Goal: Task Accomplishment & Management: Manage account settings

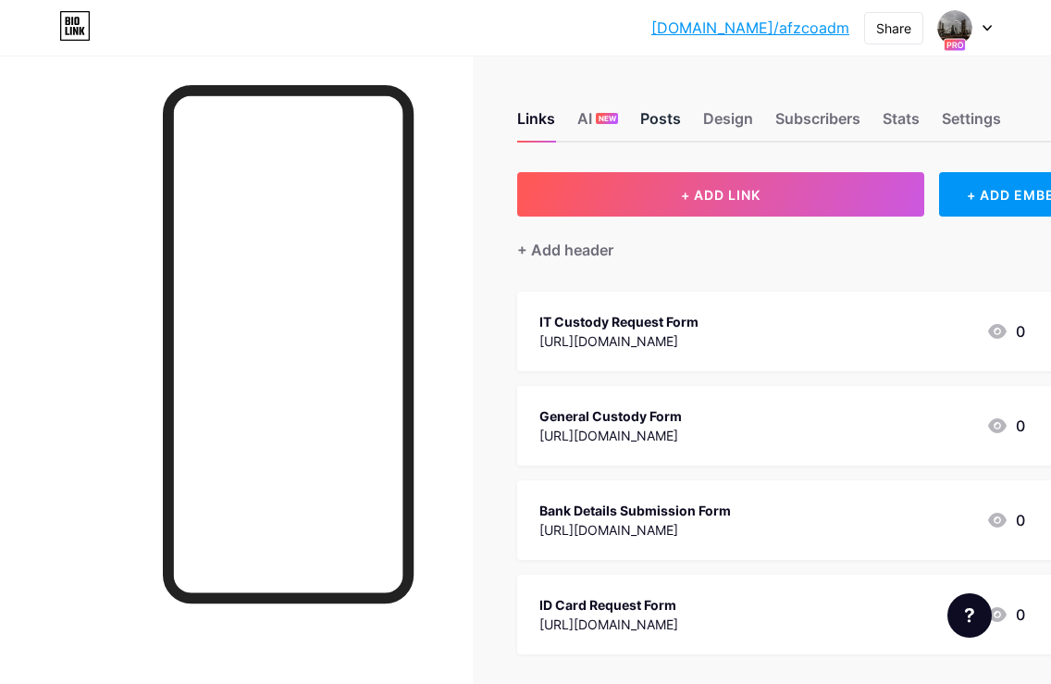
click at [666, 124] on div "Posts" at bounding box center [660, 123] width 41 height 33
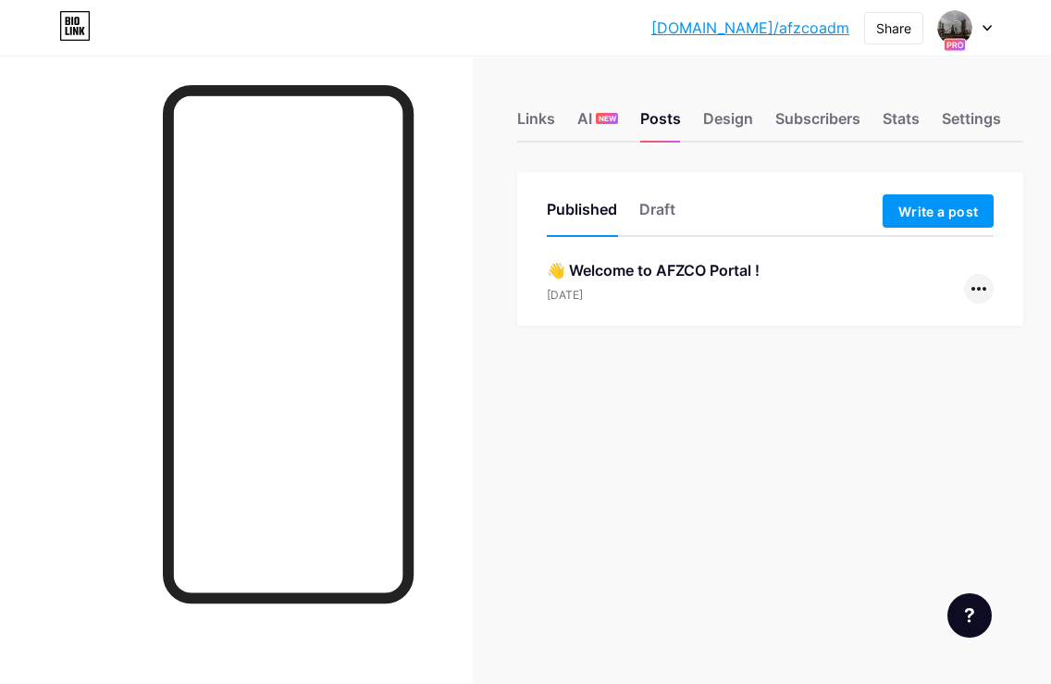
click at [981, 288] on icon at bounding box center [978, 289] width 15 height 4
click at [926, 404] on li "Edit" at bounding box center [922, 407] width 142 height 38
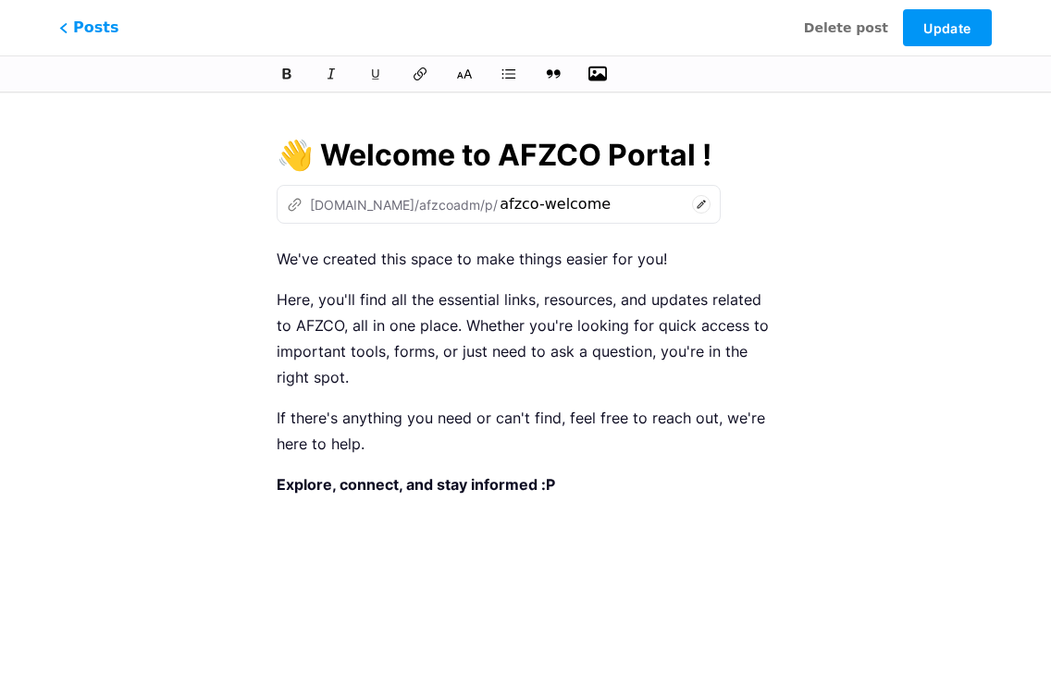
click at [597, 78] on icon "button" at bounding box center [597, 74] width 18 height 15
click at [0, 0] on input "file" at bounding box center [0, 0] width 0 height 0
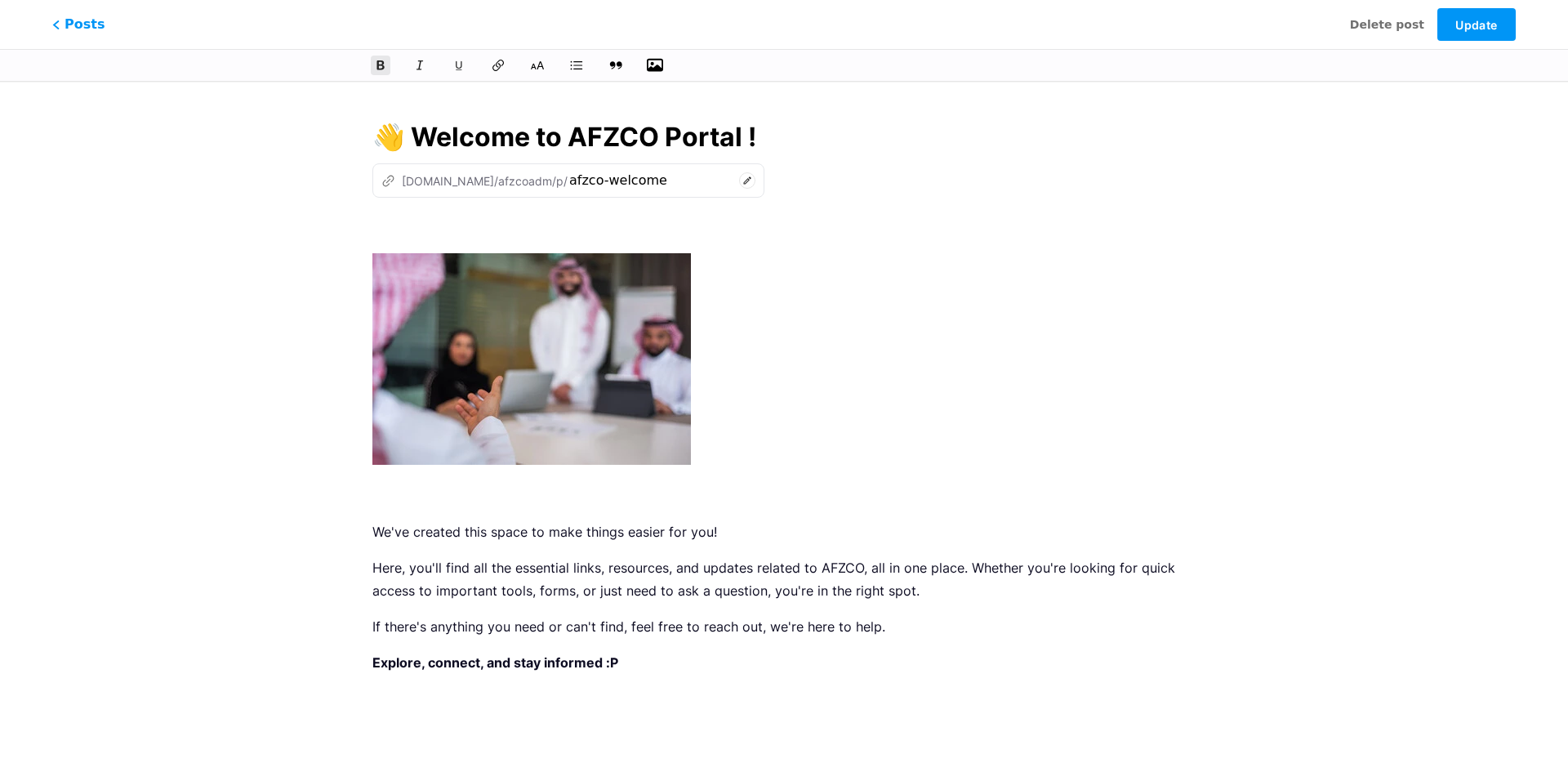
click at [666, 337] on img at bounding box center [531, 360] width 319 height 212
click at [554, 362] on img at bounding box center [531, 360] width 319 height 212
click at [1474, 34] on button "Update" at bounding box center [1476, 24] width 79 height 33
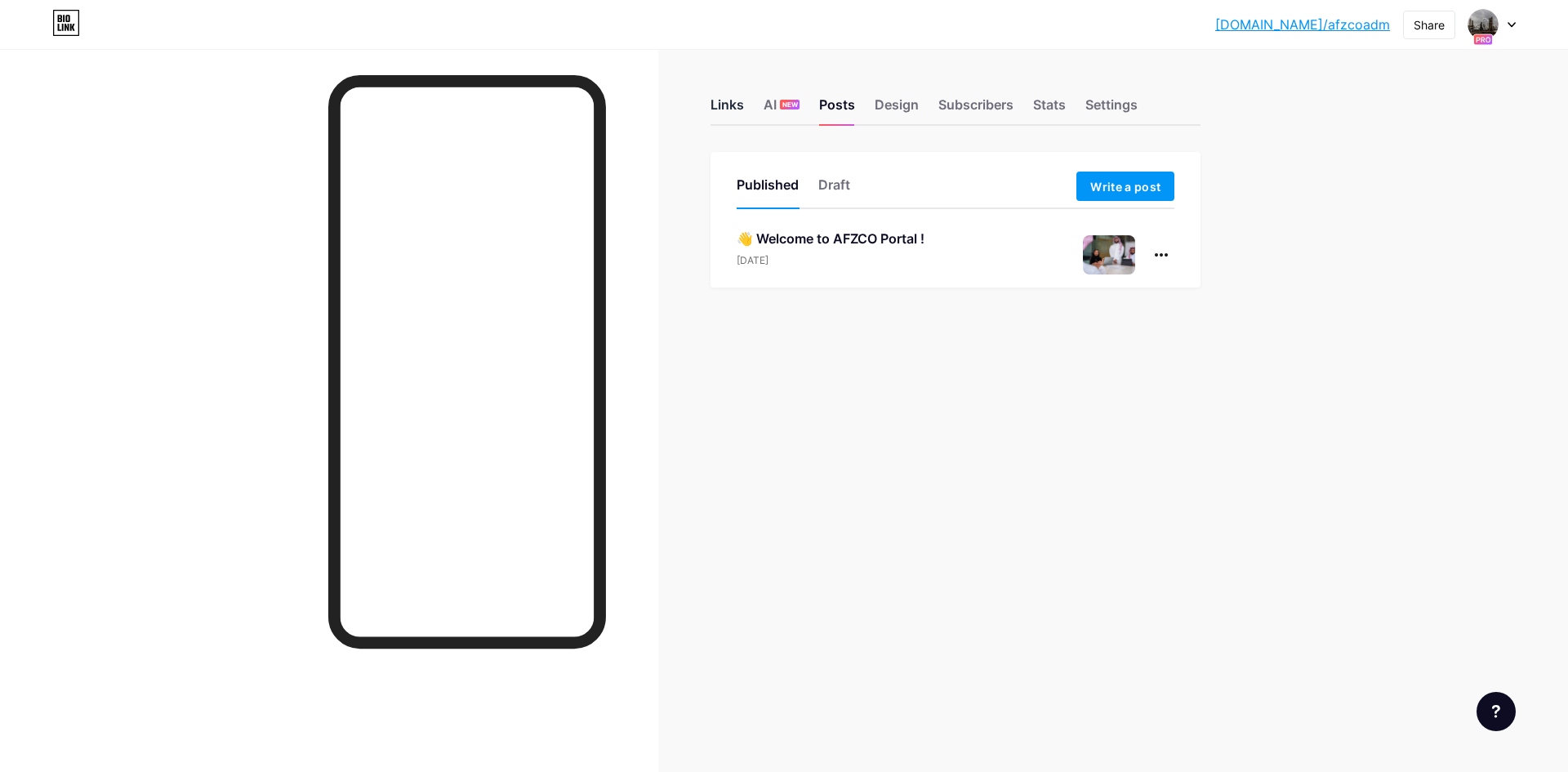
click at [720, 104] on div "Links" at bounding box center [727, 109] width 34 height 29
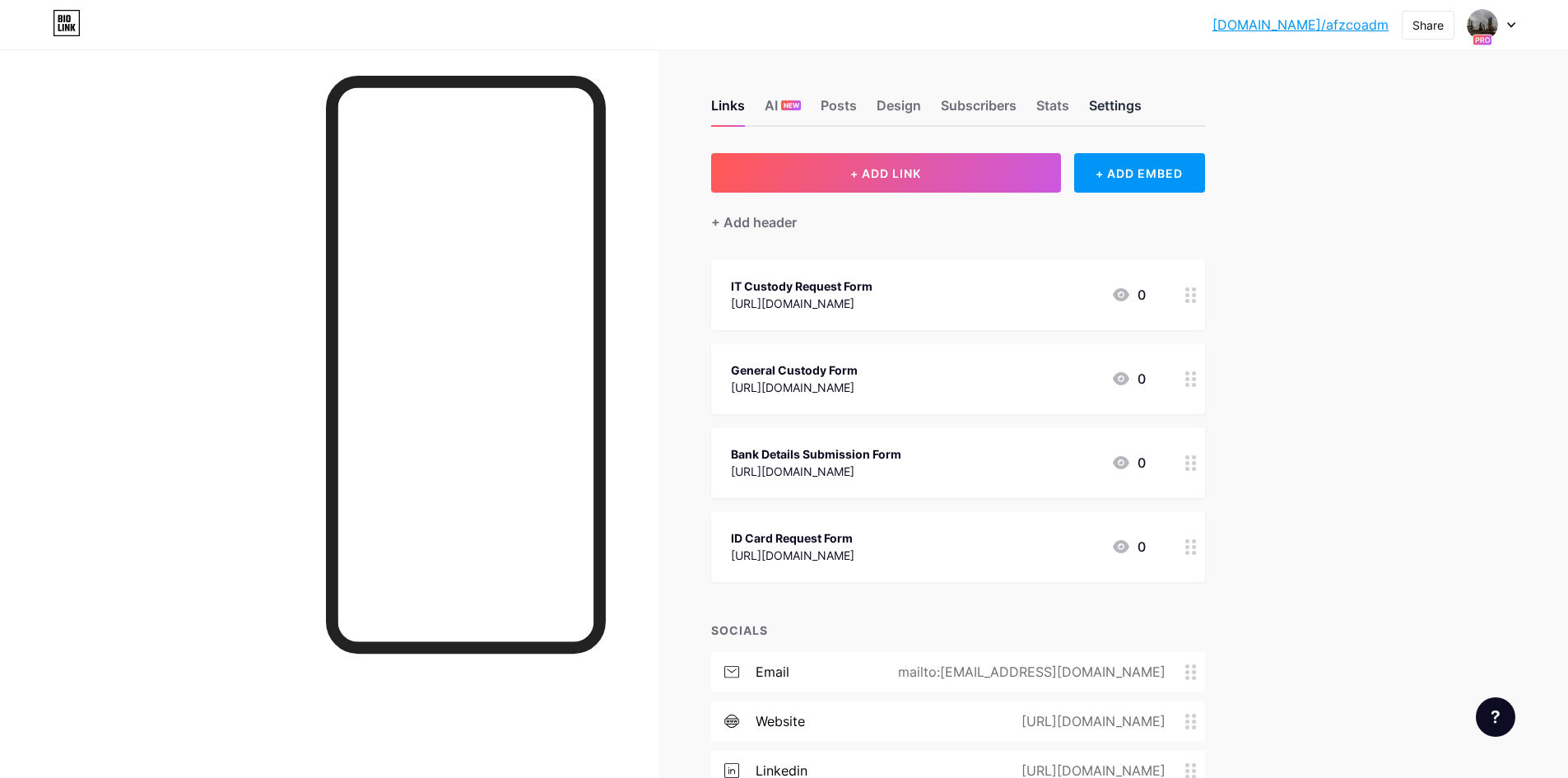
click at [1127, 107] on div "Settings" at bounding box center [1115, 109] width 53 height 29
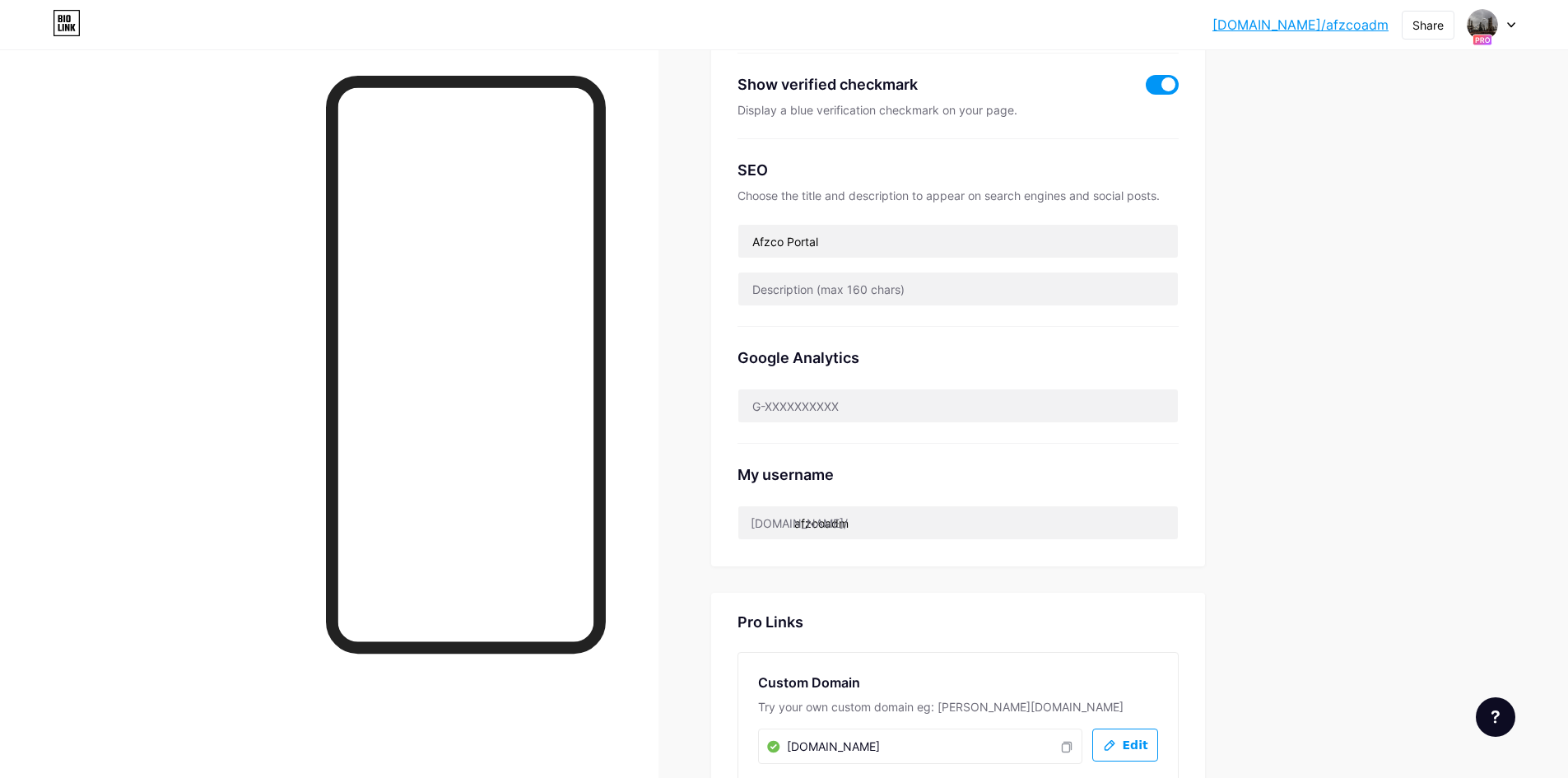
scroll to position [494, 0]
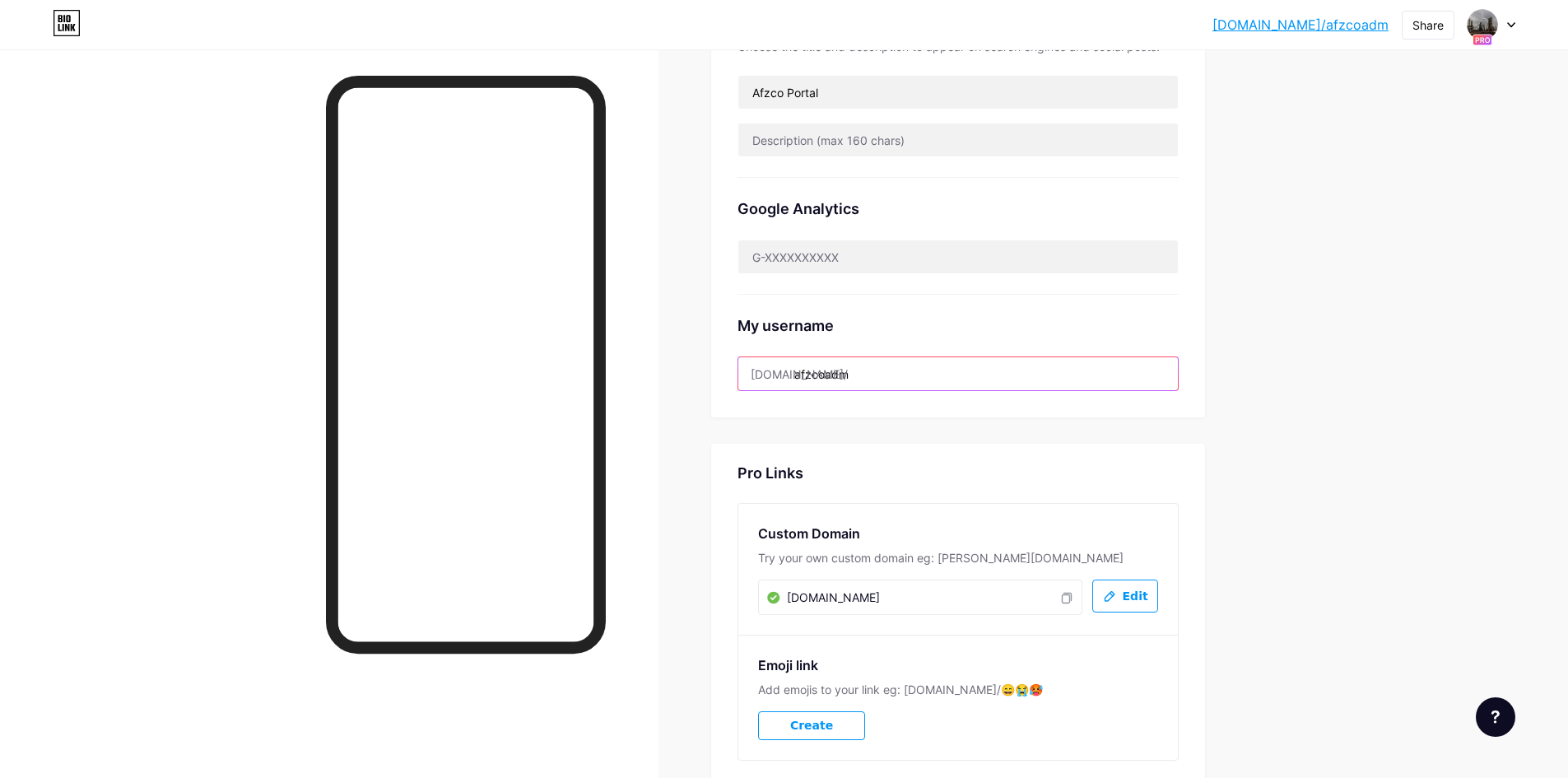
drag, startPoint x: 861, startPoint y: 377, endPoint x: 803, endPoint y: 384, distance: 58.4
click at [803, 384] on input "afzcoadm" at bounding box center [958, 373] width 440 height 33
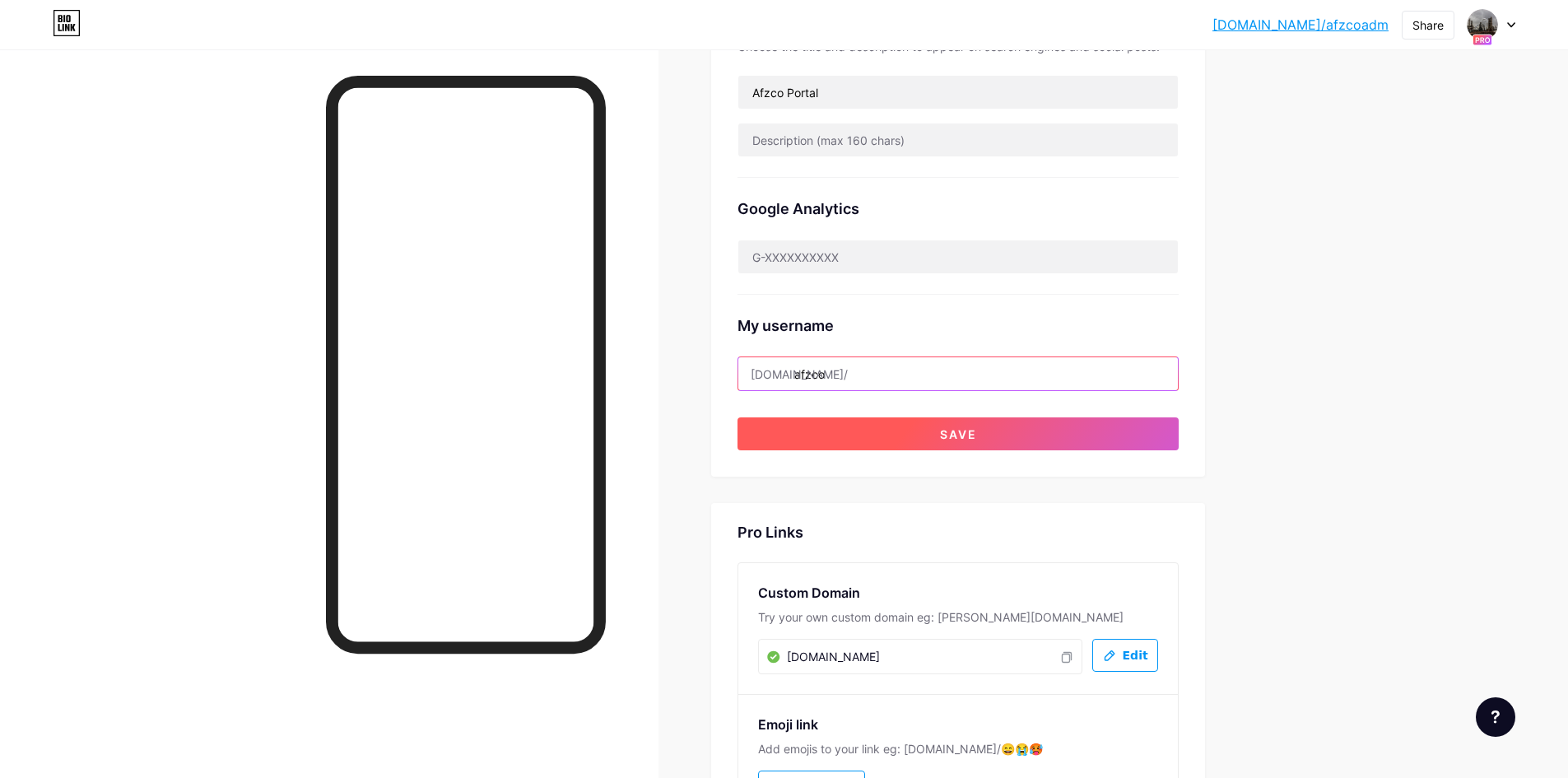
type input "afzco"
click at [999, 424] on button "Save" at bounding box center [958, 434] width 441 height 33
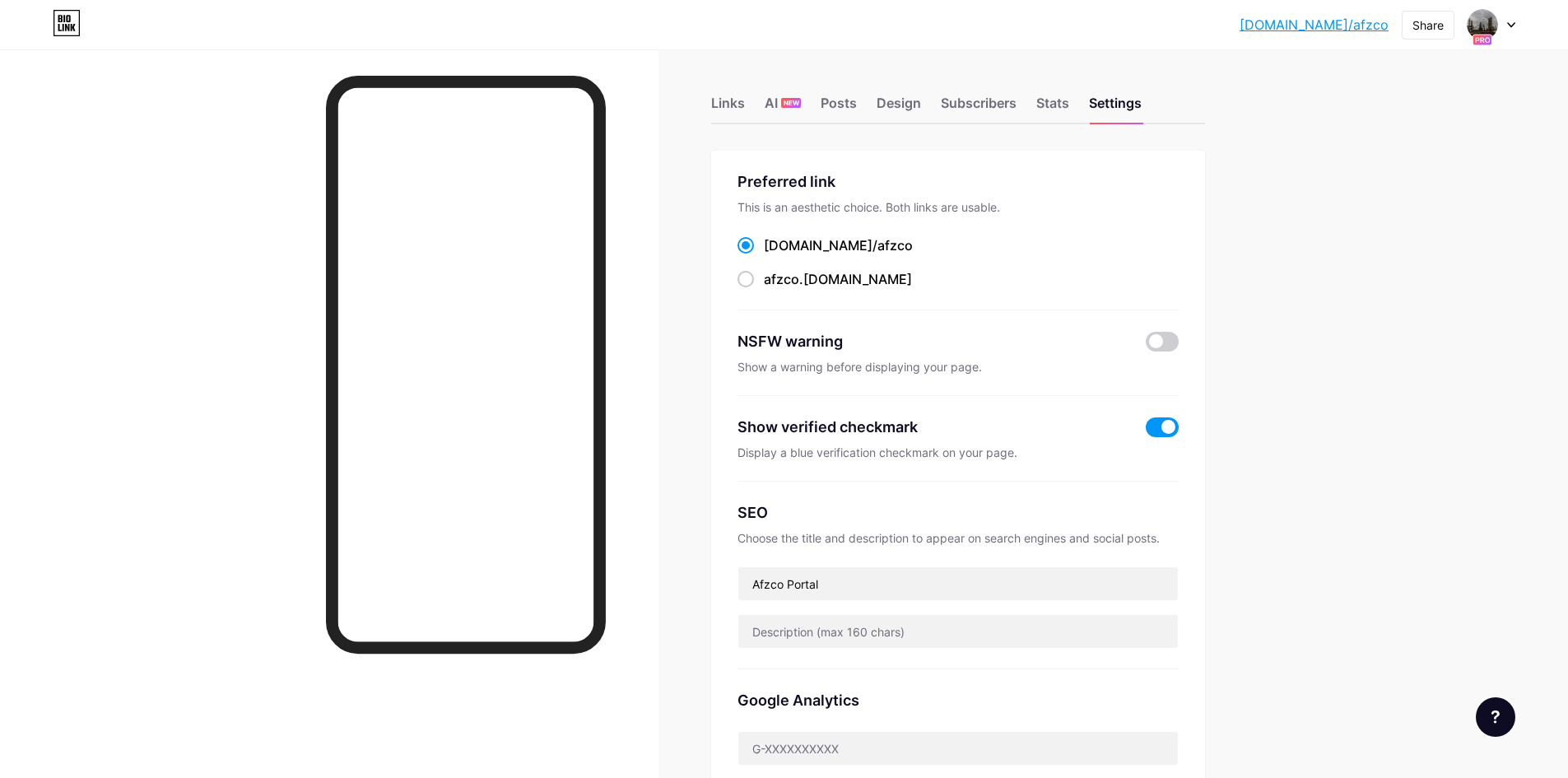
scroll to position [0, 0]
click at [796, 284] on span "afzco" at bounding box center [781, 281] width 36 height 16
click at [774, 291] on input "afzco .bio.link" at bounding box center [769, 296] width 11 height 11
radio input "true"
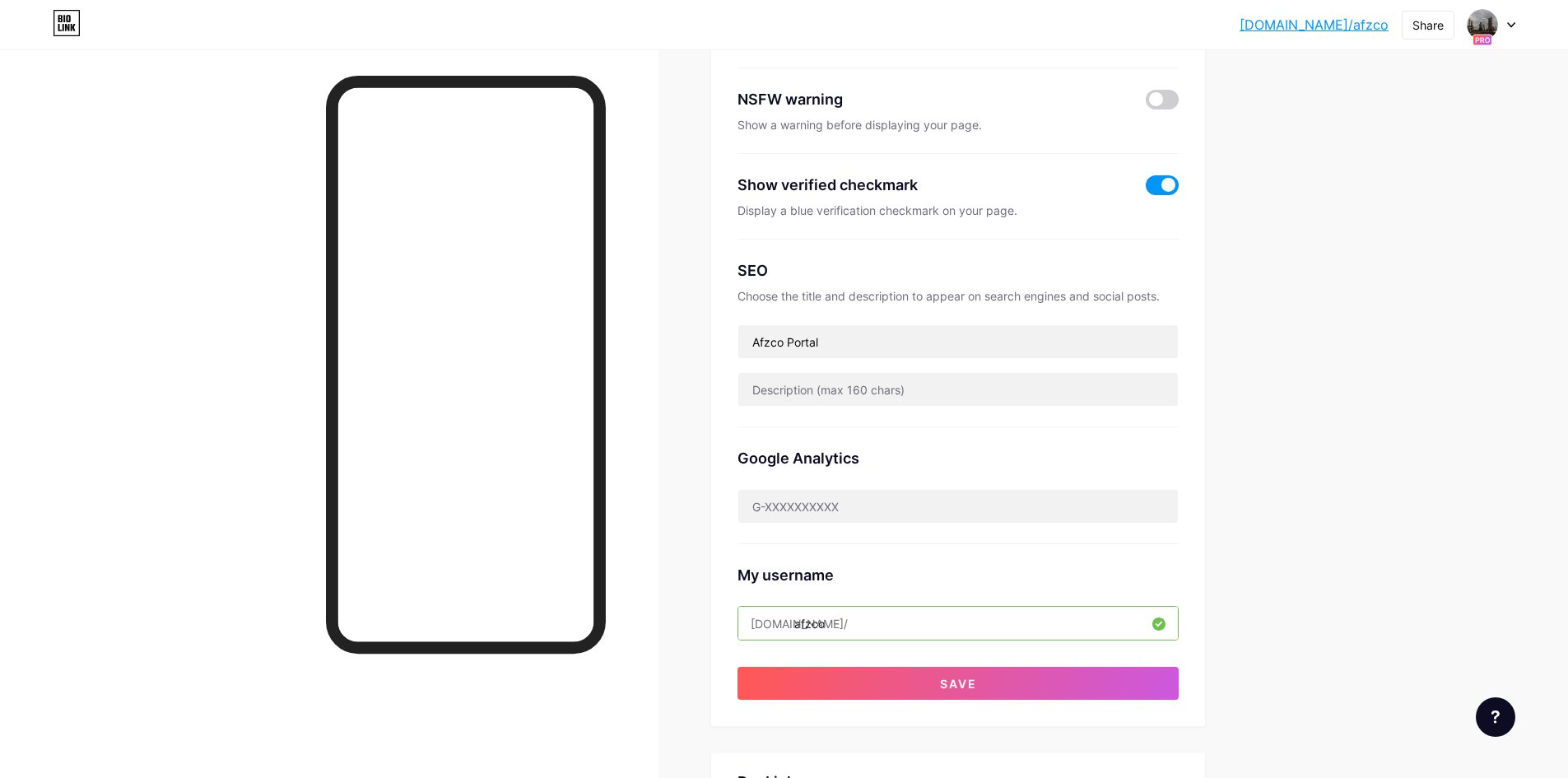
scroll to position [247, 0]
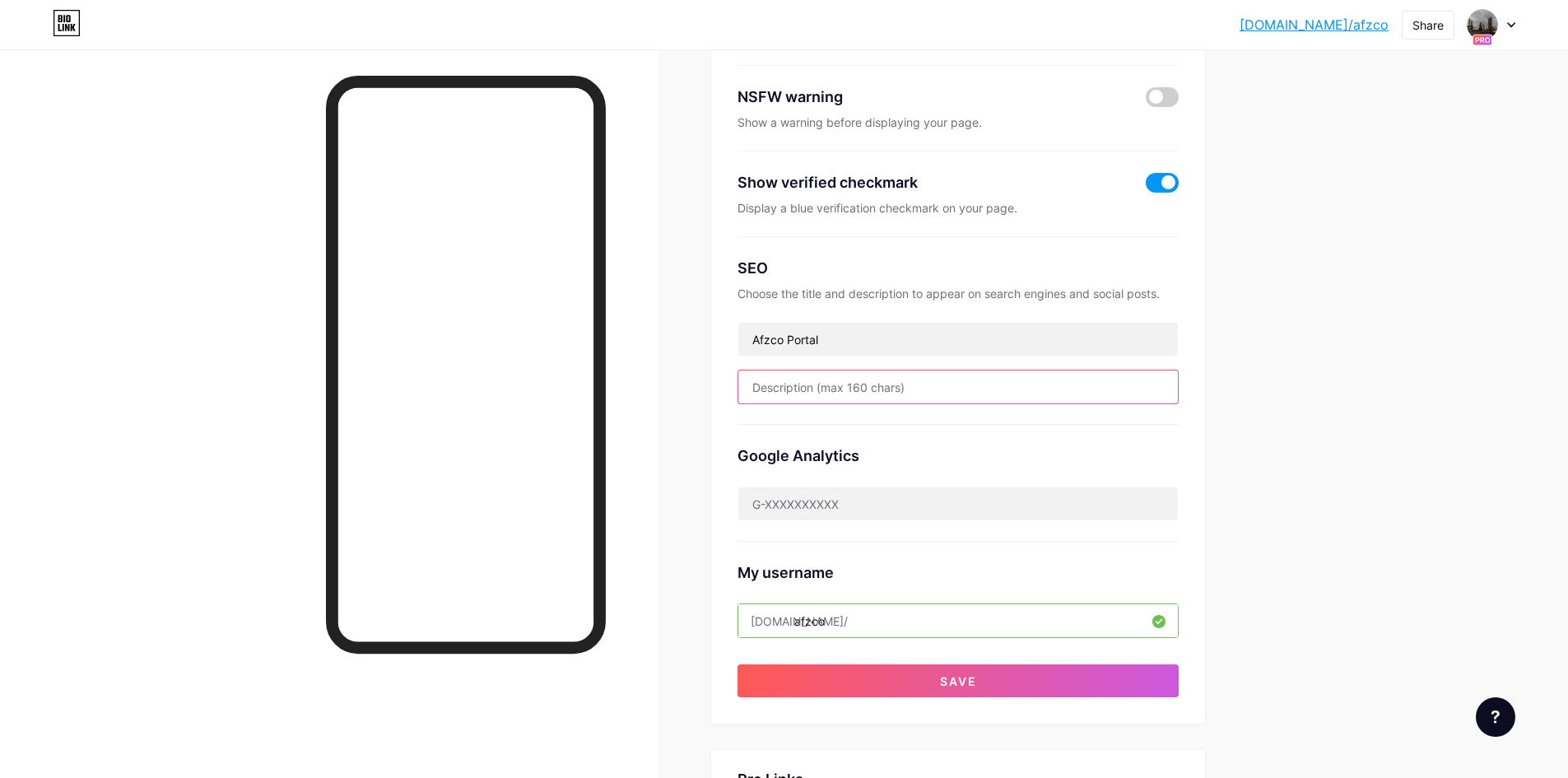
click at [863, 385] on input "text" at bounding box center [958, 386] width 440 height 33
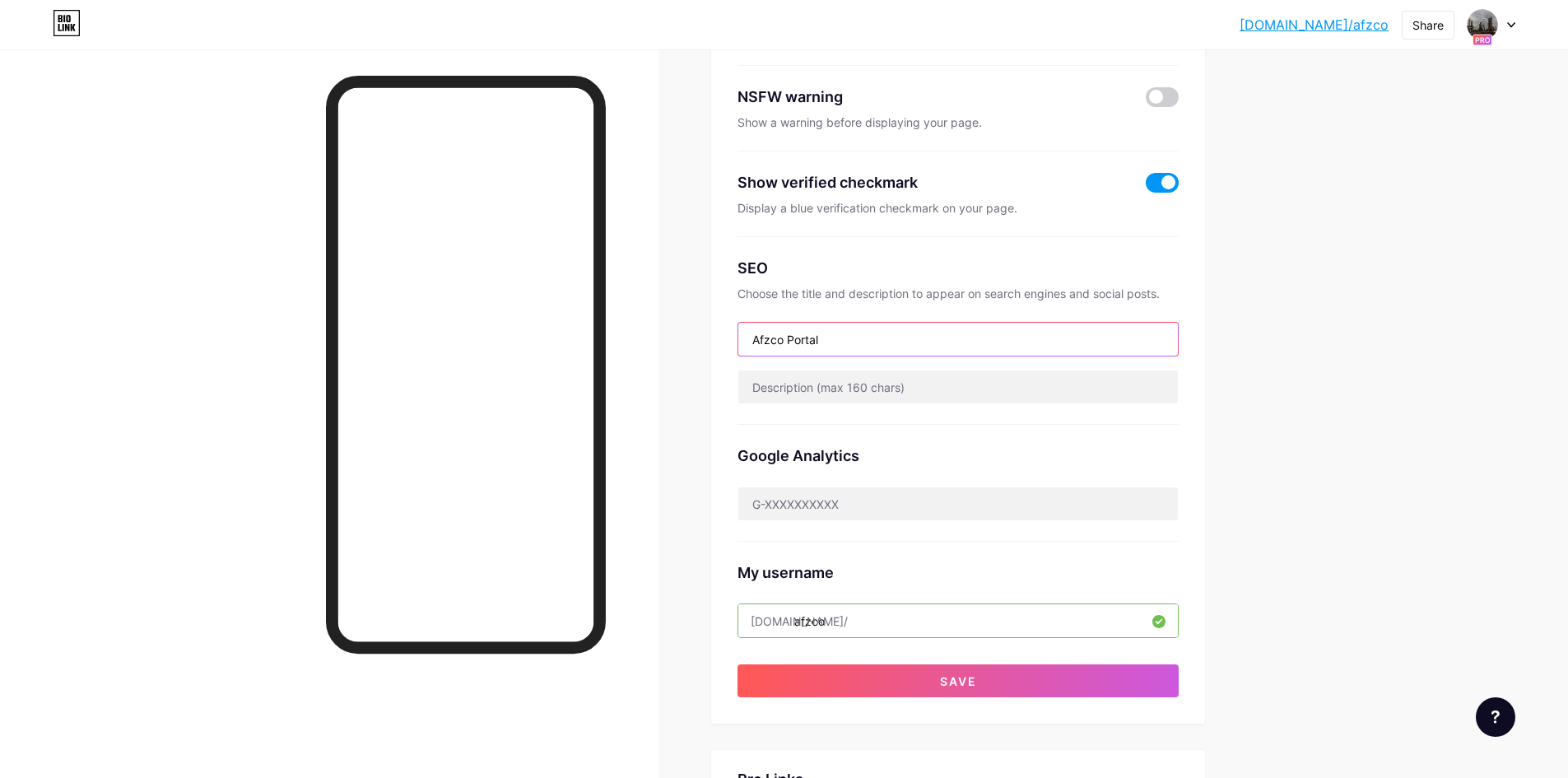
drag, startPoint x: 838, startPoint y: 349, endPoint x: 746, endPoint y: 342, distance: 92.3
click at [746, 341] on input "Afzco Portal" at bounding box center [958, 339] width 440 height 33
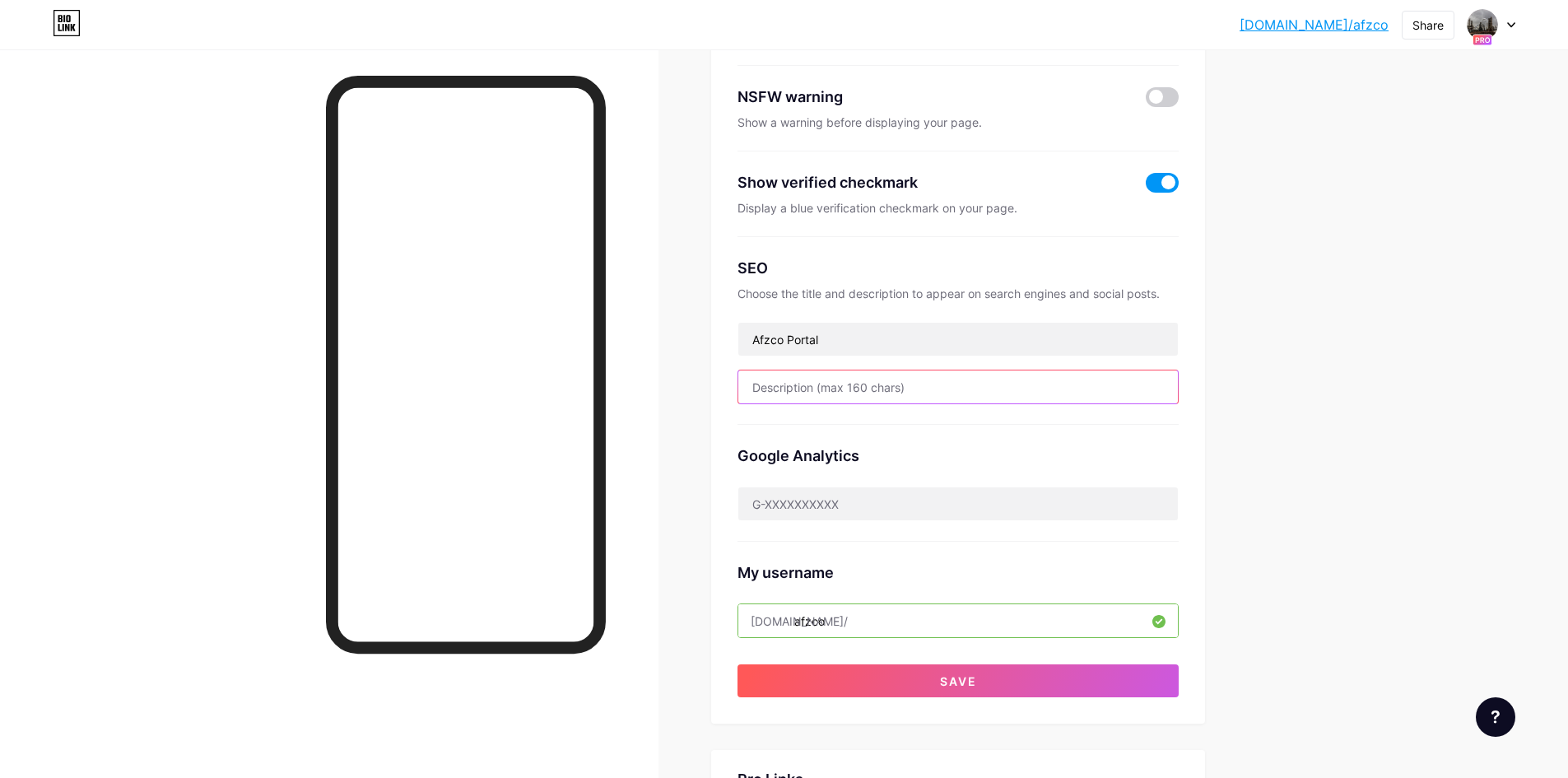
click at [822, 393] on input "text" at bounding box center [958, 386] width 440 height 33
paste input "Internal portal for Al Fahhad Zegwaard Company, providing employees with easy a…"
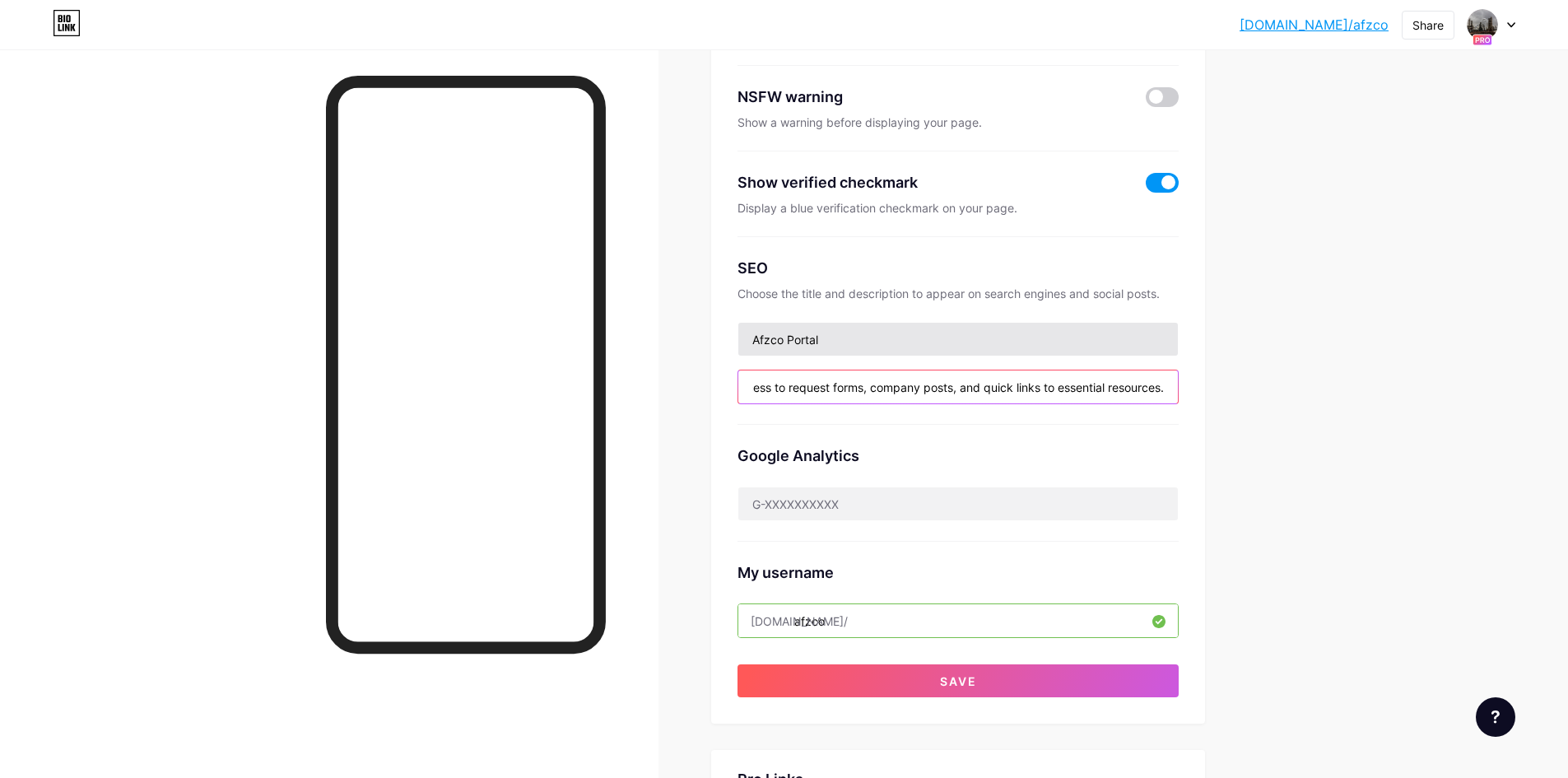
type input "Internal portal for Al Fahhad Zegwaard Company, providing employees with easy a…"
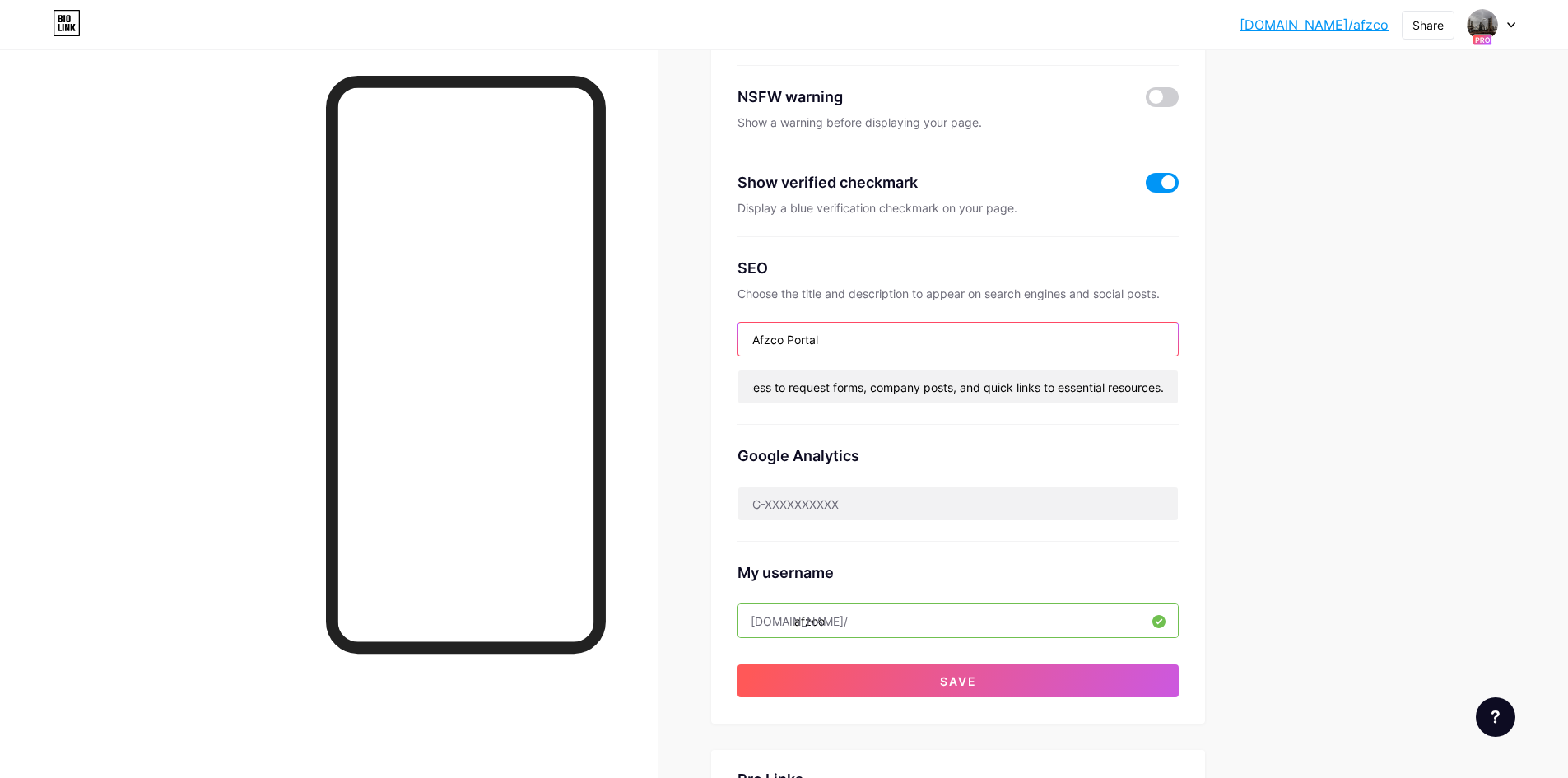
click at [866, 336] on input "Afzco Portal" at bounding box center [958, 339] width 440 height 33
drag, startPoint x: 850, startPoint y: 340, endPoint x: 740, endPoint y: 344, distance: 110.1
click at [740, 344] on div "Preferred link This is an aesthetic choice. Both links are usable. bio.link/ af…" at bounding box center [958, 315] width 494 height 818
click at [845, 344] on input "Afzco Portal" at bounding box center [958, 339] width 440 height 33
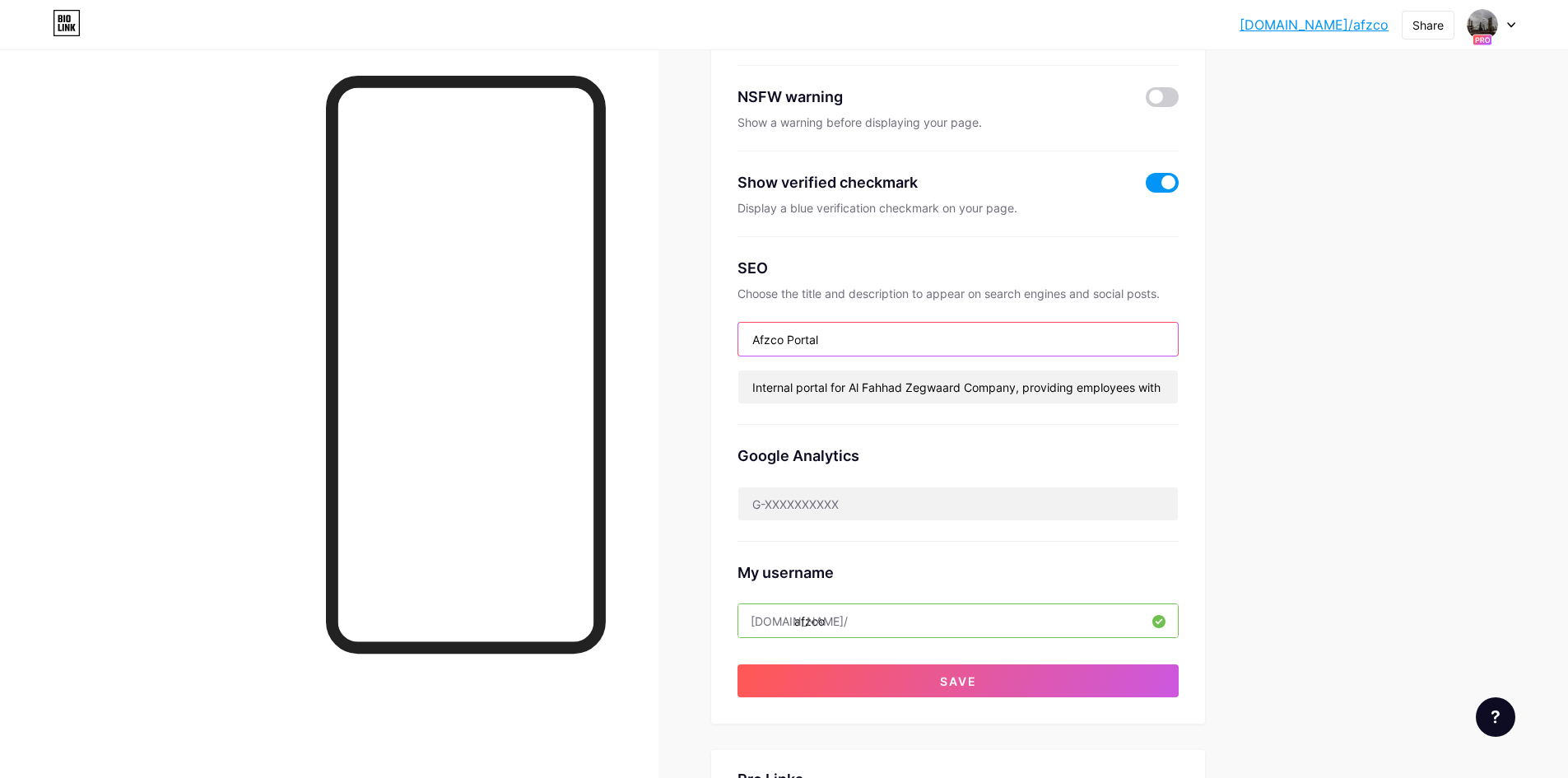
click at [846, 340] on input "Afzco Portal" at bounding box center [958, 339] width 440 height 33
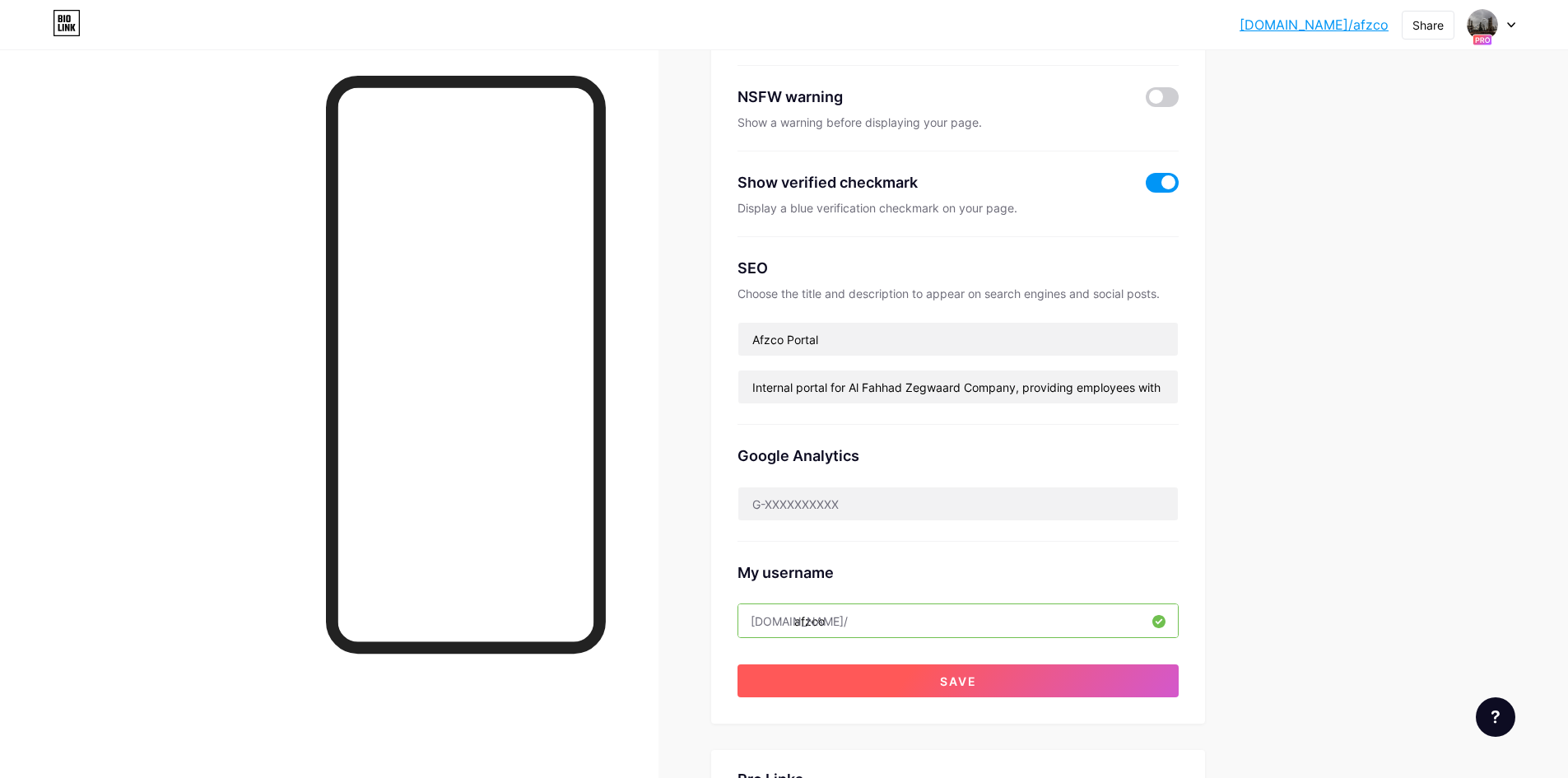
click at [943, 683] on button "Save" at bounding box center [958, 680] width 441 height 33
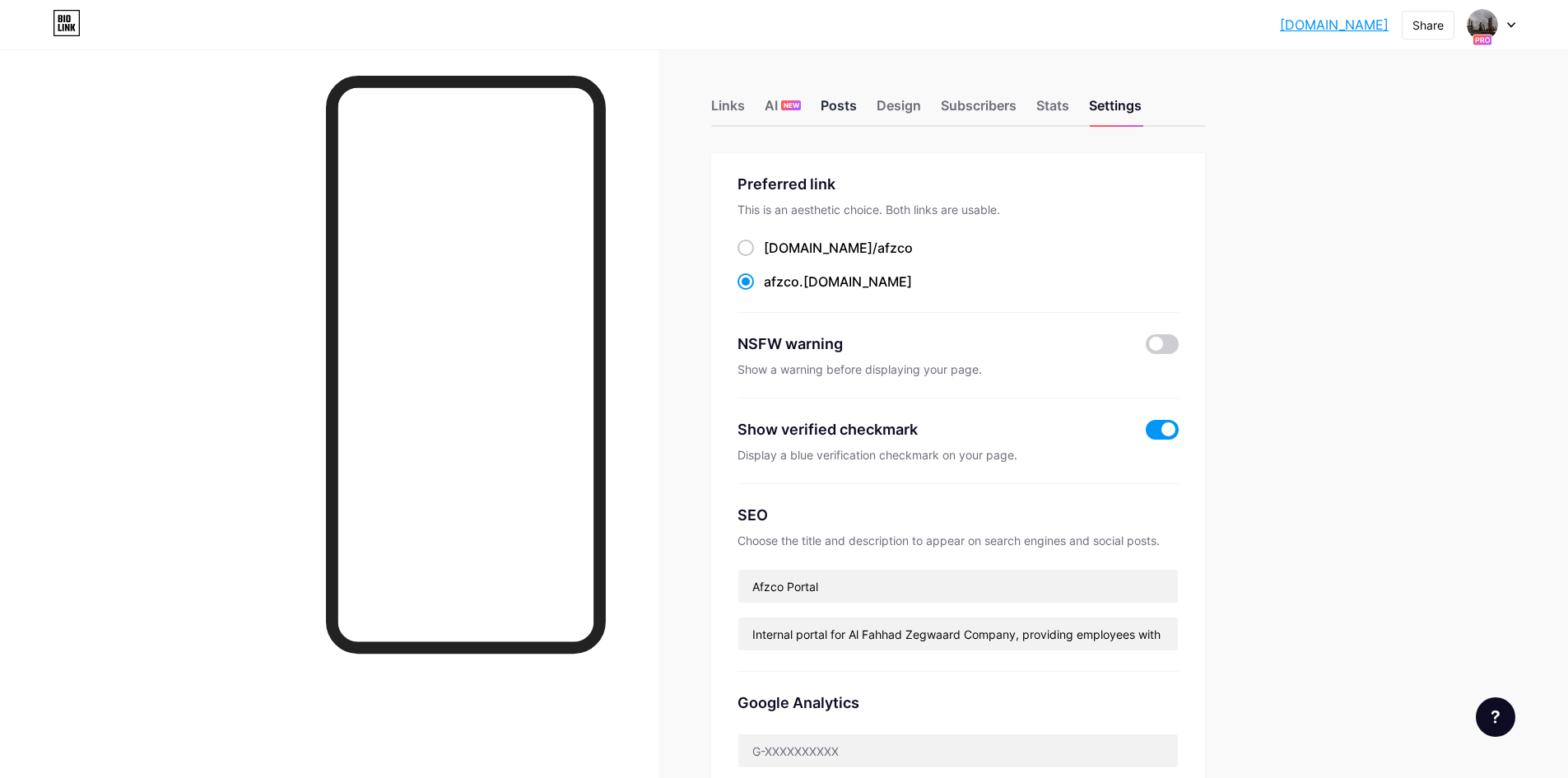
click at [841, 112] on div "Posts" at bounding box center [838, 109] width 36 height 29
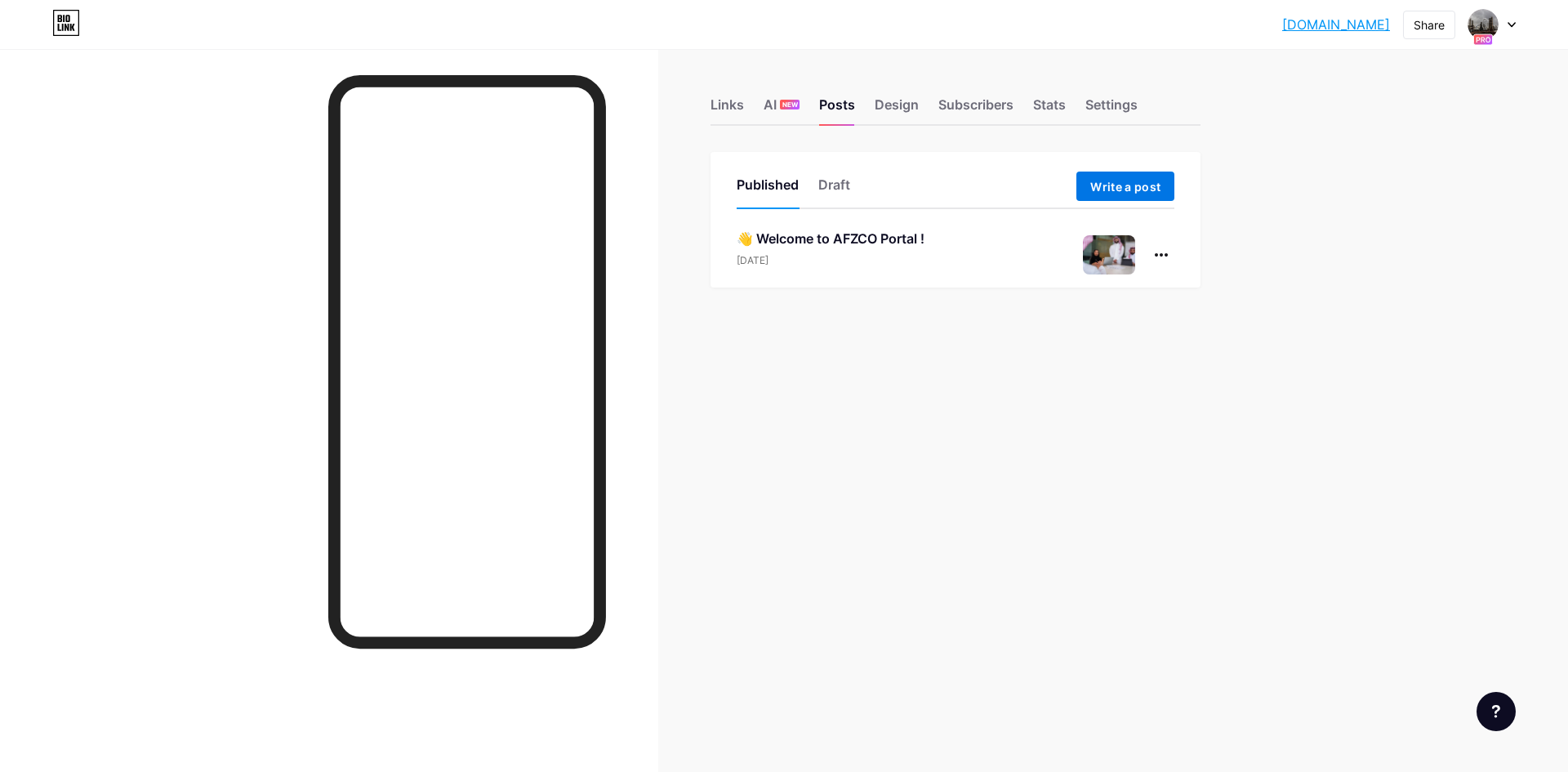
click at [1120, 191] on span "Write a post" at bounding box center [1126, 186] width 71 height 14
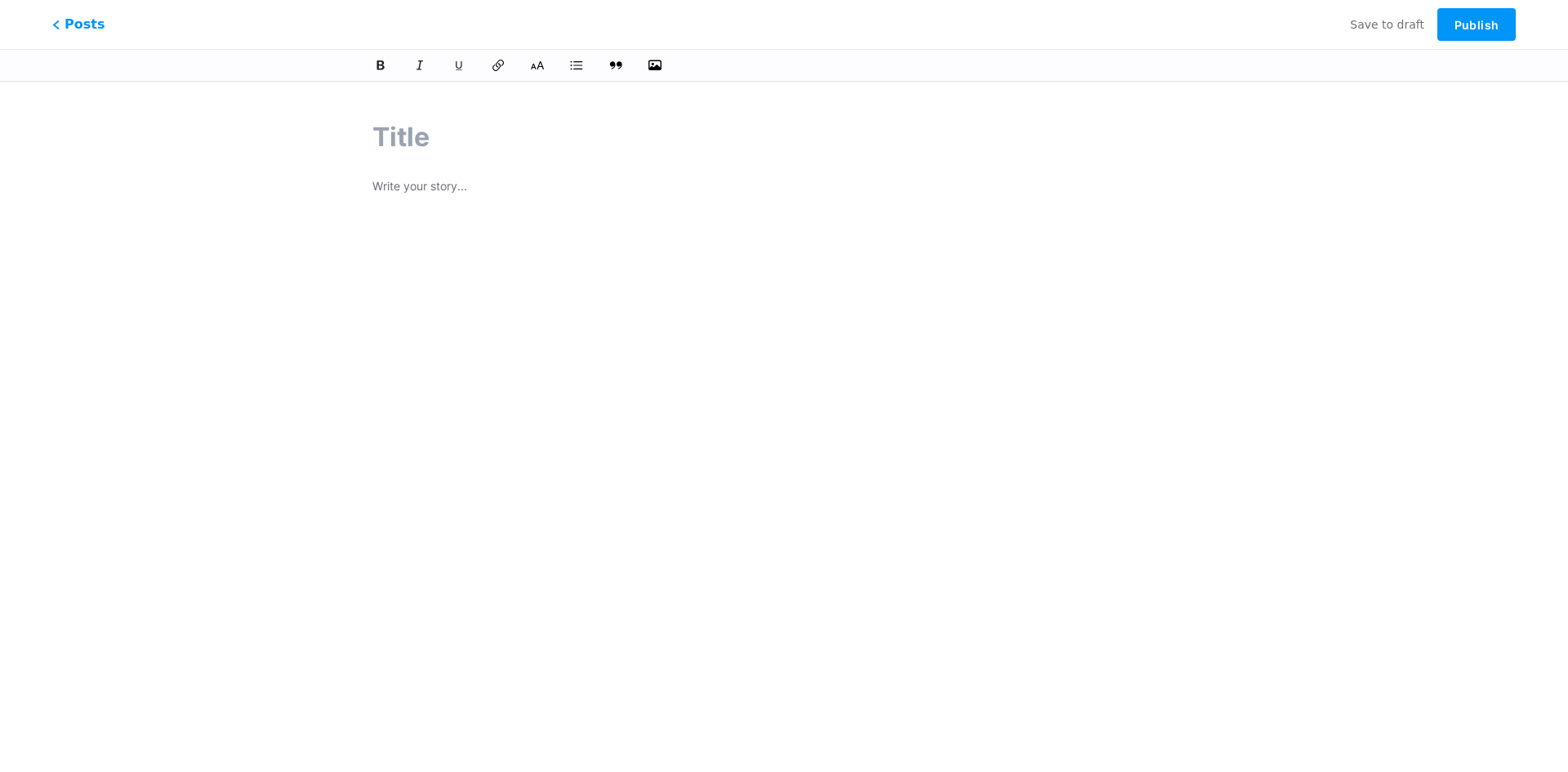
type input "Why MFA Matters – Even If It Feels Like a Hassle"
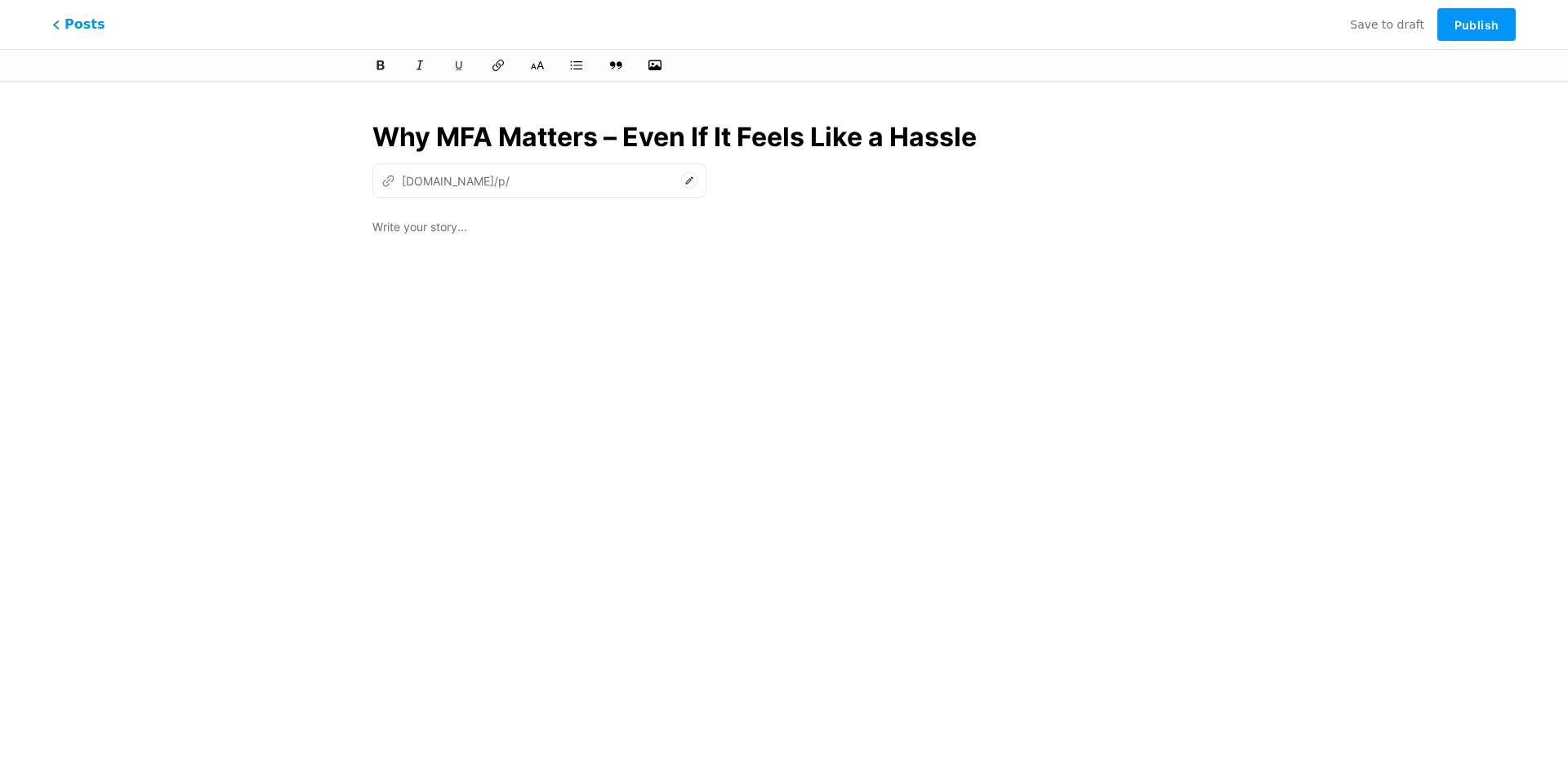
type input "why-mfa-matters-even-if-it-feels-like-a-hassle"
drag, startPoint x: 607, startPoint y: 147, endPoint x: 616, endPoint y: 147, distance: 9.0
click at [616, 147] on input "Why MFA Matters – Even If It Feels Like a Hassle" at bounding box center [784, 137] width 823 height 39
drag, startPoint x: 379, startPoint y: 138, endPoint x: 1083, endPoint y: 143, distance: 704.0
click at [1083, 143] on input "Why MFA Matters: Even If It Feels Like a Hassle" at bounding box center [784, 137] width 823 height 39
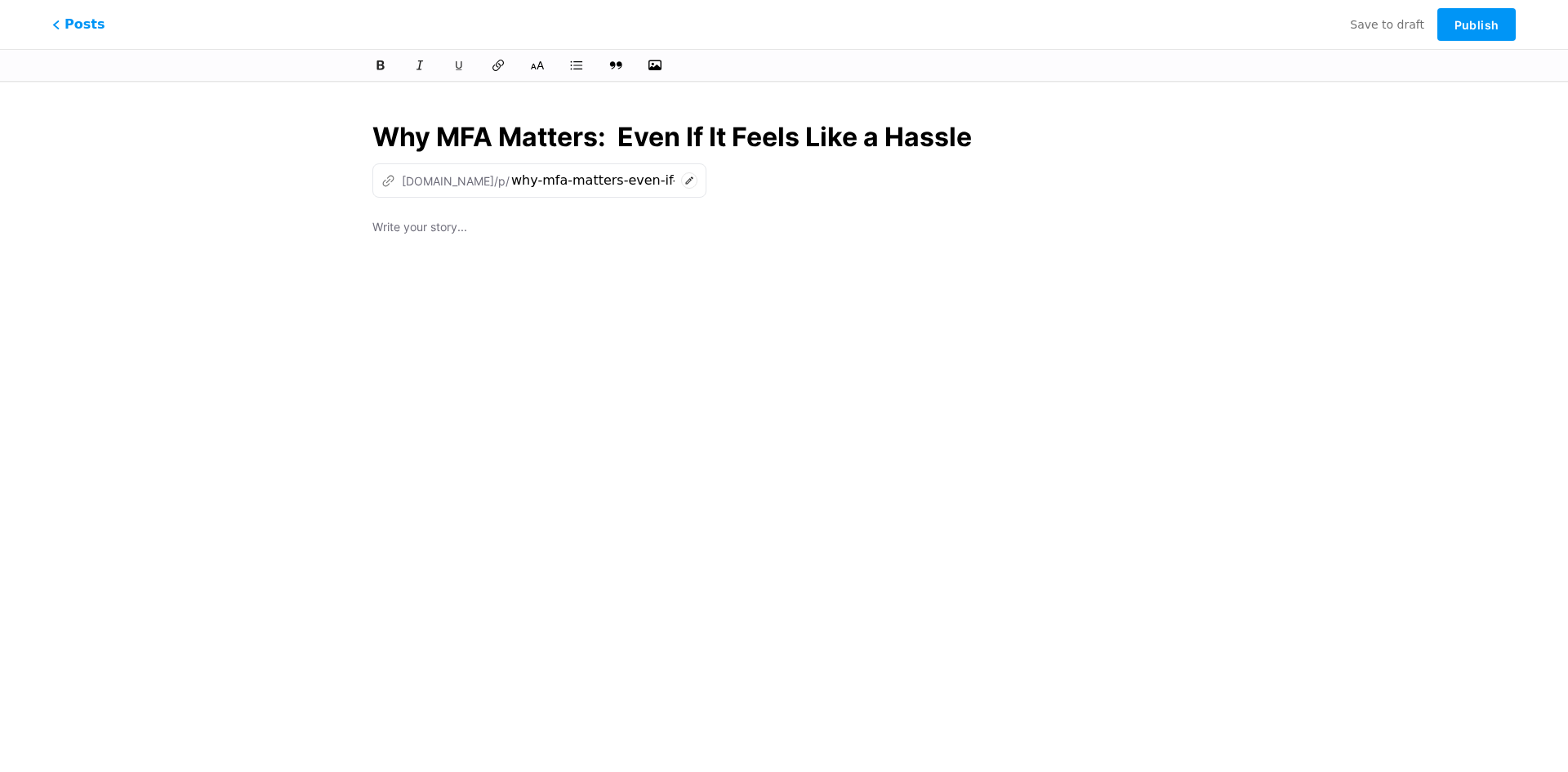
paste input "MFA: A Little Hassle, Big Protection"
type input "MFA: A Little Hassle, Big Protection"
type input "mfa-a-little-hassle-big-protection"
type input "MFA: A Little Hassle, Big Protection"
click at [520, 245] on div at bounding box center [784, 421] width 823 height 408
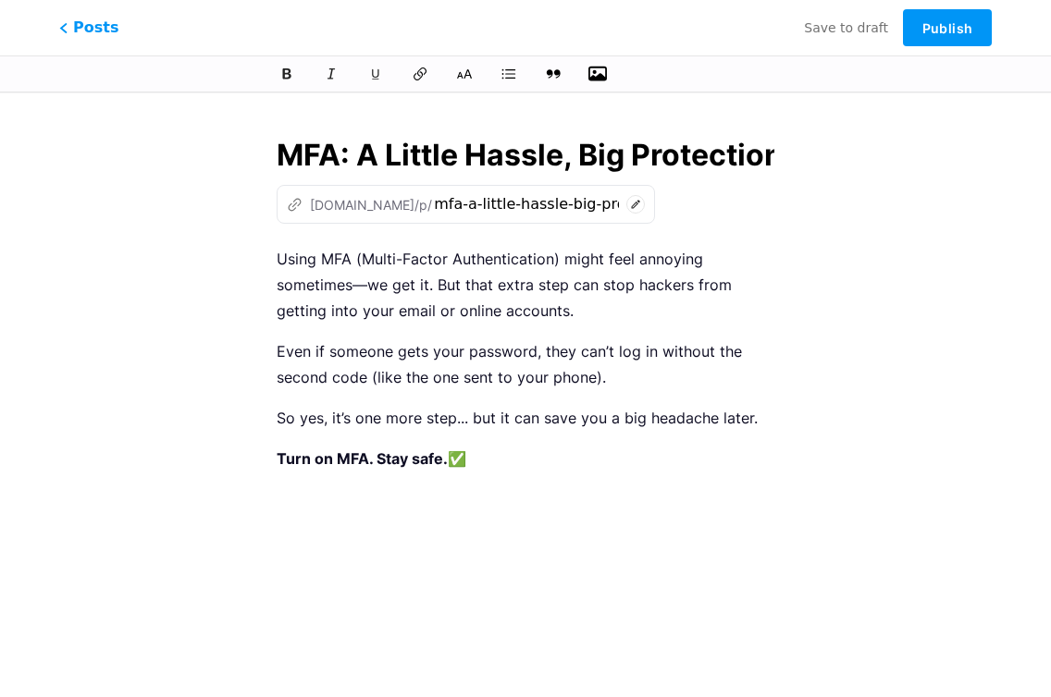
click at [601, 80] on icon "button" at bounding box center [597, 74] width 18 height 15
click at [0, 0] on input "file" at bounding box center [0, 0] width 0 height 0
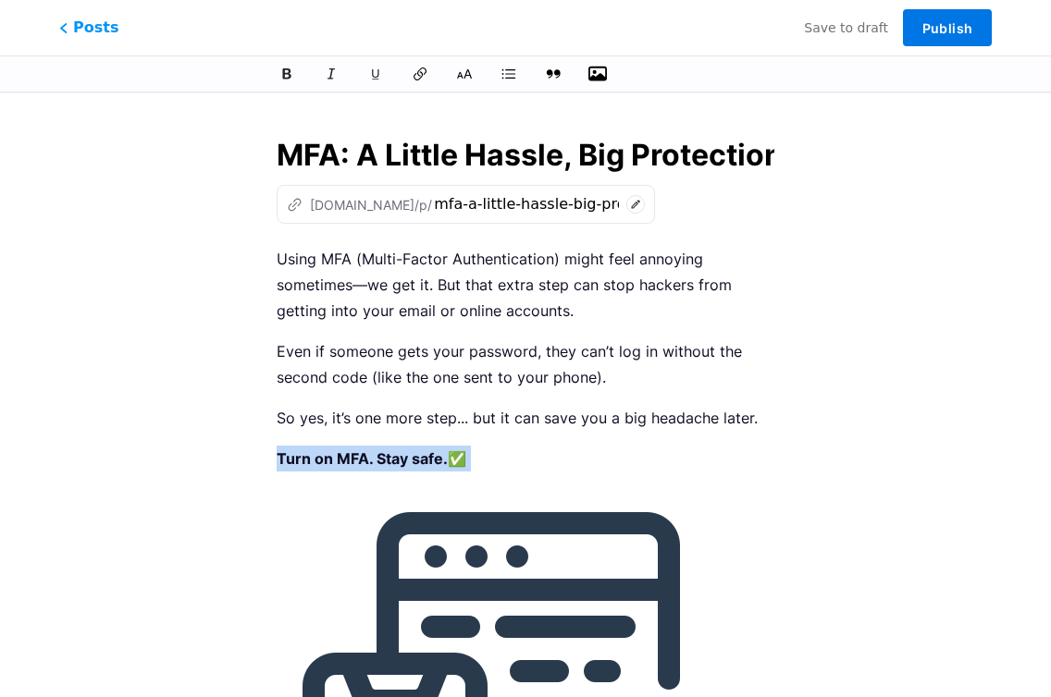
click at [943, 31] on span "Publish" at bounding box center [947, 28] width 50 height 16
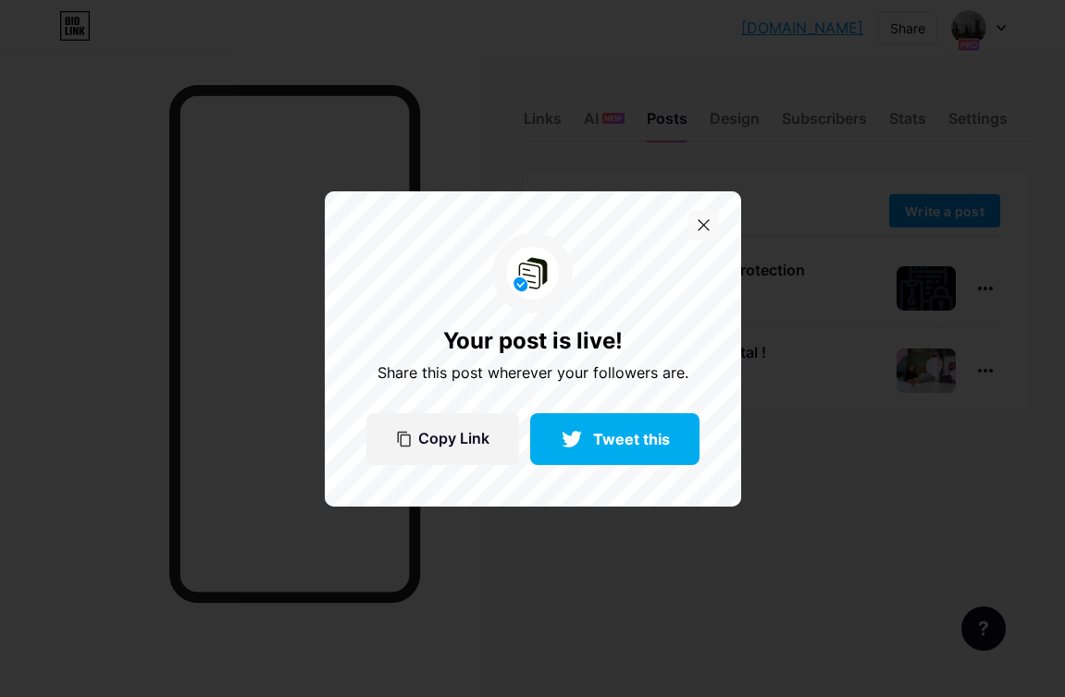
click at [709, 232] on div at bounding box center [703, 225] width 31 height 31
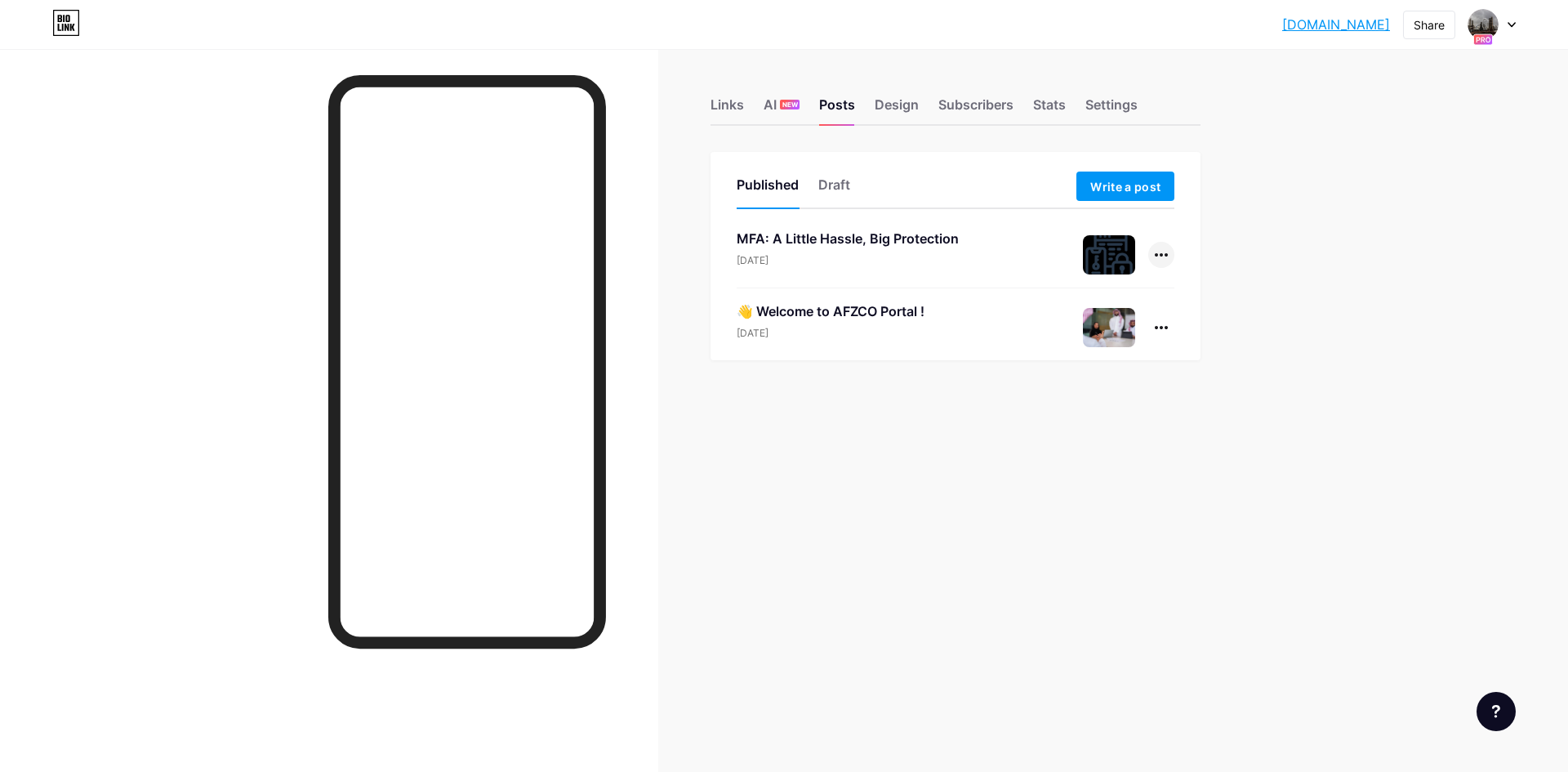
click at [1159, 250] on div at bounding box center [1162, 255] width 26 height 26
click at [1121, 350] on li "Edit" at bounding box center [1112, 360] width 125 height 34
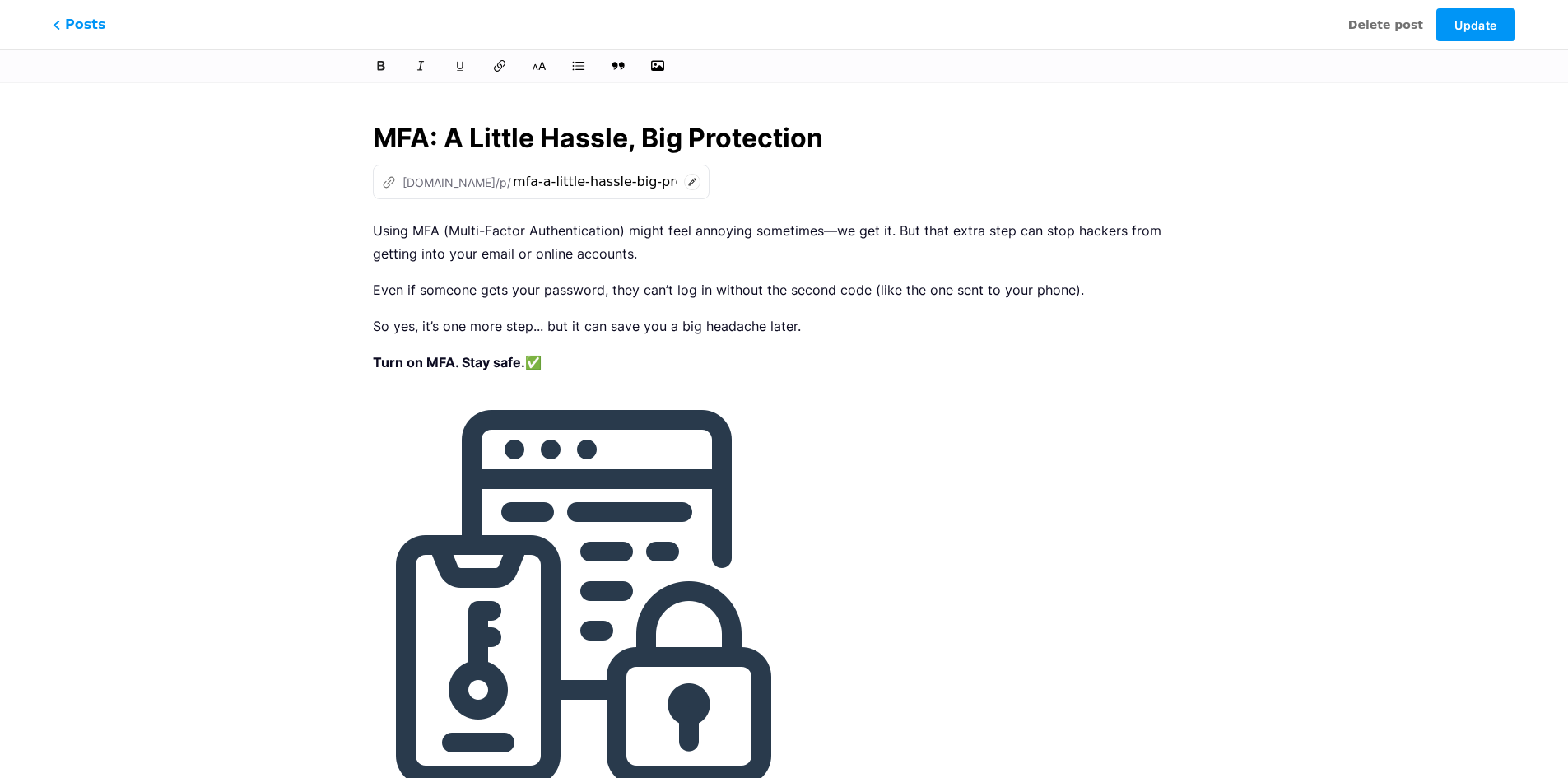
click at [595, 506] on img at bounding box center [584, 598] width 422 height 422
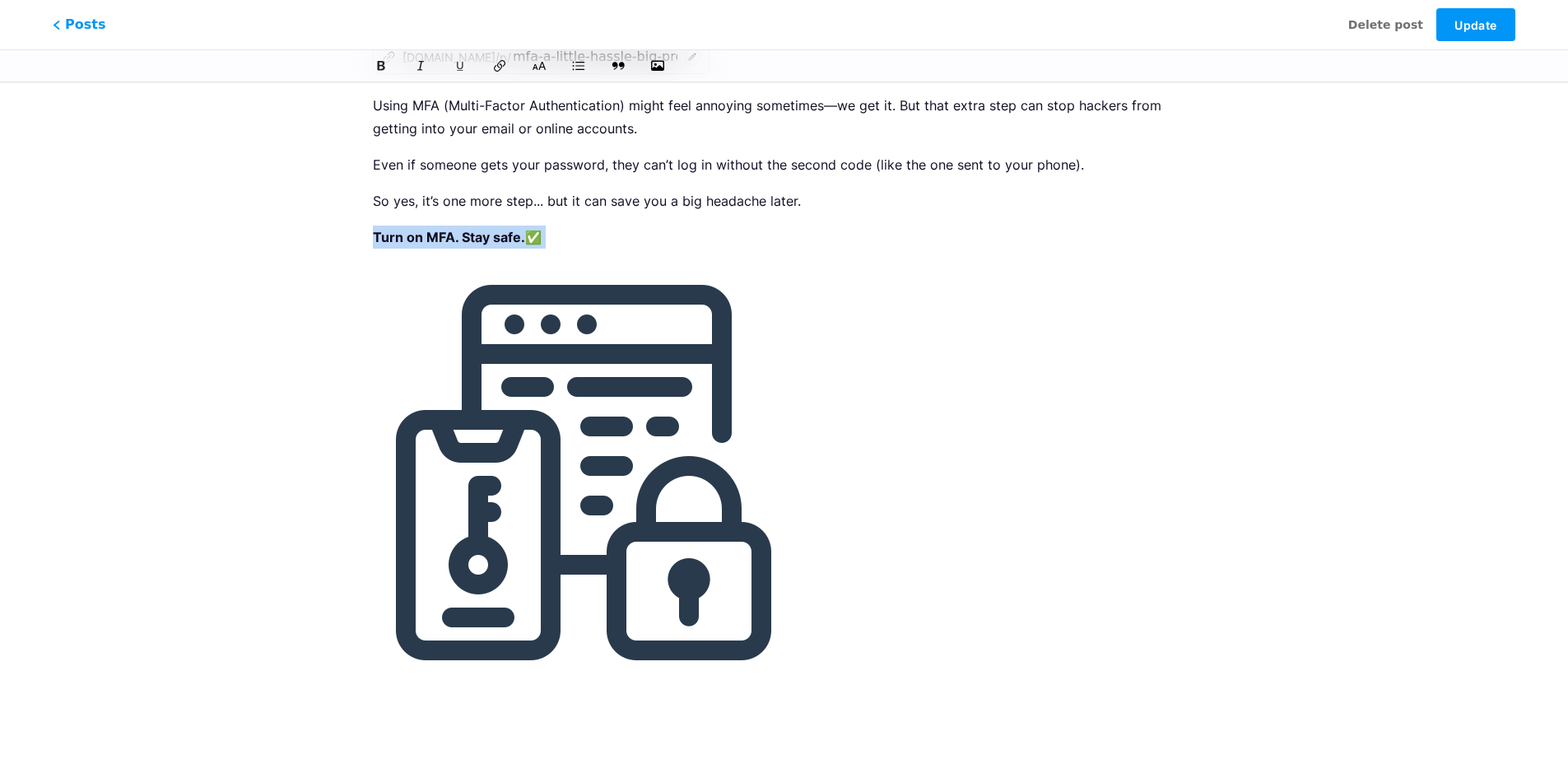
scroll to position [139, 0]
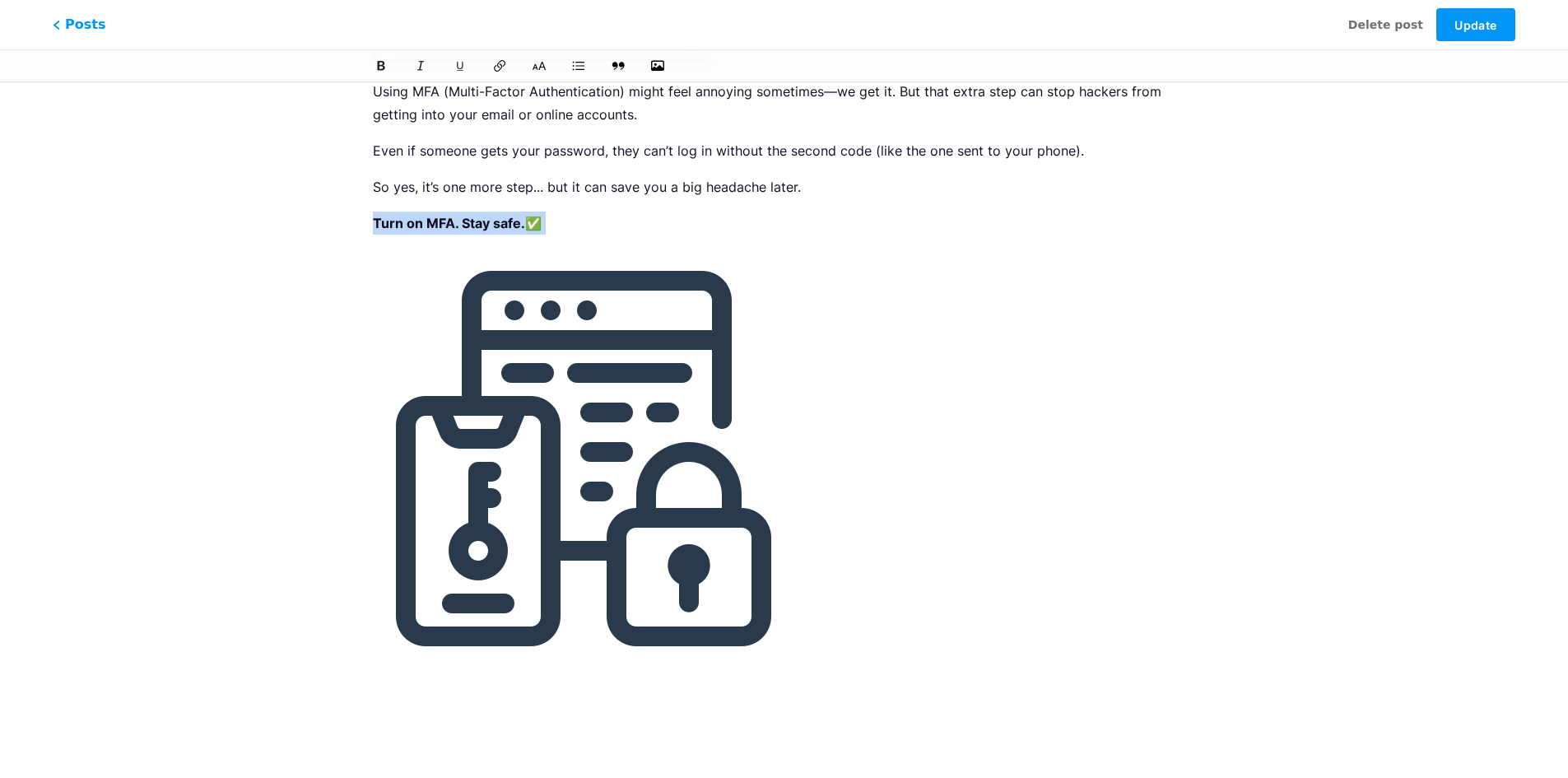
click at [585, 449] on img at bounding box center [584, 458] width 422 height 422
click at [656, 485] on img at bounding box center [584, 458] width 422 height 422
click at [788, 683] on div "Using MFA (Multi-Factor Authentication) might feel annoying sometimes—we get it…" at bounding box center [784, 402] width 822 height 645
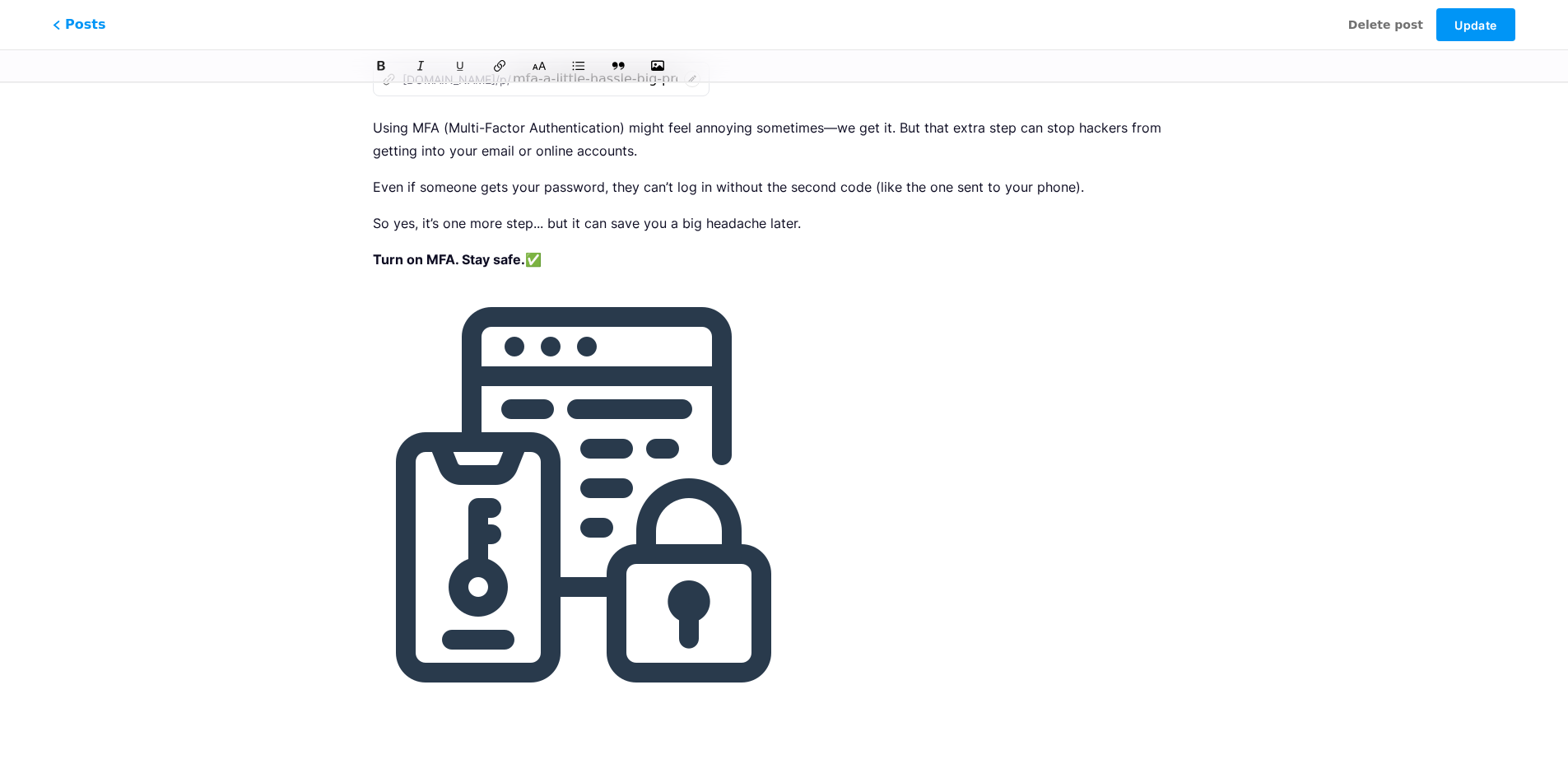
scroll to position [0, 0]
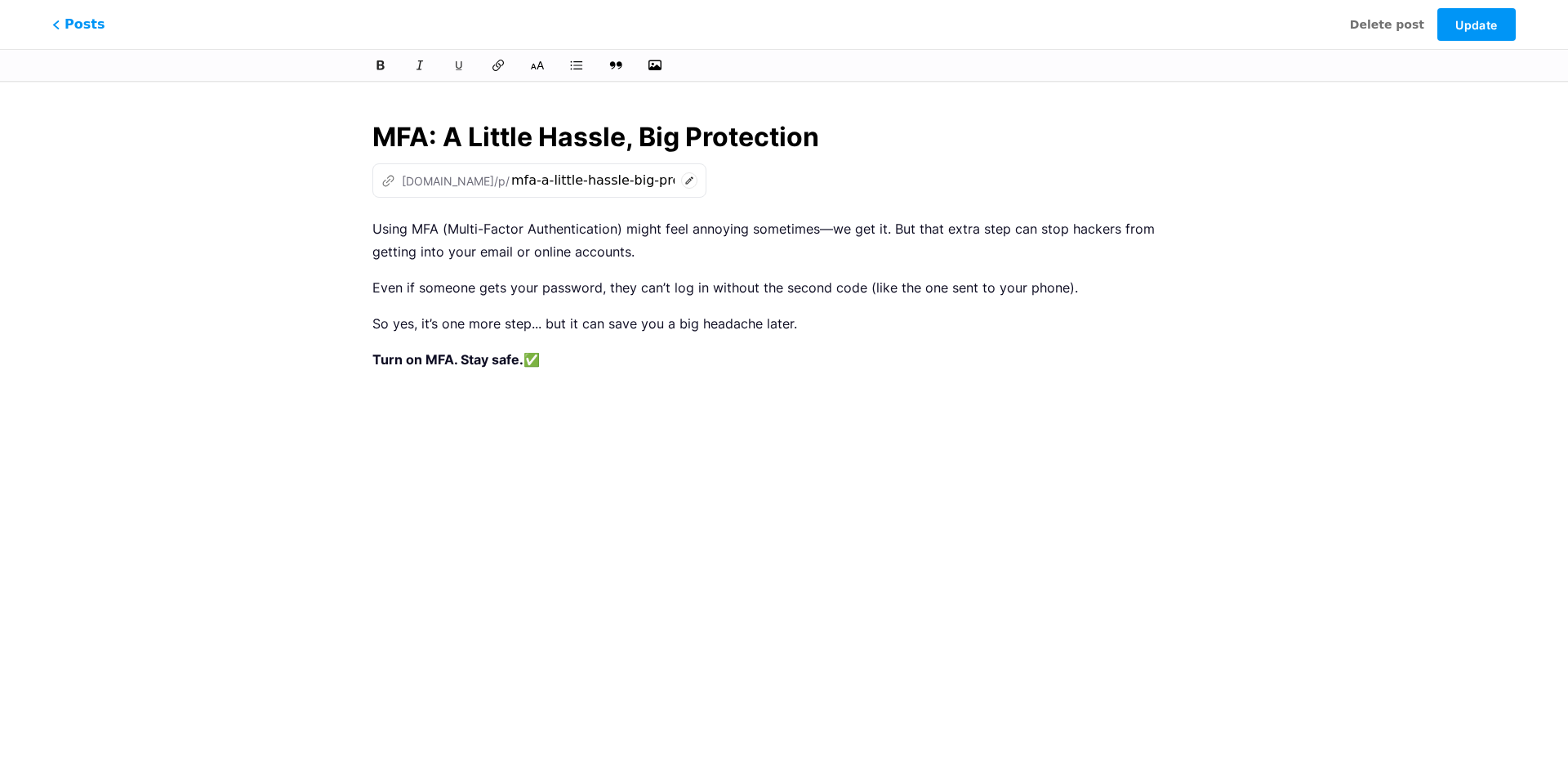
click at [676, 254] on p "Using MFA (Multi-Factor Authentication) might feel annoying sometimes—we get it…" at bounding box center [784, 240] width 823 height 46
click at [825, 230] on p "Using MFA (Multi-Factor Authentication) might feel annoying sometimes—we get it…" at bounding box center [784, 240] width 823 height 46
click at [820, 232] on p "Using MFA (Multi-Factor Authentication) might feel annoying sometimes—we get it…" at bounding box center [784, 240] width 823 height 46
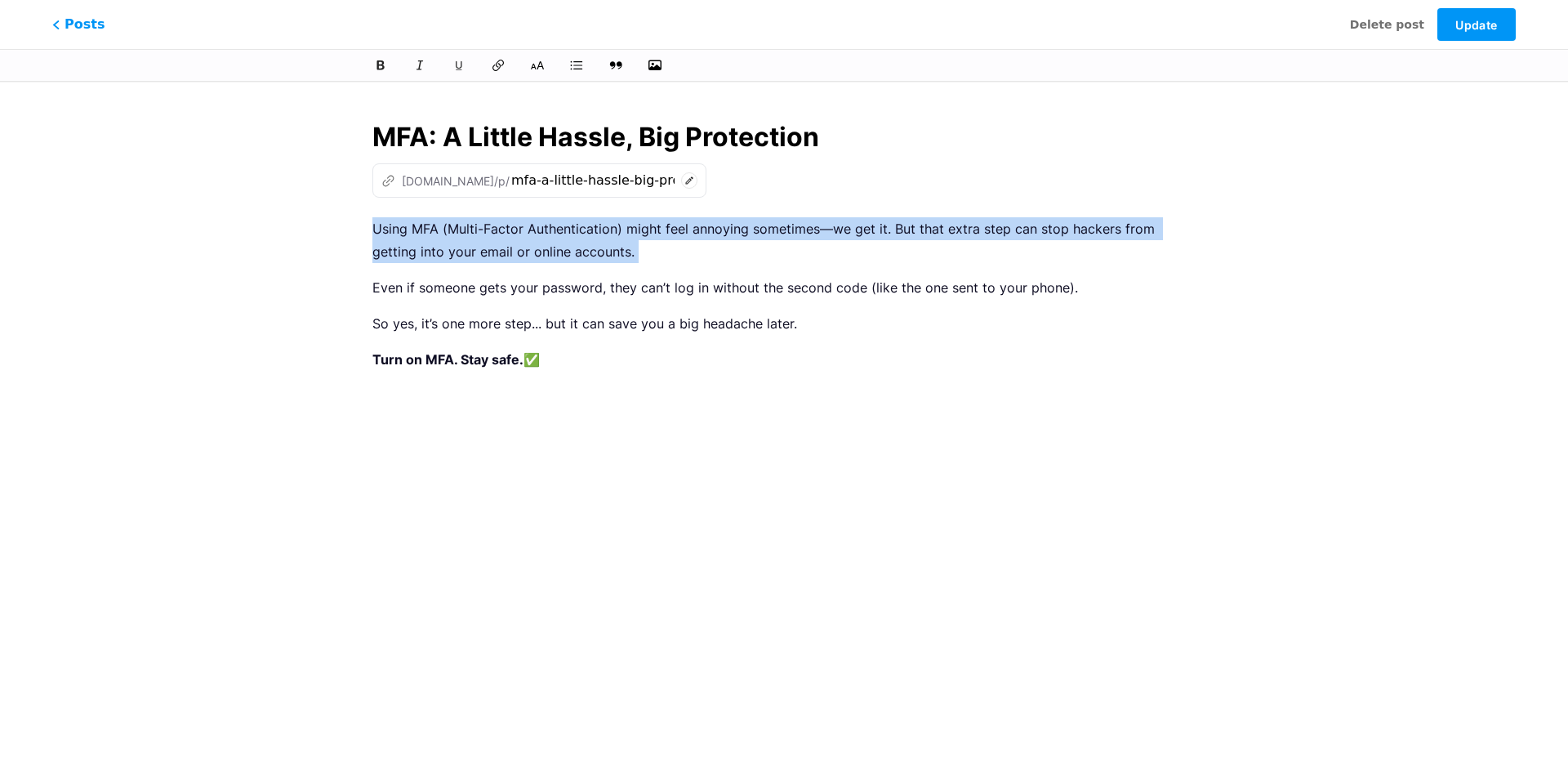
click at [820, 232] on p "Using MFA (Multi-Factor Authentication) might feel annoying sometimes—we get it…" at bounding box center [784, 240] width 823 height 46
click at [833, 232] on p "Using MFA (Multi-Factor Authentication) might feel annoying sometimes—we get it…" at bounding box center [784, 240] width 823 height 46
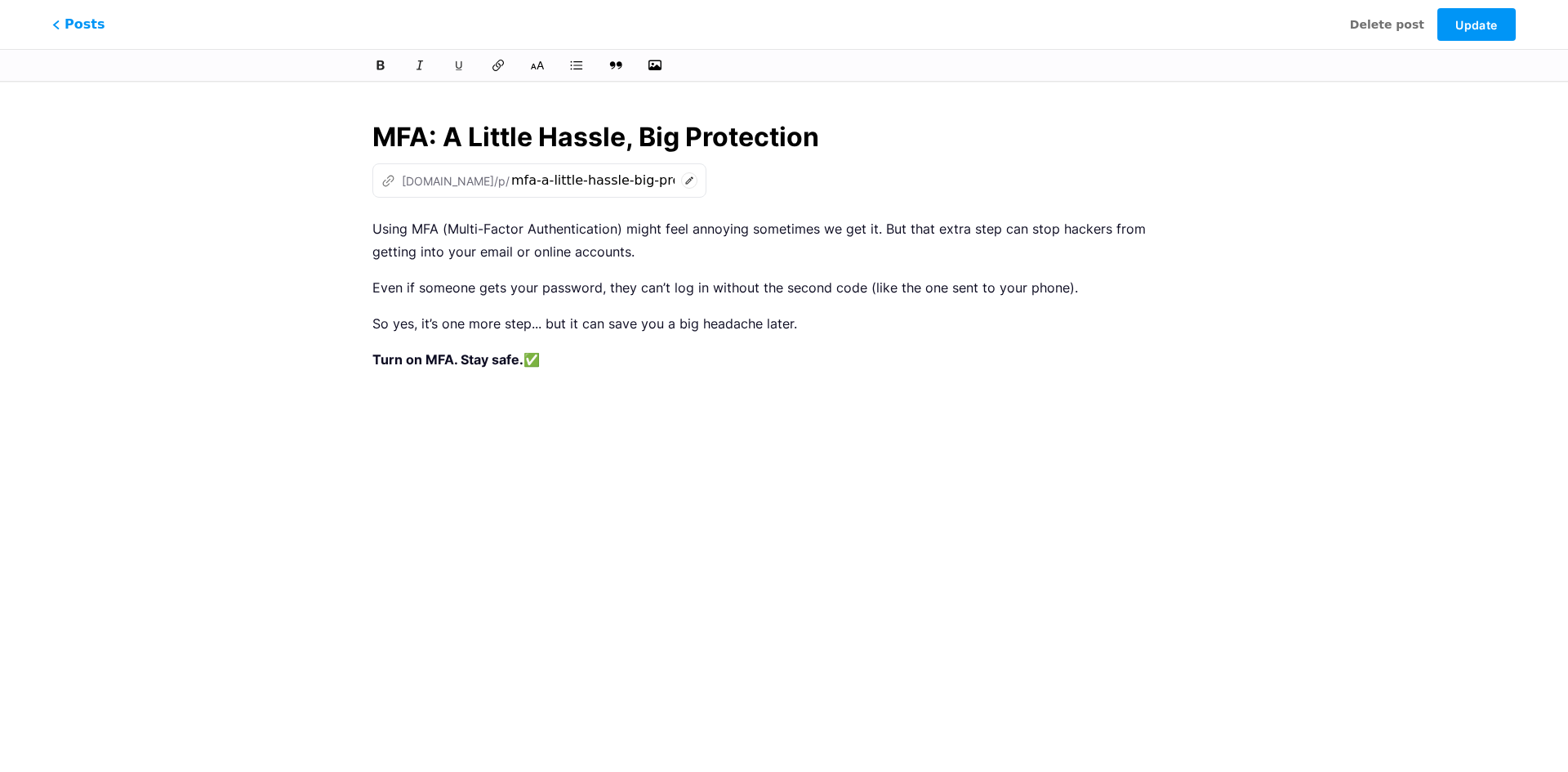
click at [562, 361] on p "Turn on MFA. Stay safe. ✅" at bounding box center [784, 360] width 823 height 23
click at [612, 245] on p "Using MFA (Multi-Factor Authentication) might feel annoying sometimes we get it…" at bounding box center [784, 240] width 823 height 46
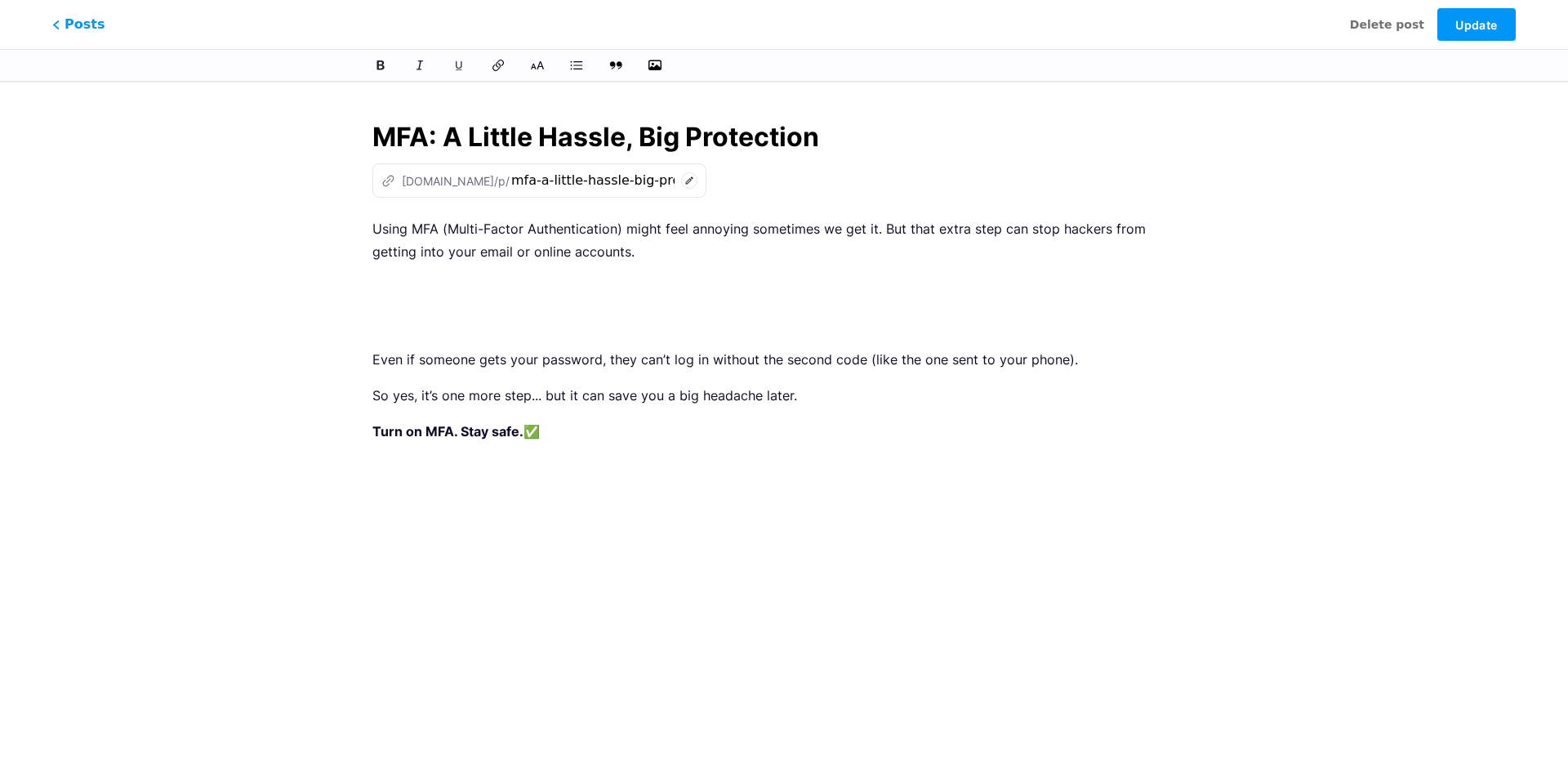
click at [572, 284] on p at bounding box center [784, 288] width 823 height 23
click at [521, 308] on div "Using MFA (Multi-Factor Authentication) might feel annoying sometimes we get it…" at bounding box center [784, 421] width 823 height 408
click at [517, 299] on div "Using MFA (Multi-Factor Authentication) might feel annoying sometimes we get it…" at bounding box center [784, 421] width 823 height 408
click at [502, 294] on p at bounding box center [784, 288] width 823 height 23
click at [649, 73] on button "button" at bounding box center [655, 65] width 25 height 25
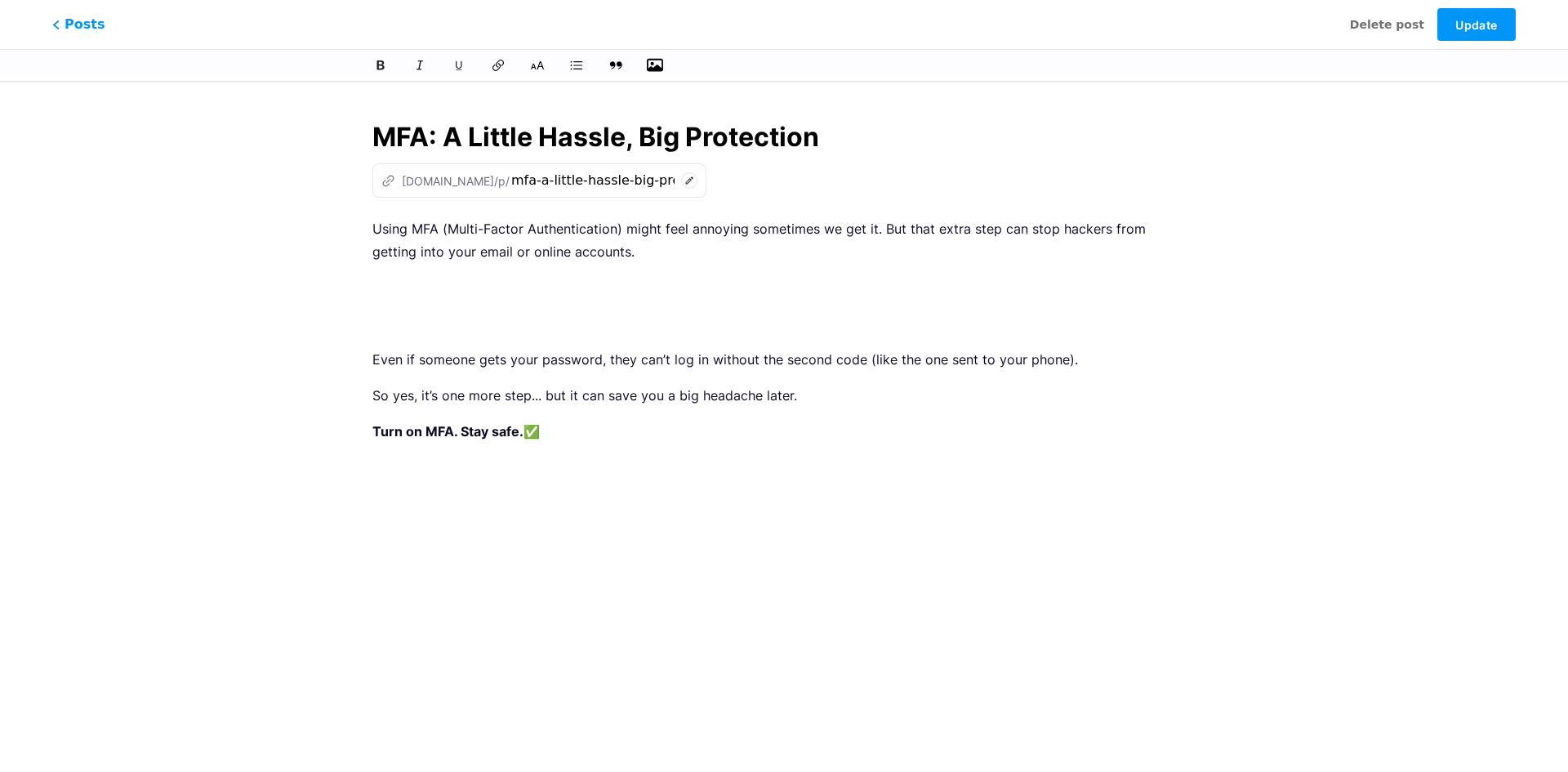
click at [656, 64] on icon "button" at bounding box center [655, 65] width 16 height 16
click at [0, 0] on input "file" at bounding box center [0, 0] width 0 height 0
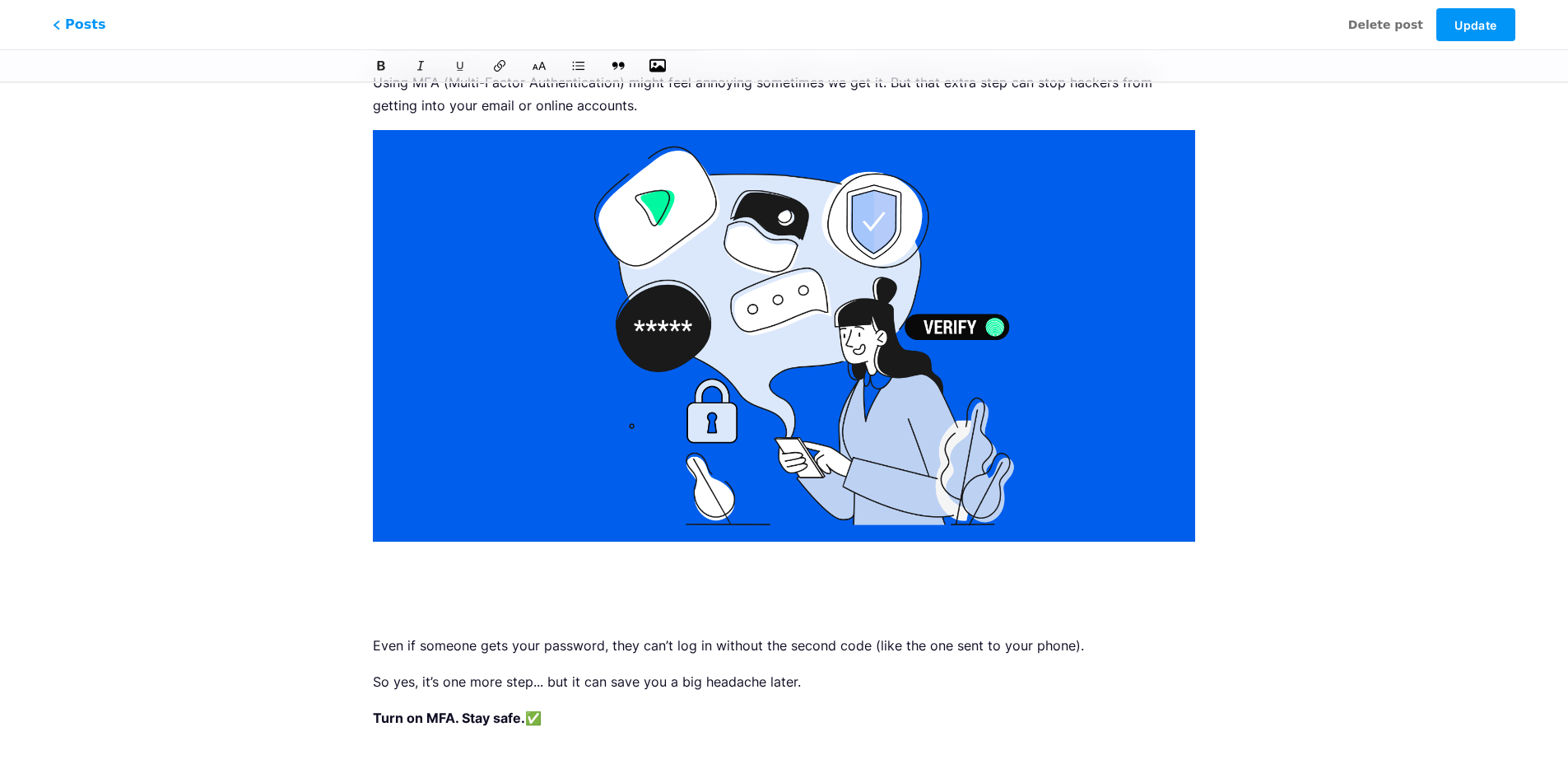
scroll to position [166, 0]
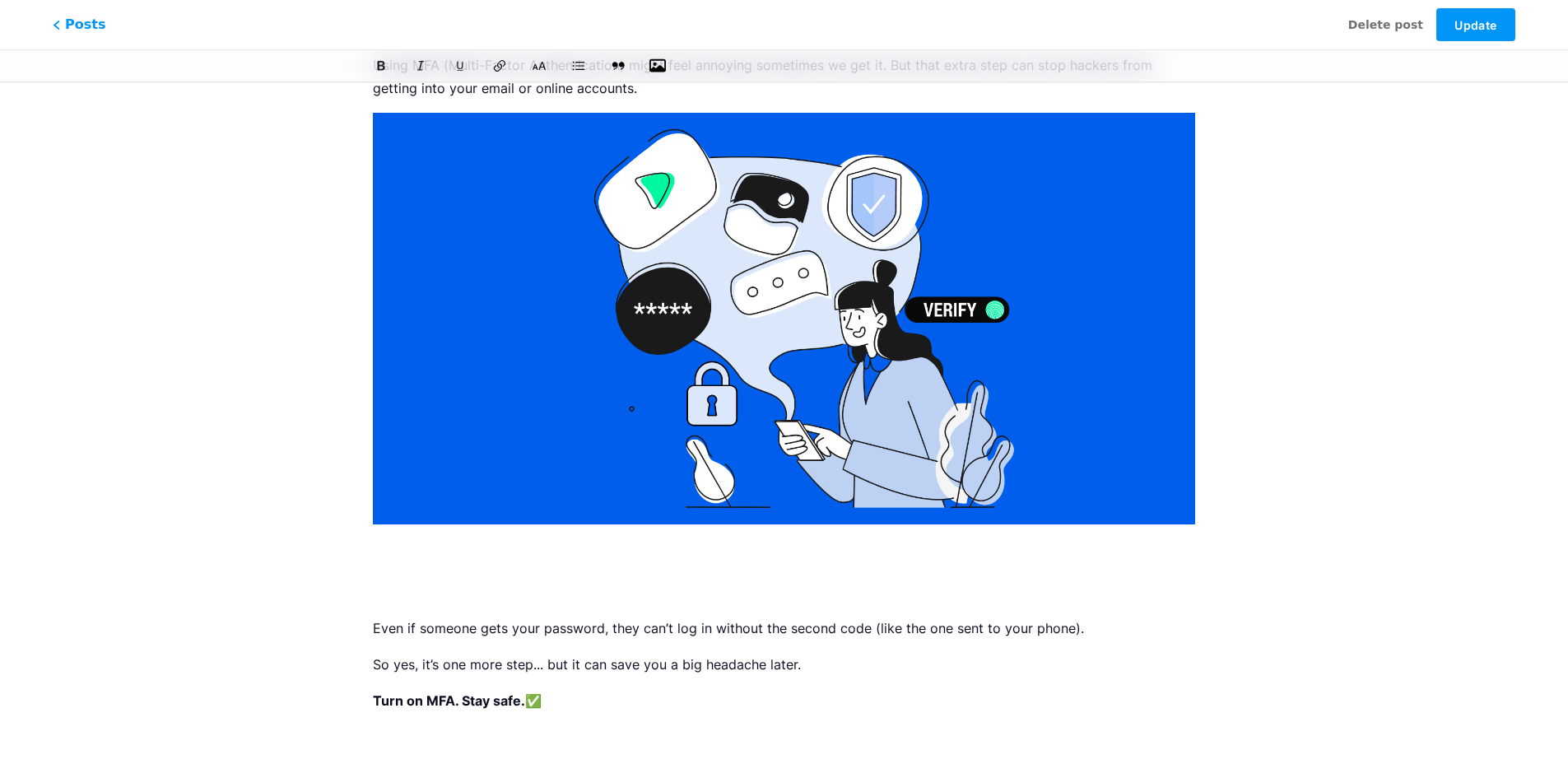
click at [537, 588] on p at bounding box center [784, 592] width 822 height 23
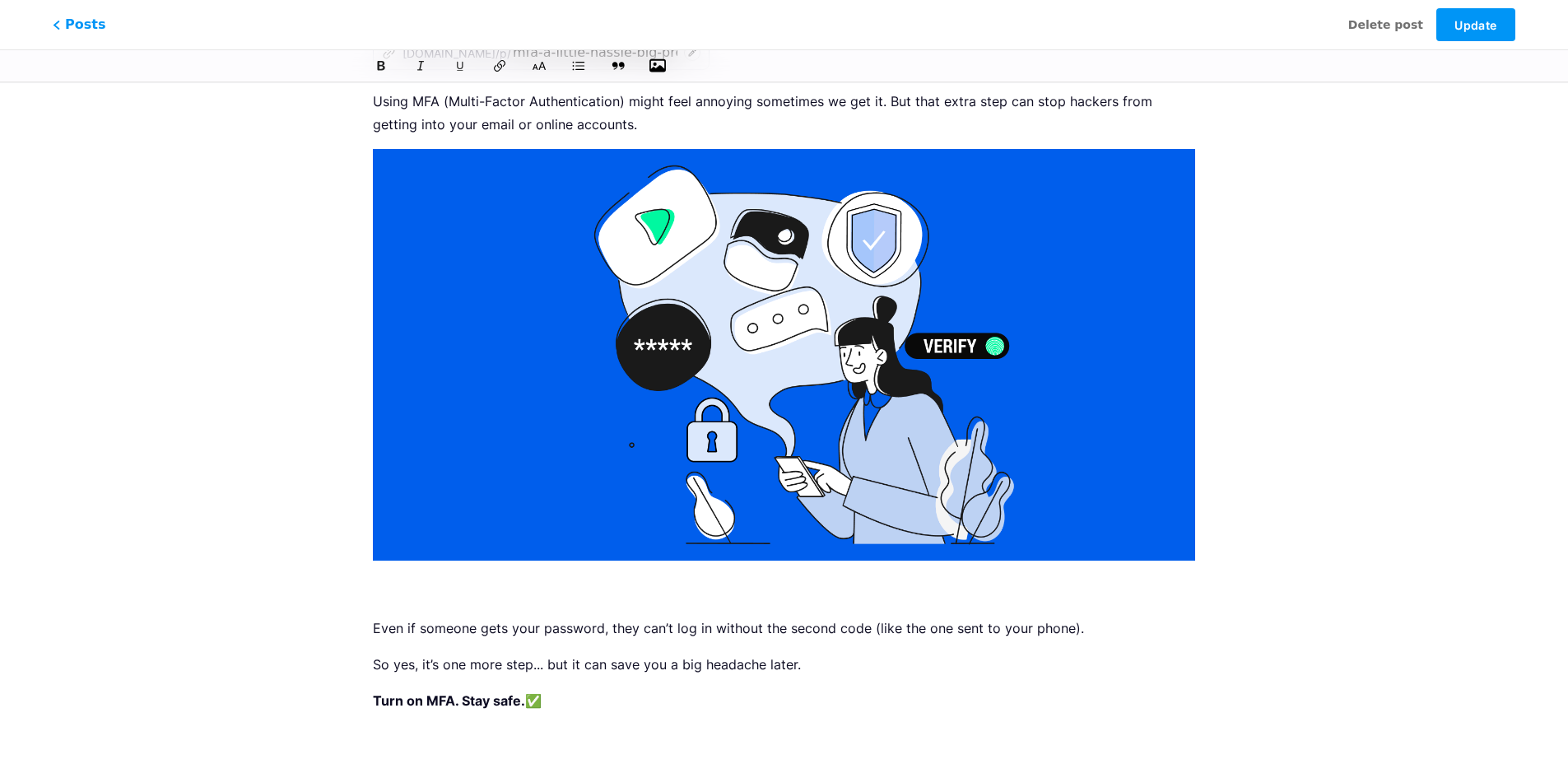
click at [561, 702] on p "Turn on MFA. Stay safe. ✅" at bounding box center [784, 701] width 822 height 23
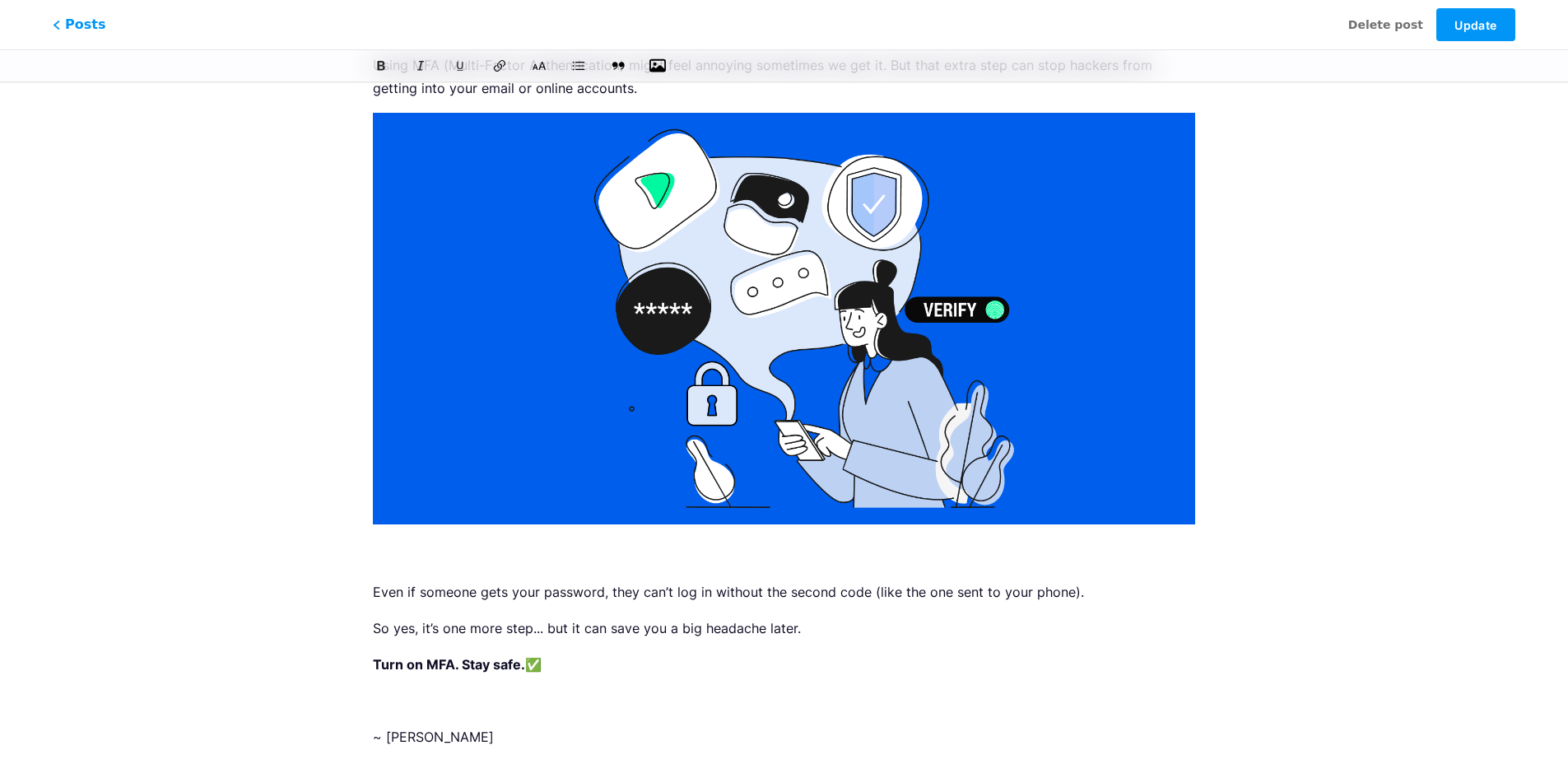
click at [624, 663] on p "Turn on MFA. Stay safe. ✅" at bounding box center [784, 665] width 822 height 23
drag, startPoint x: 497, startPoint y: 742, endPoint x: 422, endPoint y: 735, distance: 75.3
click at [422, 735] on p "~ Taha Abdullah" at bounding box center [784, 737] width 822 height 23
click at [490, 738] on p "~ Taha Abdullah" at bounding box center [784, 737] width 822 height 23
click at [396, 660] on strong "Turn on MFA. Stay safe." at bounding box center [449, 664] width 152 height 16
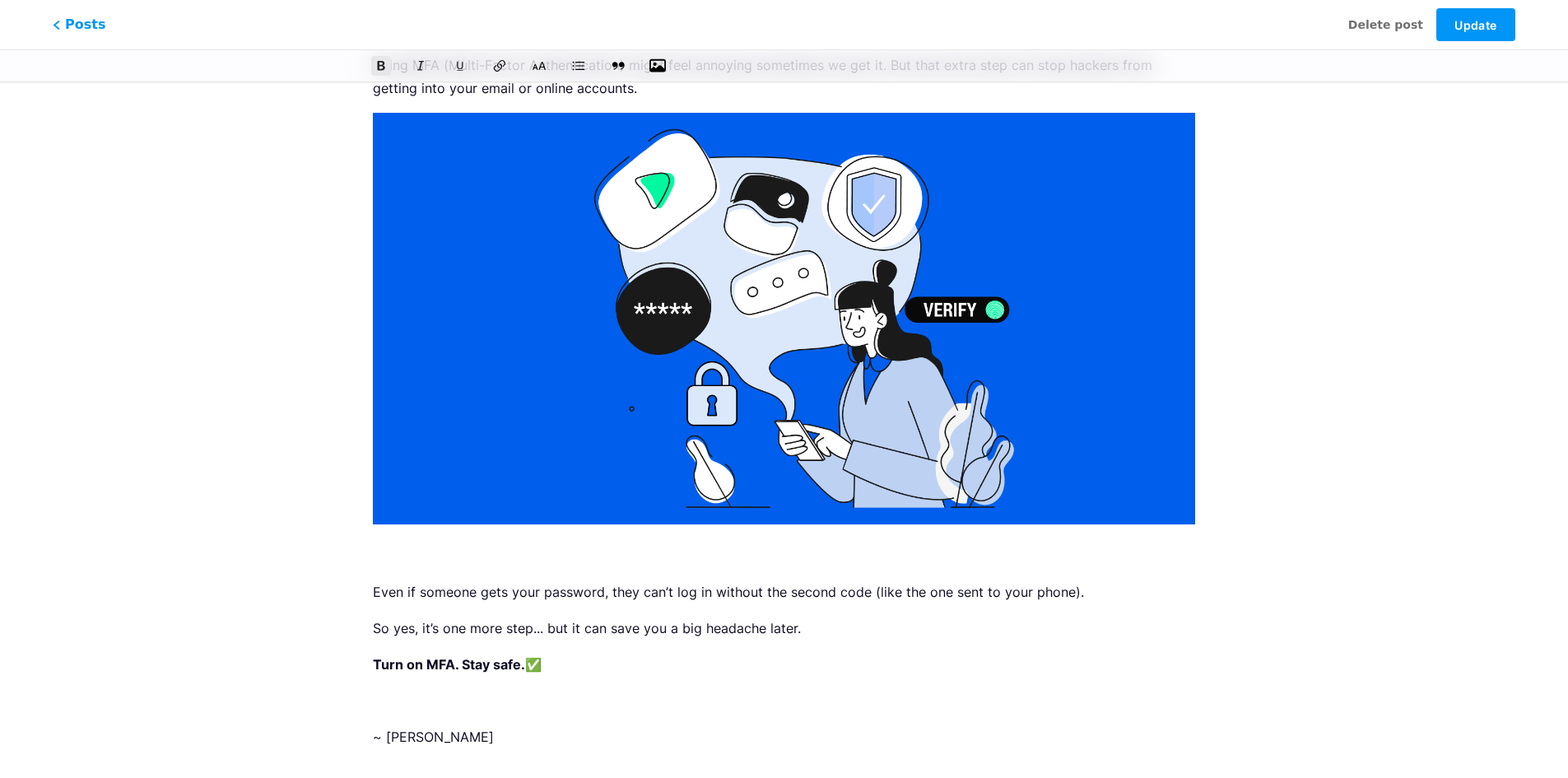
click at [397, 719] on div "Using MFA (Multi-Factor Authentication) might feel annoying sometimes we get it…" at bounding box center [784, 407] width 822 height 708
click at [376, 738] on p "~ Taha Alkahlani" at bounding box center [784, 737] width 822 height 23
click at [417, 700] on p at bounding box center [784, 701] width 822 height 23
drag, startPoint x: 383, startPoint y: 740, endPoint x: 368, endPoint y: 741, distance: 15.0
click at [368, 741] on div "MFA: A Little Hassle, Big Protection z afzco.bio.link/p/ mfa-a-little-hassle-bi…" at bounding box center [784, 361] width 869 height 855
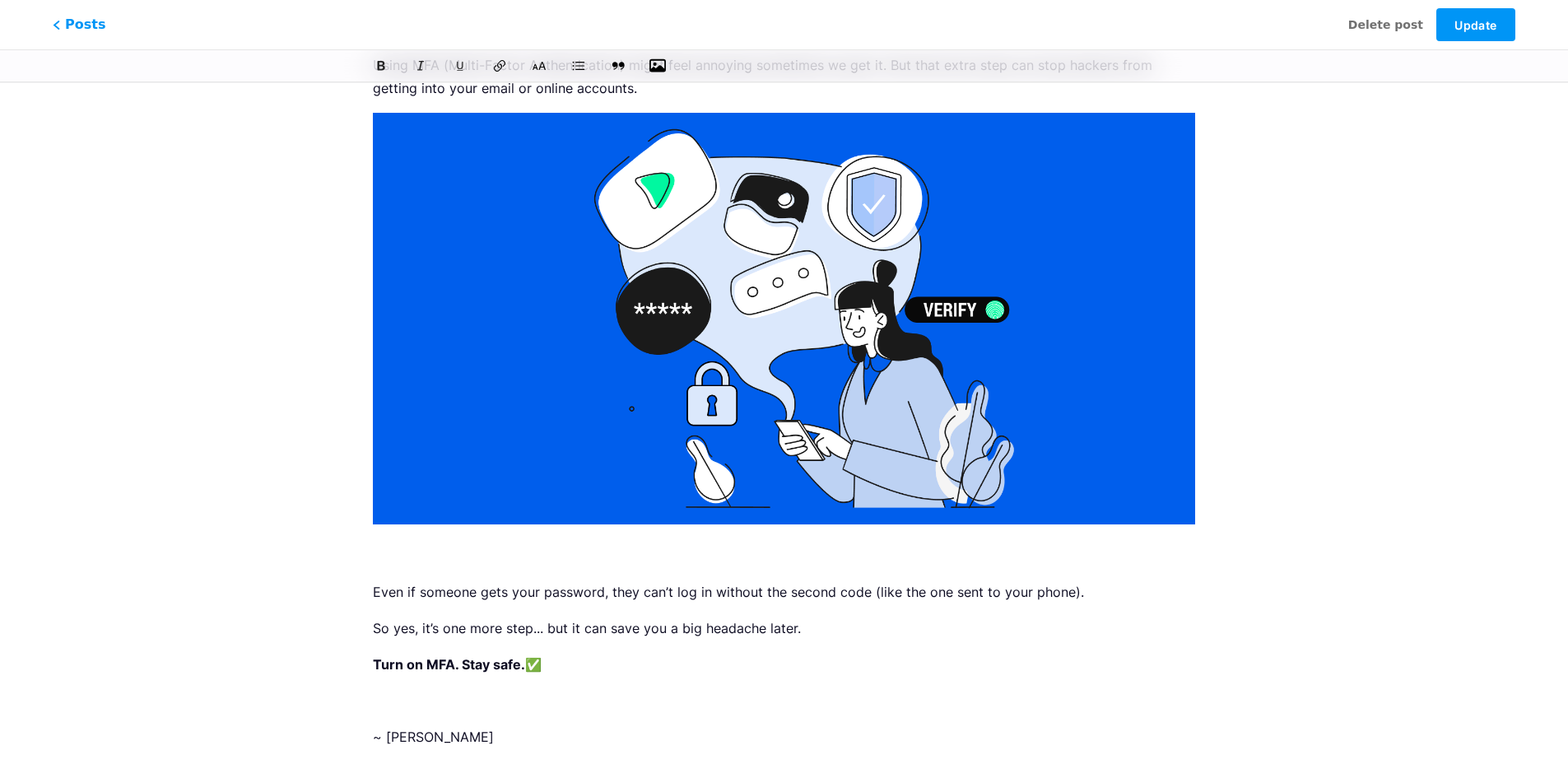
click at [523, 686] on div "Using MFA (Multi-Factor Authentication) might feel annoying sometimes we get it…" at bounding box center [784, 407] width 822 height 708
drag, startPoint x: 423, startPoint y: 739, endPoint x: 519, endPoint y: 739, distance: 96.0
click at [519, 739] on p "~ Taha Alkahlani" at bounding box center [784, 737] width 822 height 23
click at [473, 745] on p "~ Taha Abdullah" at bounding box center [784, 737] width 822 height 23
click at [1480, 21] on span "Update" at bounding box center [1475, 25] width 42 height 14
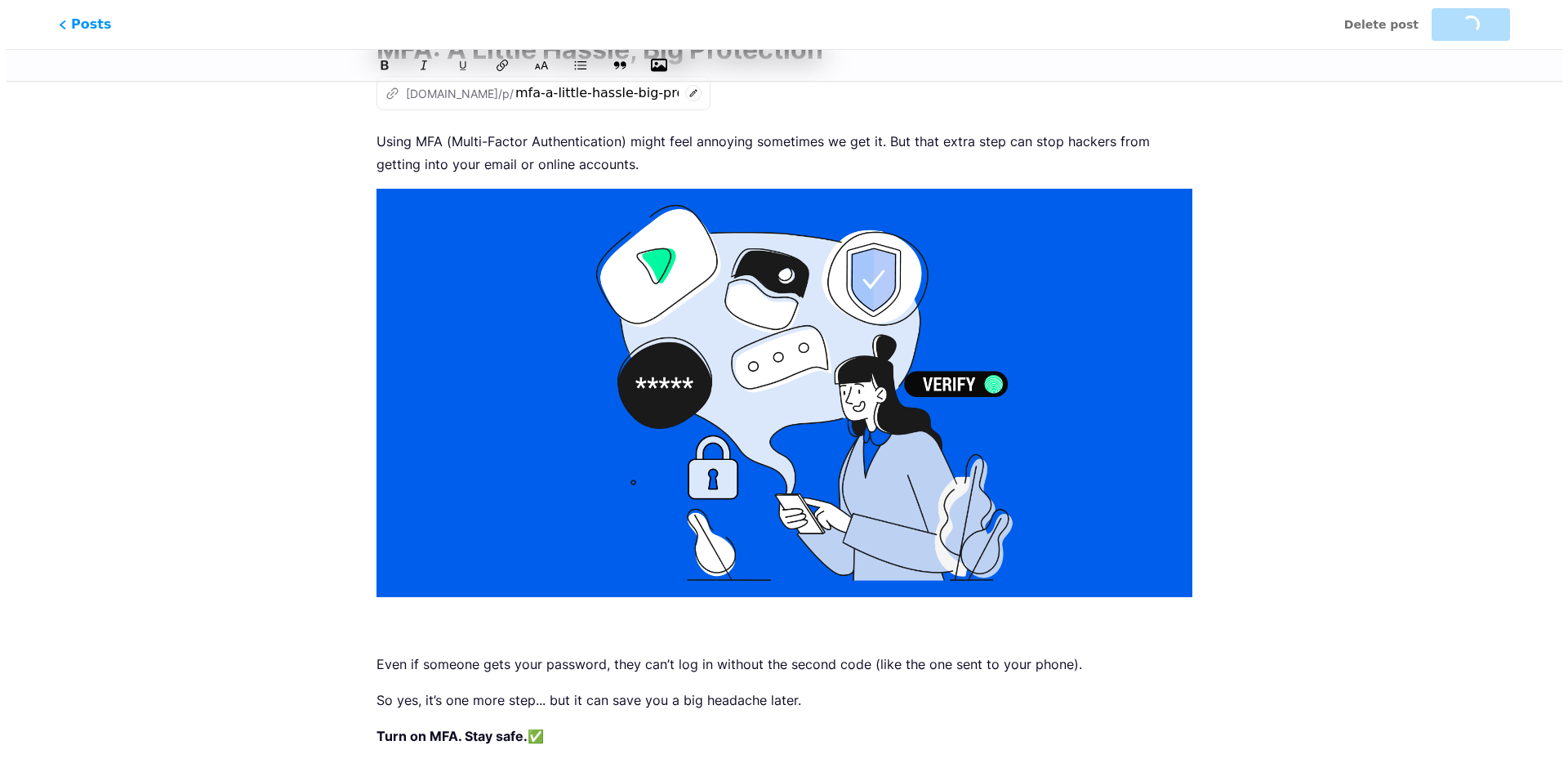
scroll to position [0, 0]
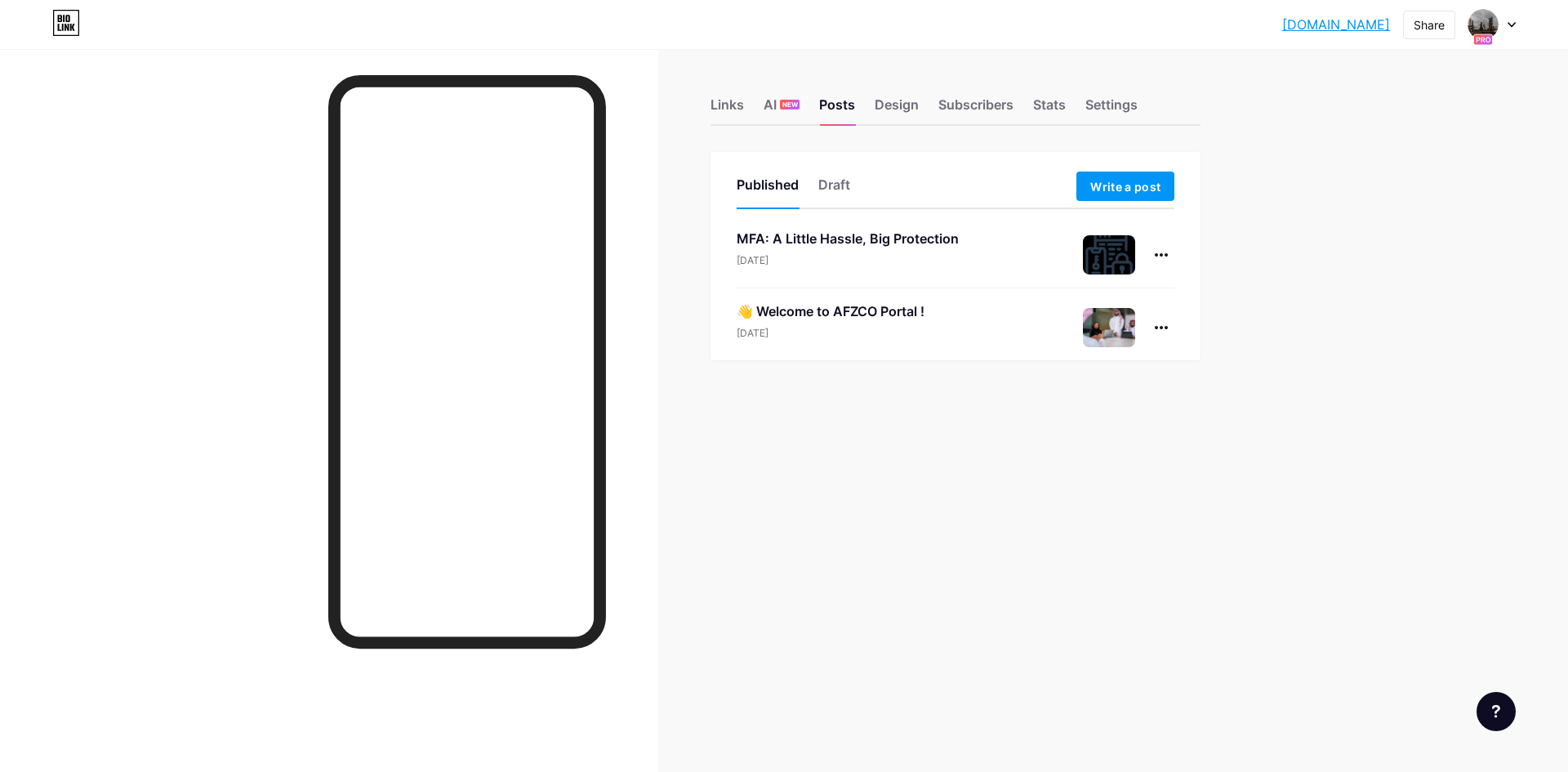
click at [907, 258] on div "[DATE]" at bounding box center [848, 261] width 222 height 15
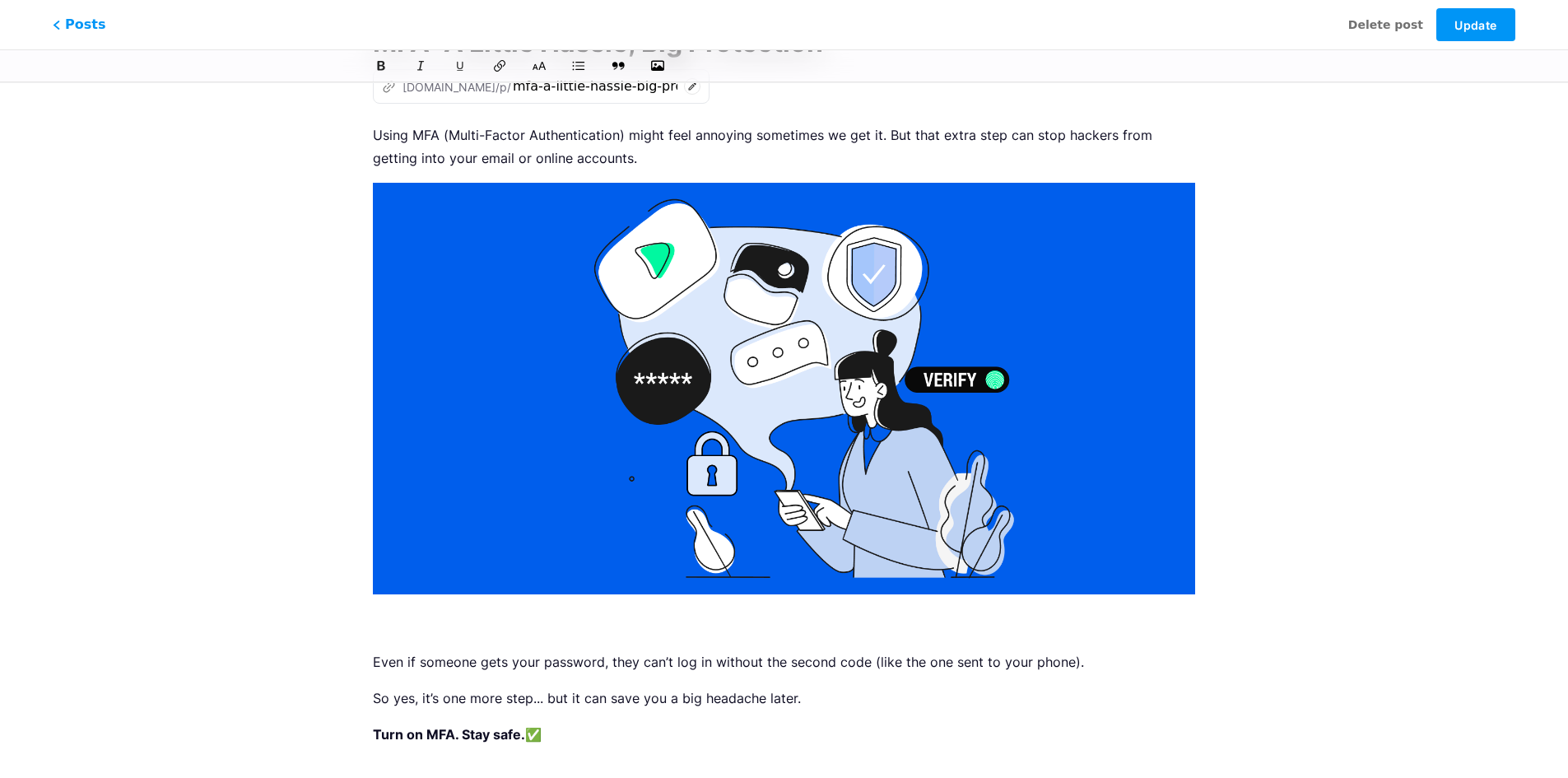
scroll to position [202, 0]
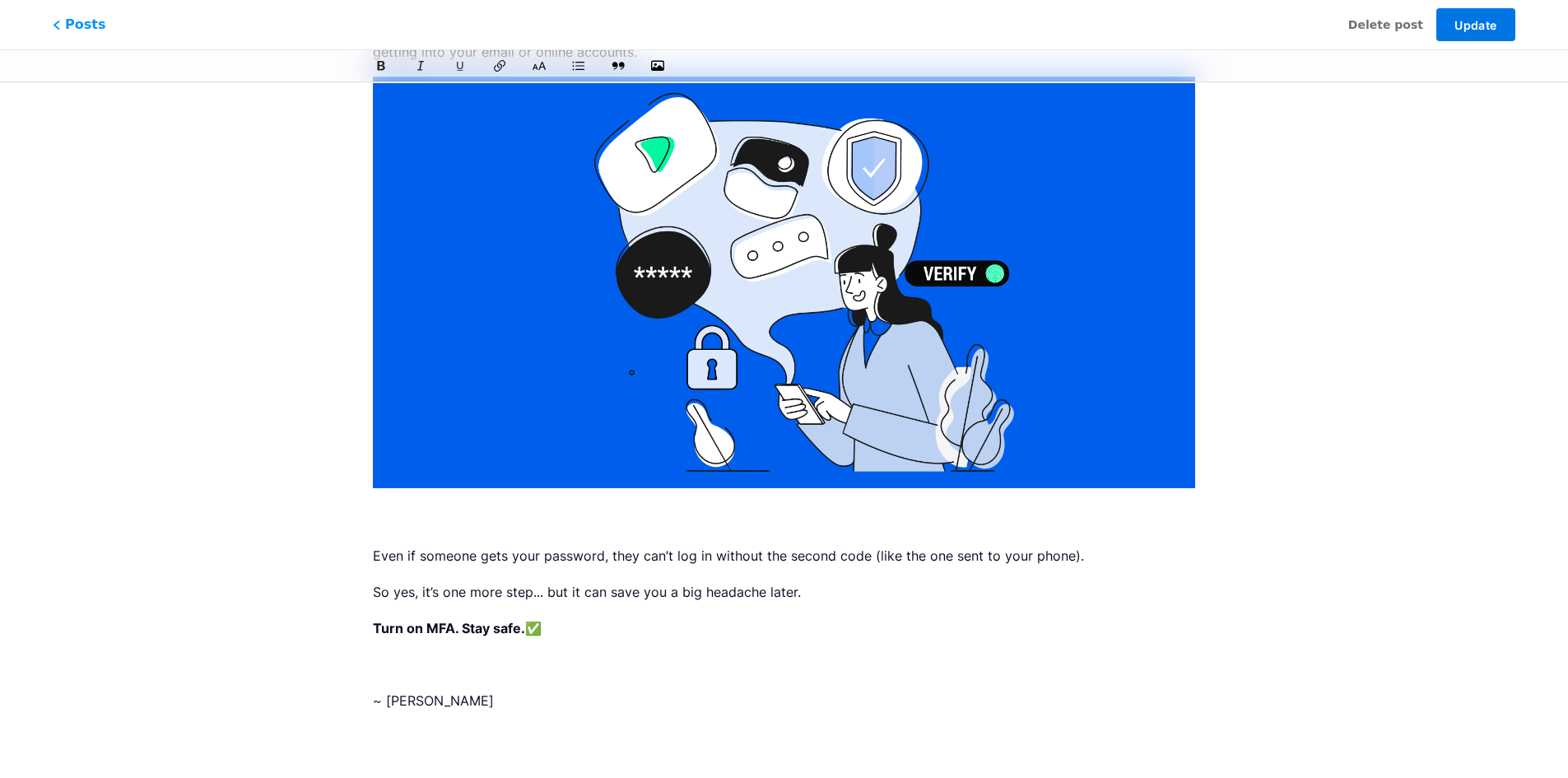
click at [1488, 24] on span "Update" at bounding box center [1475, 25] width 42 height 14
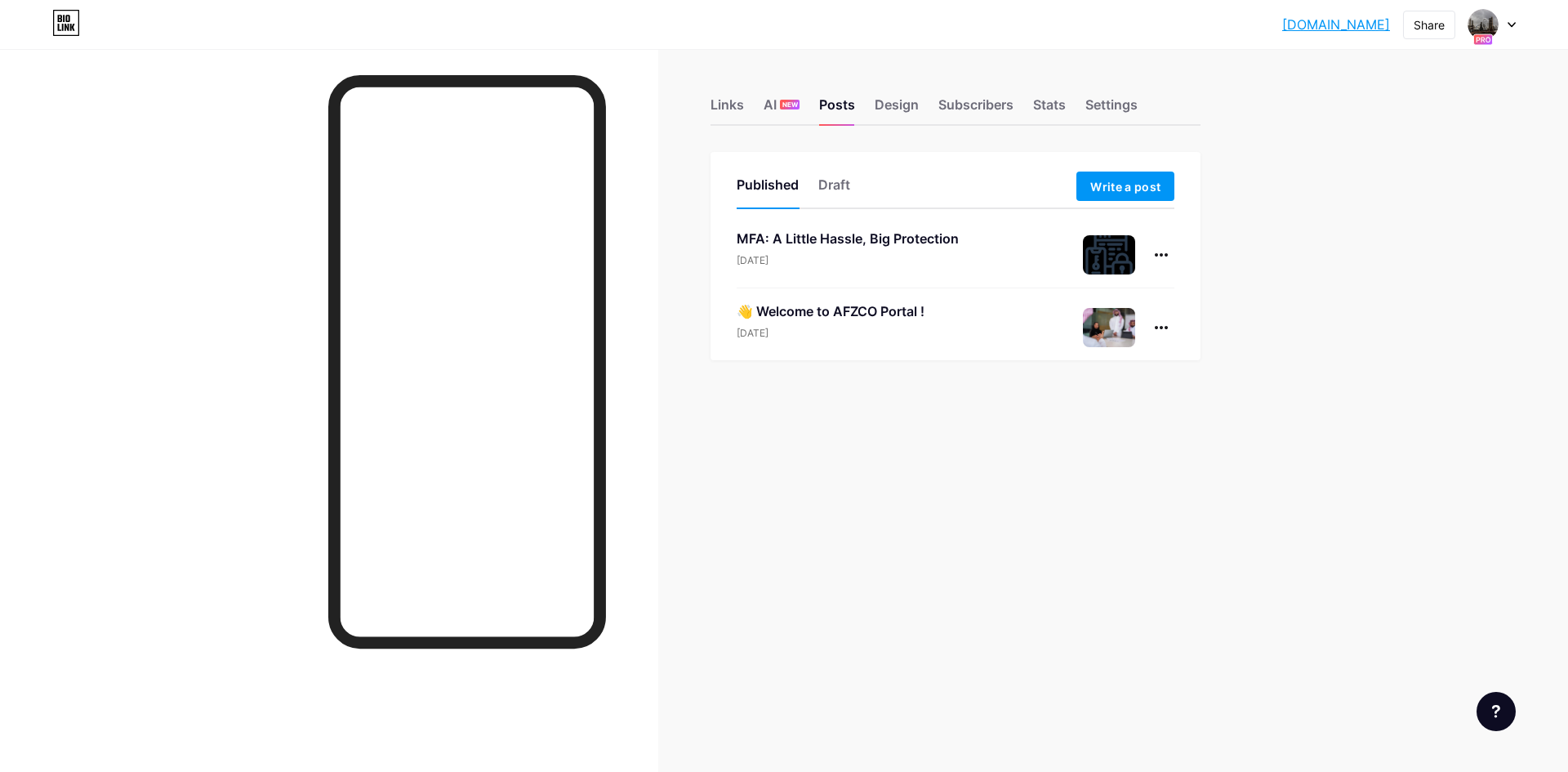
click at [968, 252] on div "MFA: A Little Hassle, Big Protection Sep 9, 2025" at bounding box center [955, 259] width 438 height 60
click at [1160, 253] on div at bounding box center [1162, 255] width 26 height 26
click at [1127, 352] on li "Edit" at bounding box center [1112, 360] width 125 height 34
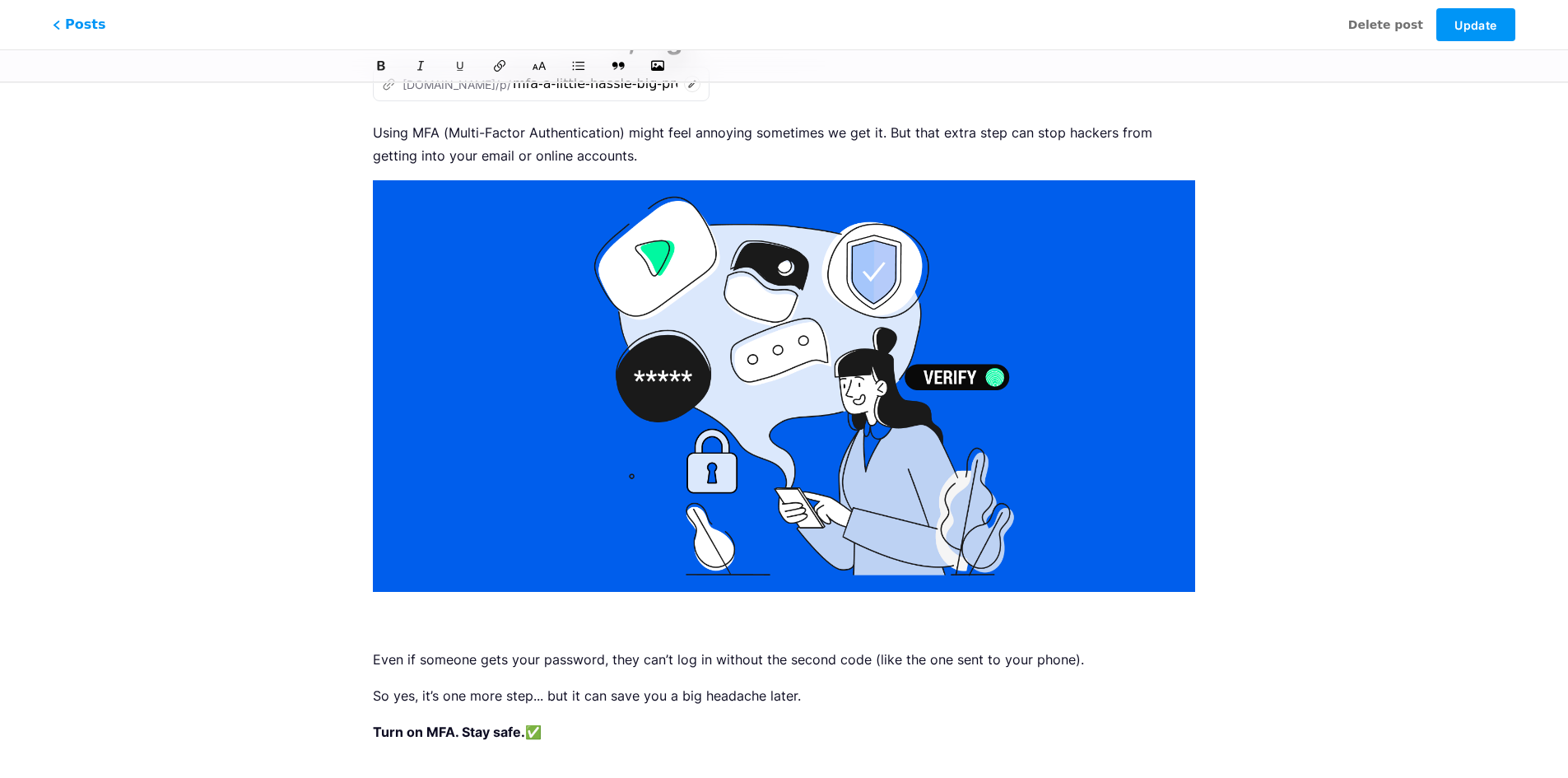
scroll to position [202, 0]
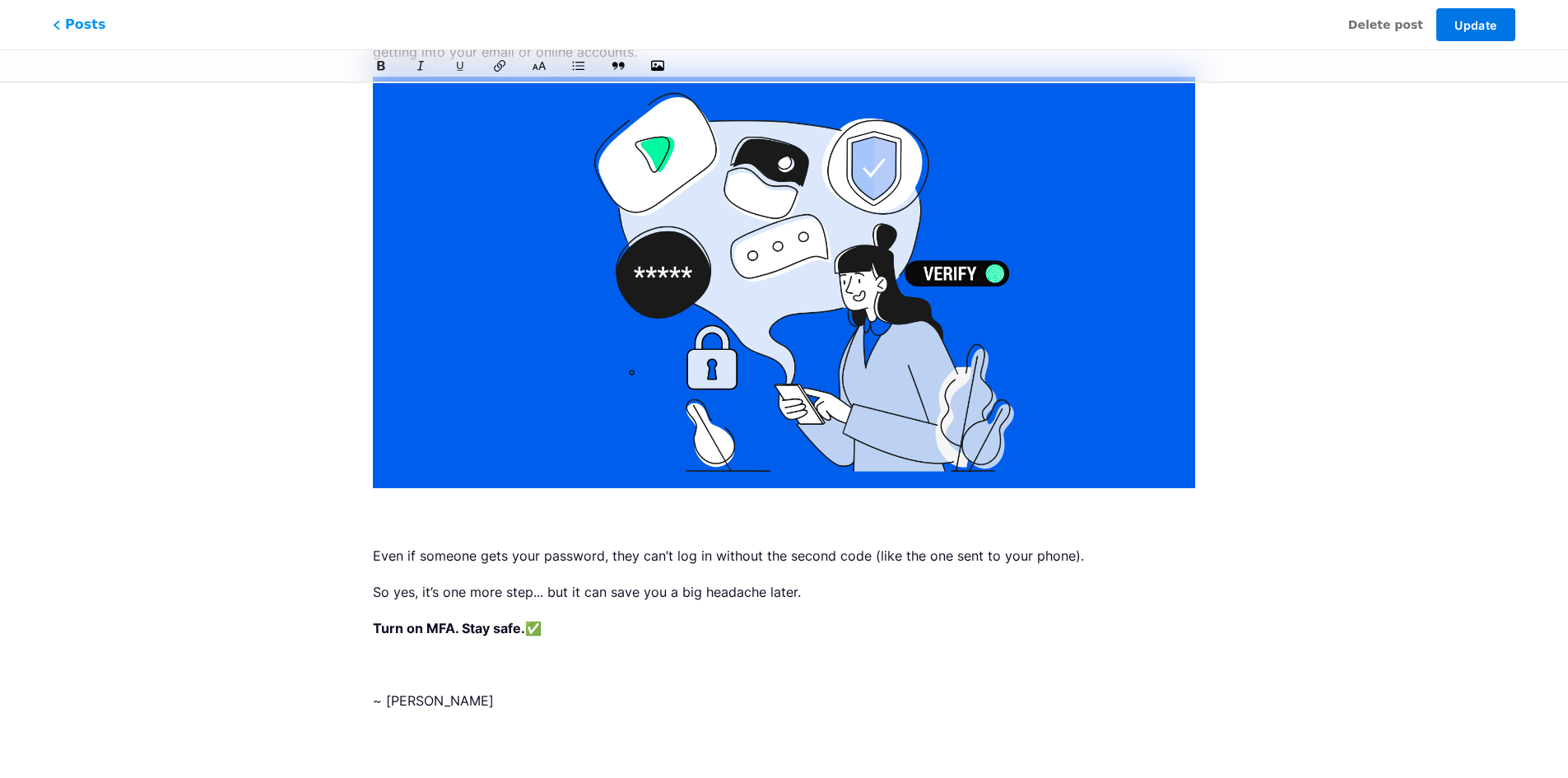
click at [1477, 28] on span "Update" at bounding box center [1475, 25] width 42 height 14
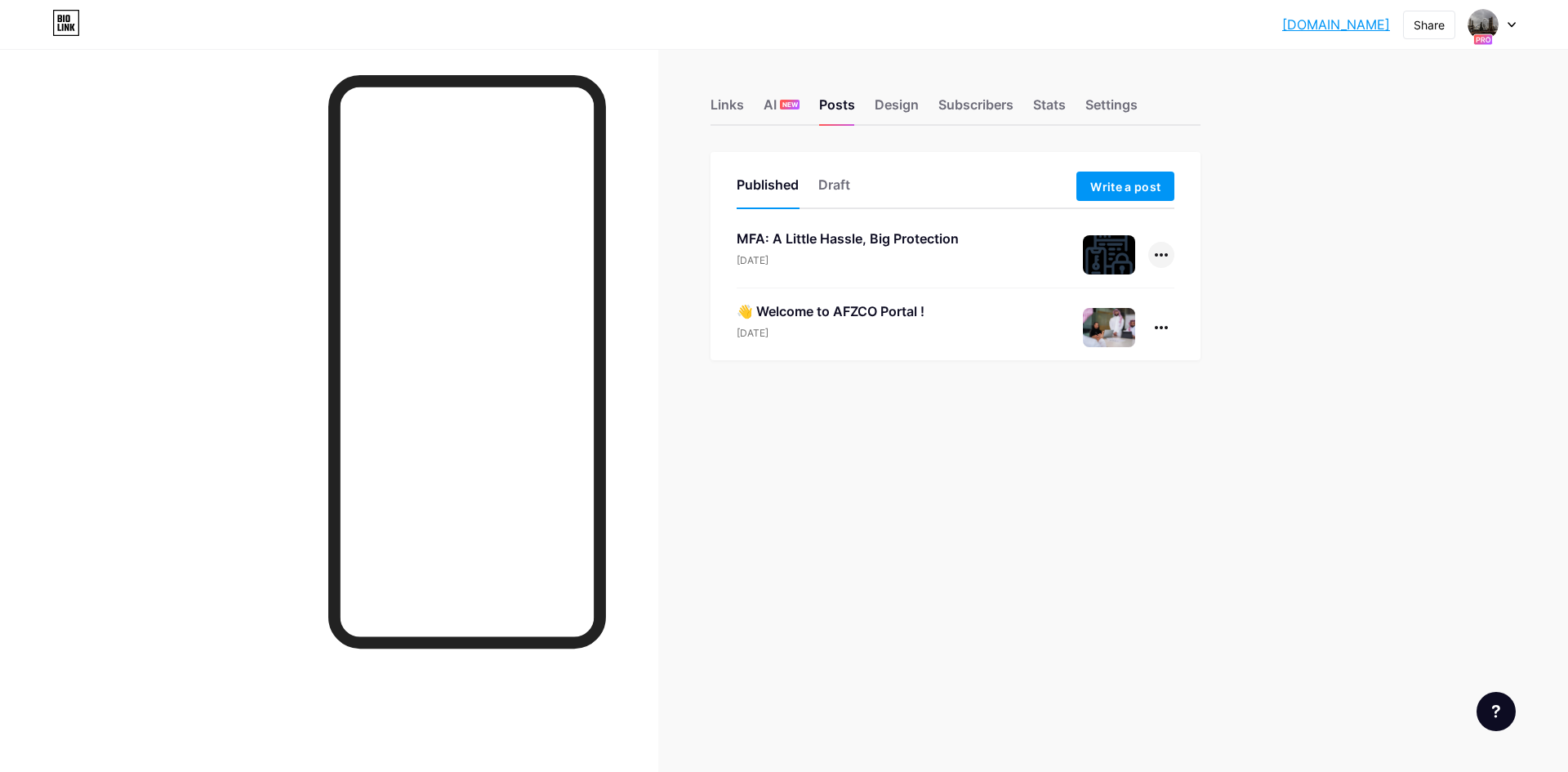
click at [1169, 263] on div at bounding box center [1162, 255] width 26 height 26
click at [1137, 322] on li "View" at bounding box center [1112, 326] width 125 height 34
click at [728, 103] on div "Links" at bounding box center [727, 109] width 34 height 29
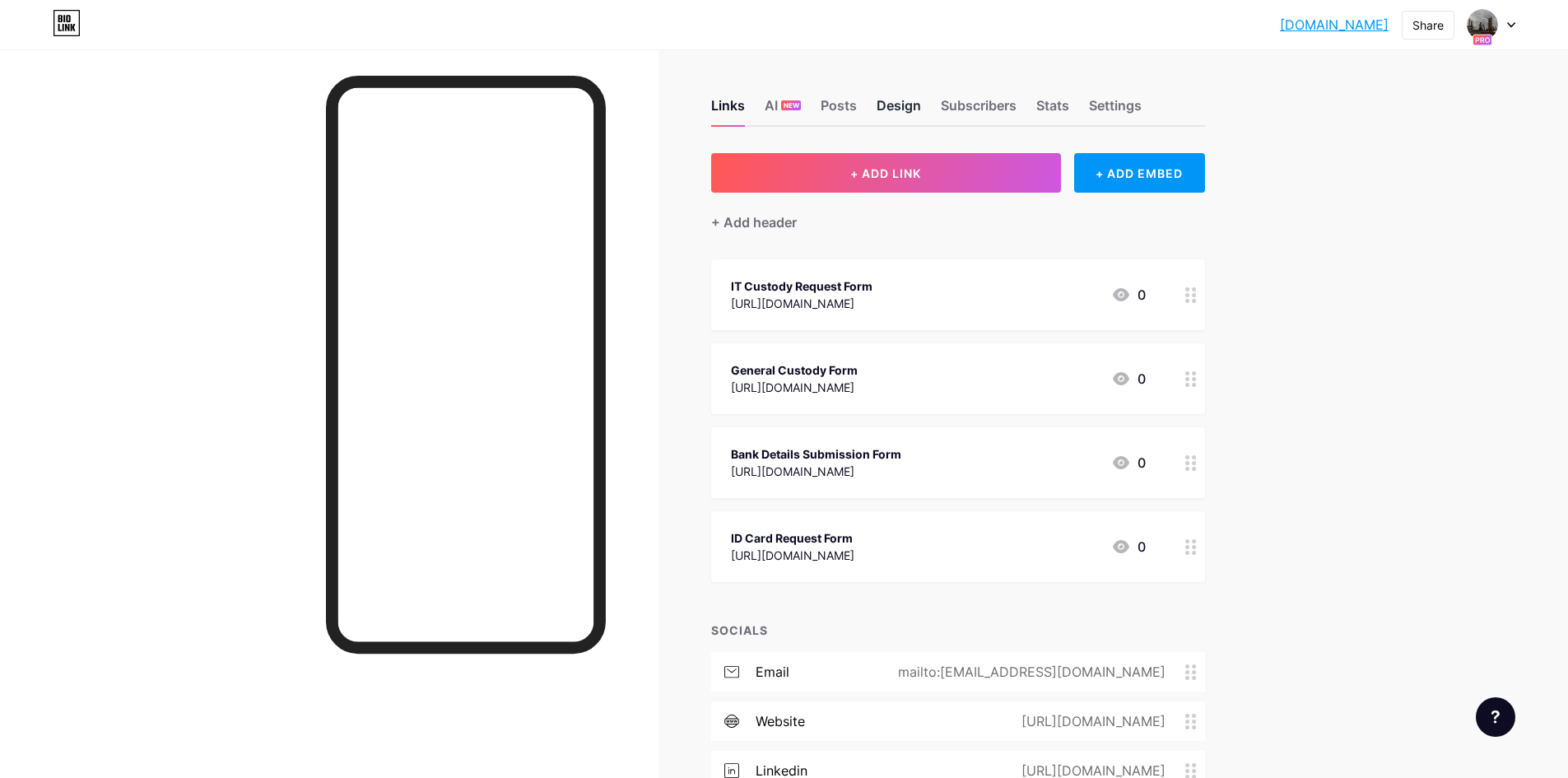
click at [917, 115] on div "Design" at bounding box center [899, 109] width 44 height 29
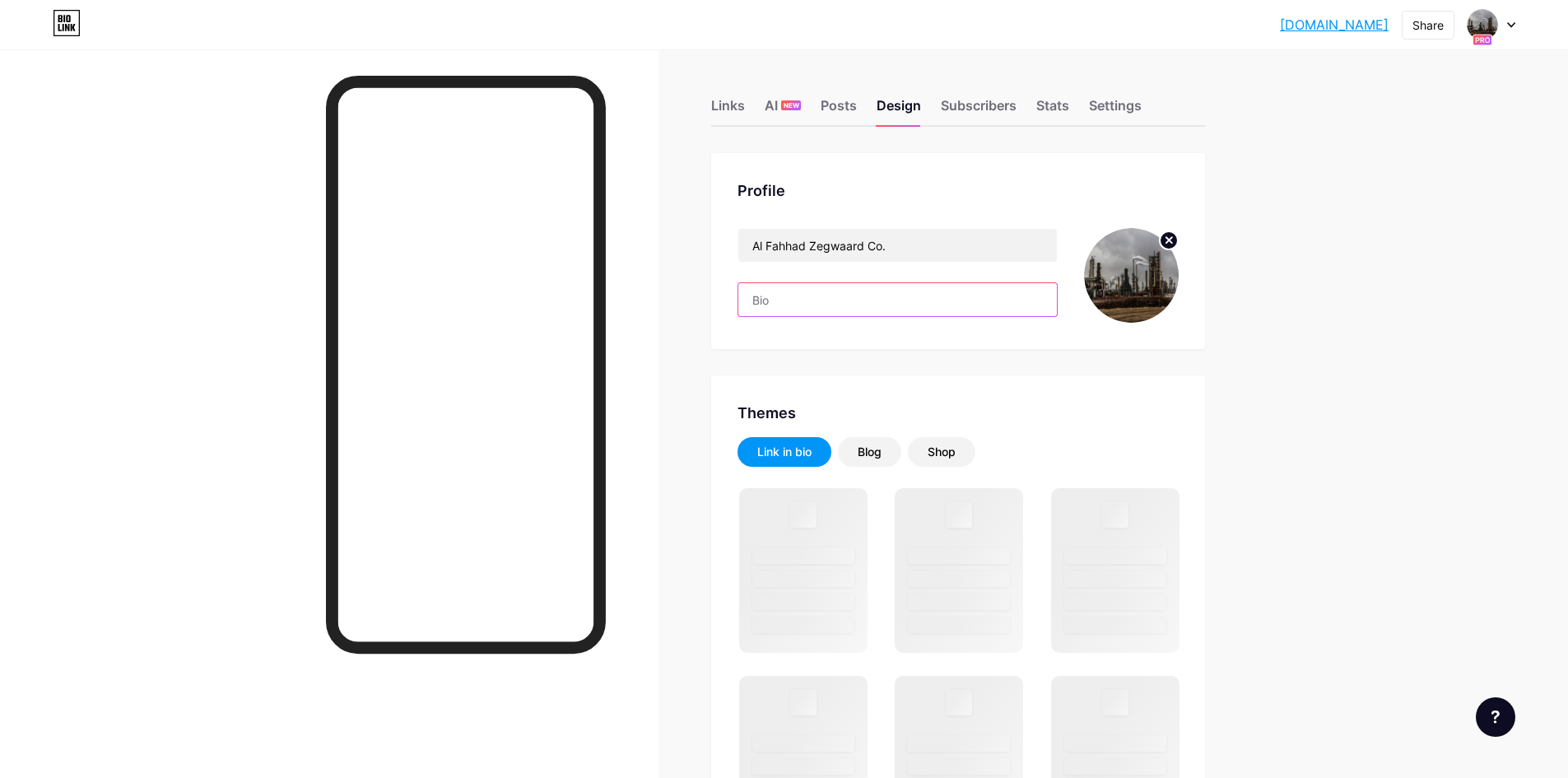
click at [805, 292] on input "text" at bounding box center [898, 299] width 319 height 33
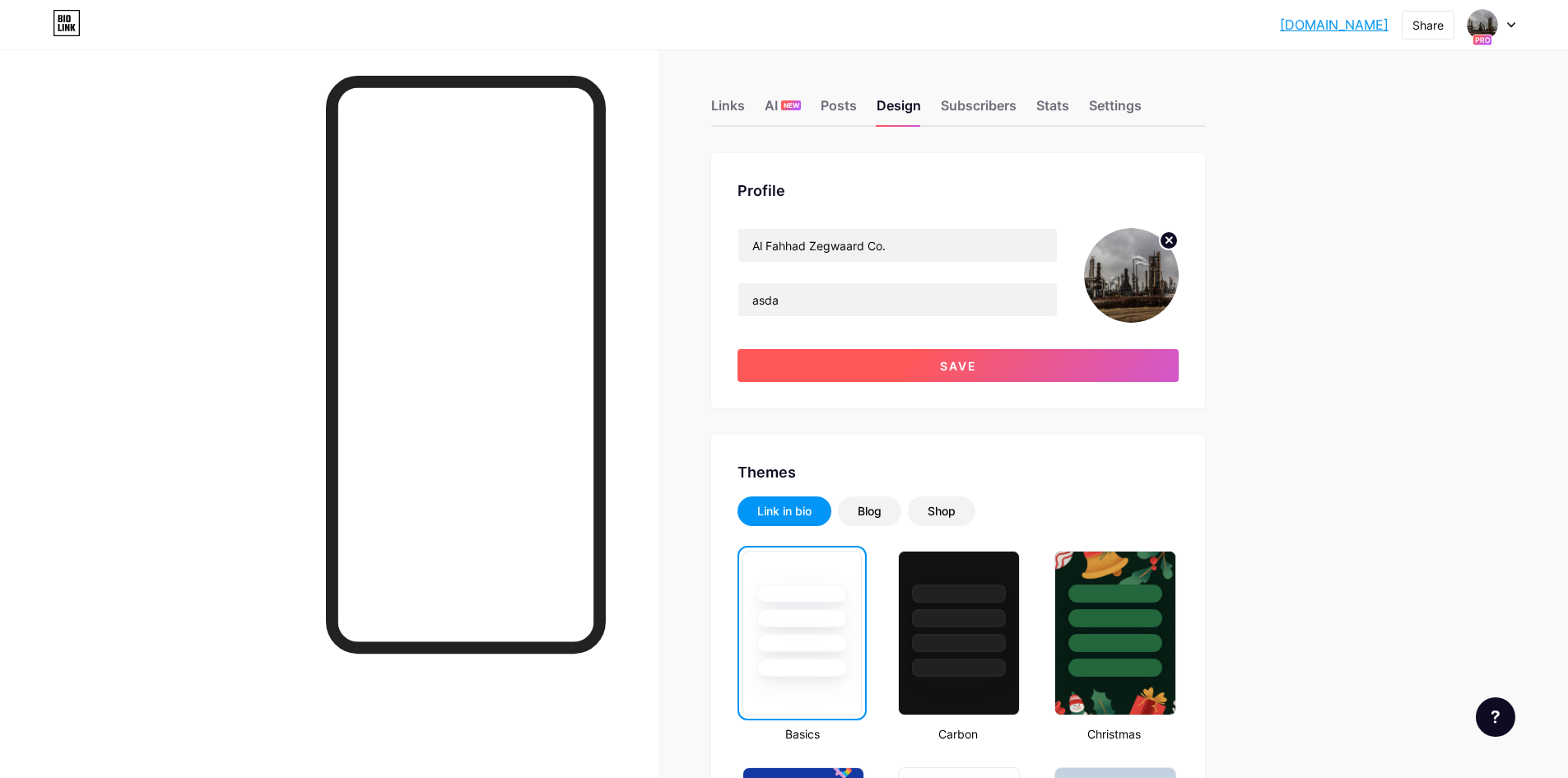
click at [897, 361] on button "Save" at bounding box center [958, 365] width 441 height 33
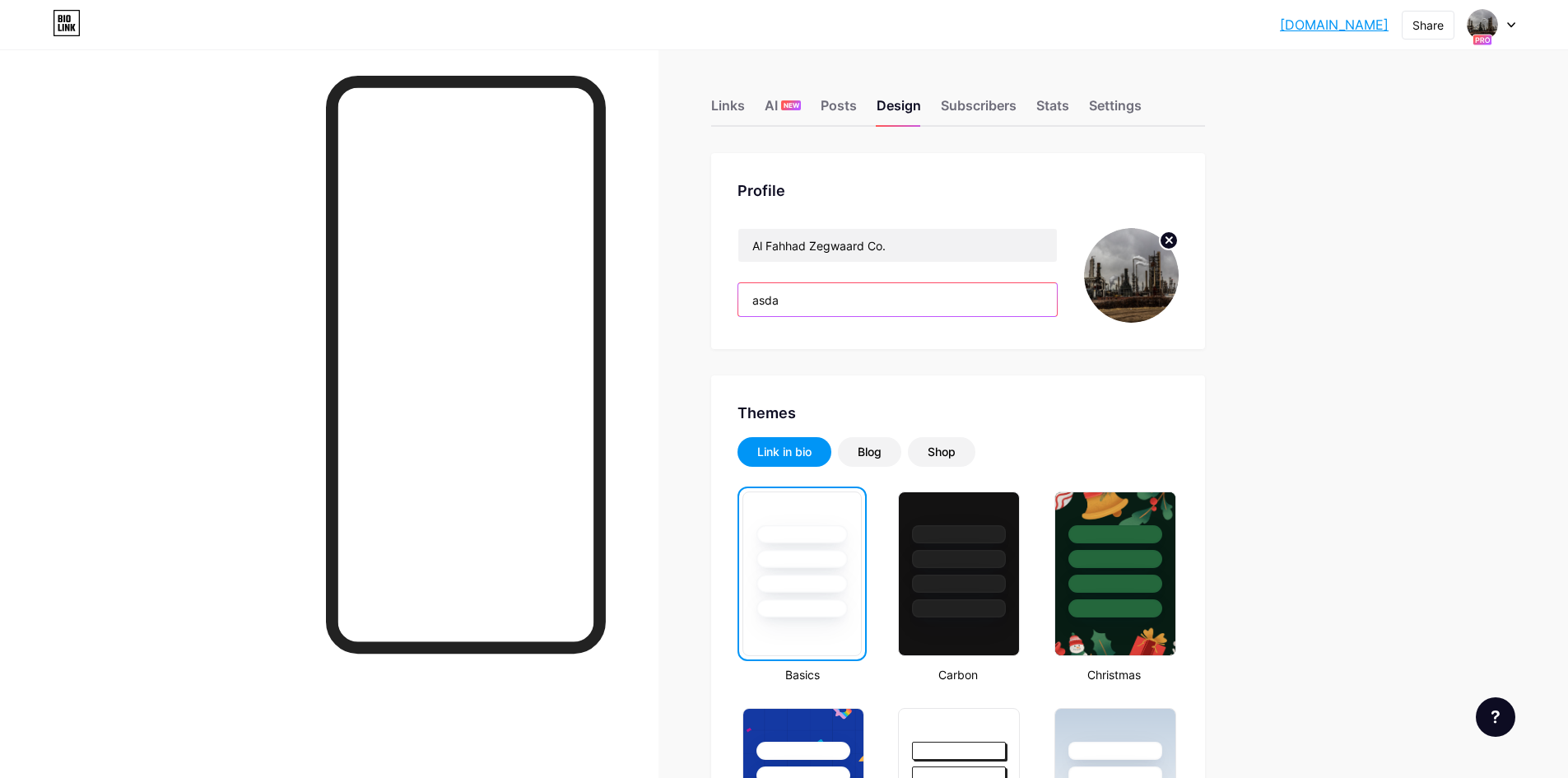
drag, startPoint x: 799, startPoint y: 303, endPoint x: 723, endPoint y: 314, distance: 76.8
click at [723, 314] on div "Profile Al Fahhad Zegwaard Co. asda" at bounding box center [958, 251] width 494 height 196
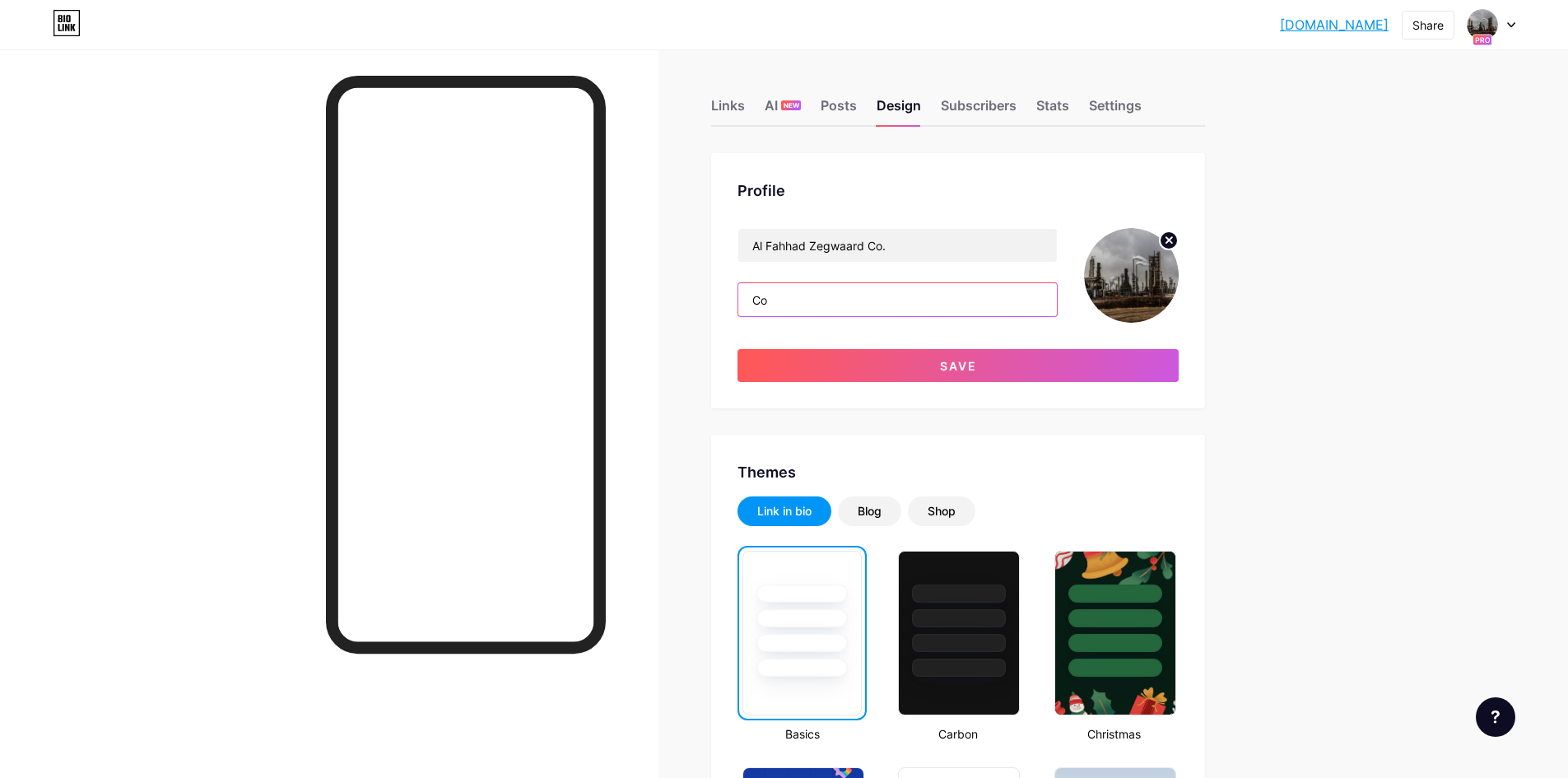
type input "C"
type input "h"
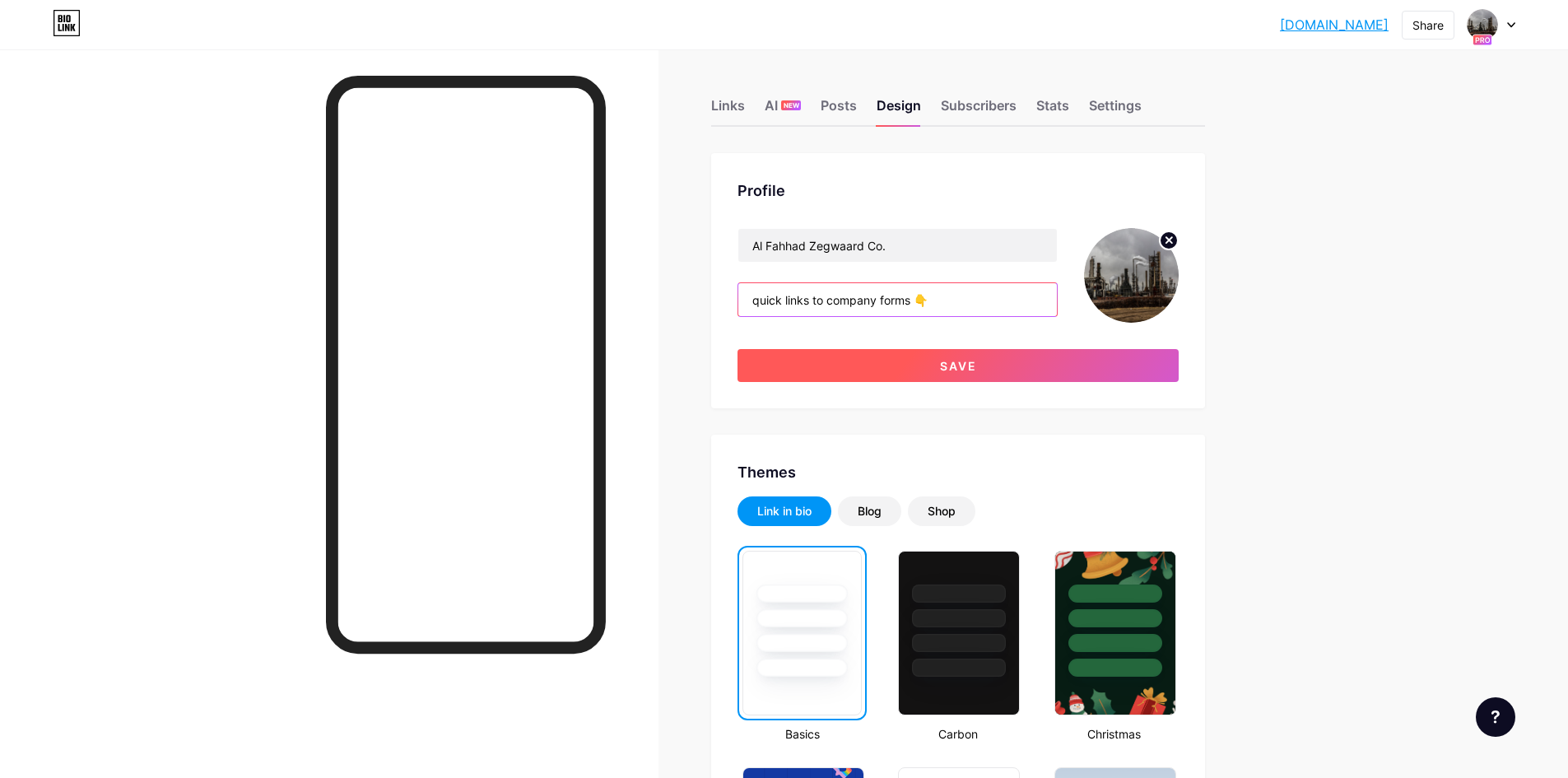
type input "quick links to company forms 👇"
click at [954, 364] on span "Save" at bounding box center [958, 366] width 37 height 14
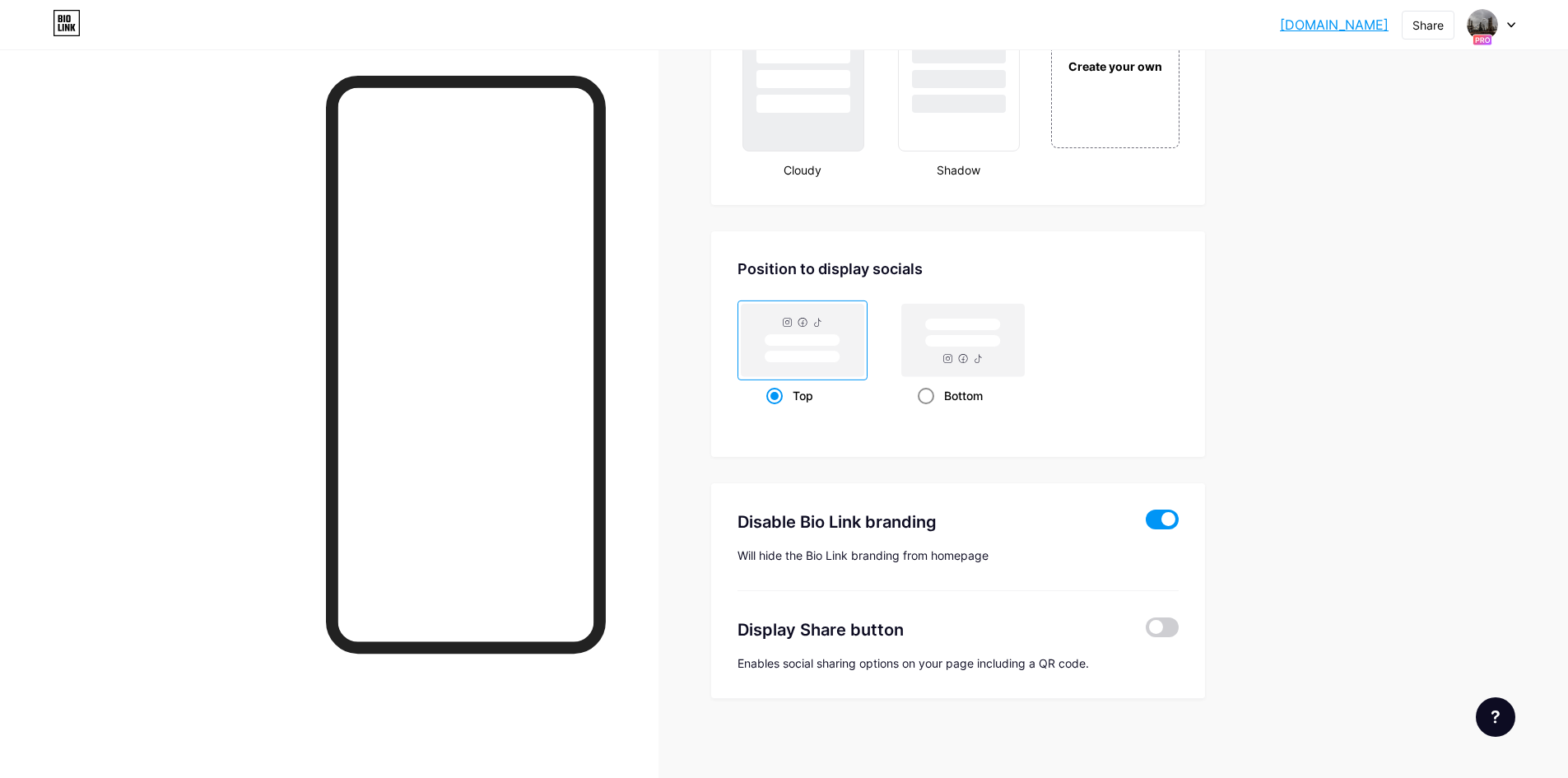
scroll to position [2024, 0]
click at [954, 367] on rect at bounding box center [964, 336] width 123 height 72
click at [928, 408] on input "Bottom" at bounding box center [923, 413] width 11 height 11
radio input "true"
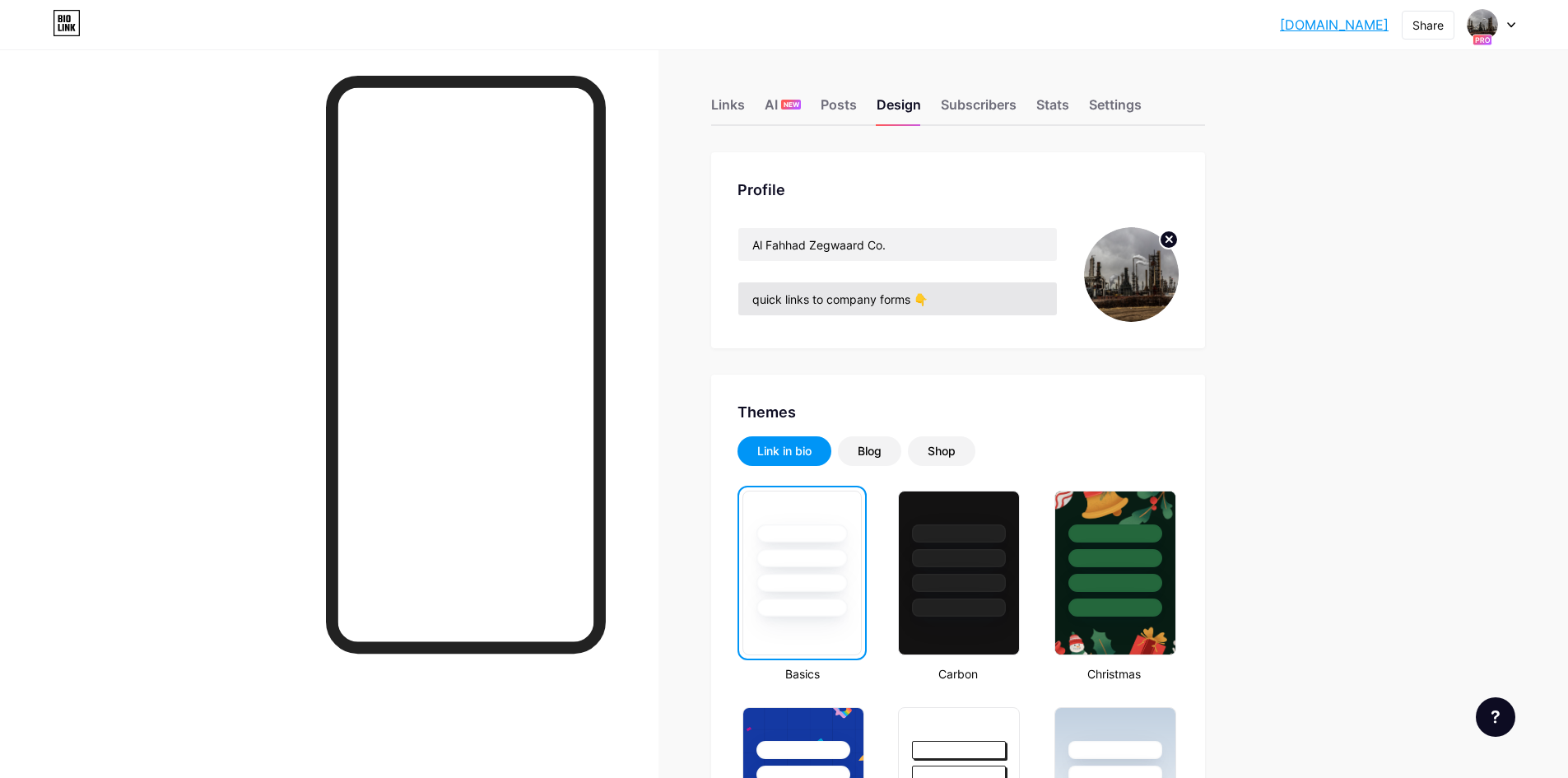
scroll to position [0, 0]
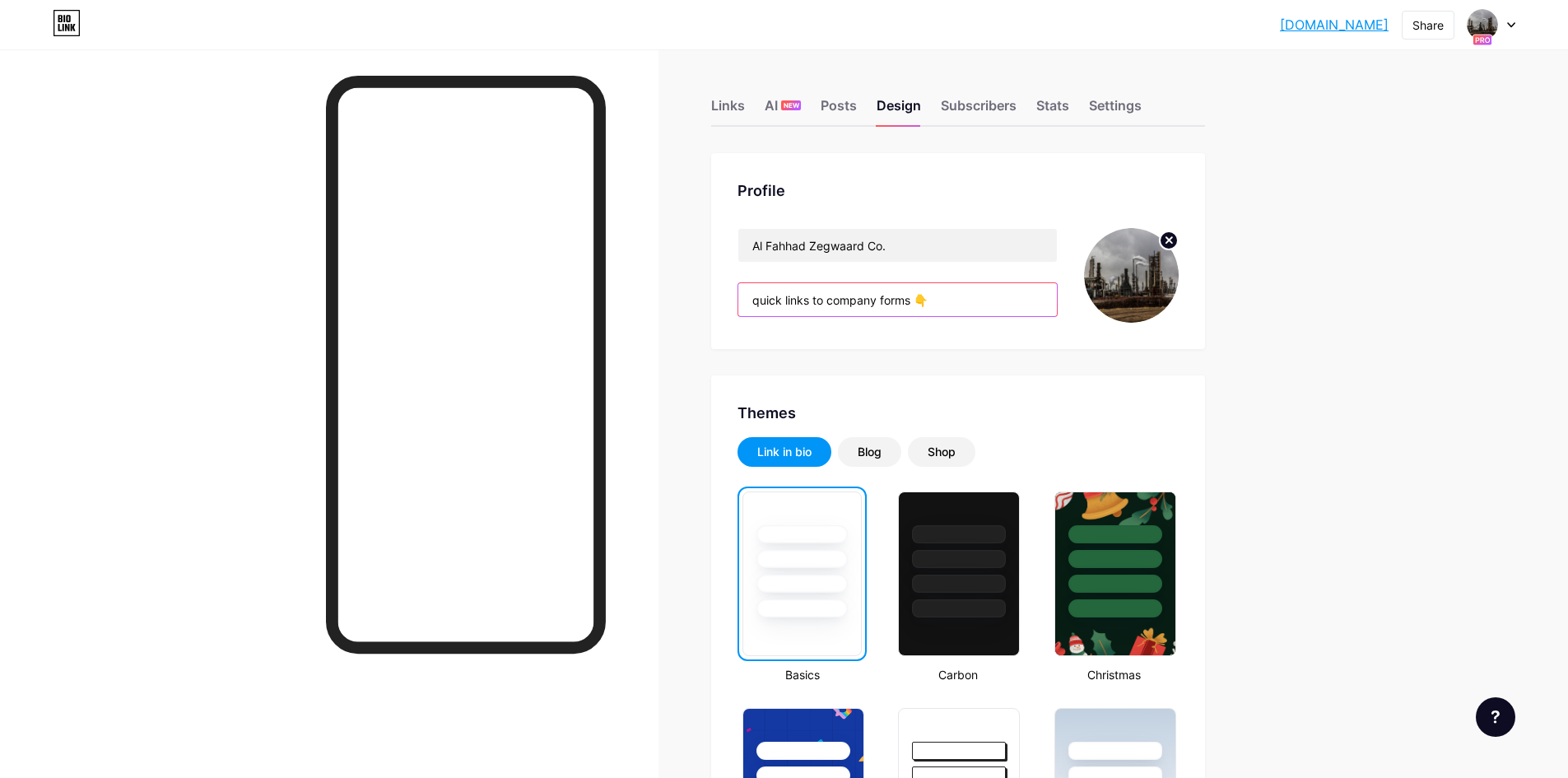
drag, startPoint x: 938, startPoint y: 301, endPoint x: 917, endPoint y: 304, distance: 21.2
click at [917, 304] on input "quick links to company forms 👇" at bounding box center [898, 299] width 319 height 33
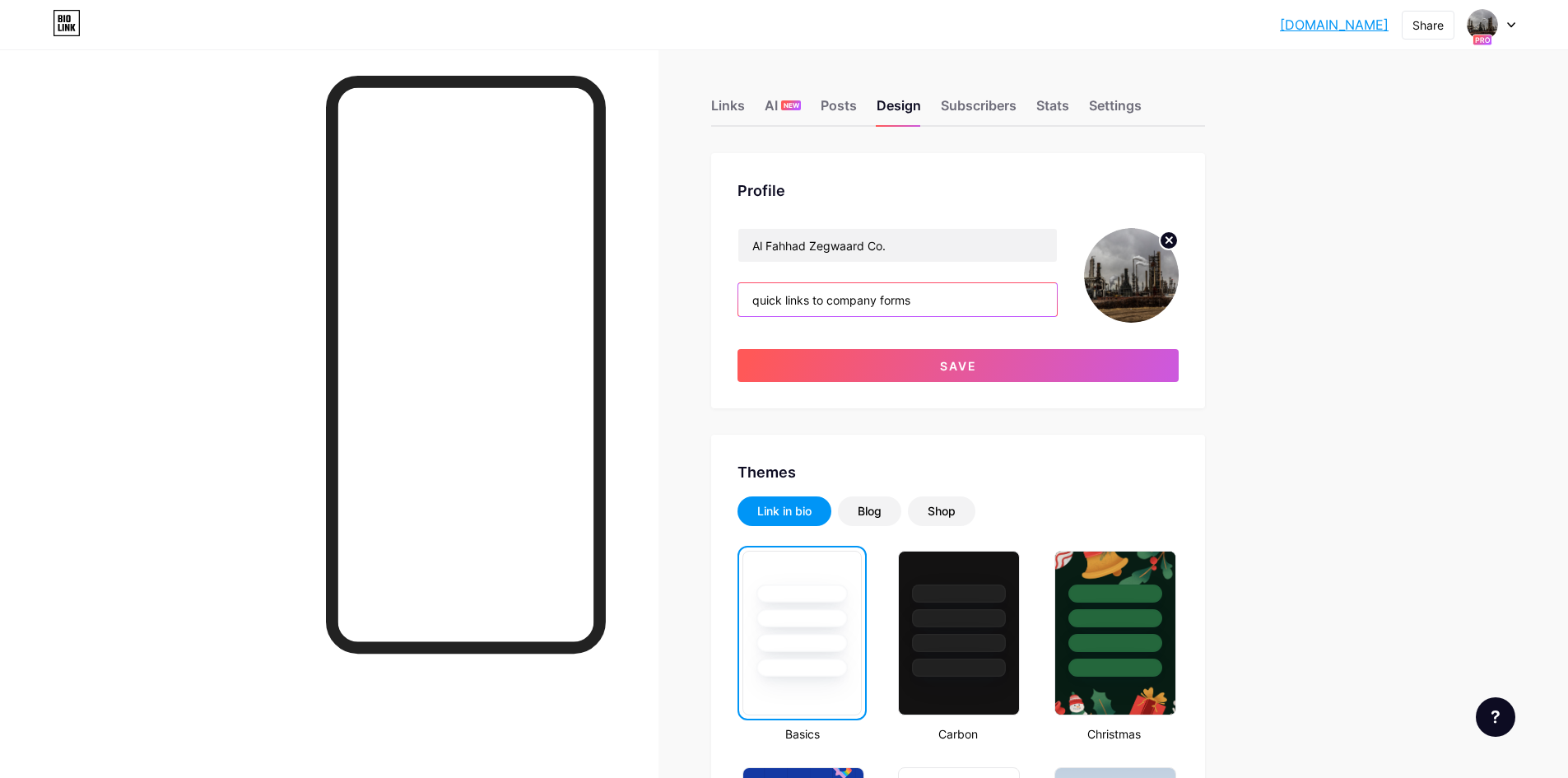
click at [757, 308] on input "quick links to company forms" at bounding box center [898, 299] width 319 height 33
paste input "👇"
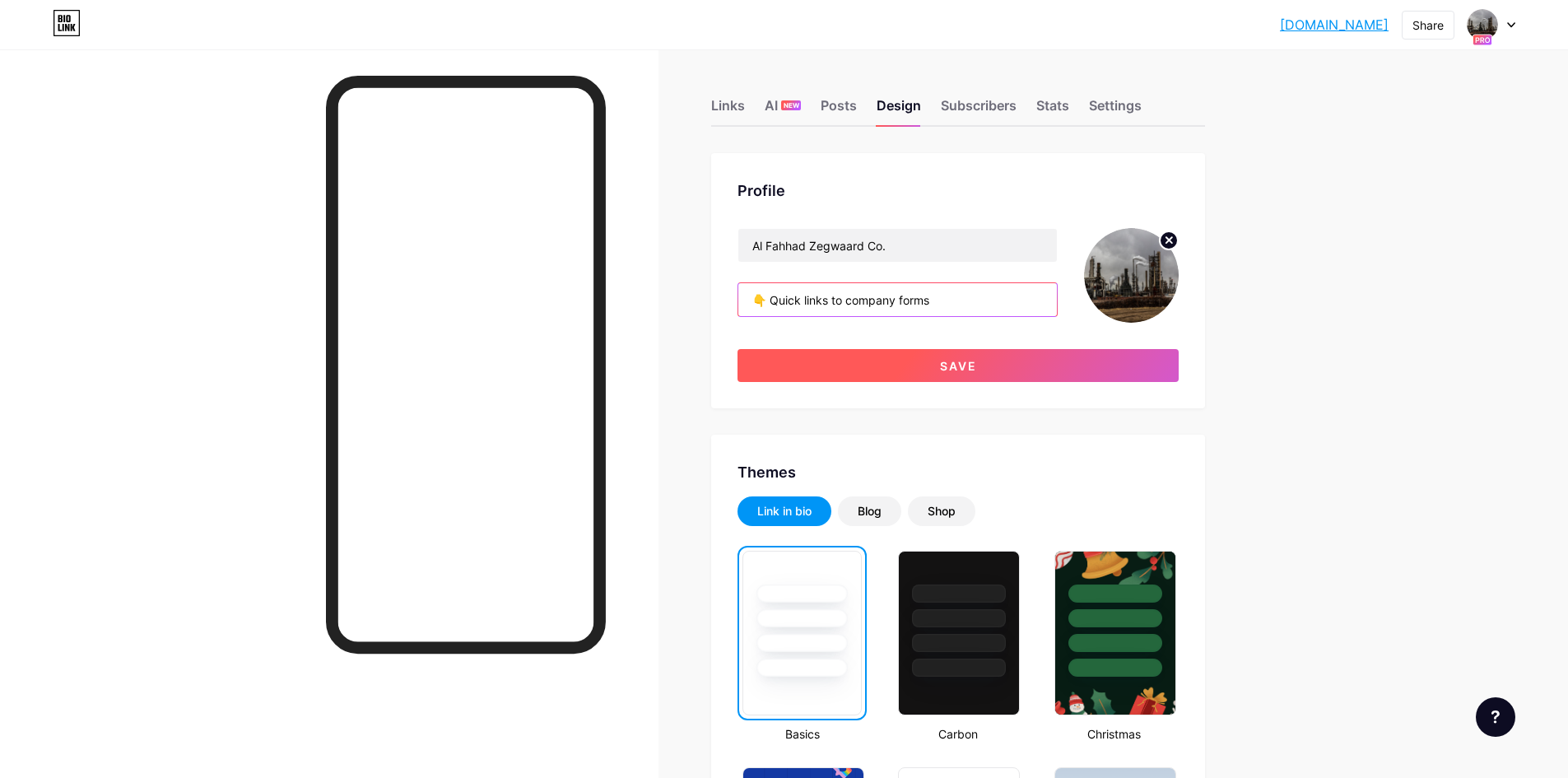
type input "👇 Quick links to company forms"
click at [827, 366] on button "Save" at bounding box center [958, 365] width 441 height 33
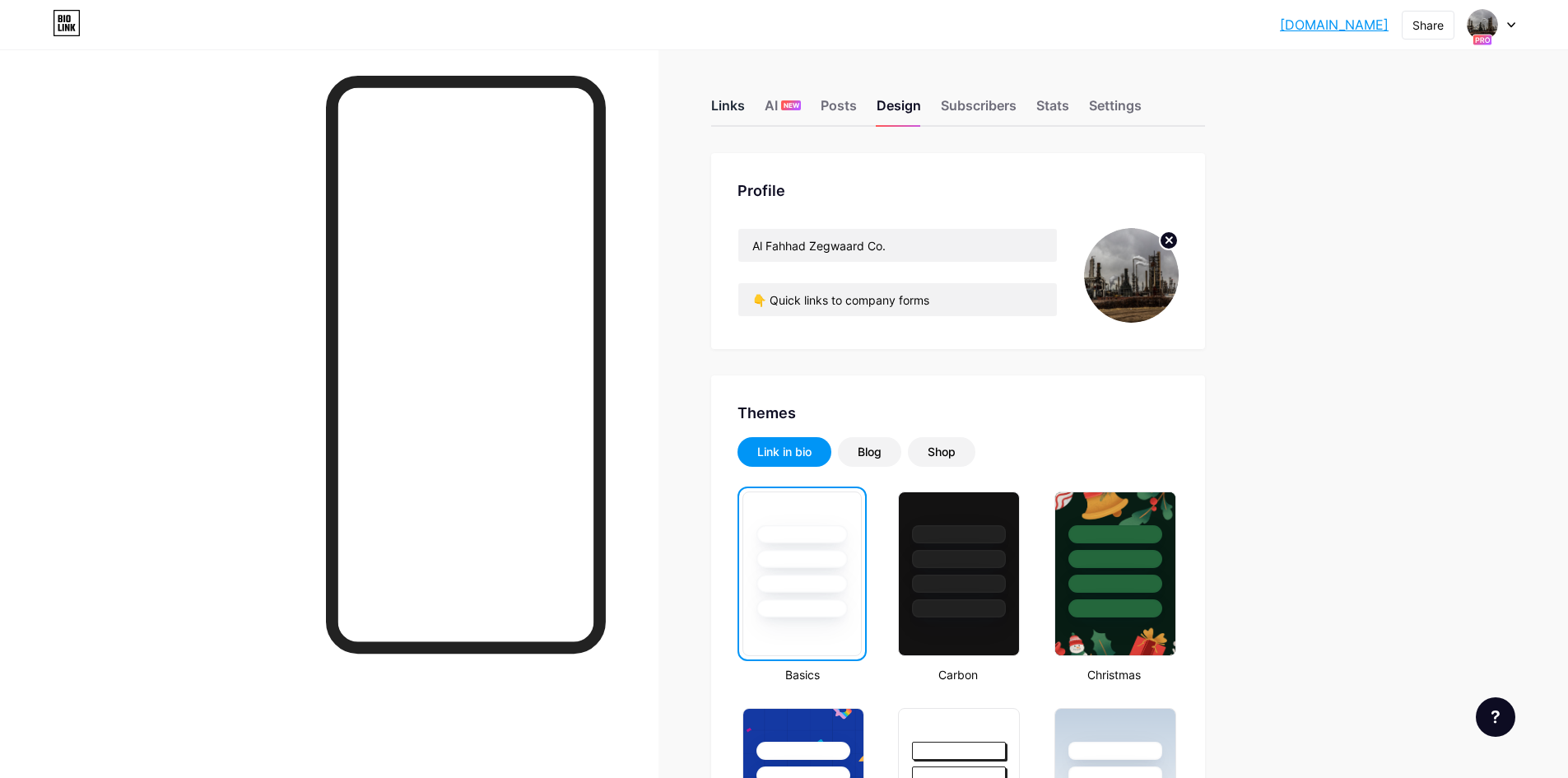
click at [723, 104] on div "Links" at bounding box center [728, 109] width 34 height 29
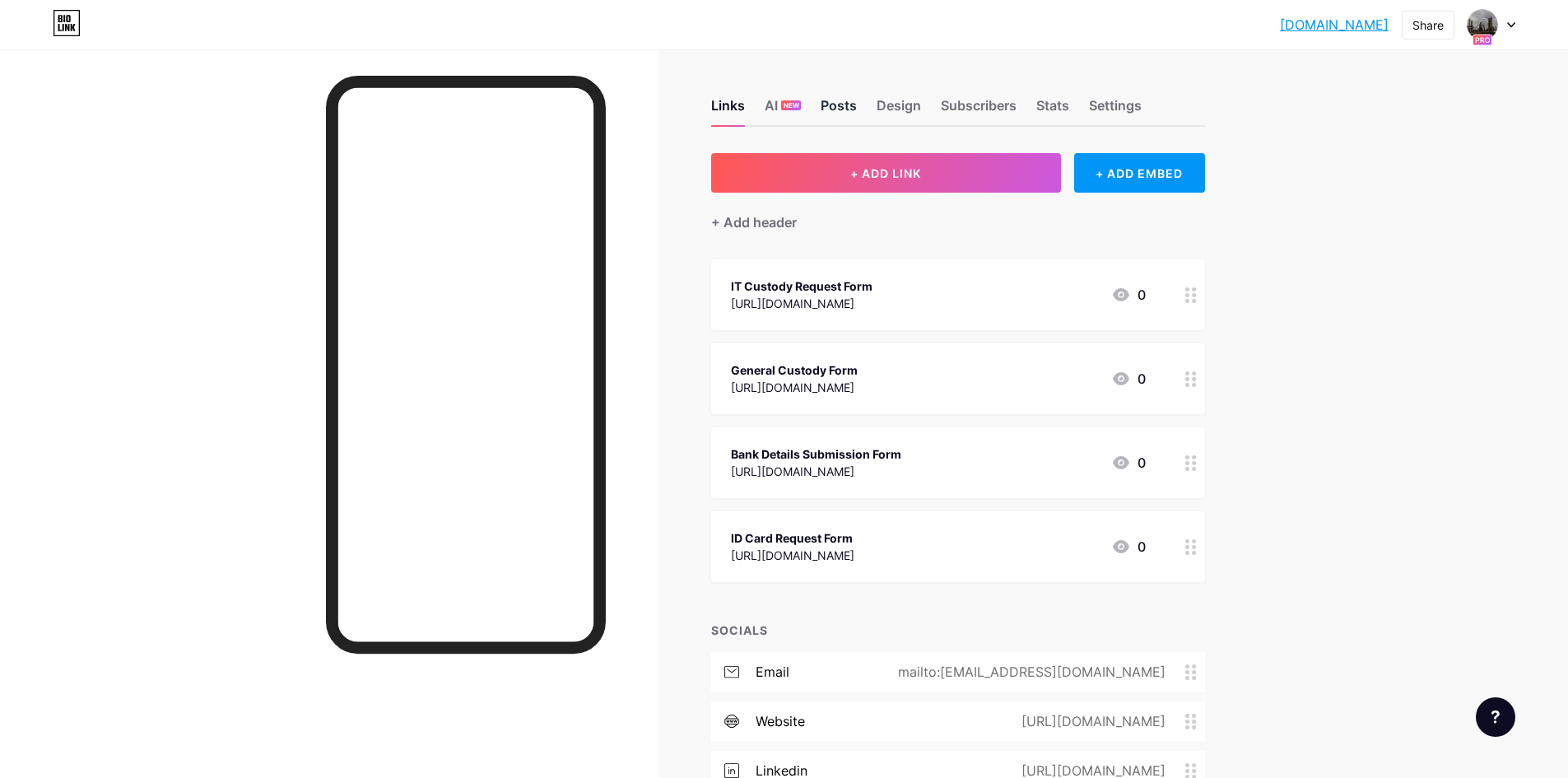
click at [848, 110] on div "Posts" at bounding box center [838, 109] width 36 height 29
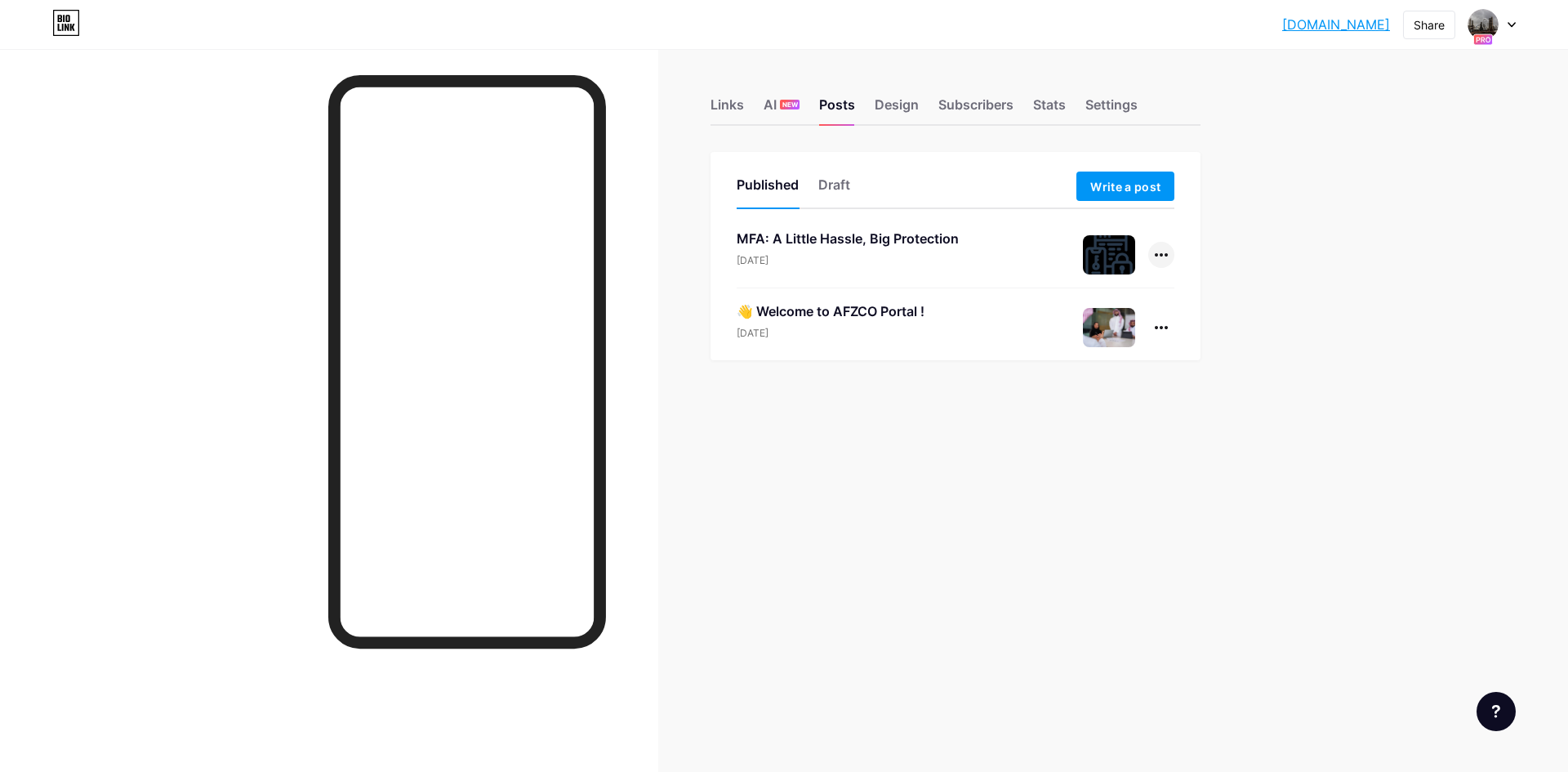
click at [1161, 250] on div at bounding box center [1162, 255] width 26 height 26
click at [1109, 354] on li "Edit" at bounding box center [1112, 360] width 125 height 34
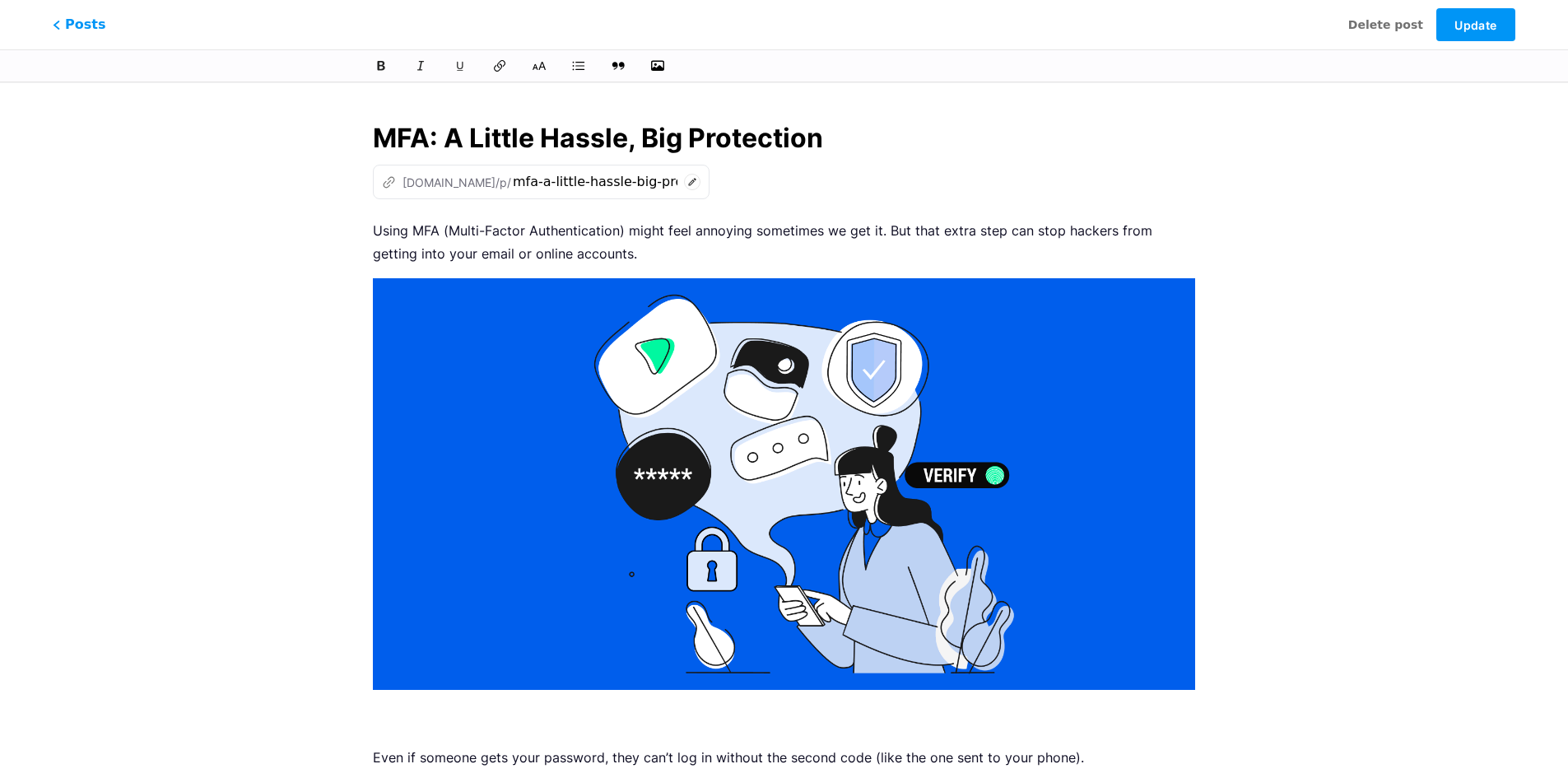
drag, startPoint x: 826, startPoint y: 139, endPoint x: 352, endPoint y: 148, distance: 474.1
click at [352, 148] on div "MFA: A Little Hassle, Big Protection z afzco.bio.link/p/ mfa-a-little-hassle-bi…" at bounding box center [784, 526] width 869 height 855
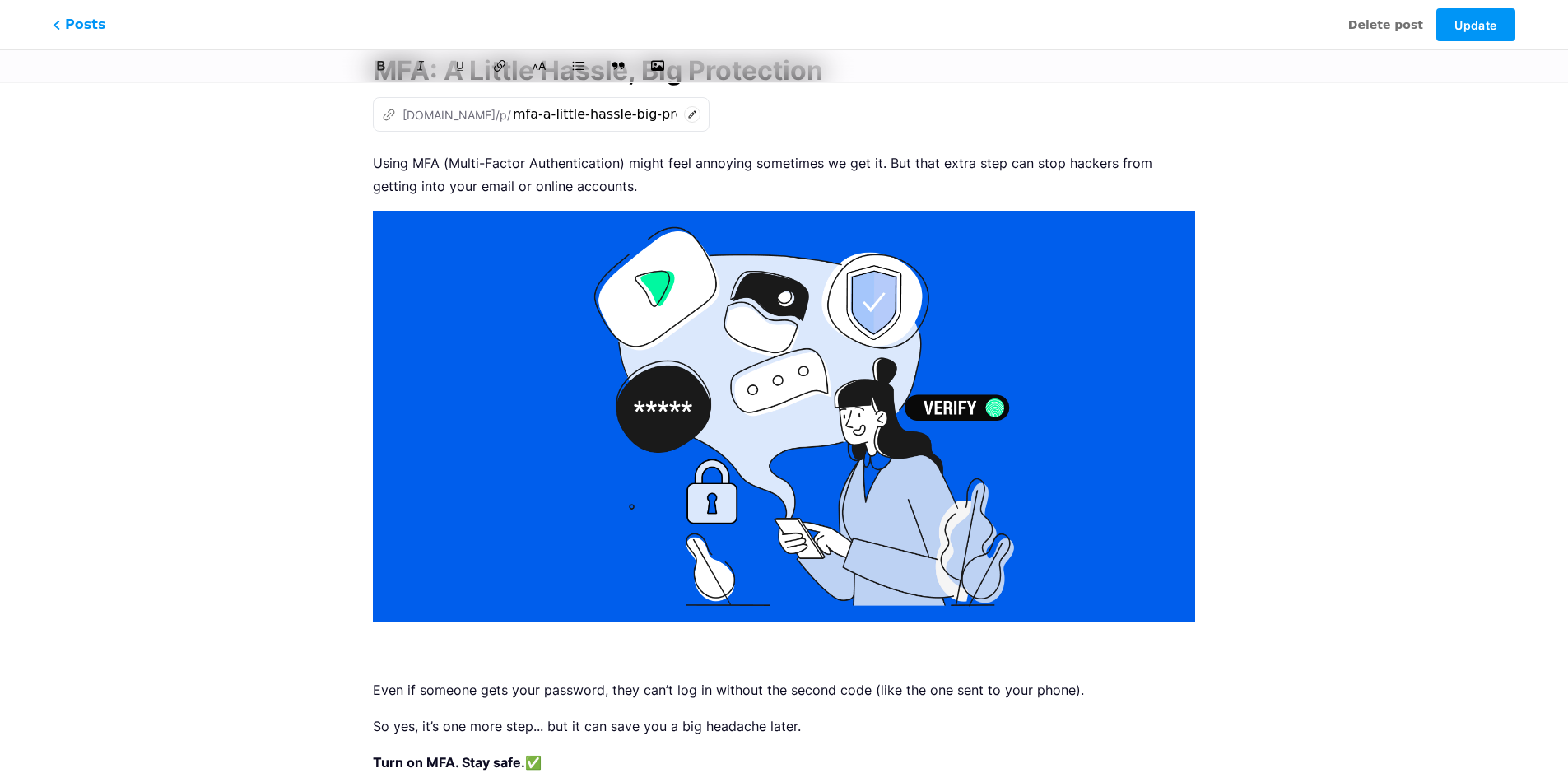
scroll to position [202, 0]
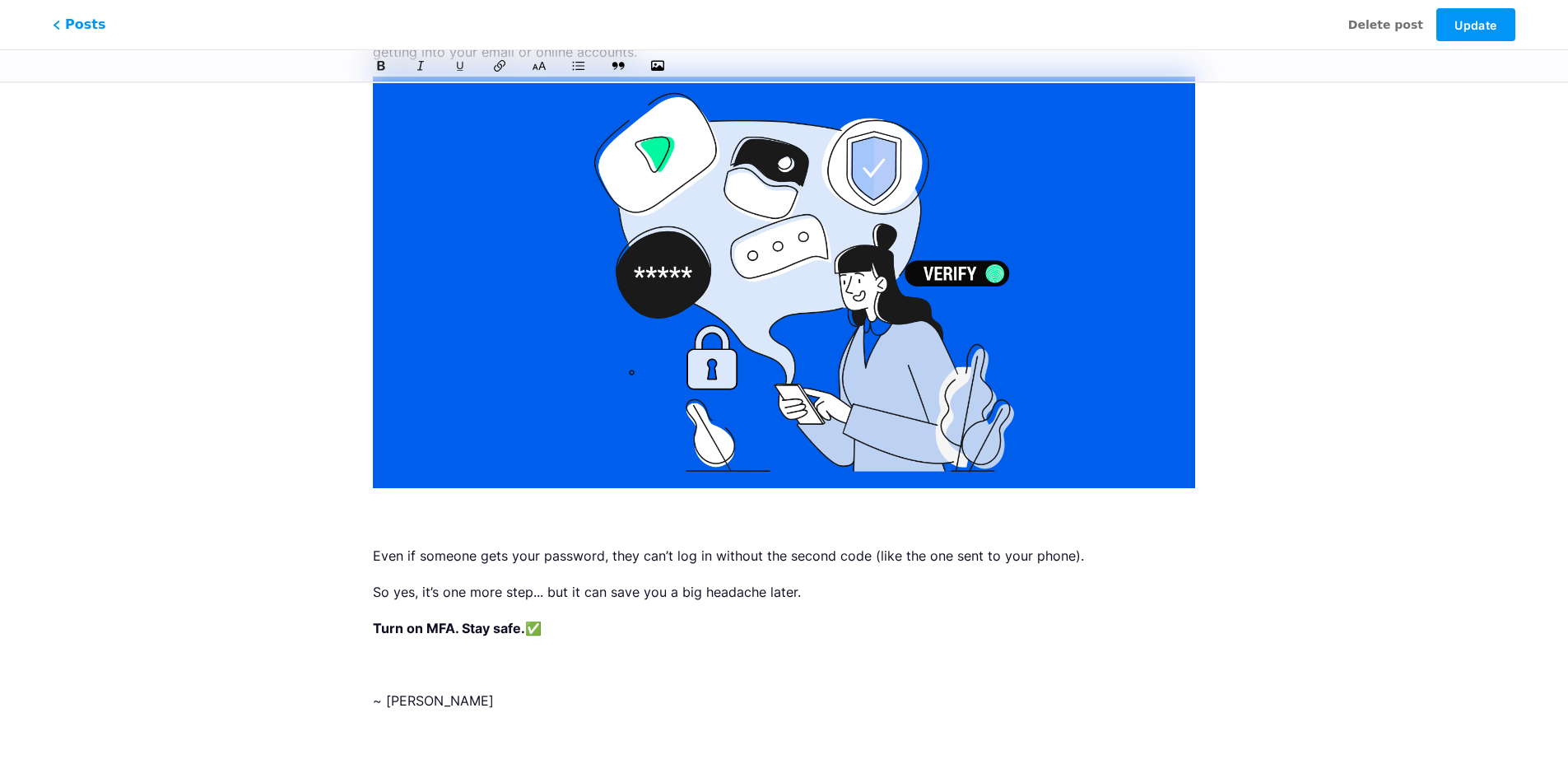
click at [1223, 456] on div "MFA: A Little Hassle, Big Protection z afzco.bio.link/p/ mfa-a-little-hassle-bi…" at bounding box center [783, 324] width 941 height 855
click at [1207, 483] on div "MFA: A Little Hassle, Big Protection z afzco.bio.link/p/ mfa-a-little-hassle-bi…" at bounding box center [784, 324] width 869 height 855
click at [851, 515] on p at bounding box center [784, 520] width 822 height 23
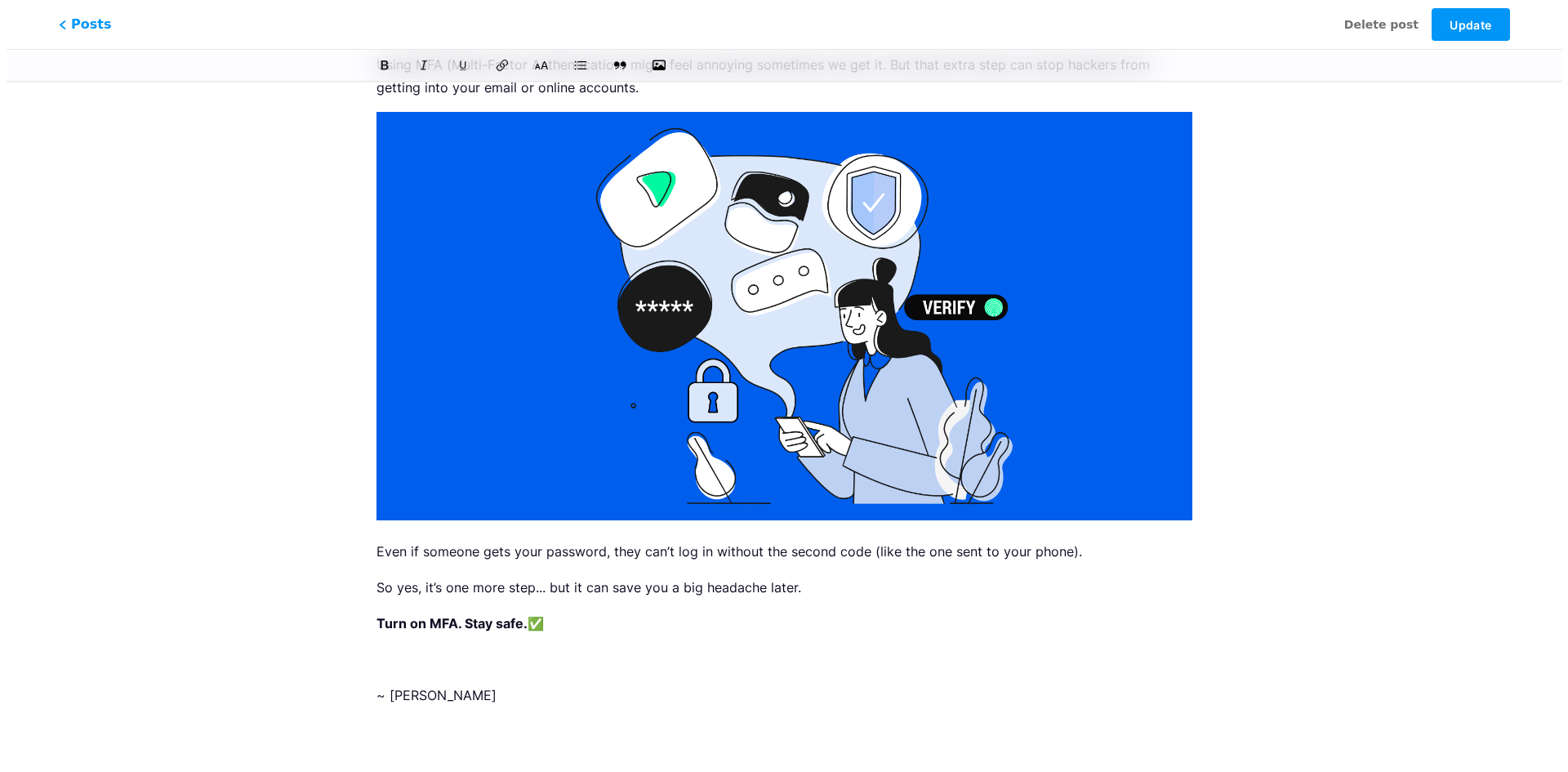
scroll to position [0, 0]
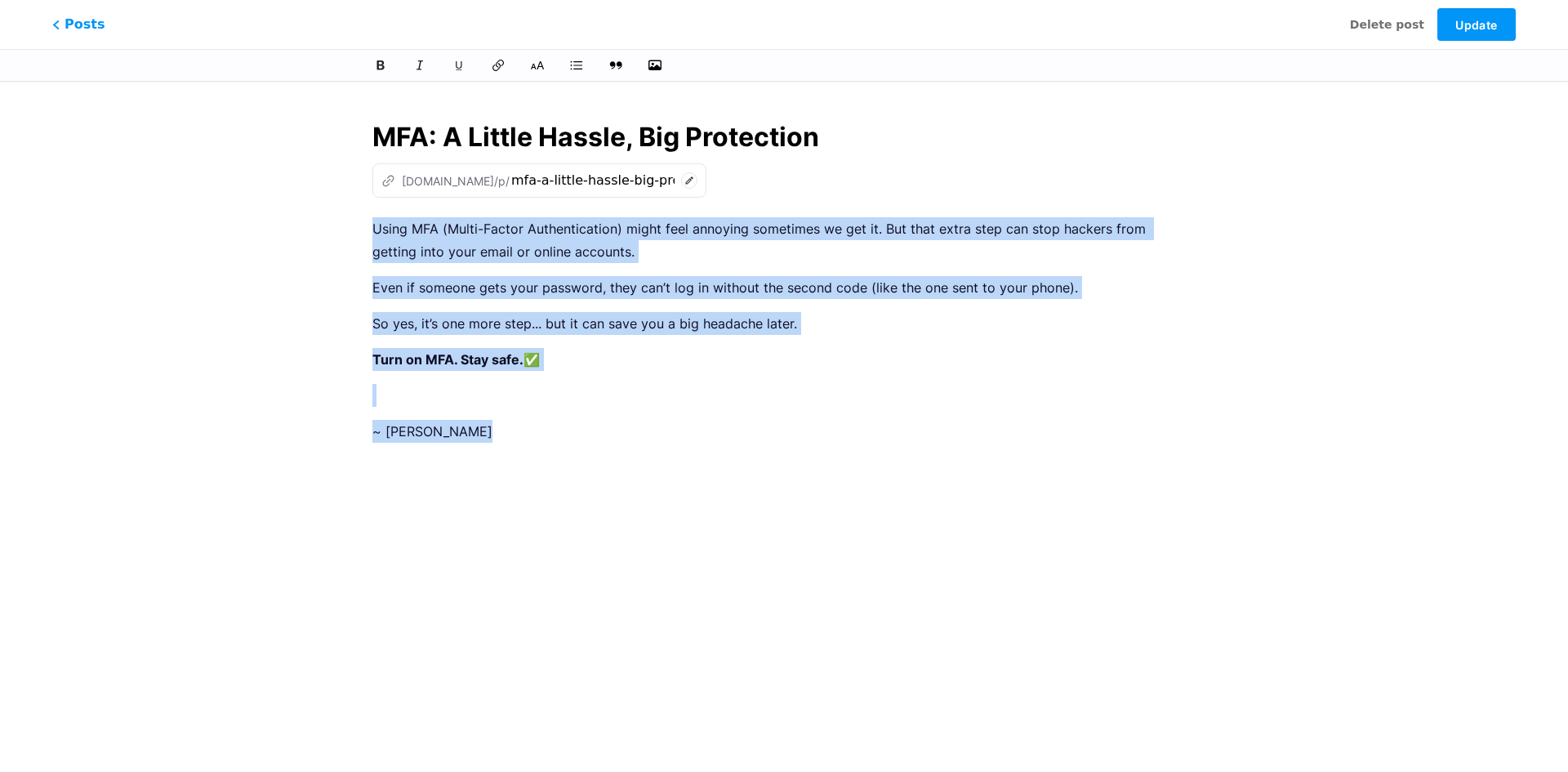
drag, startPoint x: 462, startPoint y: 378, endPoint x: 346, endPoint y: 221, distance: 195.2
click at [346, 221] on div "MFA: A Little Hassle, Big Protection z afzco.bio.link/p/ mfa-a-little-hassle-bi…" at bounding box center [784, 375] width 941 height 554
copy div "Using MFA (Multi-Factor Authentication) might feel annoying sometimes we get it…"
click at [1395, 30] on span "Delete post" at bounding box center [1387, 24] width 74 height 17
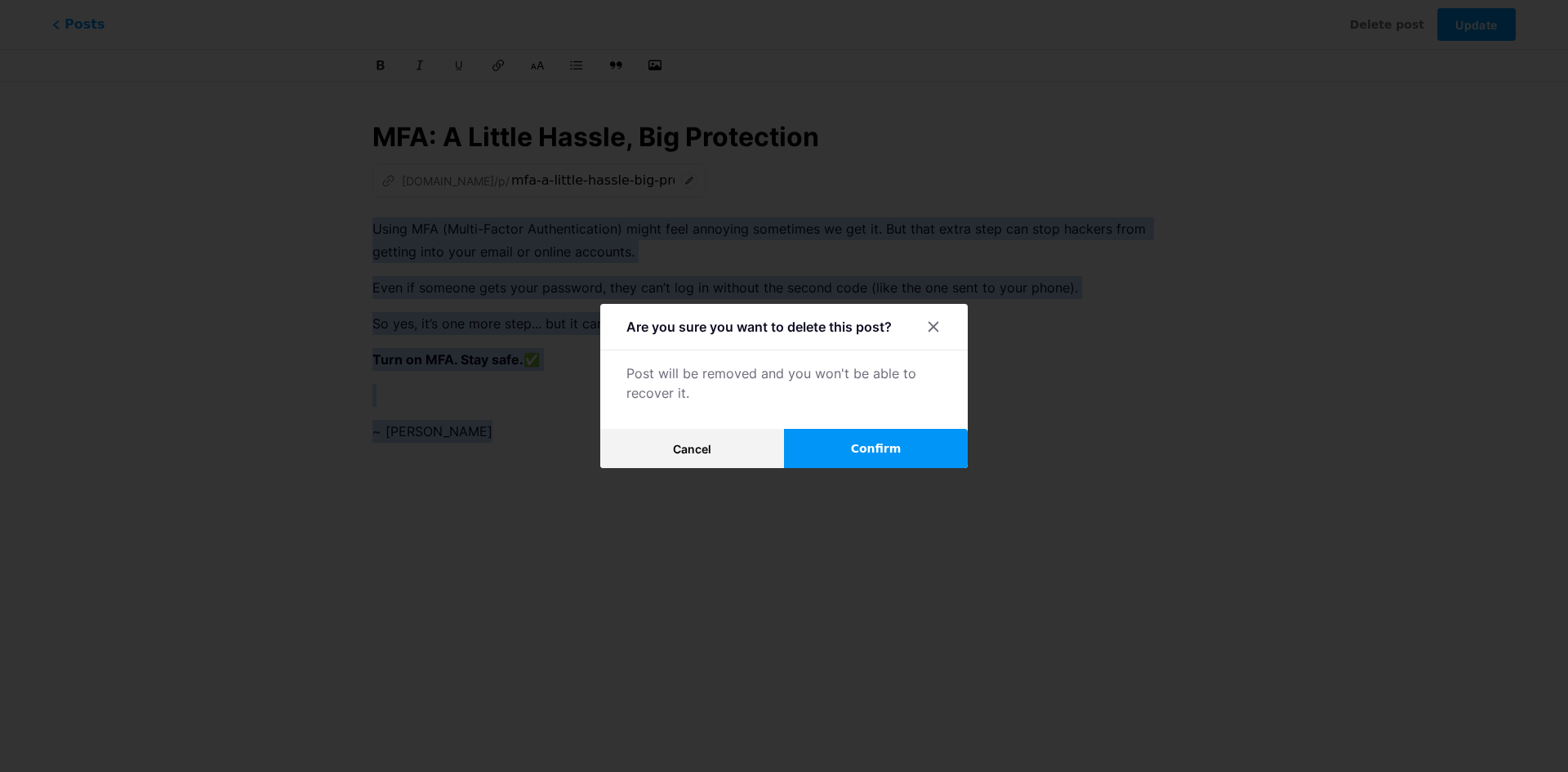
click at [896, 445] on span "Confirm" at bounding box center [876, 449] width 50 height 17
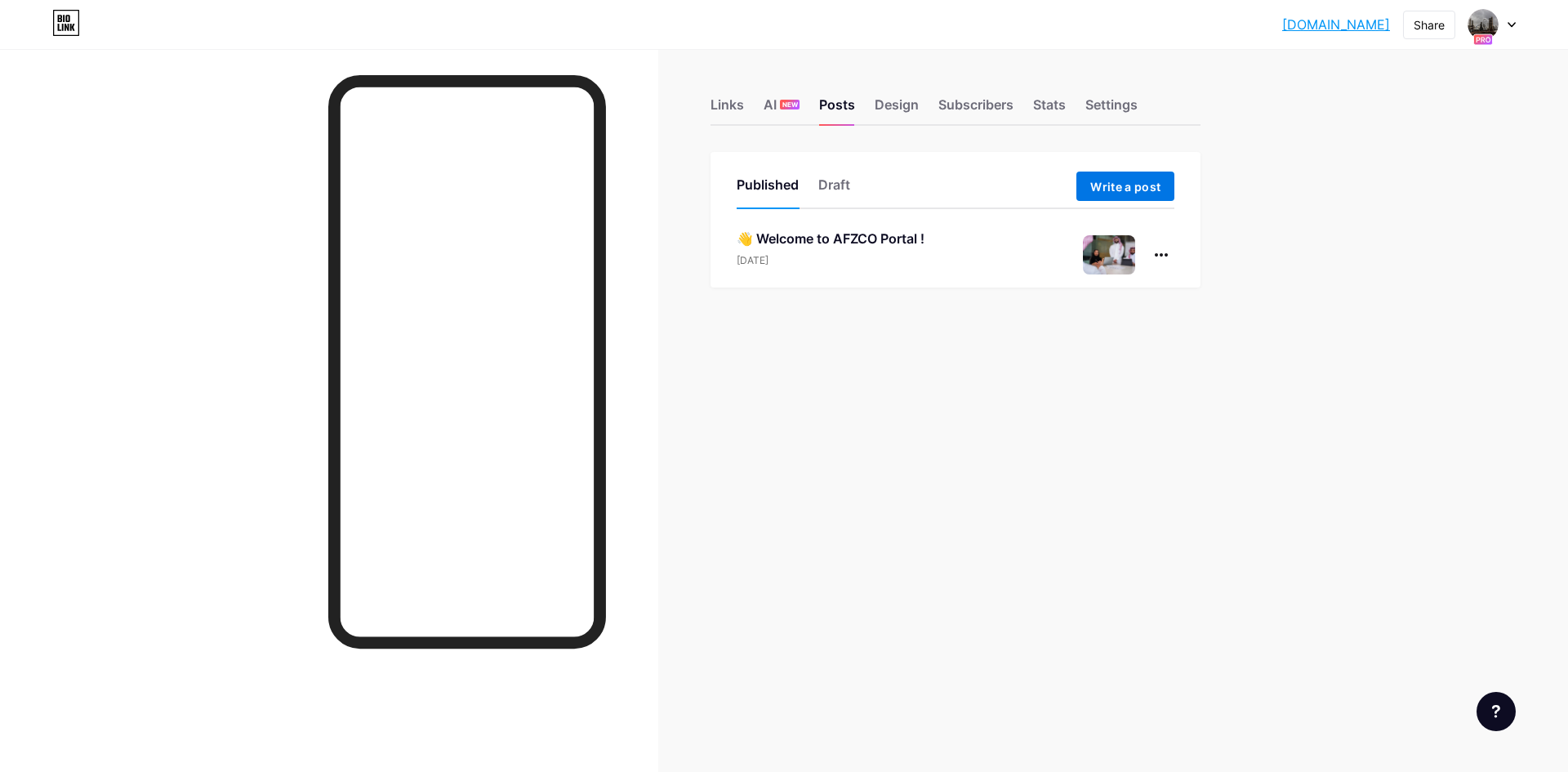
click at [1111, 187] on span "Write a post" at bounding box center [1126, 186] width 71 height 14
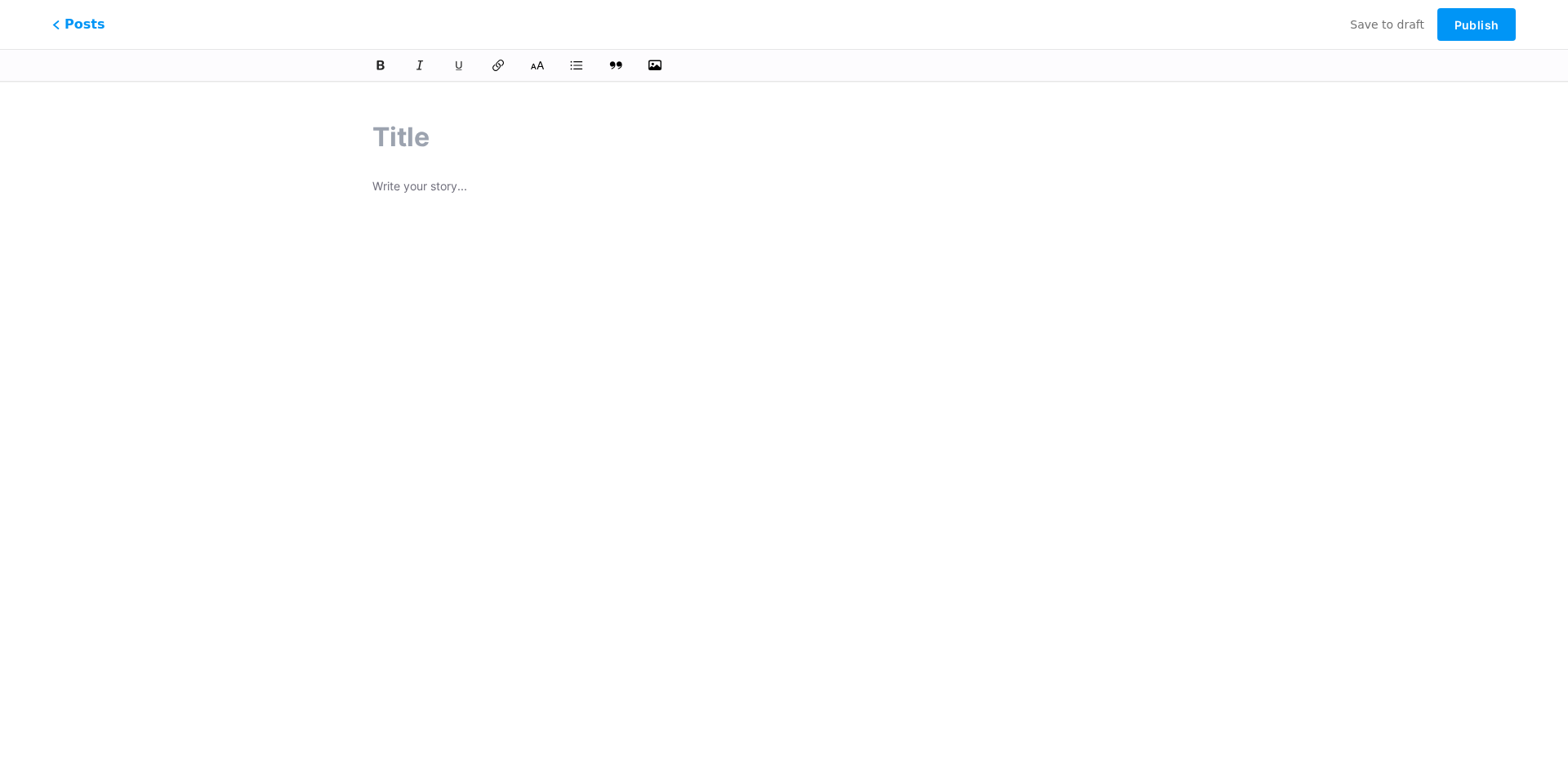
type input "MFA: A Little Hassle, Big Protection"
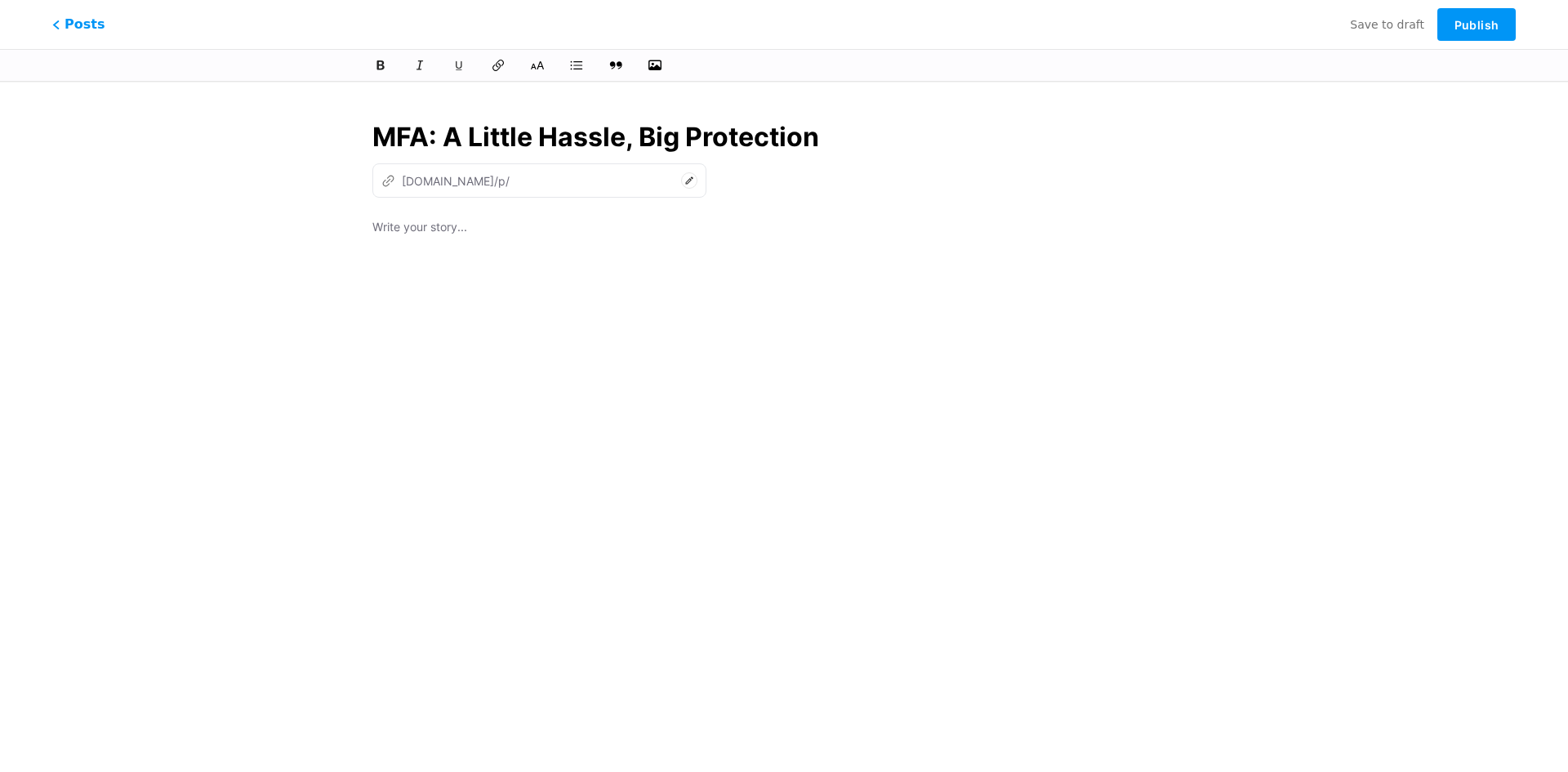
type input "mfa-a-little-hassle-big-protection"
type input "MFA: A Little Hassle, Big Protection"
click at [473, 271] on div at bounding box center [784, 421] width 823 height 408
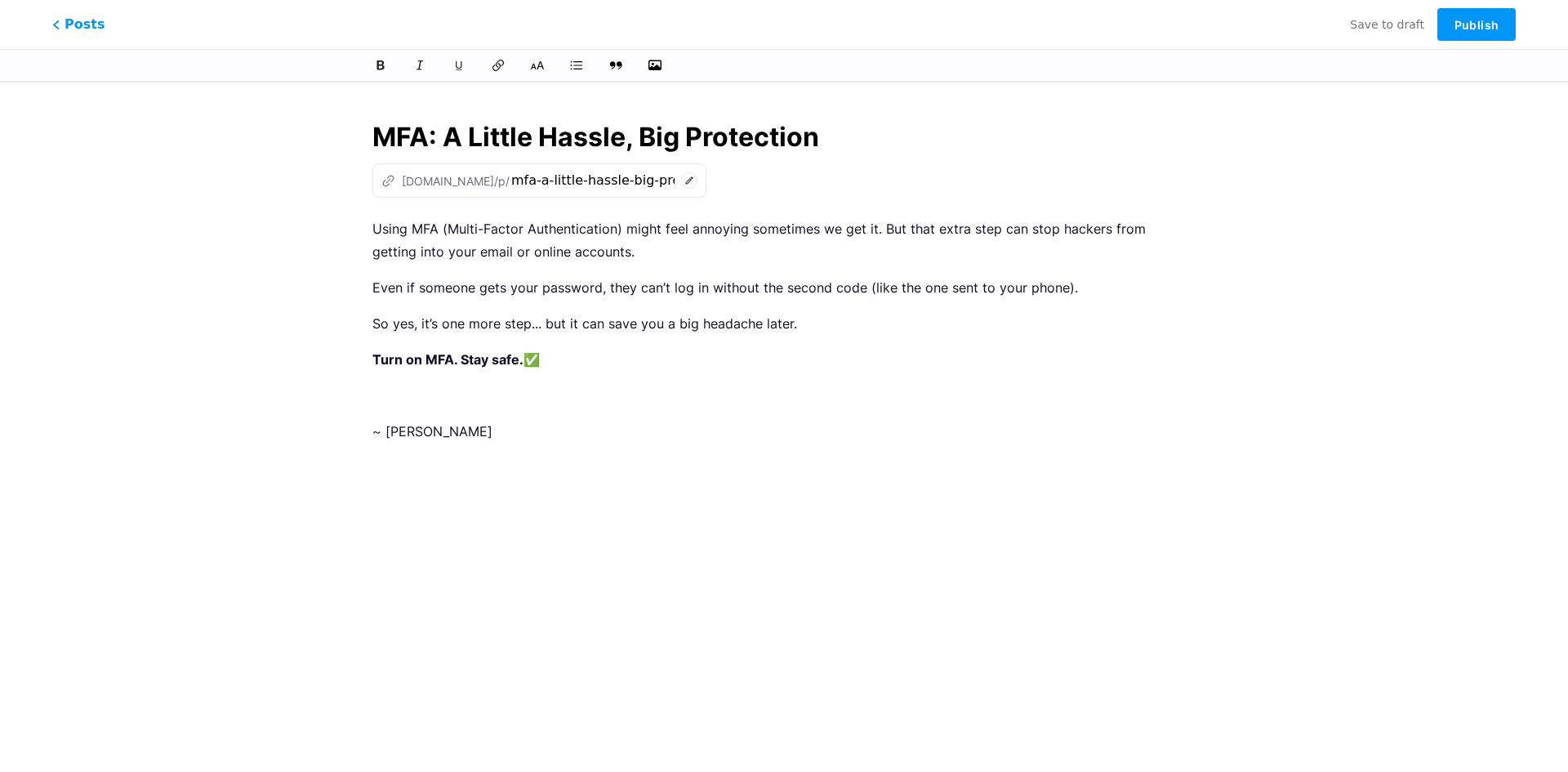
click at [652, 248] on p "Using MFA (Multi-Factor Authentication) might feel annoying sometimes we get it…" at bounding box center [784, 240] width 823 height 46
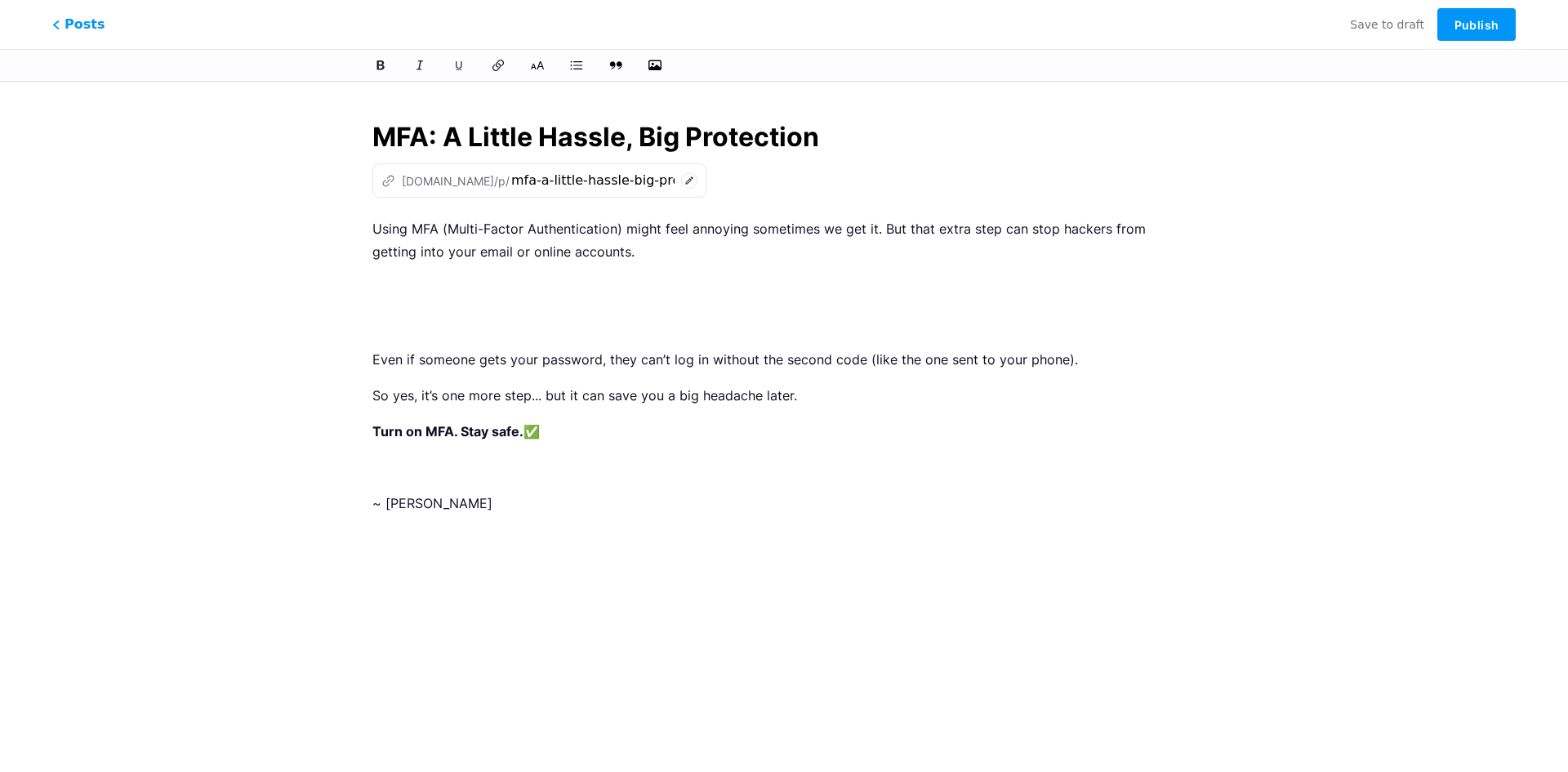
click at [540, 310] on div "Using MFA (Multi-Factor Authentication) might feel annoying sometimes we get it…" at bounding box center [784, 421] width 823 height 408
click at [542, 293] on p at bounding box center [784, 288] width 823 height 23
click at [519, 314] on p at bounding box center [784, 323] width 823 height 23
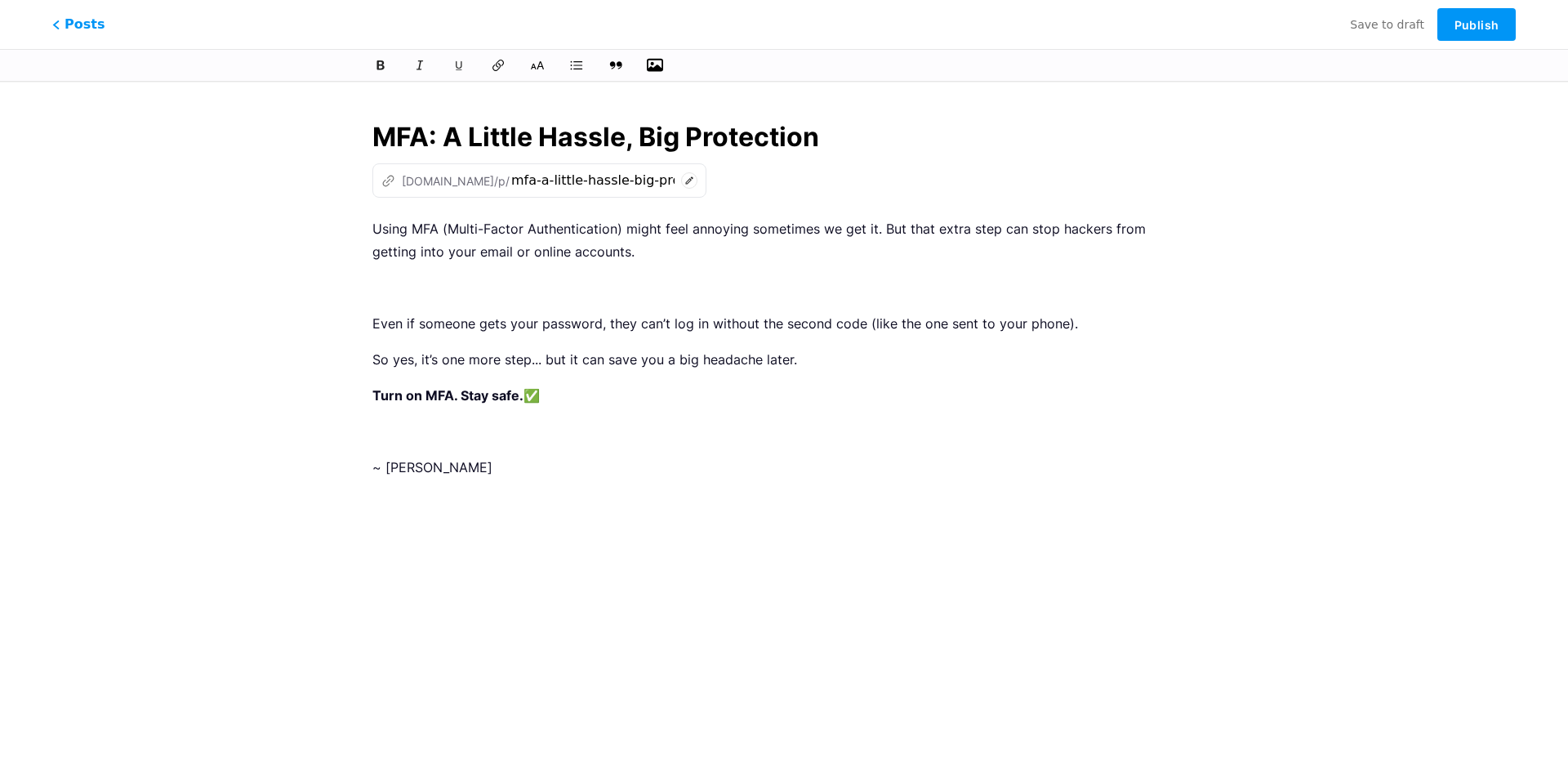
click at [663, 62] on button "button" at bounding box center [655, 65] width 25 height 25
click at [652, 65] on icon "button" at bounding box center [655, 65] width 16 height 16
click at [0, 0] on input "file" at bounding box center [0, 0] width 0 height 0
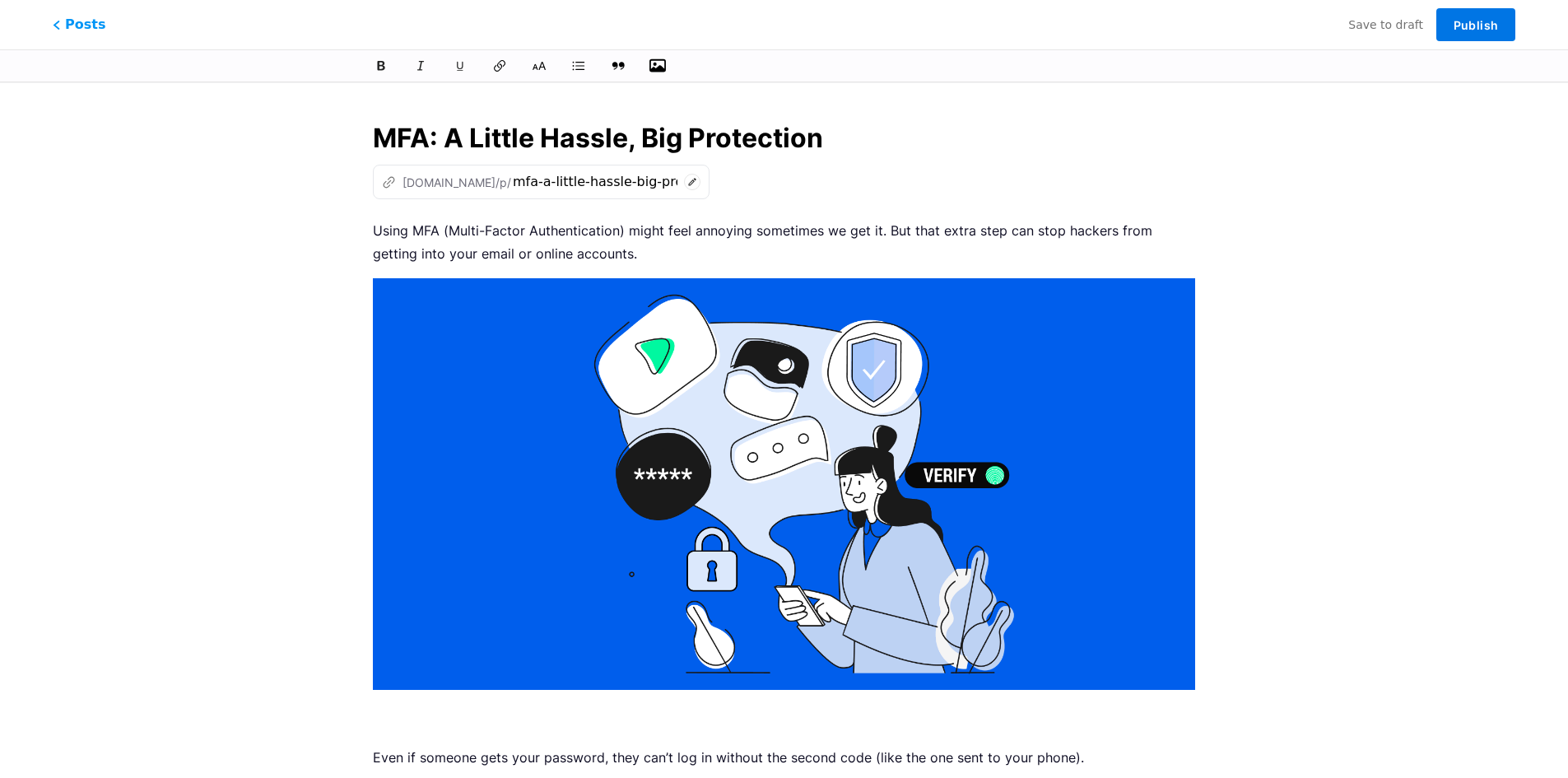
click at [1464, 32] on button "Publish" at bounding box center [1475, 24] width 79 height 33
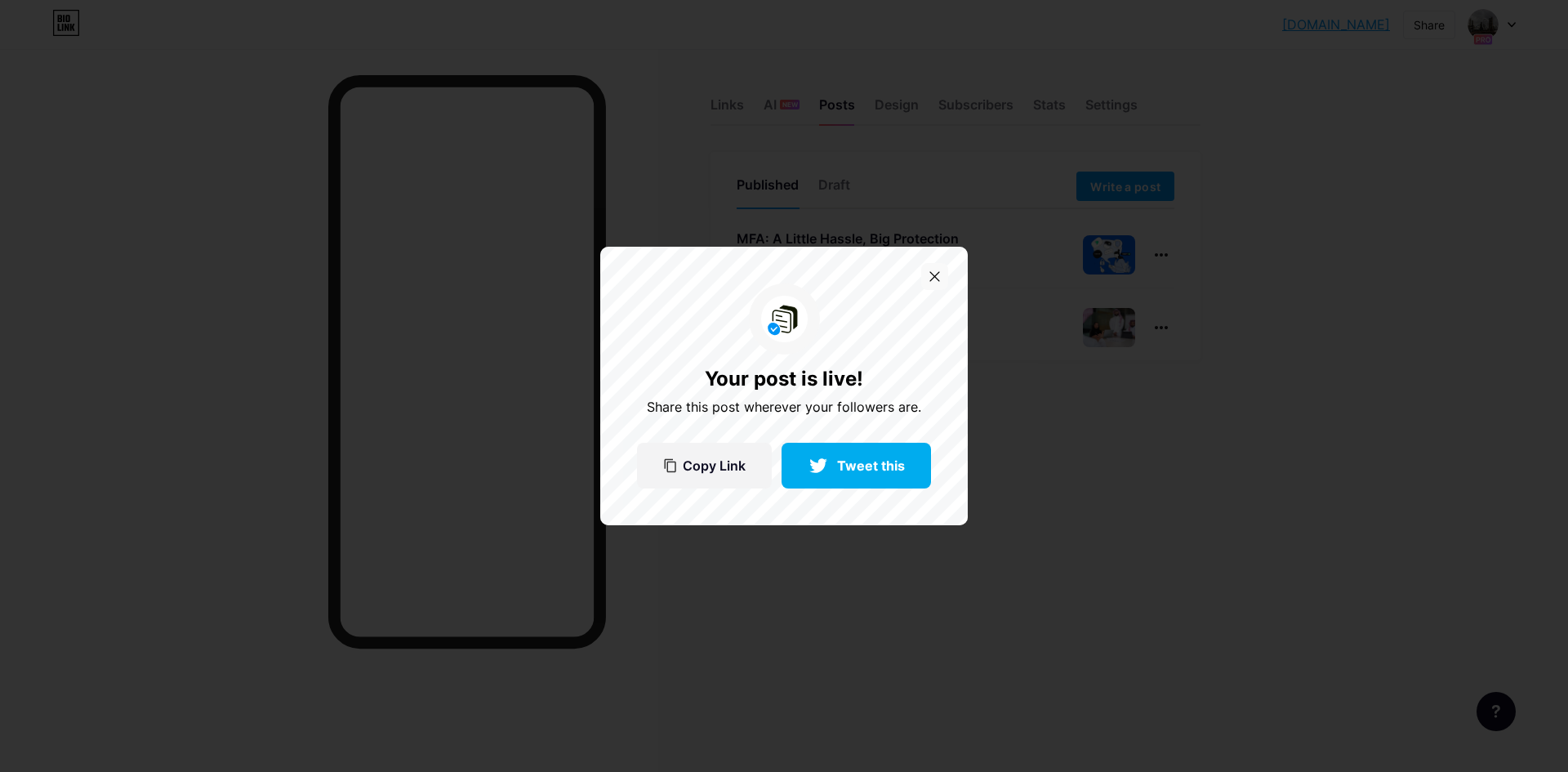
click at [938, 273] on icon at bounding box center [935, 276] width 11 height 11
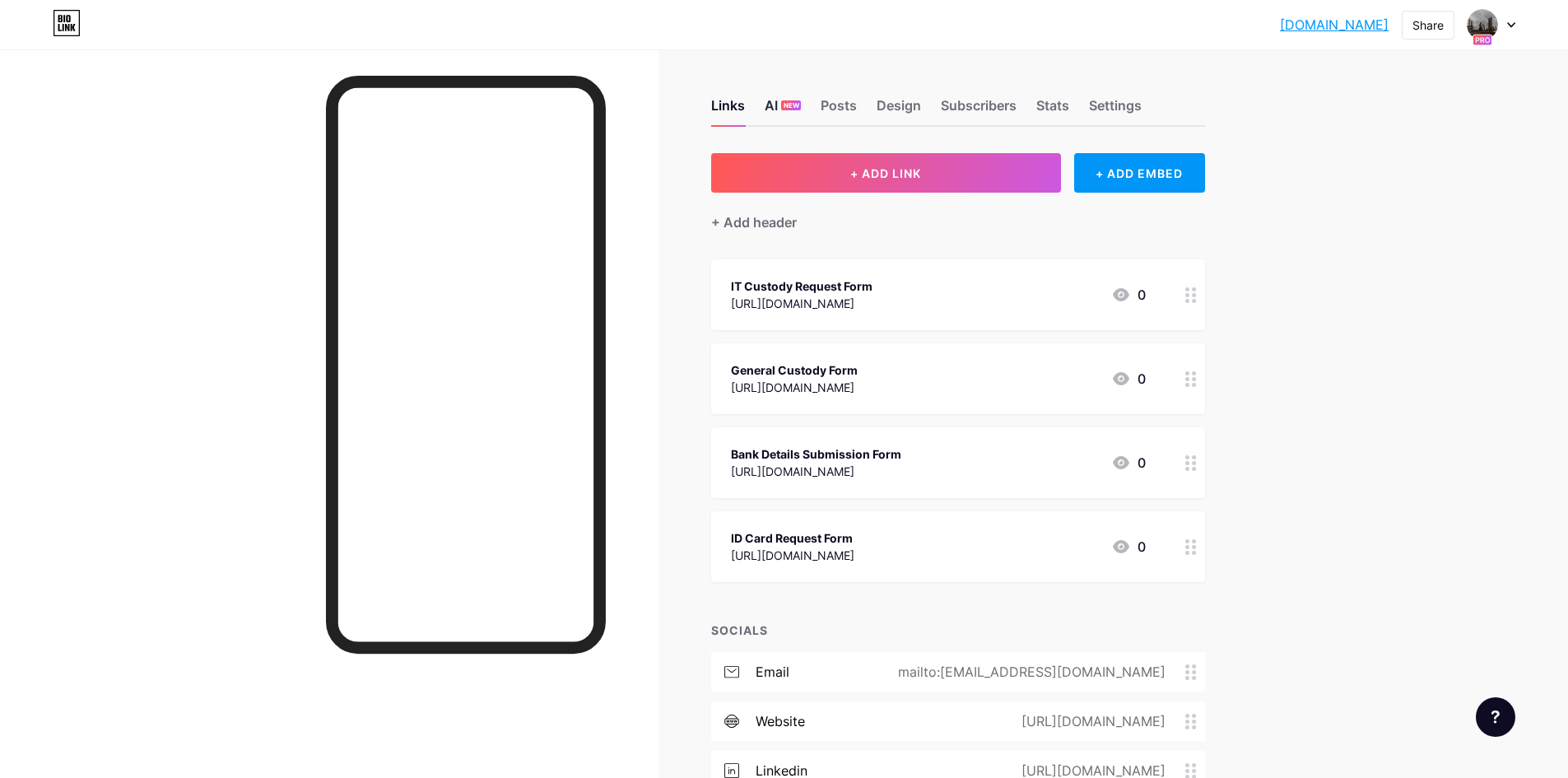
click at [787, 111] on div "AI NEW" at bounding box center [782, 109] width 36 height 29
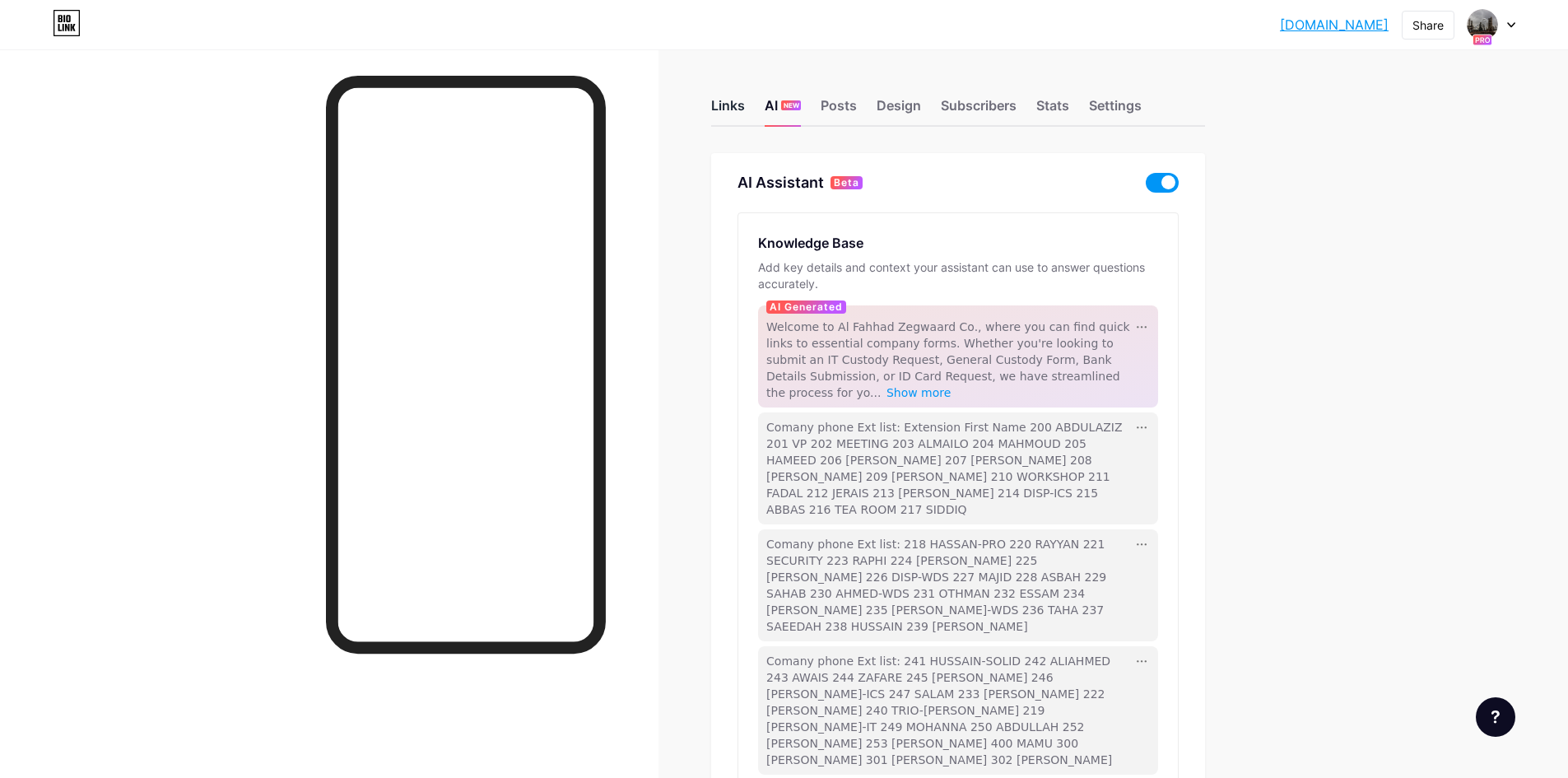
click at [745, 113] on div "Links" at bounding box center [728, 109] width 34 height 29
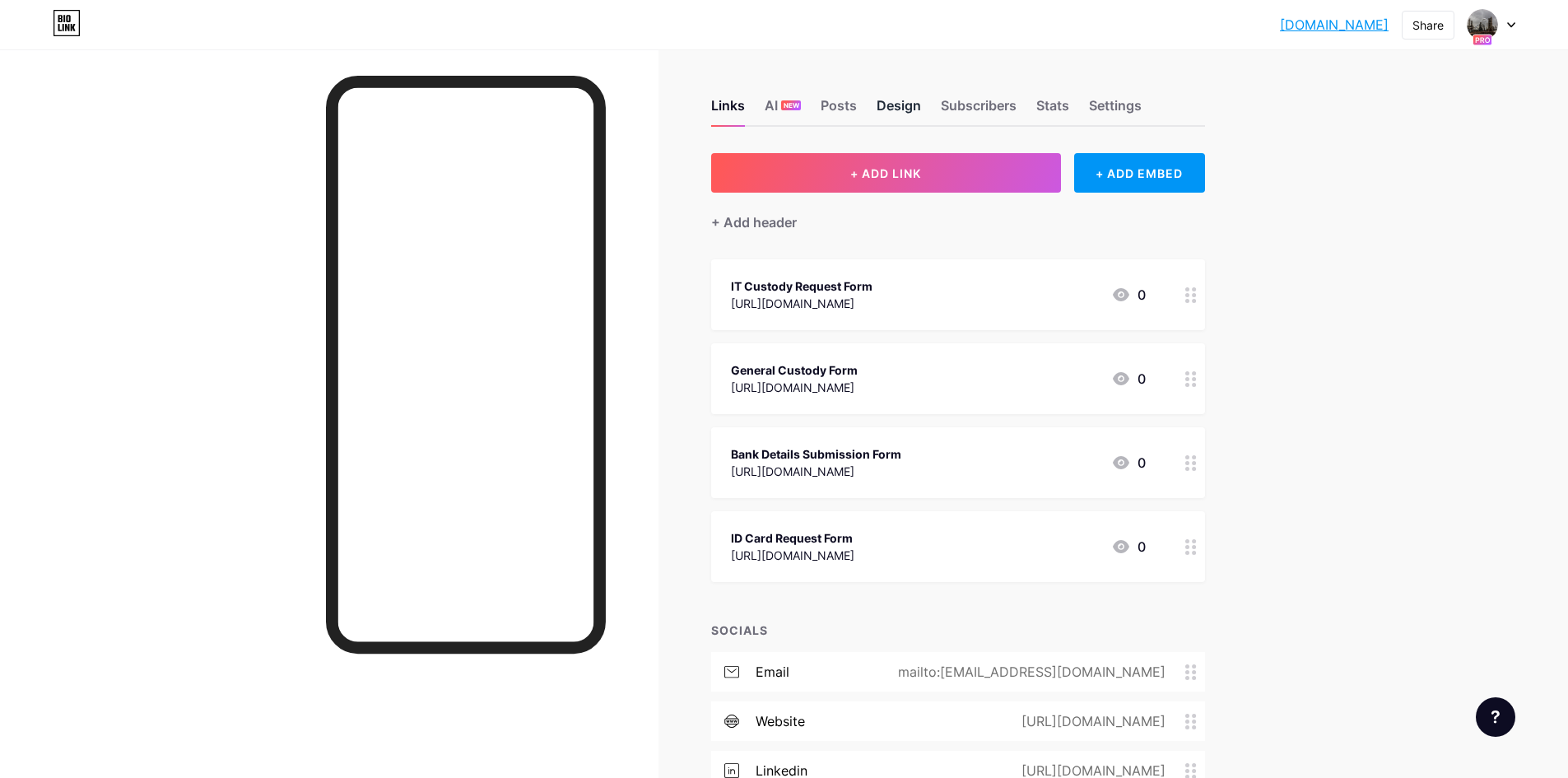
click at [910, 110] on div "Design" at bounding box center [899, 109] width 44 height 29
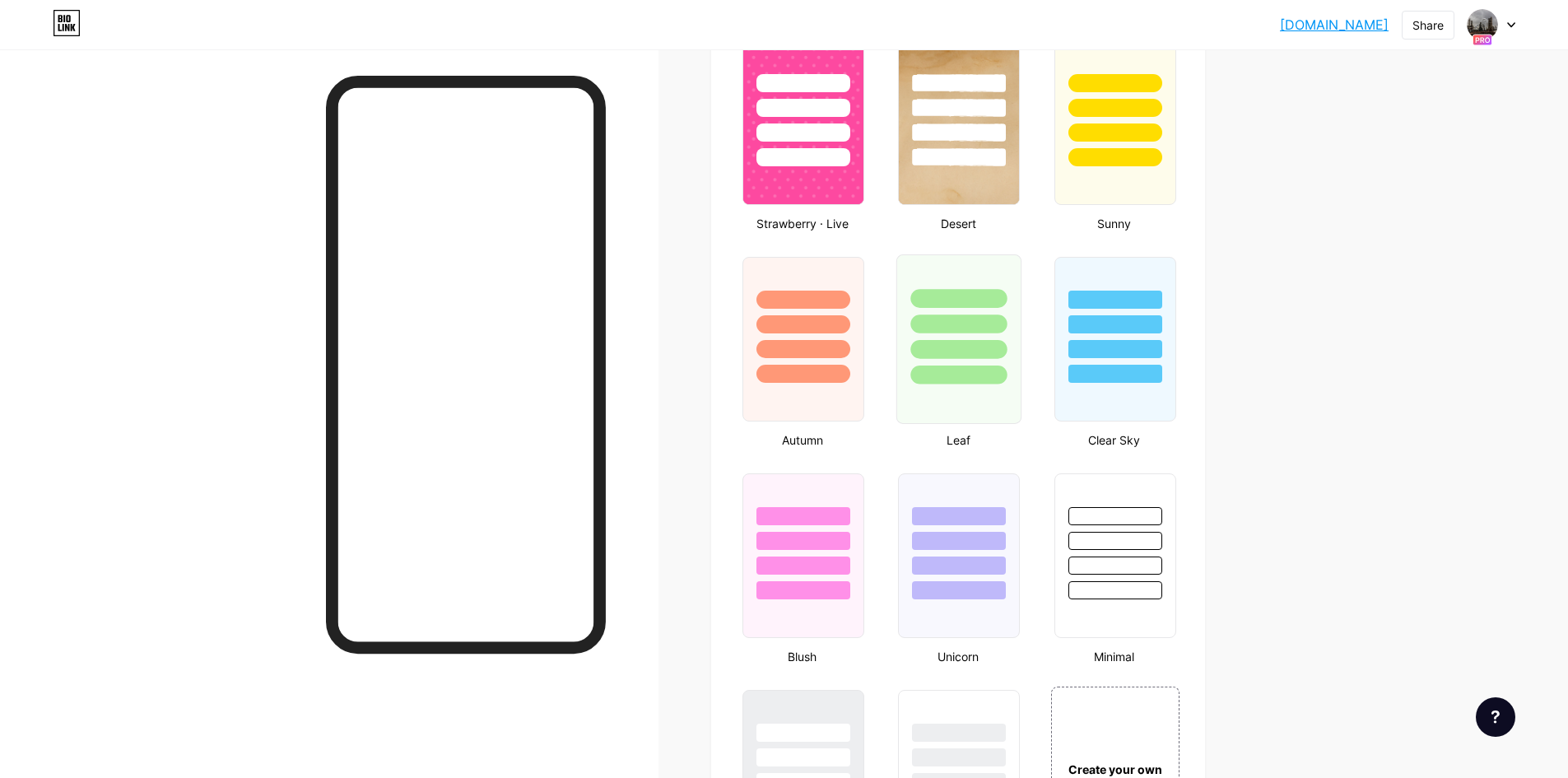
scroll to position [2024, 0]
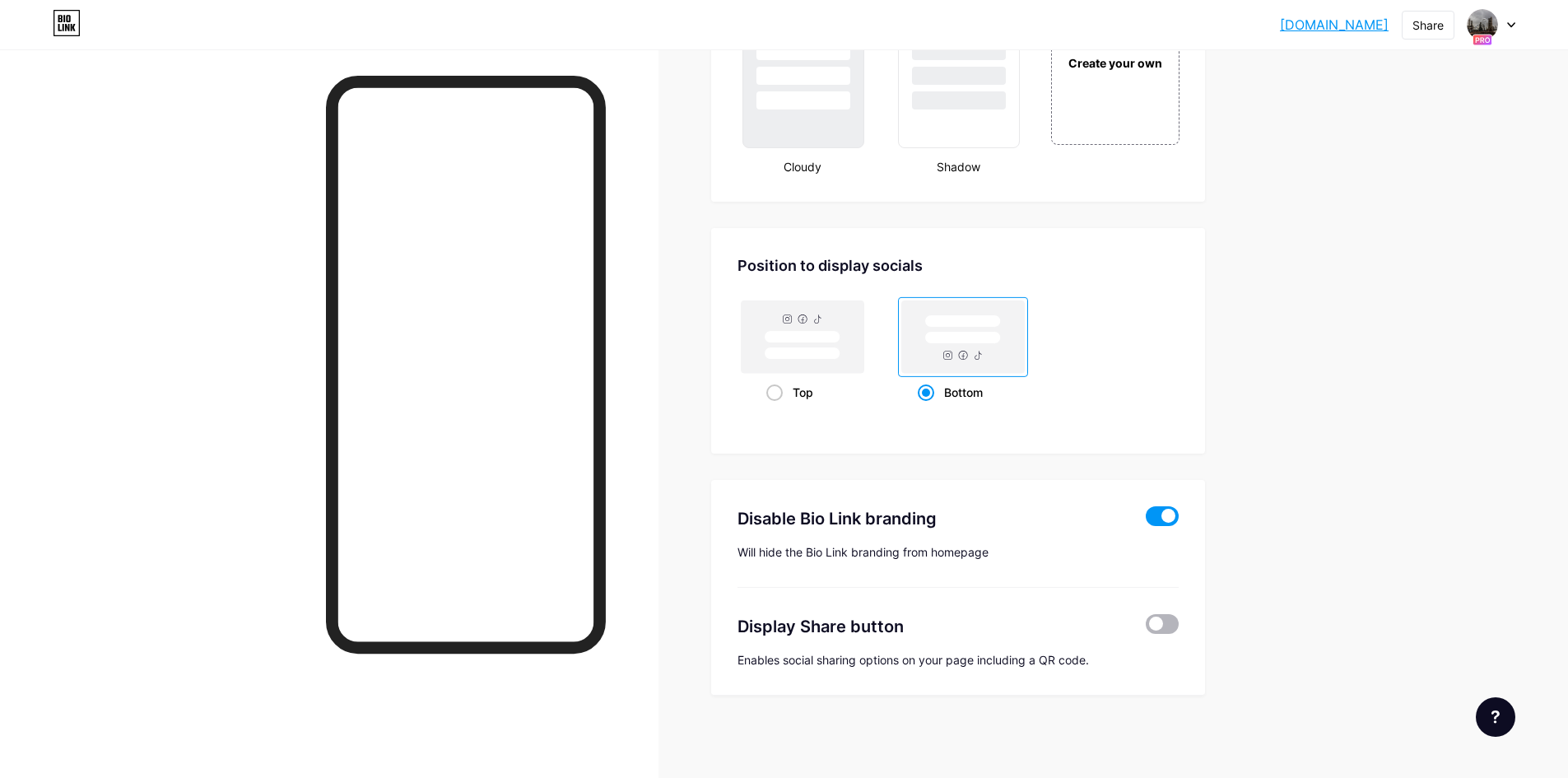
click at [1164, 621] on span at bounding box center [1162, 624] width 33 height 20
click at [1146, 628] on input "checkbox" at bounding box center [1146, 628] width 0 height 0
click at [1172, 628] on span at bounding box center [1162, 624] width 33 height 20
click at [1146, 628] on input "checkbox" at bounding box center [1146, 628] width 0 height 0
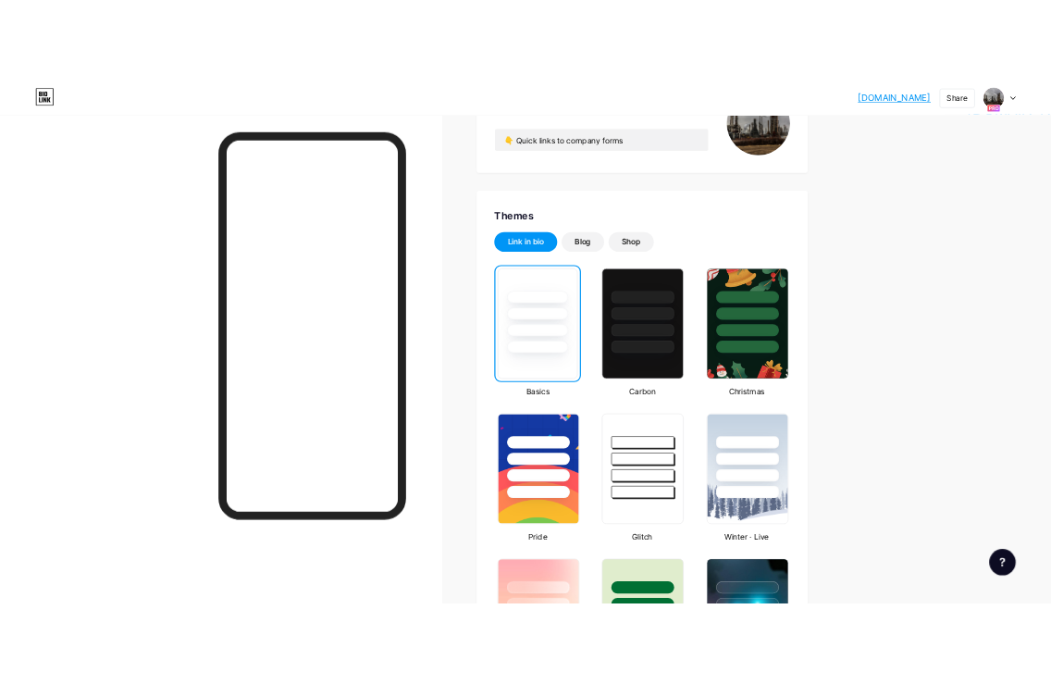
scroll to position [0, 0]
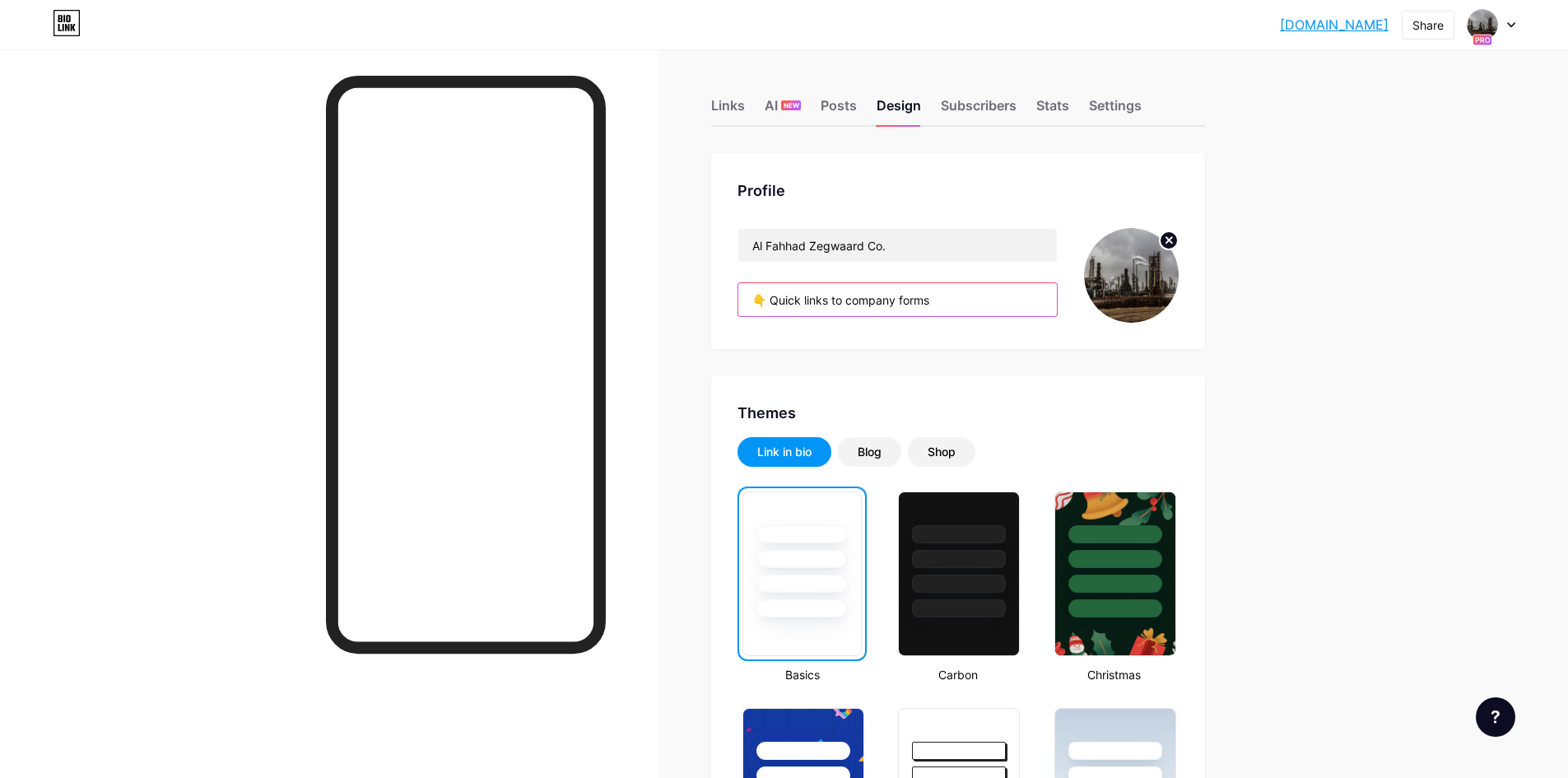
drag, startPoint x: 837, startPoint y: 304, endPoint x: 990, endPoint y: 304, distance: 153.0
click at [990, 304] on input "👇 Quick links to company forms" at bounding box center [898, 299] width 319 height 33
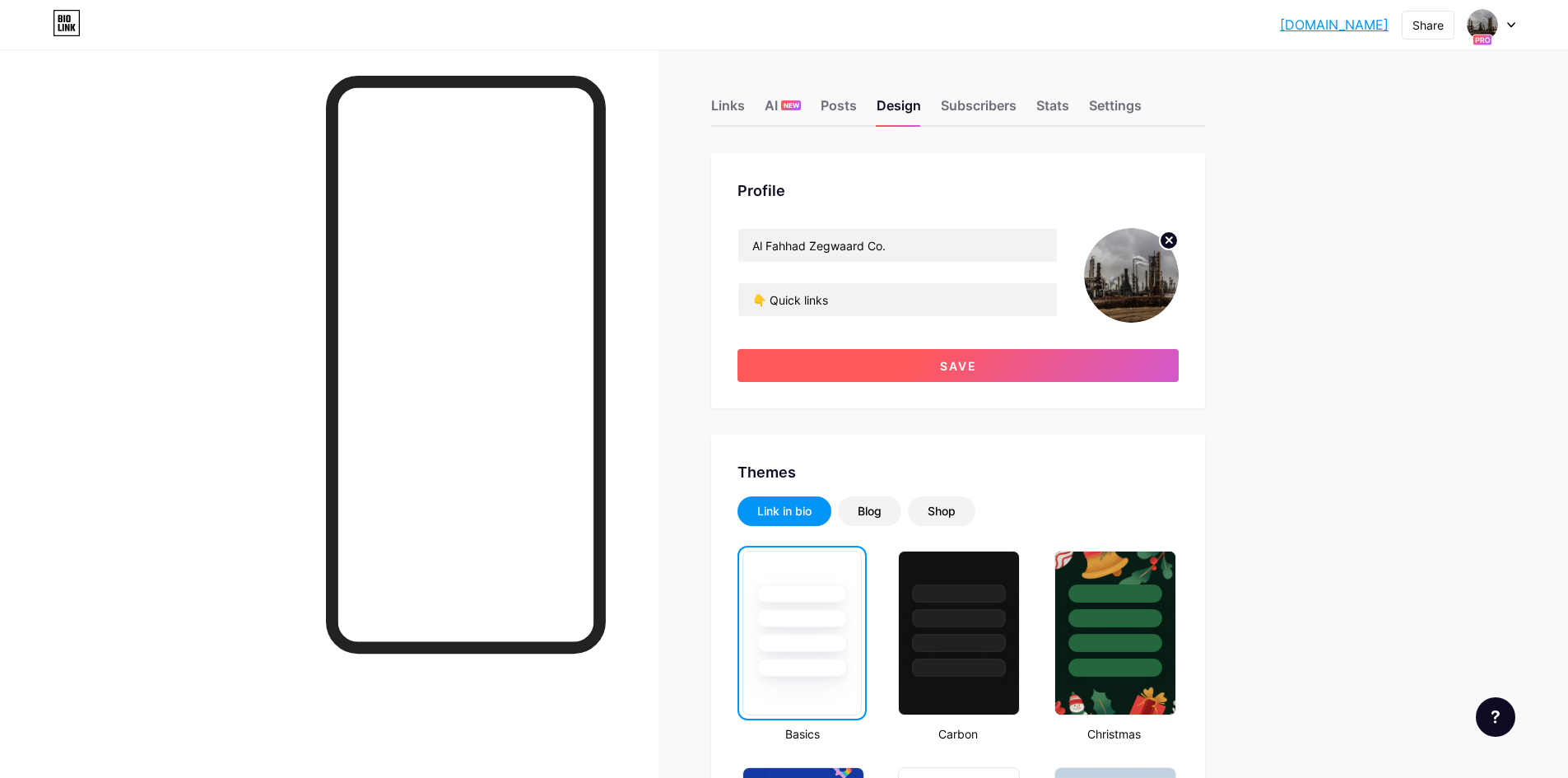
click at [1030, 363] on button "Save" at bounding box center [958, 365] width 441 height 33
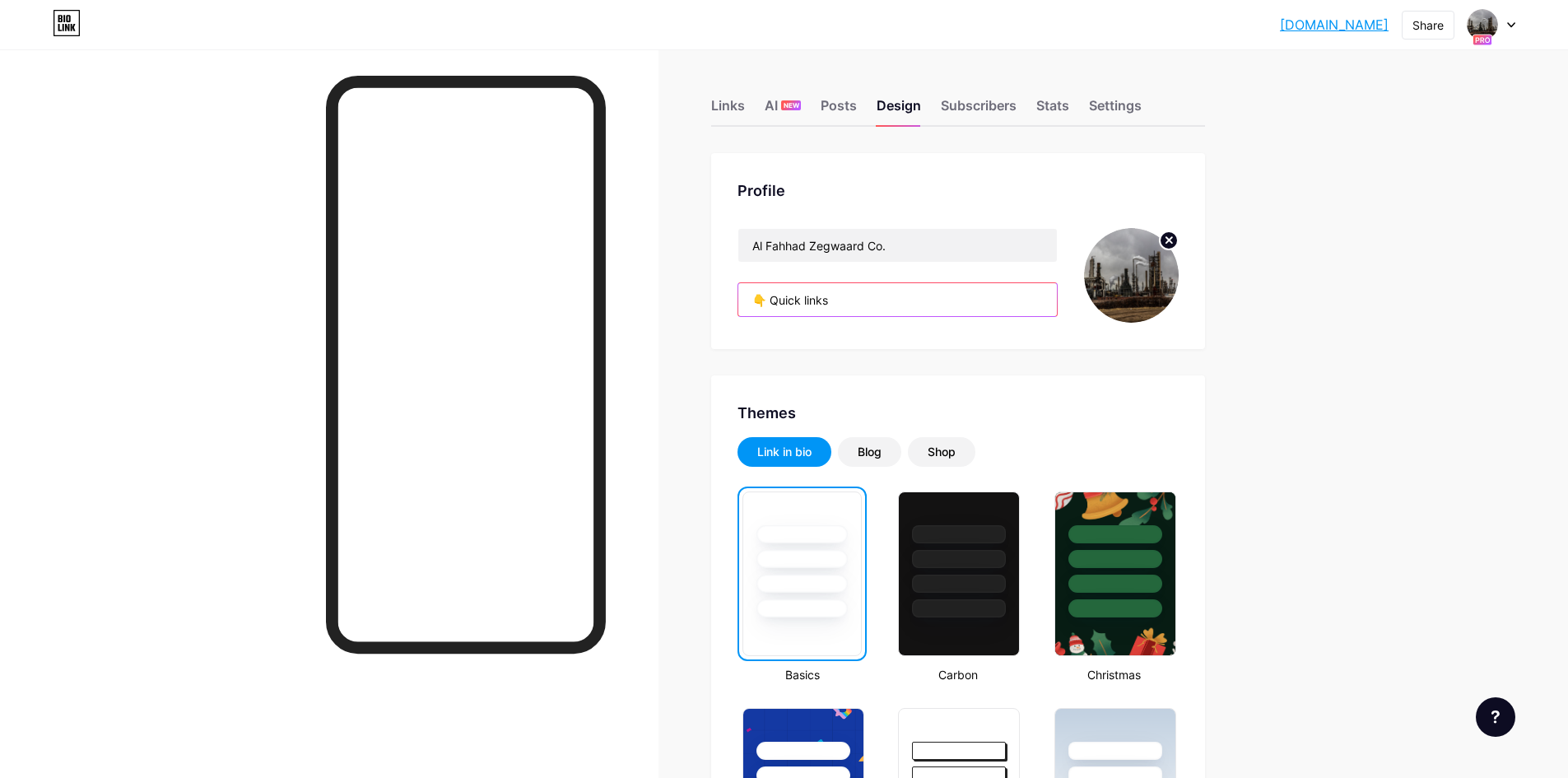
click at [858, 303] on input "👇 Quick links" at bounding box center [898, 299] width 319 height 33
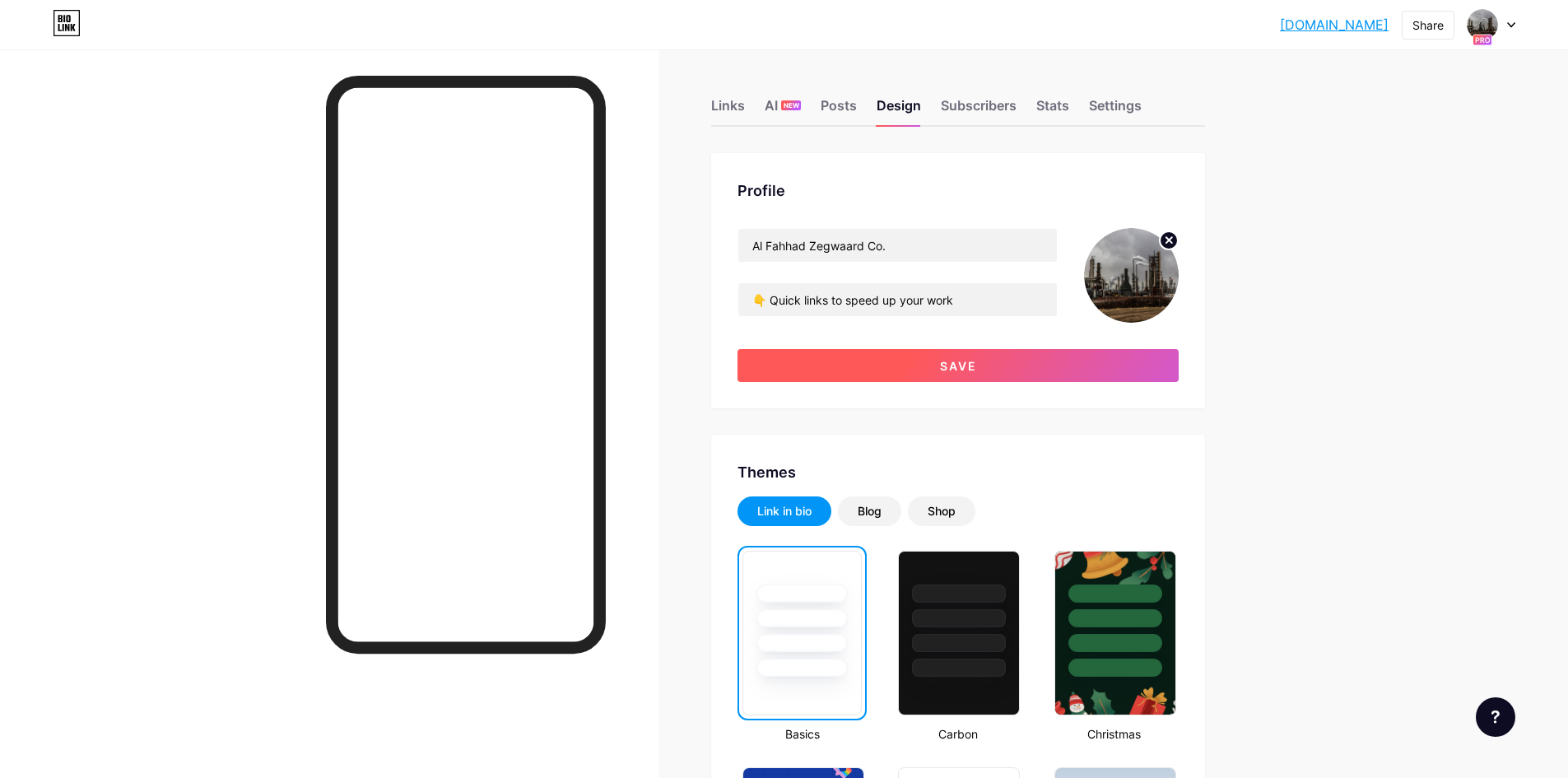
click at [907, 361] on button "Save" at bounding box center [958, 365] width 441 height 33
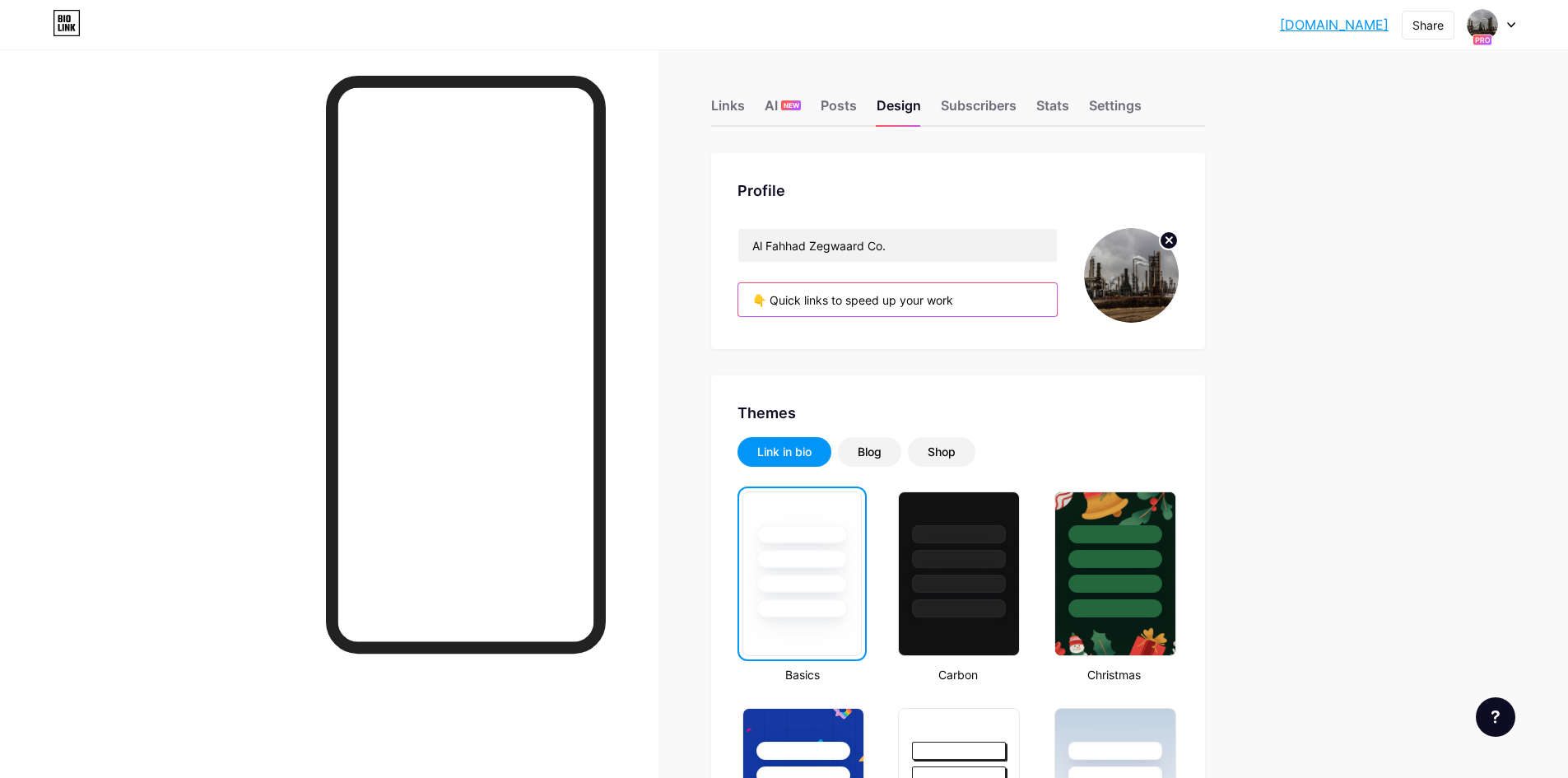
drag, startPoint x: 778, startPoint y: 304, endPoint x: 986, endPoint y: 319, distance: 208.5
click at [986, 319] on div "Al Fahhad Zegwaard Co. 👇 Quick links to speed up your work" at bounding box center [898, 275] width 320 height 94
drag, startPoint x: 989, startPoint y: 309, endPoint x: 978, endPoint y: 308, distance: 11.0
click at [989, 308] on input "👇 Quick links to speed up your work" at bounding box center [898, 299] width 319 height 33
click at [905, 305] on input "👇 Quick links to speed up your work" at bounding box center [898, 299] width 319 height 33
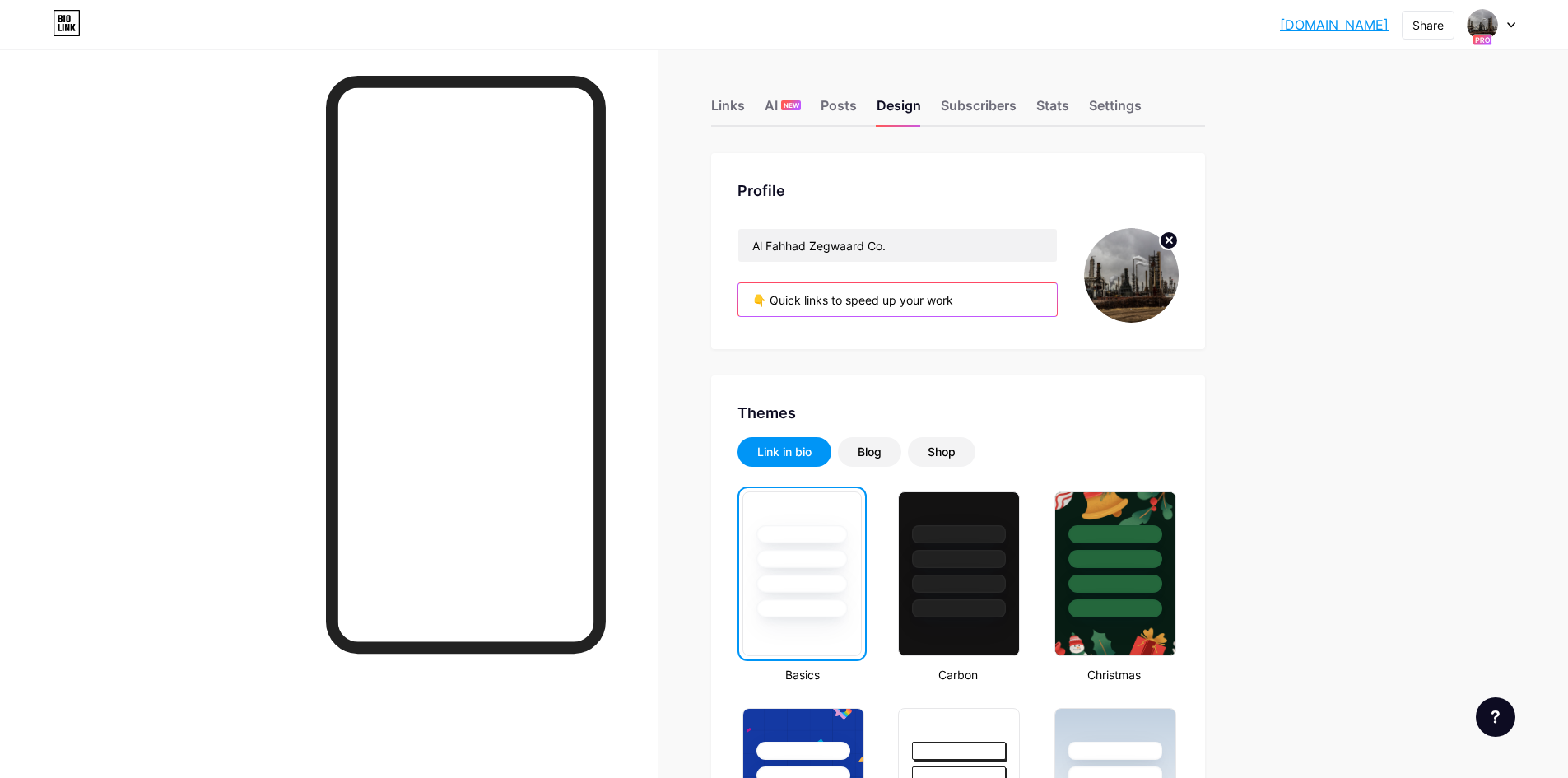
drag, startPoint x: 811, startPoint y: 304, endPoint x: 1060, endPoint y: 295, distance: 249.2
click at [1057, 295] on input "👇 Quick links to speed up your work" at bounding box center [898, 299] width 319 height 33
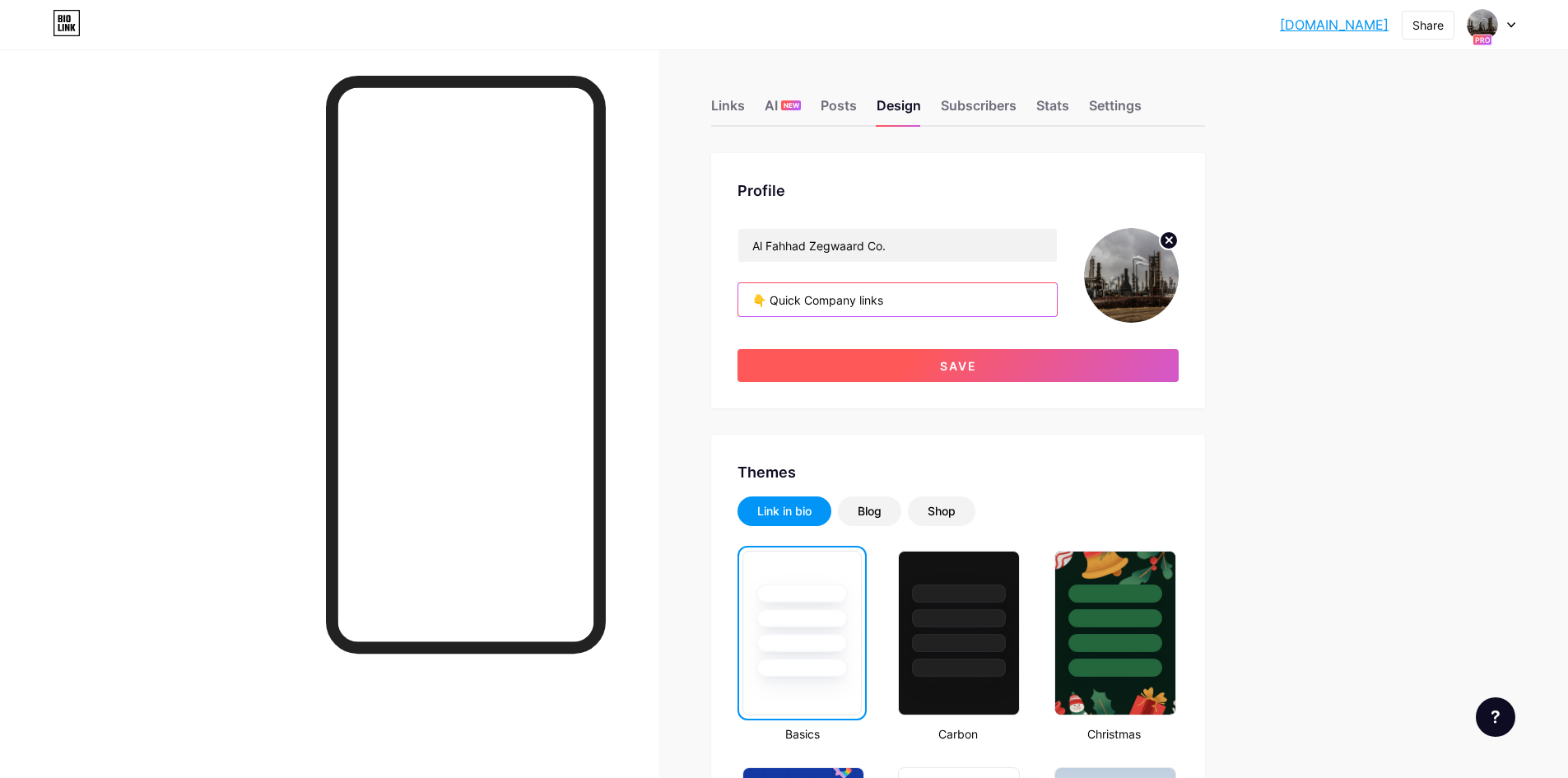
type input "👇 Quick Company links"
click at [987, 372] on button "Save" at bounding box center [958, 365] width 441 height 33
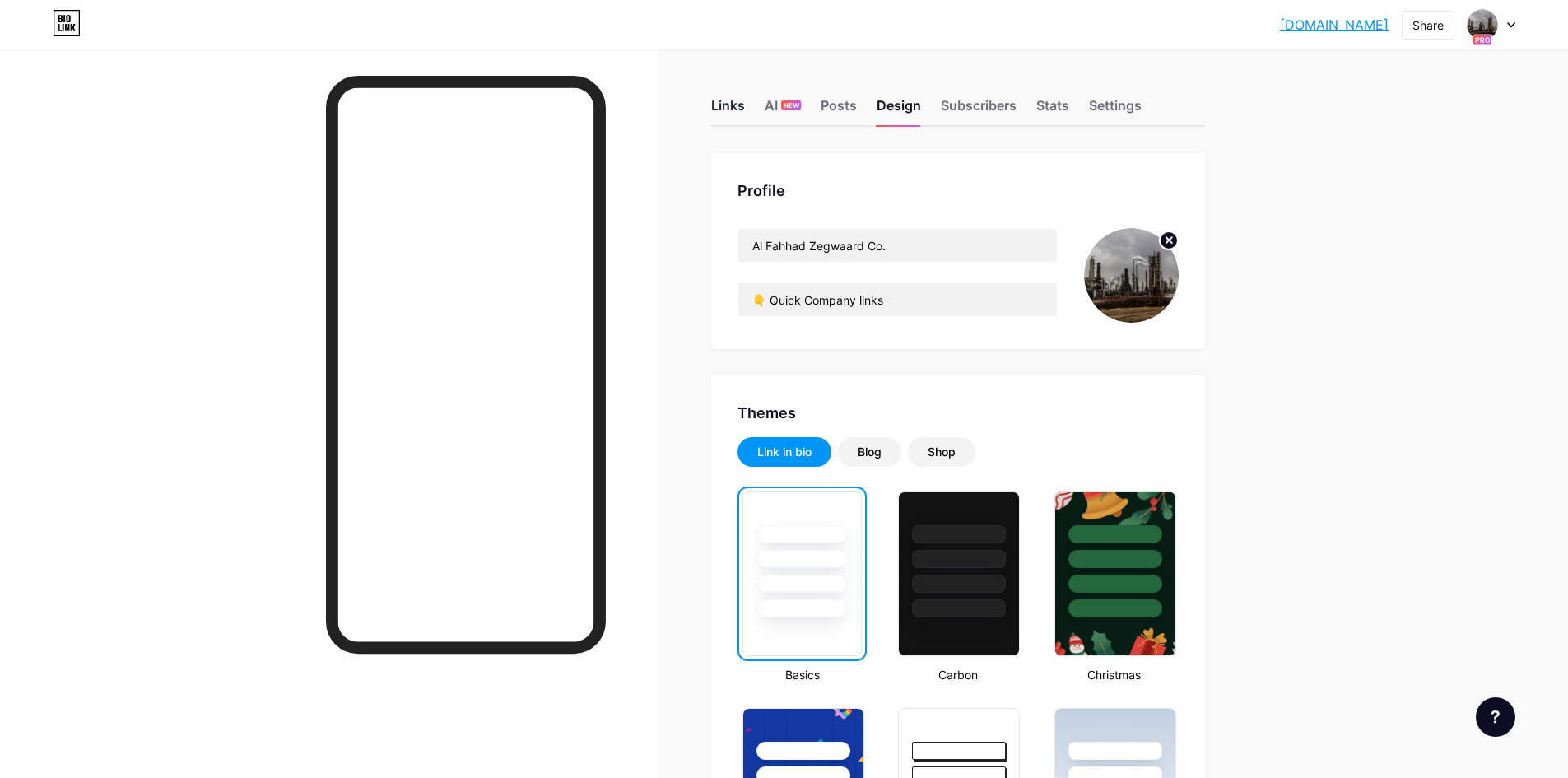
click at [745, 110] on div "Links" at bounding box center [728, 109] width 34 height 29
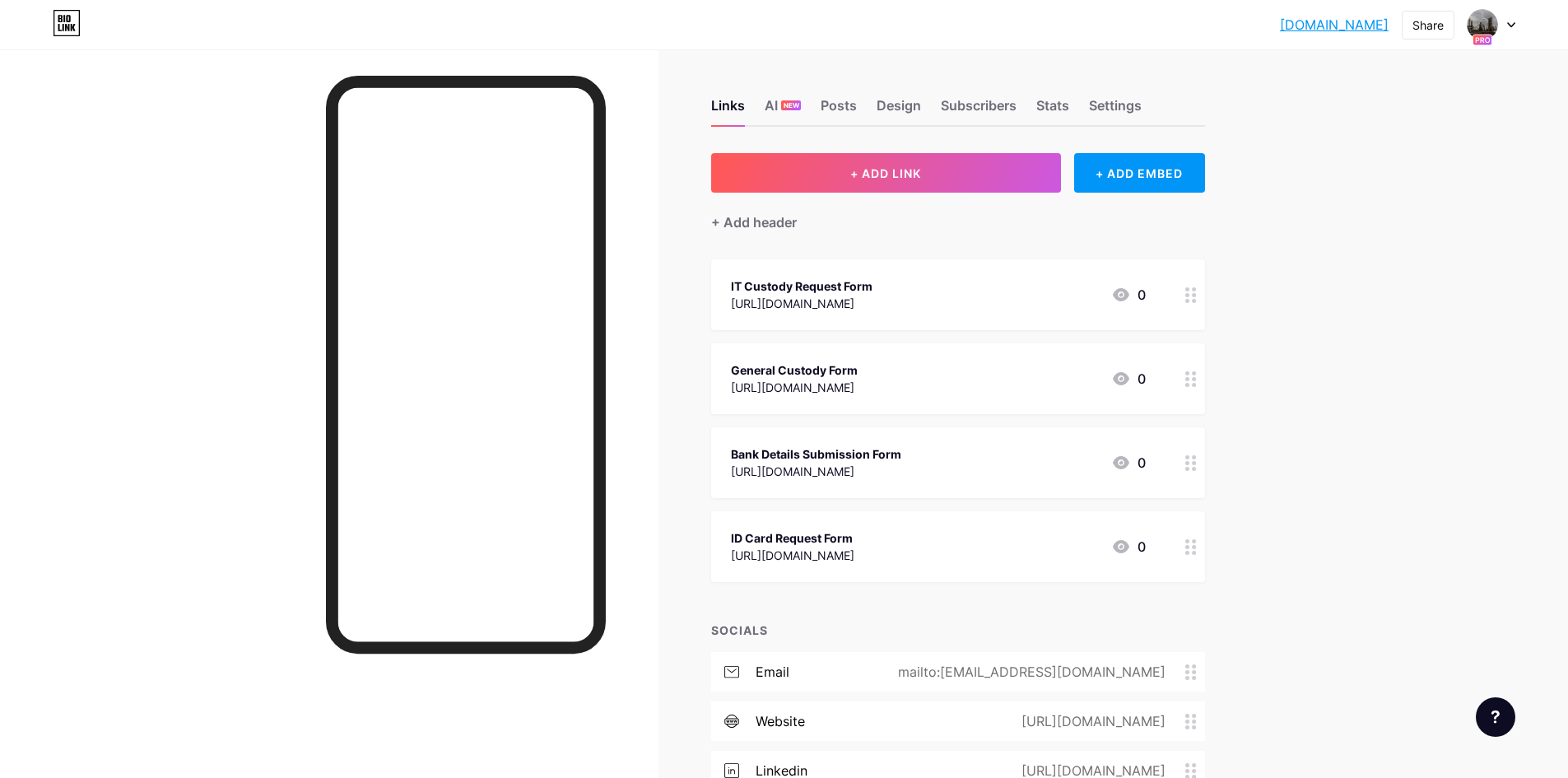
click at [993, 286] on div "IT Custody Request Form https://forms.gle/gtQD9XzVzbYfNHSf7 0" at bounding box center [938, 295] width 415 height 38
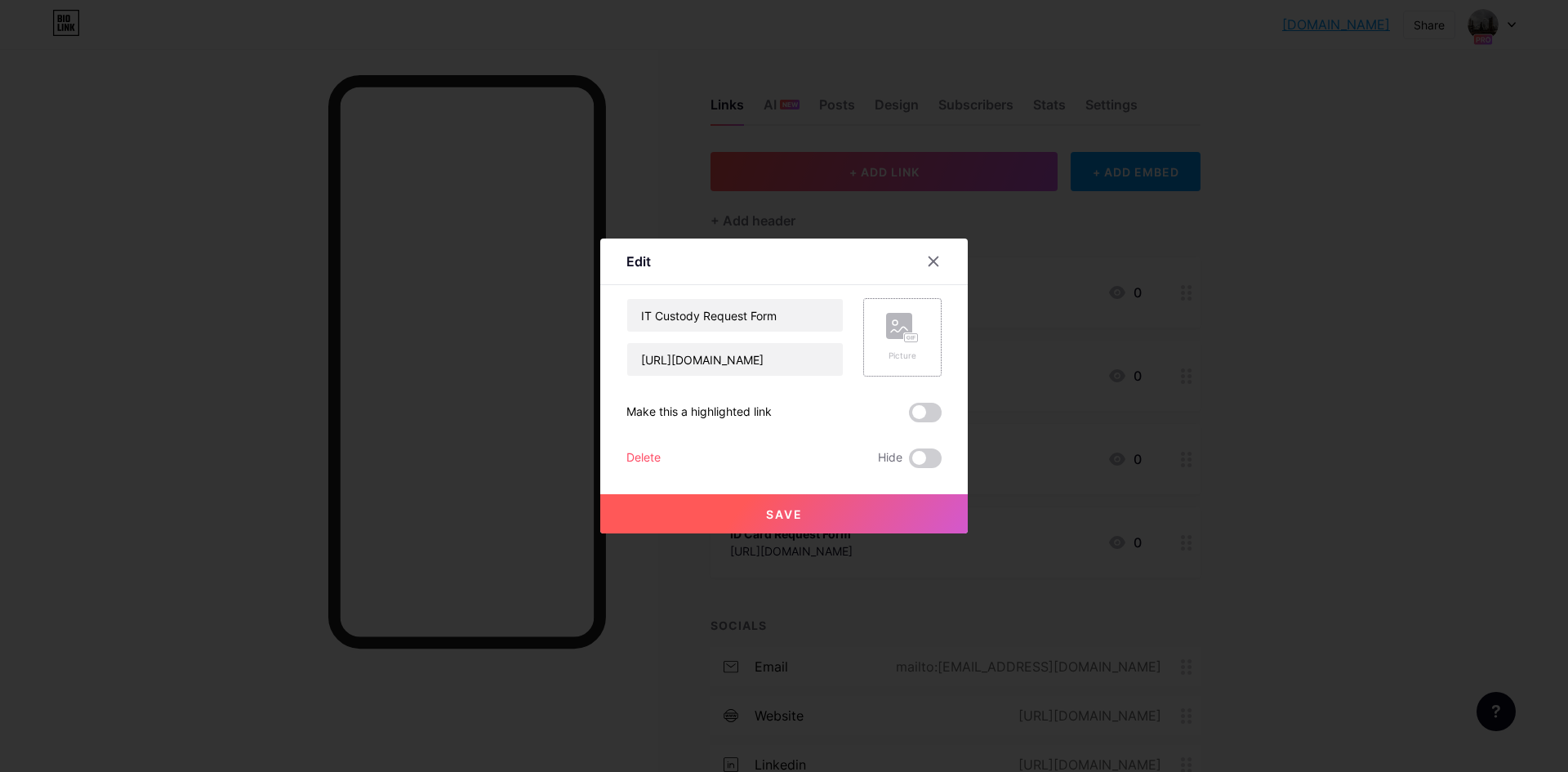
click at [905, 329] on rect at bounding box center [900, 326] width 26 height 26
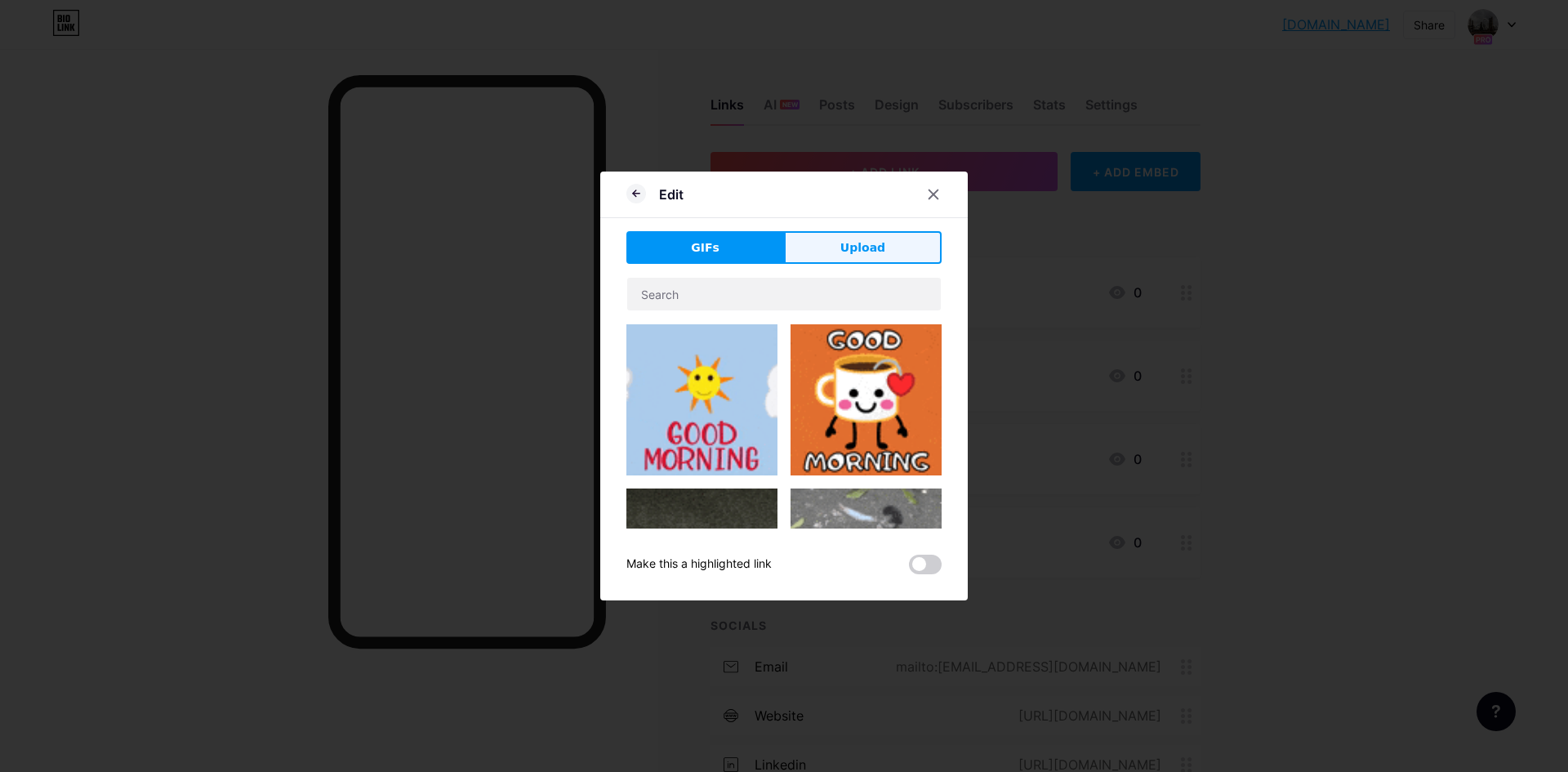
click at [865, 253] on span "Upload" at bounding box center [863, 247] width 45 height 17
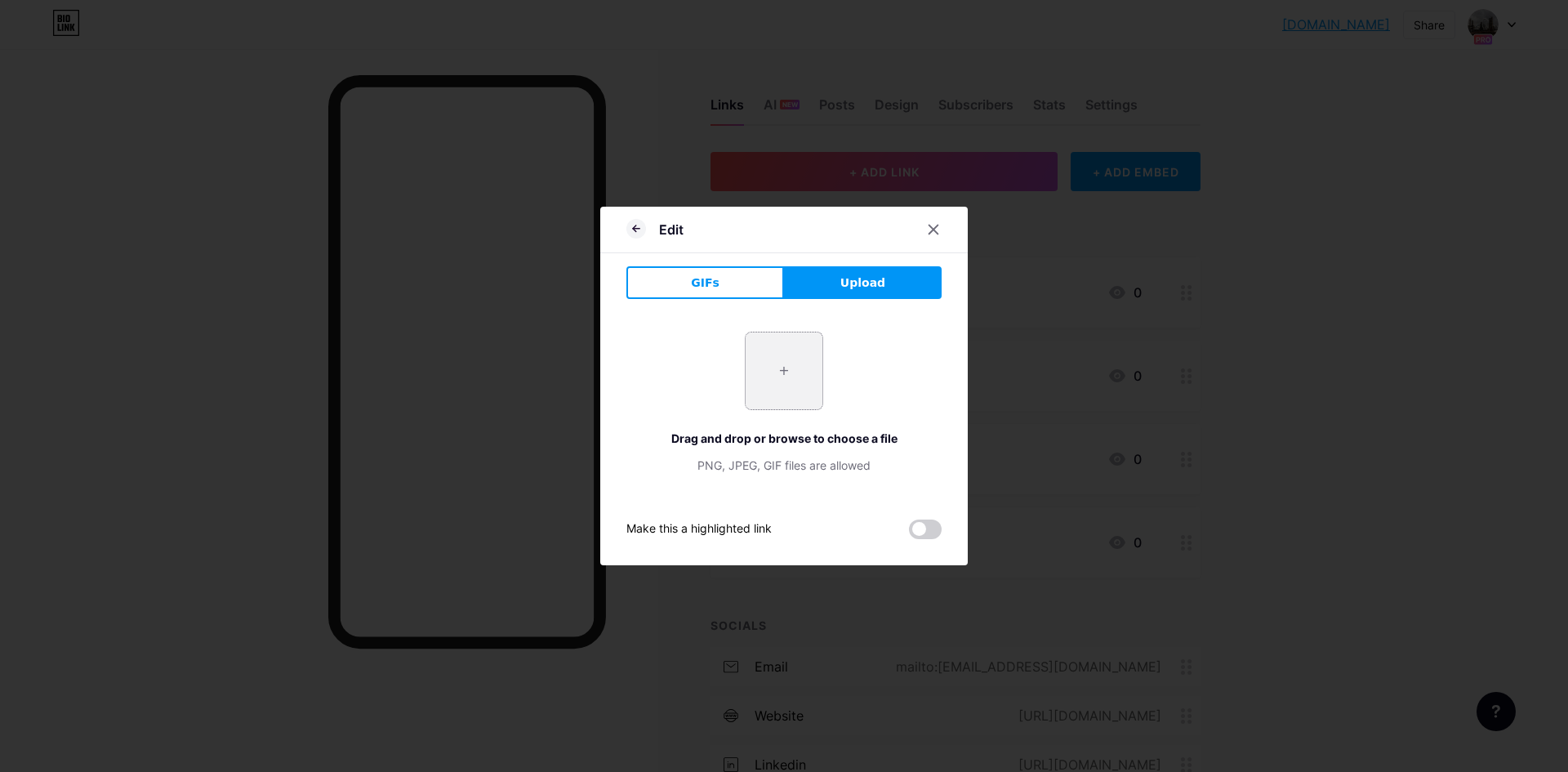
click at [783, 369] on input "file" at bounding box center [784, 370] width 77 height 77
type input "C:\fakepath\quote-request.png"
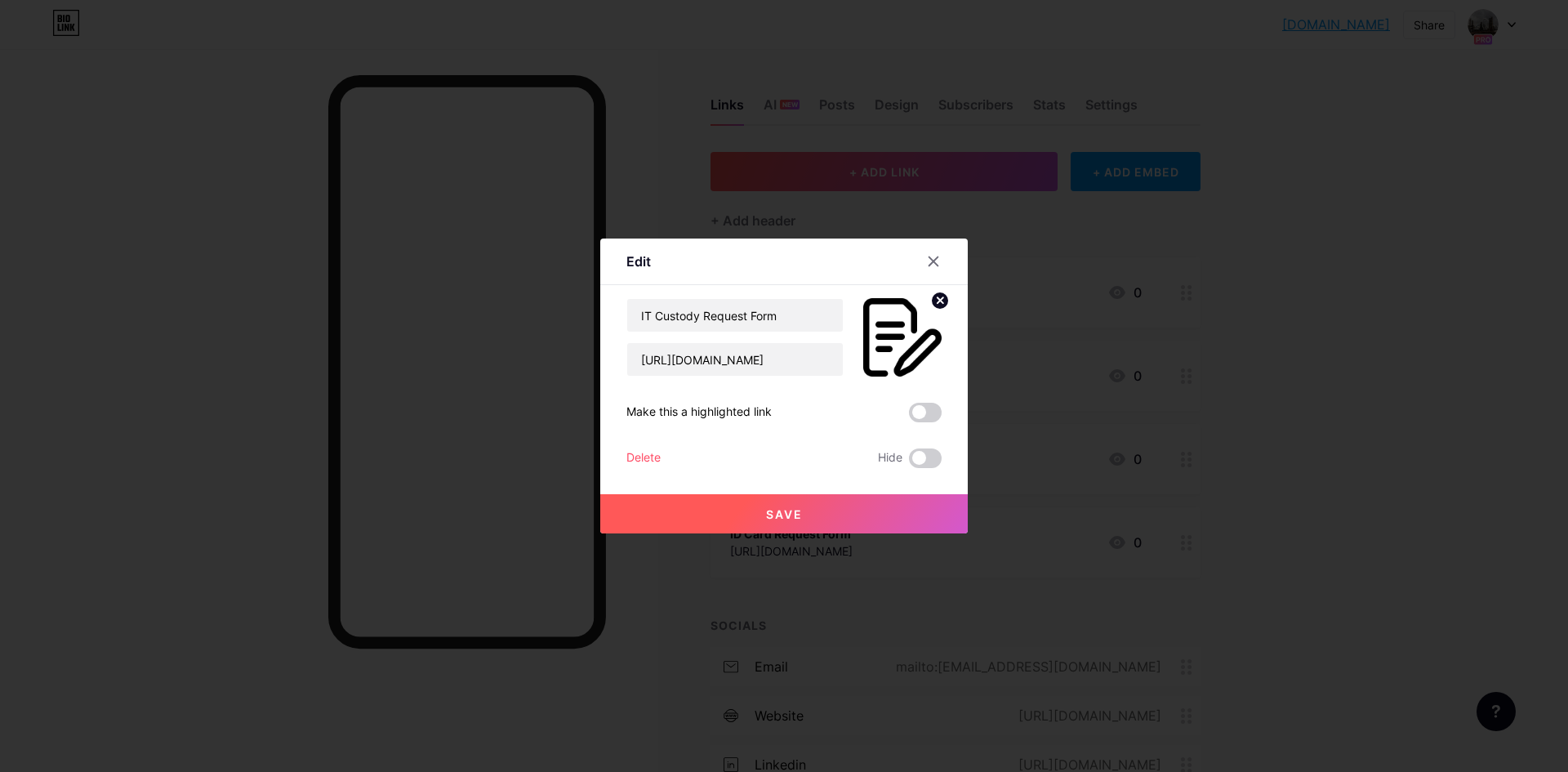
click at [813, 514] on button "Save" at bounding box center [784, 514] width 367 height 39
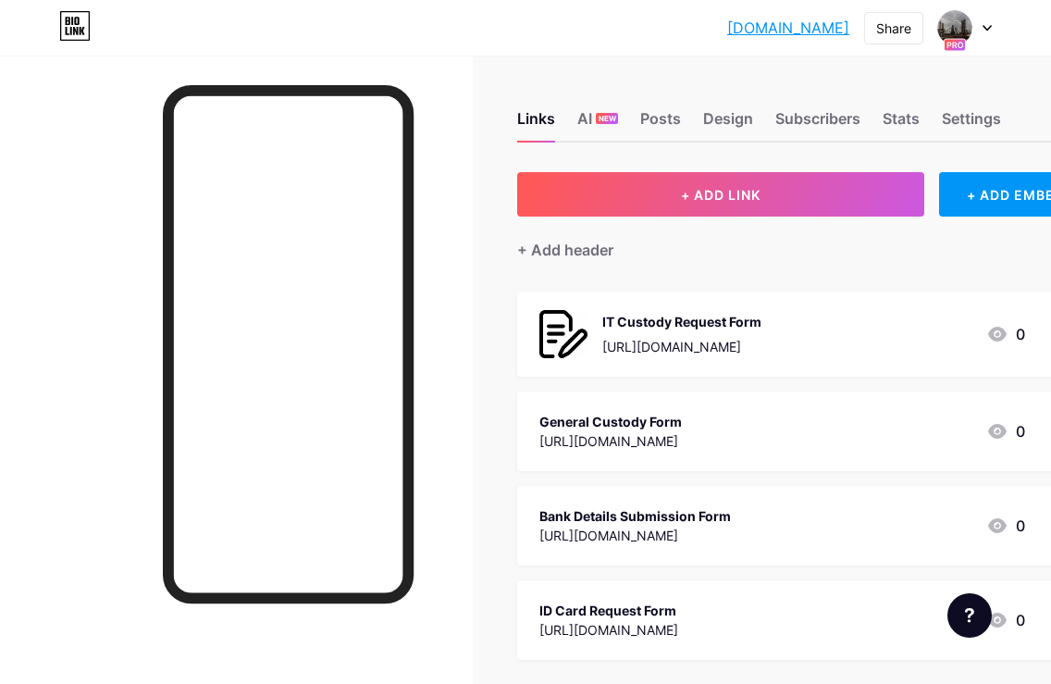
click at [215, 46] on div "afzco.bio.link afzco.bio.link Share Switch accounts Al Fahhad Zegwaard Co. bio.…" at bounding box center [525, 27] width 1051 height 55
click at [886, 338] on div "IT Custody Request Form https://forms.gle/gtQD9XzVzbYfNHSf7 0" at bounding box center [782, 334] width 486 height 48
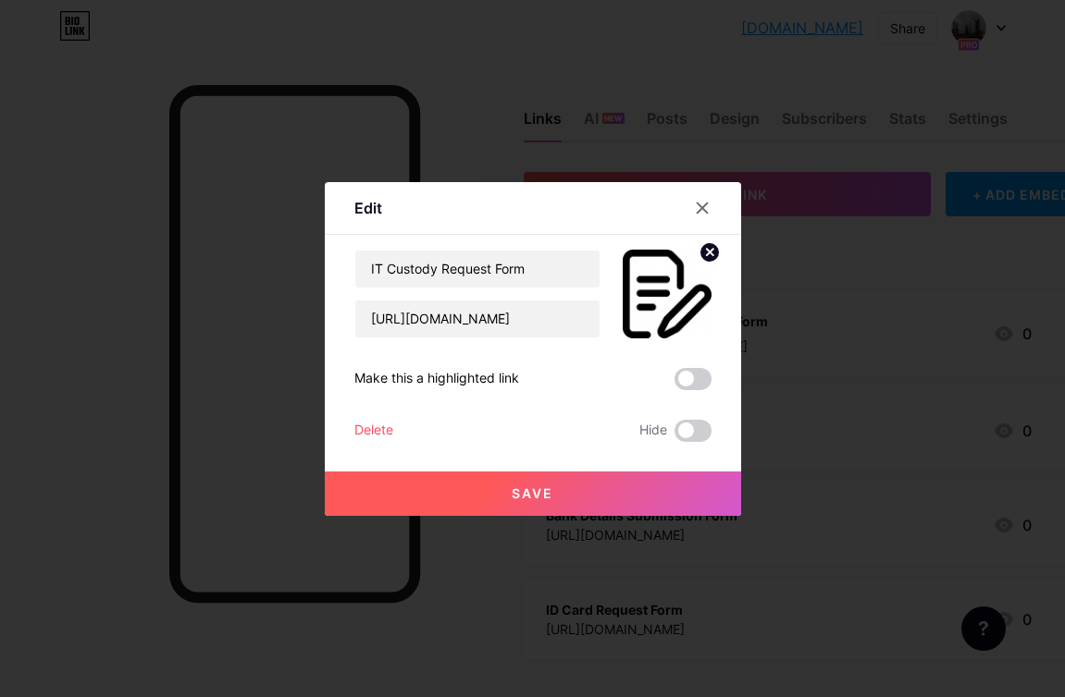
click at [712, 254] on icon at bounding box center [709, 252] width 6 height 6
click at [670, 285] on rect at bounding box center [663, 281] width 30 height 30
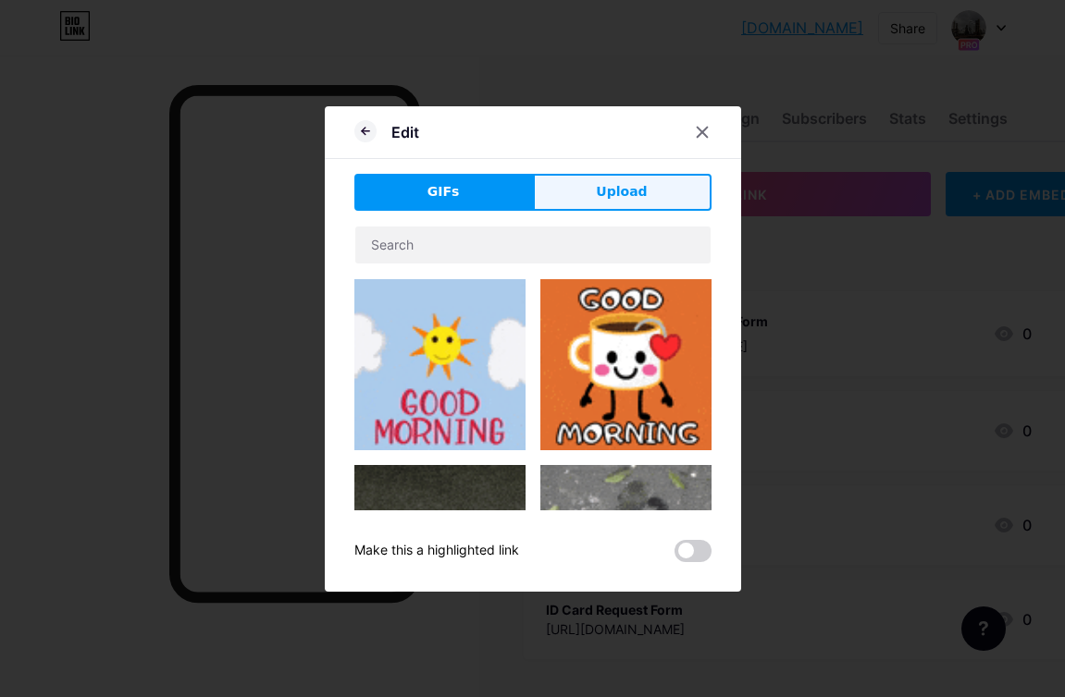
click at [611, 190] on span "Upload" at bounding box center [621, 191] width 51 height 19
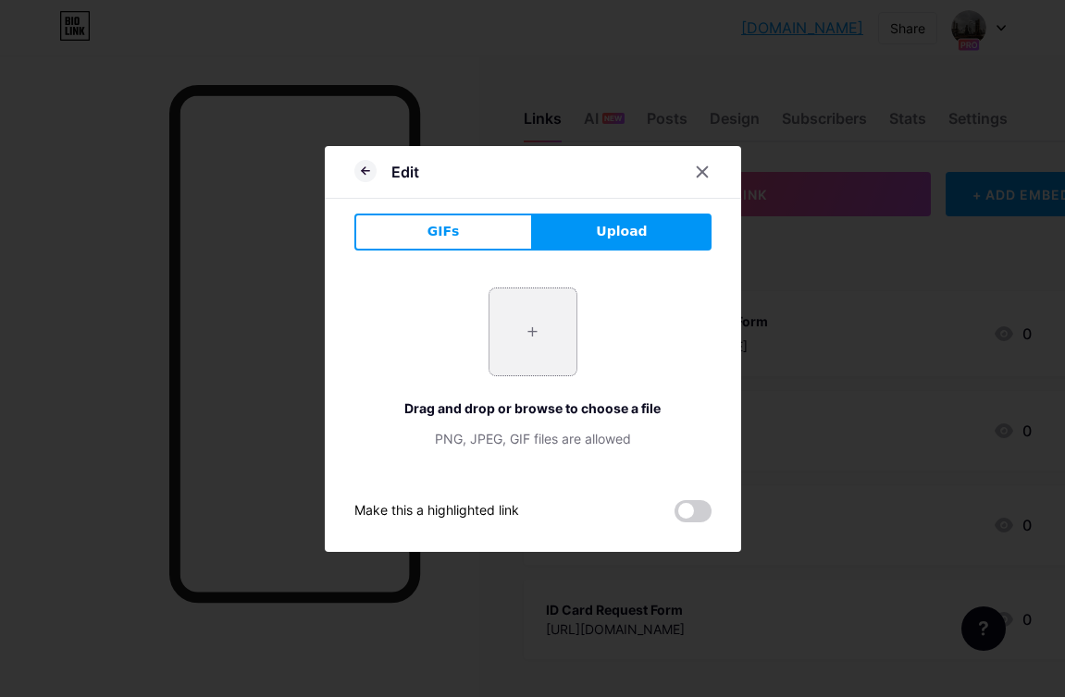
click at [539, 317] on input "file" at bounding box center [532, 332] width 87 height 87
type input "C:\fakepath\quote-request - Copy.png"
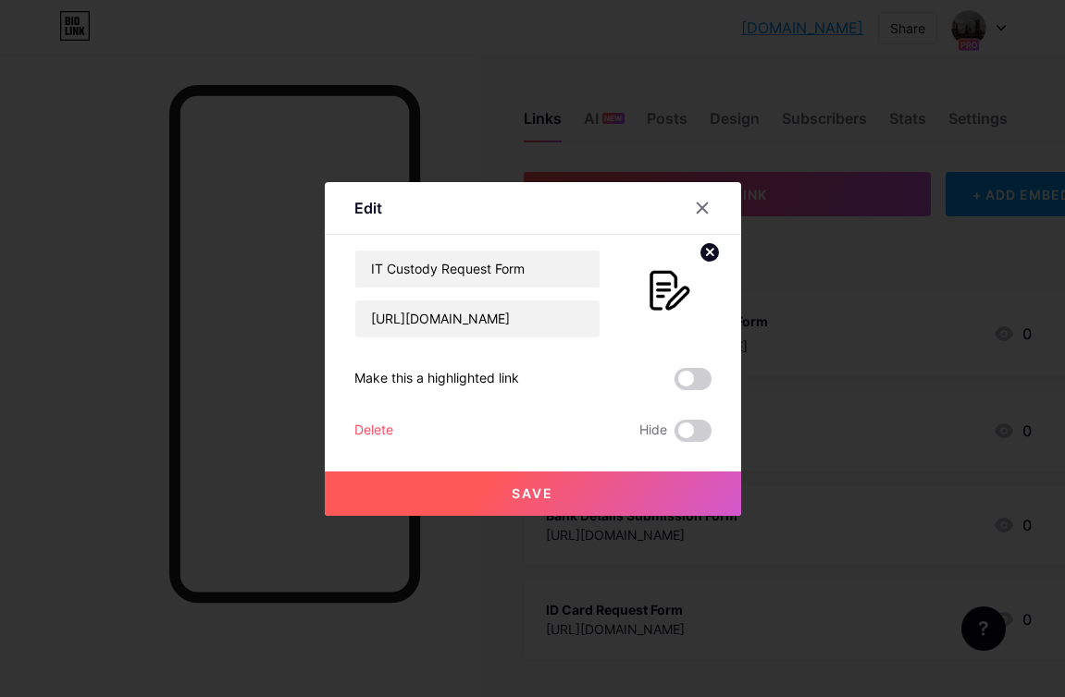
click at [522, 494] on span "Save" at bounding box center [533, 494] width 42 height 16
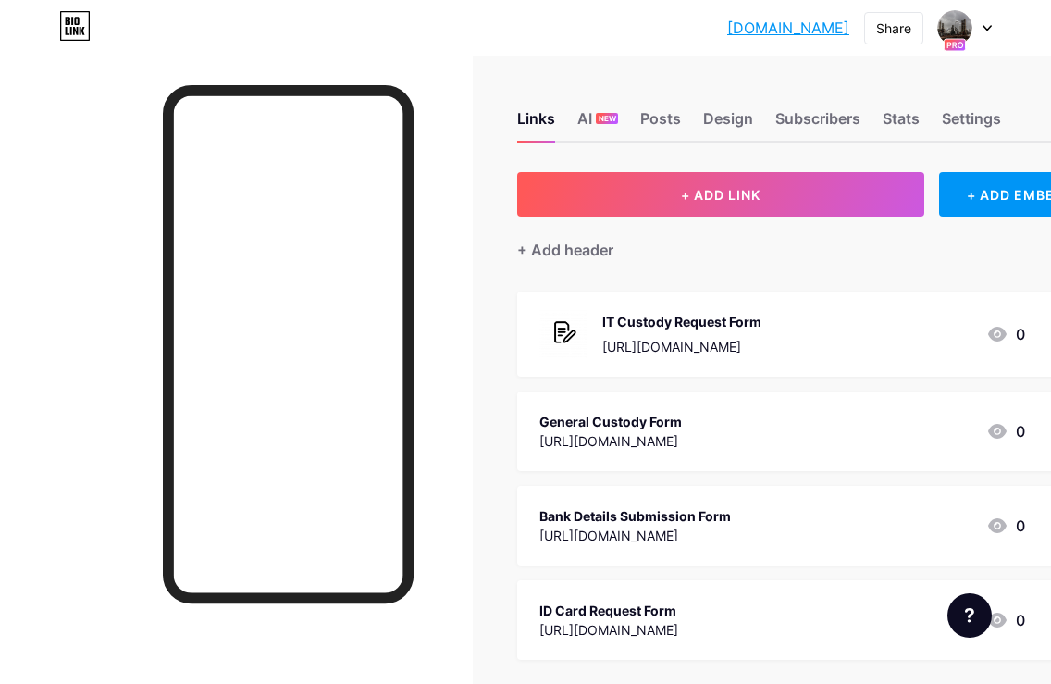
click at [811, 426] on div "General Custody Form https://forms.gle/VDKPjBj7A7AaWkYn7 0" at bounding box center [782, 431] width 486 height 43
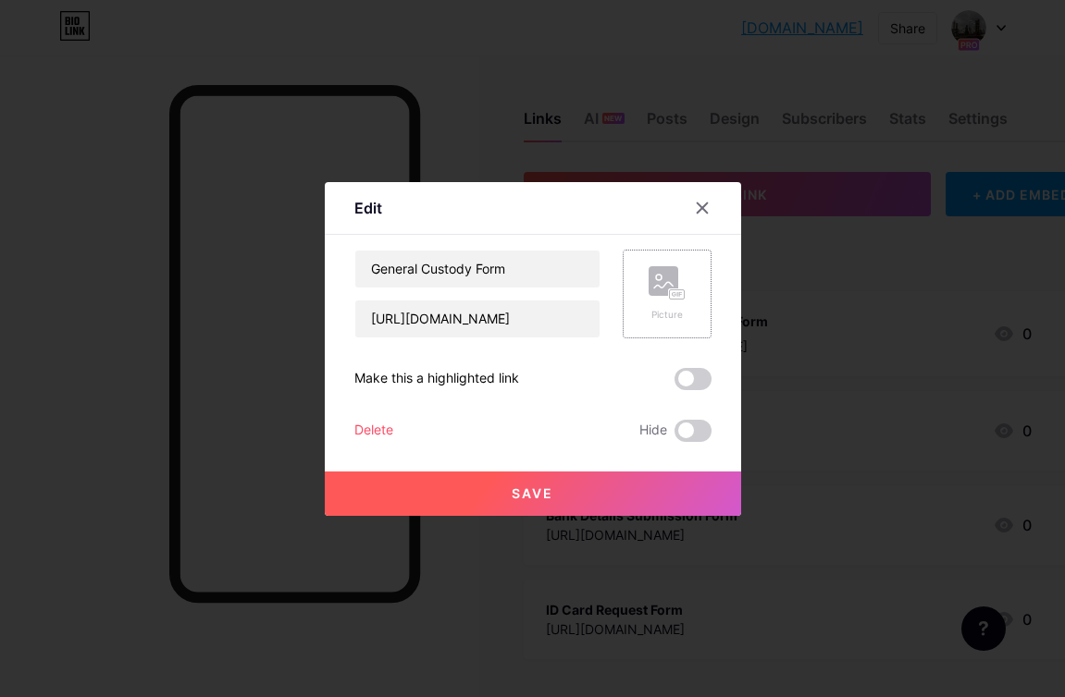
click at [657, 280] on rect at bounding box center [663, 281] width 30 height 30
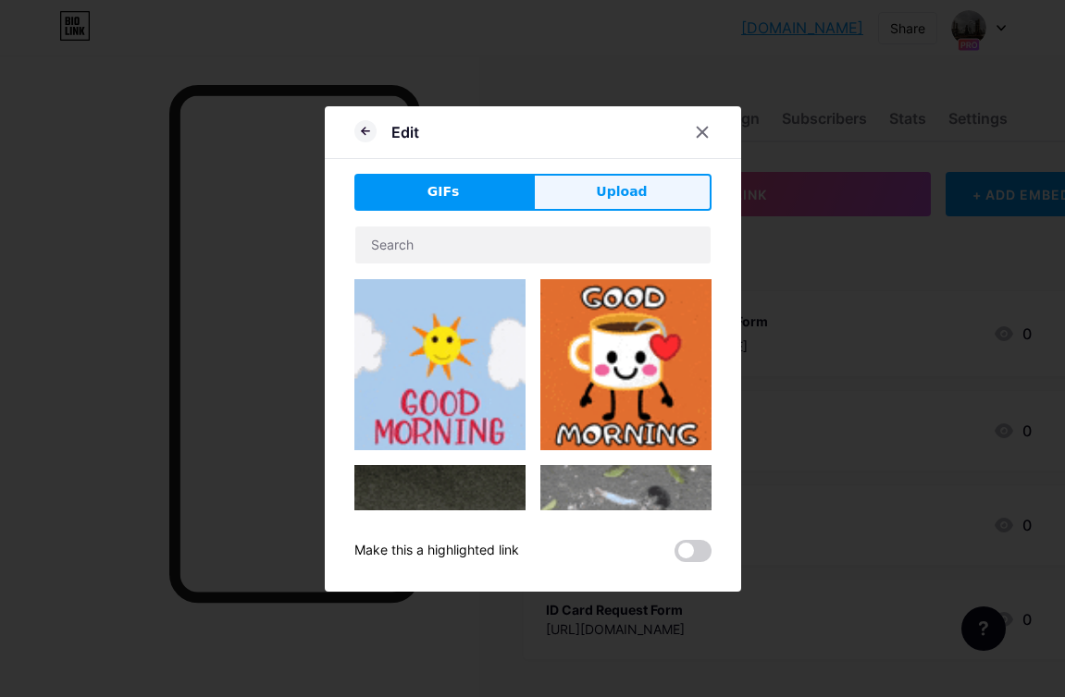
click at [627, 200] on span "Upload" at bounding box center [621, 191] width 51 height 19
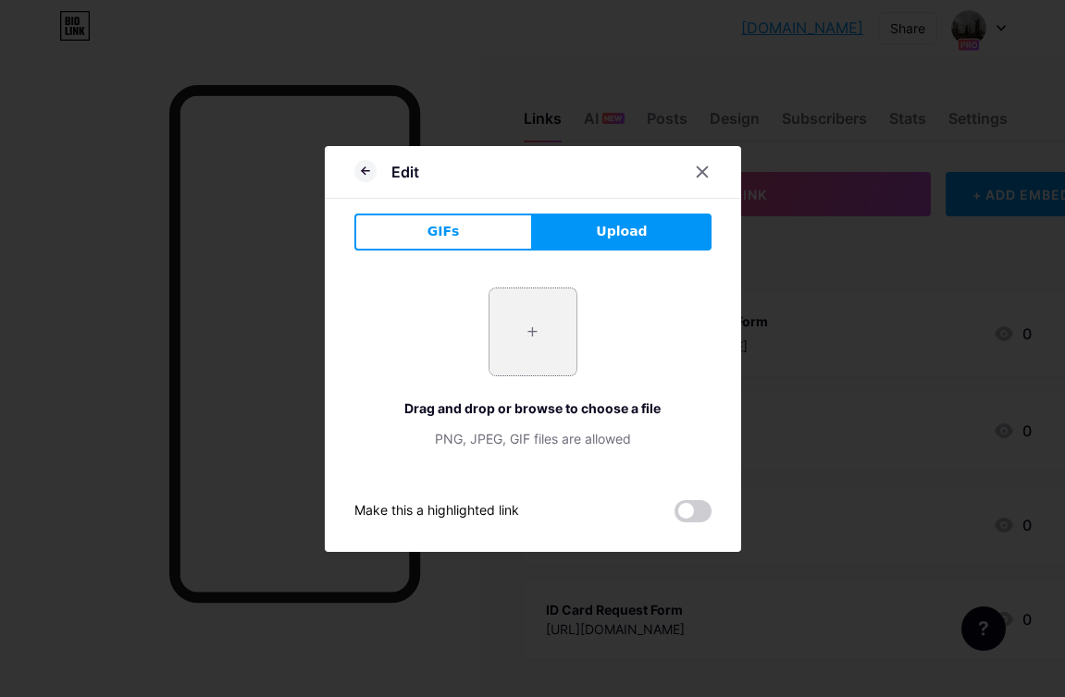
click at [554, 331] on input "file" at bounding box center [532, 332] width 87 height 87
type input "C:\fakepath\quote-request - Copy.png"
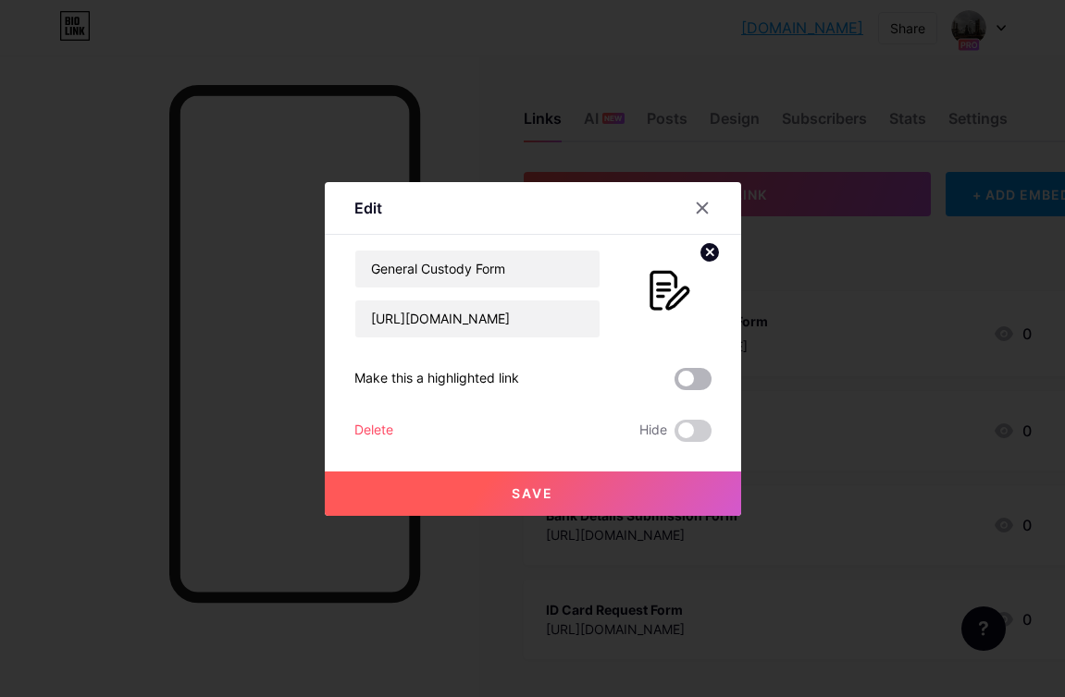
click at [698, 378] on span at bounding box center [692, 379] width 37 height 22
click at [674, 384] on input "checkbox" at bounding box center [674, 384] width 0 height 0
click at [698, 378] on span at bounding box center [692, 379] width 37 height 22
click at [674, 384] on input "checkbox" at bounding box center [674, 384] width 0 height 0
click at [698, 378] on span at bounding box center [692, 379] width 37 height 22
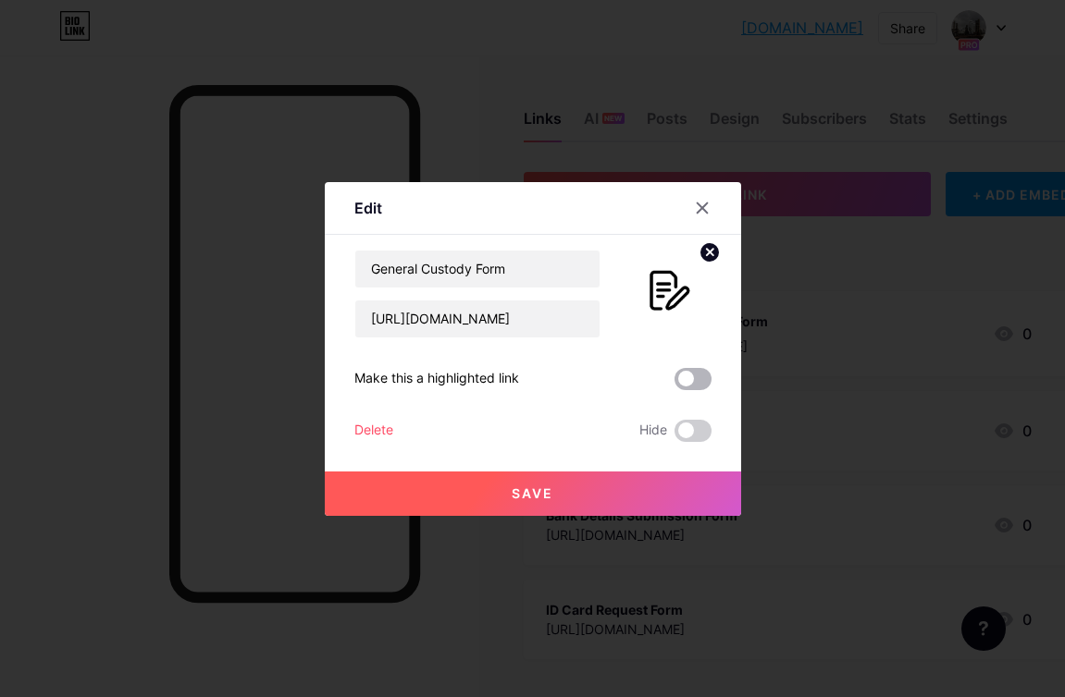
click at [674, 384] on input "checkbox" at bounding box center [674, 384] width 0 height 0
click at [570, 487] on button "Save" at bounding box center [533, 494] width 416 height 44
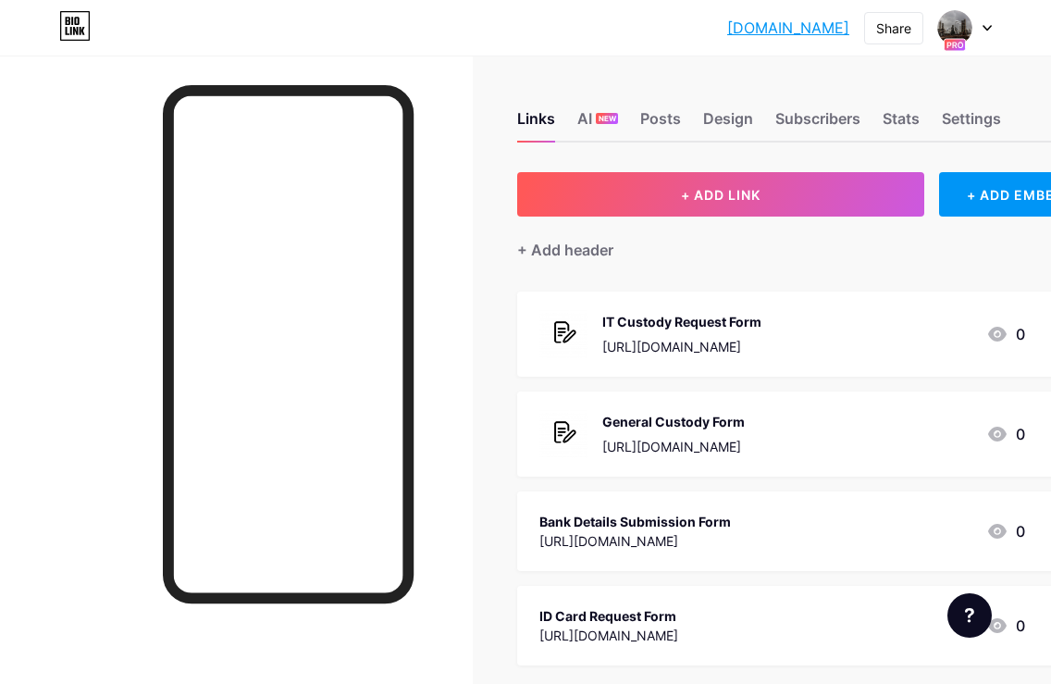
click at [732, 429] on div "General Custody Form" at bounding box center [673, 421] width 142 height 19
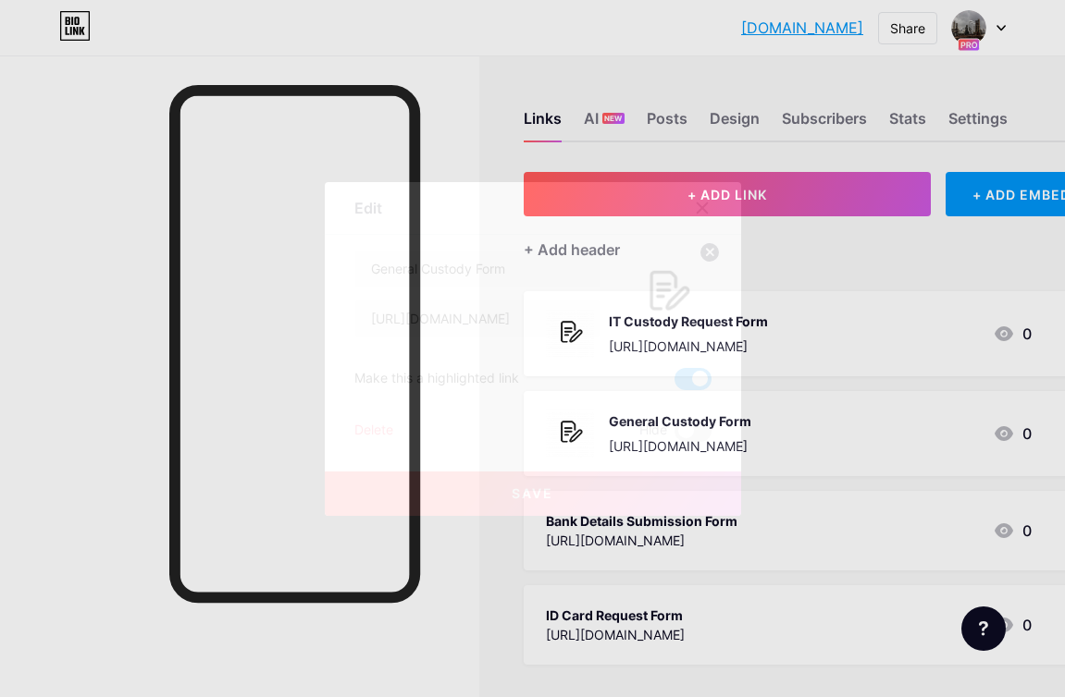
click at [696, 377] on span at bounding box center [692, 379] width 37 height 22
click at [674, 384] on input "checkbox" at bounding box center [674, 384] width 0 height 0
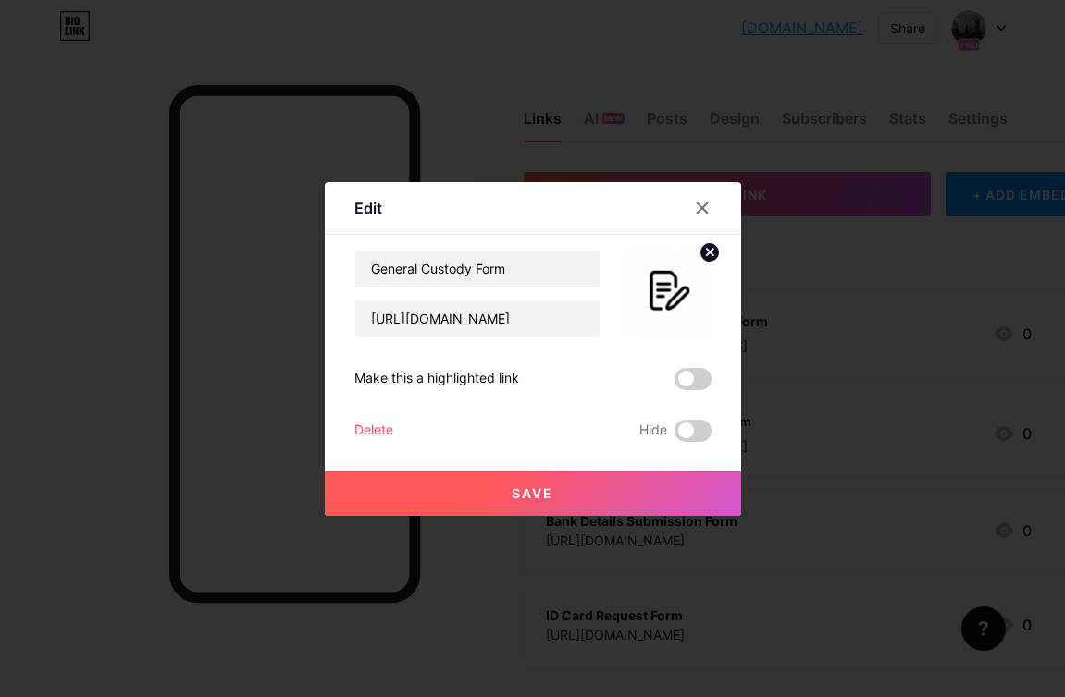
click at [609, 484] on button "Save" at bounding box center [533, 494] width 416 height 44
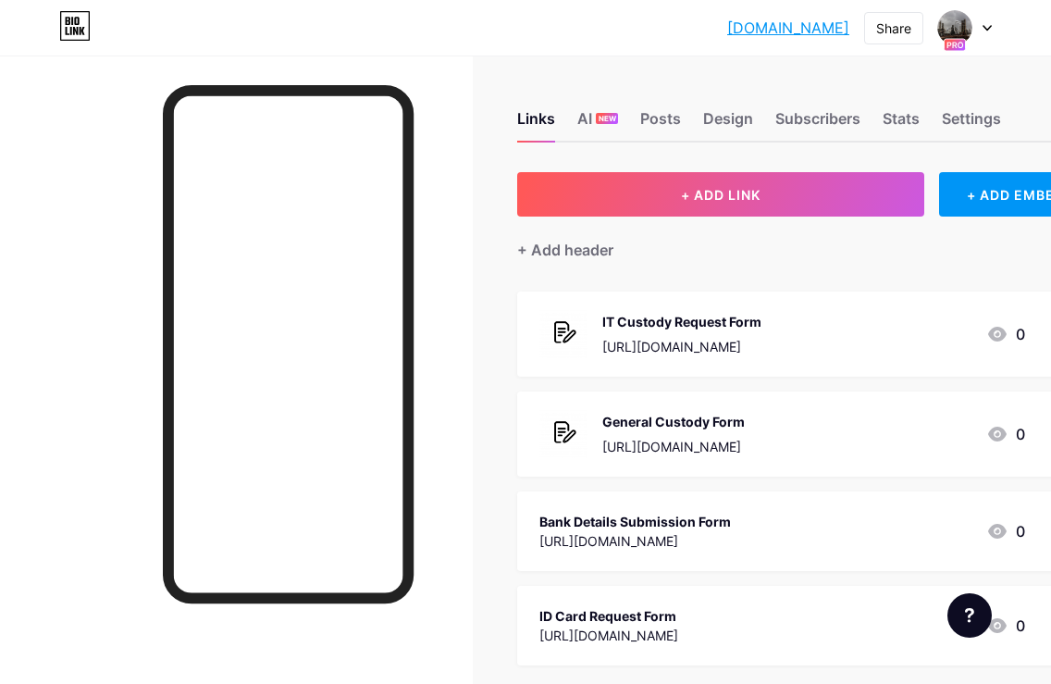
click at [731, 528] on div "Bank Details Submission Form" at bounding box center [634, 521] width 191 height 19
click at [717, 513] on div "Bank Details Submission Form" at bounding box center [634, 521] width 191 height 19
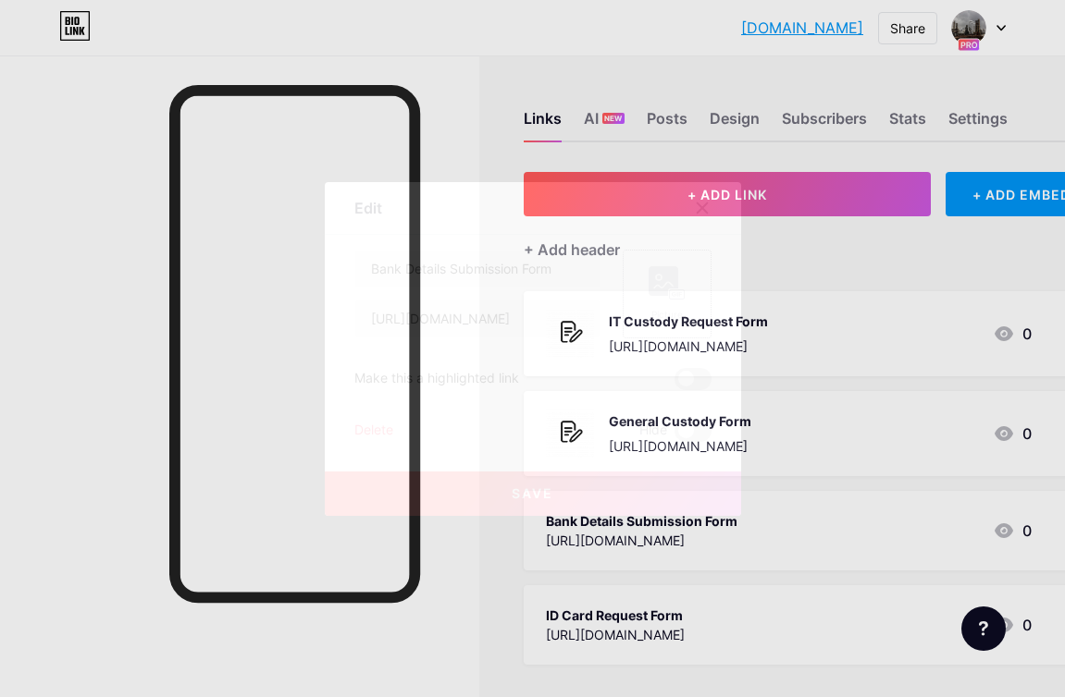
click at [697, 297] on div "Picture" at bounding box center [667, 294] width 89 height 89
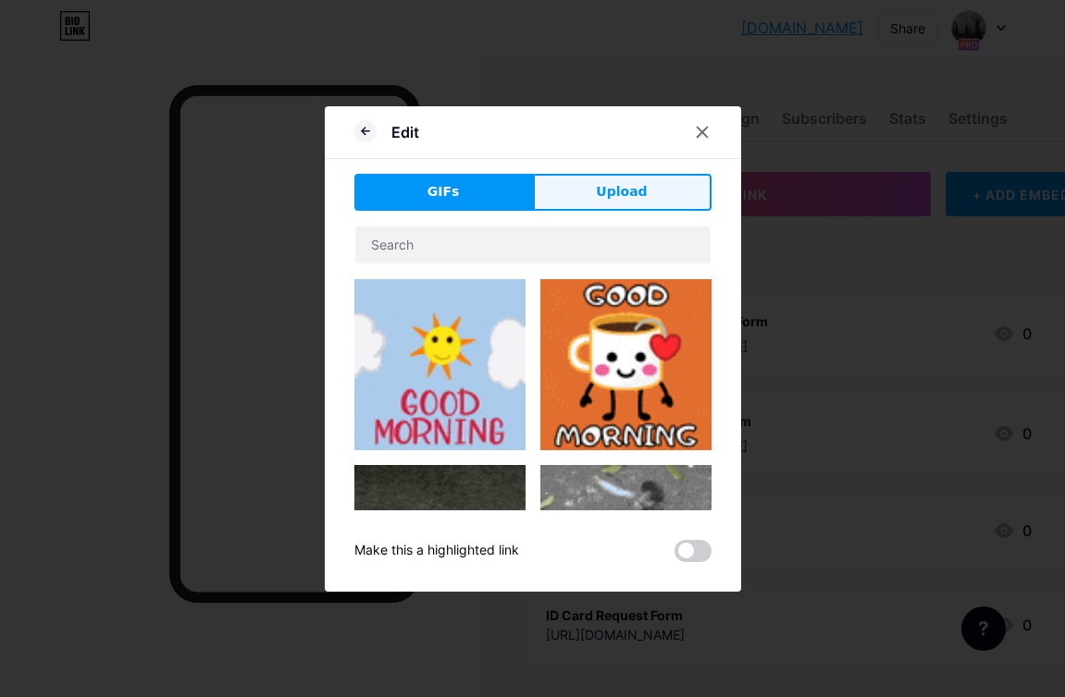
click at [628, 197] on span "Upload" at bounding box center [621, 191] width 51 height 19
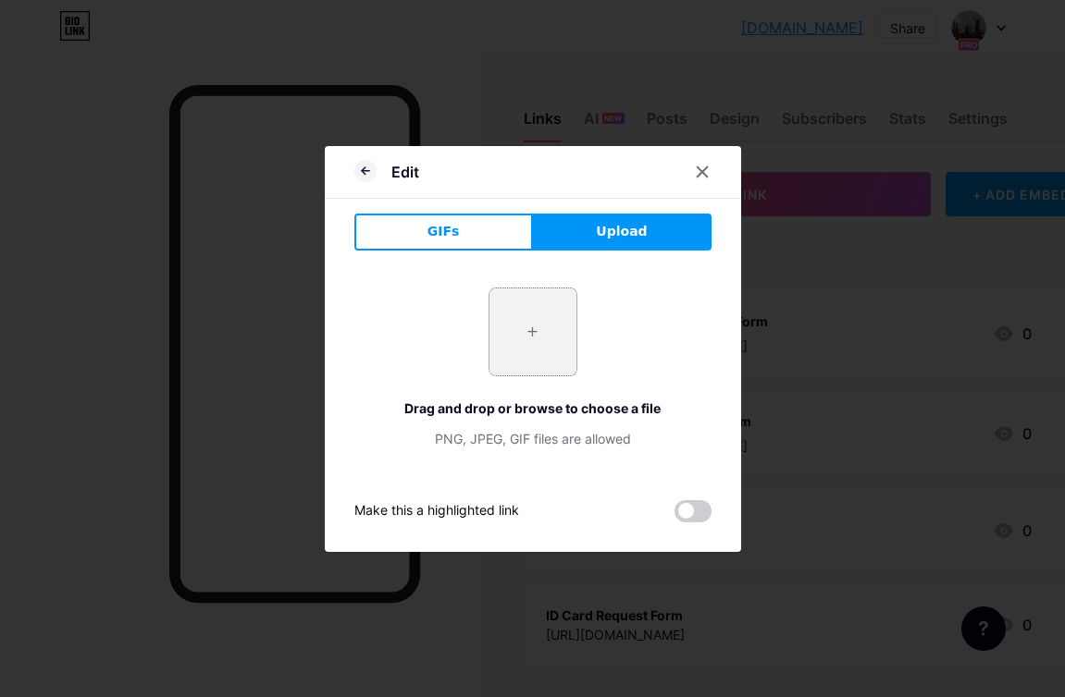
click at [529, 323] on input "file" at bounding box center [532, 332] width 87 height 87
type input "C:\fakepath\quote-request - Copy.png"
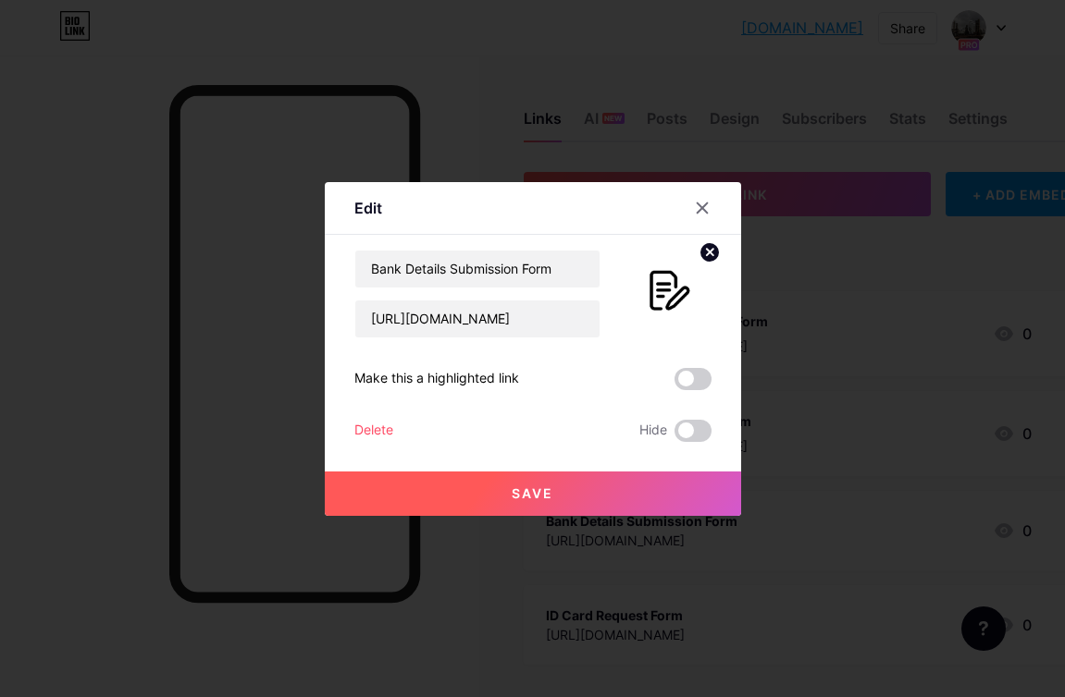
click at [591, 490] on button "Save" at bounding box center [533, 494] width 416 height 44
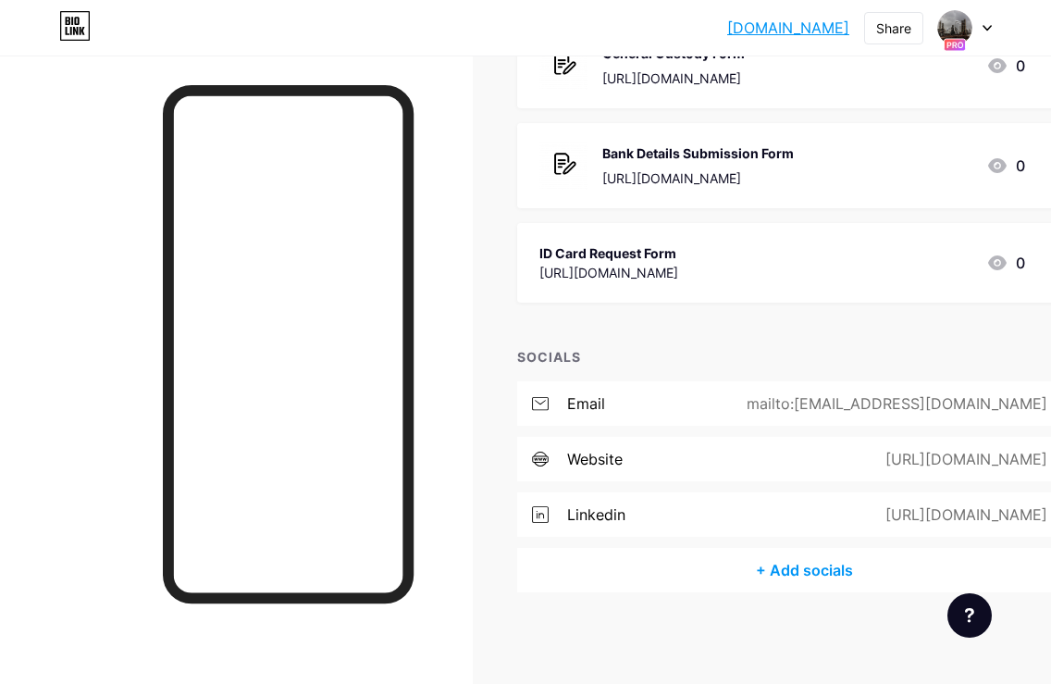
click at [678, 260] on div "ID Card Request Form" at bounding box center [608, 252] width 139 height 19
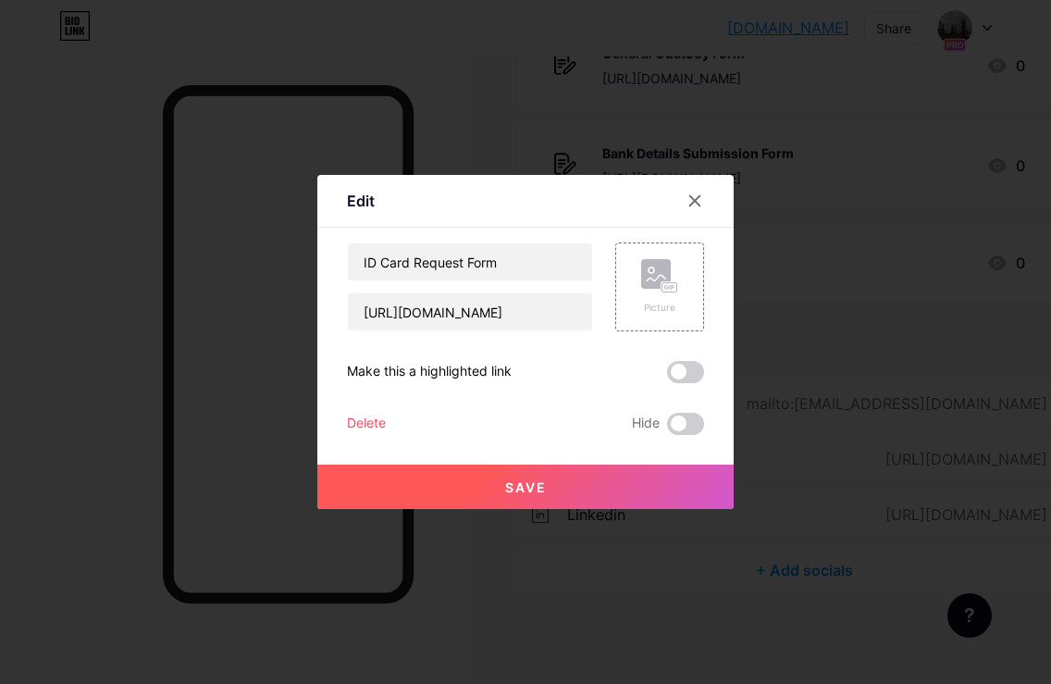
scroll to position [354, 0]
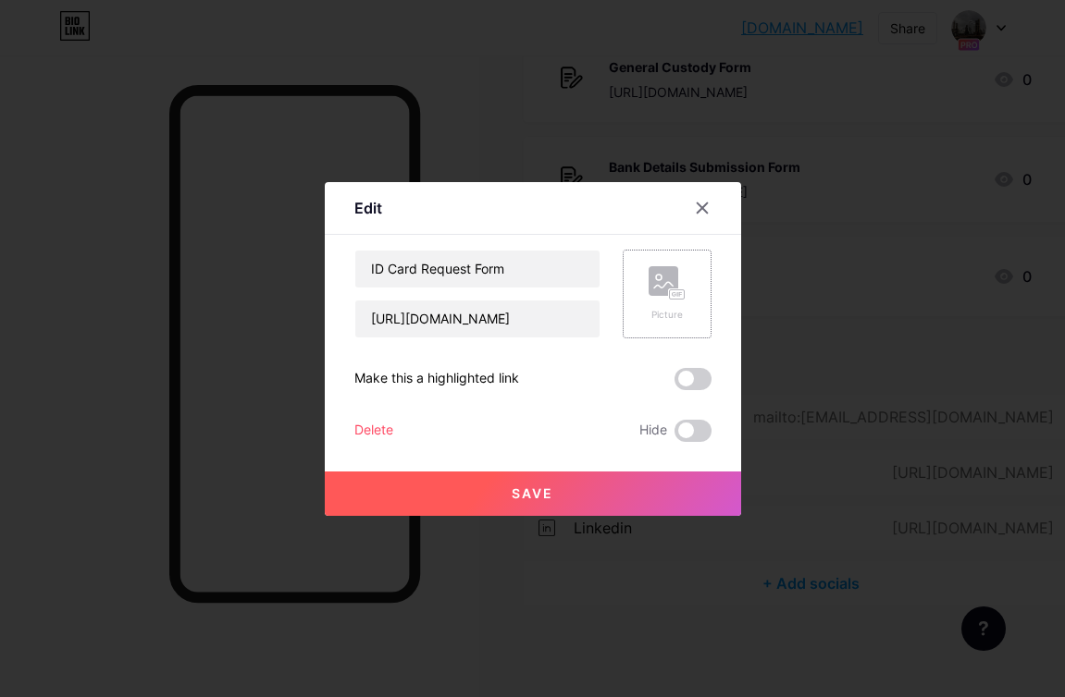
click at [675, 289] on rect at bounding box center [676, 294] width 17 height 11
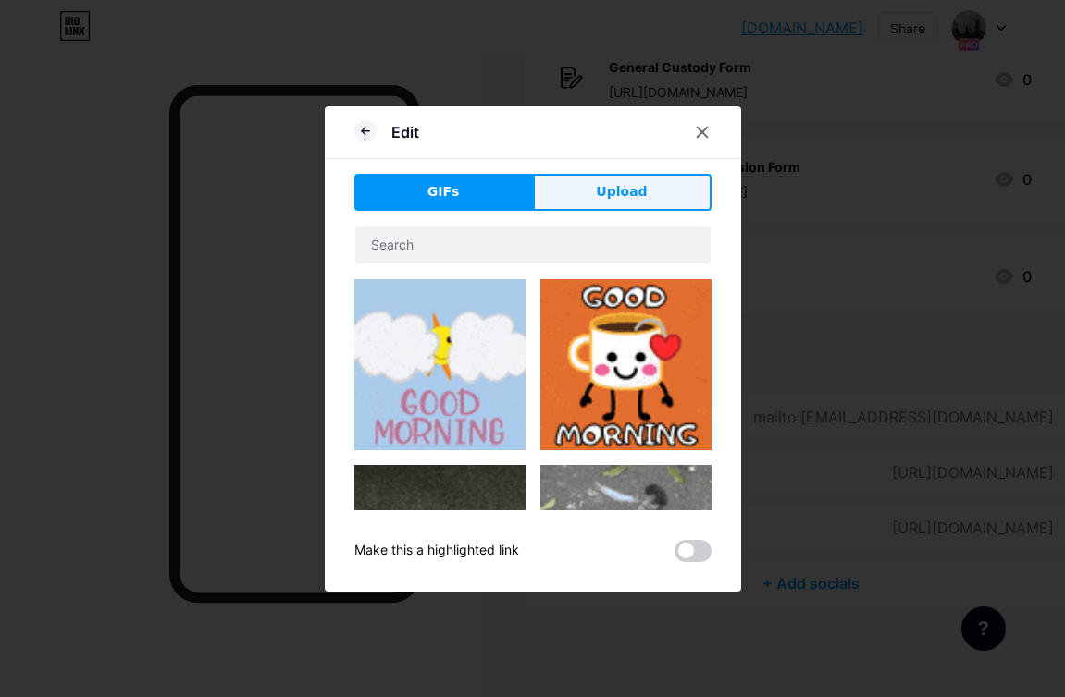
click at [613, 179] on button "Upload" at bounding box center [622, 192] width 179 height 37
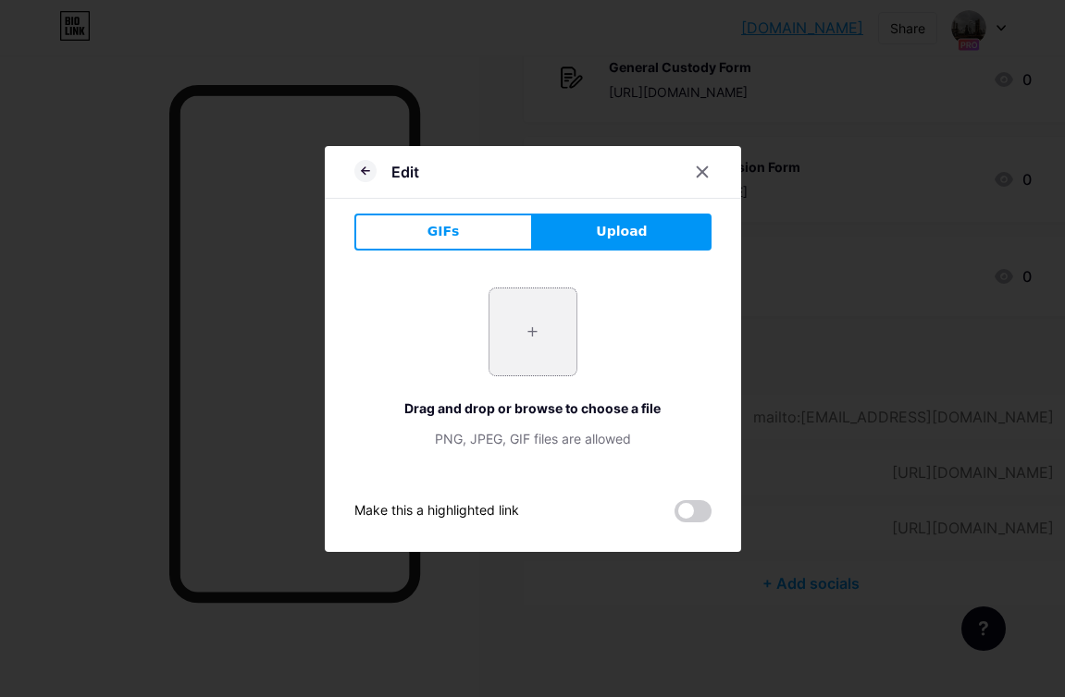
click at [531, 322] on input "file" at bounding box center [532, 332] width 87 height 87
type input "C:\fakepath\quote-request - Copy.png"
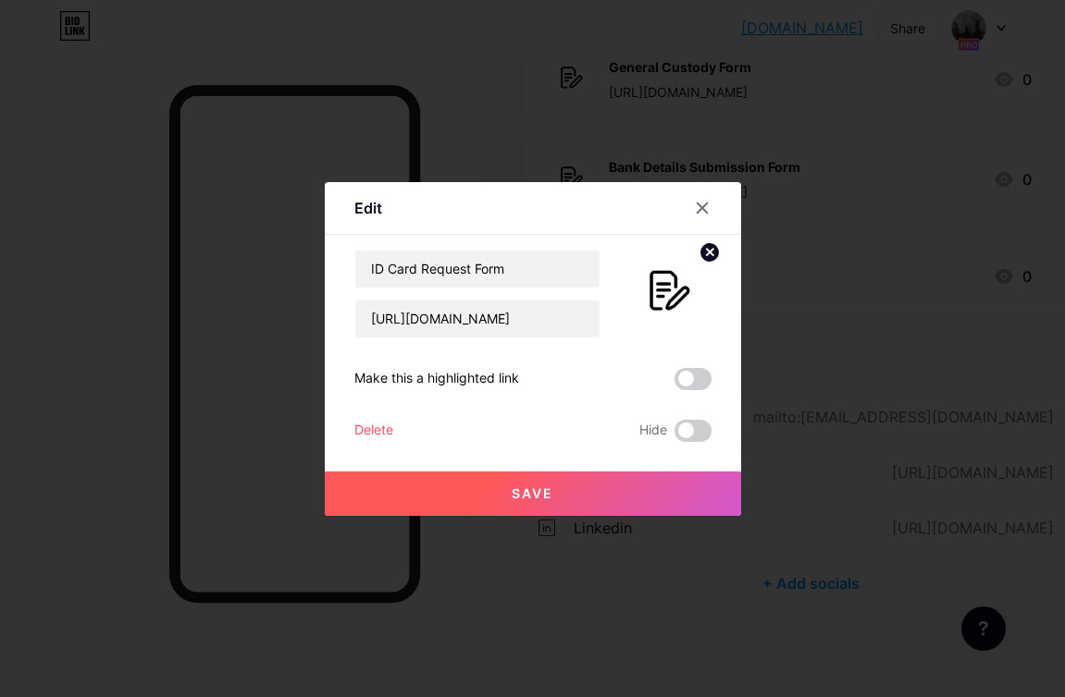
click at [598, 484] on button "Save" at bounding box center [533, 494] width 416 height 44
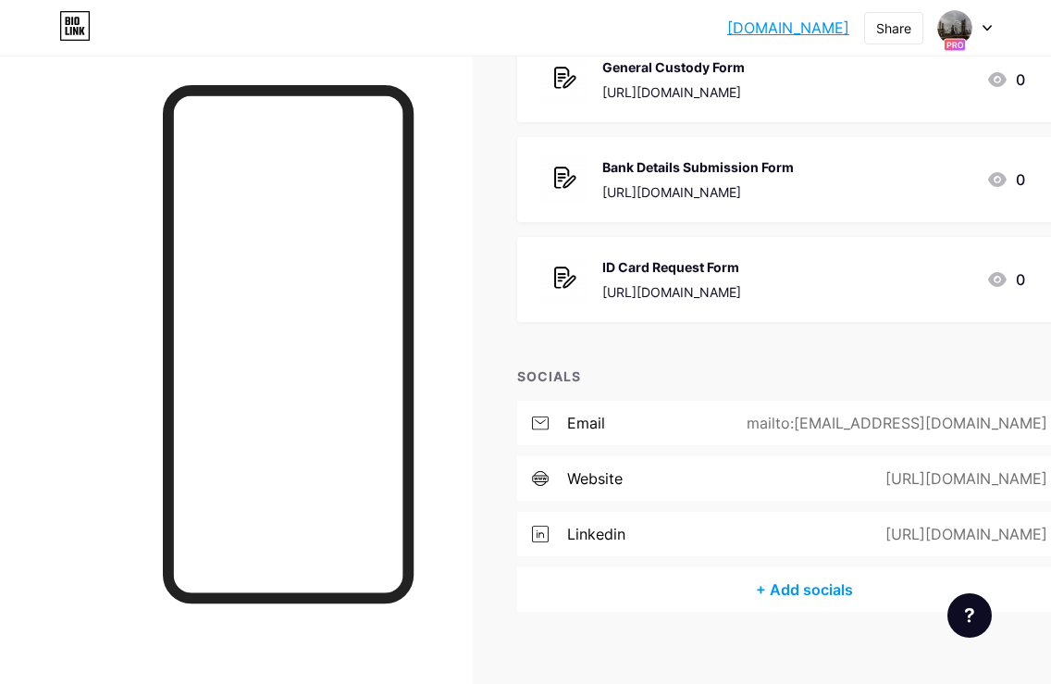
click at [257, 69] on div at bounding box center [236, 397] width 473 height 684
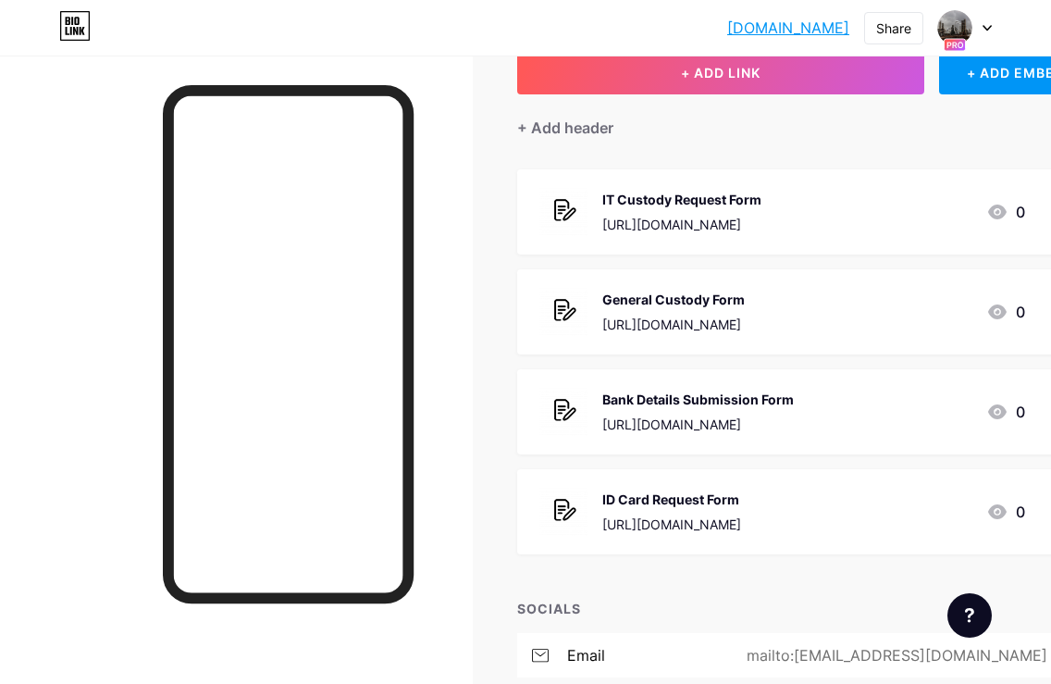
scroll to position [0, 0]
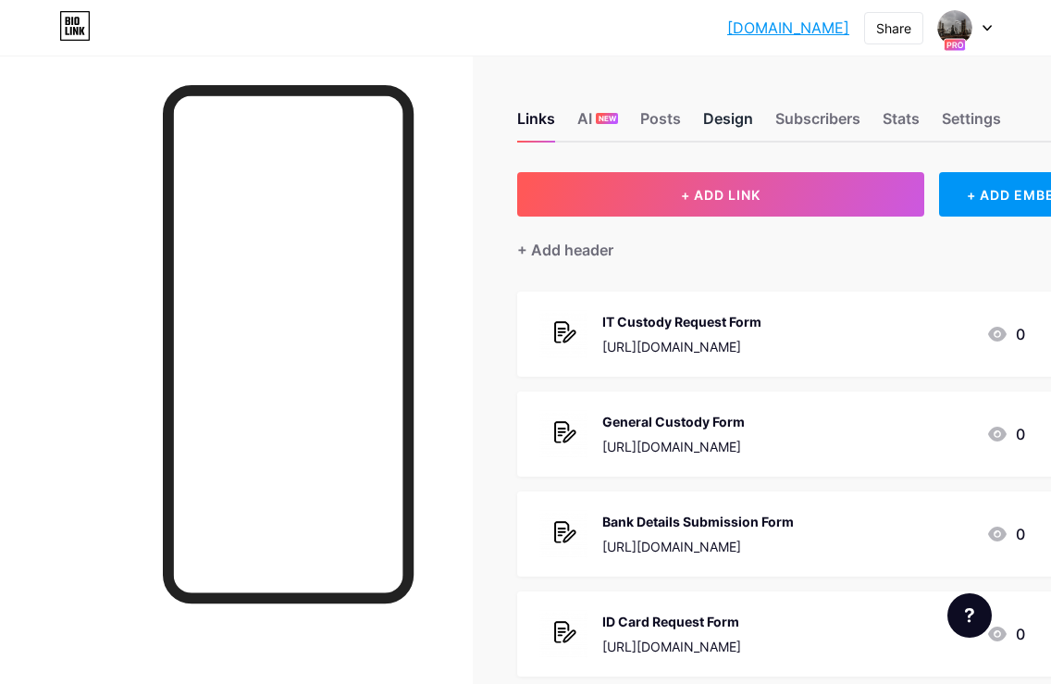
click at [739, 129] on div "Design" at bounding box center [728, 123] width 50 height 33
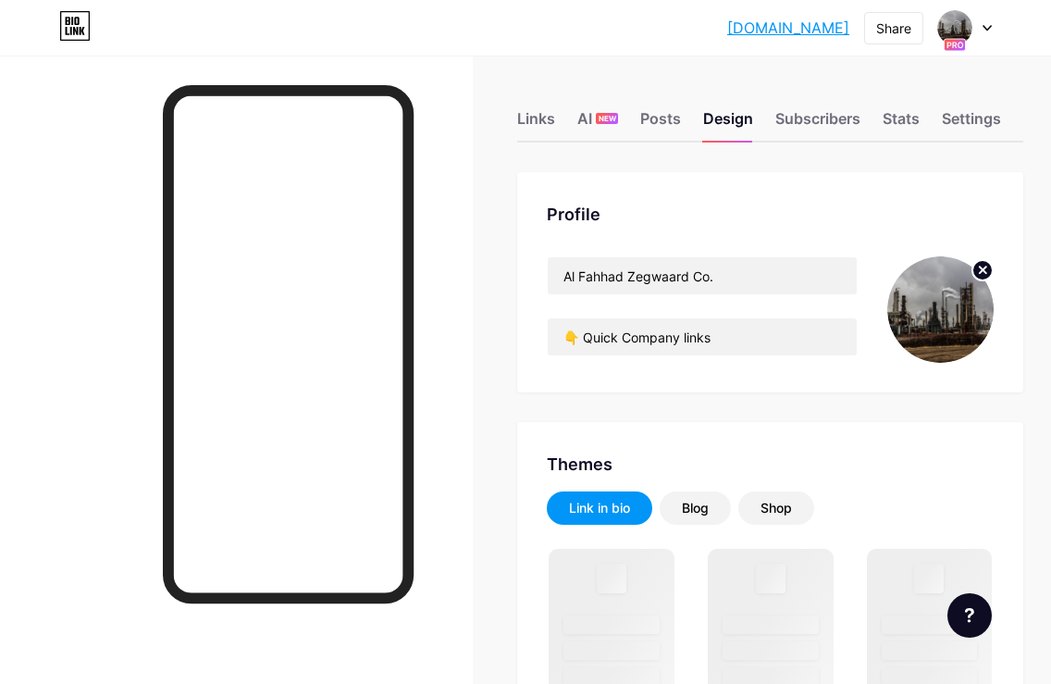
click at [992, 268] on icon at bounding box center [982, 270] width 22 height 22
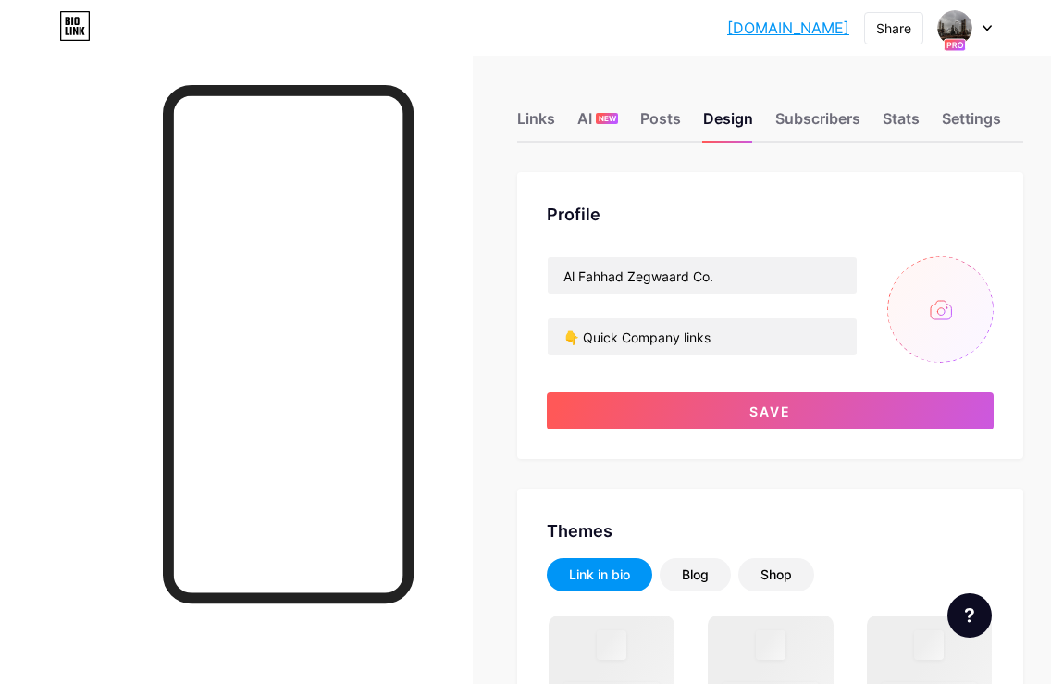
click at [992, 268] on input "file" at bounding box center [940, 309] width 106 height 106
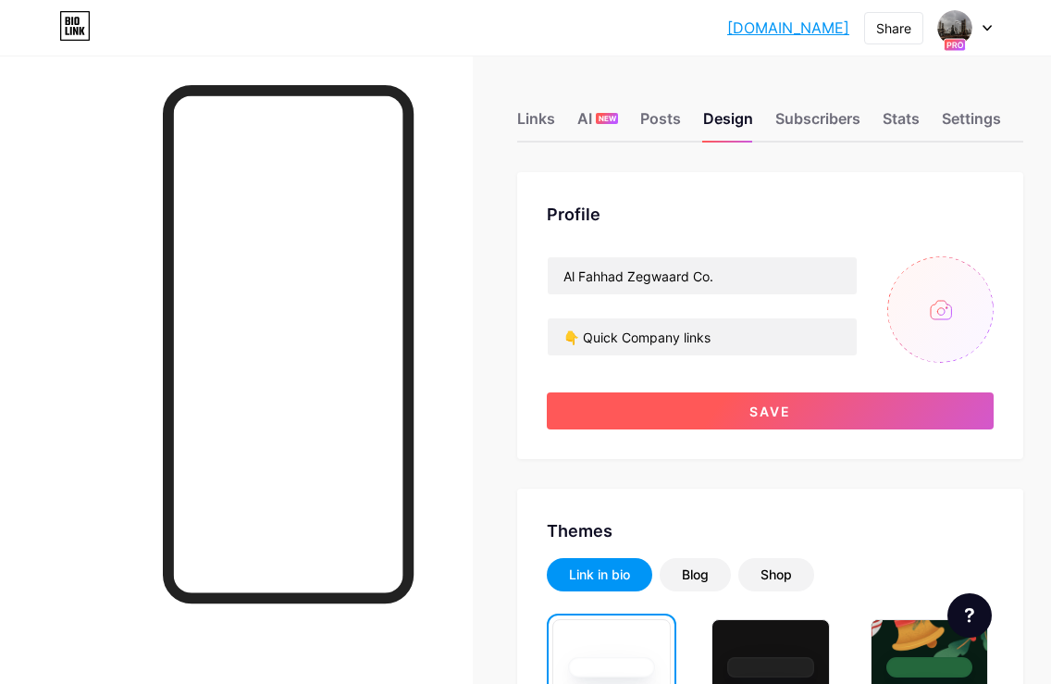
click at [805, 409] on button "Save" at bounding box center [770, 410] width 447 height 37
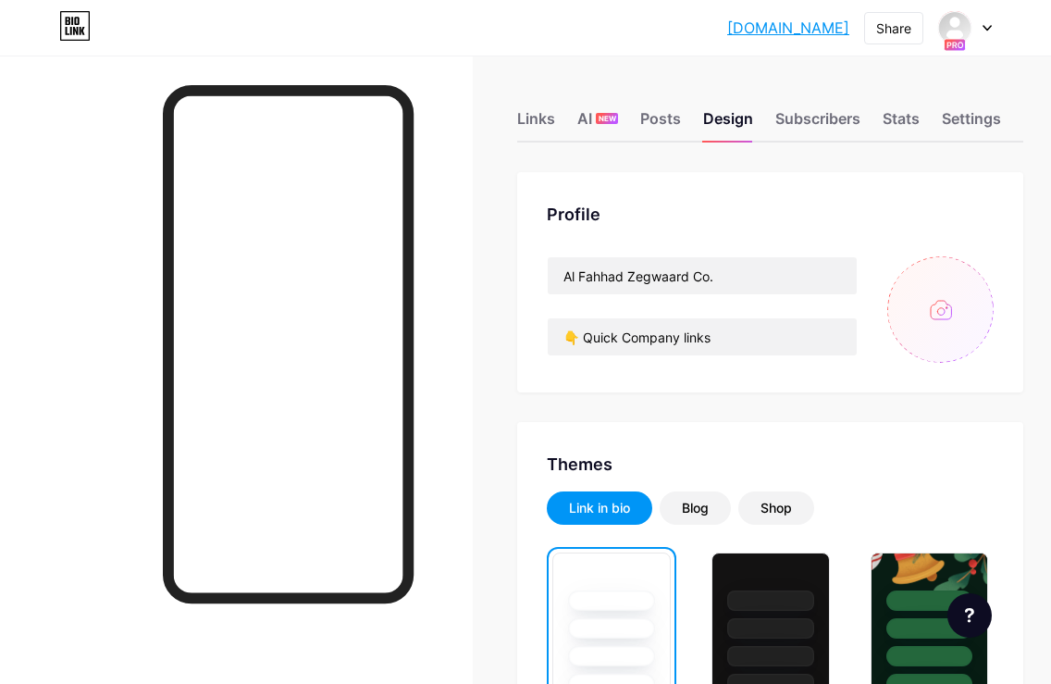
click at [959, 314] on input "file" at bounding box center [940, 309] width 106 height 106
type input "C:\fakepath\workplace - Copy.png"
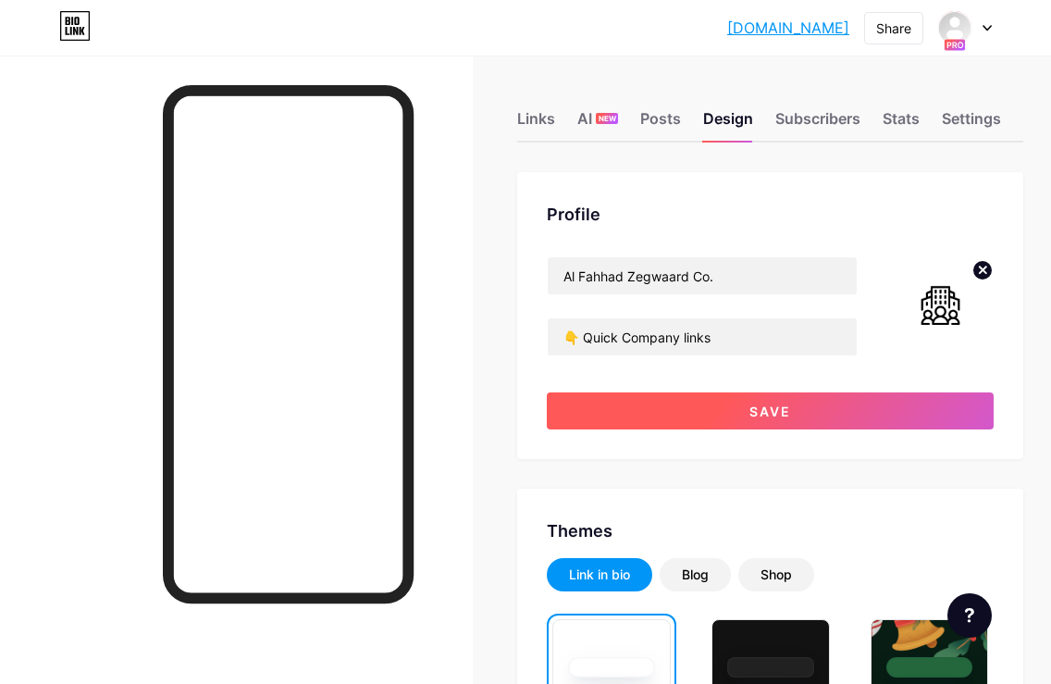
click at [717, 408] on button "Save" at bounding box center [770, 410] width 447 height 37
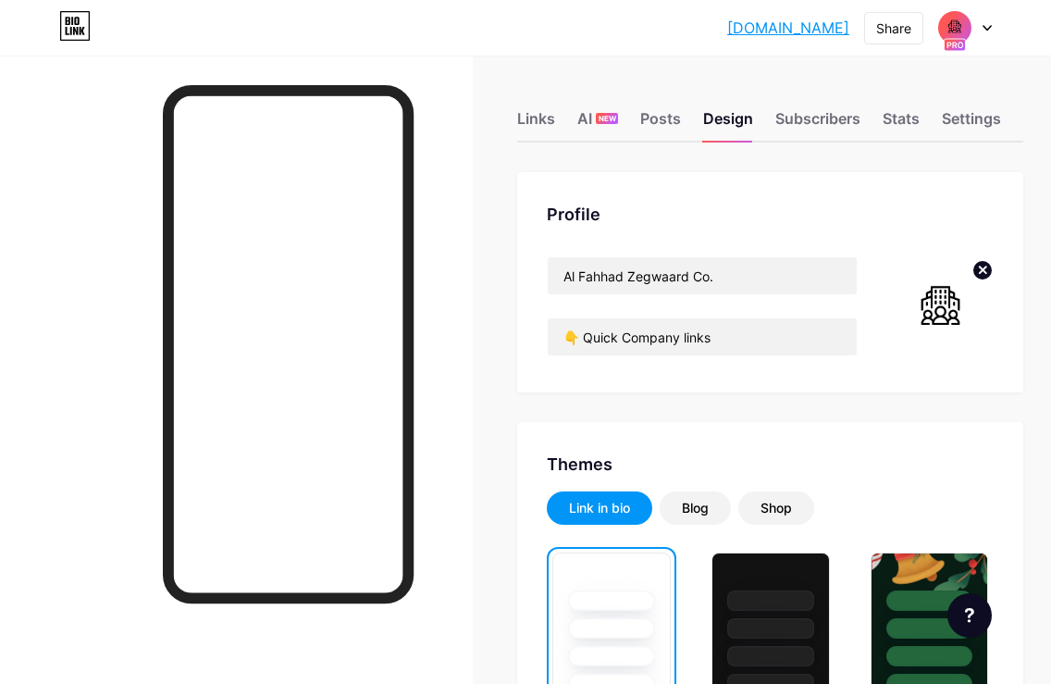
click at [982, 271] on circle at bounding box center [982, 270] width 20 height 20
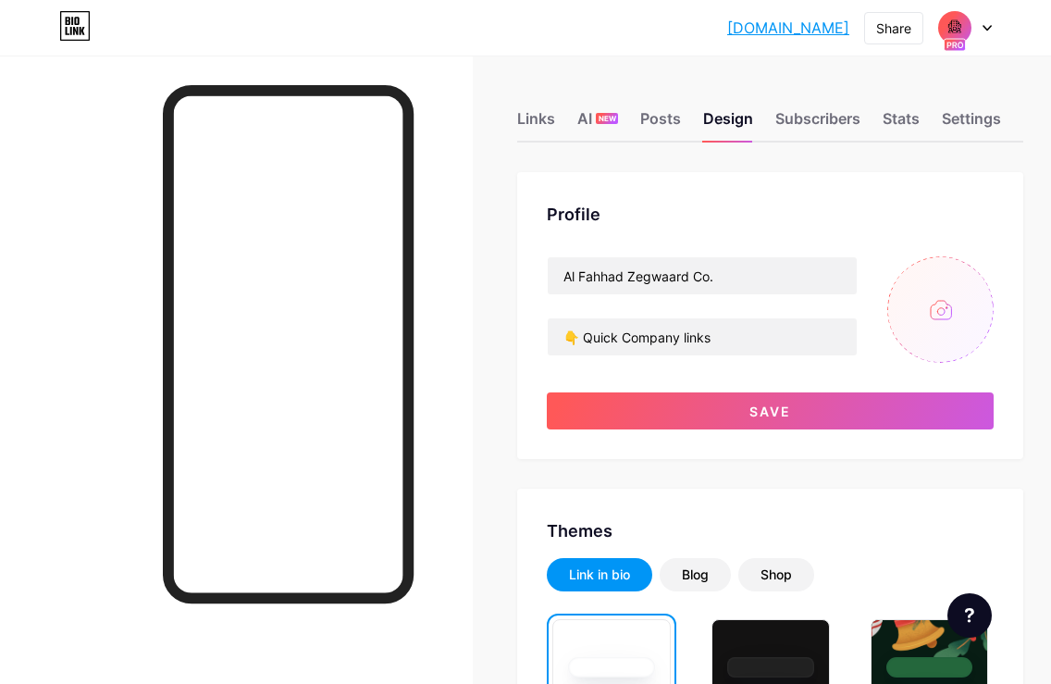
click at [969, 293] on input "file" at bounding box center [940, 309] width 106 height 106
type input "C:\fakepath\workplace - Copy.png"
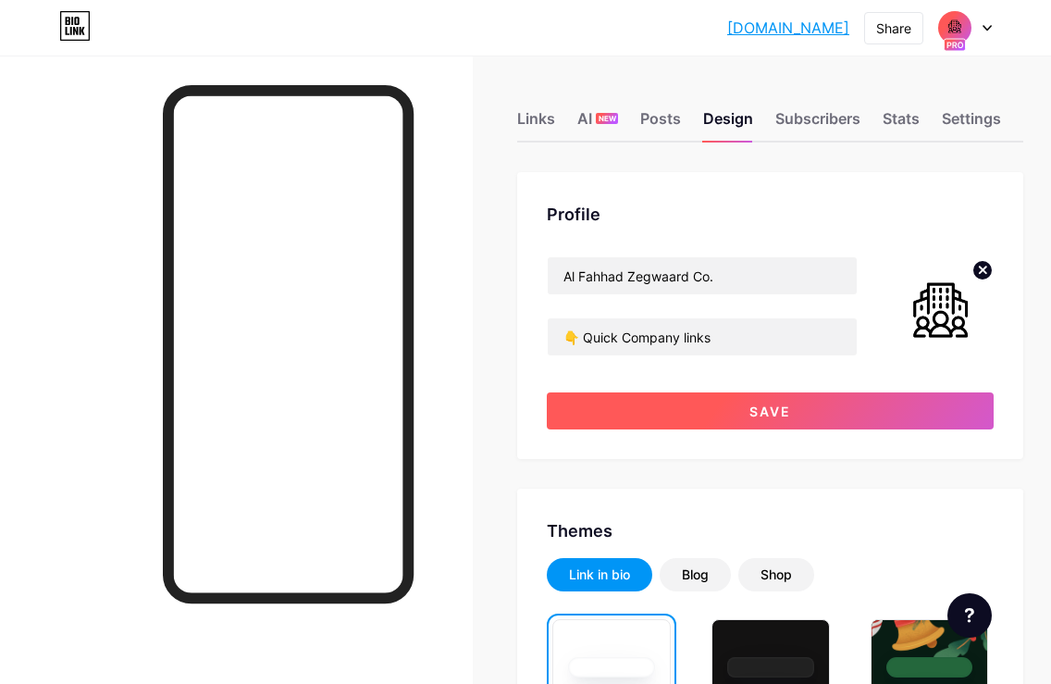
click at [720, 413] on button "Save" at bounding box center [770, 410] width 447 height 37
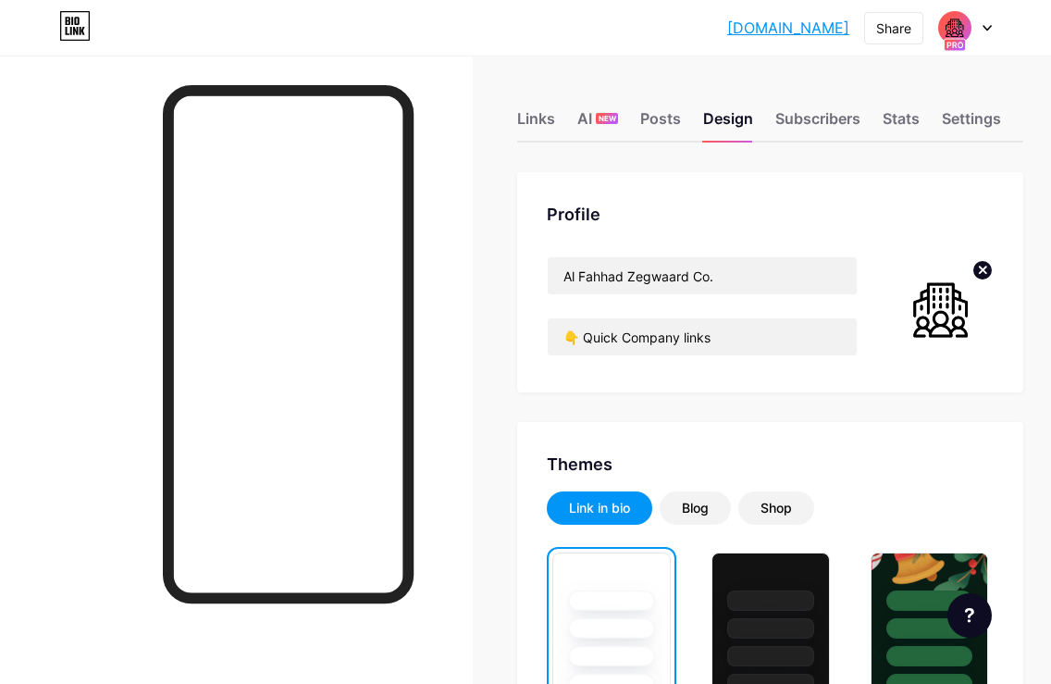
click at [993, 268] on circle at bounding box center [982, 270] width 20 height 20
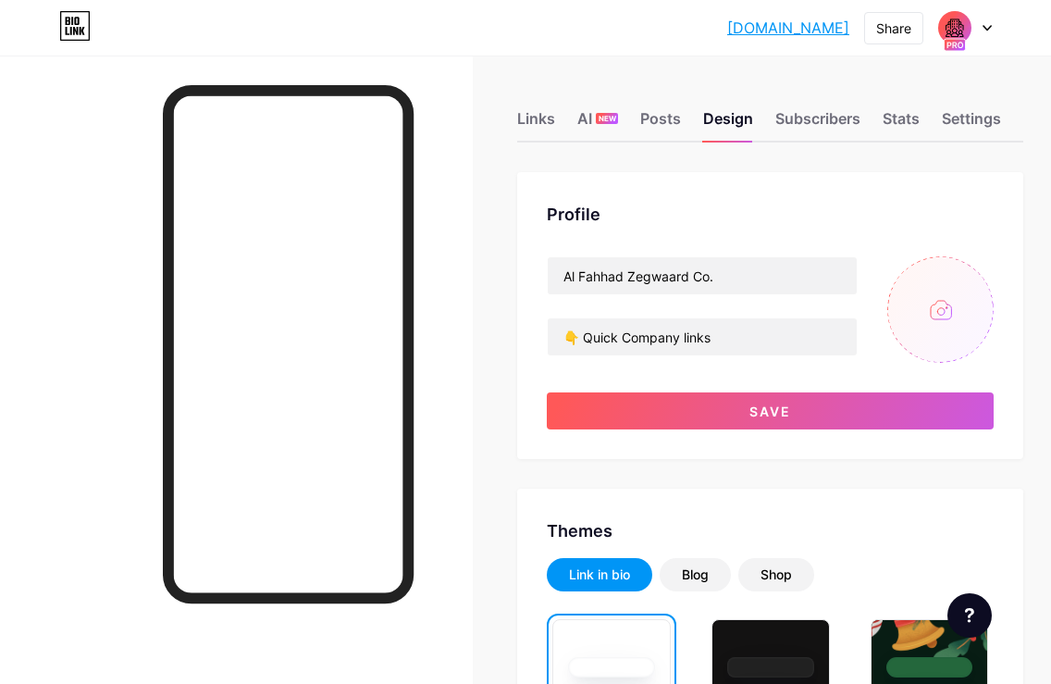
click at [945, 319] on input "file" at bounding box center [940, 309] width 106 height 106
type input "C:\fakepath\AFZCO_LOGO - smaller.png"
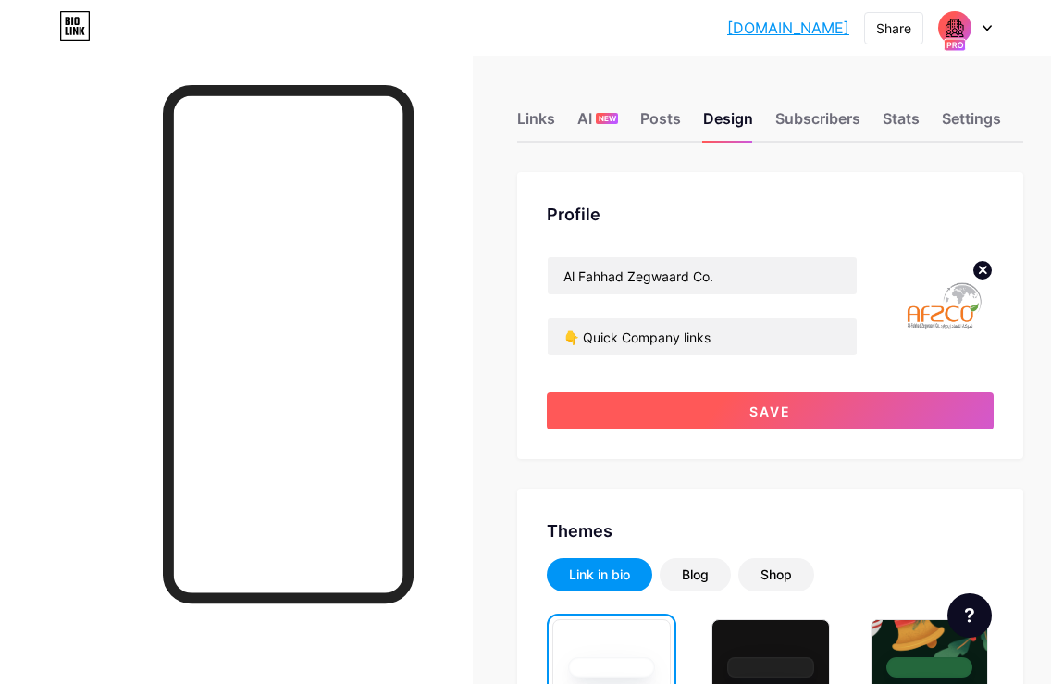
click at [830, 419] on button "Save" at bounding box center [770, 410] width 447 height 37
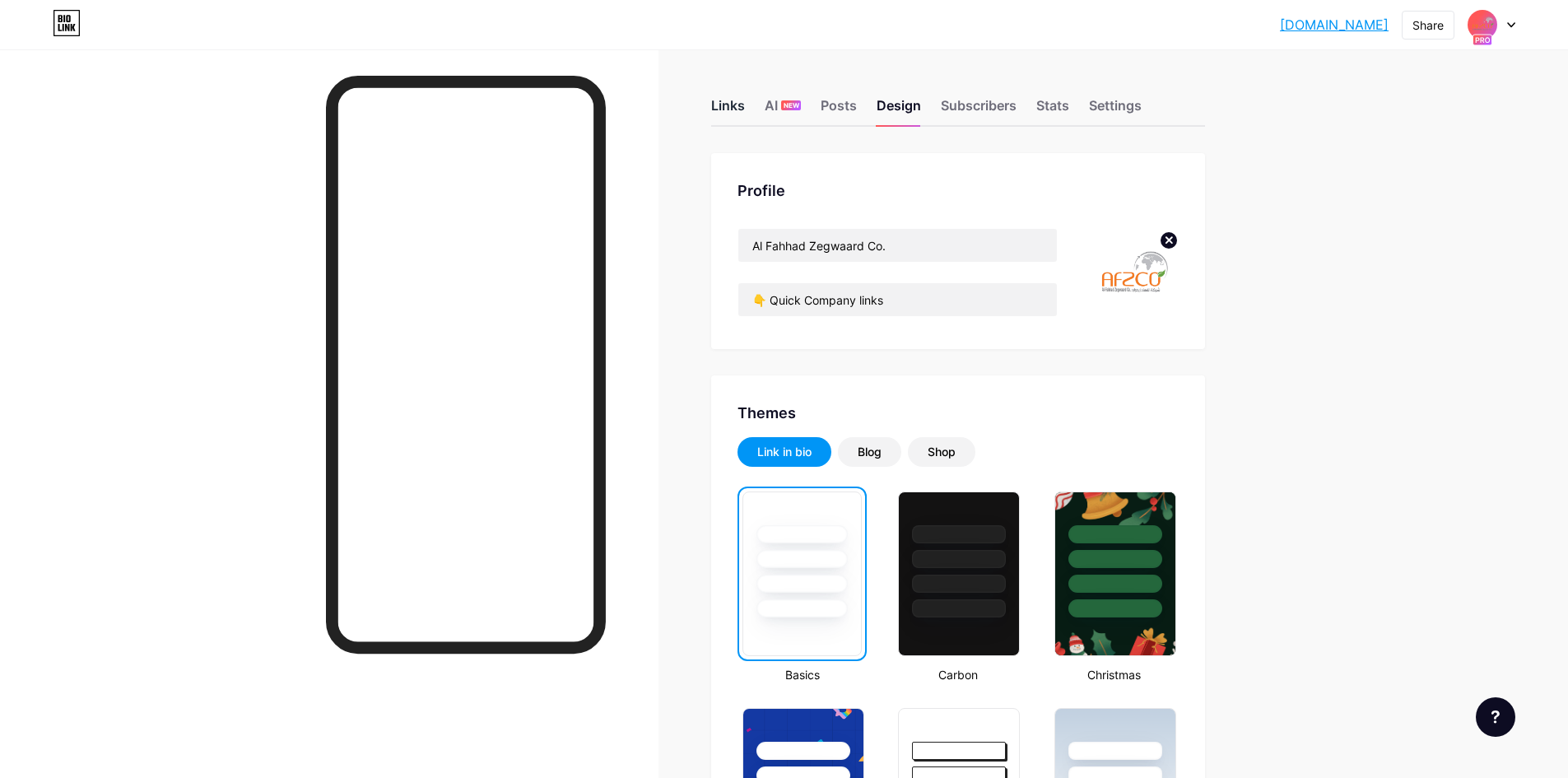
click at [731, 100] on div "Links" at bounding box center [728, 109] width 34 height 29
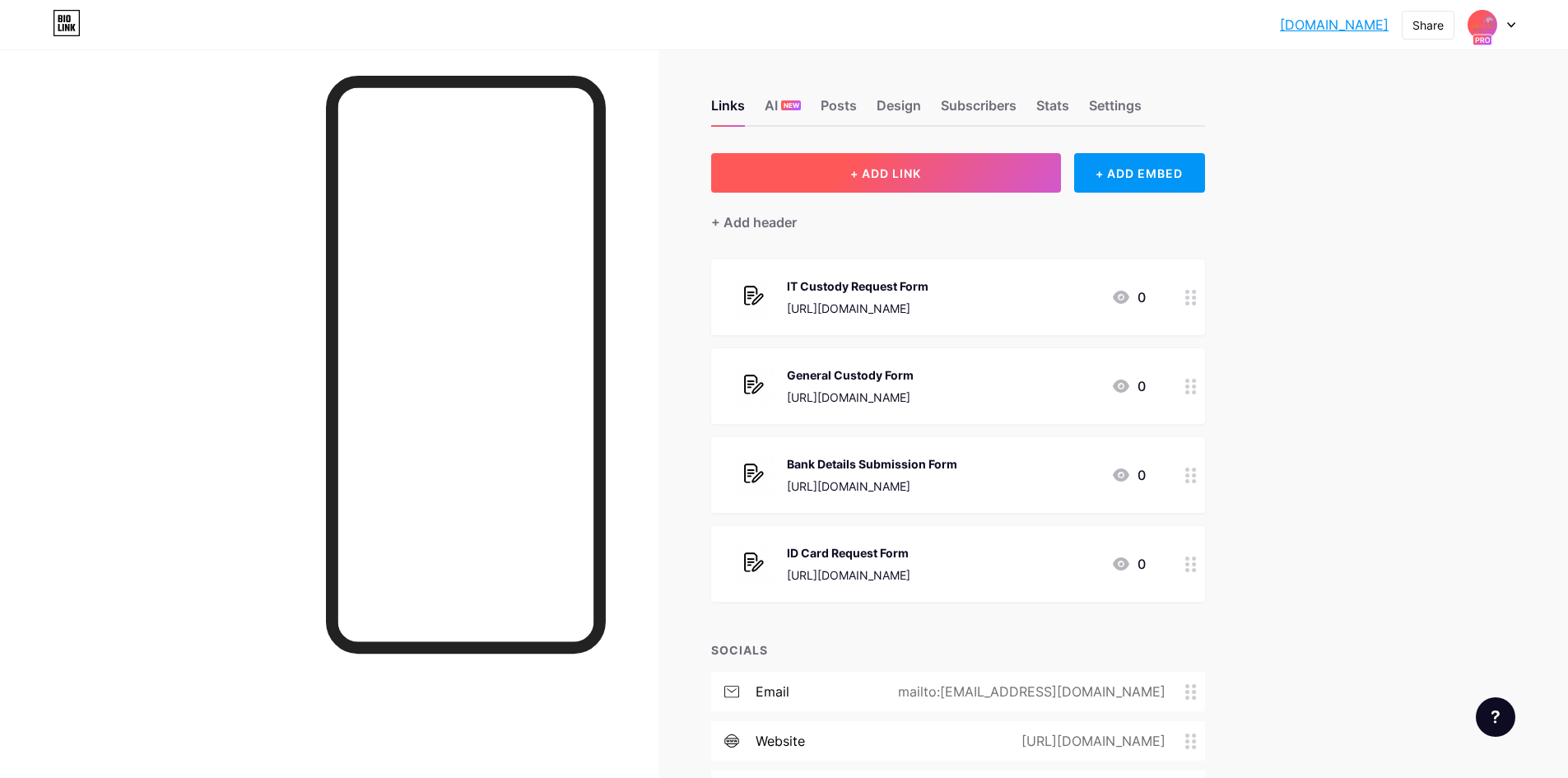
click at [871, 166] on span "+ ADD LINK" at bounding box center [886, 174] width 71 height 14
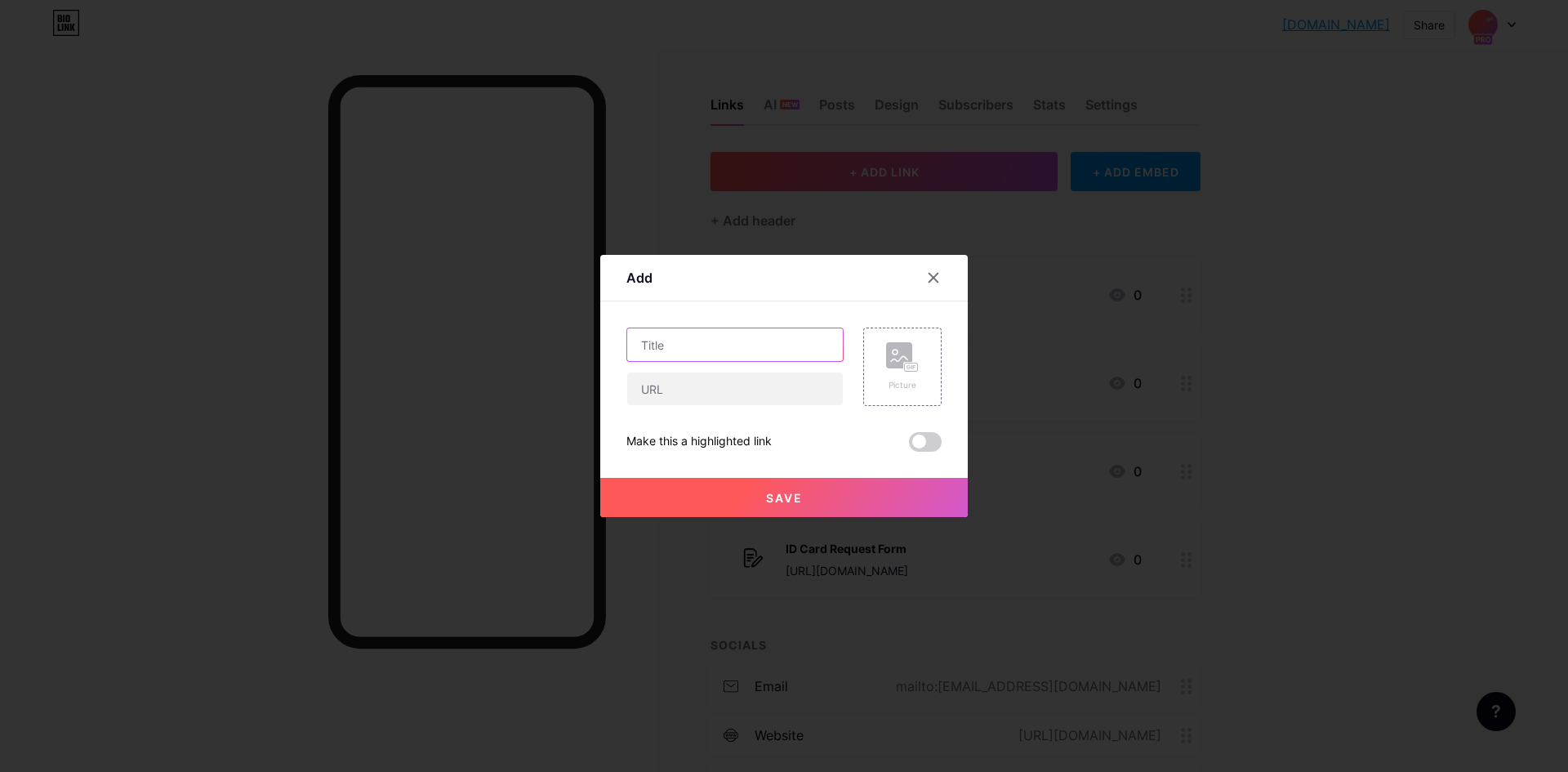
click at [708, 331] on input "text" at bounding box center [735, 344] width 215 height 33
type input "Safety Event Video"
click at [742, 401] on input "text" at bounding box center [735, 389] width 215 height 33
paste input "[URL][DOMAIN_NAME]"
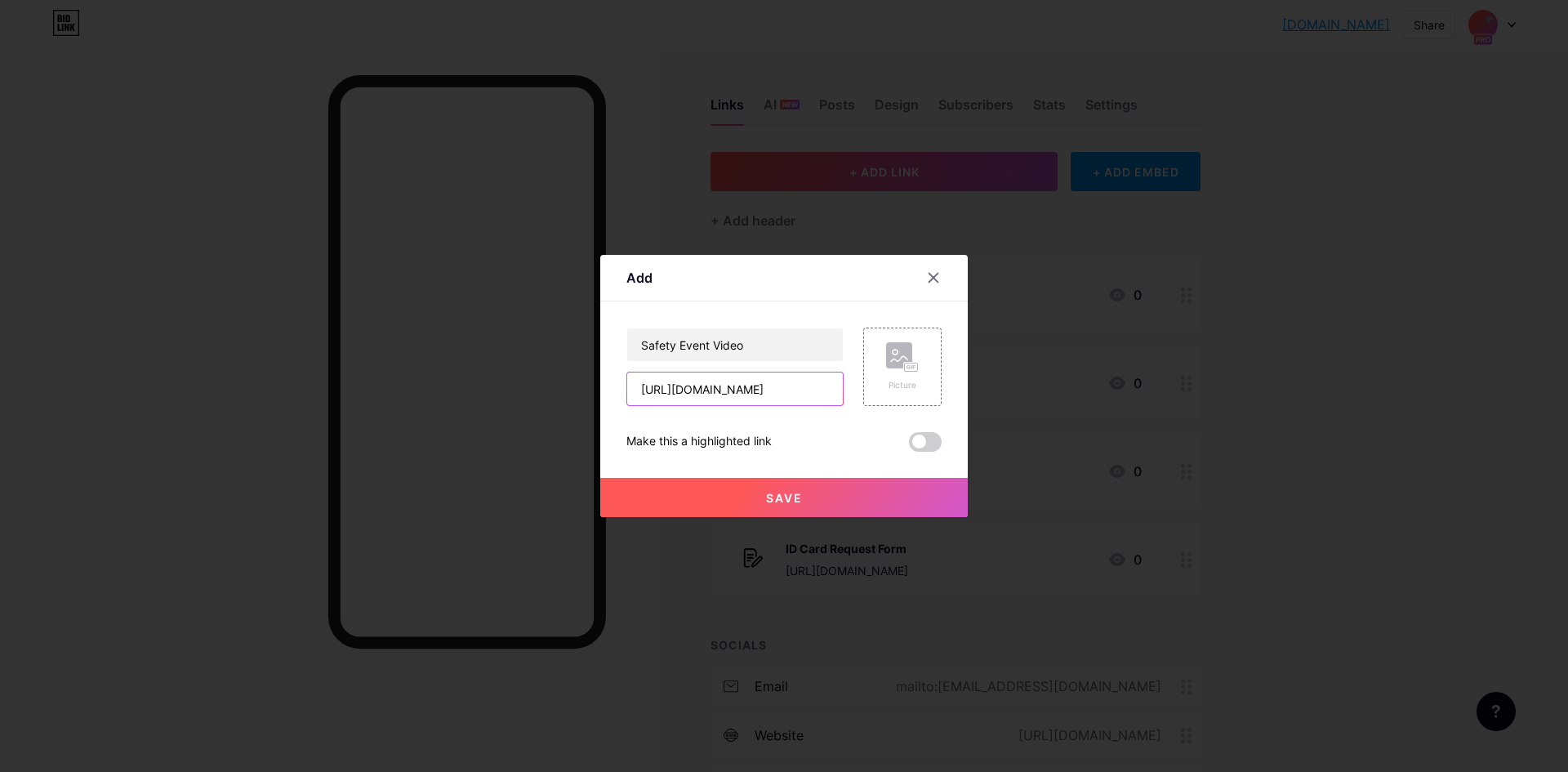
scroll to position [0, 297]
type input "[URL][DOMAIN_NAME]"
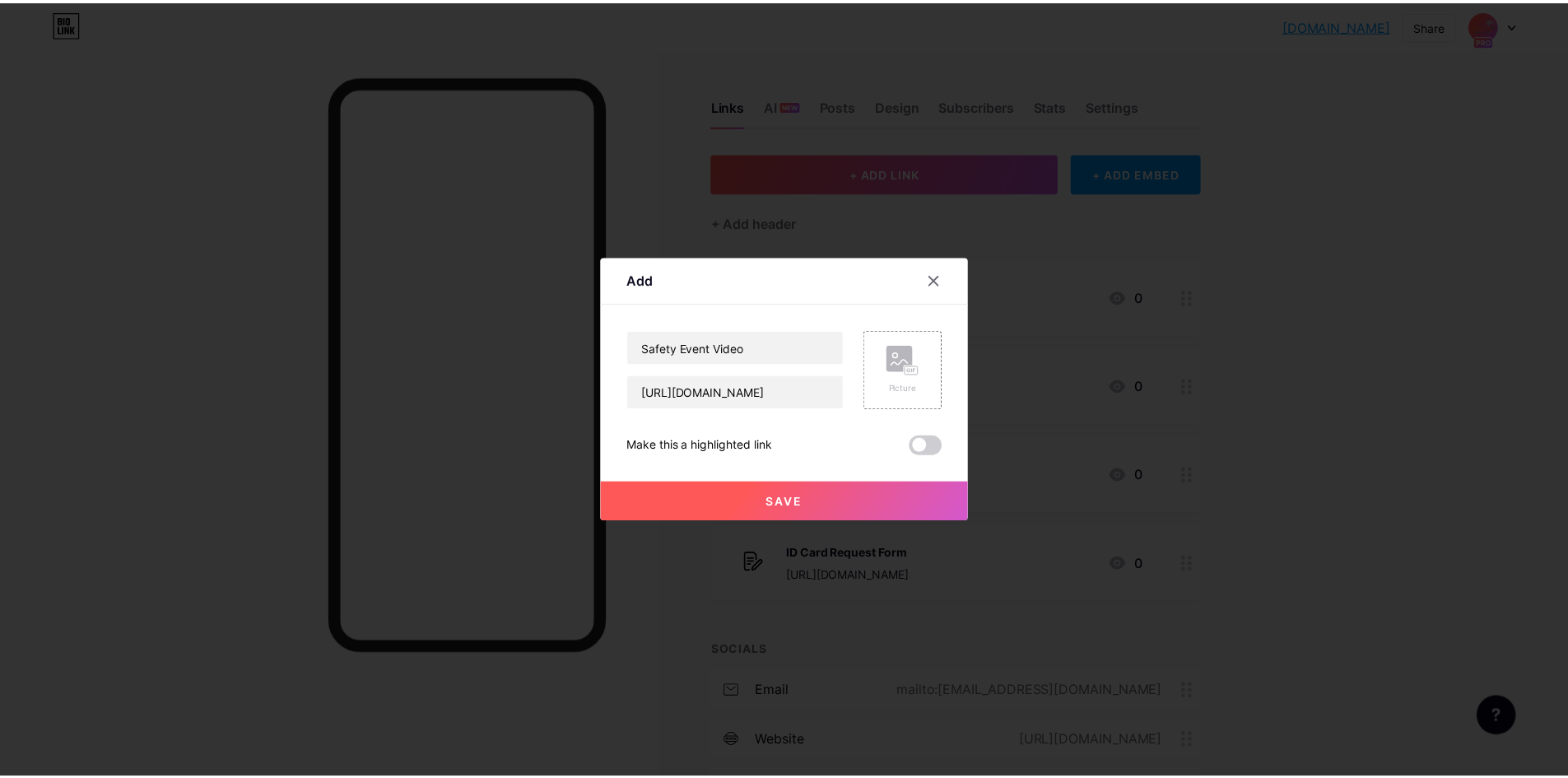
scroll to position [0, 0]
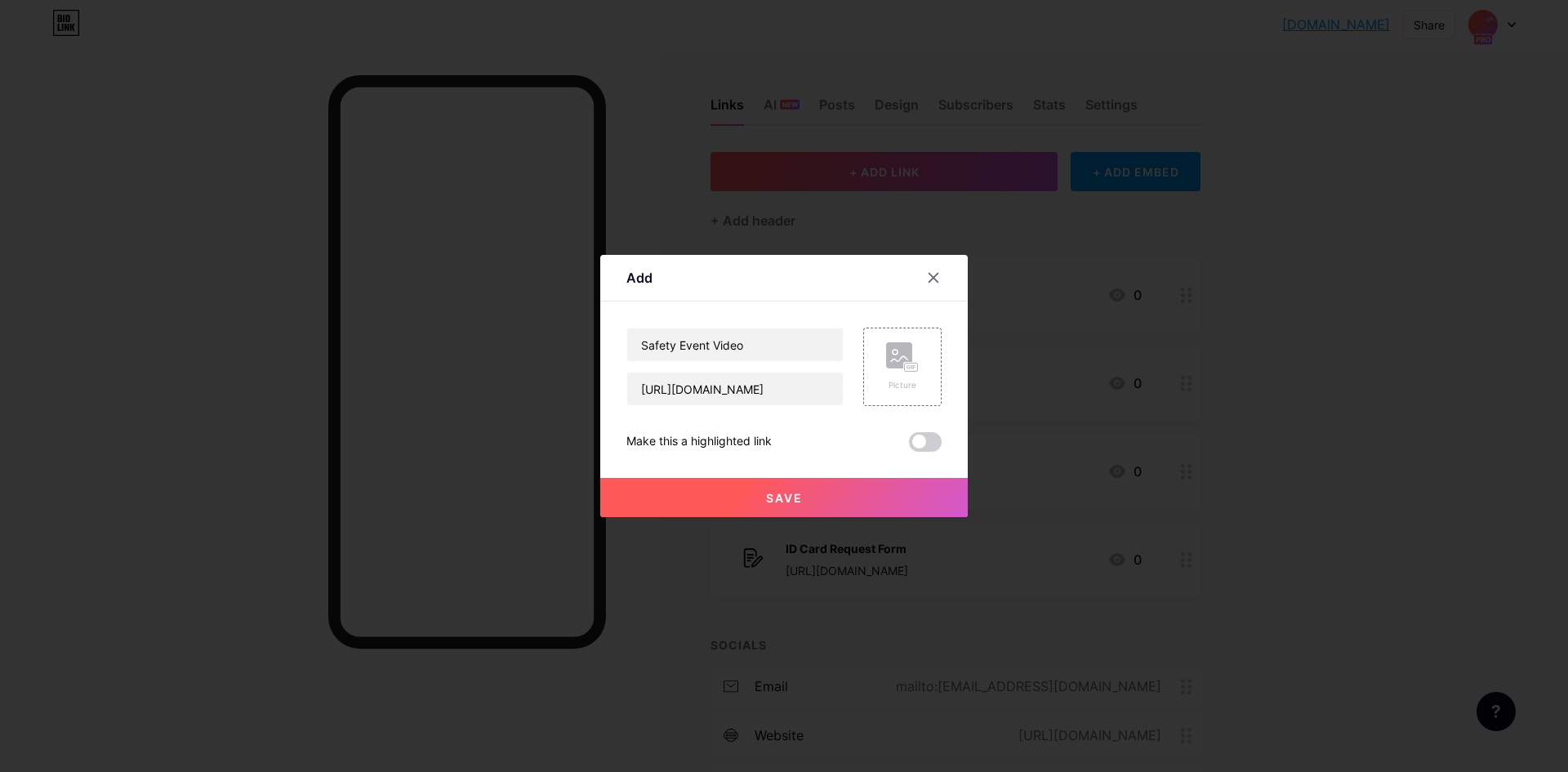
click at [806, 492] on button "Save" at bounding box center [784, 497] width 367 height 39
click at [916, 443] on span at bounding box center [925, 442] width 33 height 19
click at [909, 446] on input "checkbox" at bounding box center [909, 446] width 0 height 0
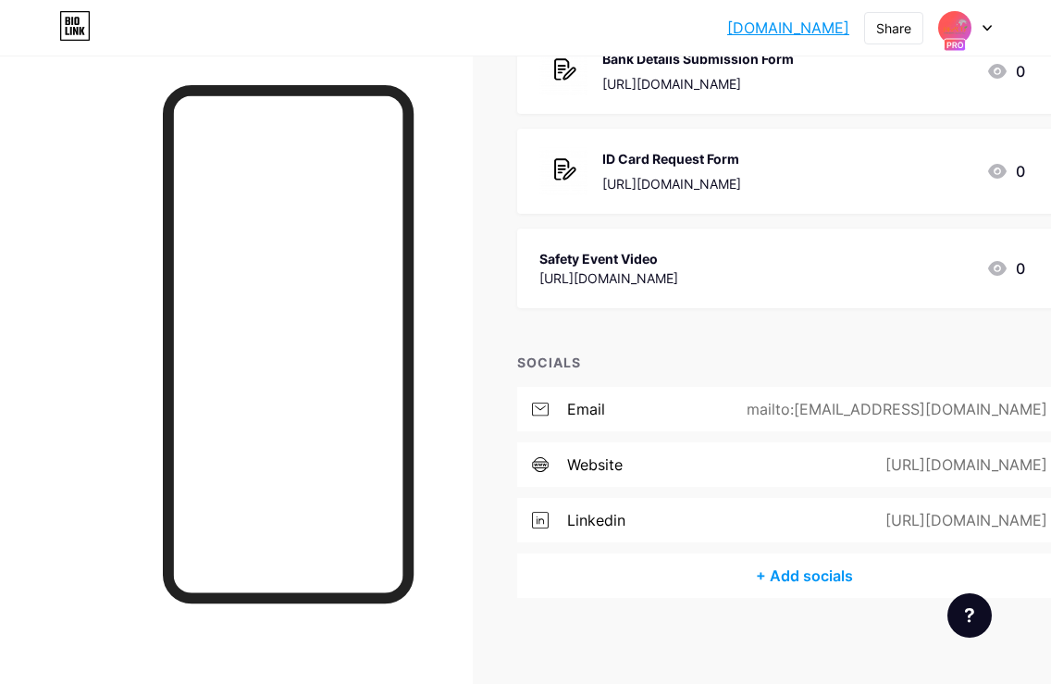
click at [678, 262] on div "Safety Event Video" at bounding box center [608, 258] width 139 height 19
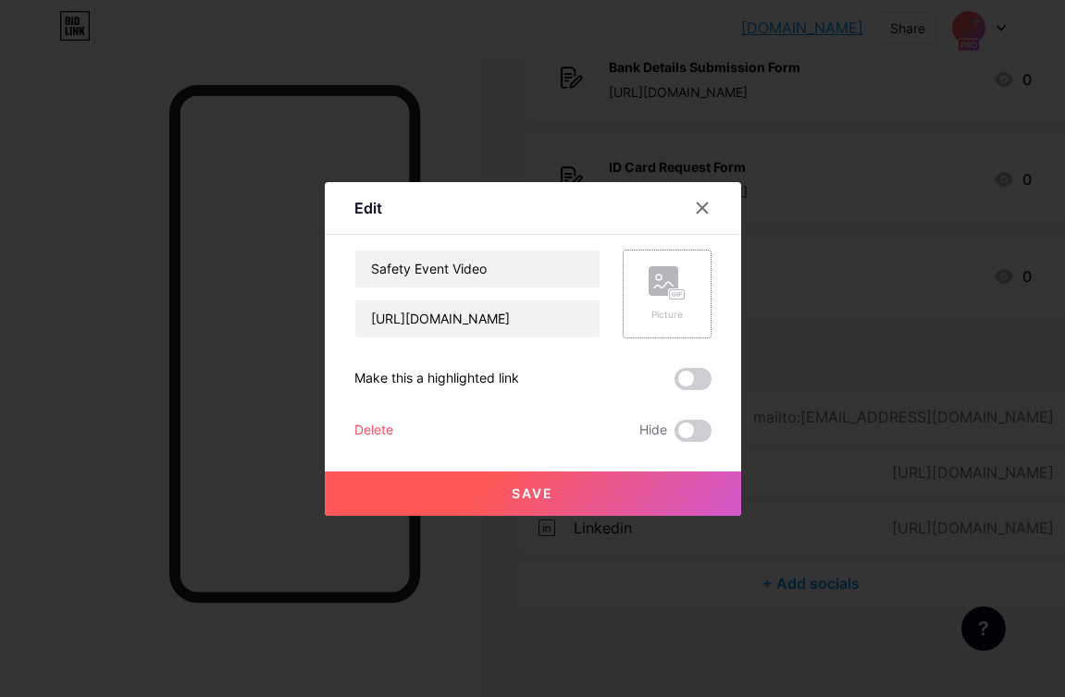
click at [672, 287] on rect at bounding box center [663, 281] width 30 height 30
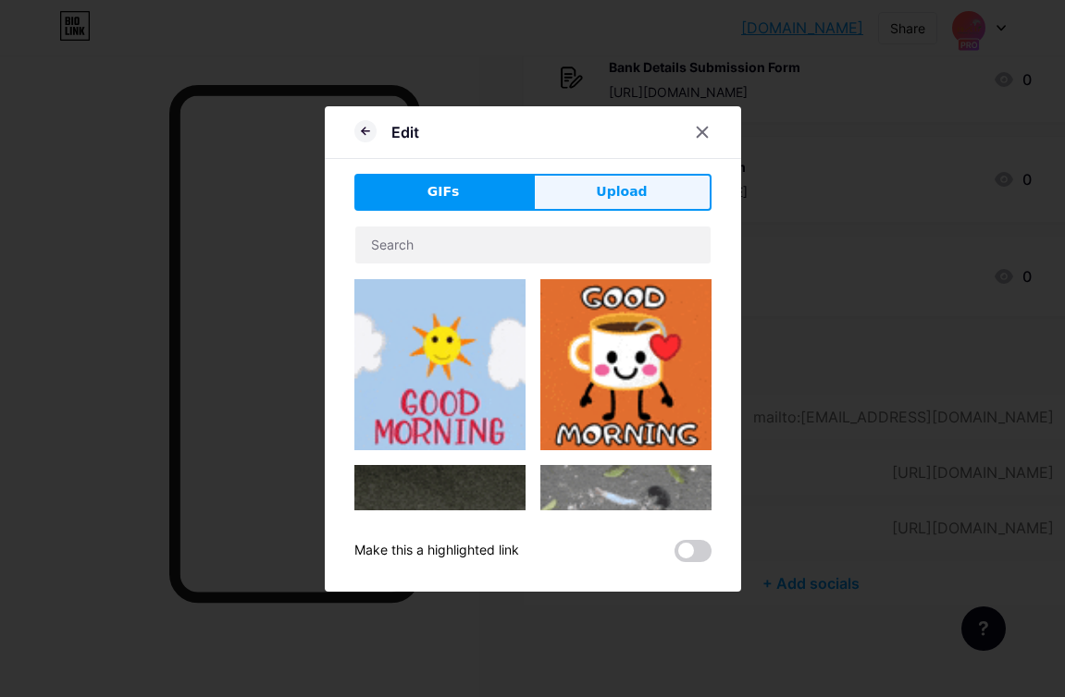
click at [637, 197] on span "Upload" at bounding box center [621, 191] width 51 height 19
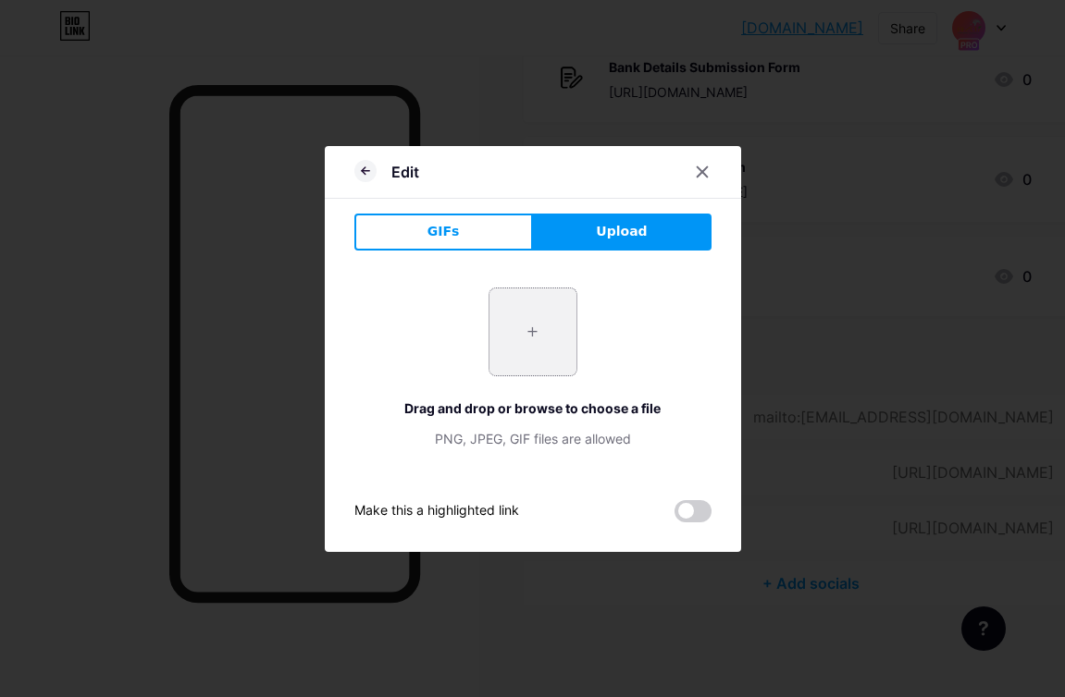
click at [548, 321] on input "file" at bounding box center [532, 332] width 87 height 87
type input "C:\fakepath\video.png"
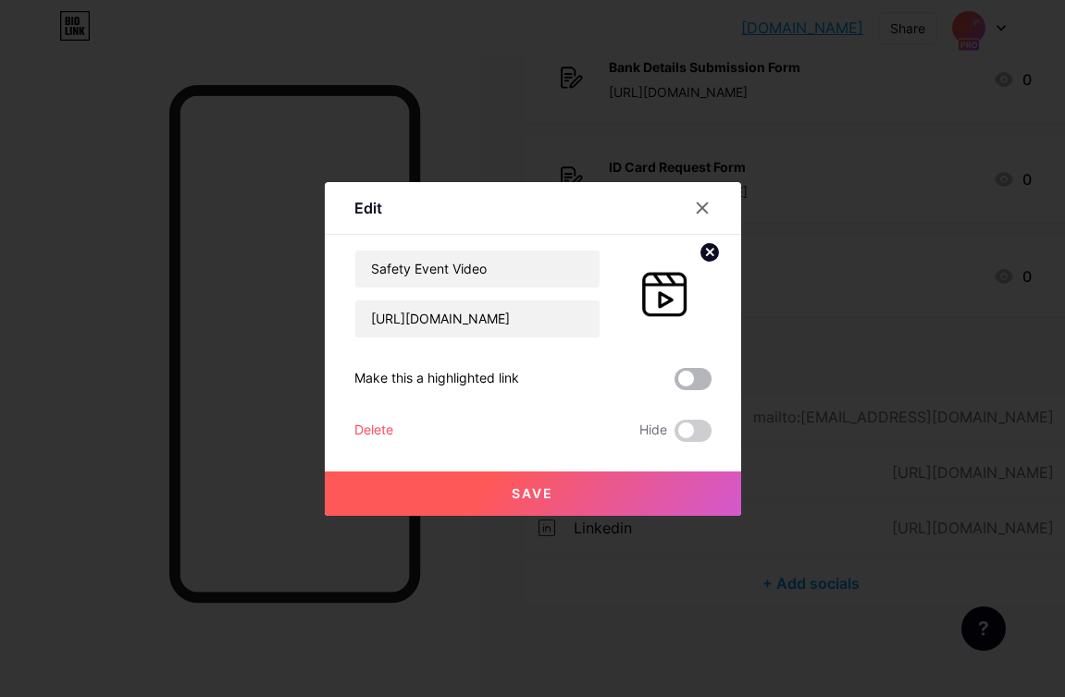
click at [692, 376] on span at bounding box center [692, 379] width 37 height 22
click at [674, 384] on input "checkbox" at bounding box center [674, 384] width 0 height 0
click at [692, 376] on span at bounding box center [692, 379] width 37 height 22
click at [674, 384] on input "checkbox" at bounding box center [674, 384] width 0 height 0
click at [691, 373] on span at bounding box center [692, 379] width 37 height 22
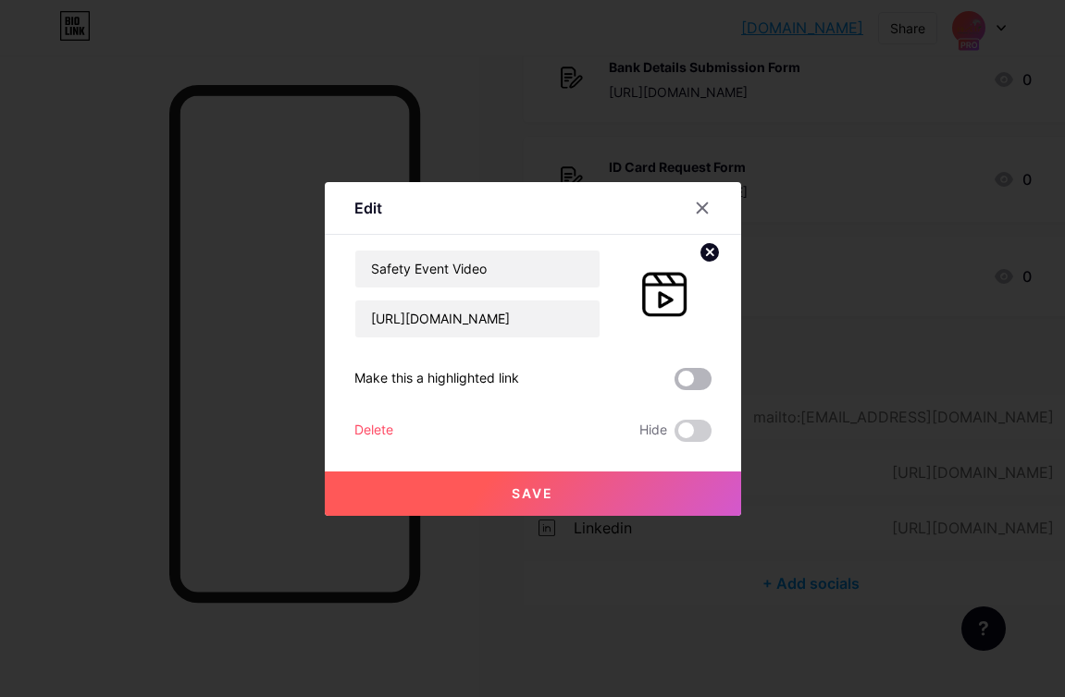
click at [674, 384] on input "checkbox" at bounding box center [674, 384] width 0 height 0
click at [691, 373] on span at bounding box center [692, 379] width 37 height 22
click at [674, 384] on input "checkbox" at bounding box center [674, 384] width 0 height 0
click at [697, 387] on span at bounding box center [692, 379] width 37 height 22
click at [674, 384] on input "checkbox" at bounding box center [674, 384] width 0 height 0
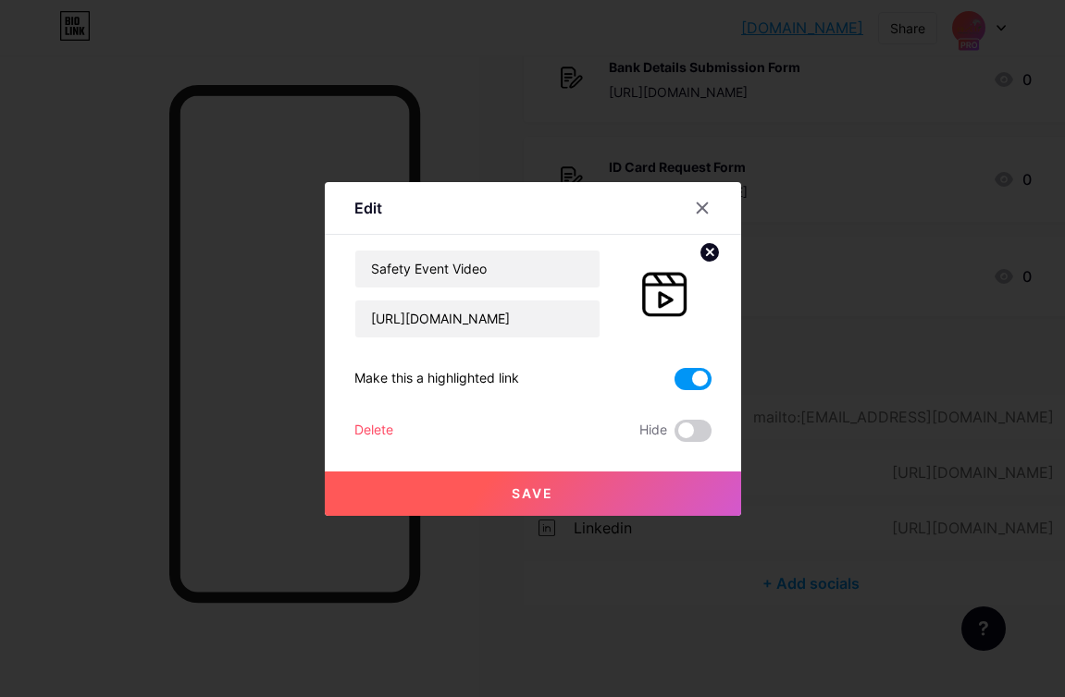
click at [585, 498] on button "Save" at bounding box center [533, 494] width 416 height 44
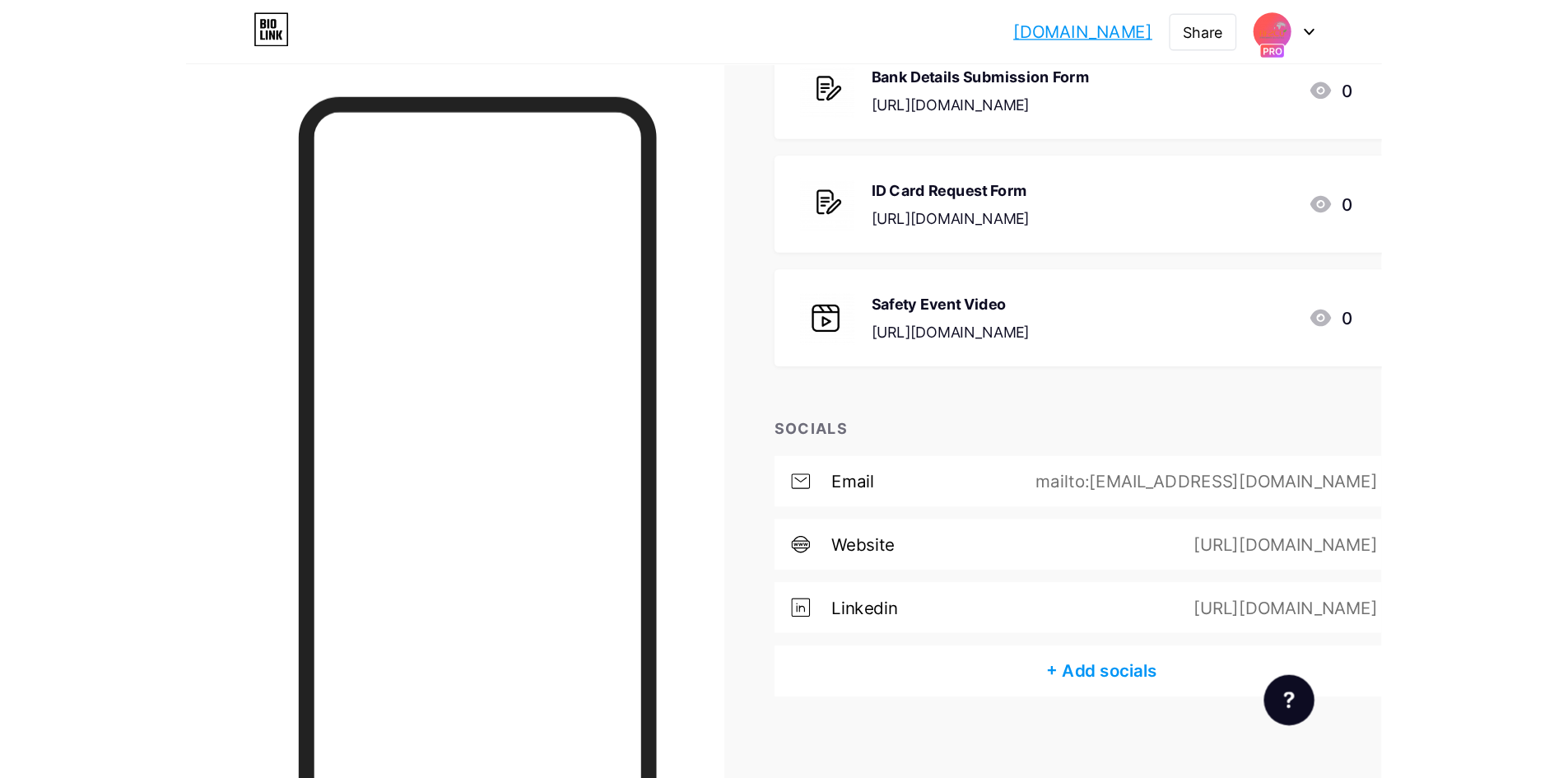
scroll to position [252, 0]
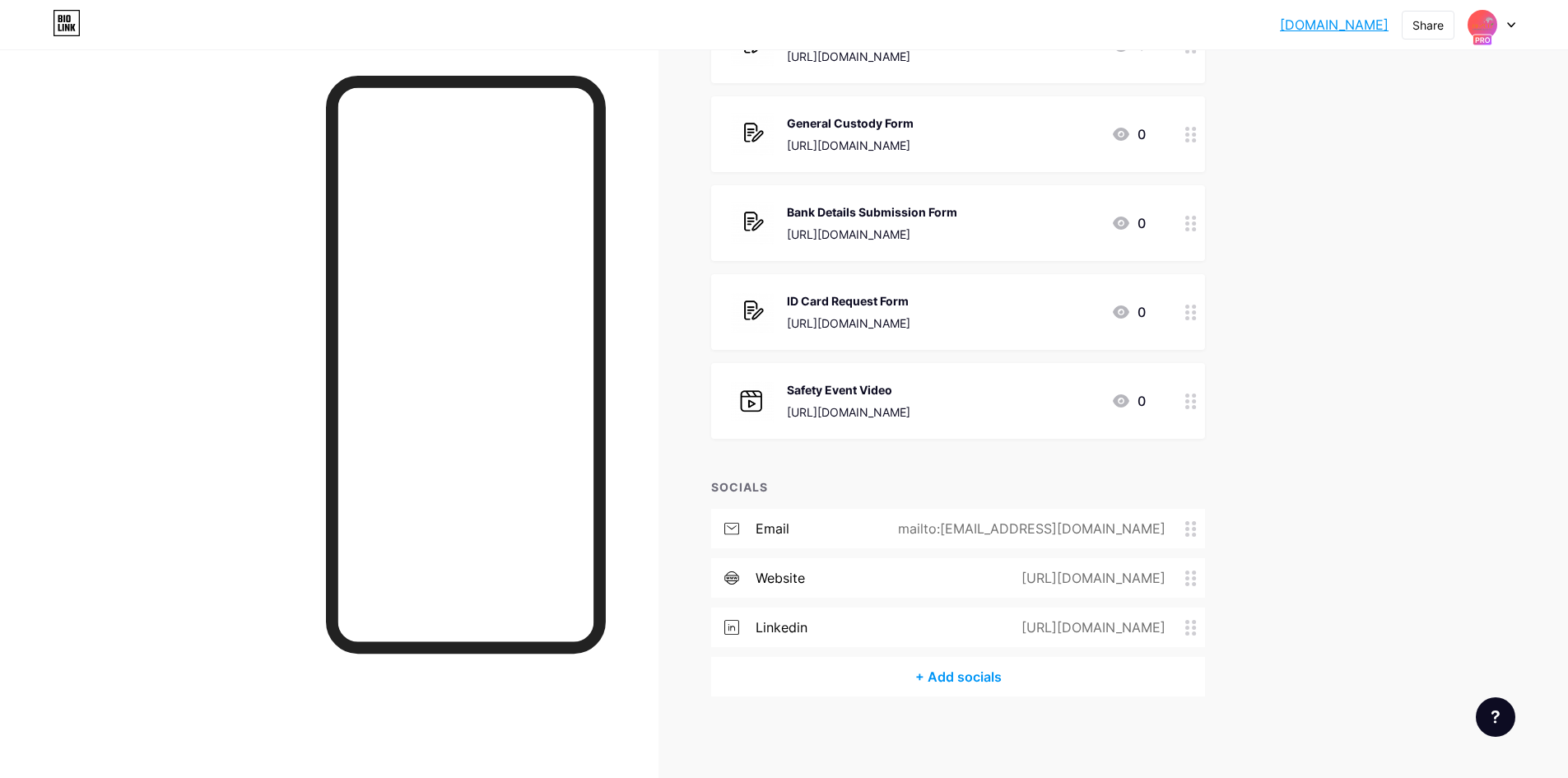
click at [1352, 26] on link "[DOMAIN_NAME]" at bounding box center [1334, 25] width 109 height 20
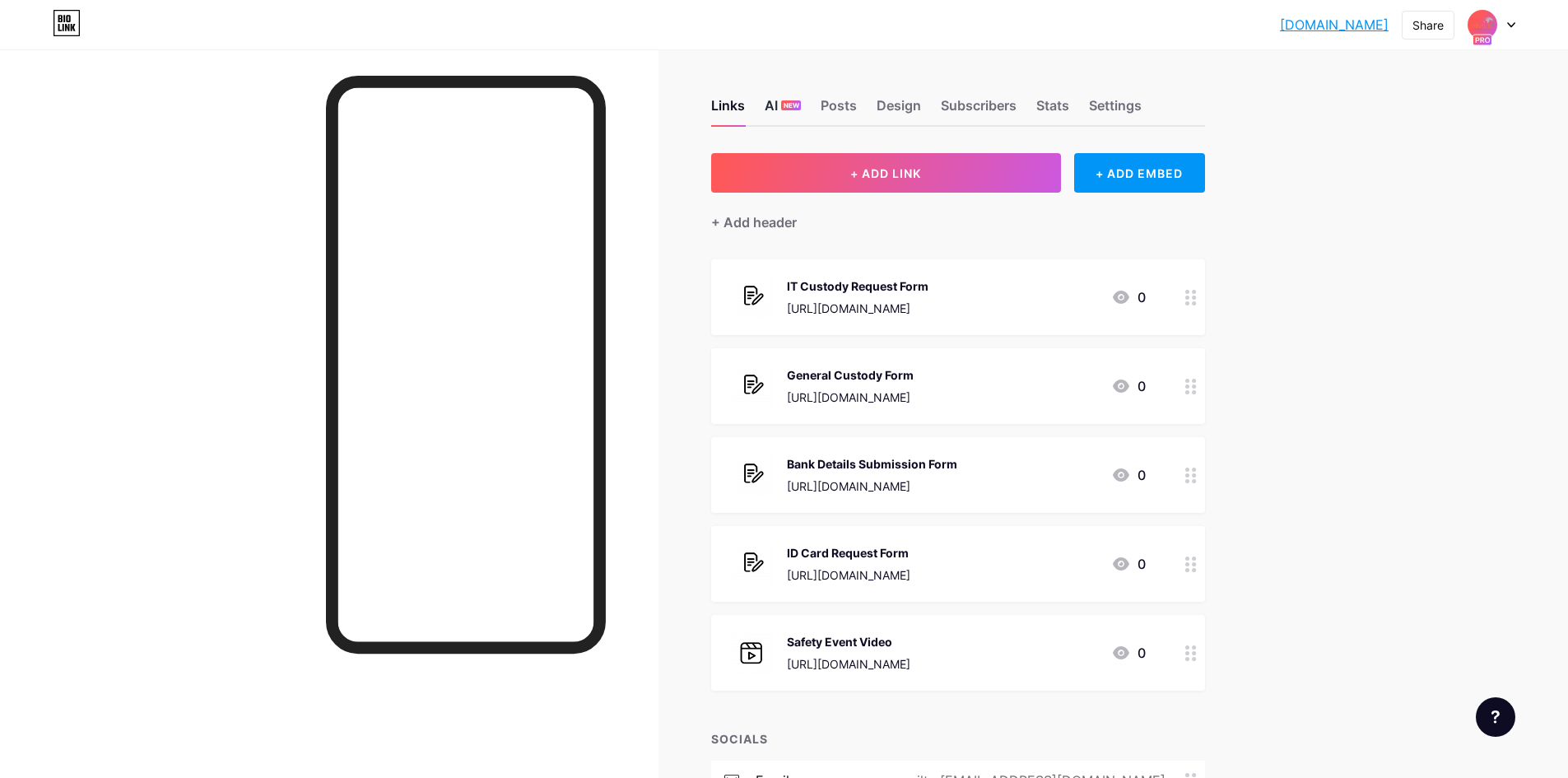
click at [796, 106] on span "NEW" at bounding box center [792, 105] width 16 height 10
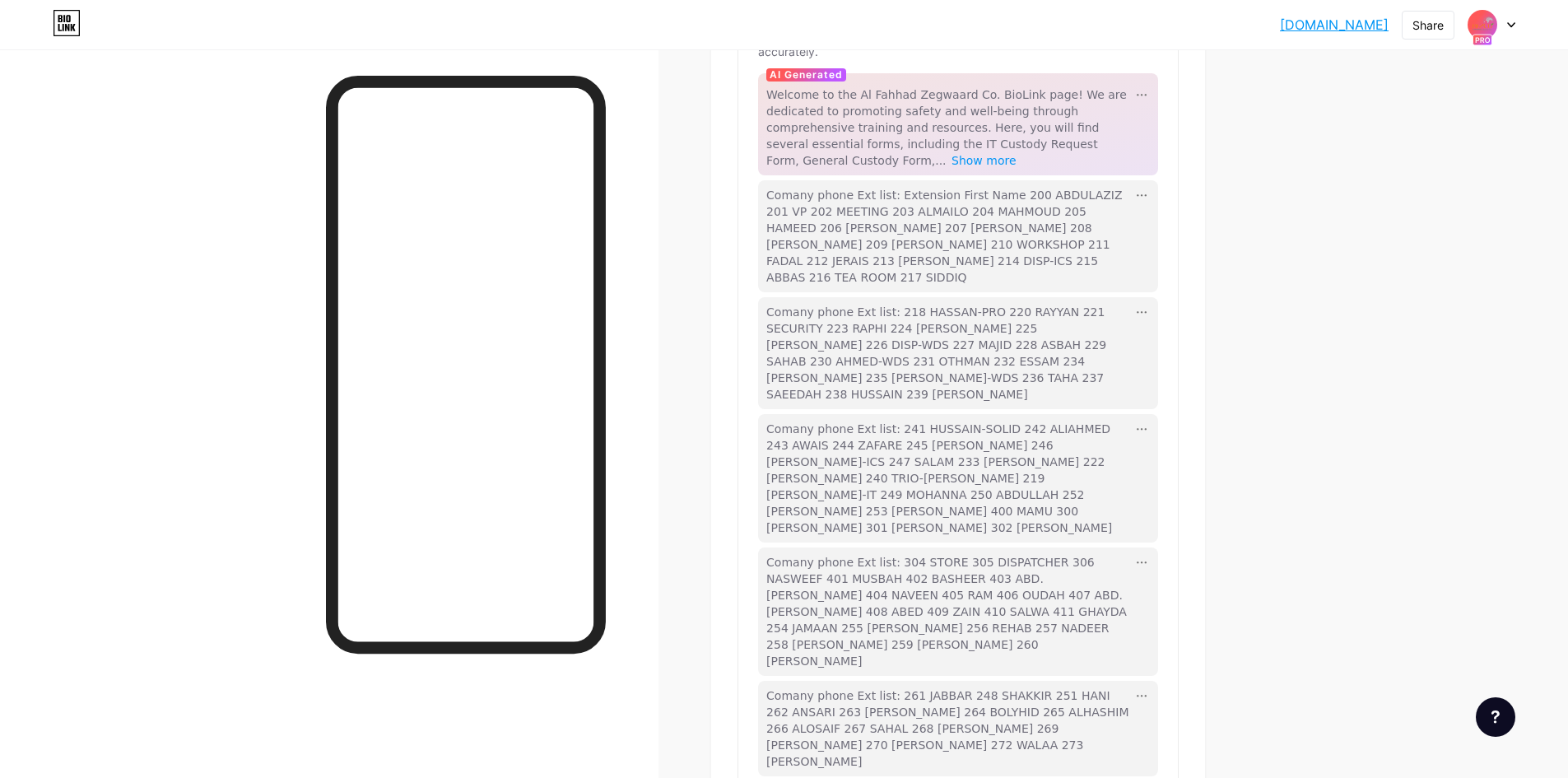
scroll to position [391, 0]
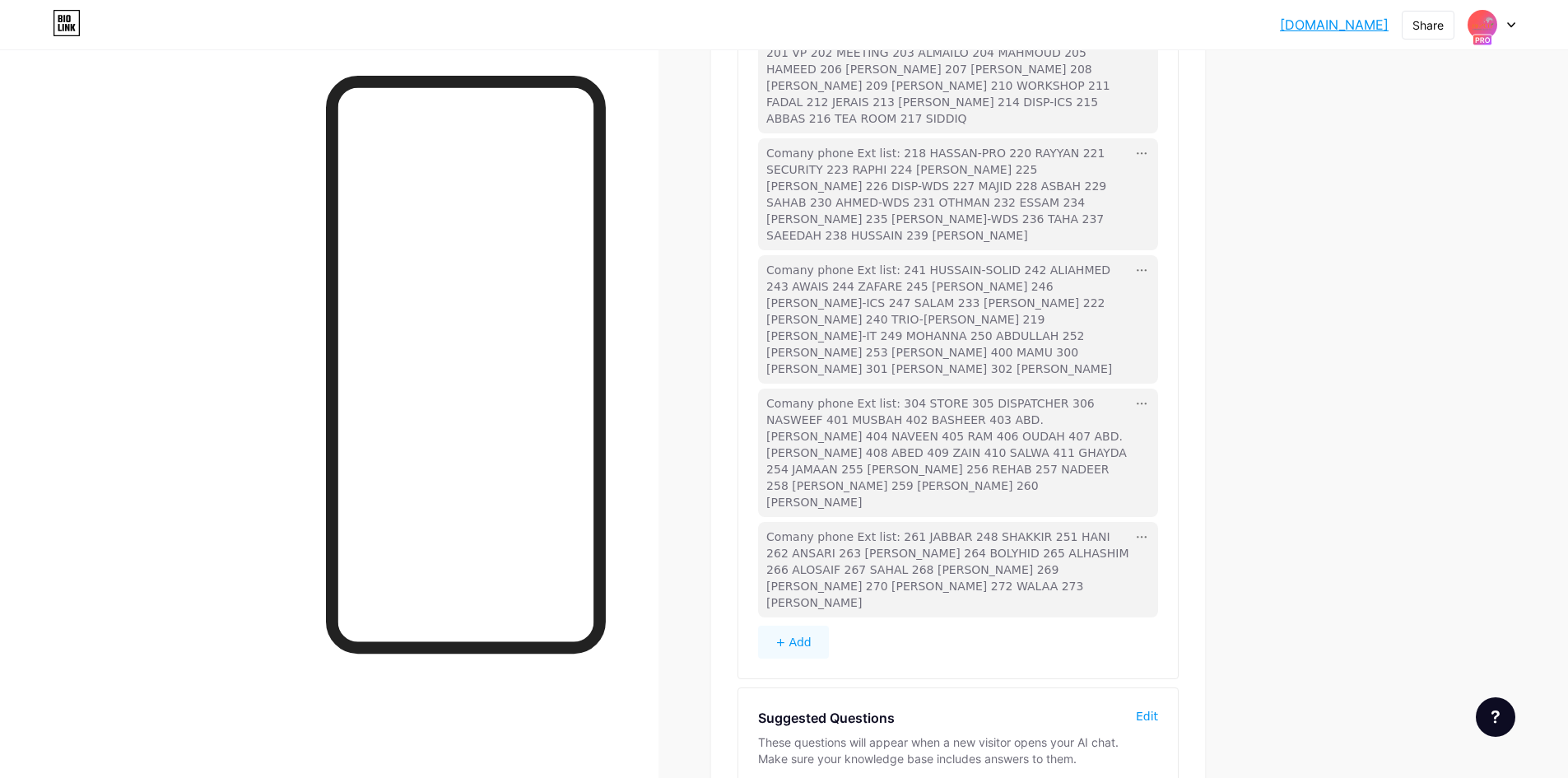
click at [1167, 688] on div "Suggested Questions These questions will appear when a new visitor opens your A…" at bounding box center [958, 752] width 440 height 128
click at [1156, 708] on div "Edit" at bounding box center [1146, 716] width 22 height 16
type input "I want to know the Ext Number for employee . . ."
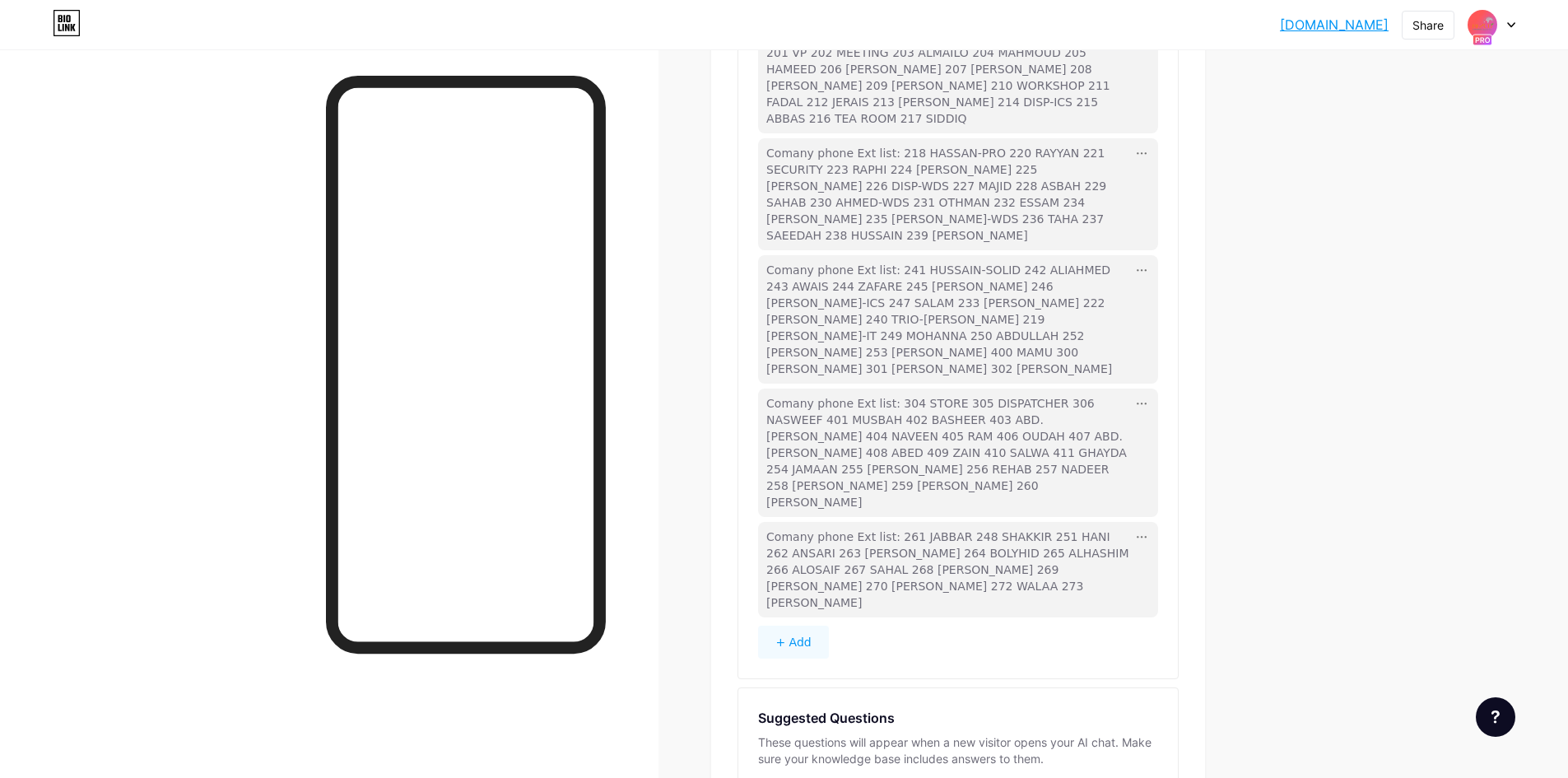
click at [998, 734] on div "These questions will appear when a new visitor opens your AI chat. Make sure yo…" at bounding box center [958, 750] width 400 height 33
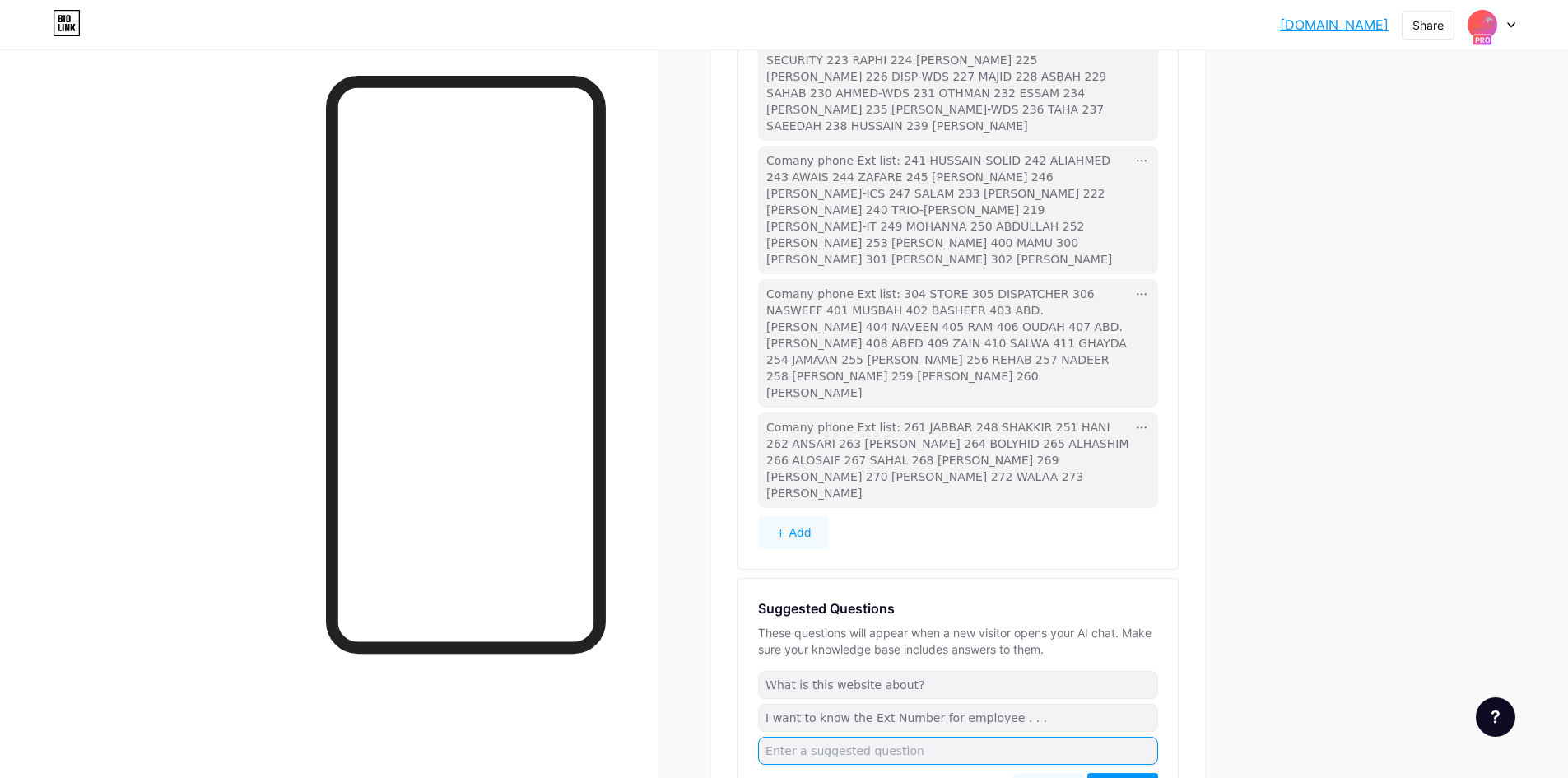
scroll to position [510, 0]
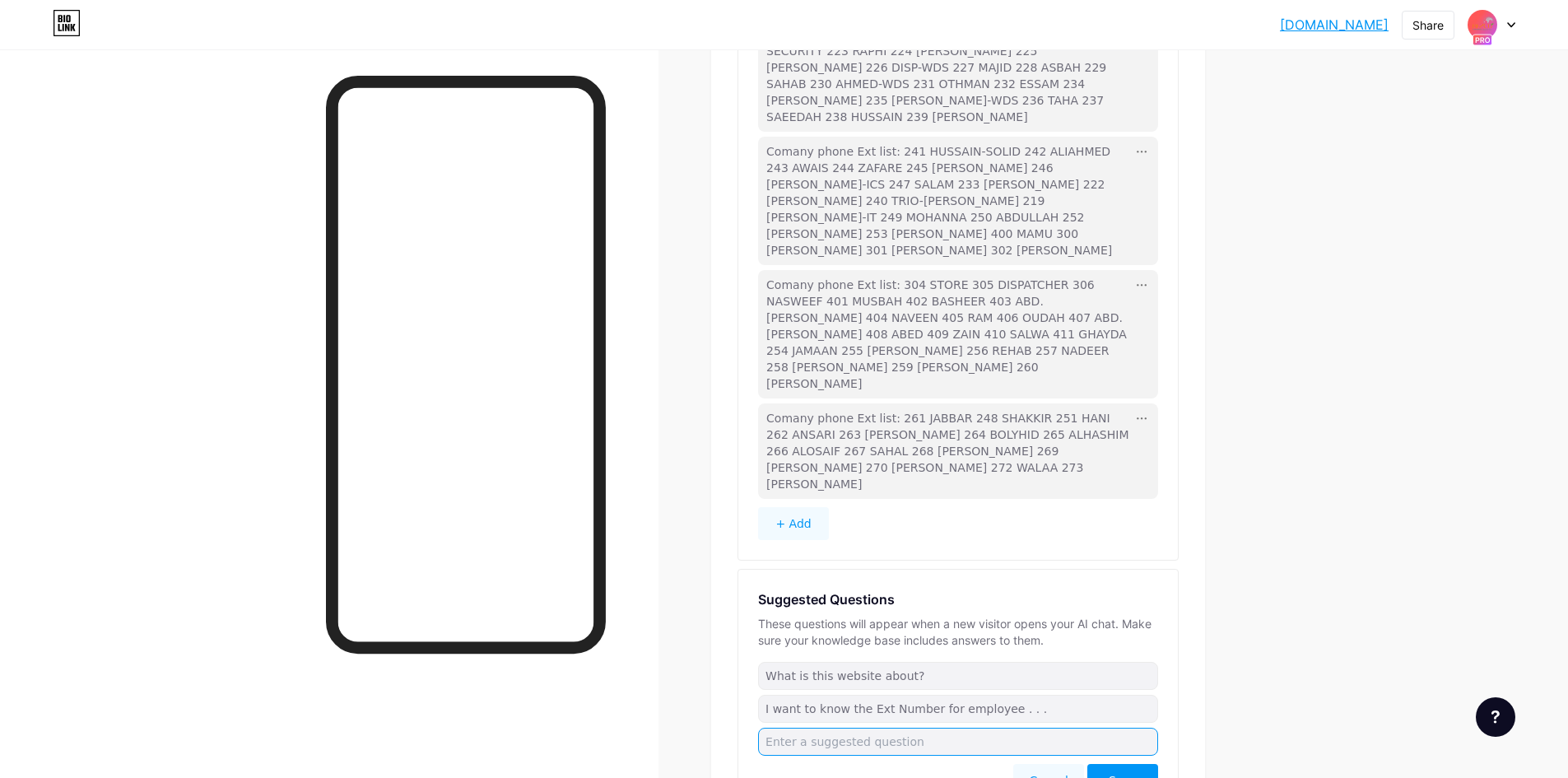
click at [915, 728] on input "text" at bounding box center [958, 742] width 400 height 28
type input "I"
type input "I want to report an issue"
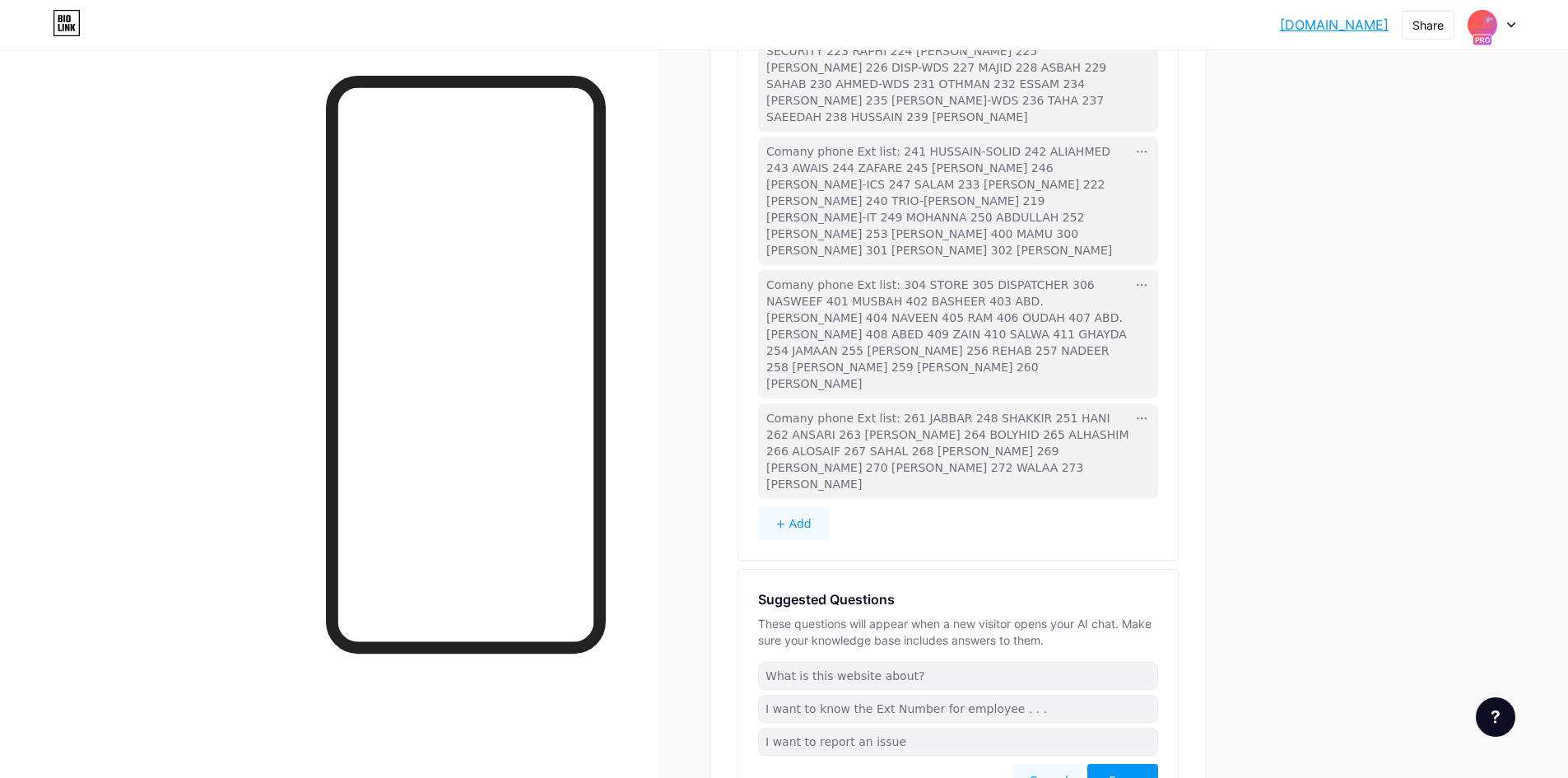
click at [882, 764] on div "Cancel Save" at bounding box center [958, 780] width 400 height 33
click at [1135, 773] on span "Save" at bounding box center [1122, 781] width 28 height 16
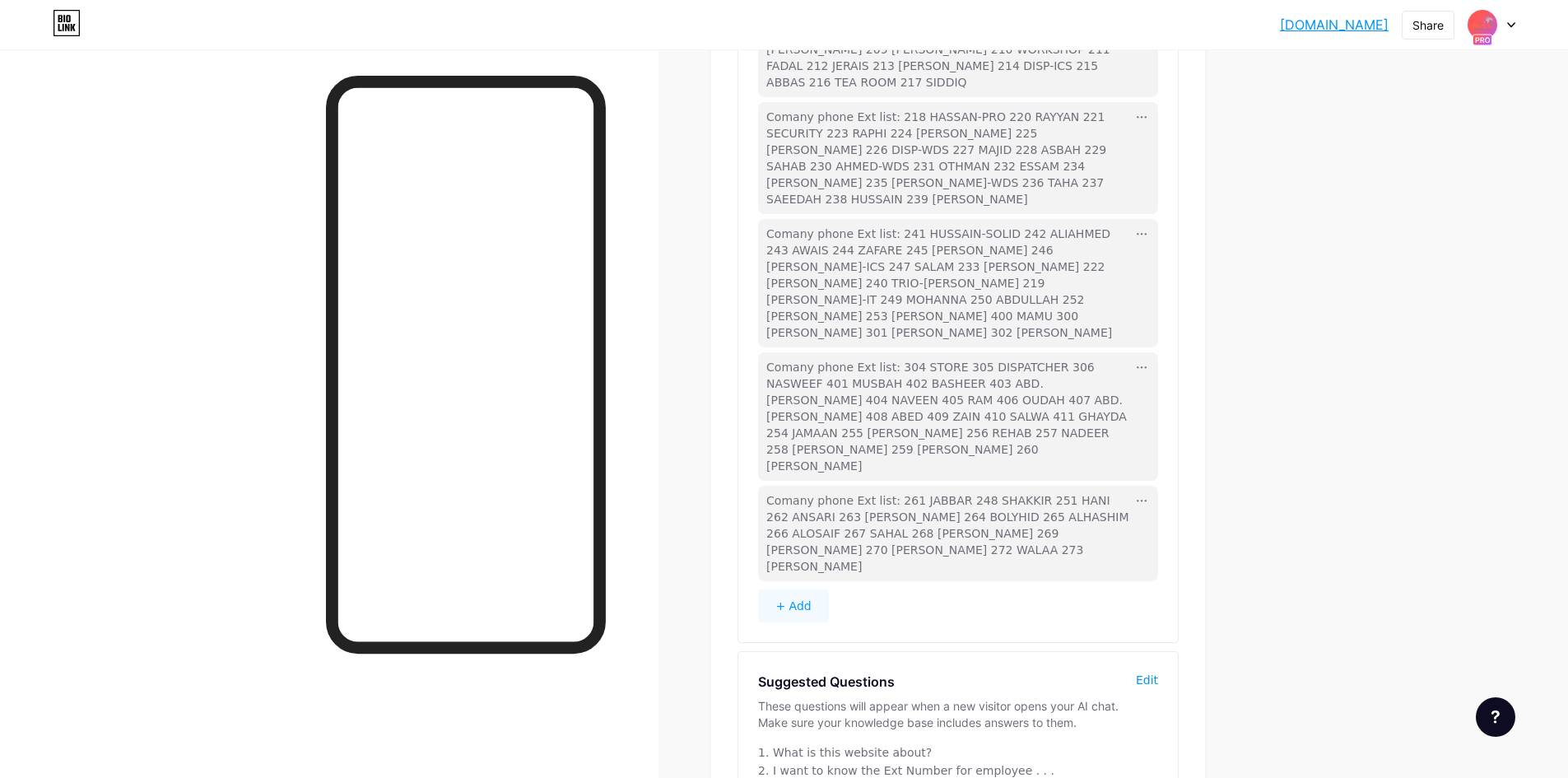
click at [811, 589] on button "+ Add" at bounding box center [794, 605] width 71 height 33
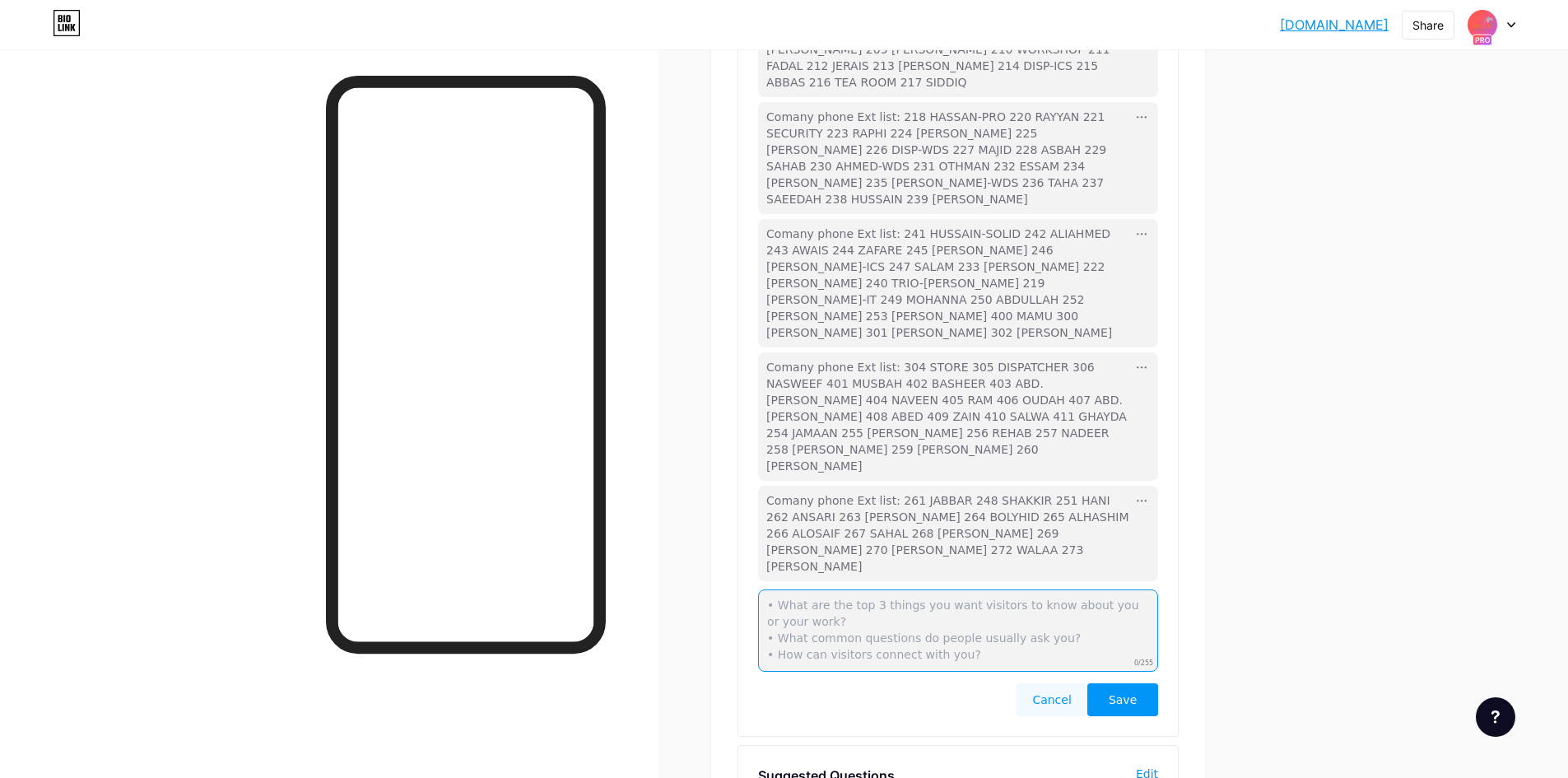
click at [849, 589] on textarea at bounding box center [958, 630] width 400 height 82
type textarea "to report any issue regarding it please contact helpdesk@afzco.com"
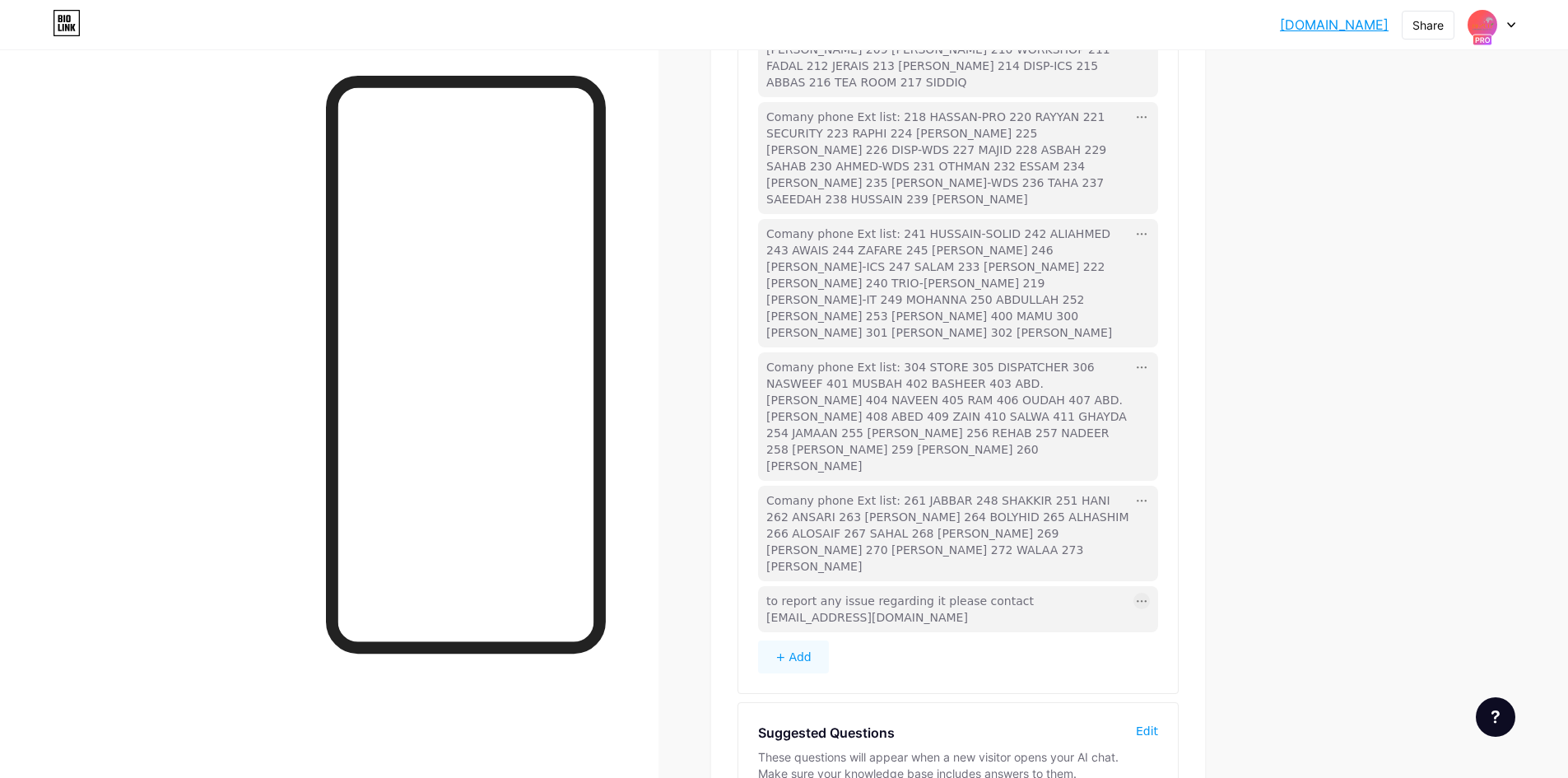
click at [1147, 600] on icon at bounding box center [1141, 601] width 10 height 3
click at [1158, 612] on div "Edit" at bounding box center [1160, 625] width 51 height 28
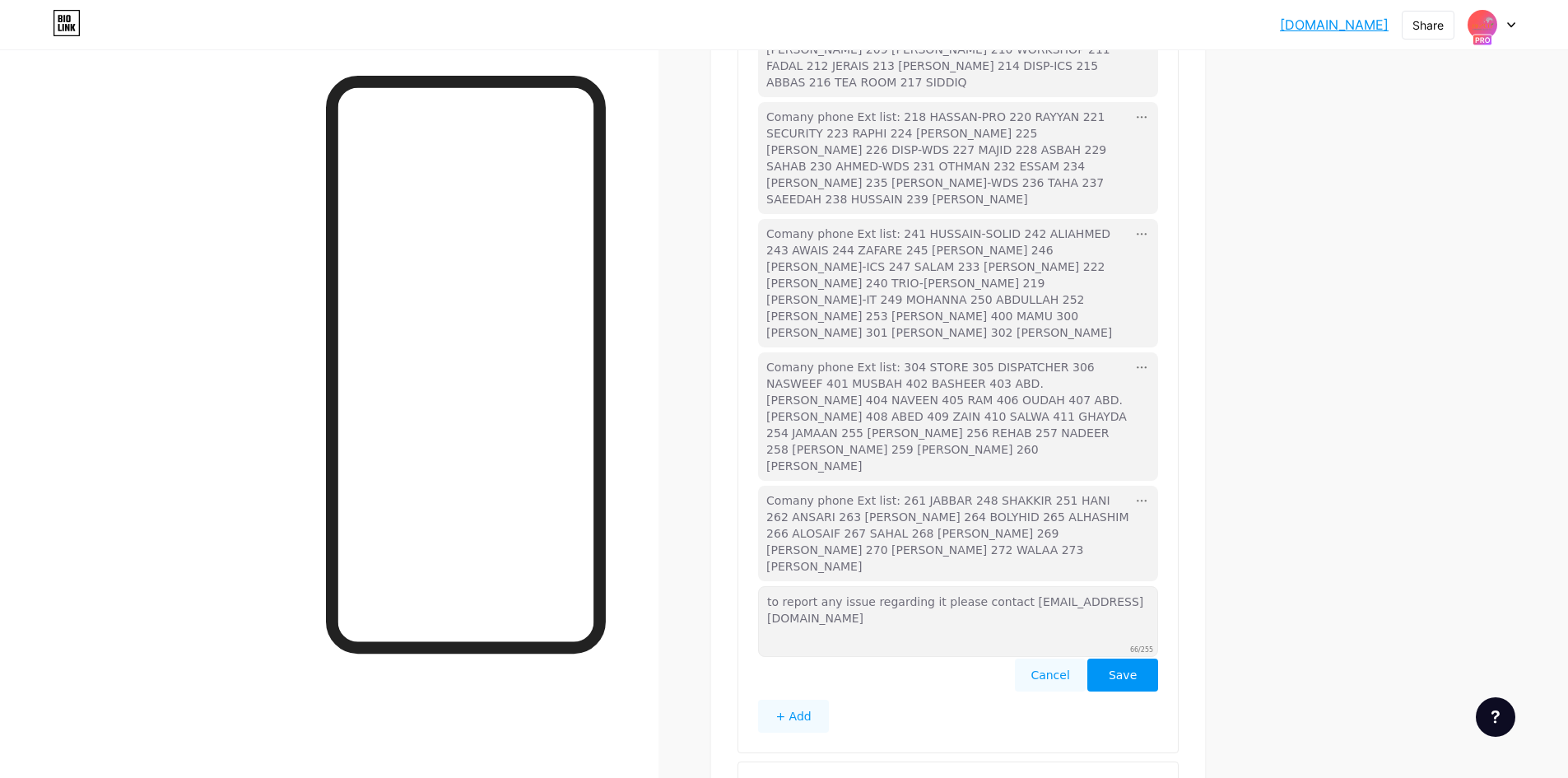
click at [1092, 587] on textarea "to report any issue regarding it please contact helpdesk@afzco.com" at bounding box center [958, 622] width 400 height 71
click at [1136, 587] on textarea "to report any issue regarding it please contact helpdesk@afzco.com" at bounding box center [958, 622] width 400 height 71
type textarea "to report any issue regarding it please contact helpdesk@afzco.com"
click at [1146, 545] on div "Knowledge Base Add key details and context your assistant can use to answer que…" at bounding box center [958, 270] width 440 height 967
click at [1147, 659] on button "Save" at bounding box center [1123, 675] width 71 height 33
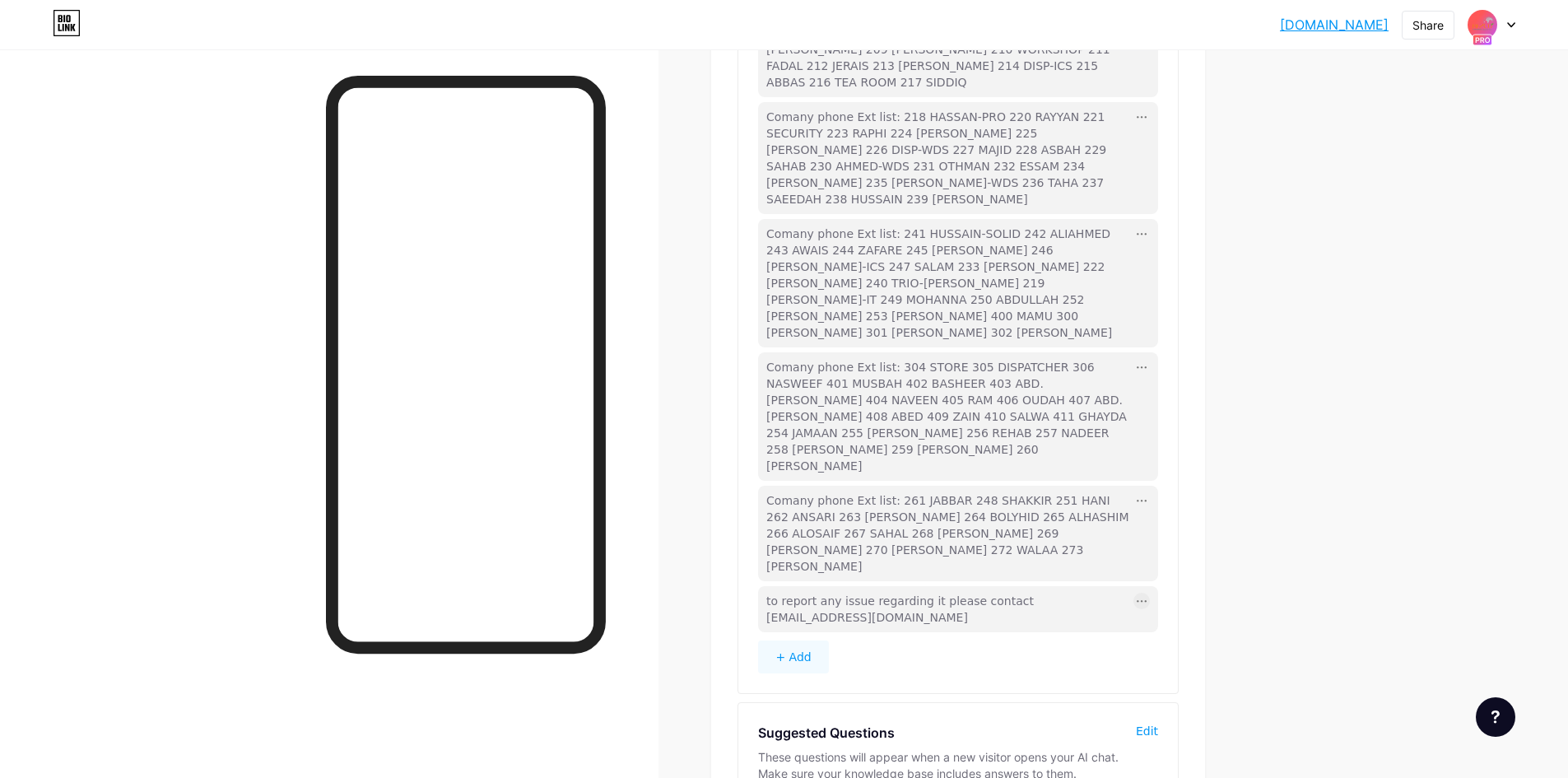
click at [1152, 723] on div "Edit" at bounding box center [1146, 731] width 22 height 16
drag, startPoint x: 803, startPoint y: 712, endPoint x: 776, endPoint y: 718, distance: 27.7
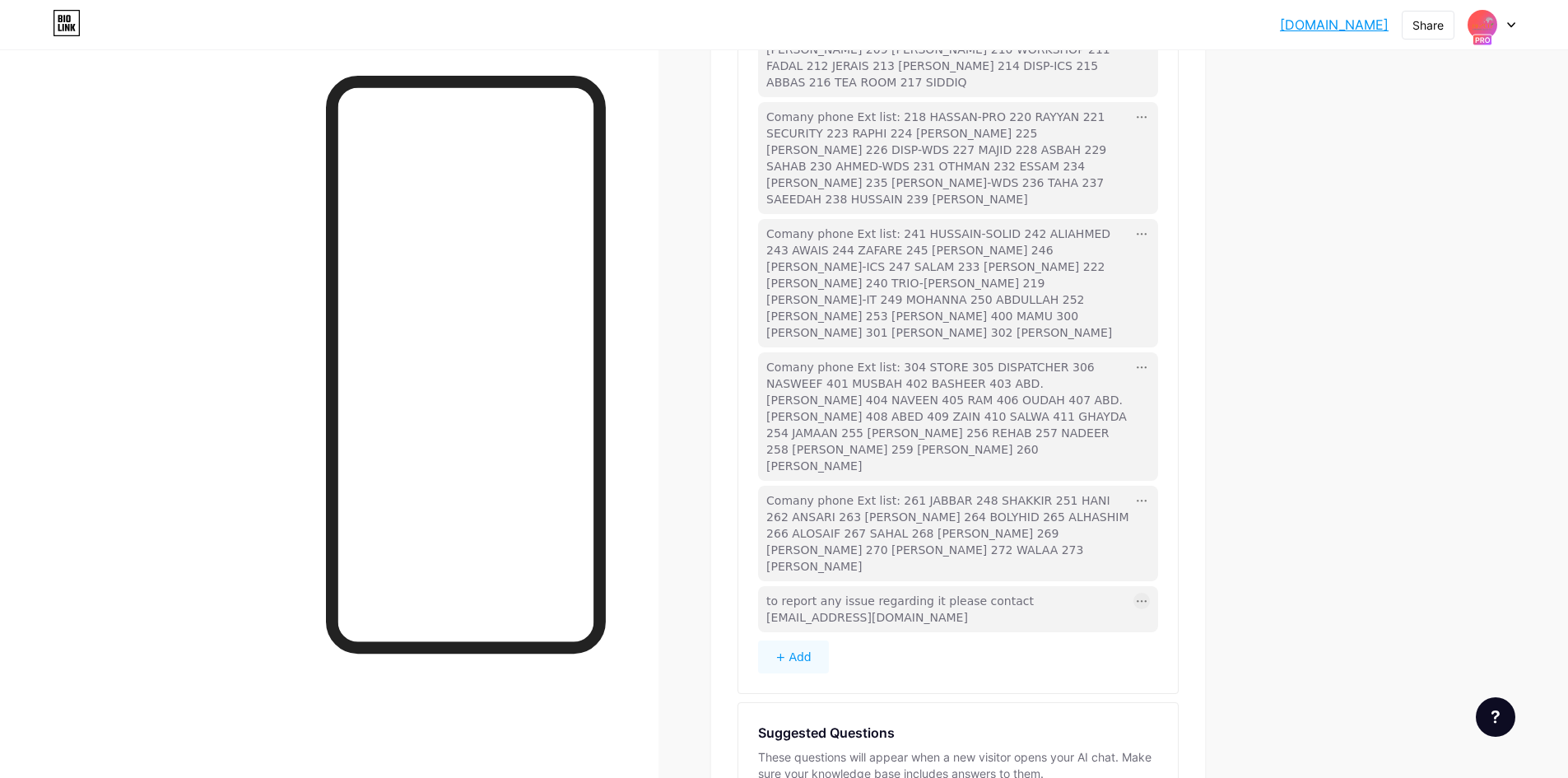
drag, startPoint x: 756, startPoint y: 715, endPoint x: 727, endPoint y: 708, distance: 29.8
click at [729, 708] on div "AI Assistant Beta Knowledge Base Add key details and context your assistant can…" at bounding box center [958, 352] width 494 height 1252
click at [727, 708] on div "AI Assistant Beta Knowledge Base Add key details and context your assistant can…" at bounding box center [958, 352] width 494 height 1252
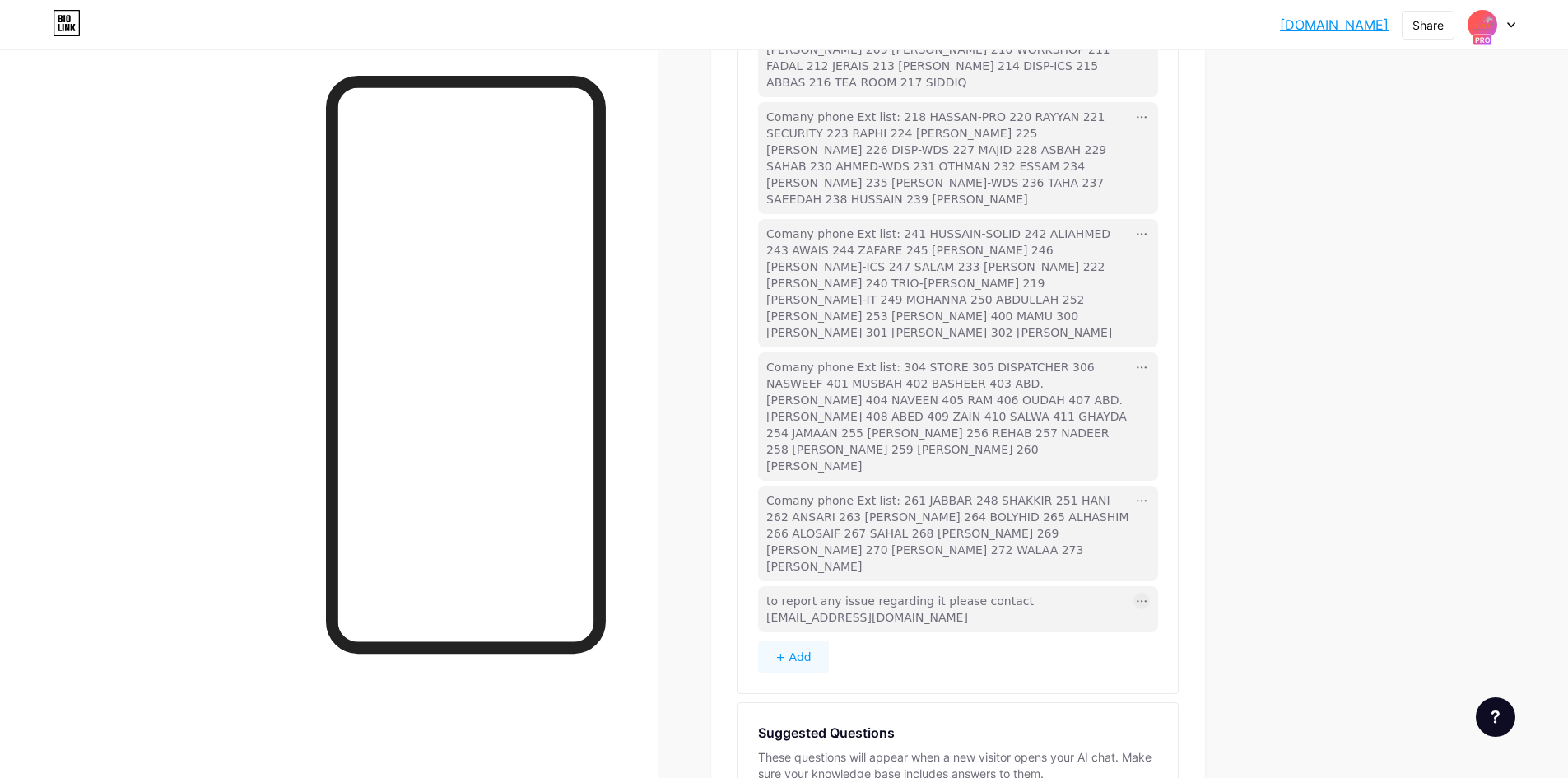
type input "Need to report an issue"
drag, startPoint x: 918, startPoint y: 709, endPoint x: 596, endPoint y: 692, distance: 322.4
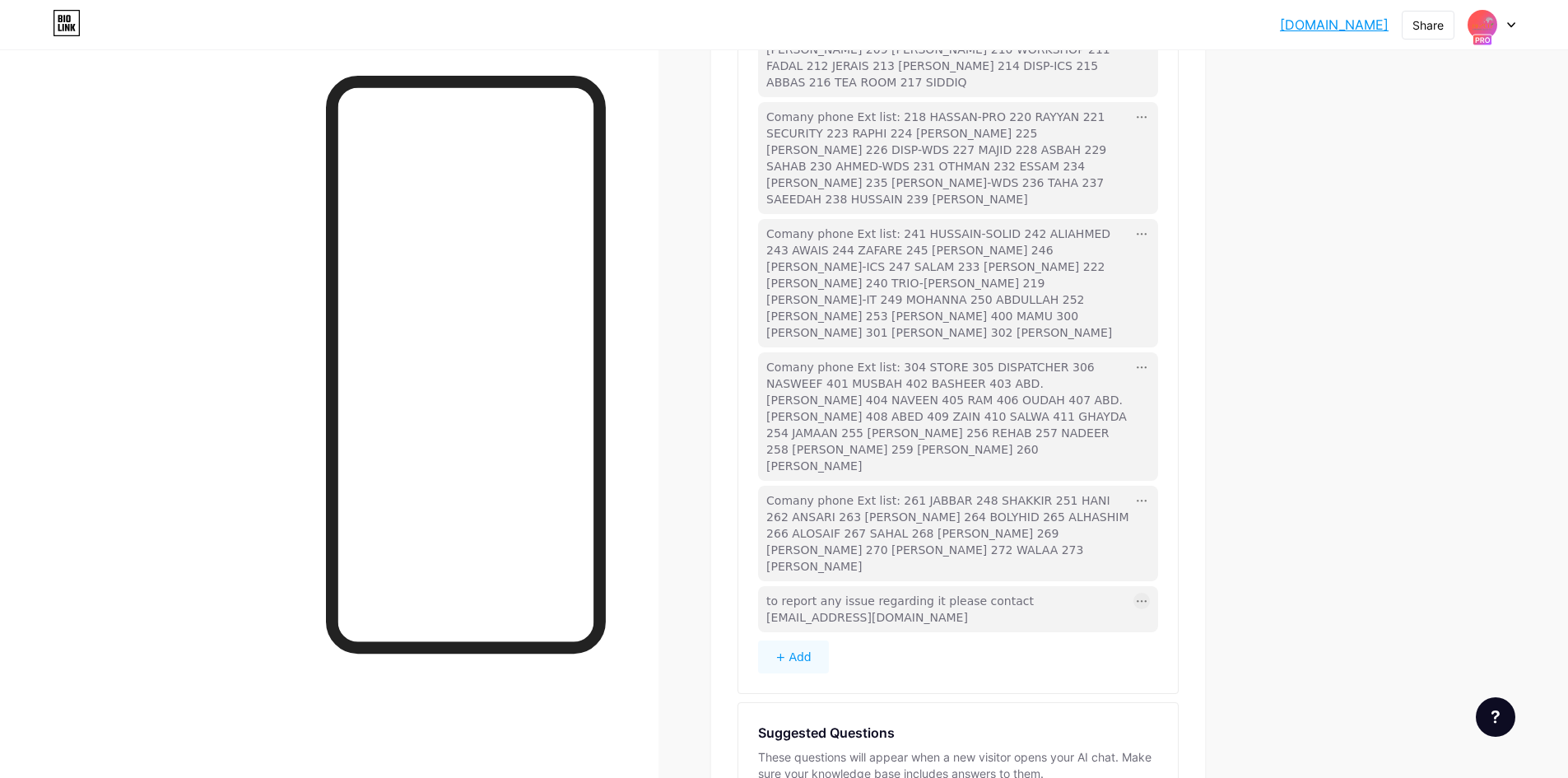
click at [596, 692] on div "Links AI NEW Posts Design Subscribers Stats Settings AI Assistant Beta Knowledg…" at bounding box center [637, 316] width 1274 height 1487
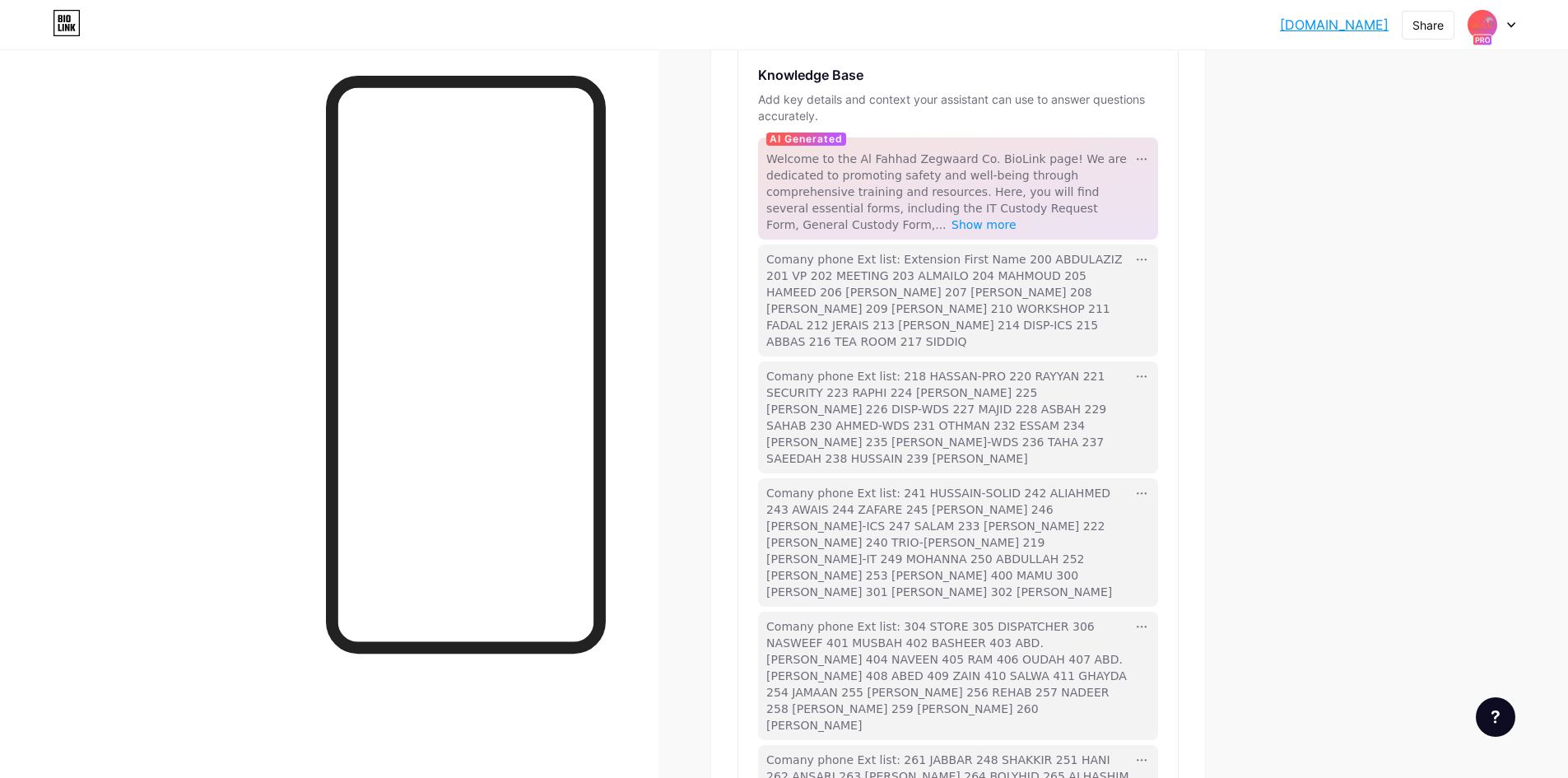
scroll to position [0, 0]
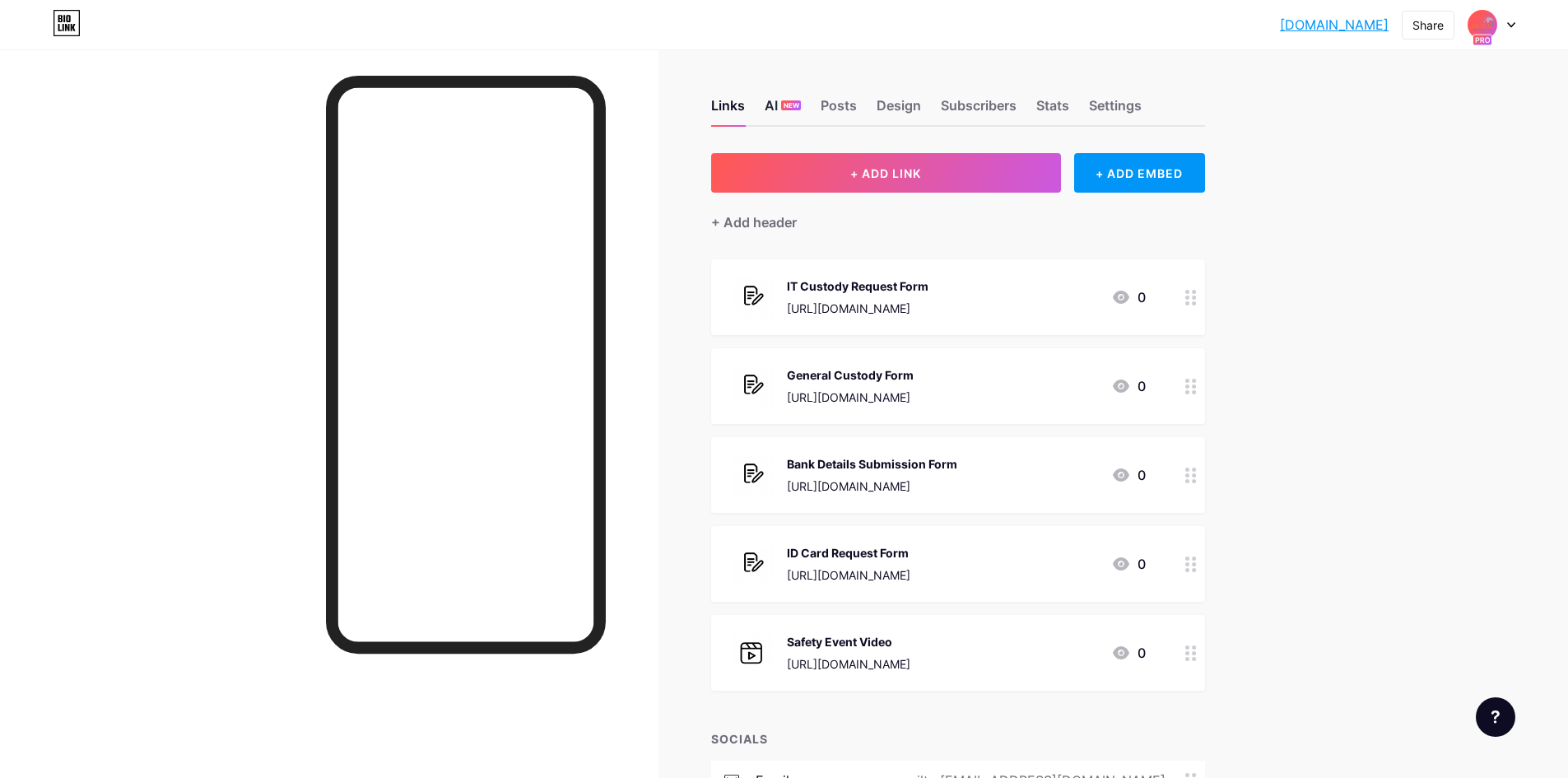
click at [796, 114] on div "AI NEW" at bounding box center [782, 109] width 36 height 29
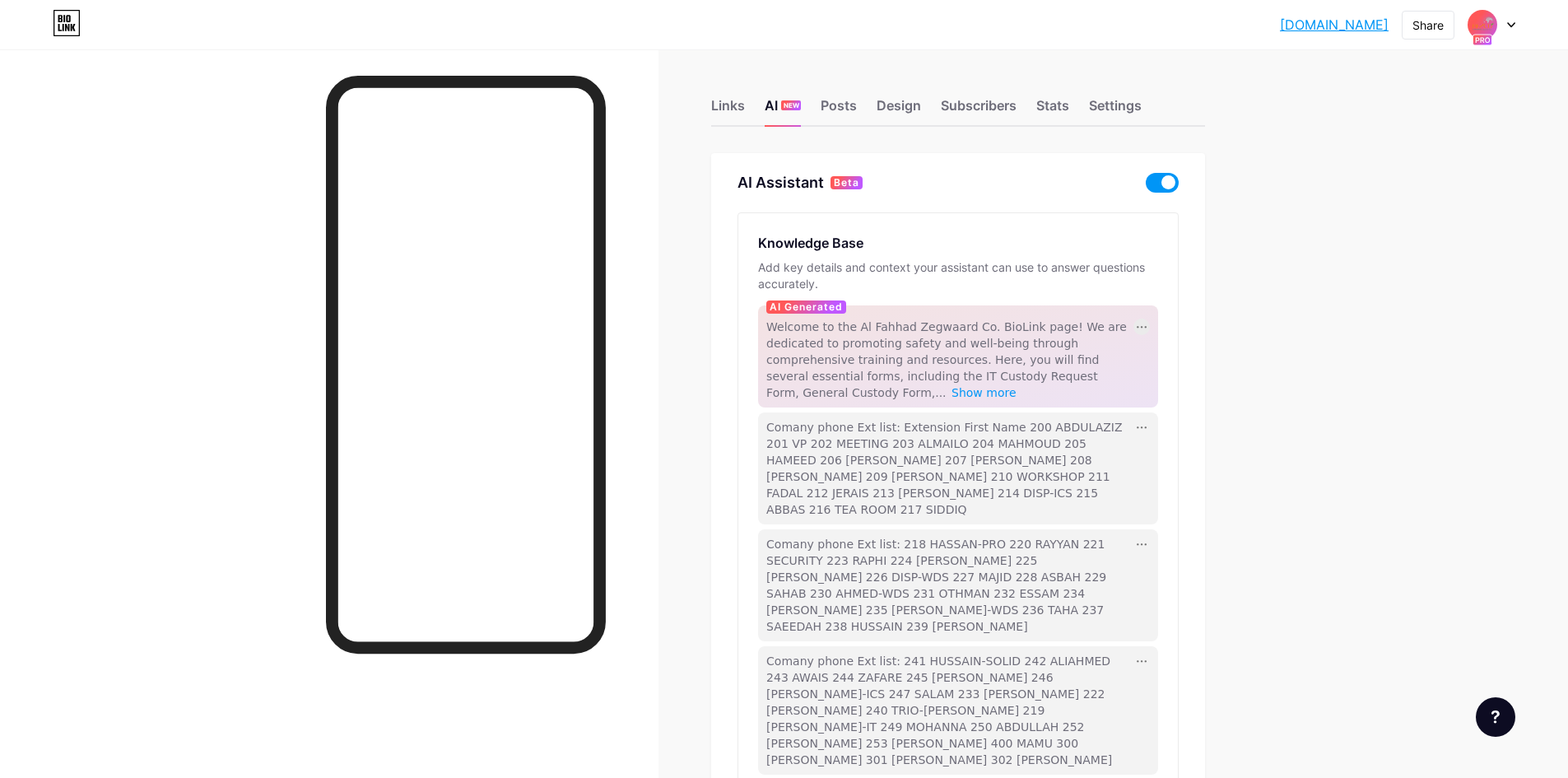
click at [1147, 326] on icon at bounding box center [1141, 327] width 10 height 3
click at [853, 323] on span "Welcome to the Al Fahhad Zegwaard Co. BioLink page! We are dedicated to promoti…" at bounding box center [946, 360] width 360 height 79
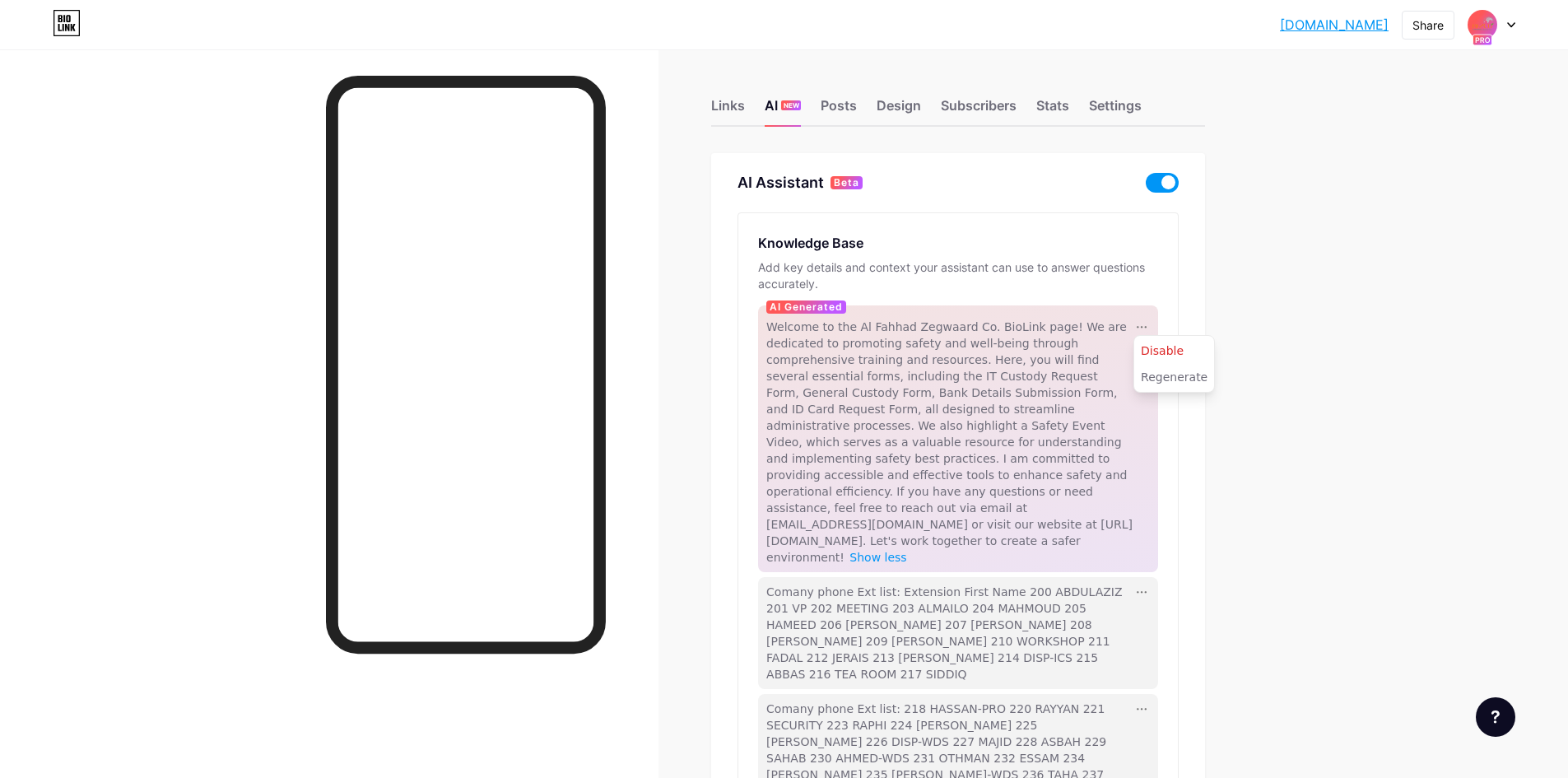
click at [860, 328] on span "Welcome to the Al Fahhad Zegwaard Co. BioLink page! We are dedicated to promoti…" at bounding box center [950, 442] width 367 height 244
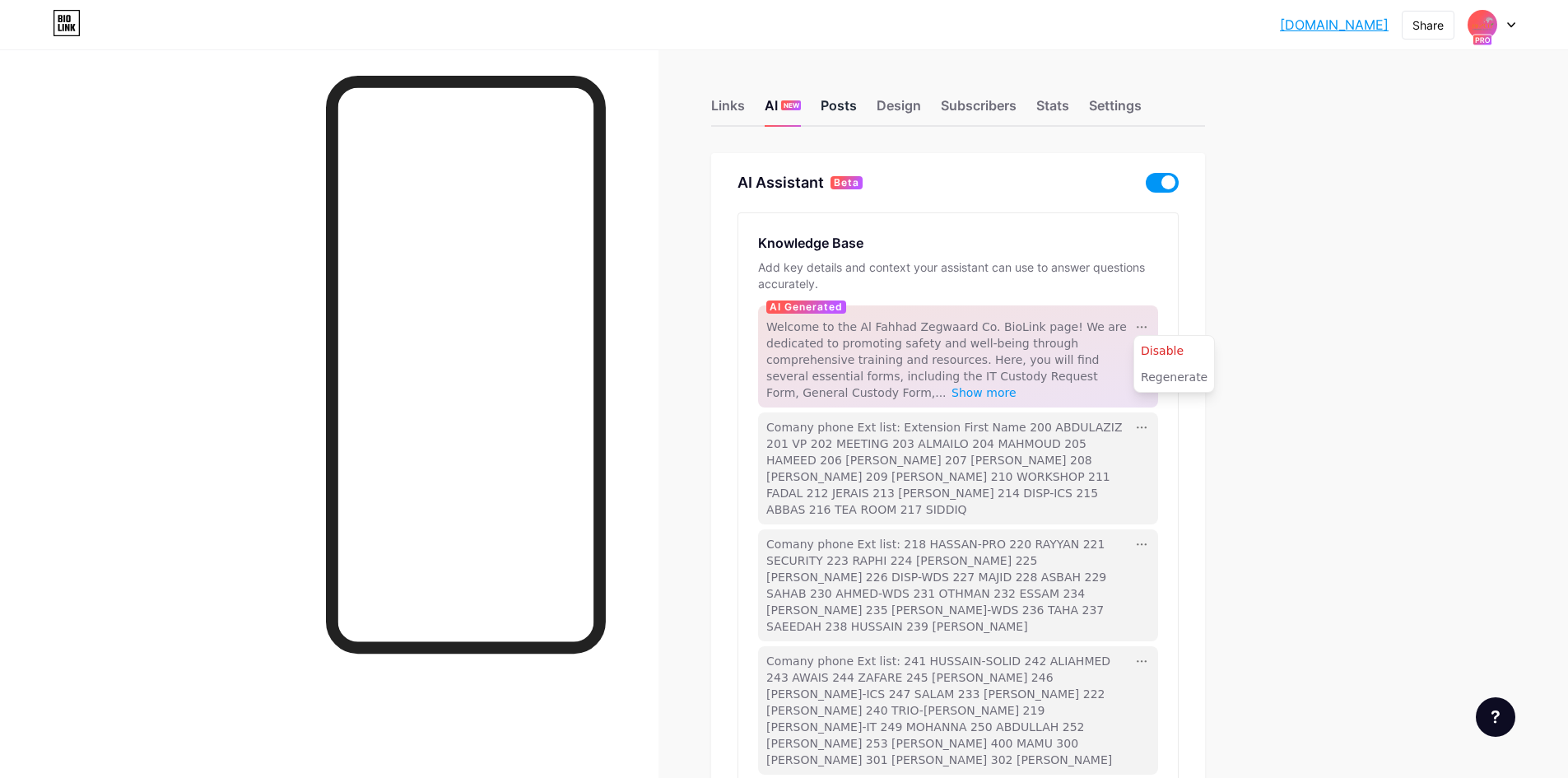
click at [849, 110] on div "Posts" at bounding box center [838, 109] width 36 height 29
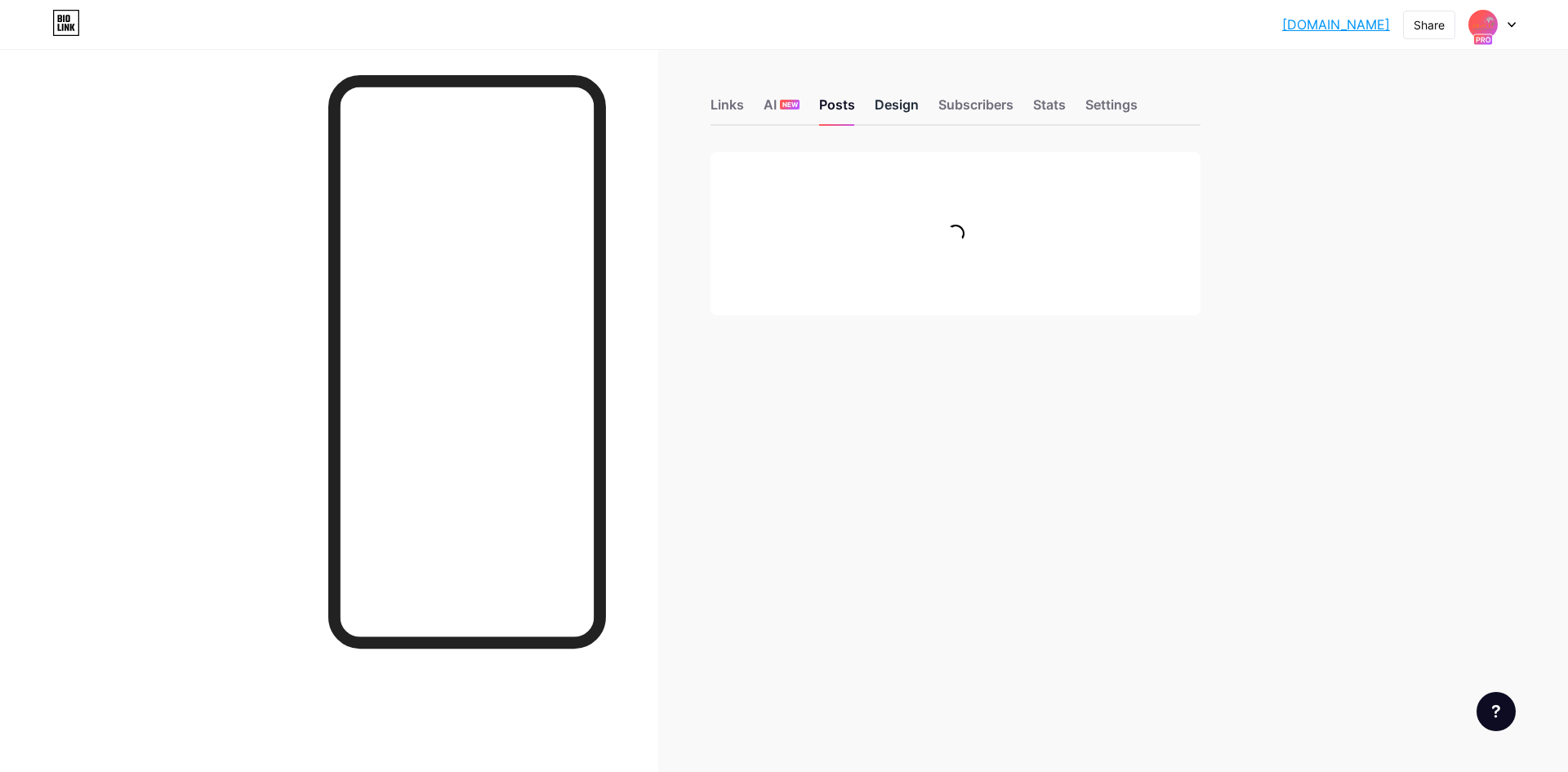
click at [886, 110] on div "Design" at bounding box center [897, 109] width 44 height 29
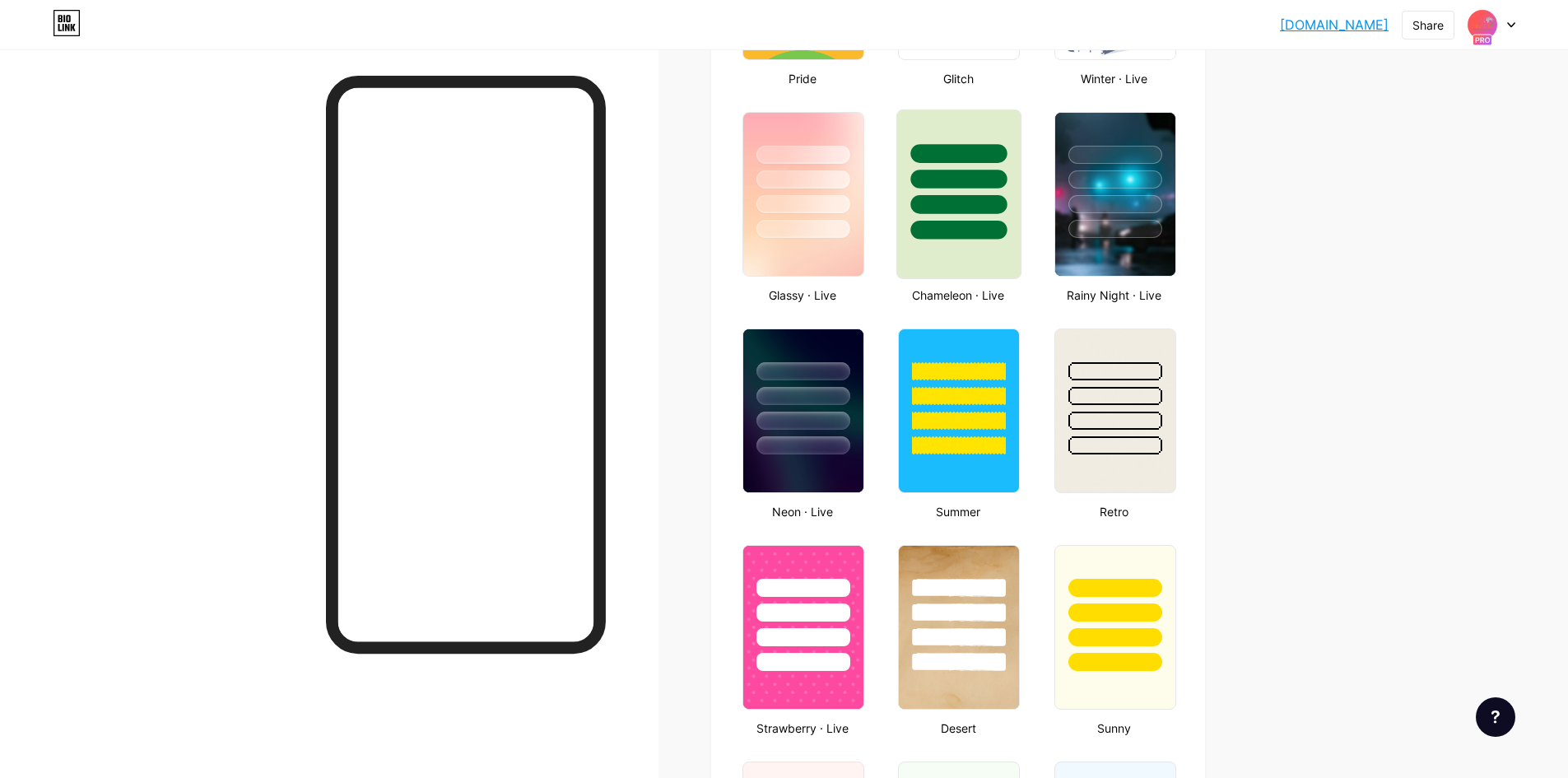
scroll to position [659, 0]
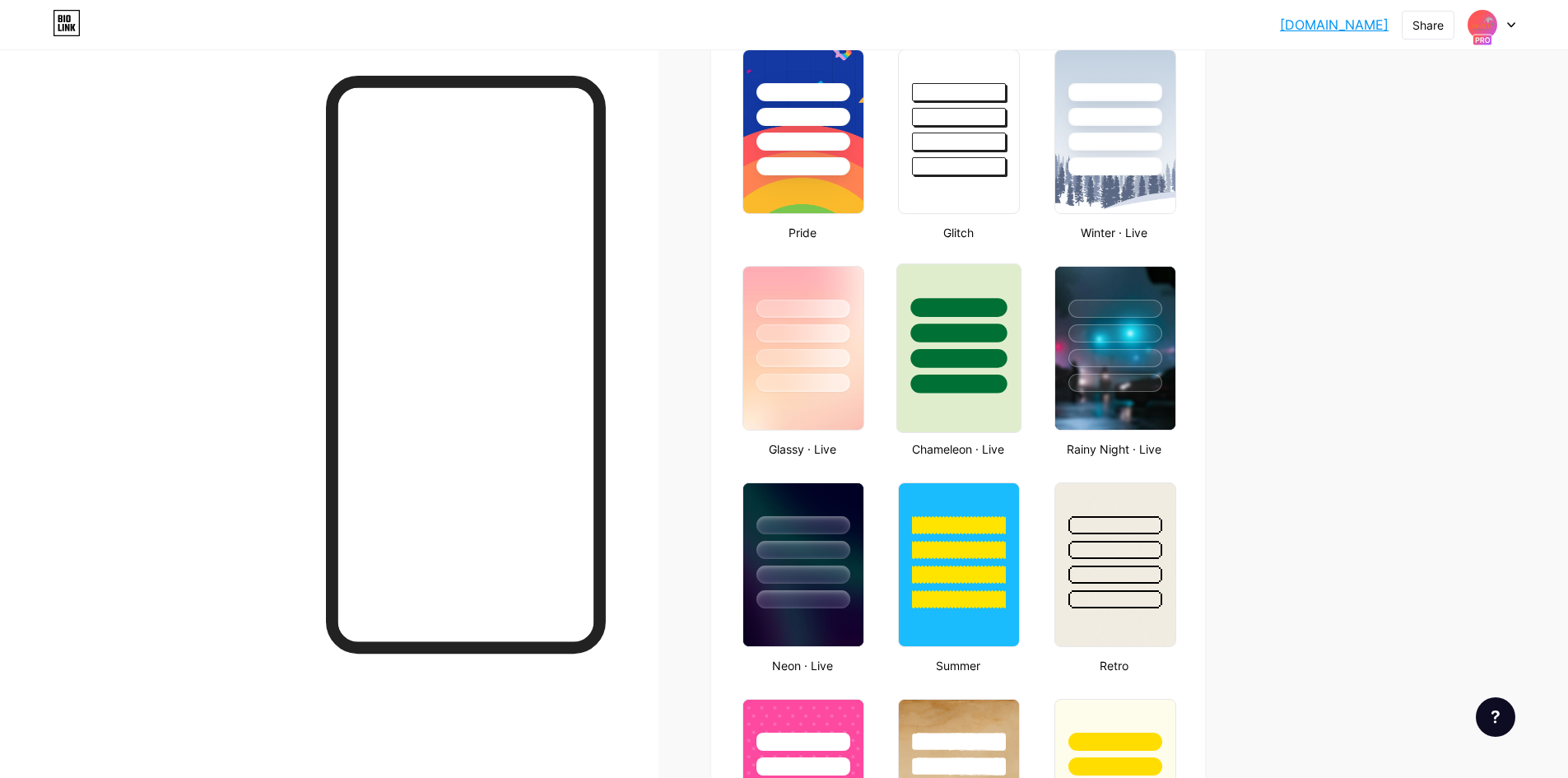
click at [954, 375] on div at bounding box center [959, 384] width 96 height 19
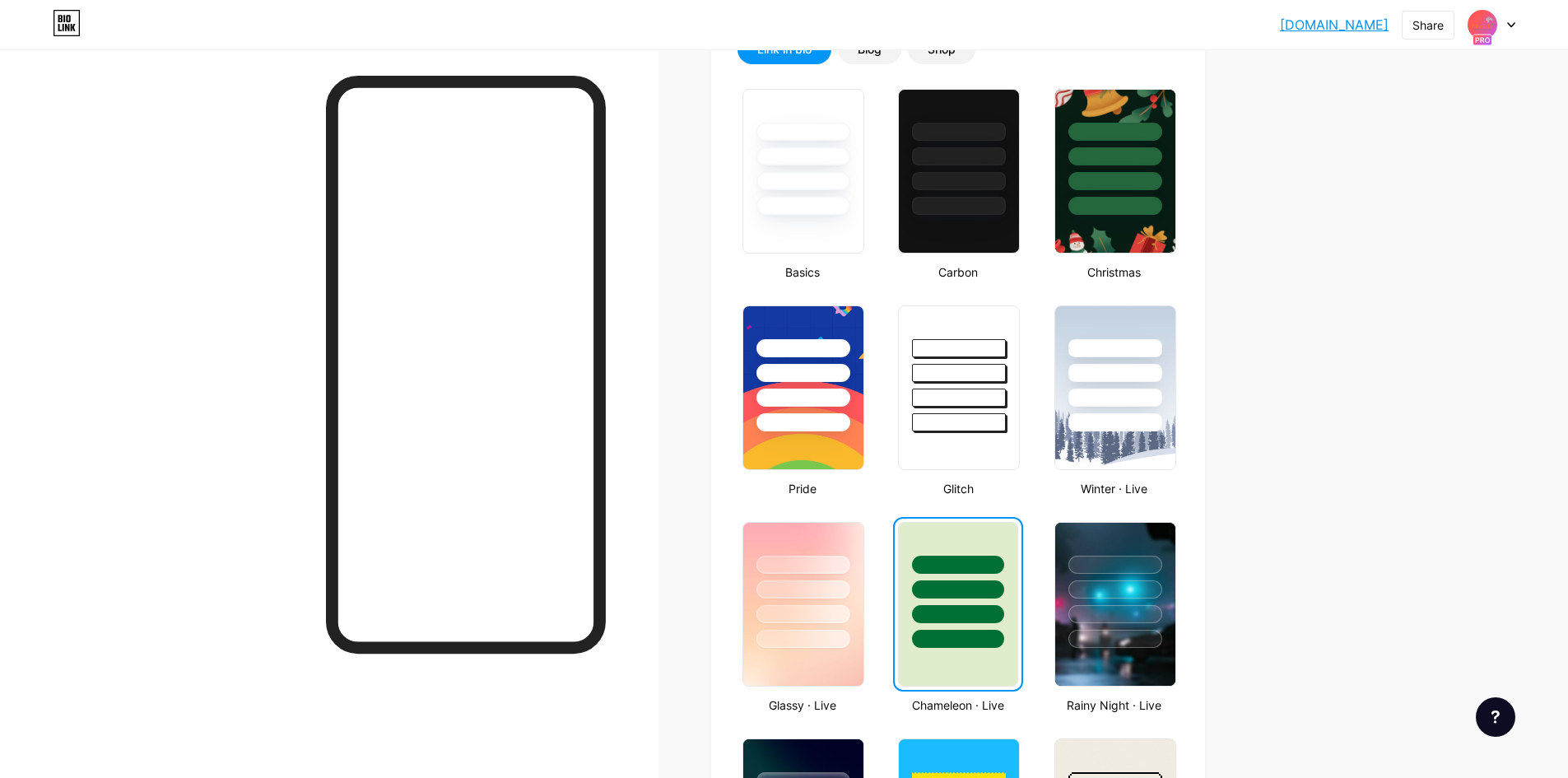
scroll to position [576, 0]
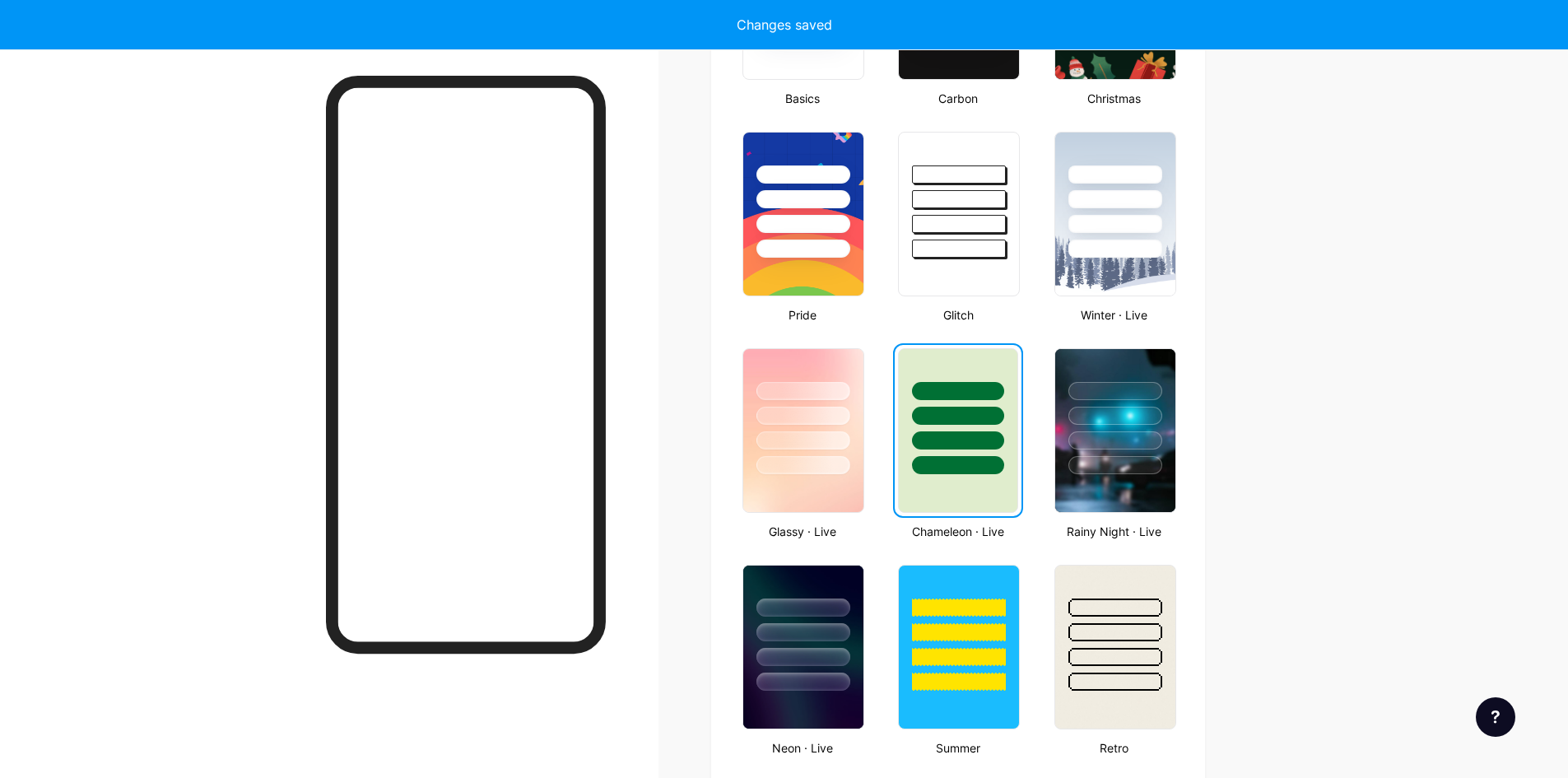
click at [958, 434] on div at bounding box center [958, 441] width 92 height 18
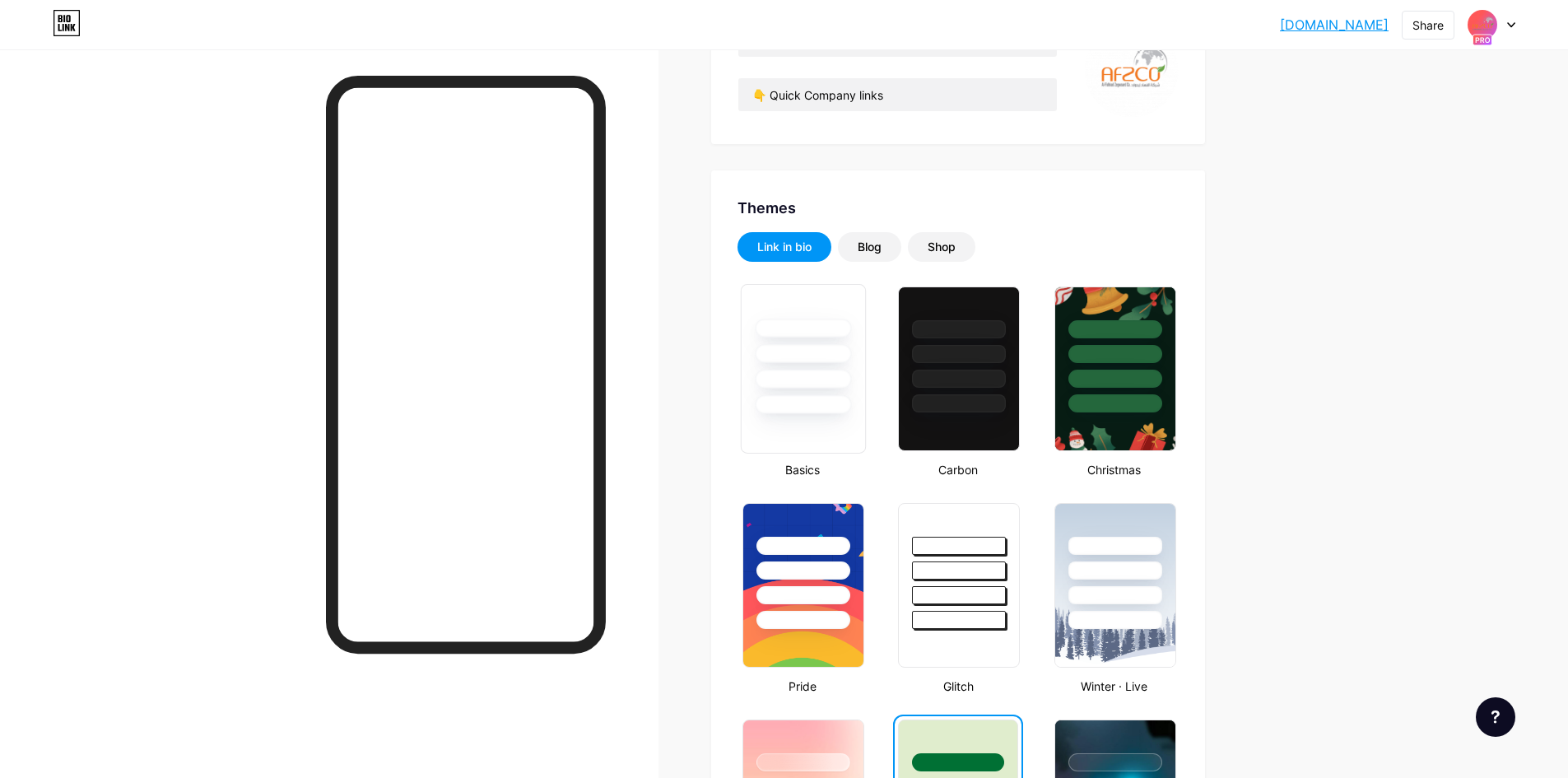
scroll to position [165, 0]
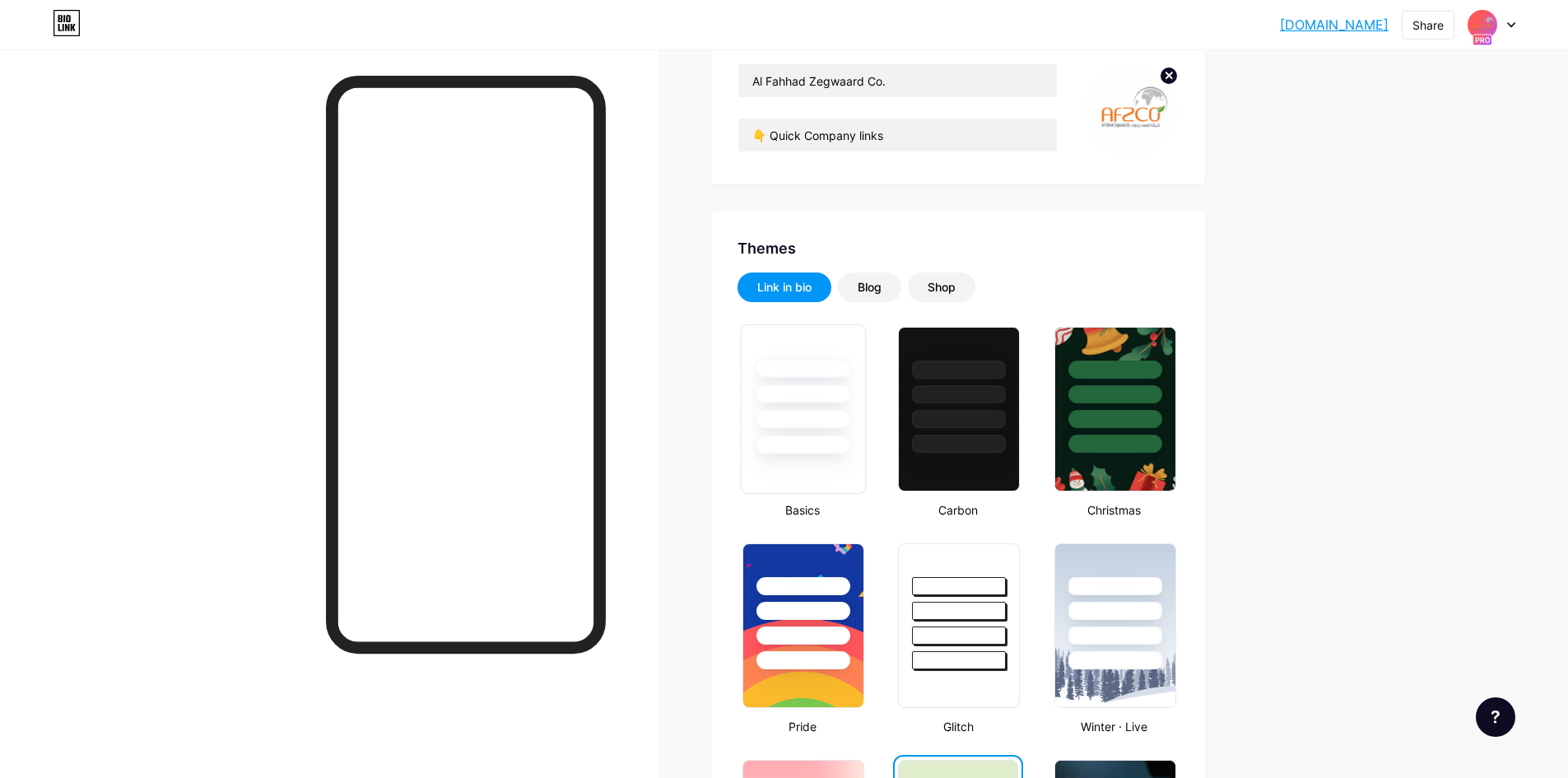
click at [830, 366] on div at bounding box center [803, 368] width 96 height 19
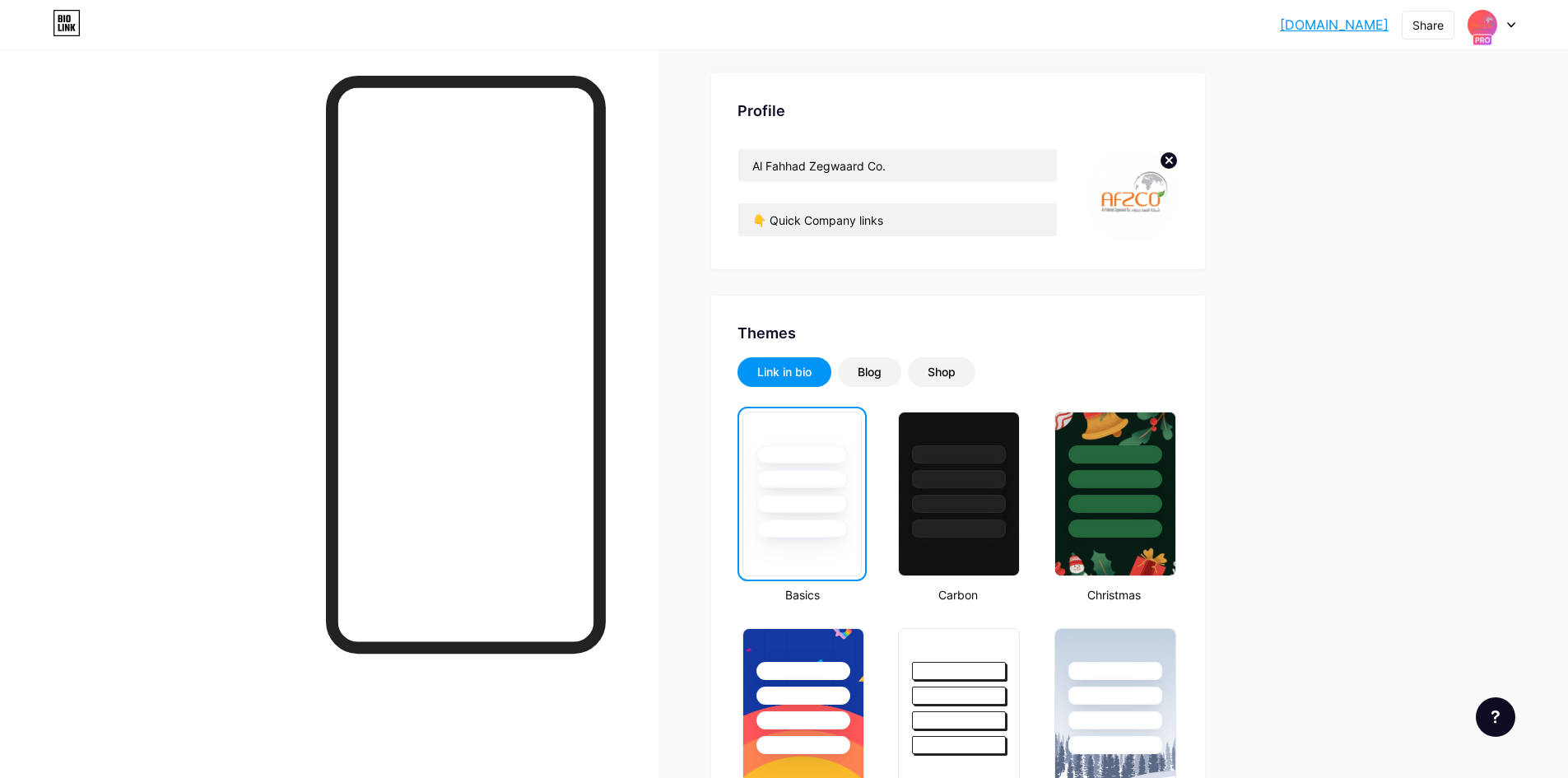
scroll to position [0, 0]
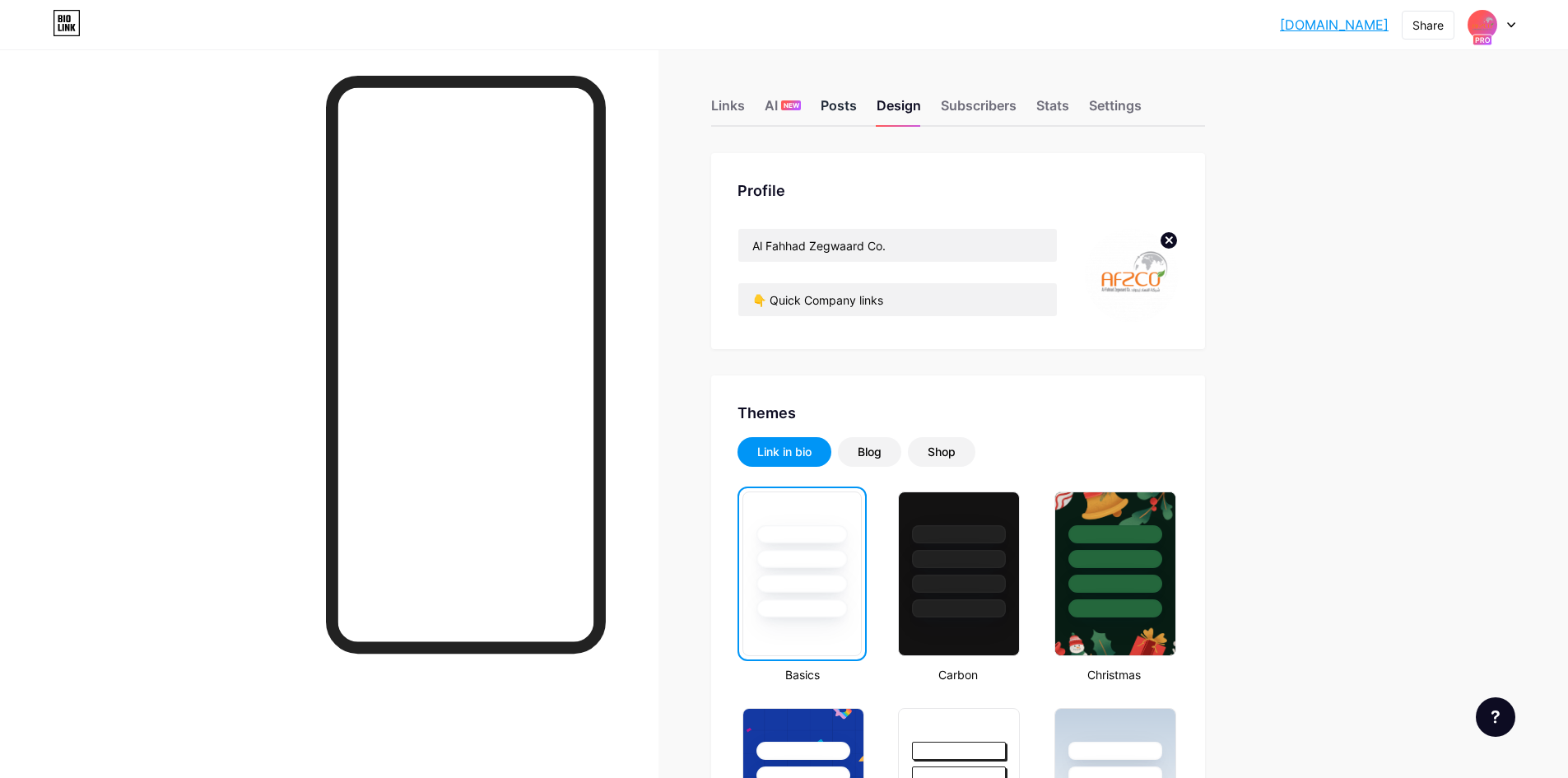
click at [846, 109] on div "Posts" at bounding box center [838, 109] width 36 height 29
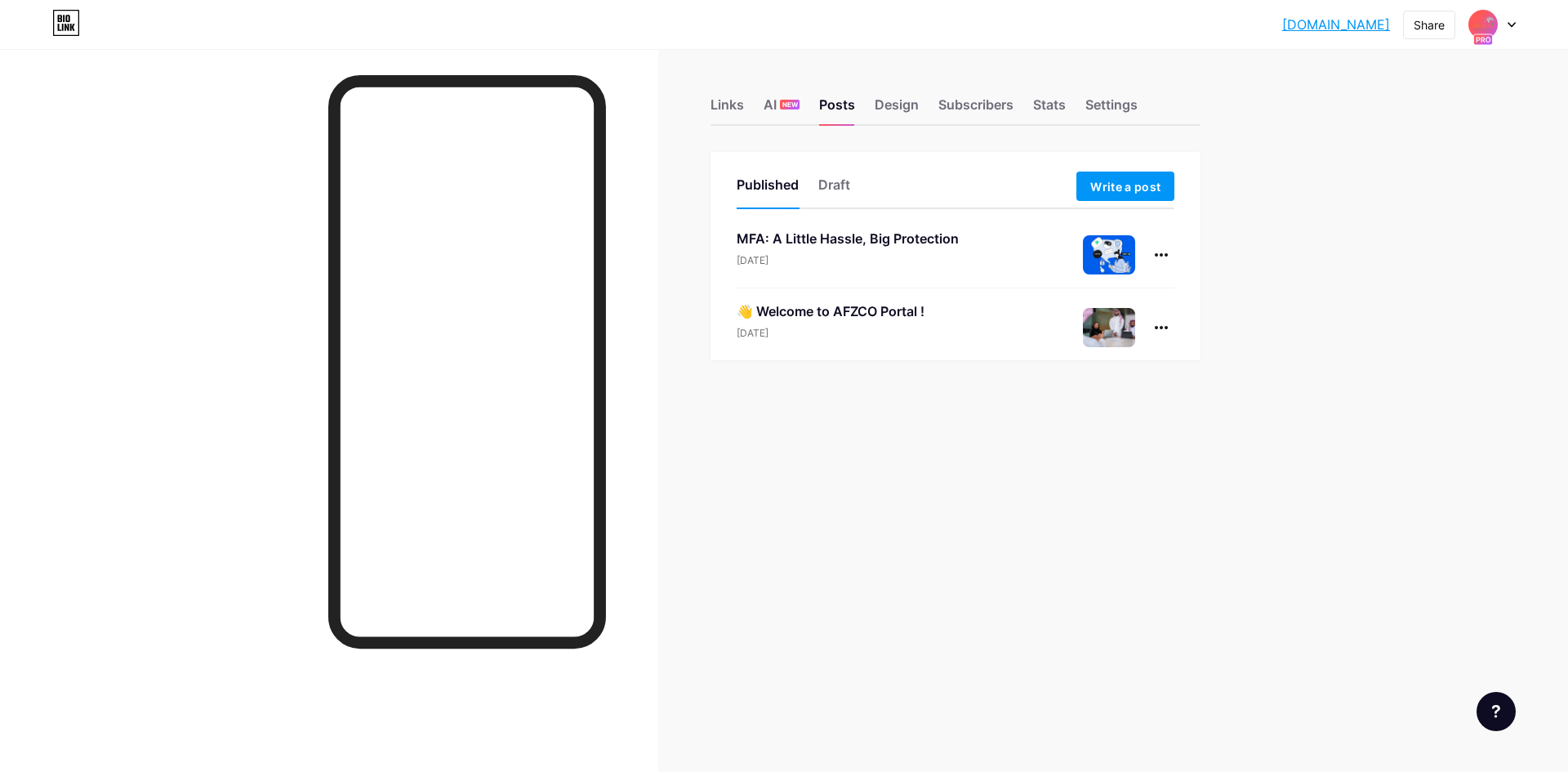
drag, startPoint x: 1165, startPoint y: 572, endPoint x: 1166, endPoint y: 563, distance: 9.1
click at [1166, 571] on div "Links AI NEW Posts Design Subscribers Stats Settings Published Draft Write a po…" at bounding box center [634, 386] width 1269 height 772
click at [1114, 325] on img at bounding box center [1109, 328] width 52 height 39
click at [1125, 329] on img at bounding box center [1109, 328] width 52 height 39
click at [1165, 326] on icon at bounding box center [1161, 328] width 13 height 4
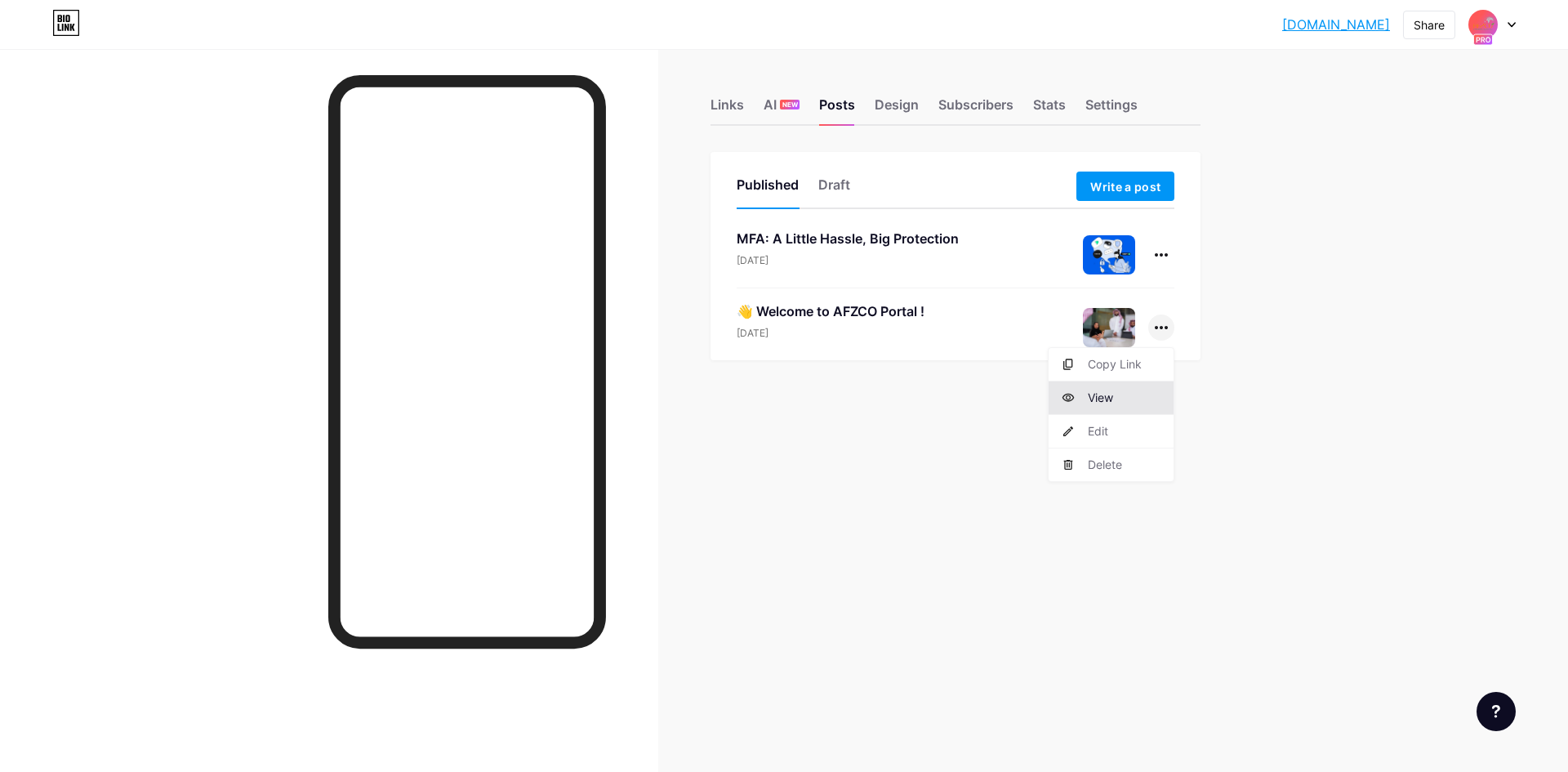
click at [1127, 387] on li "View" at bounding box center [1112, 398] width 125 height 34
click at [1158, 328] on icon at bounding box center [1161, 328] width 13 height 4
click at [1121, 428] on li "Edit" at bounding box center [1112, 432] width 125 height 34
click at [721, 101] on div "Links" at bounding box center [727, 109] width 34 height 29
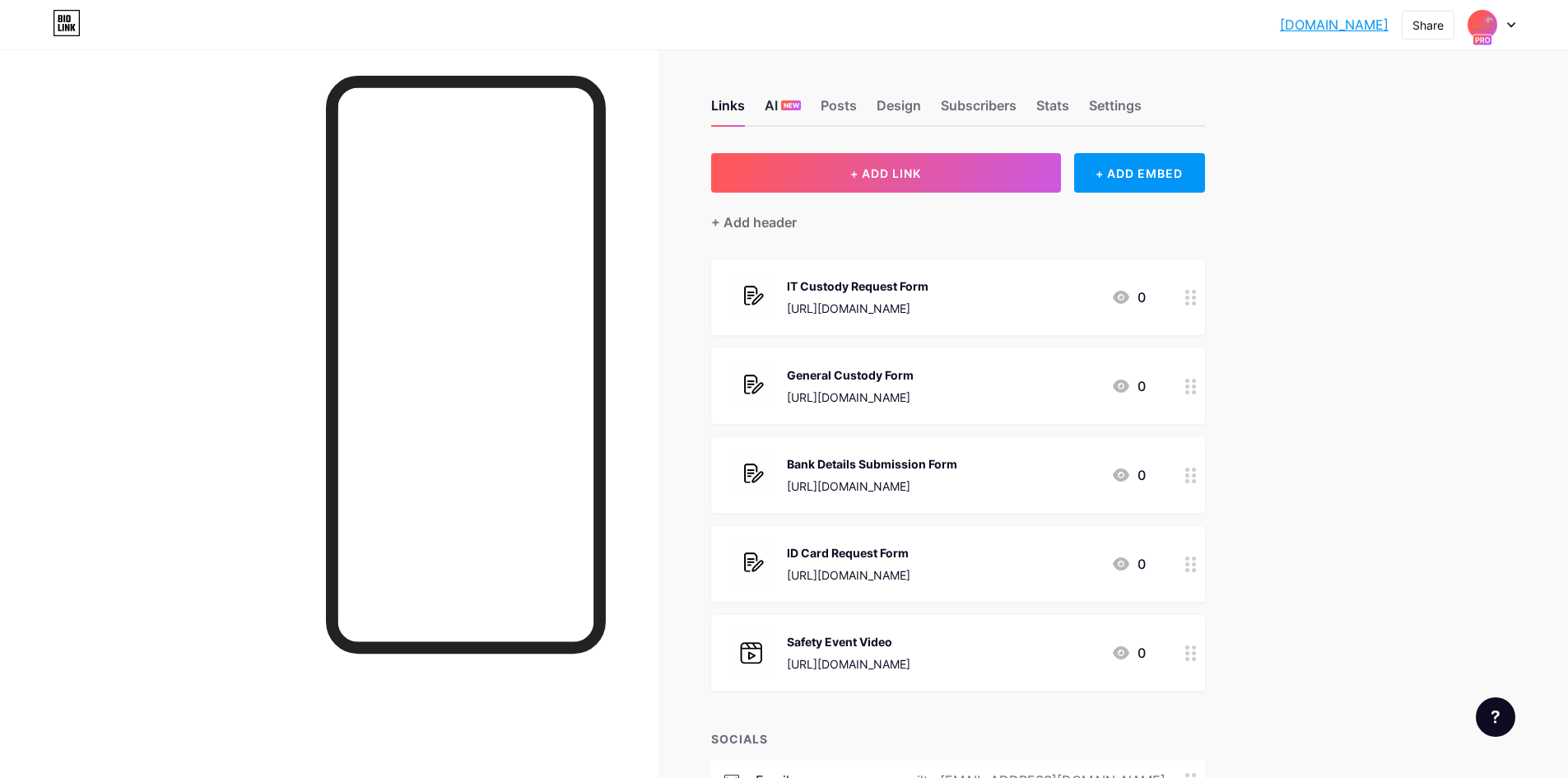
click at [796, 108] on span "NEW" at bounding box center [792, 105] width 16 height 10
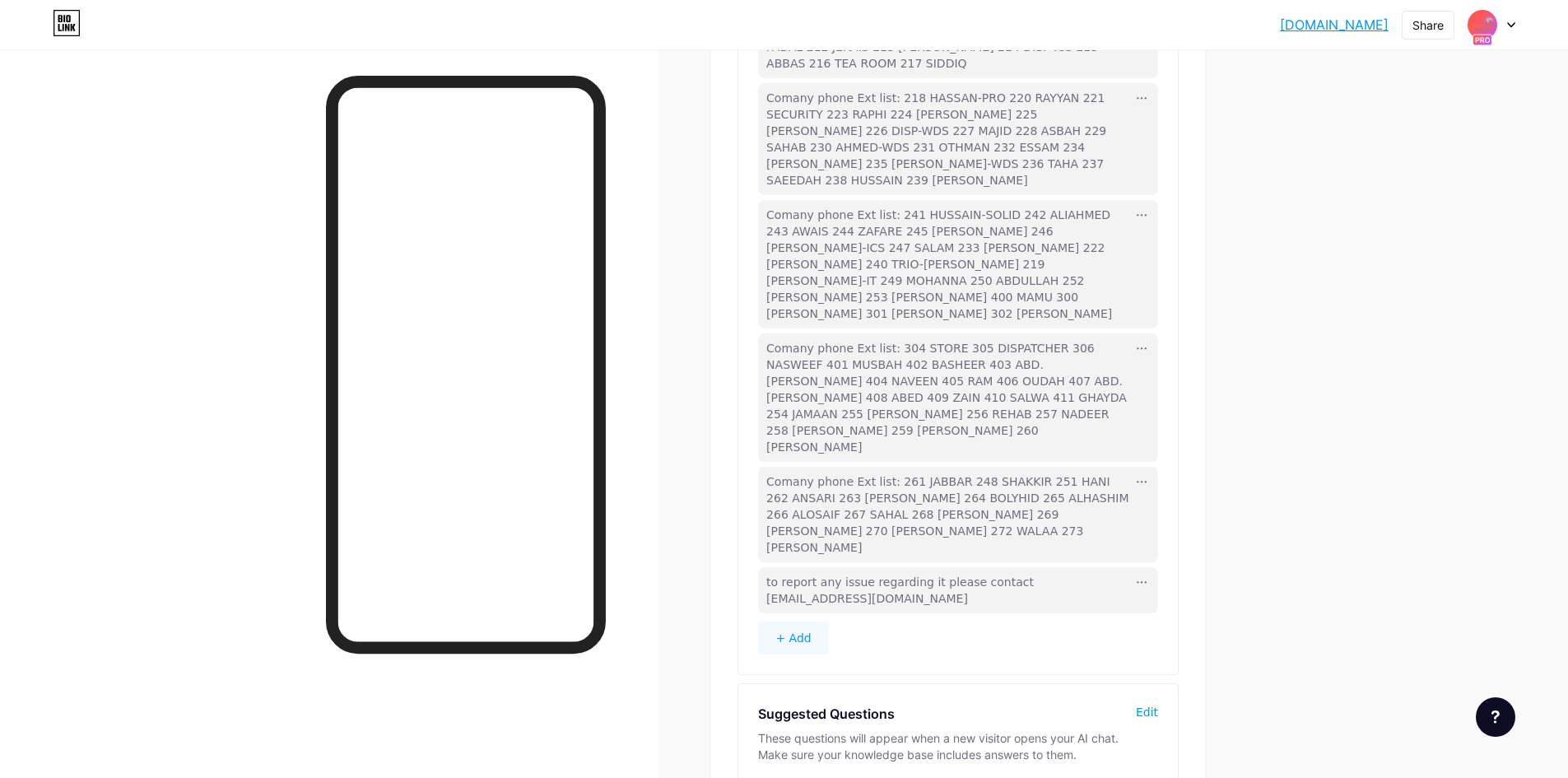
scroll to position [462, 0]
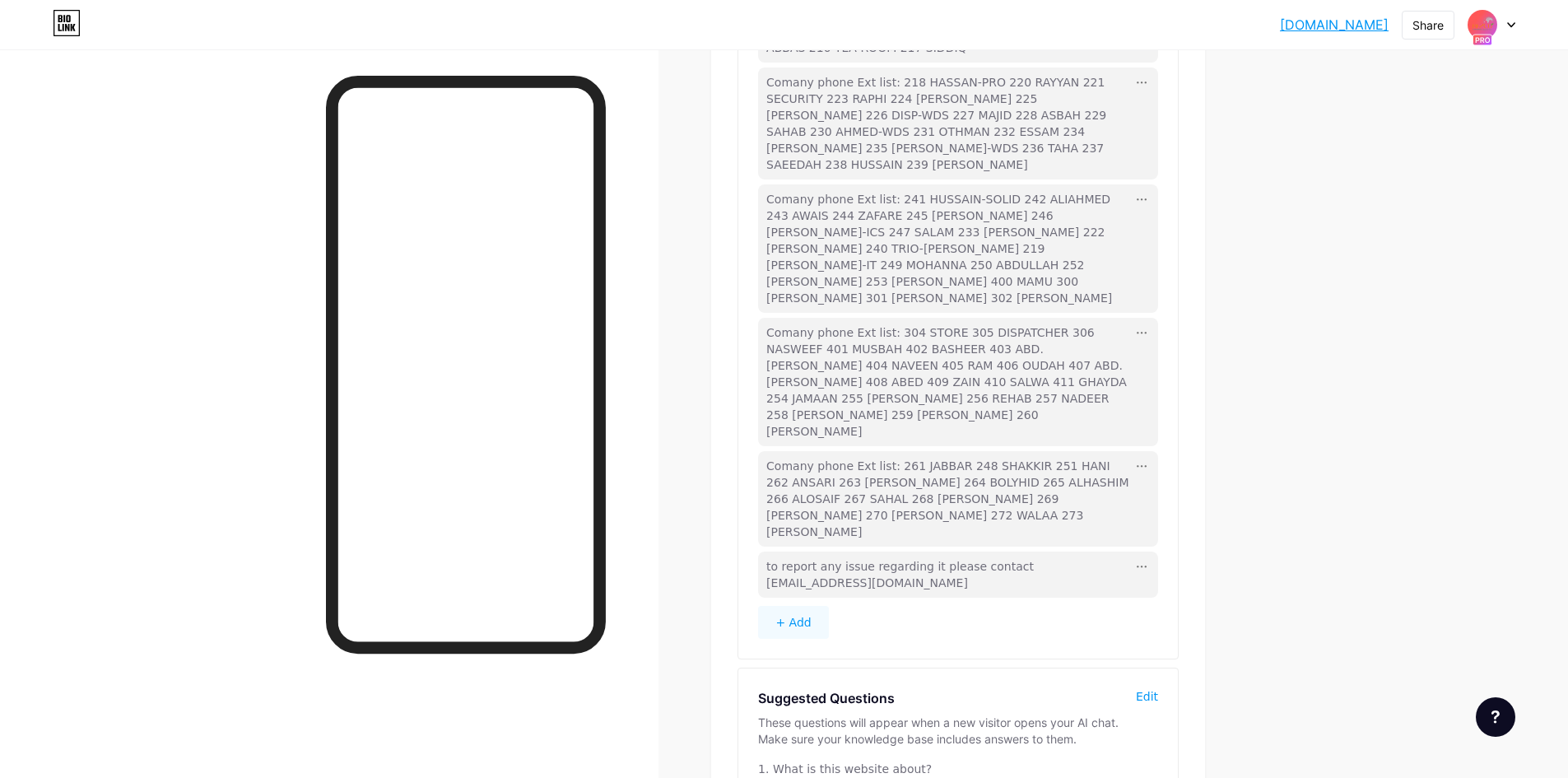
click at [791, 606] on button "+ Add" at bounding box center [794, 622] width 71 height 33
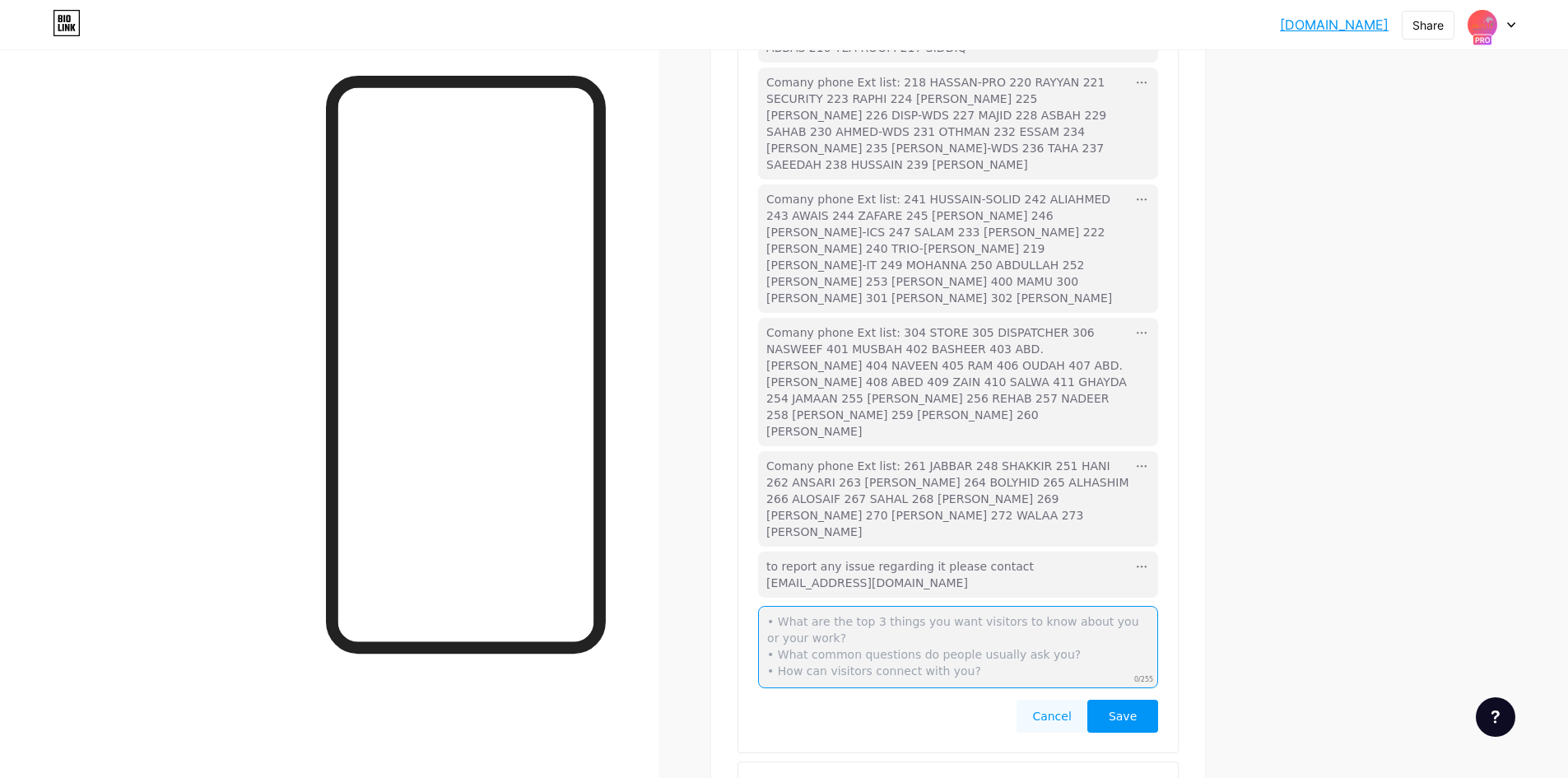
click at [876, 606] on textarea at bounding box center [958, 647] width 400 height 82
drag, startPoint x: 1139, startPoint y: 517, endPoint x: 1163, endPoint y: 516, distance: 24.0
click at [1140, 606] on textarea at bounding box center [958, 647] width 400 height 82
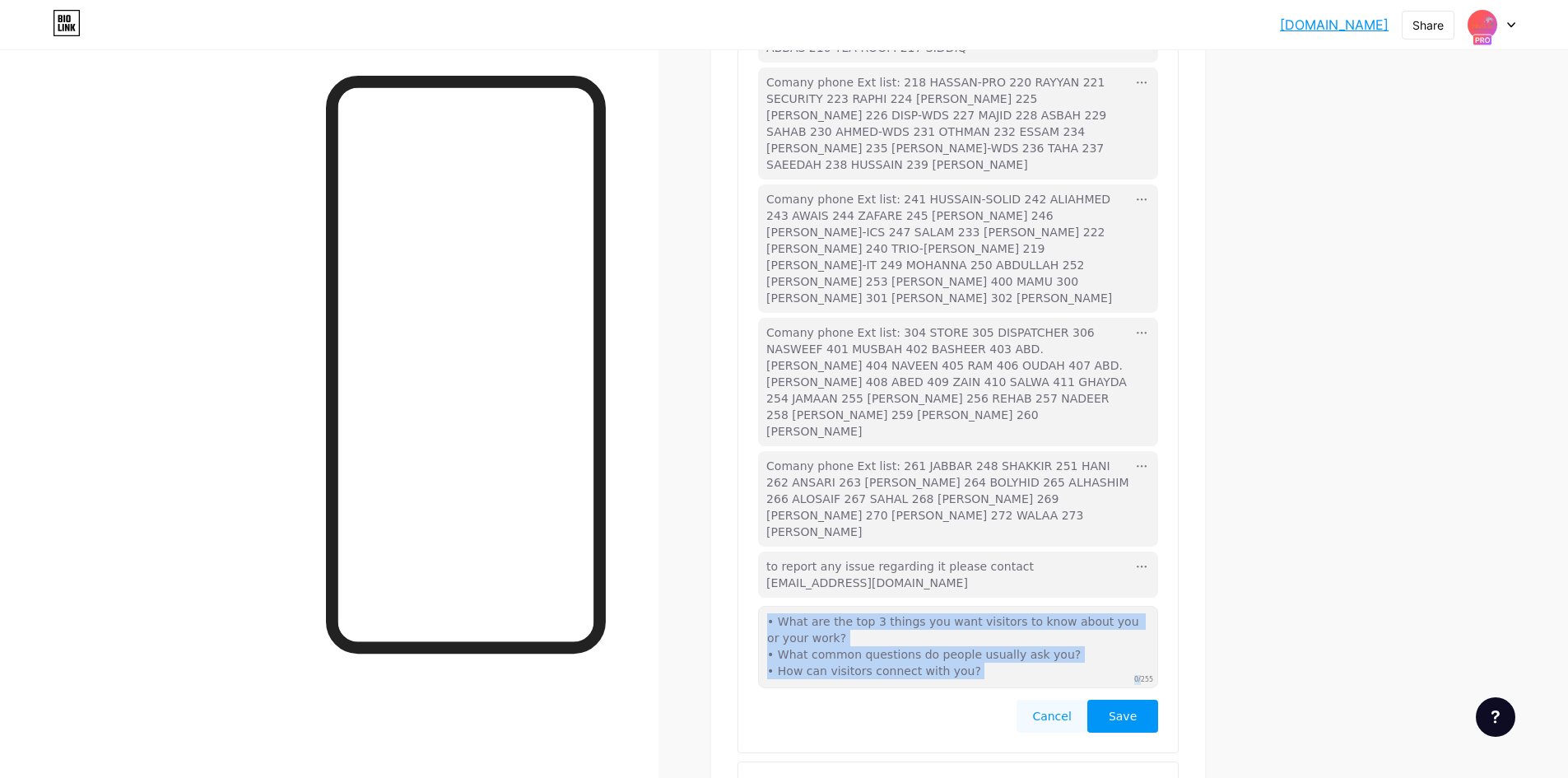
click at [1158, 606] on div "0/255" at bounding box center [958, 649] width 400 height 85
click at [1139, 606] on textarea at bounding box center [958, 647] width 400 height 82
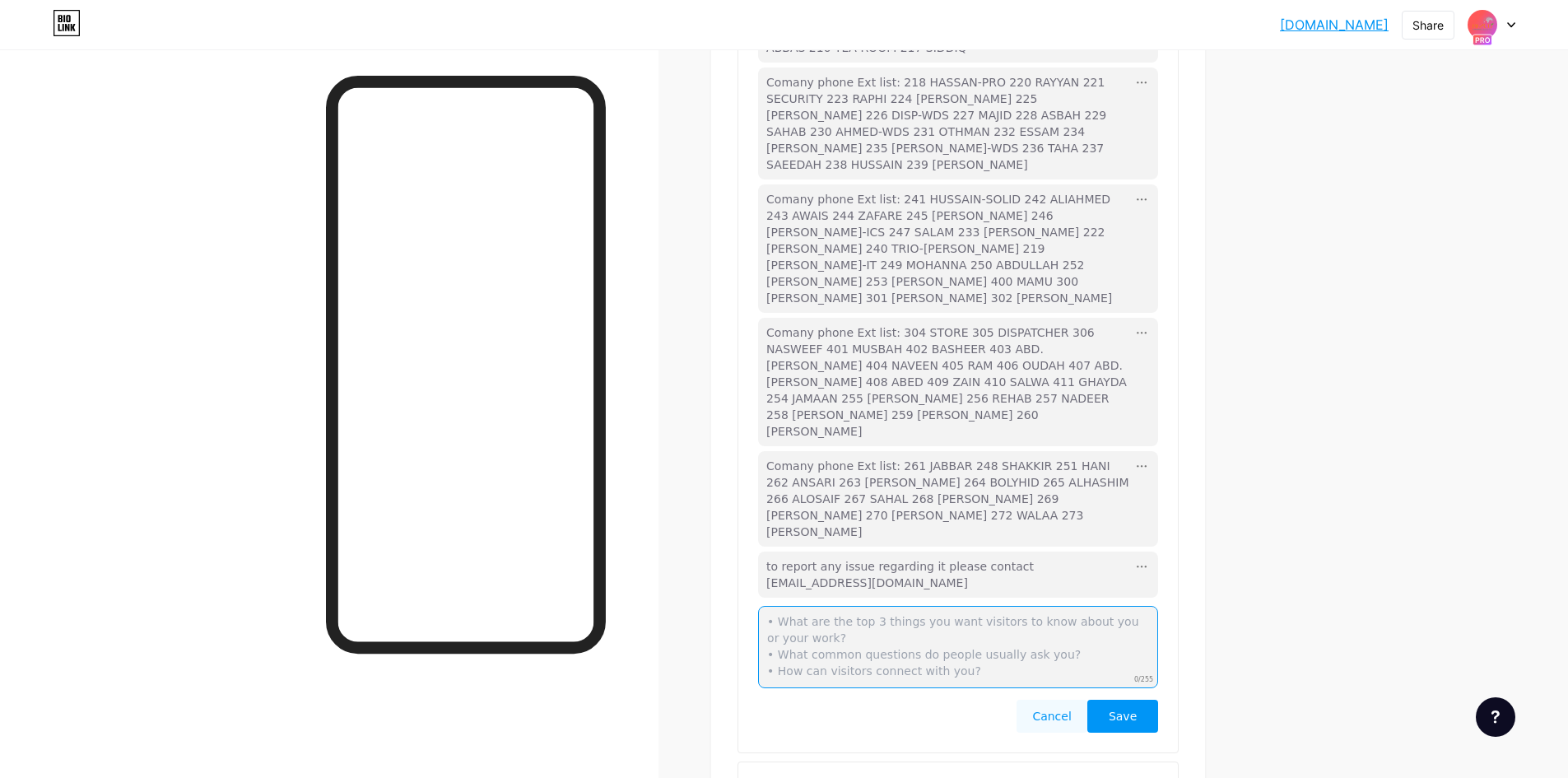
click at [884, 606] on textarea at bounding box center [958, 647] width 400 height 82
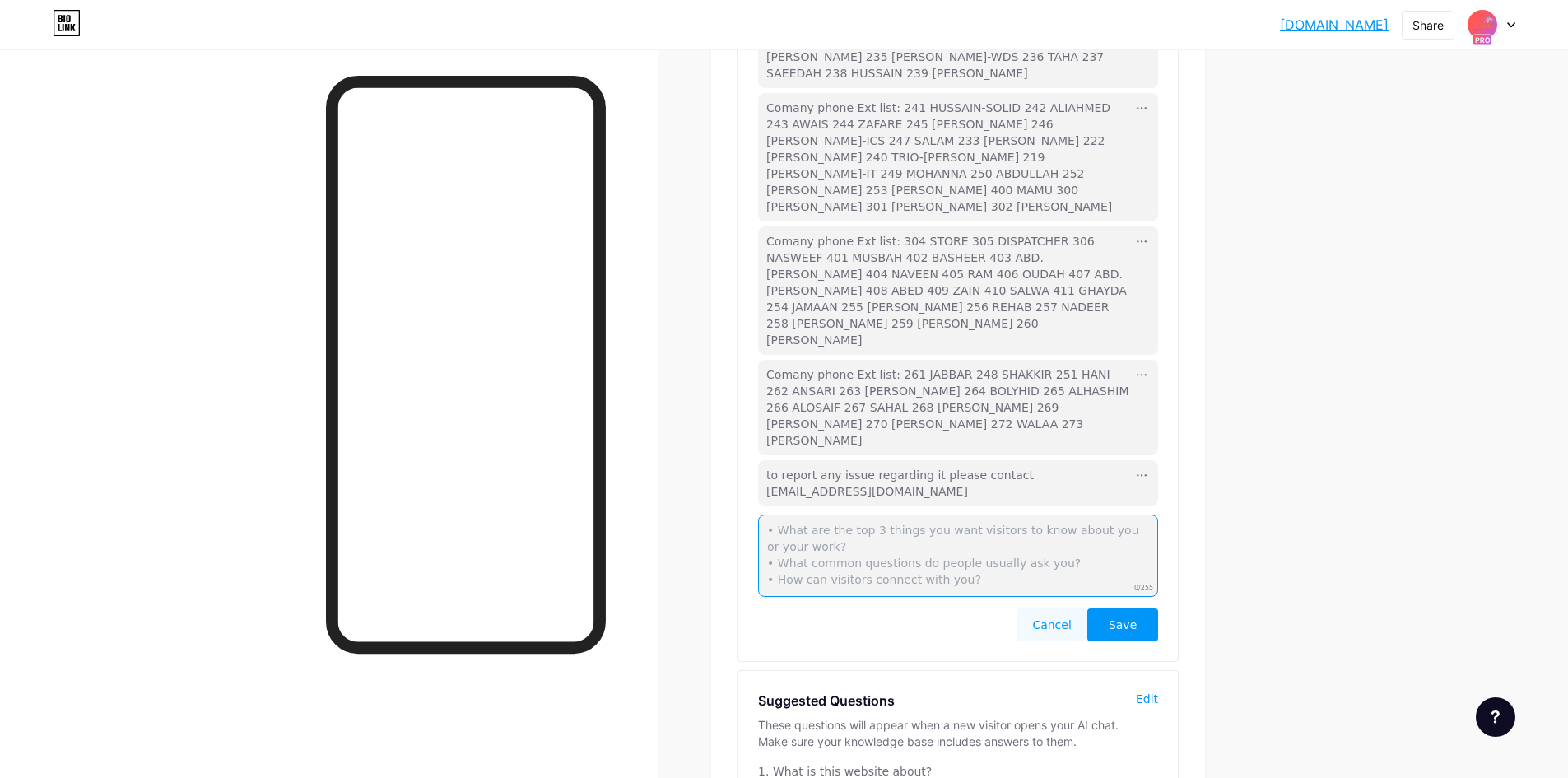
scroll to position [555, 0]
click at [1059, 606] on button "Cancel" at bounding box center [1052, 622] width 71 height 33
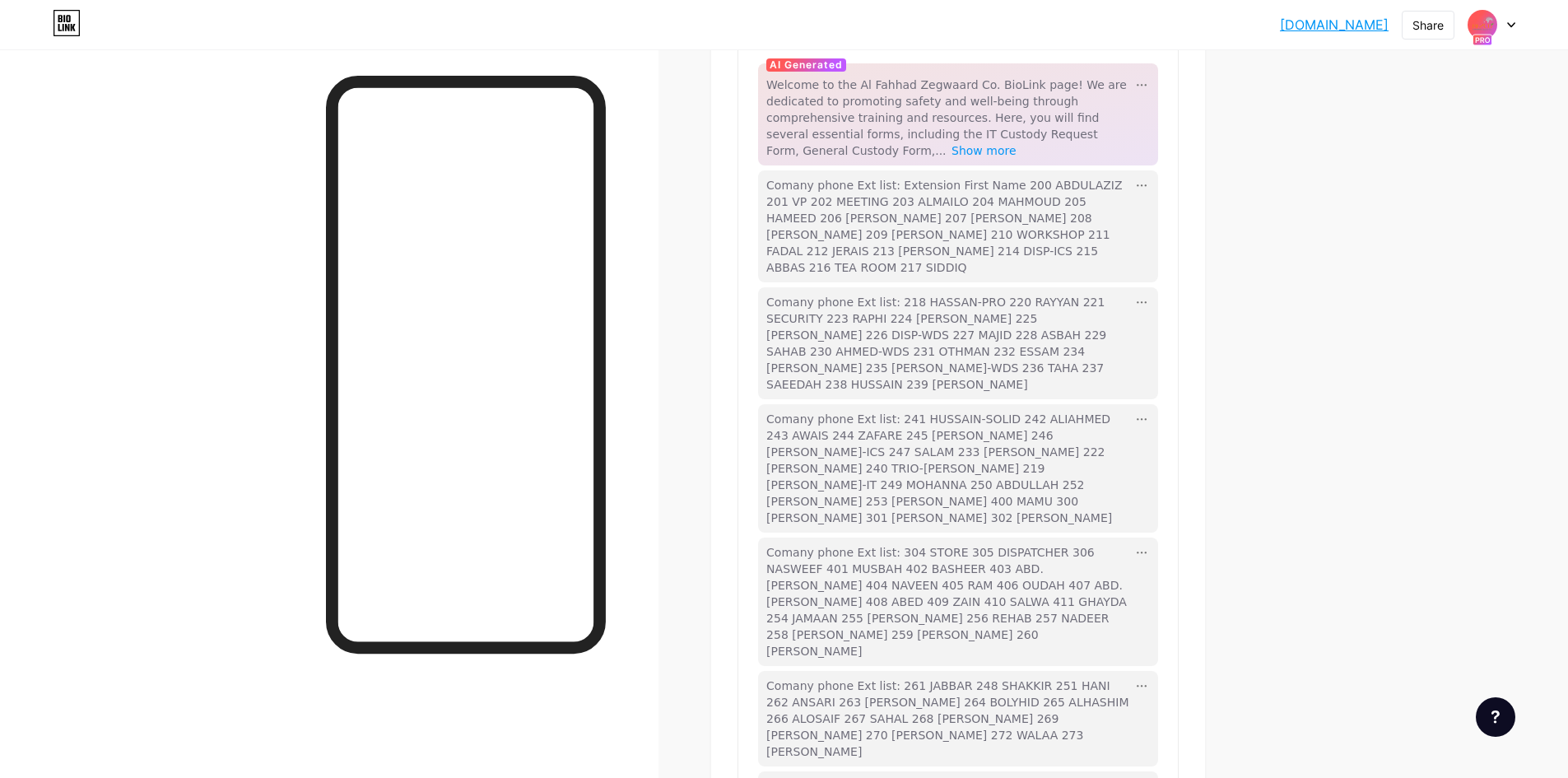
scroll to position [0, 0]
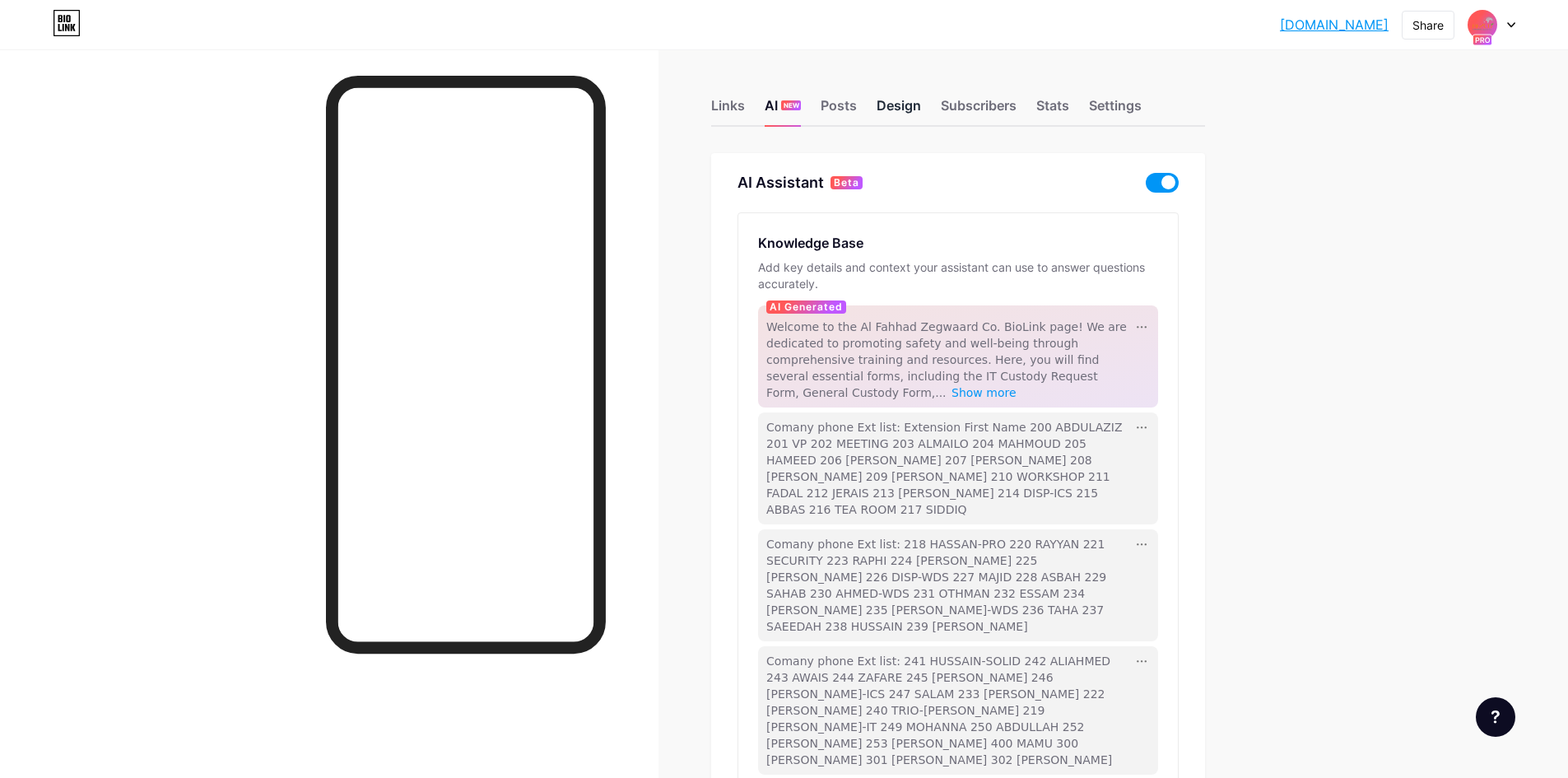
click at [897, 109] on div "Design" at bounding box center [899, 109] width 44 height 29
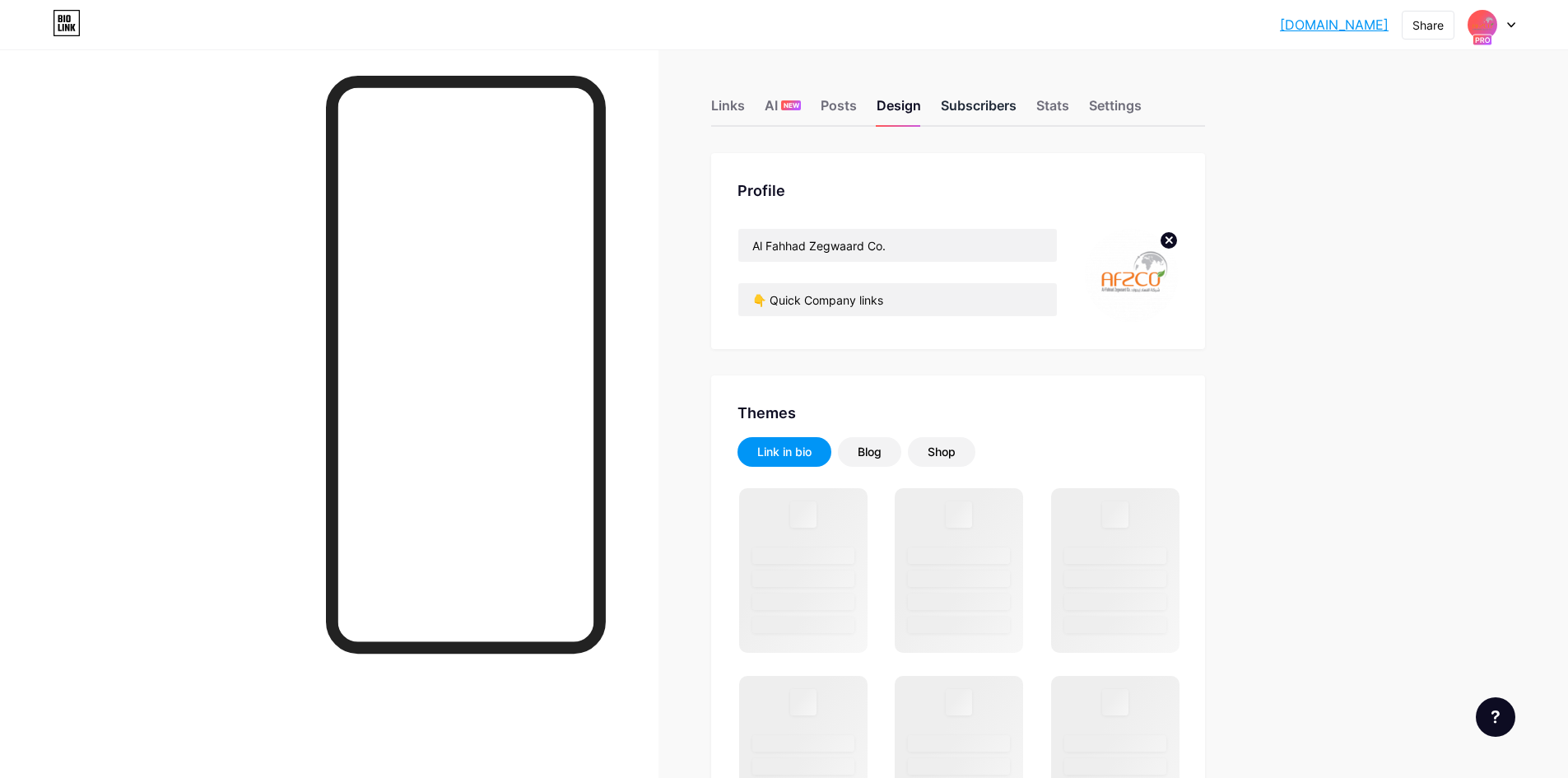
click at [993, 104] on div "Subscribers" at bounding box center [978, 109] width 76 height 29
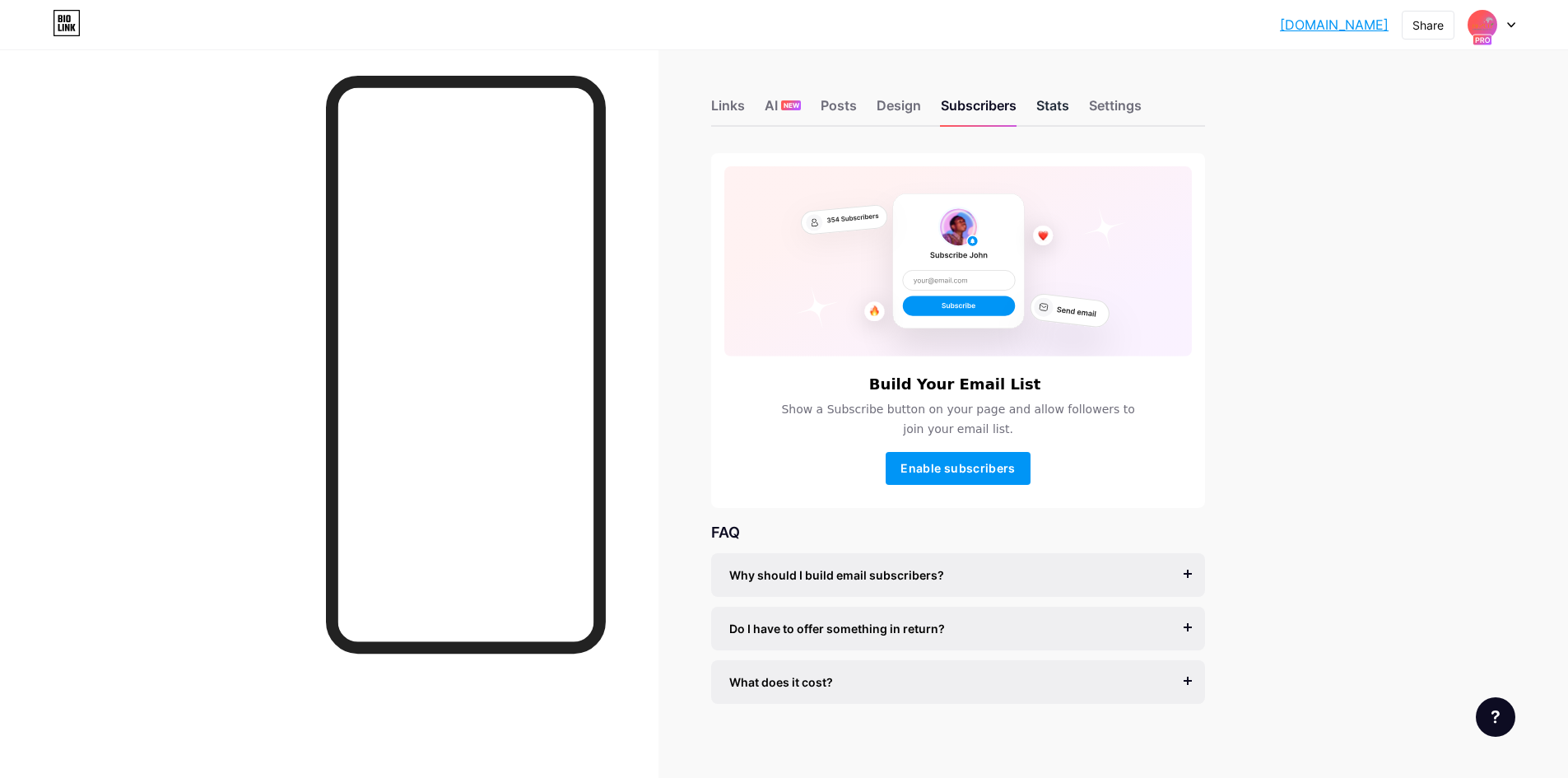
click at [1058, 109] on div "Stats" at bounding box center [1053, 109] width 33 height 29
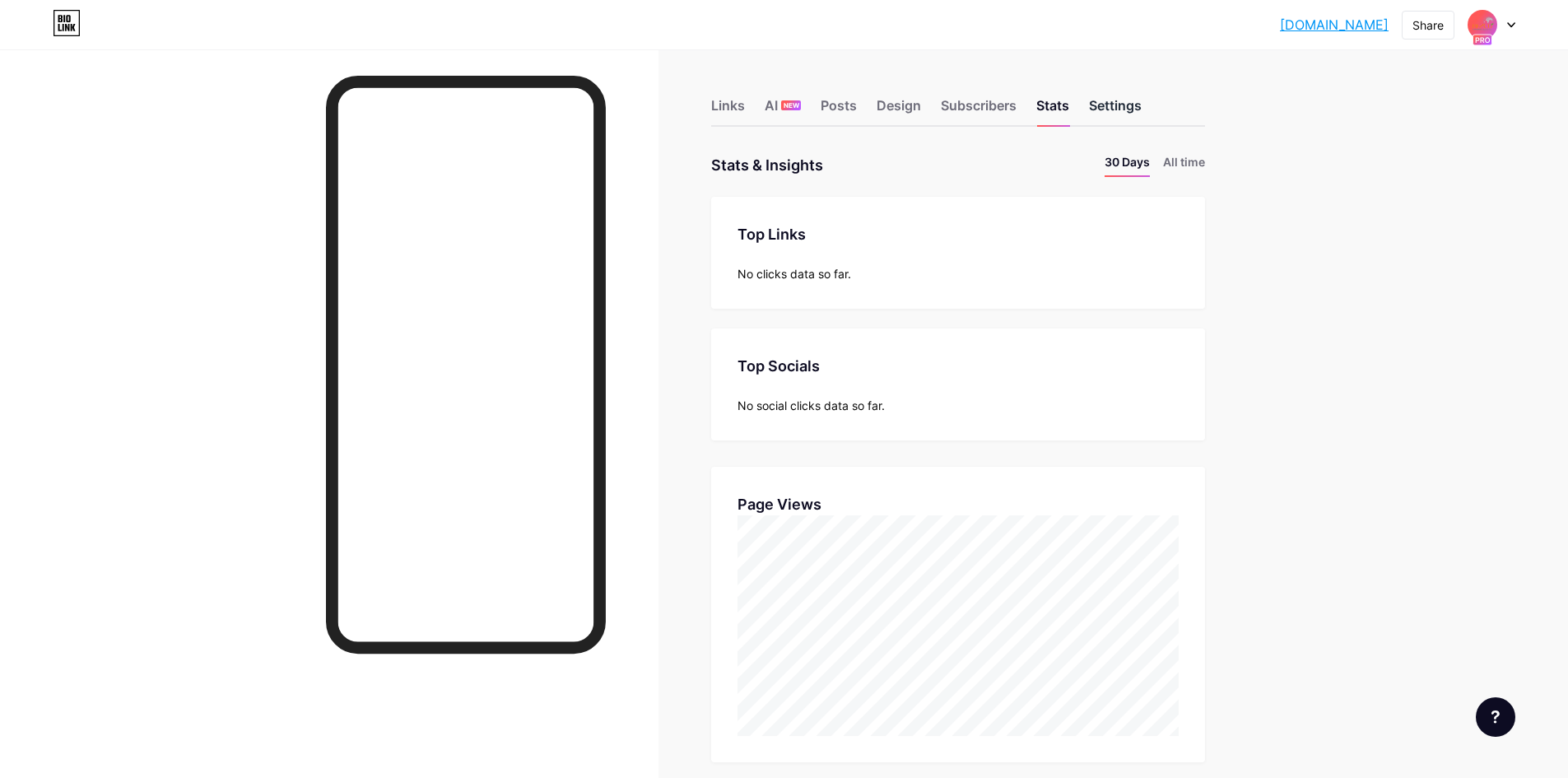
click at [1111, 112] on div "Settings" at bounding box center [1115, 109] width 53 height 29
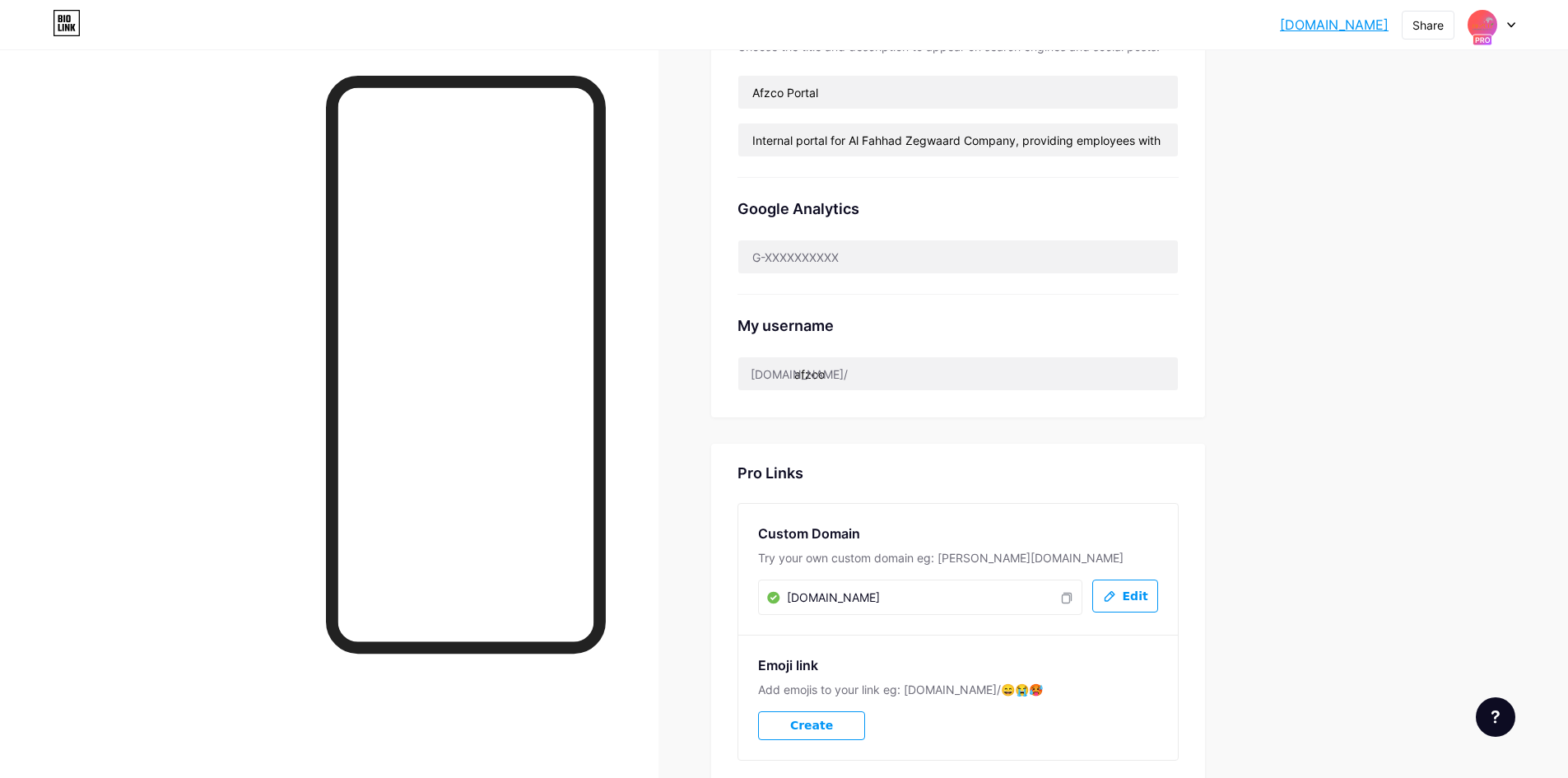
scroll to position [165, 0]
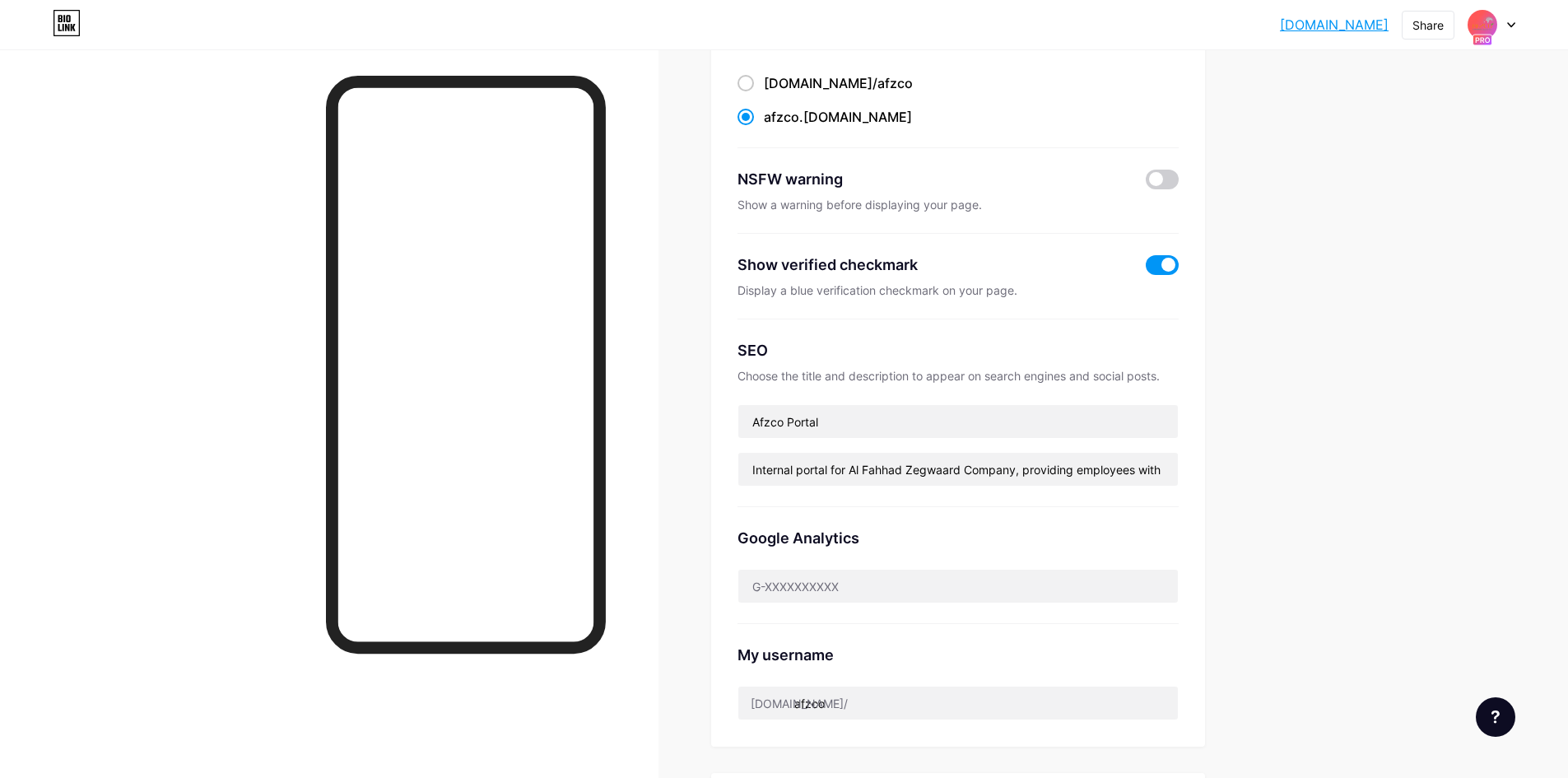
click at [1443, 409] on div "[DOMAIN_NAME] [DOMAIN_NAME] Share Switch accounts Al Fahhad Zegwaard Co. [DOMAI…" at bounding box center [784, 532] width 1568 height 1394
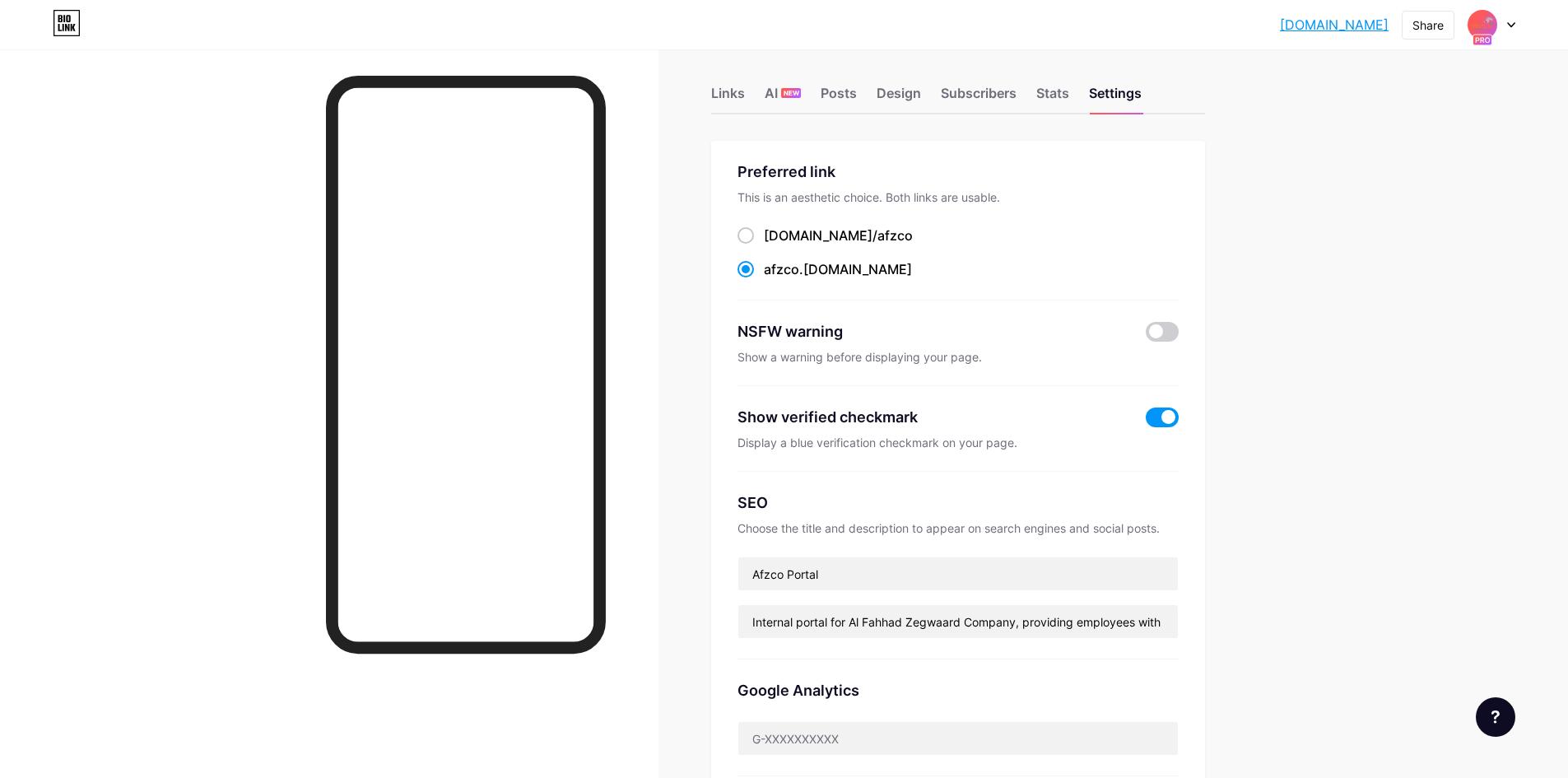
scroll to position [0, 0]
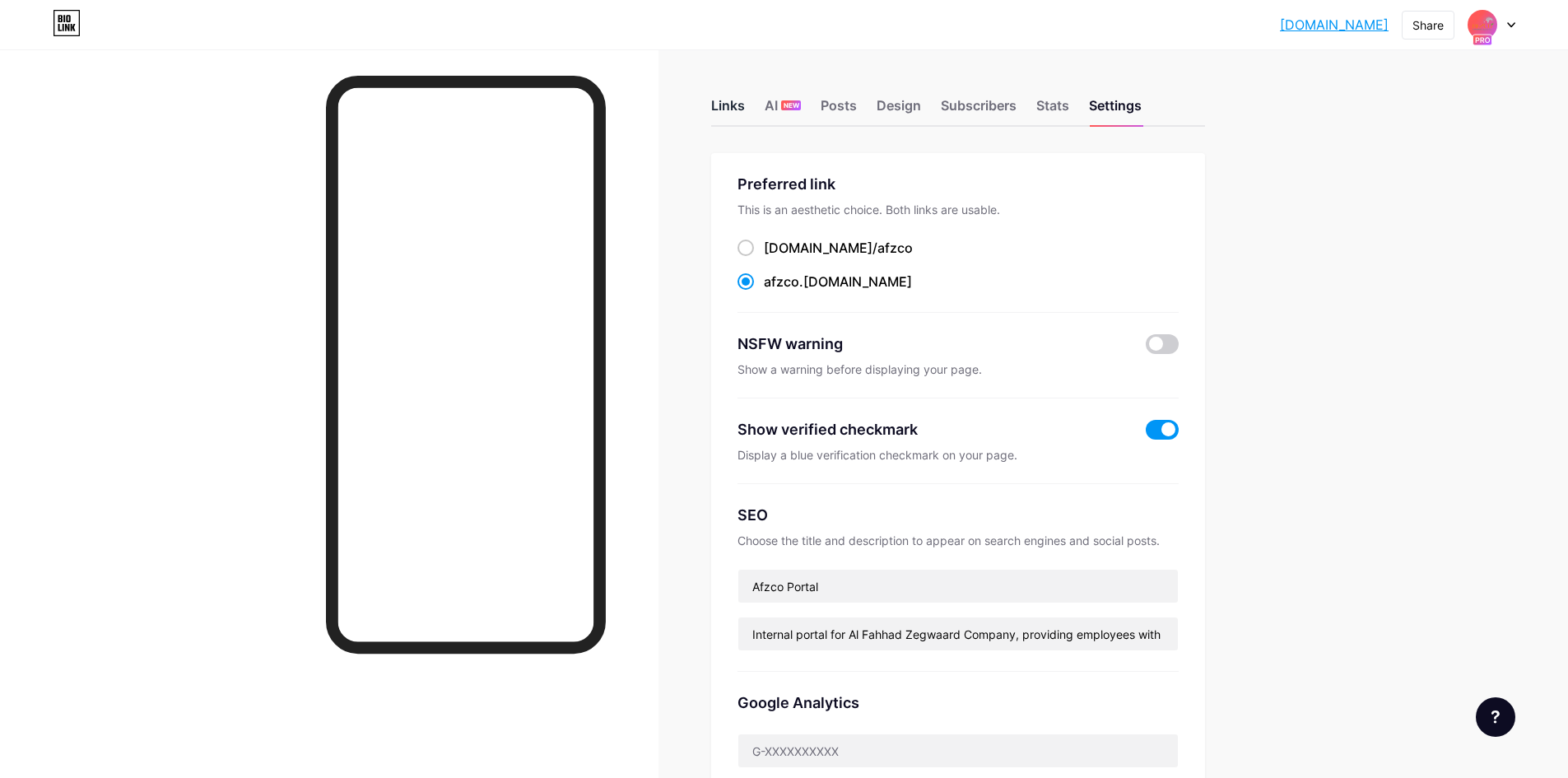
click at [725, 107] on div "Links" at bounding box center [728, 109] width 34 height 29
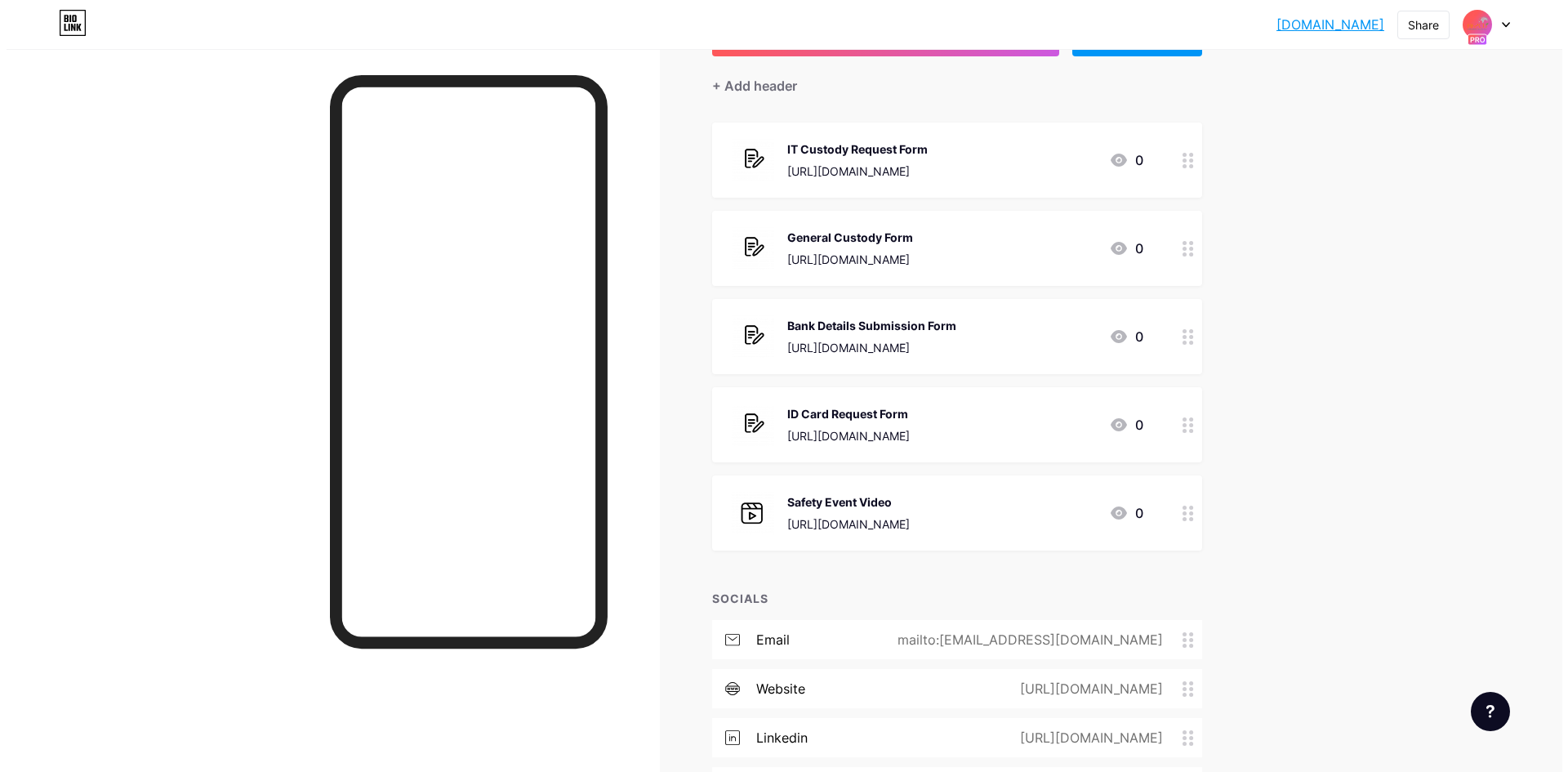
scroll to position [250, 0]
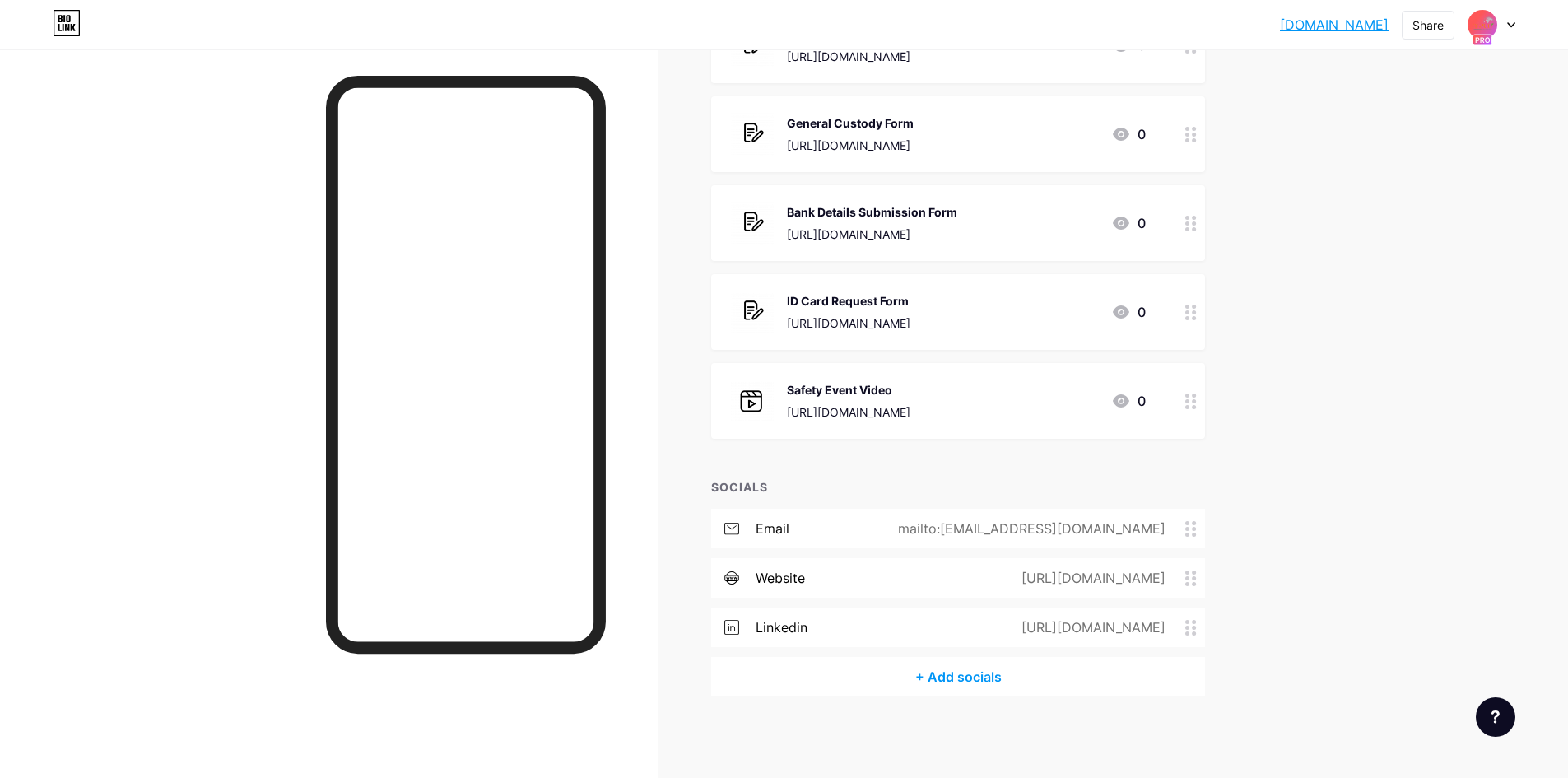
click at [973, 675] on div "+ Add socials" at bounding box center [958, 677] width 494 height 39
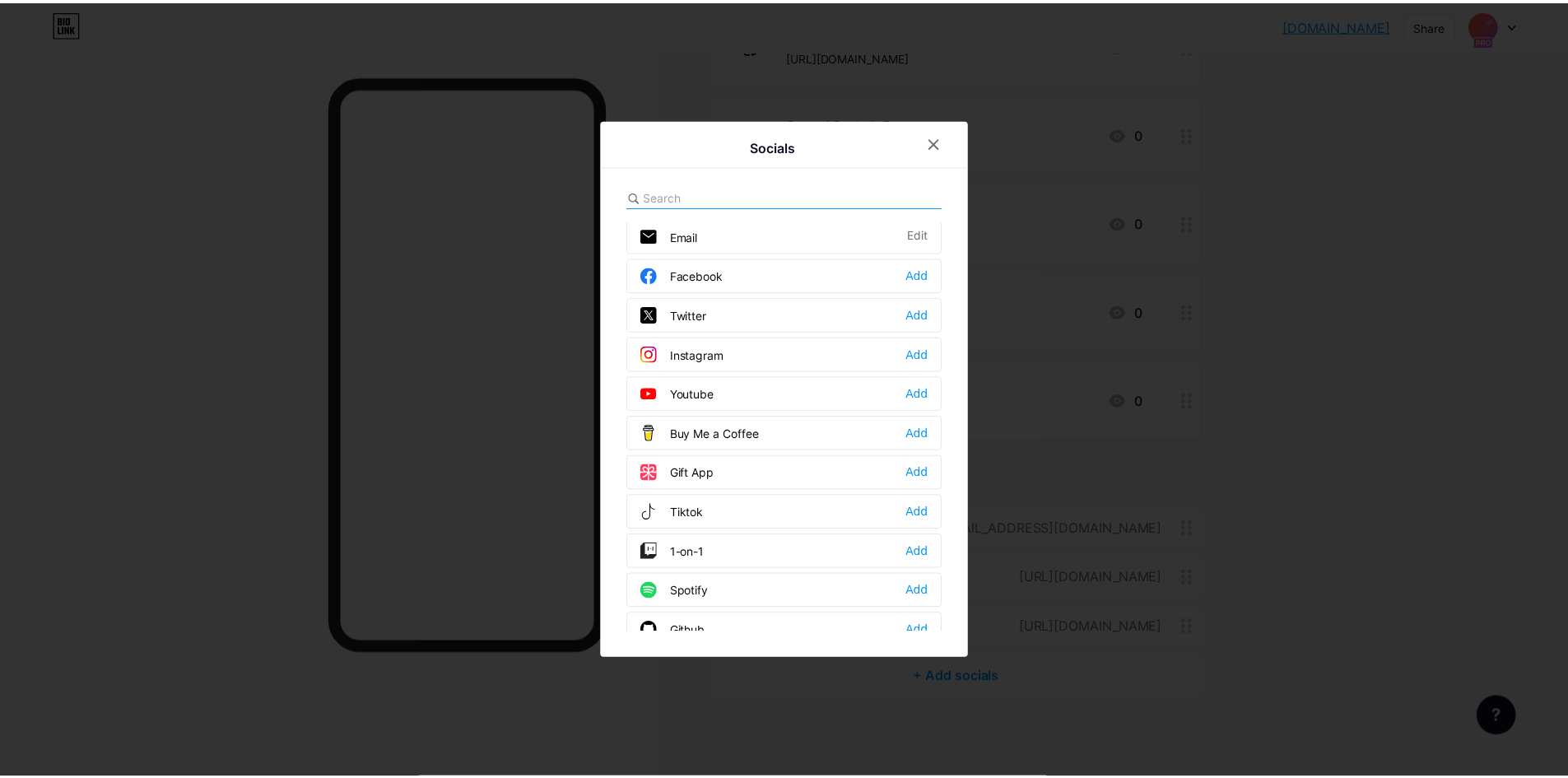
scroll to position [0, 0]
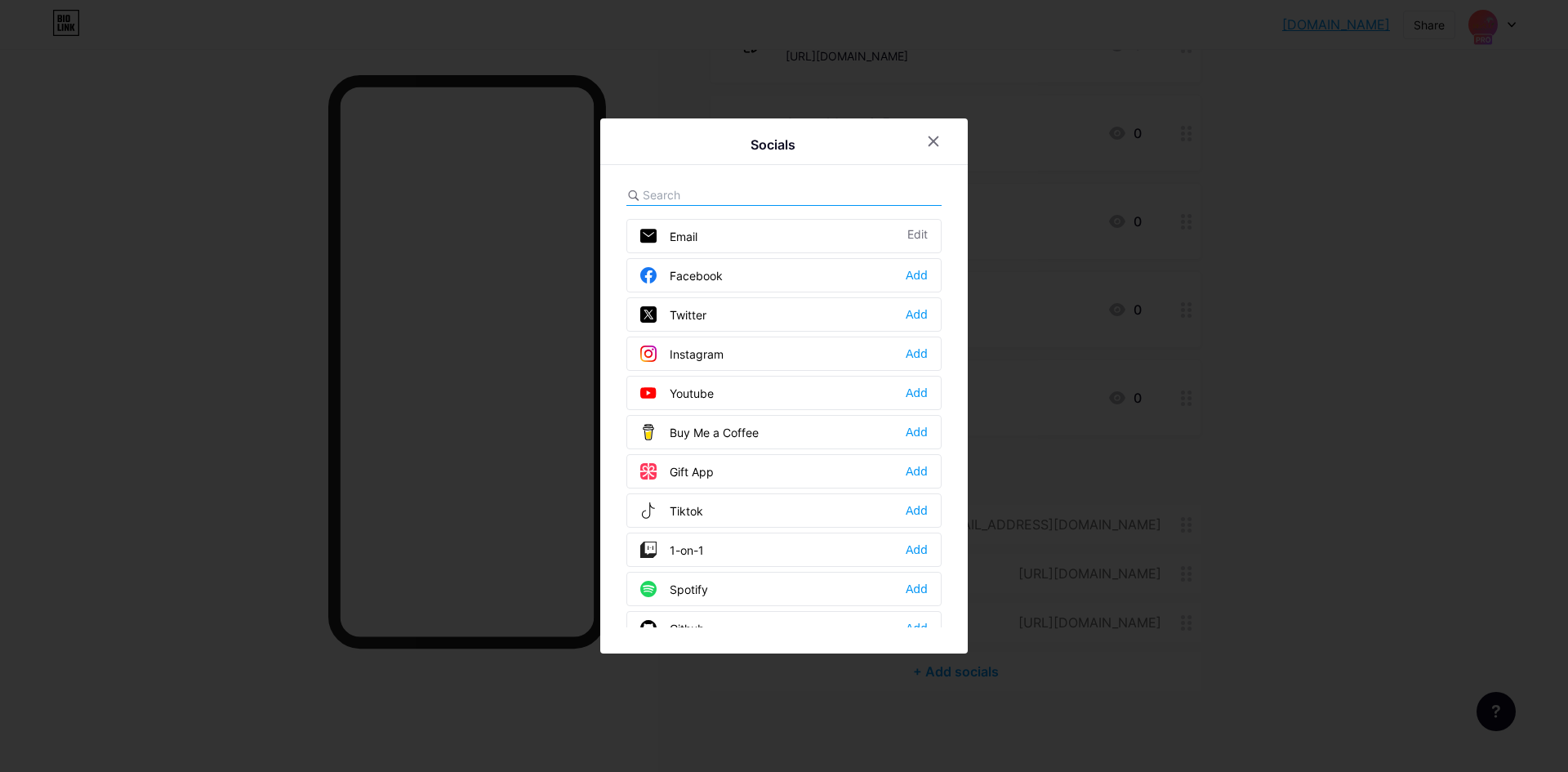
click at [1109, 501] on div at bounding box center [784, 386] width 1568 height 772
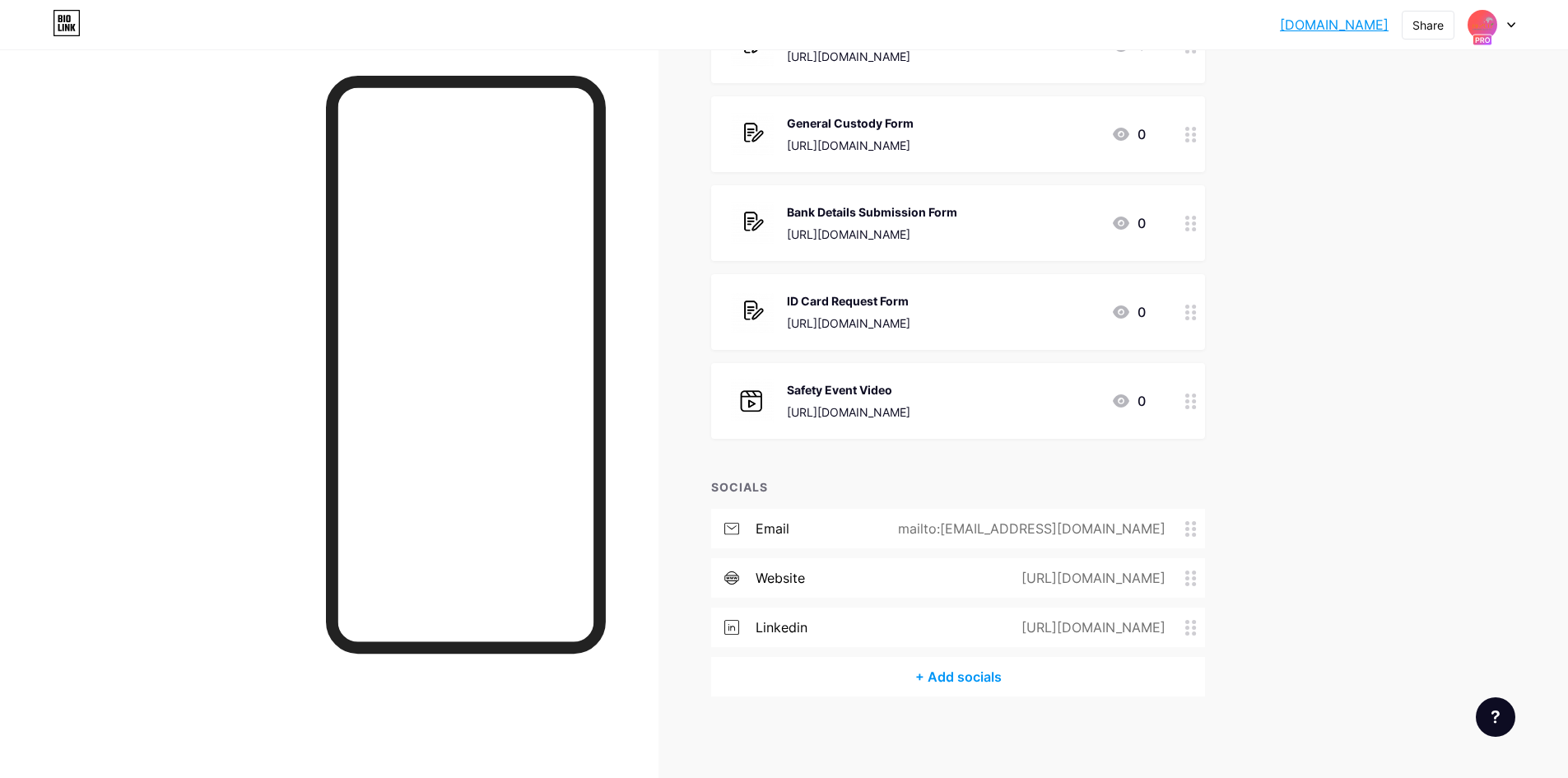
click at [1052, 620] on div "[URL][DOMAIN_NAME]" at bounding box center [1090, 628] width 190 height 20
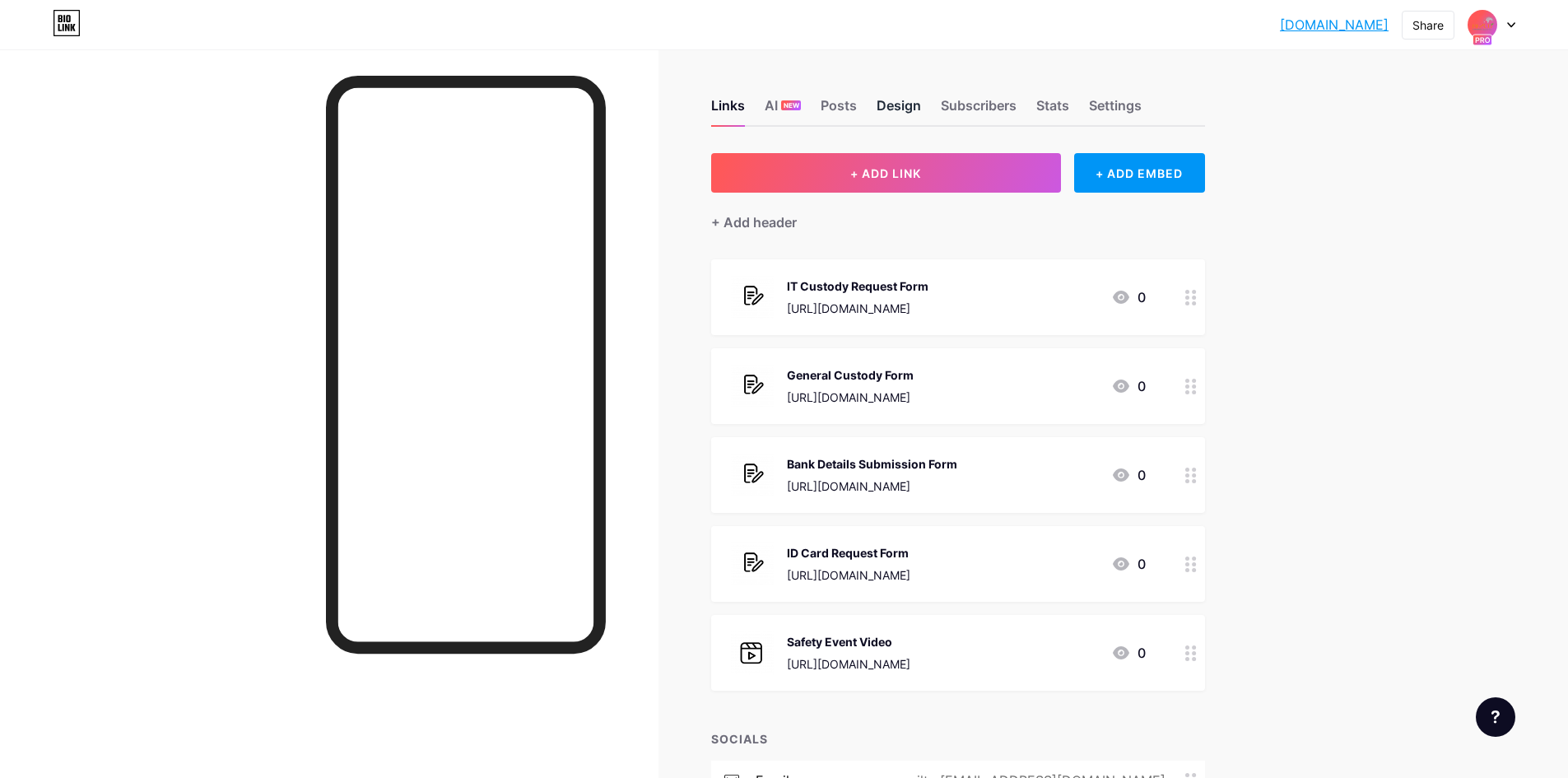
click at [900, 98] on div "Design" at bounding box center [899, 109] width 44 height 29
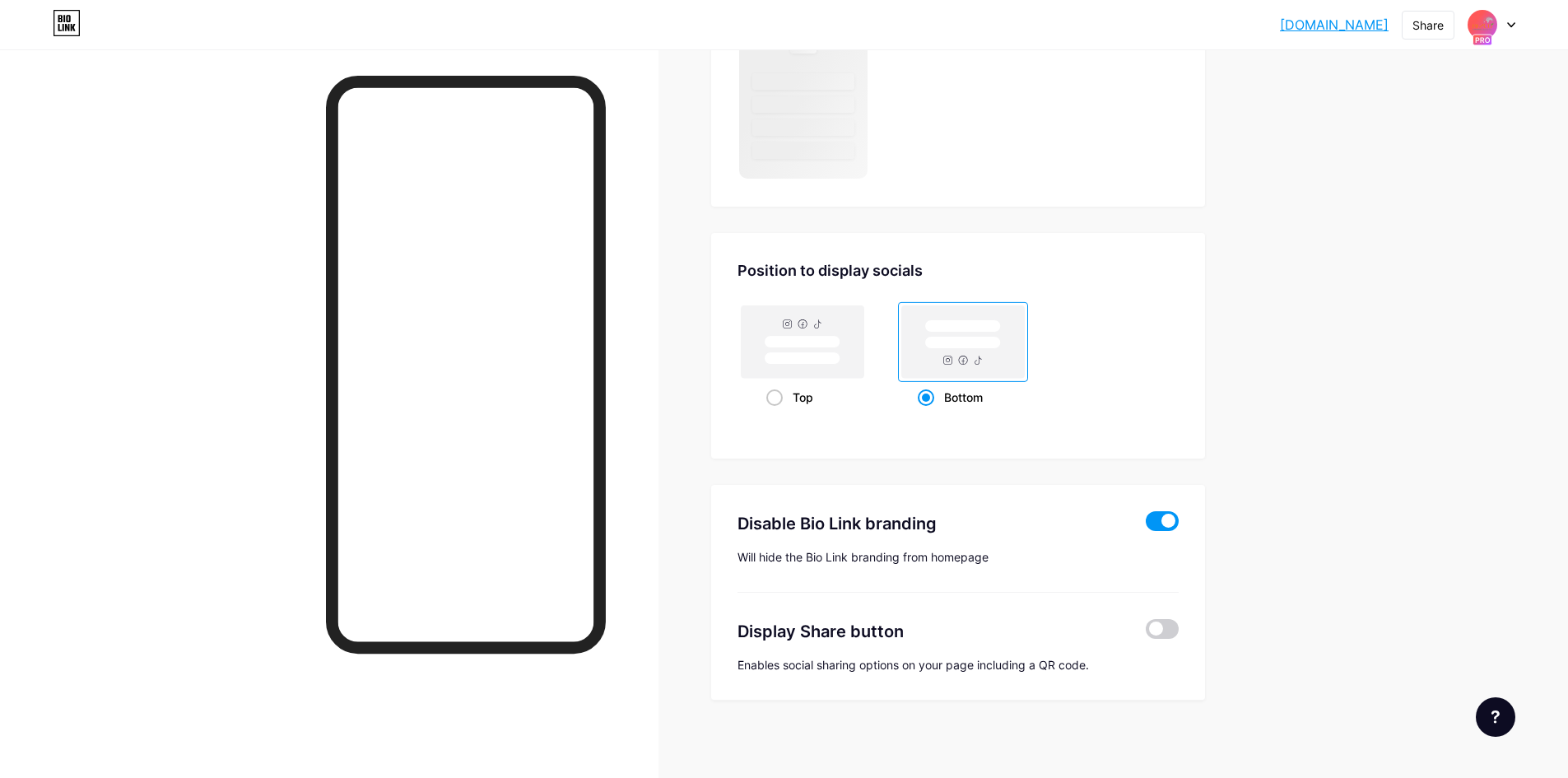
scroll to position [1230, 0]
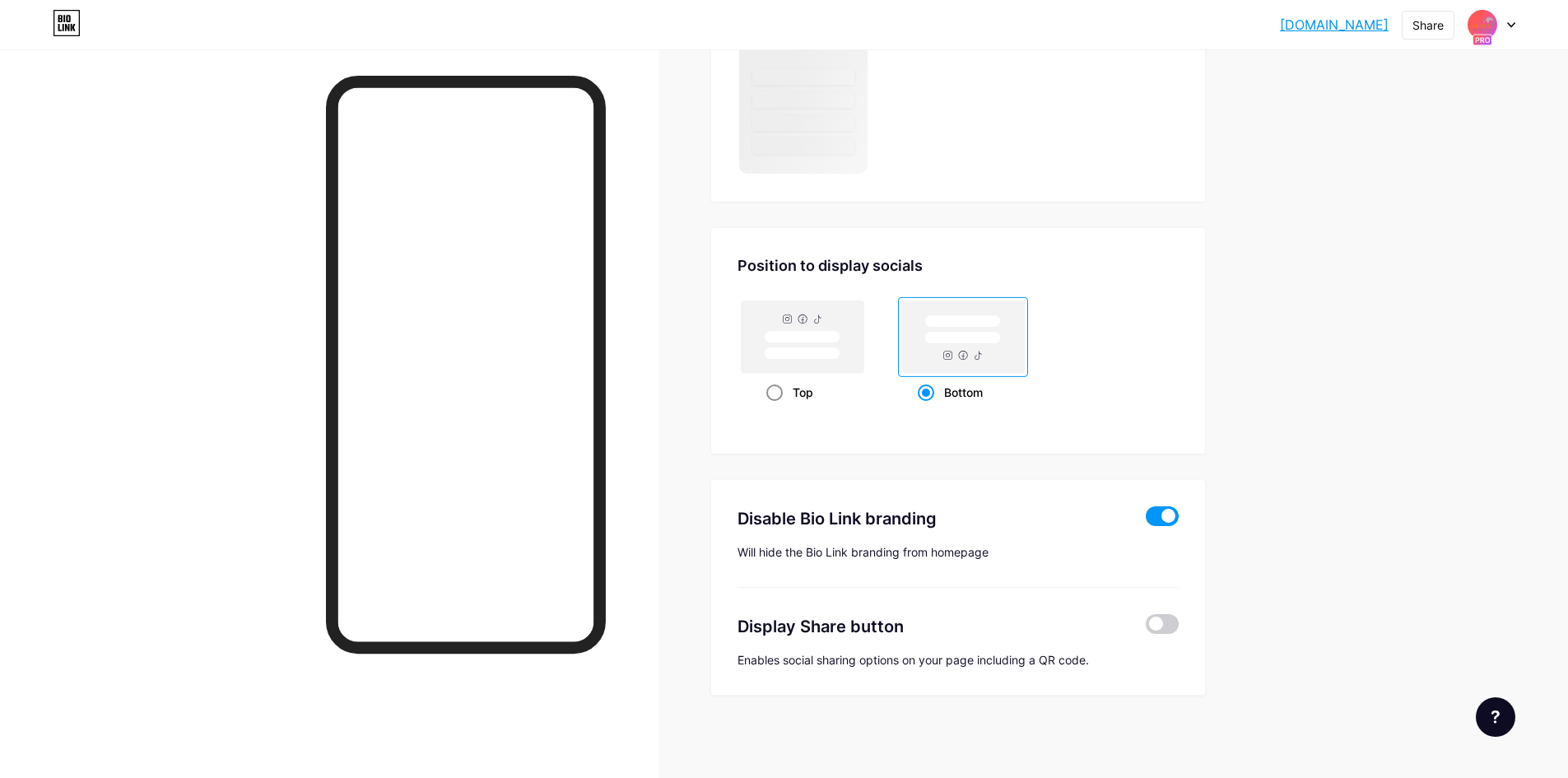
click at [844, 359] on rect at bounding box center [803, 336] width 123 height 72
click at [777, 408] on input "Top" at bounding box center [772, 413] width 11 height 11
radio input "true"
click at [810, 353] on rect at bounding box center [802, 353] width 76 height 12
click at [777, 408] on input "Top" at bounding box center [772, 413] width 11 height 11
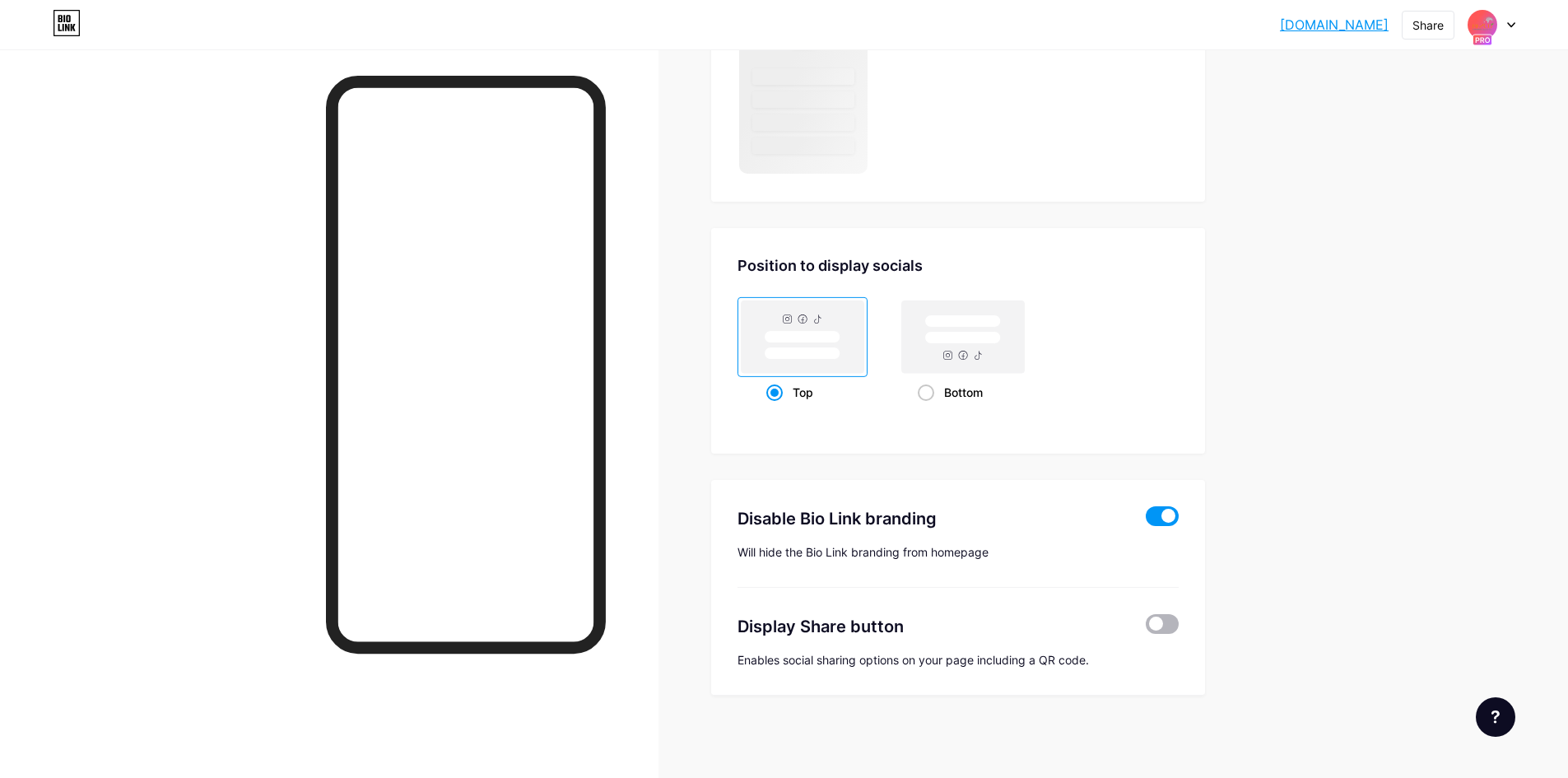
click at [1168, 626] on span at bounding box center [1162, 624] width 33 height 20
click at [1146, 628] on input "checkbox" at bounding box center [1146, 628] width 0 height 0
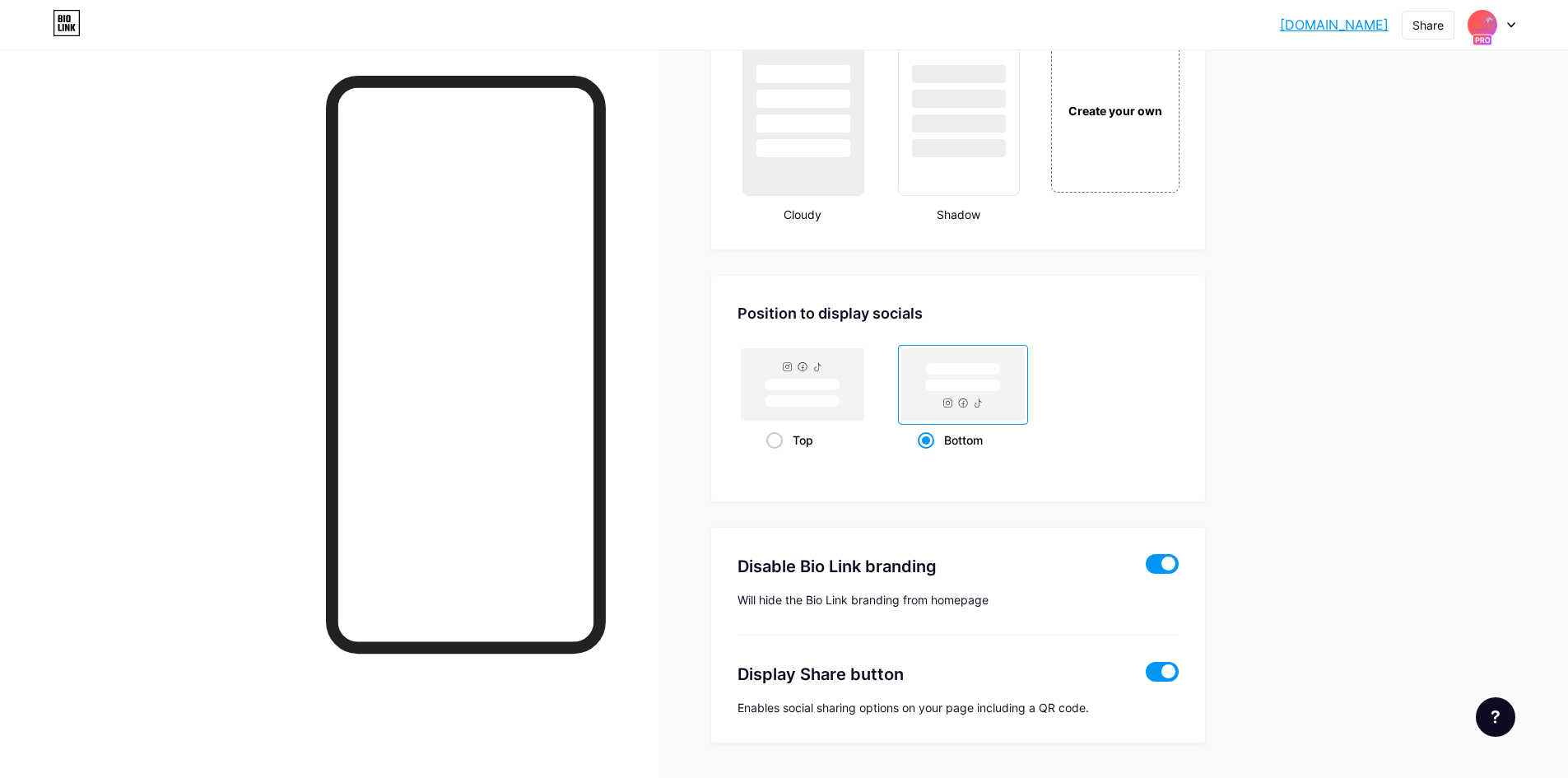
scroll to position [2024, 0]
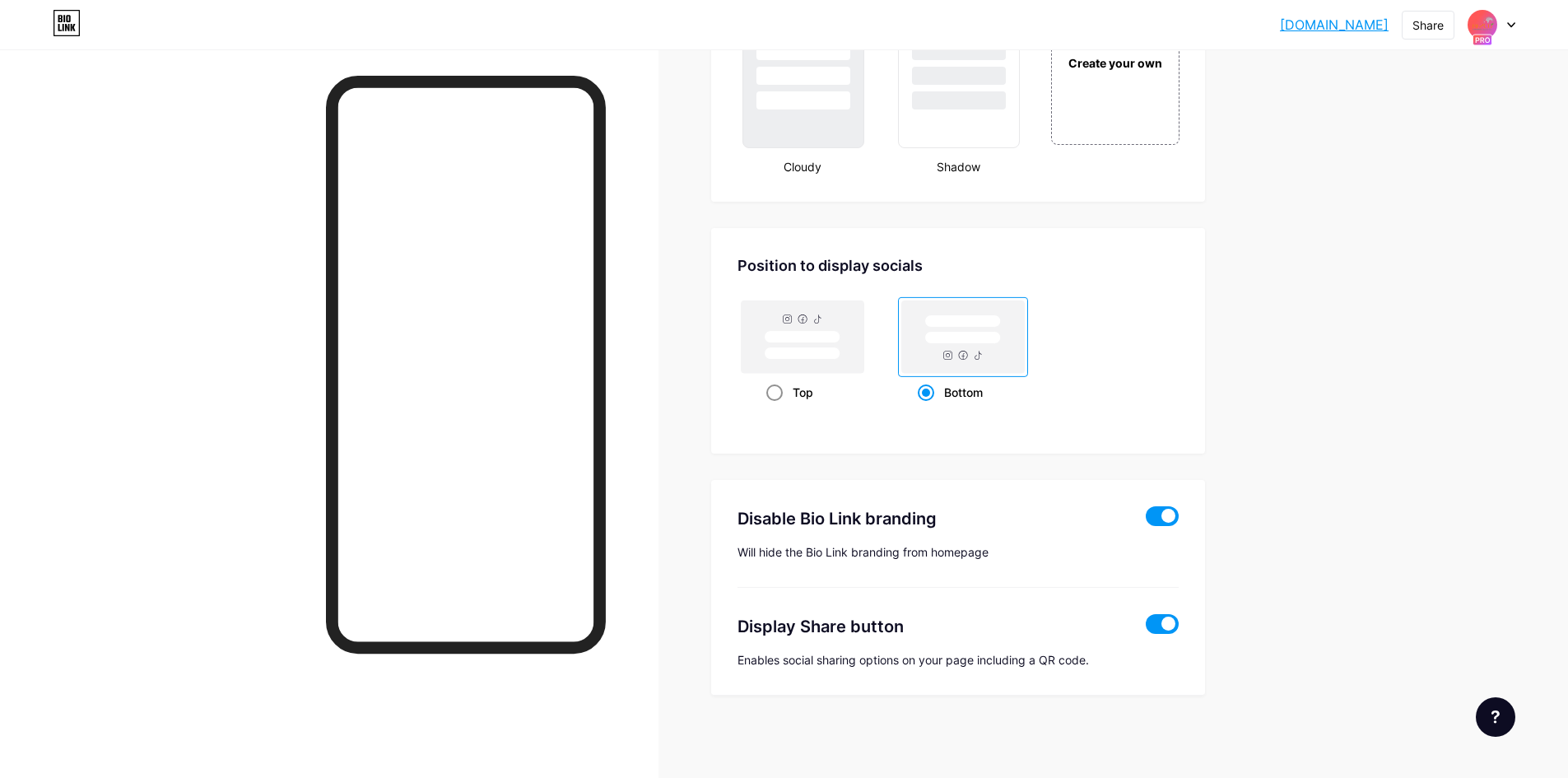
click at [834, 344] on rect at bounding box center [802, 337] width 76 height 12
click at [777, 408] on input "Top" at bounding box center [772, 413] width 11 height 11
radio input "true"
click at [1163, 621] on span at bounding box center [1162, 624] width 33 height 20
click at [1146, 628] on input "checkbox" at bounding box center [1146, 628] width 0 height 0
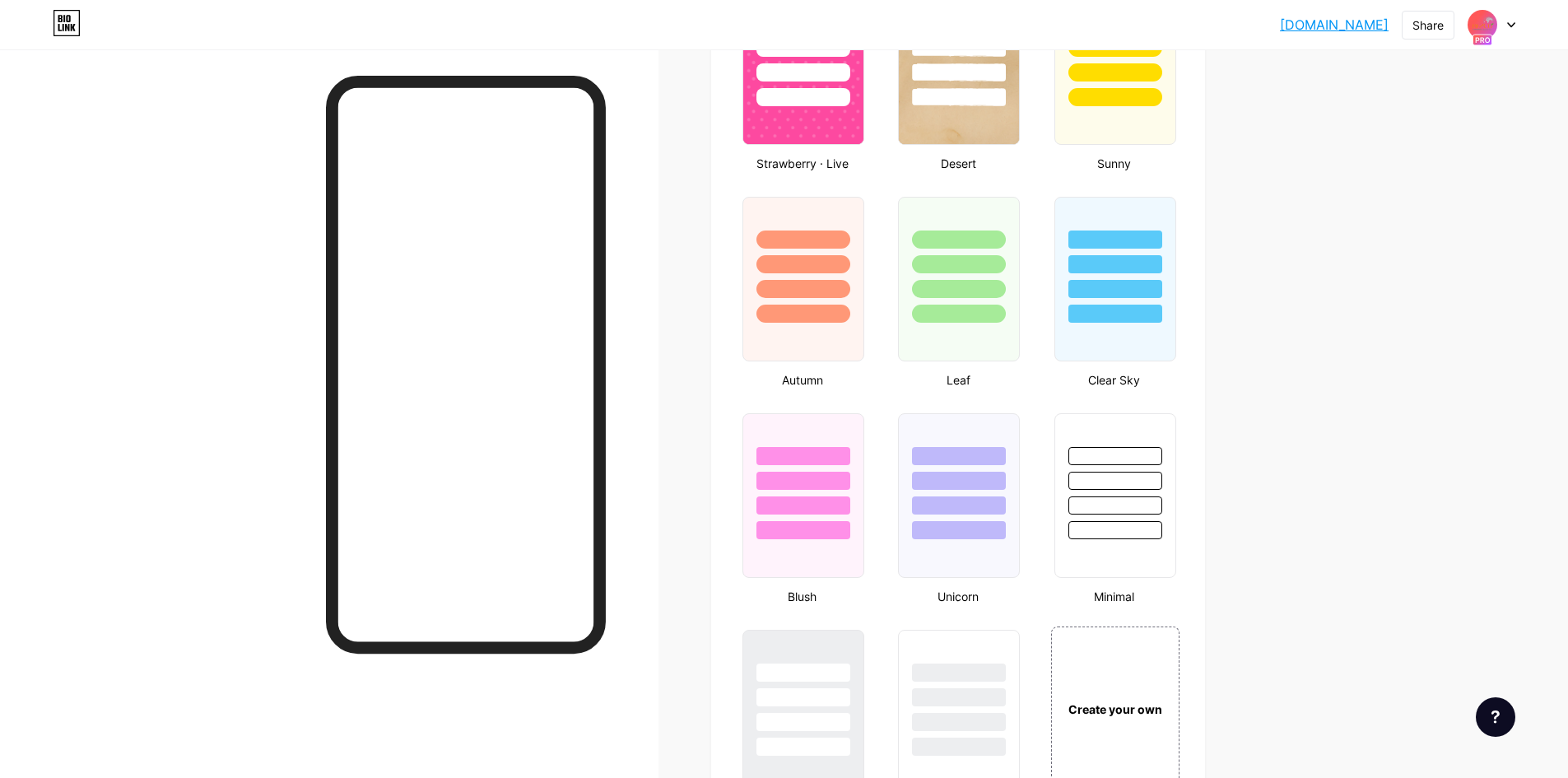
scroll to position [1647, 0]
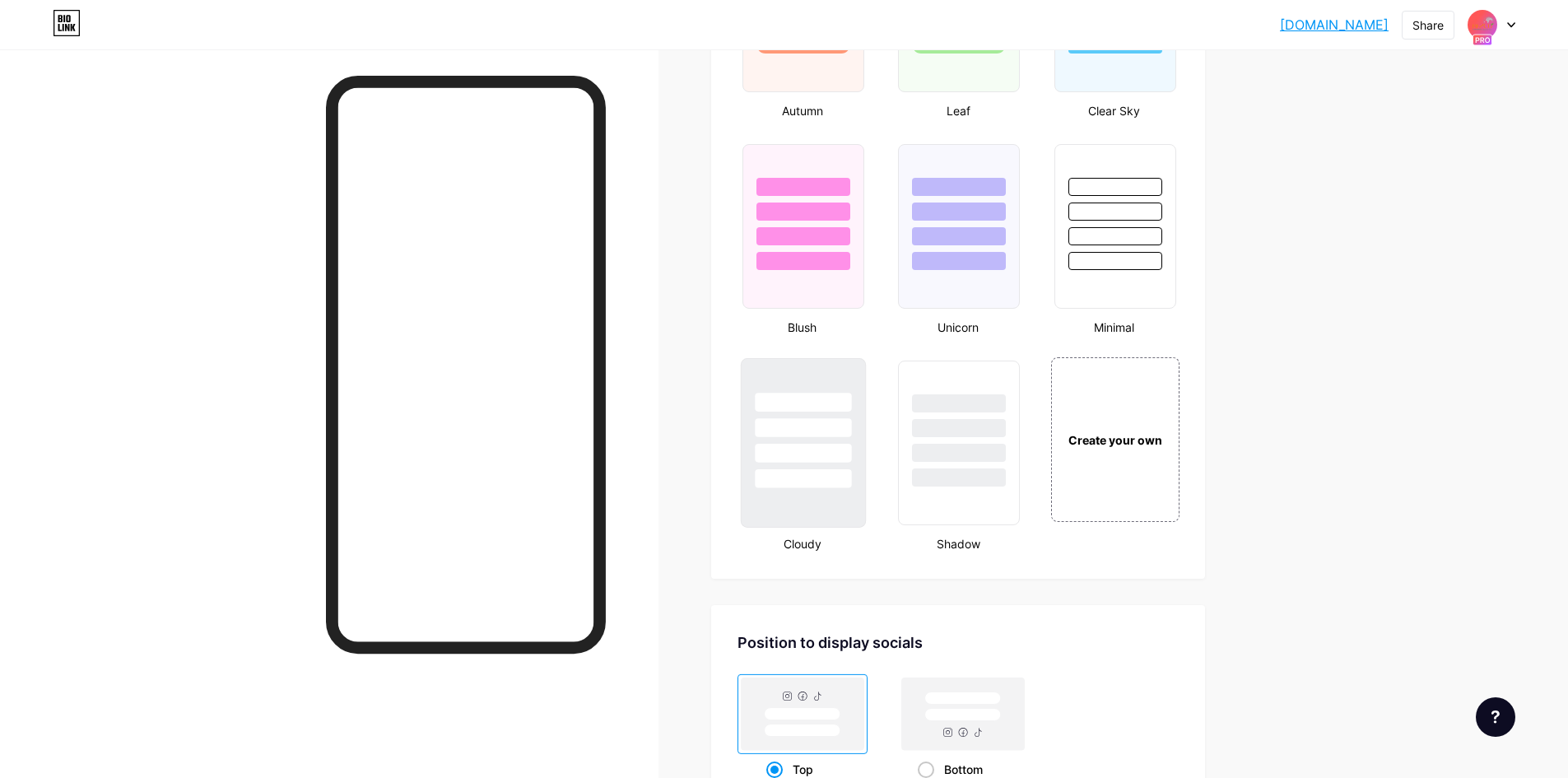
click at [844, 469] on div at bounding box center [803, 478] width 96 height 19
click at [1116, 434] on div "Create your own" at bounding box center [1115, 440] width 124 height 18
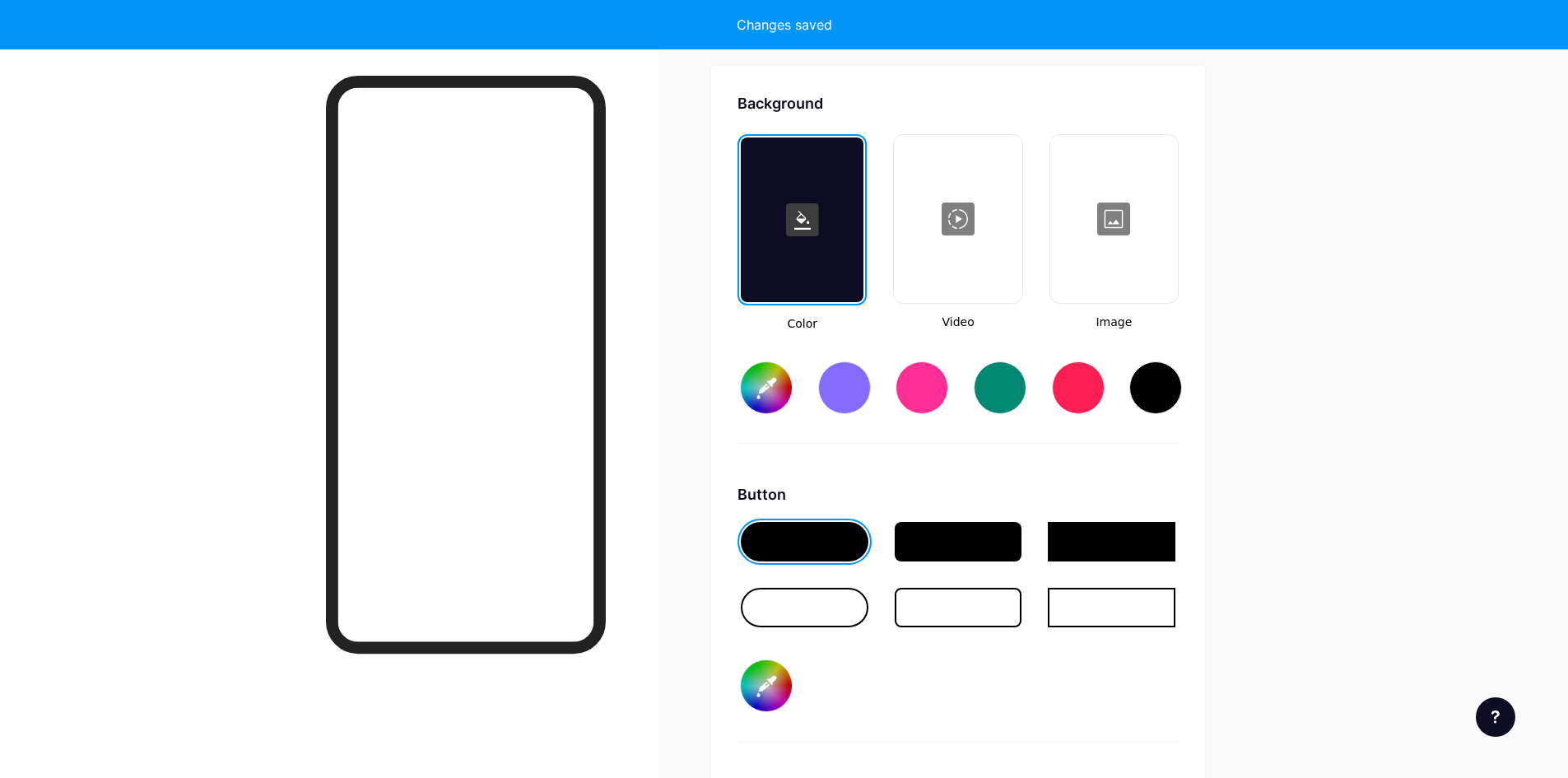
type input "#ffffff"
type input "#000000"
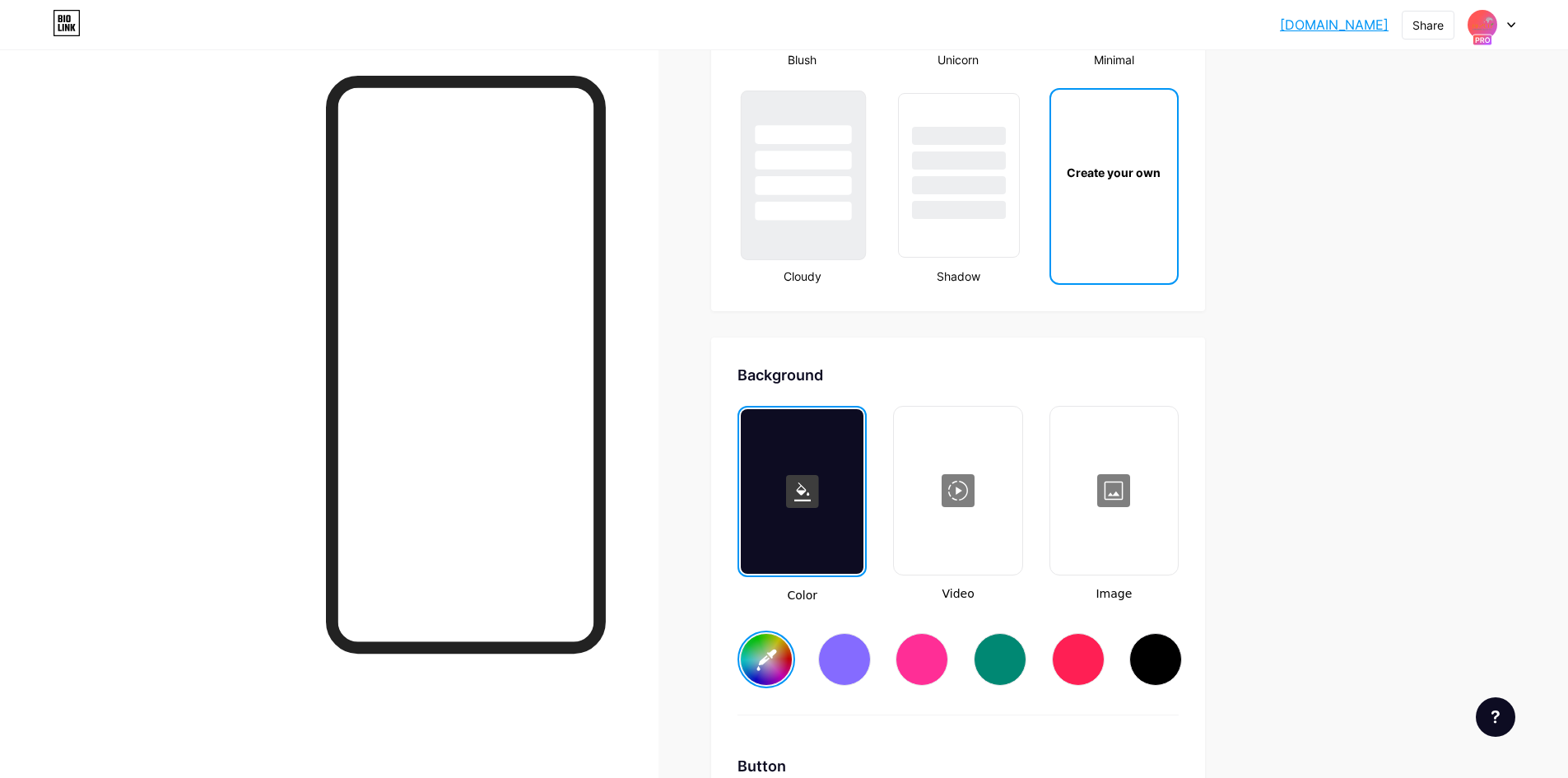
scroll to position [2014, 0]
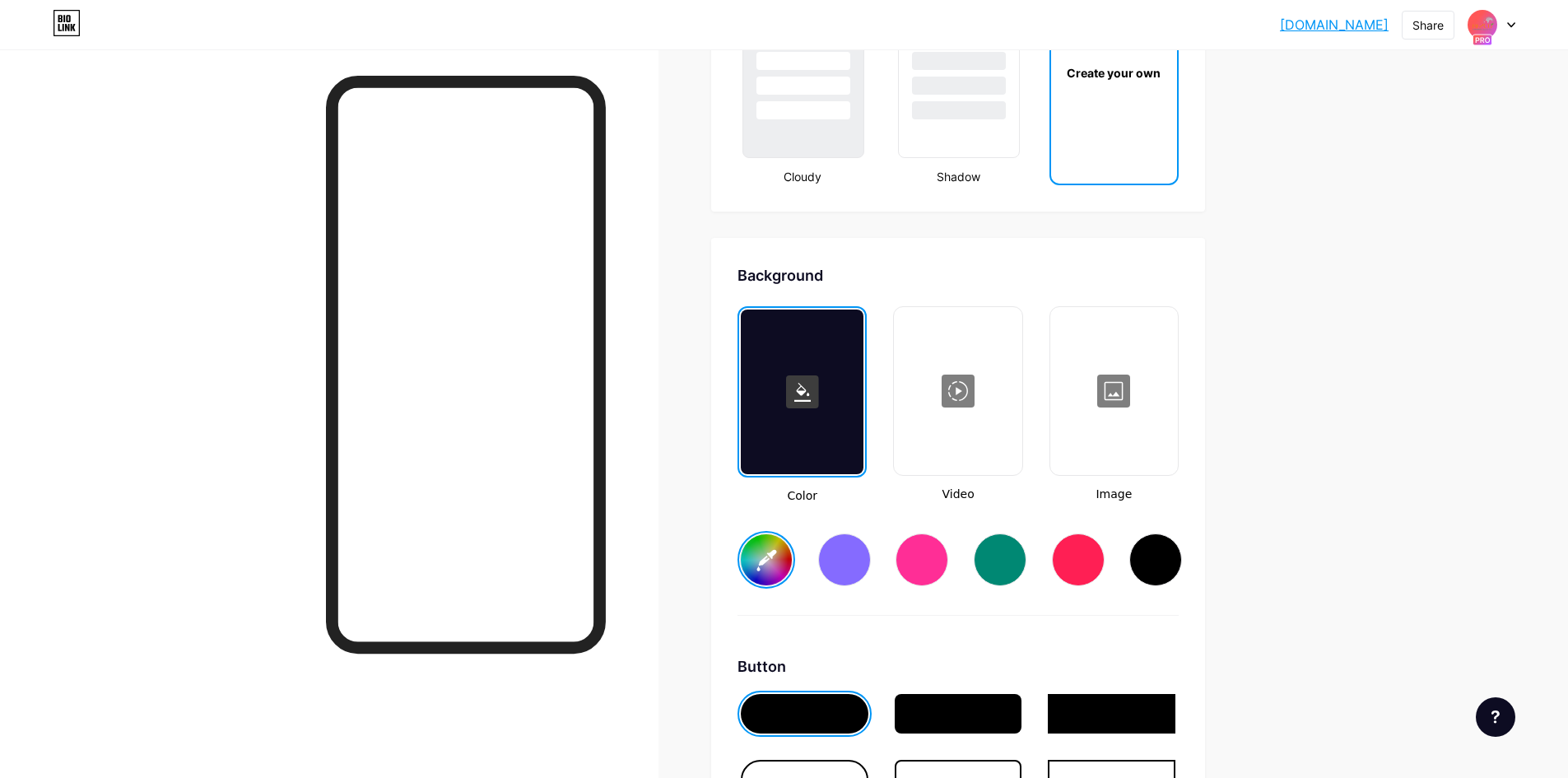
click at [1101, 393] on div at bounding box center [1114, 391] width 125 height 165
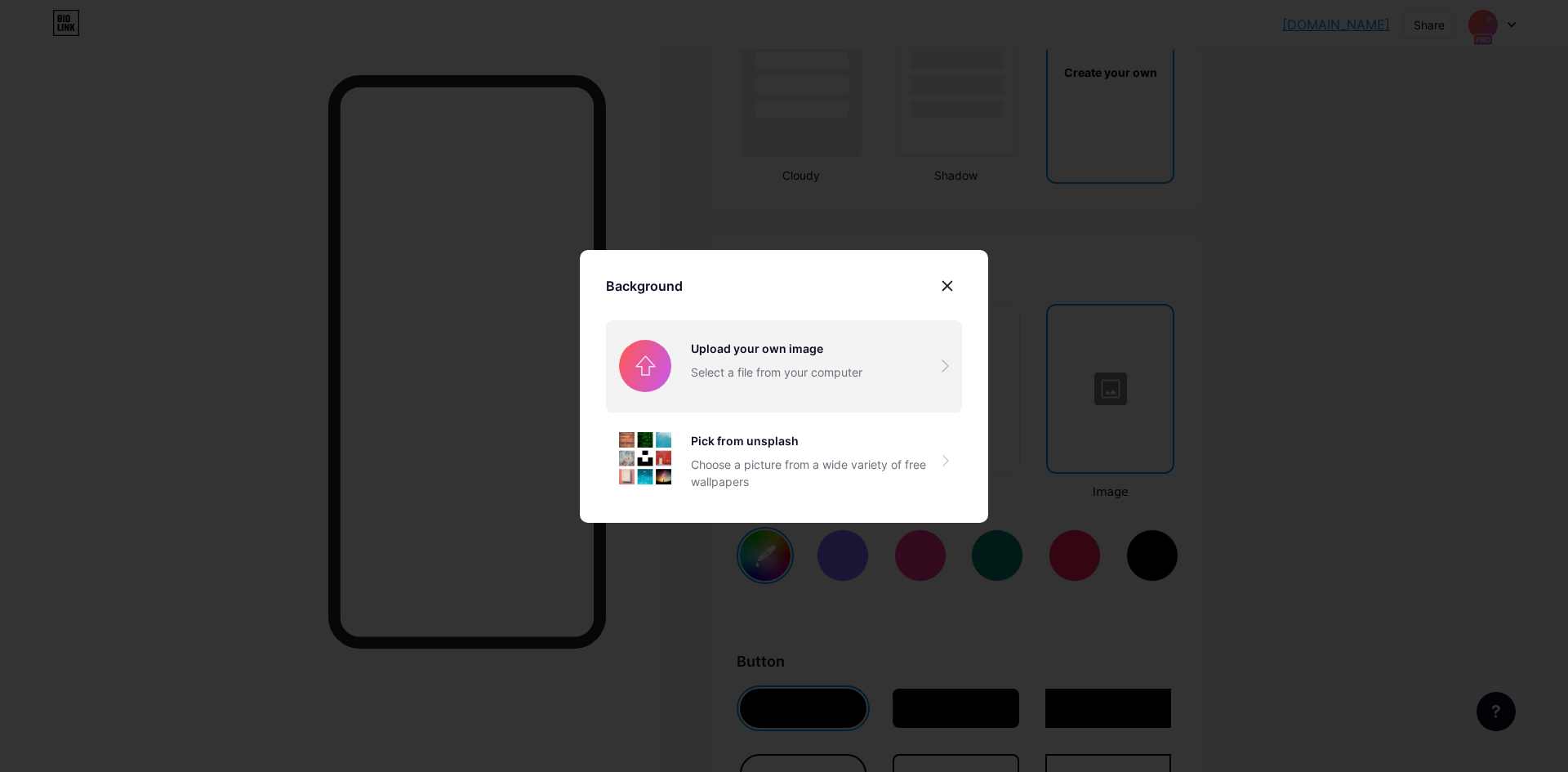
click at [818, 372] on input "file" at bounding box center [783, 367] width 356 height 92
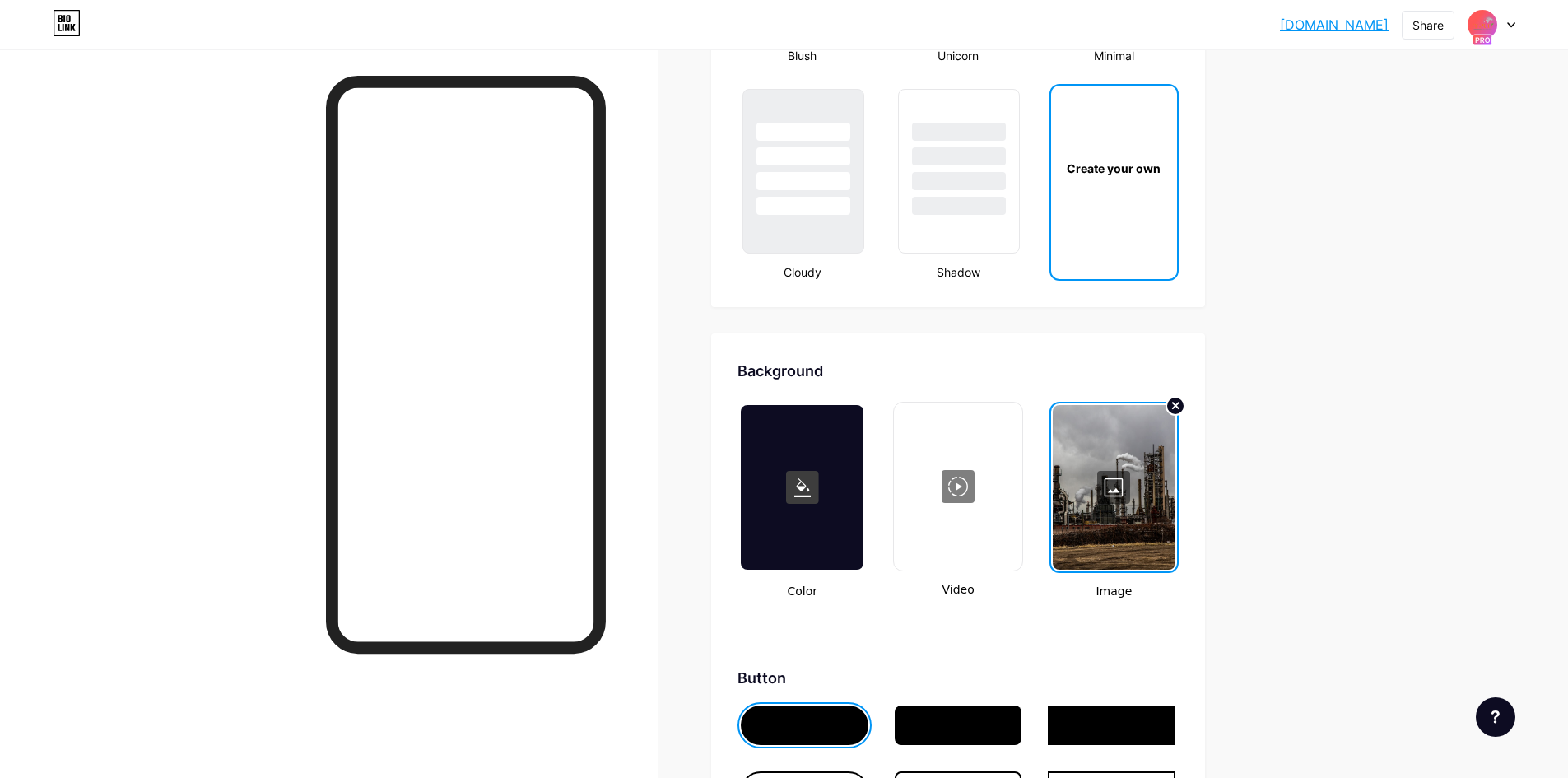
scroll to position [2179, 0]
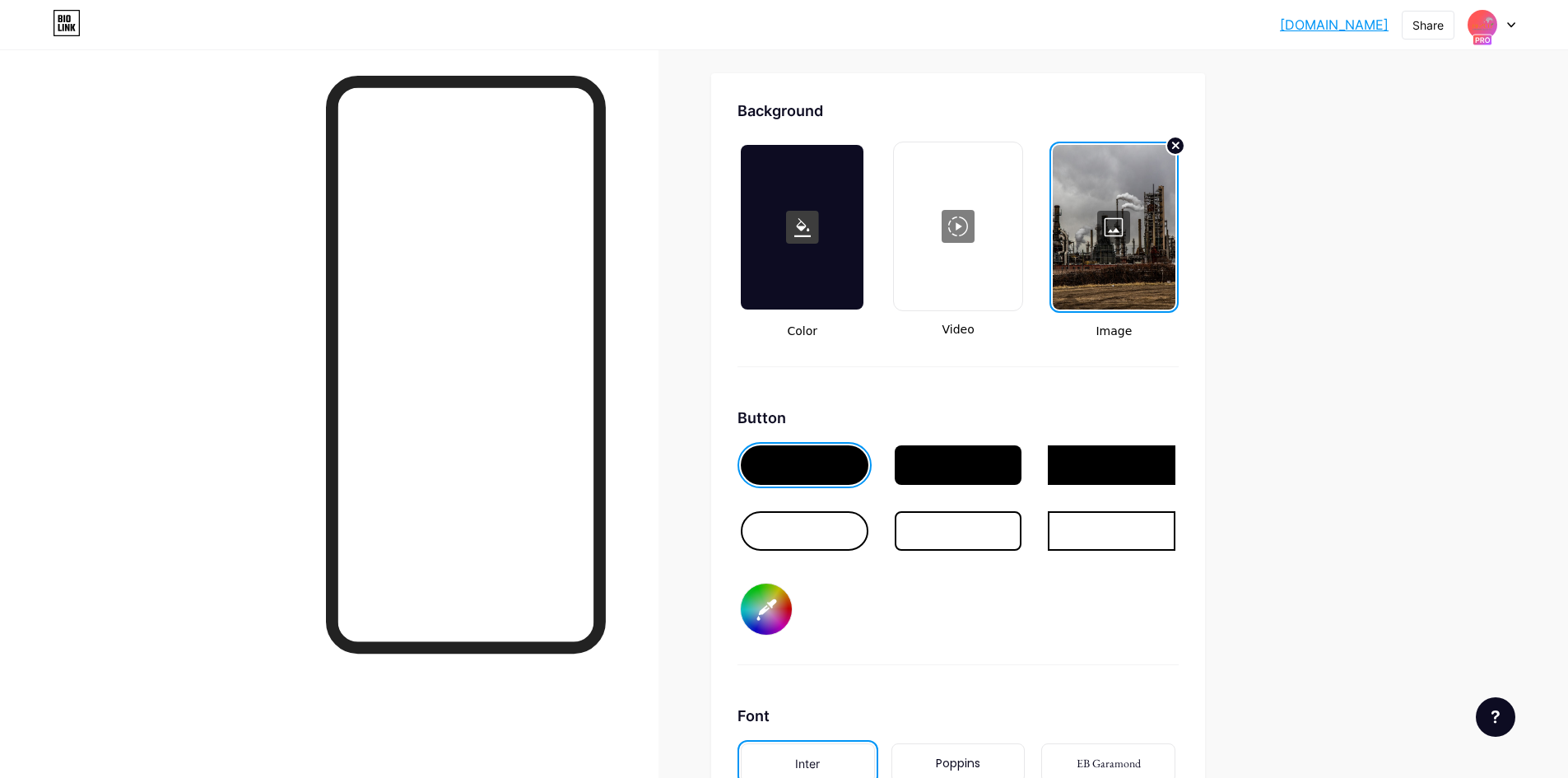
click at [818, 473] on div at bounding box center [804, 465] width 127 height 39
click at [768, 610] on input "#000000" at bounding box center [765, 609] width 51 height 51
type input "#ffffff"
click at [864, 640] on div "Button #ffffff" at bounding box center [958, 536] width 441 height 258
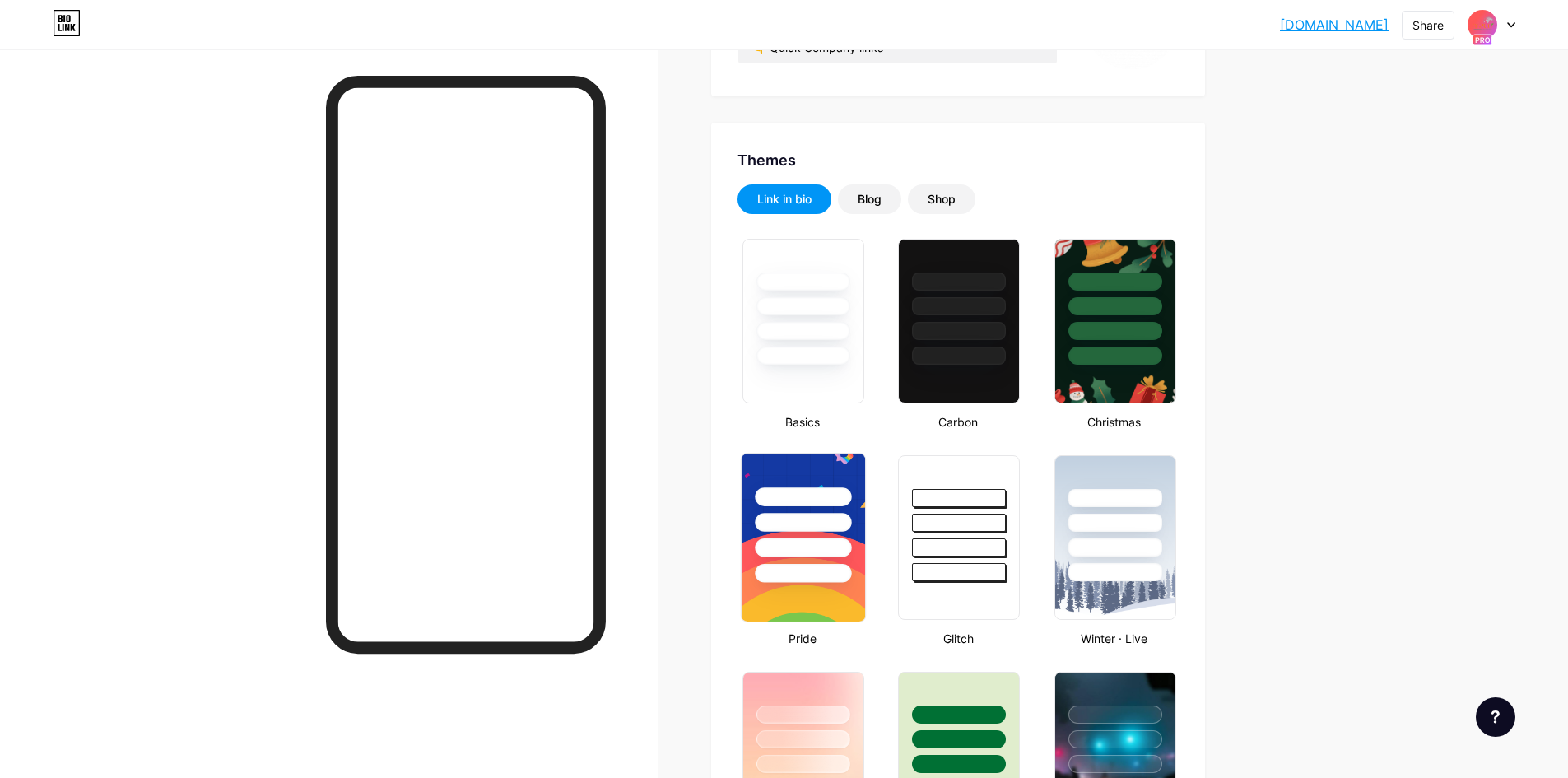
scroll to position [247, 0]
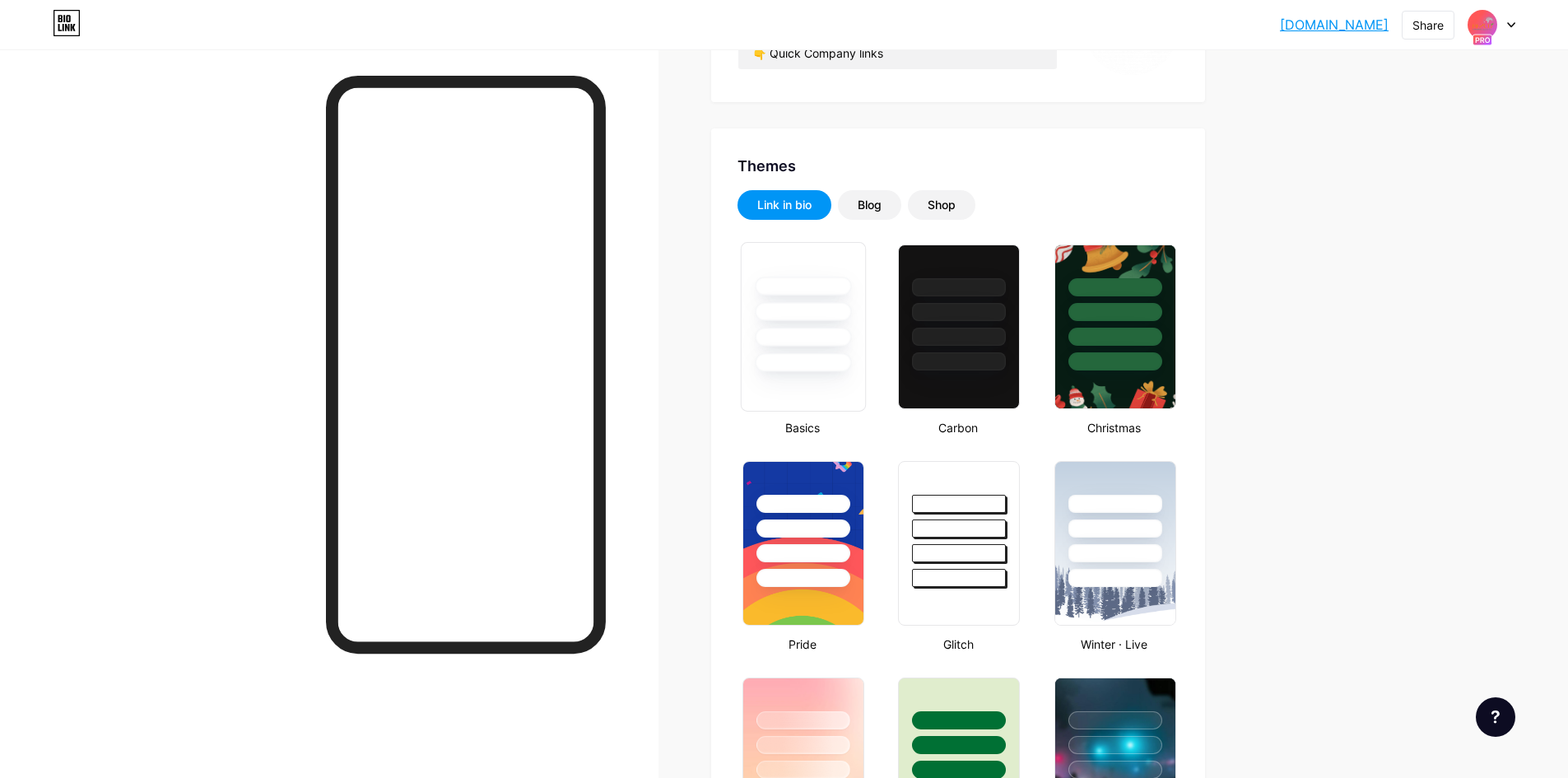
click at [828, 357] on div at bounding box center [803, 362] width 96 height 19
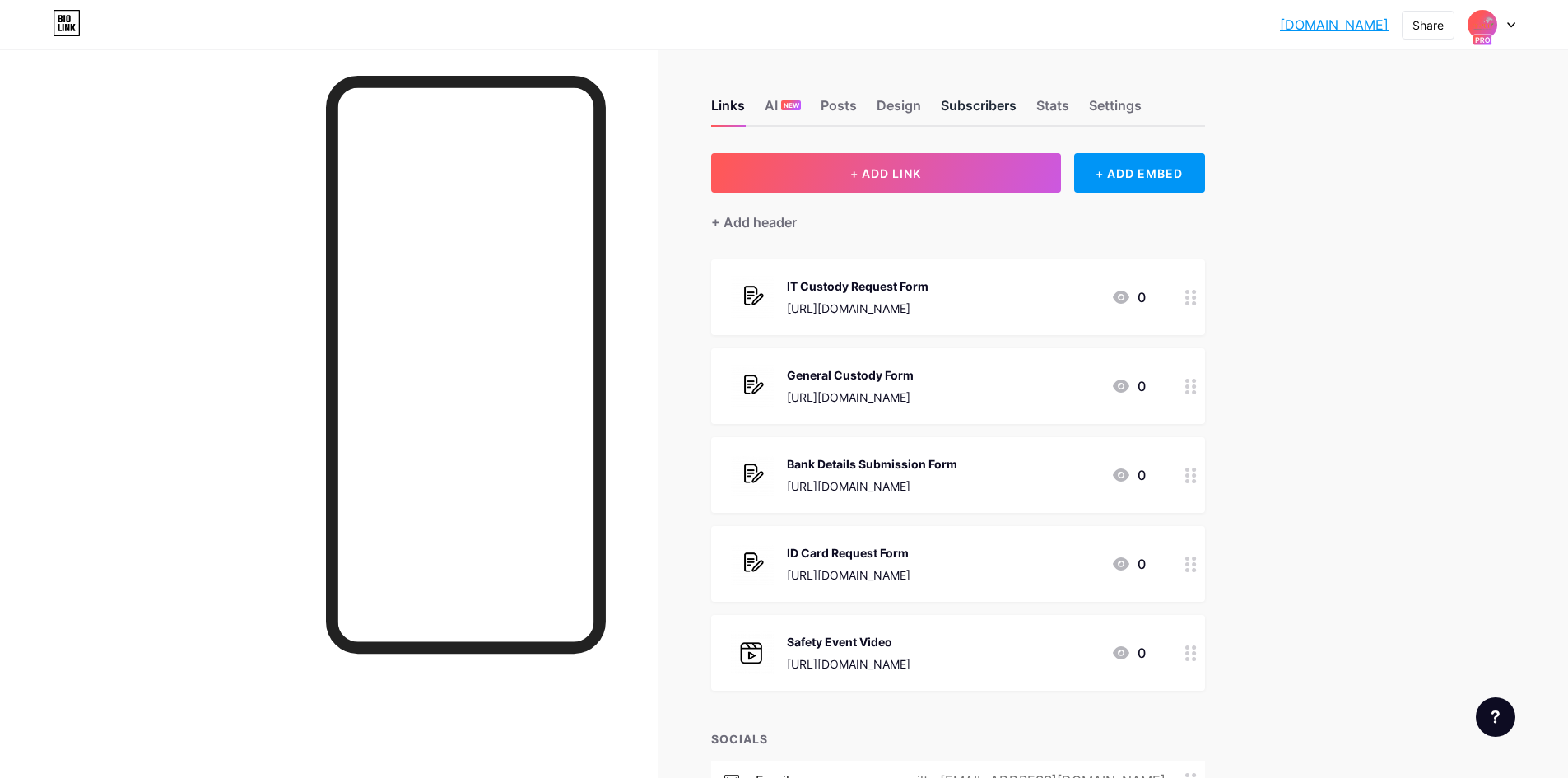
click at [999, 101] on div "Subscribers" at bounding box center [978, 109] width 76 height 29
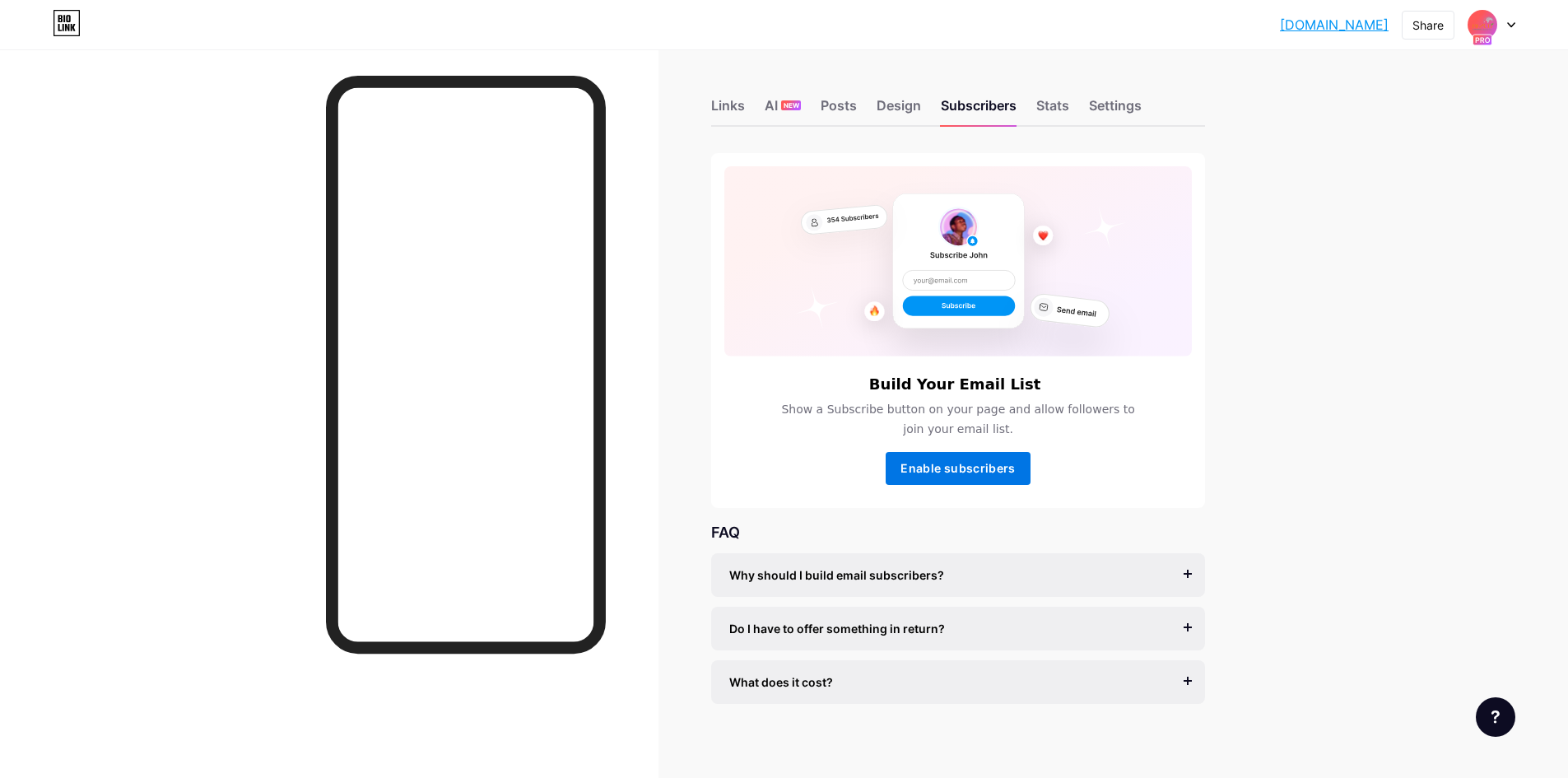
click at [961, 466] on span "Enable subscribers" at bounding box center [958, 468] width 115 height 14
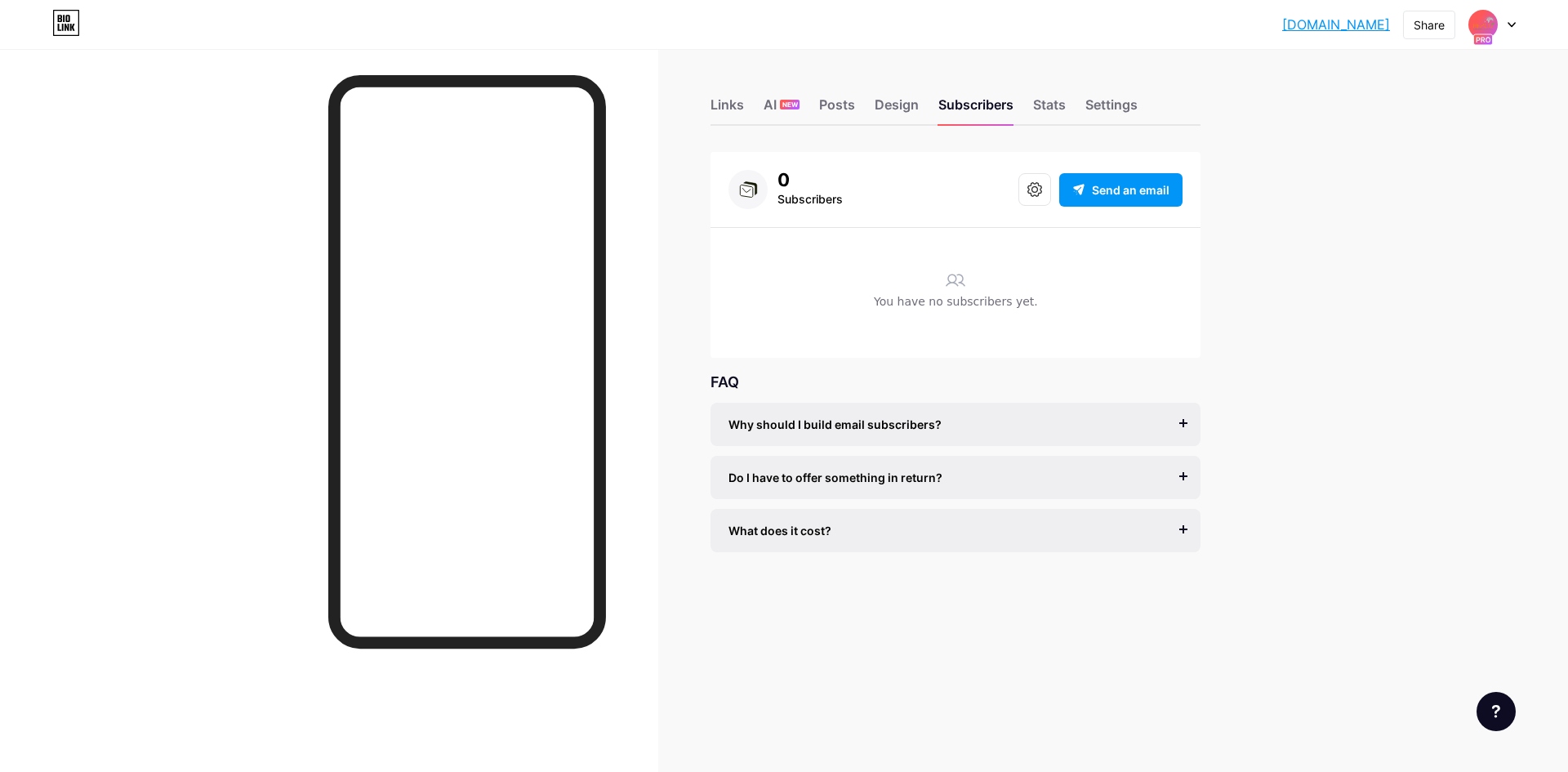
click at [931, 195] on div "0 Subscribers Send an email" at bounding box center [955, 189] width 454 height 39
click at [1097, 189] on span "Send an email" at bounding box center [1131, 189] width 78 height 17
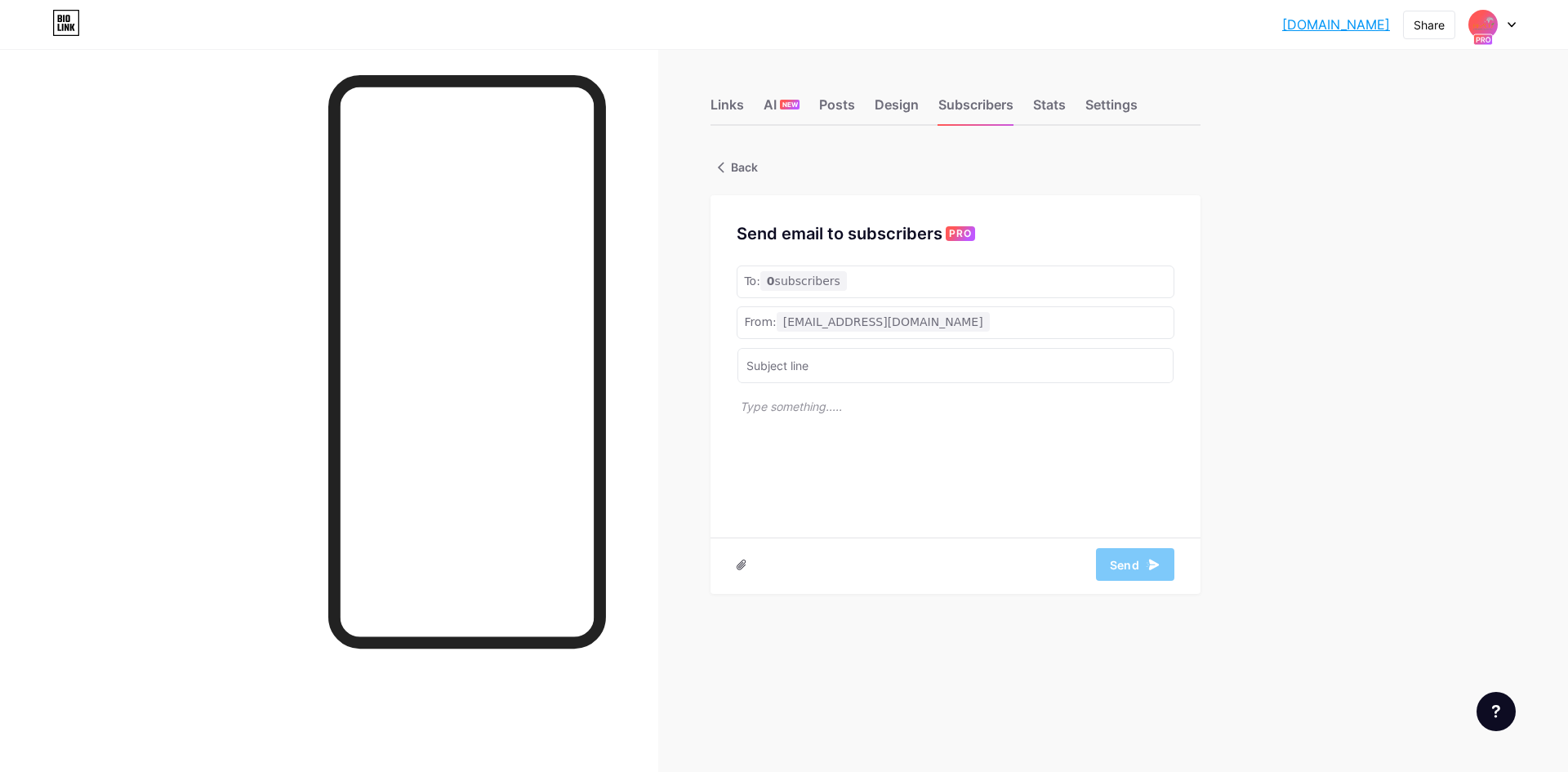
click at [927, 332] on div "From: [EMAIL_ADDRESS][DOMAIN_NAME]" at bounding box center [955, 322] width 438 height 33
click at [877, 333] on div "From: [EMAIL_ADDRESS][DOMAIN_NAME]" at bounding box center [955, 322] width 438 height 33
click at [899, 326] on span "[EMAIL_ADDRESS][DOMAIN_NAME]" at bounding box center [883, 322] width 213 height 19
click at [899, 325] on span "[EMAIL_ADDRESS][DOMAIN_NAME]" at bounding box center [883, 322] width 213 height 19
drag, startPoint x: 848, startPoint y: 325, endPoint x: 799, endPoint y: 325, distance: 49.0
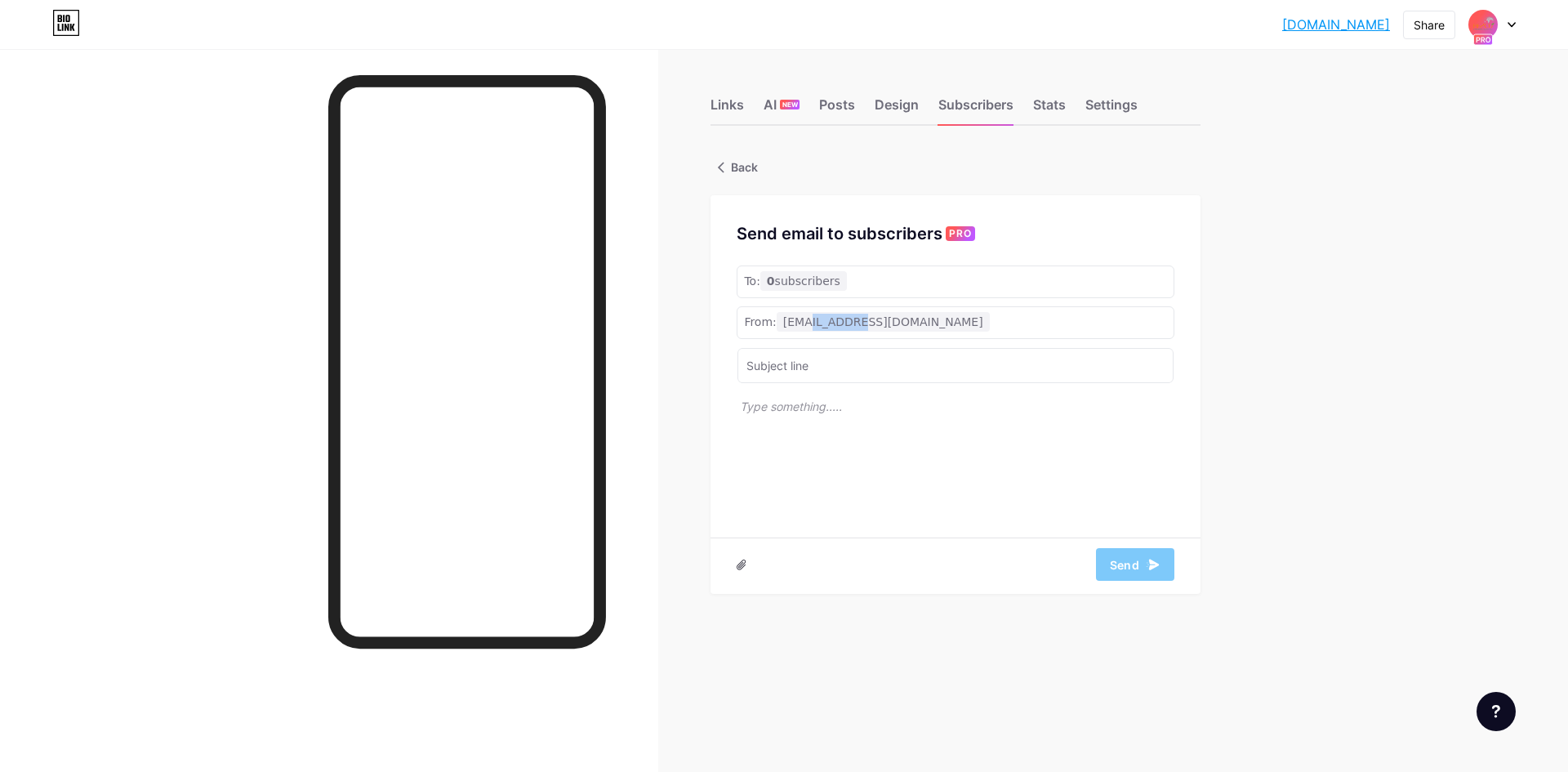
click at [800, 325] on span "[EMAIL_ADDRESS][DOMAIN_NAME]" at bounding box center [883, 322] width 213 height 19
click at [939, 330] on div "From: [EMAIL_ADDRESS][DOMAIN_NAME]" at bounding box center [955, 322] width 438 height 33
click at [826, 362] on input "text" at bounding box center [955, 366] width 436 height 35
click at [835, 417] on p at bounding box center [957, 461] width 434 height 127
click at [842, 372] on input "text" at bounding box center [955, 366] width 436 height 35
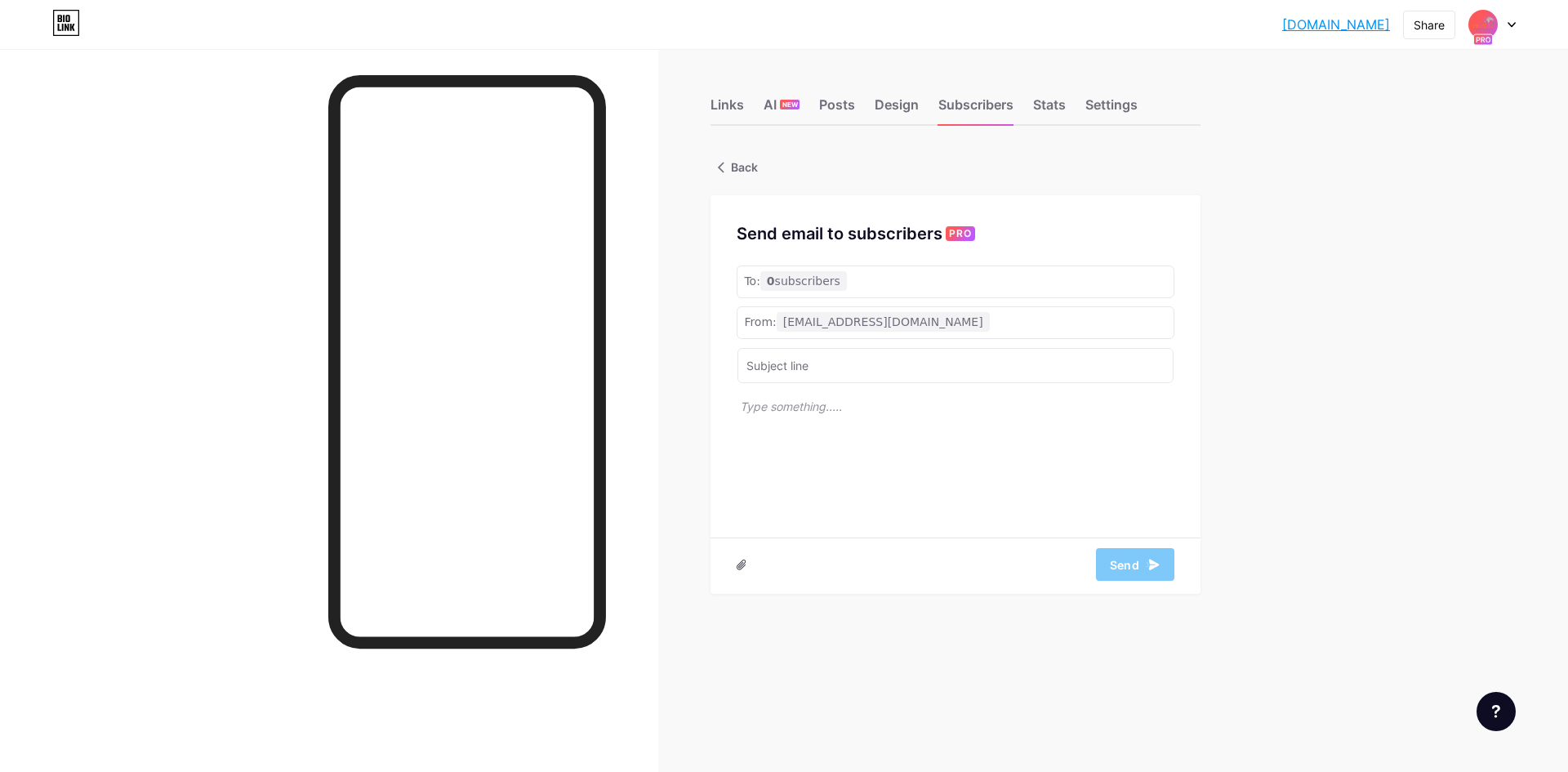
click at [931, 329] on div "From: [EMAIL_ADDRESS][DOMAIN_NAME]" at bounding box center [955, 322] width 438 height 33
click at [788, 381] on input "text" at bounding box center [955, 366] width 436 height 35
click at [817, 400] on p at bounding box center [957, 461] width 434 height 127
click at [834, 420] on p at bounding box center [957, 461] width 434 height 127
click at [764, 428] on p at bounding box center [957, 461] width 434 height 127
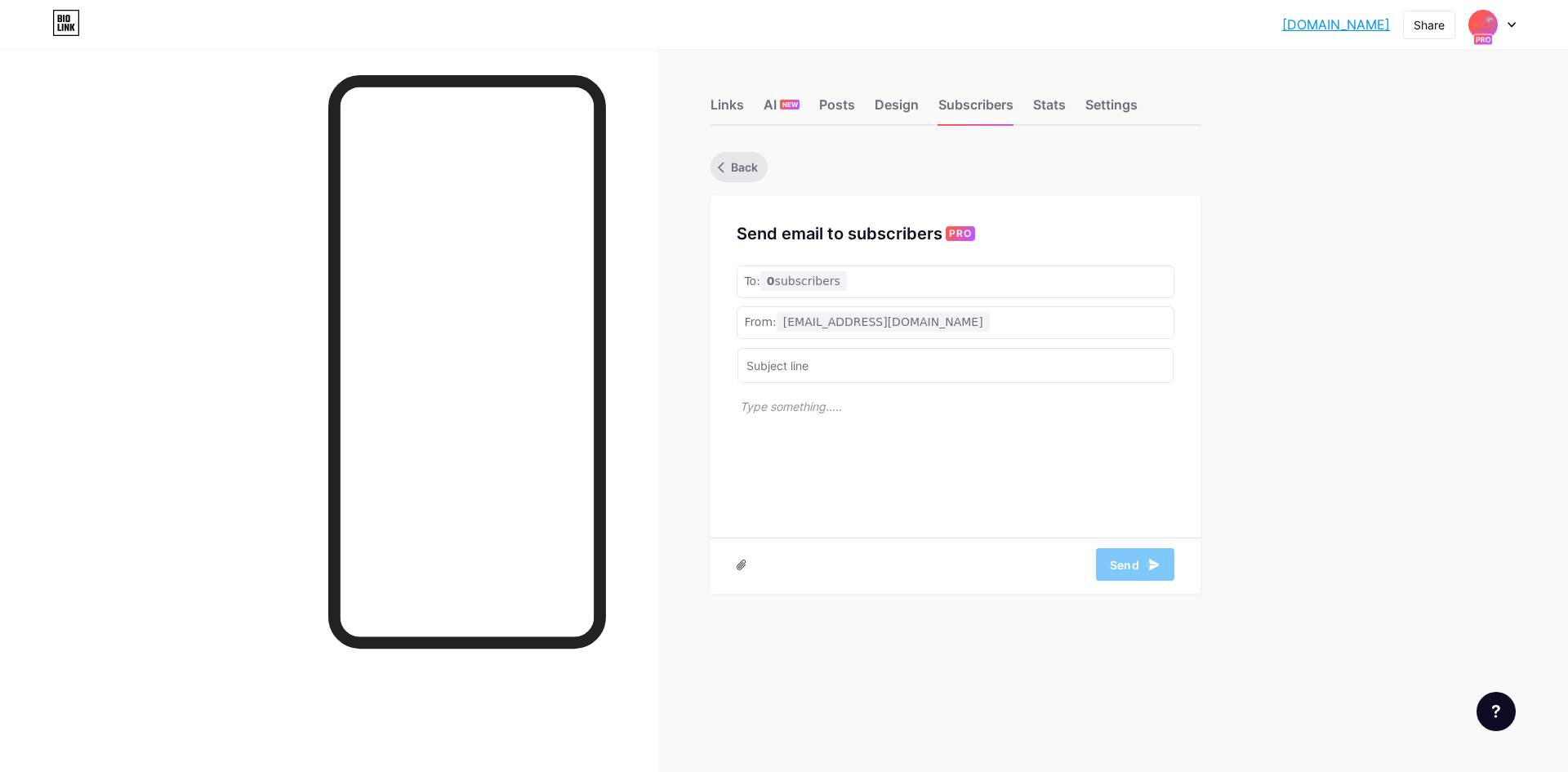
click at [740, 170] on span "Back" at bounding box center [744, 166] width 27 height 17
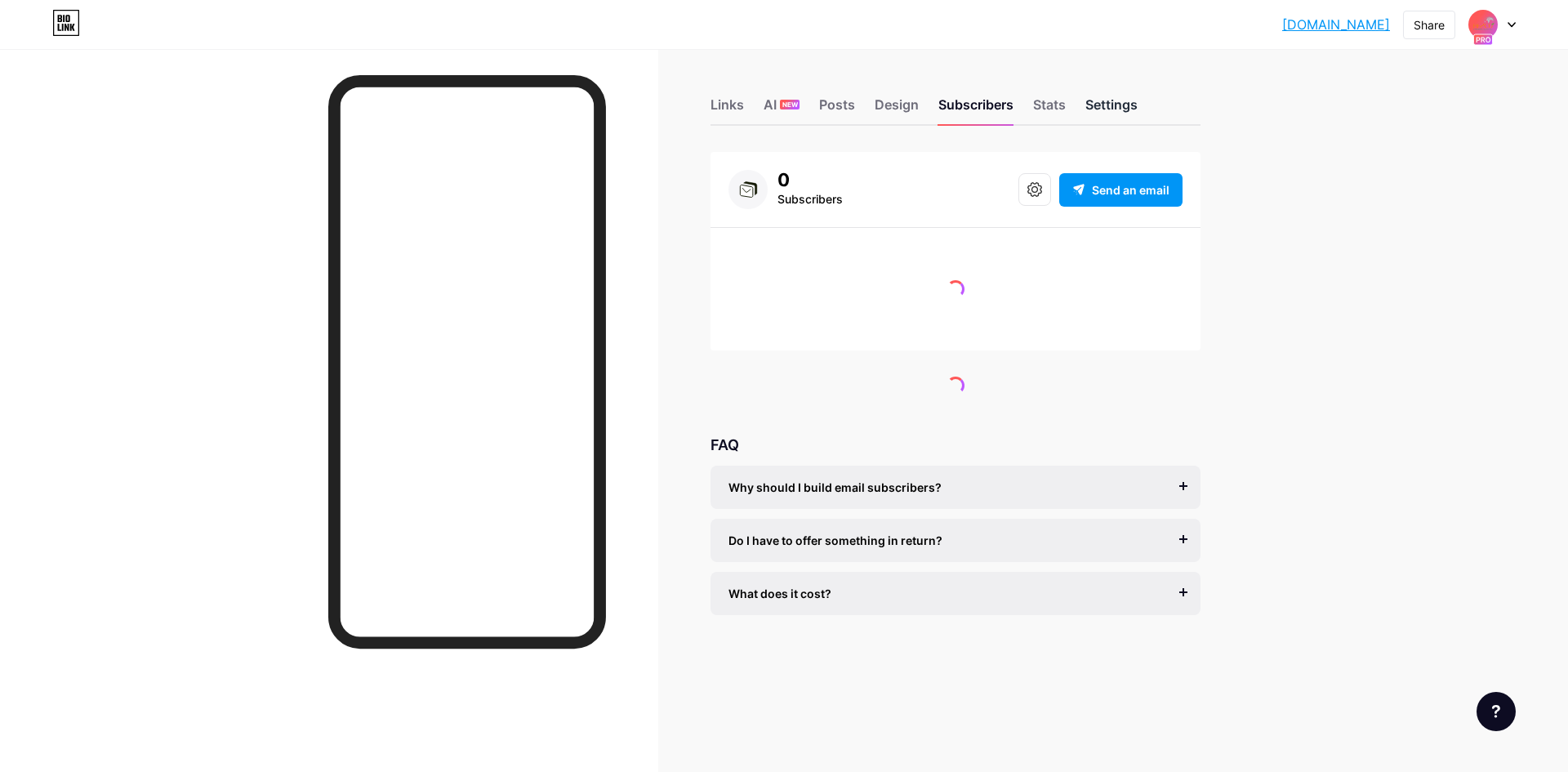
click at [1109, 121] on div "Settings" at bounding box center [1111, 109] width 52 height 29
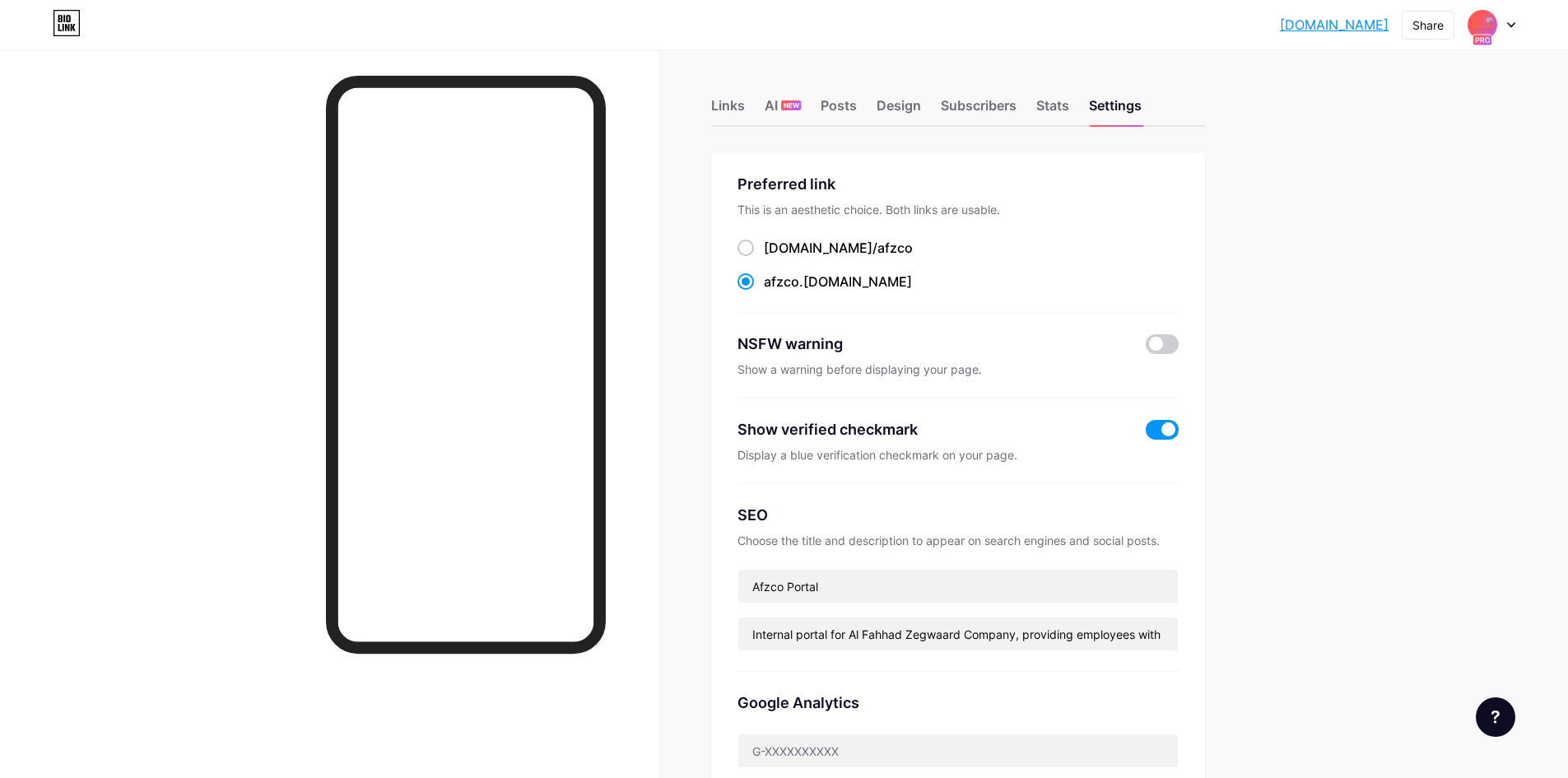
click at [1508, 29] on div at bounding box center [1491, 24] width 48 height 29
click at [1404, 180] on link "Account settings" at bounding box center [1412, 187] width 204 height 45
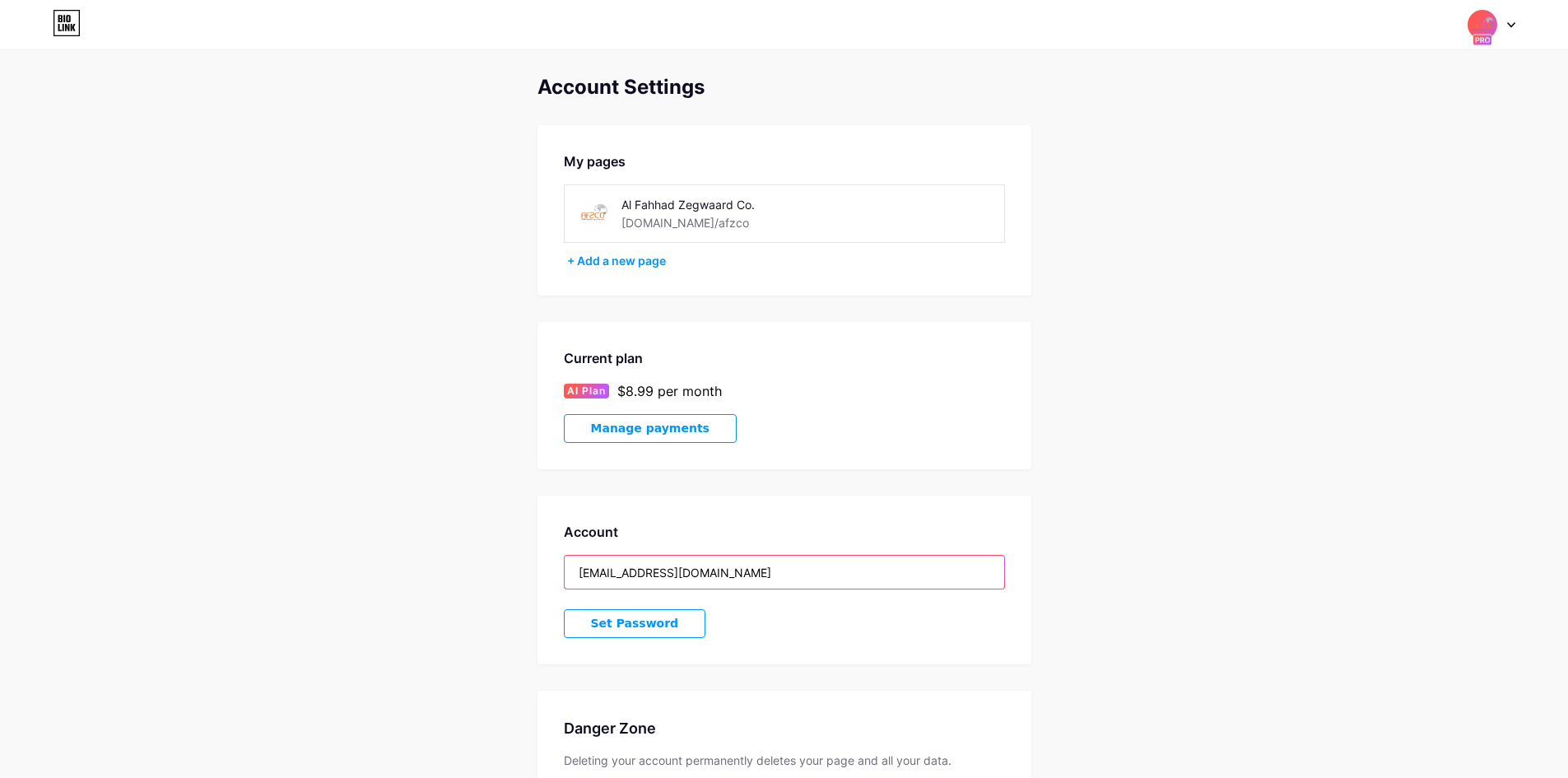
click at [748, 567] on input "[EMAIL_ADDRESS][DOMAIN_NAME]" at bounding box center [785, 571] width 440 height 33
click at [708, 309] on div "Account Settings My pages Al Fahhad Zegwaard Co. [DOMAIN_NAME]/afzco + Add a ne…" at bounding box center [784, 465] width 494 height 779
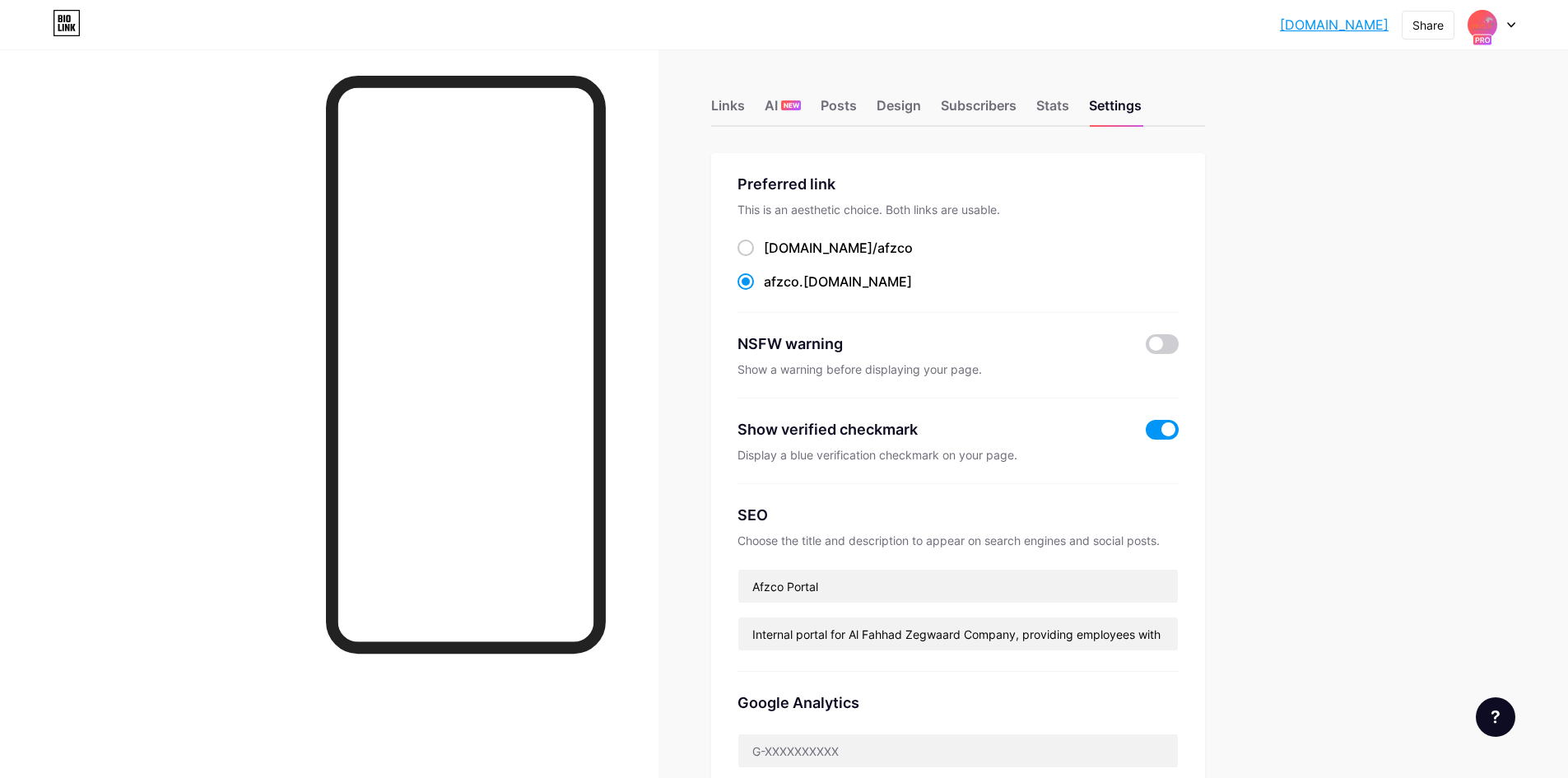
click at [1498, 28] on img at bounding box center [1482, 24] width 31 height 31
click at [1496, 28] on img at bounding box center [1483, 25] width 27 height 27
click at [1498, 28] on div at bounding box center [1491, 24] width 48 height 29
click at [1381, 142] on div "+ Add a new page" at bounding box center [1414, 142] width 184 height 16
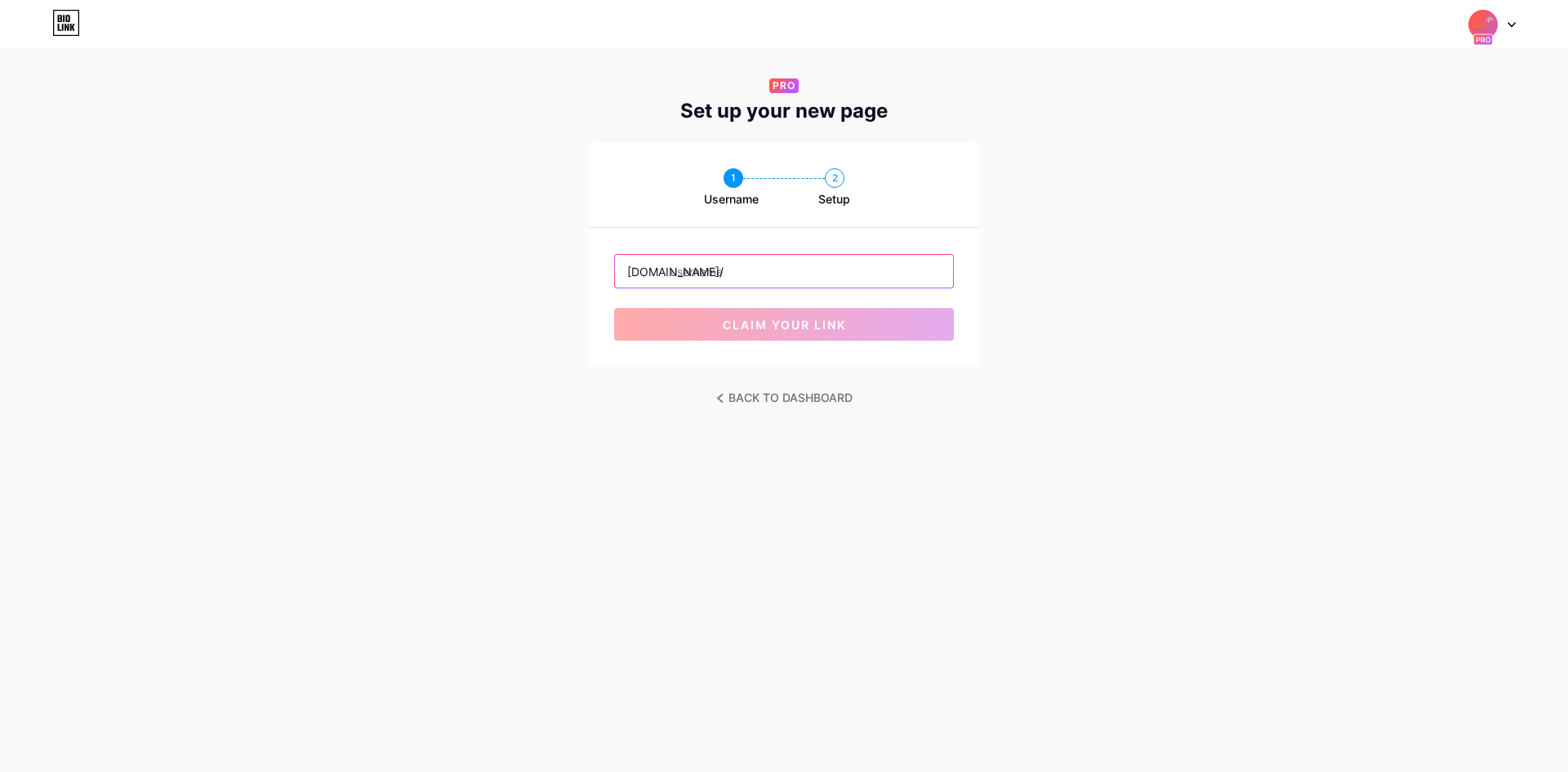
click at [743, 267] on input "text" at bounding box center [784, 271] width 338 height 33
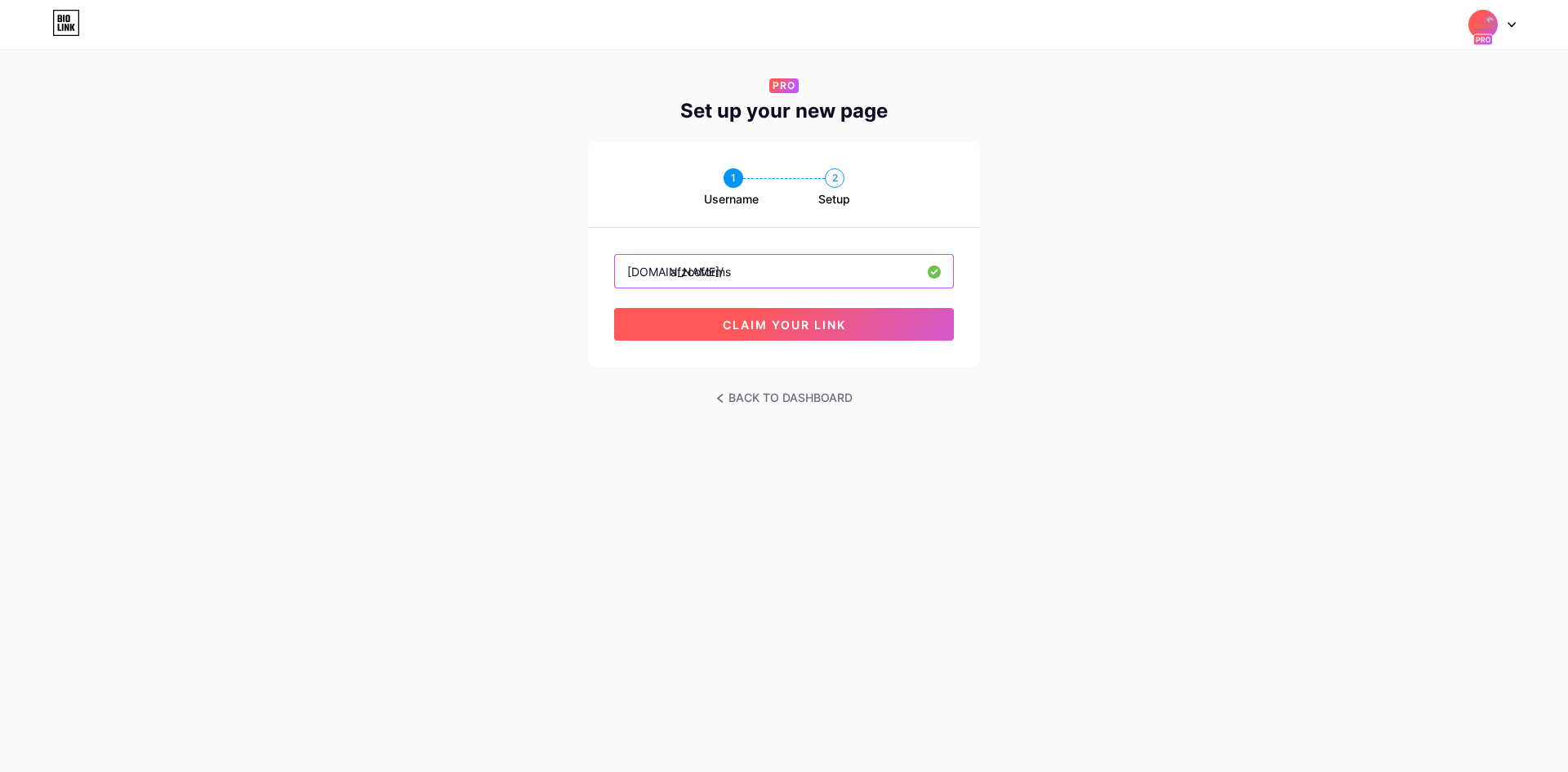
type input "afzcoforms"
click at [758, 325] on span "claim your link" at bounding box center [785, 325] width 124 height 14
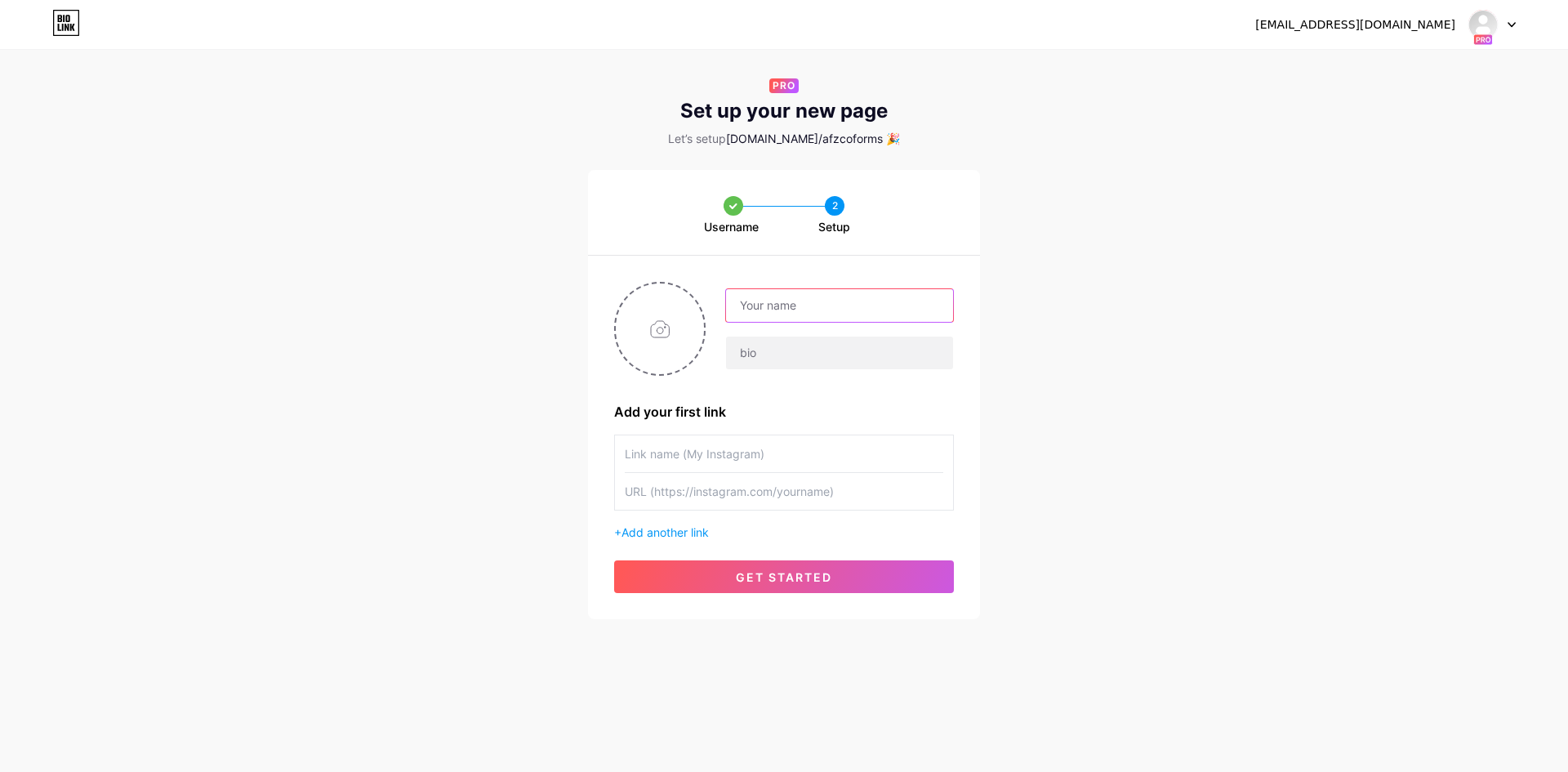
click at [768, 307] on input "text" at bounding box center [839, 305] width 227 height 33
click at [1004, 285] on div "Username 2 Setup Add your first link + Add another link get started" at bounding box center [784, 394] width 1568 height 450
click at [771, 310] on input "text" at bounding box center [839, 305] width 227 height 33
type input "Afzco Portal"
click at [765, 356] on input "text" at bounding box center [839, 352] width 227 height 33
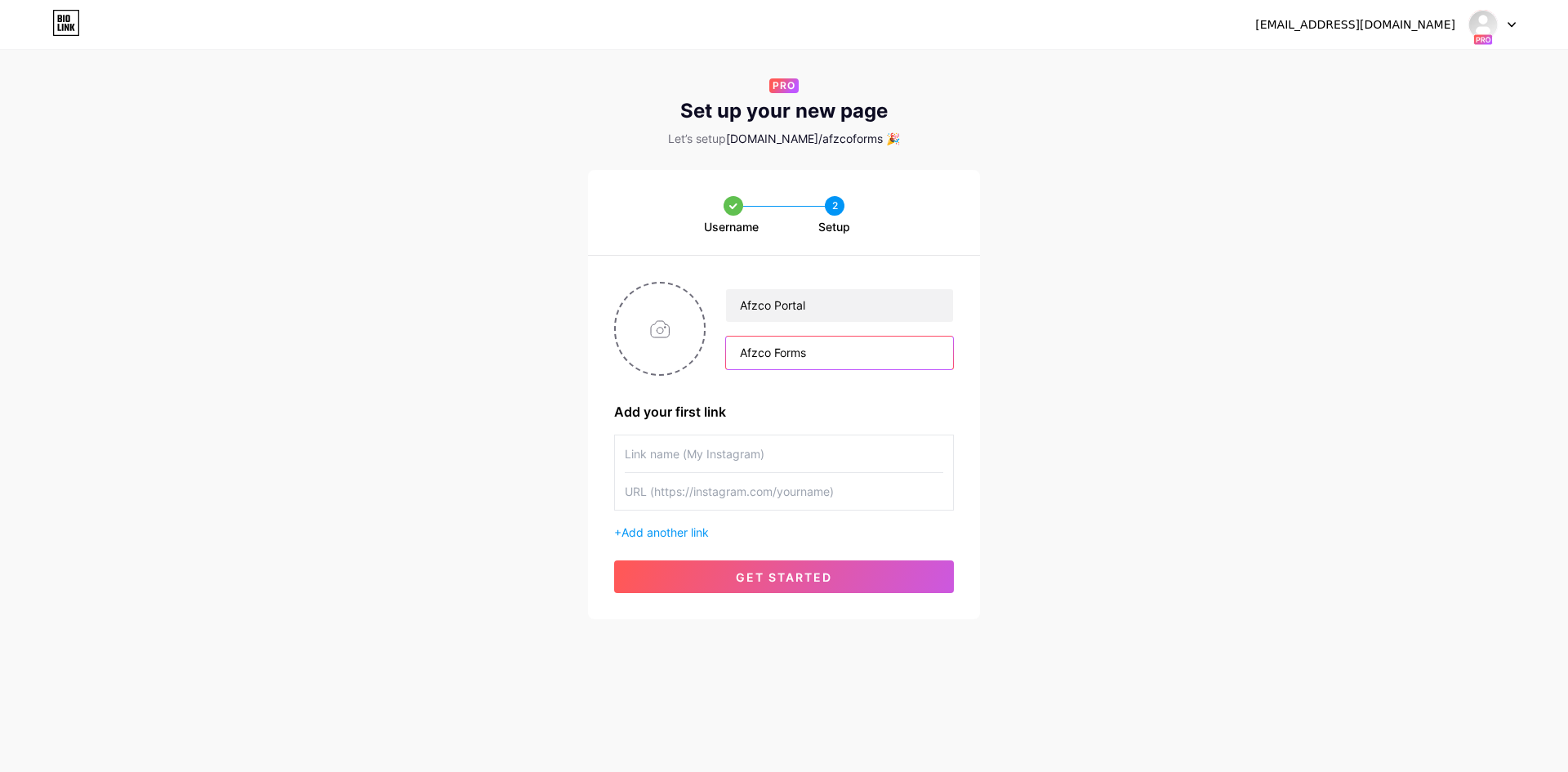
type input "Afzco Forms"
click at [703, 459] on input "text" at bounding box center [784, 454] width 319 height 37
click at [667, 343] on input "file" at bounding box center [660, 329] width 88 height 91
type input "C:\fakepath\AFZCO_LOGO - smaller.png"
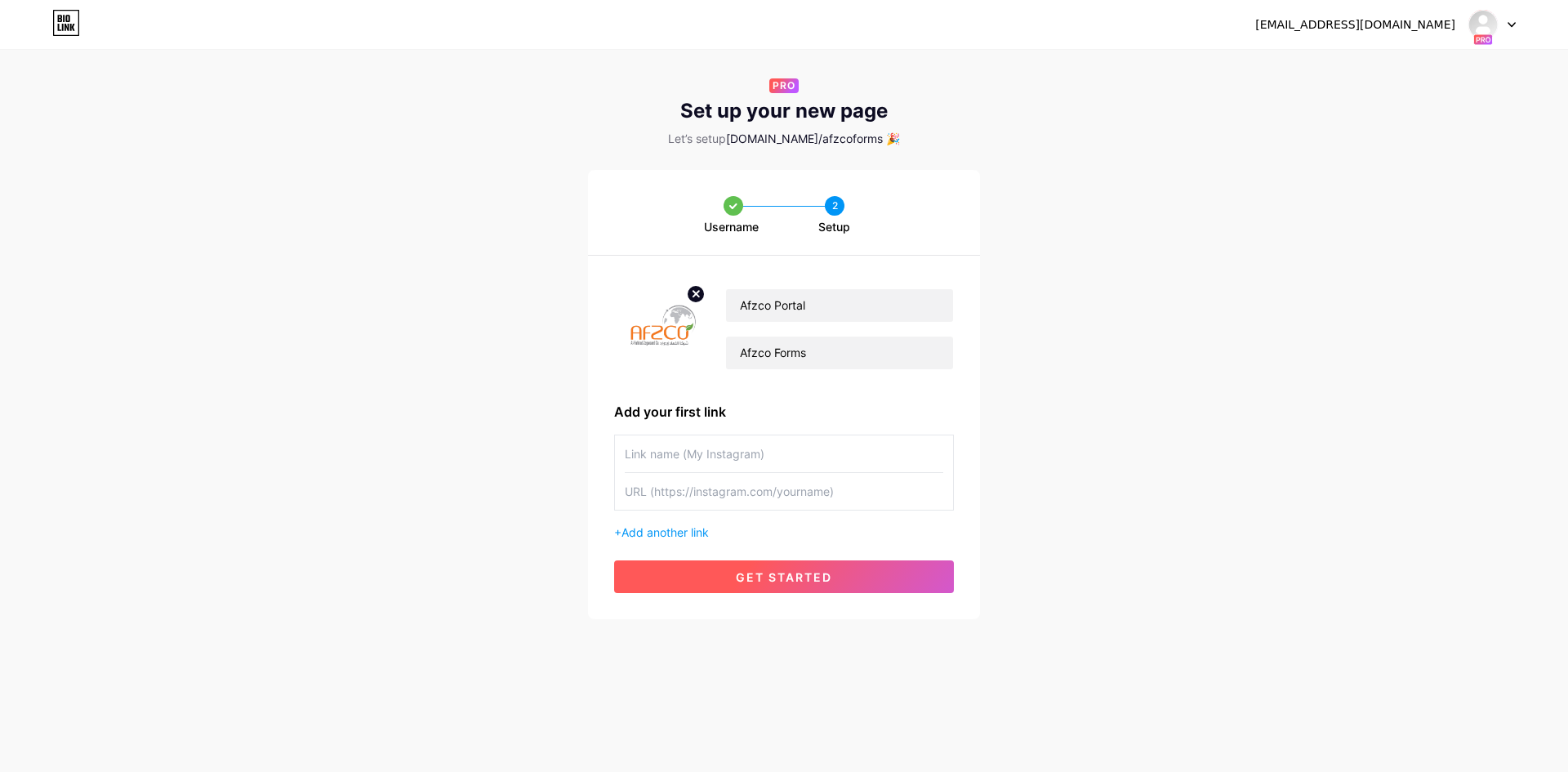
click at [729, 571] on button "get started" at bounding box center [784, 577] width 340 height 33
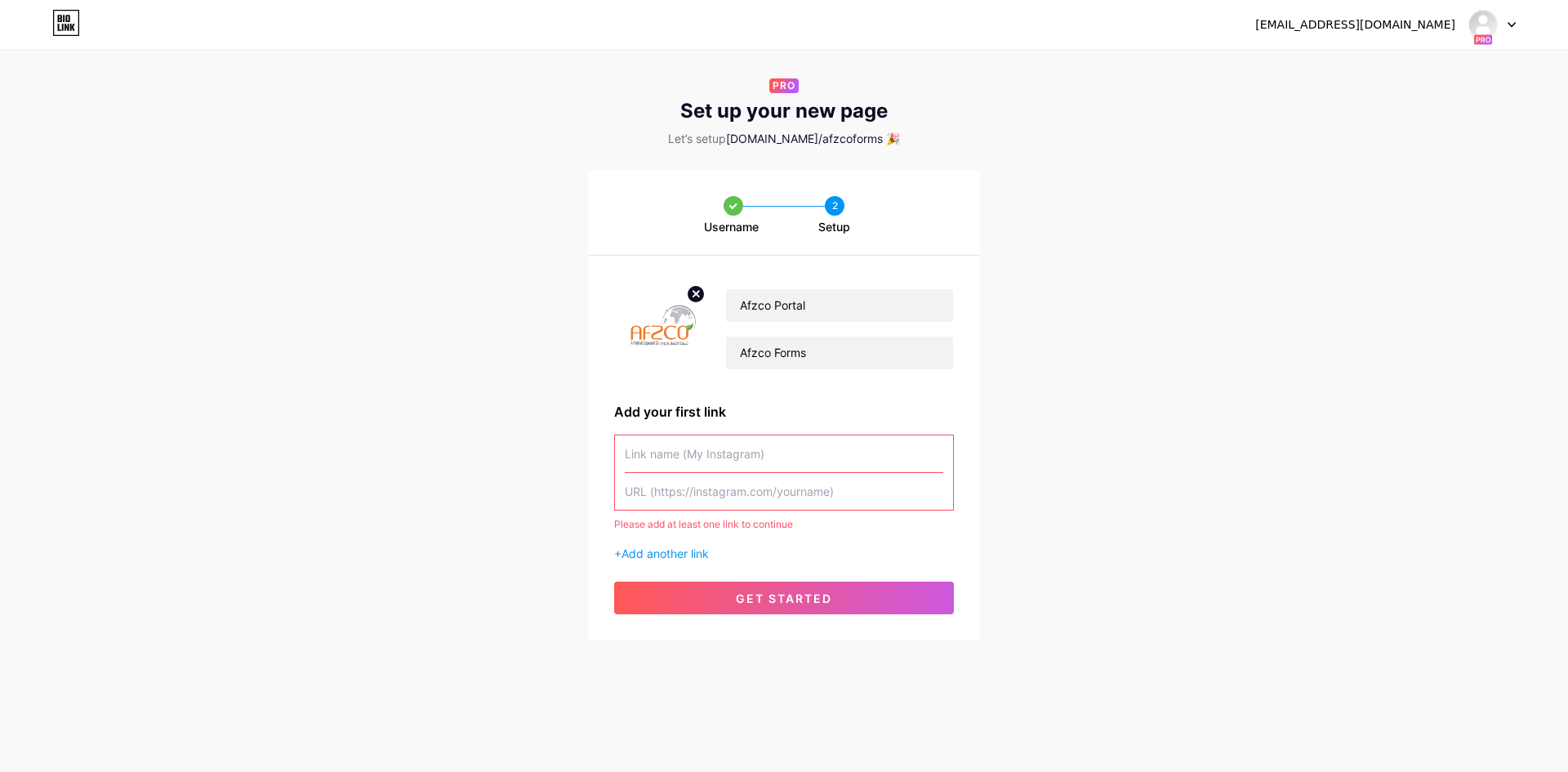
click at [726, 455] on input "text" at bounding box center [784, 454] width 319 height 37
click at [713, 482] on input "text" at bounding box center [784, 492] width 319 height 37
click at [720, 458] on input "text" at bounding box center [784, 454] width 319 height 37
click at [697, 552] on span "Add another link" at bounding box center [665, 554] width 87 height 14
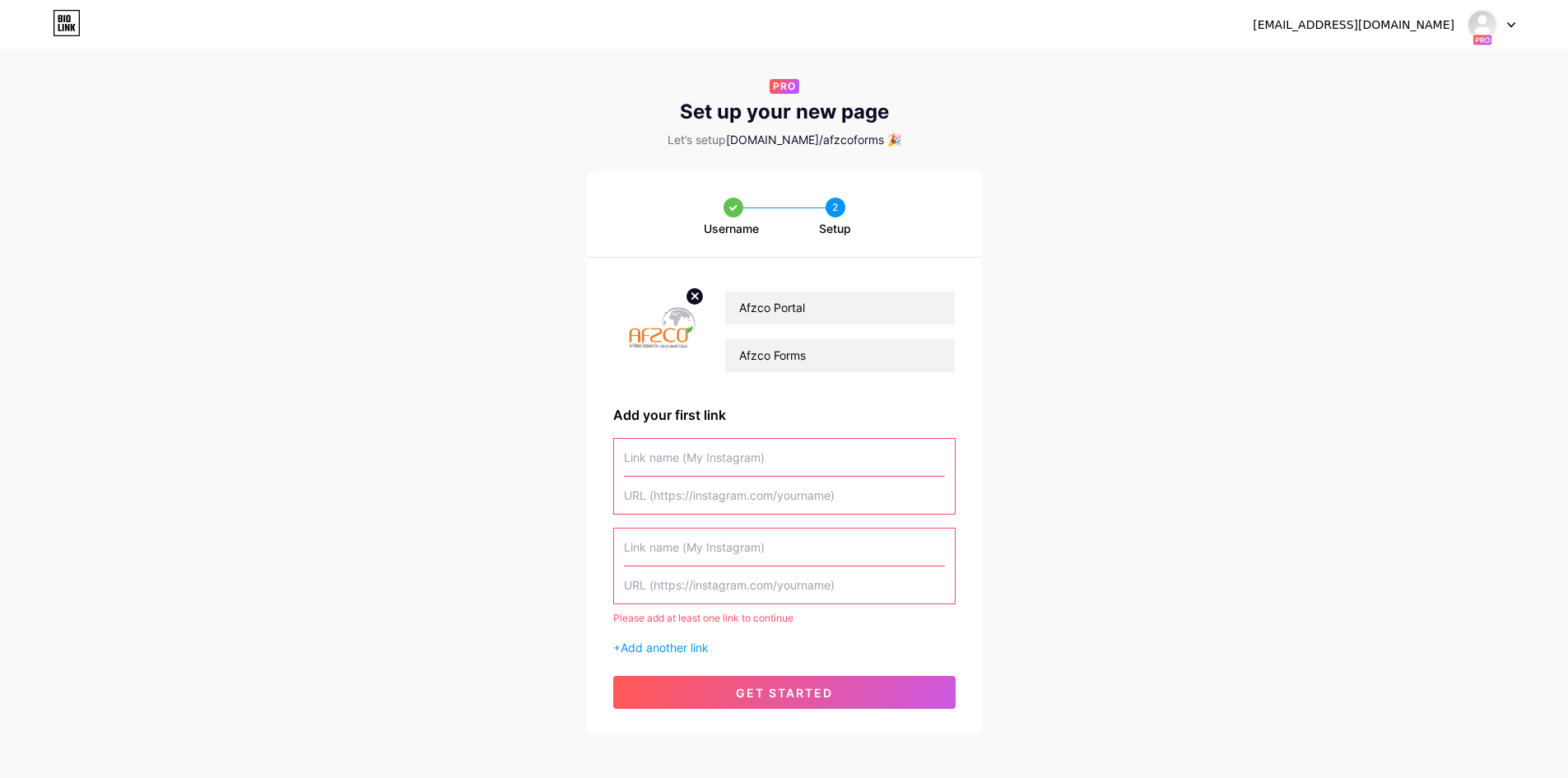
click at [713, 466] on input "text" at bounding box center [784, 458] width 321 height 37
click at [697, 507] on input "text" at bounding box center [784, 496] width 321 height 37
paste input "[URL][DOMAIN_NAME]"
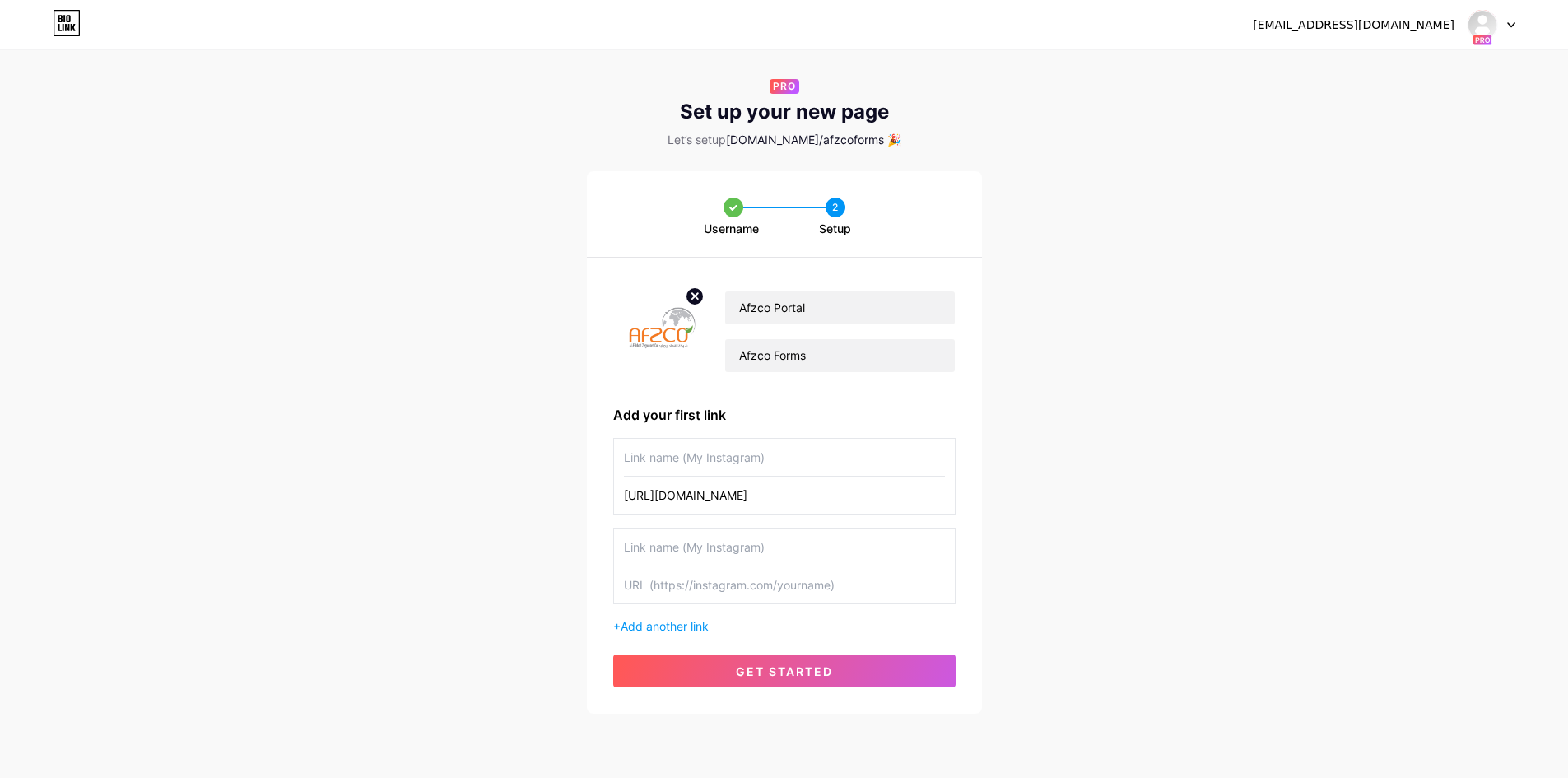
type input "[URL][DOMAIN_NAME]"
click at [712, 466] on input "text" at bounding box center [784, 458] width 321 height 37
type input "a"
type input "test"
click at [853, 672] on button "get started" at bounding box center [784, 670] width 343 height 33
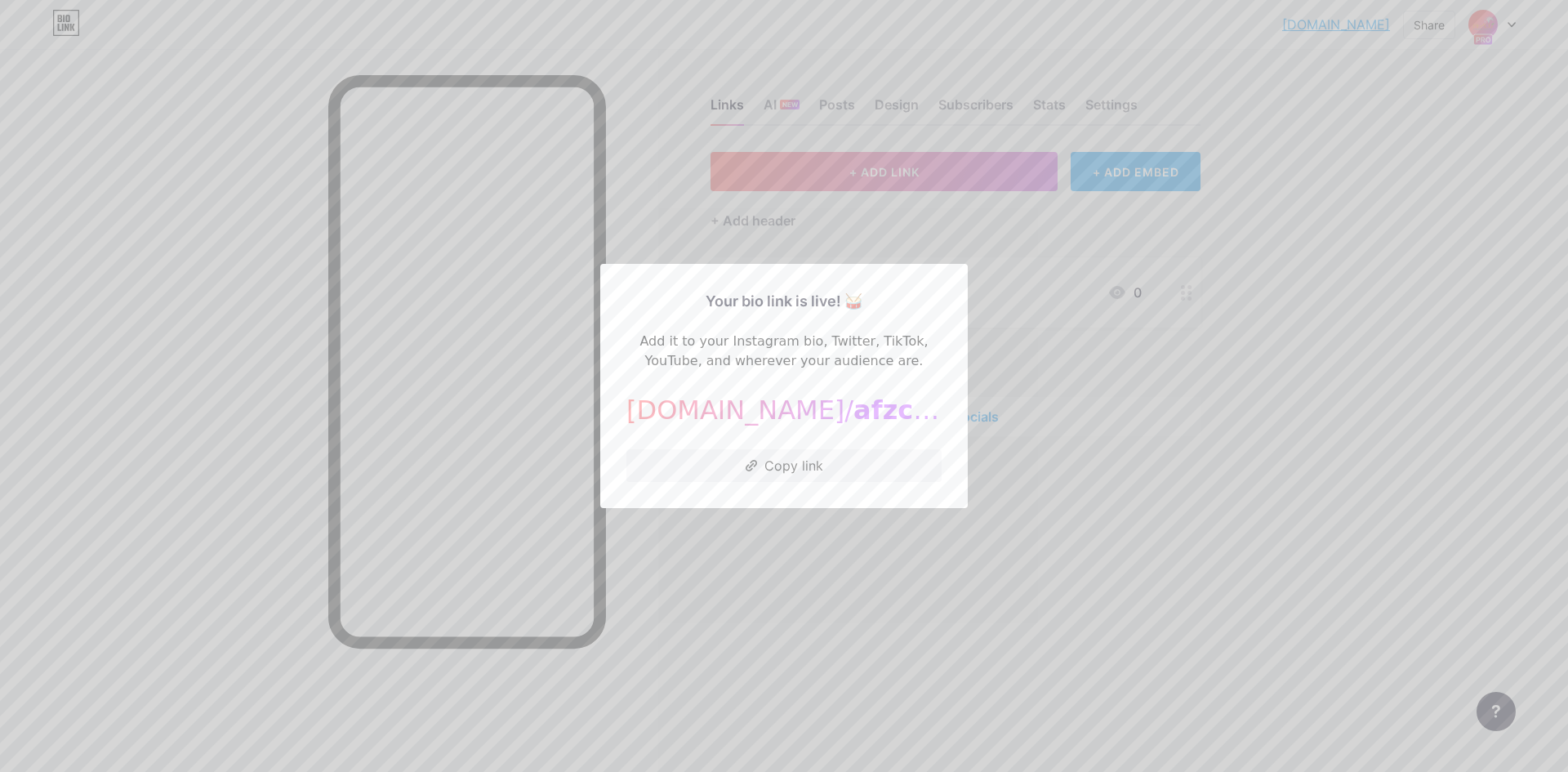
click at [1020, 364] on div at bounding box center [784, 386] width 1568 height 772
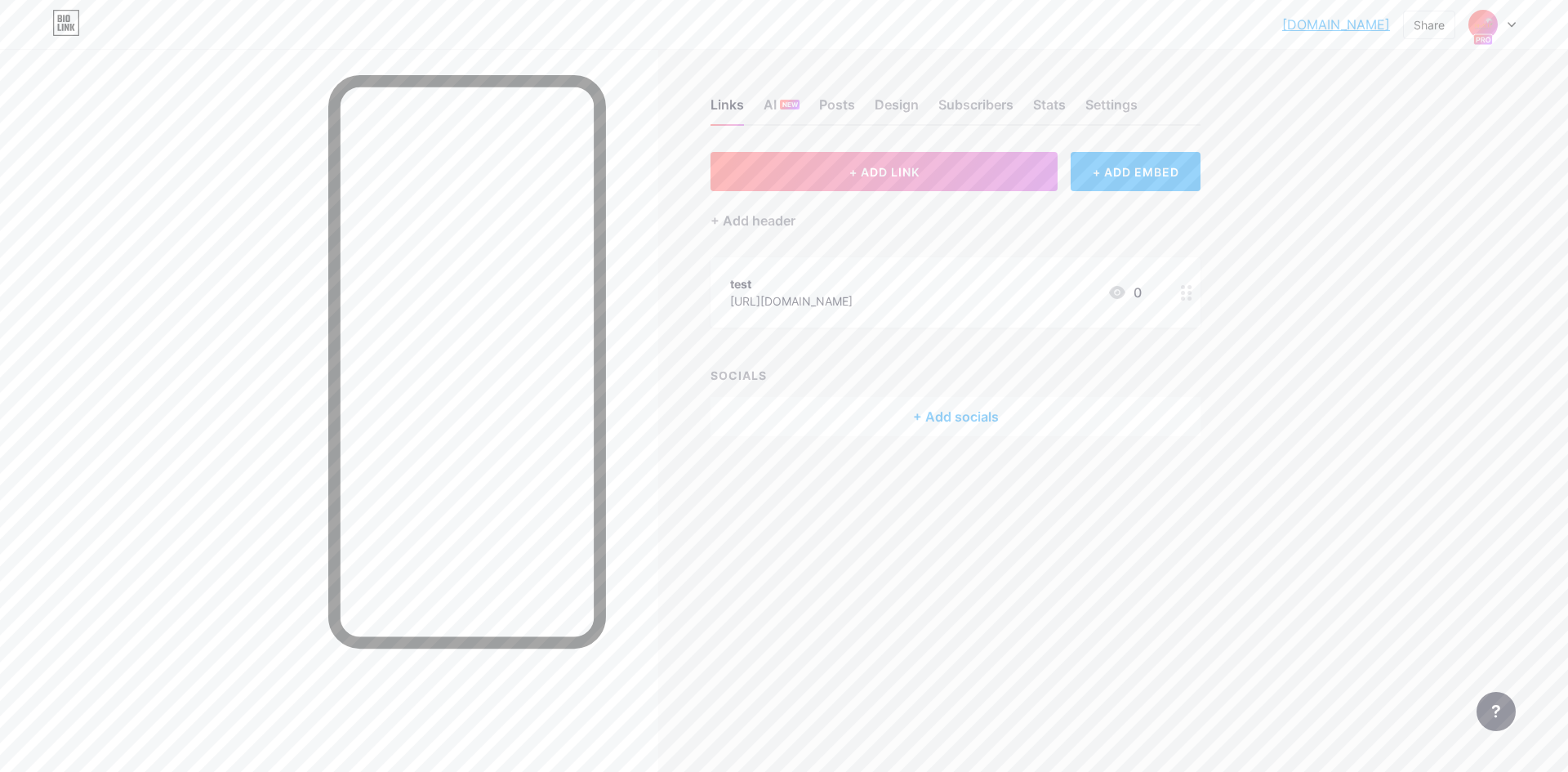
click at [1497, 27] on div at bounding box center [1492, 24] width 48 height 29
click at [1228, 427] on div "Links AI NEW Posts Design Subscribers Stats Settings + ADD LINK + ADD EMBED + A…" at bounding box center [634, 283] width 1269 height 469
click at [1105, 106] on div "Settings" at bounding box center [1111, 109] width 52 height 29
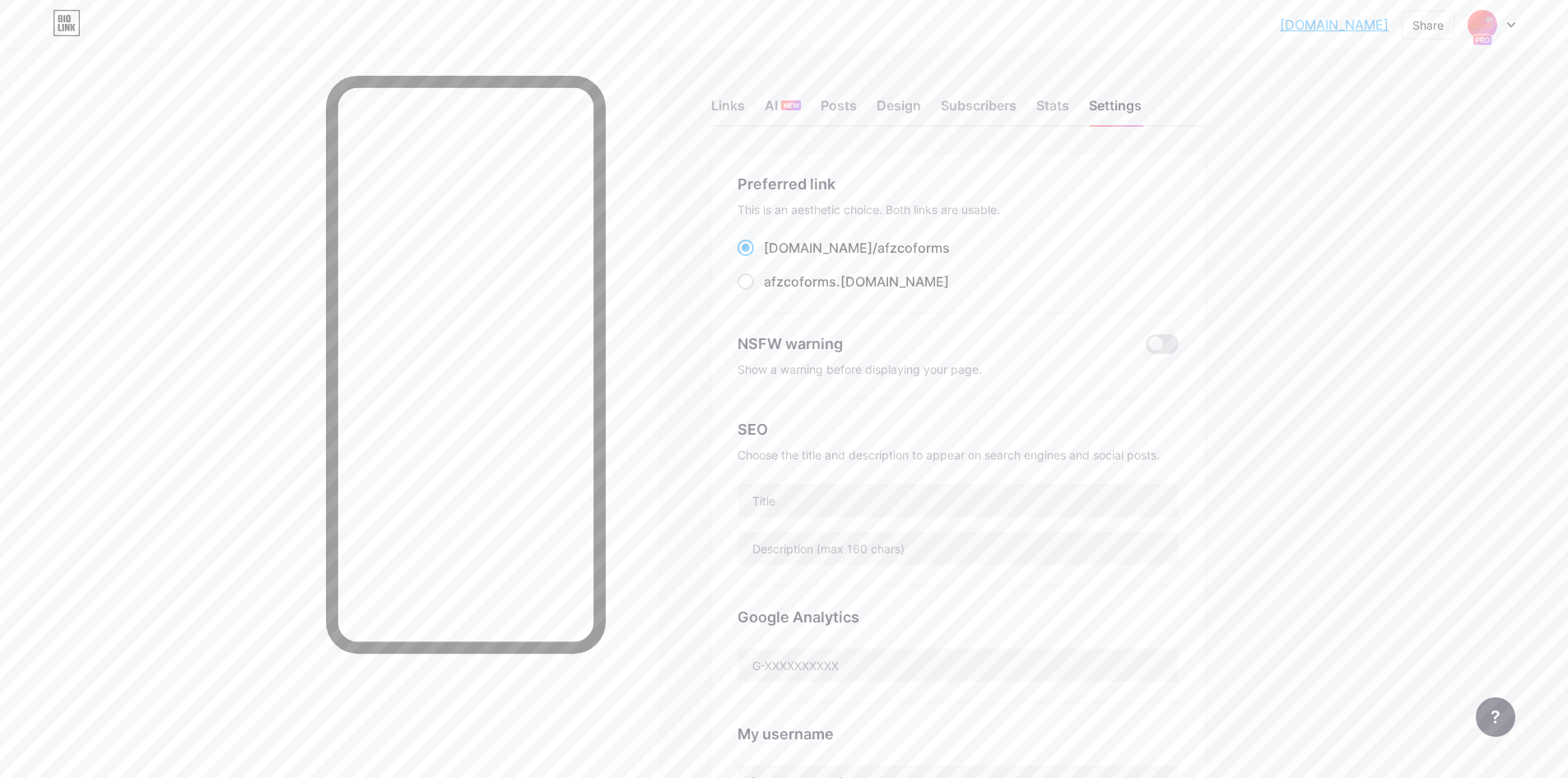
drag, startPoint x: 895, startPoint y: 251, endPoint x: 771, endPoint y: 253, distance: 124.0
click at [771, 253] on div "[DOMAIN_NAME]/ afzcoforms" at bounding box center [958, 247] width 441 height 20
copy label "[DOMAIN_NAME]/ afzcoforms"
click at [939, 236] on div "Preferred link This is an aesthetic choice. Both links are usable. [DOMAIN_NAME…" at bounding box center [958, 242] width 441 height 140
click at [1503, 20] on div at bounding box center [1491, 24] width 48 height 29
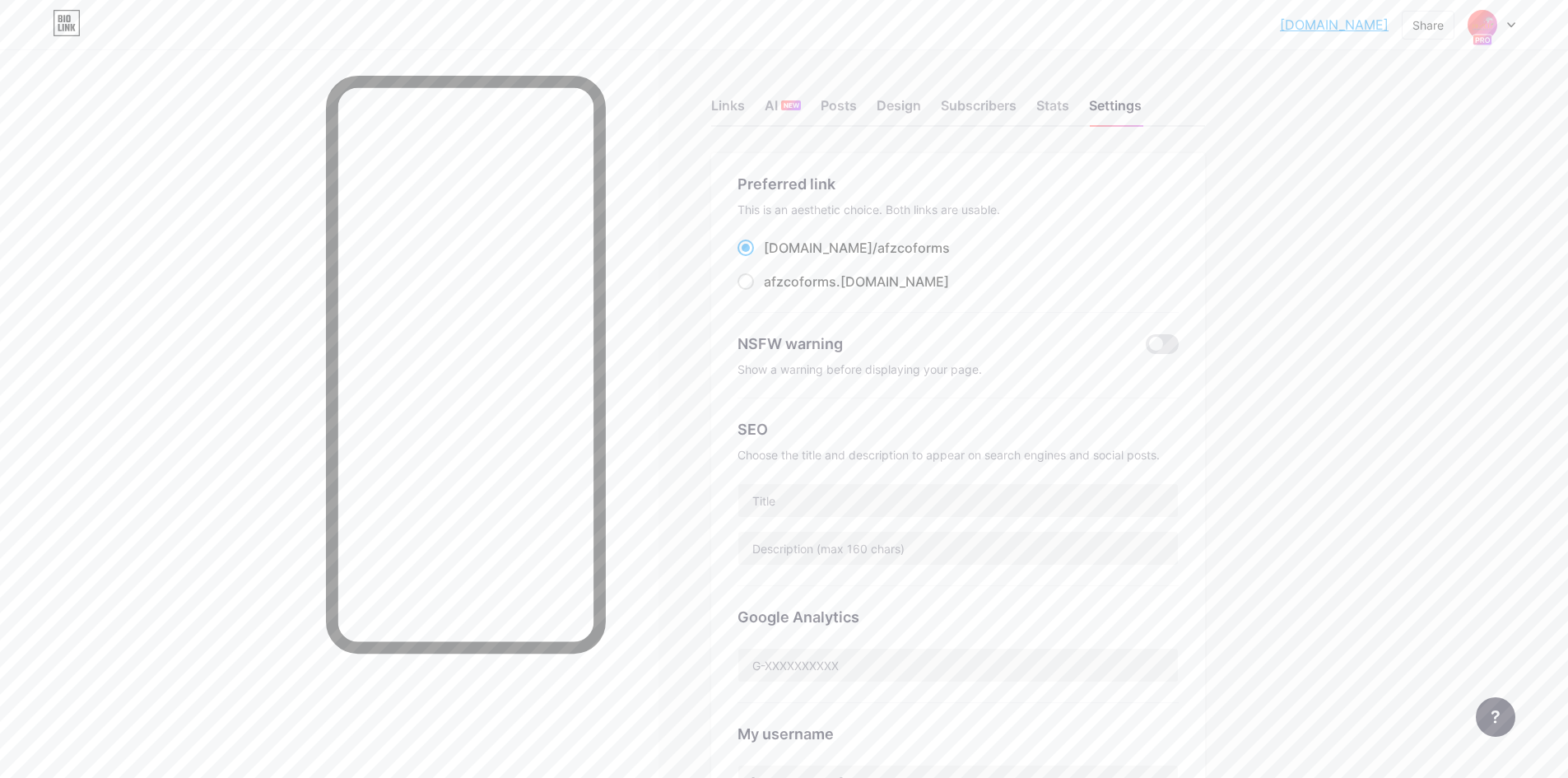
click at [1503, 20] on div at bounding box center [1491, 24] width 48 height 29
click at [1503, 30] on div at bounding box center [1491, 24] width 48 height 29
click at [1414, 149] on div "Afzco Portal" at bounding box center [1427, 144] width 139 height 13
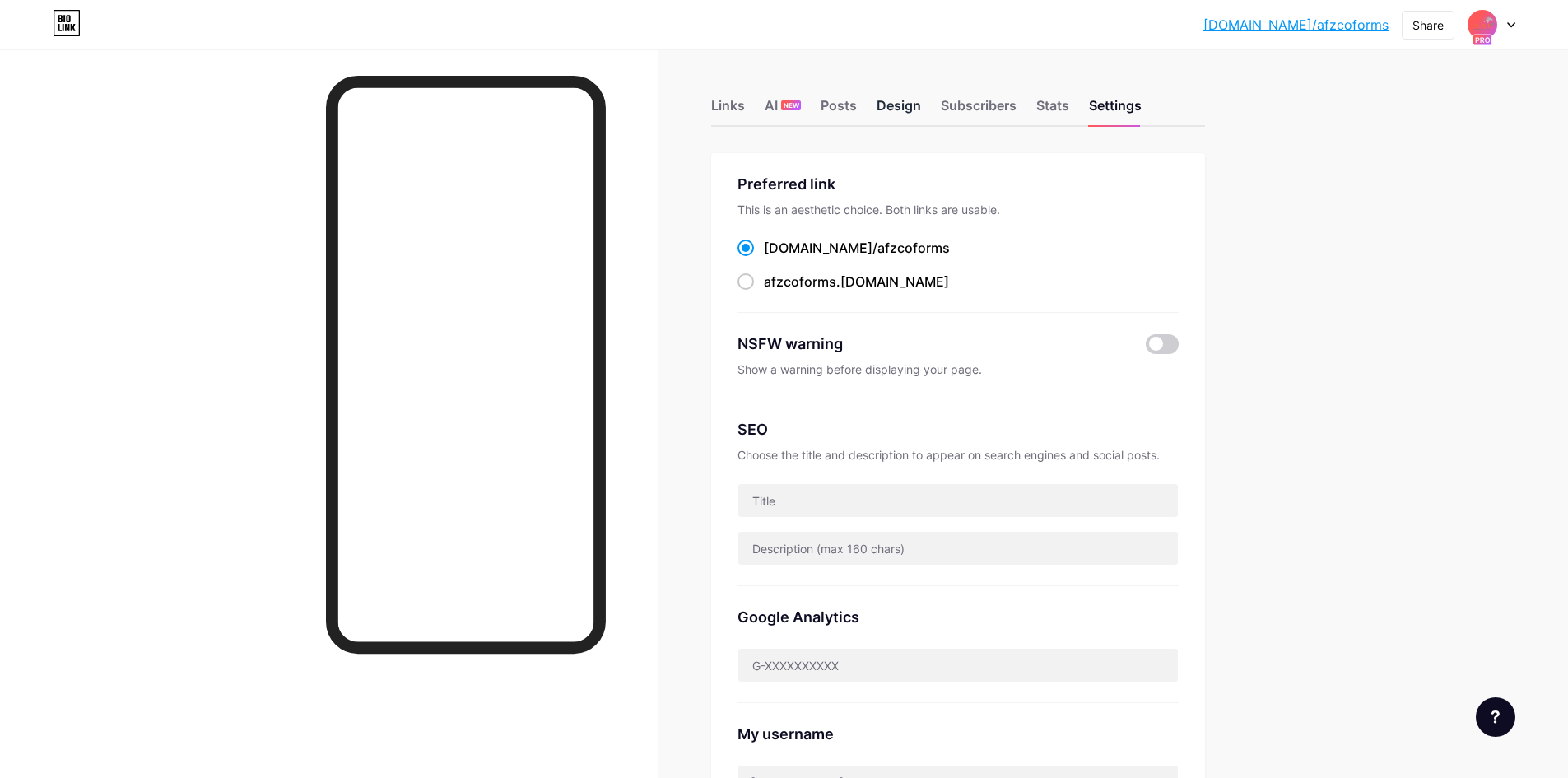
click at [901, 106] on div "Design" at bounding box center [899, 109] width 44 height 29
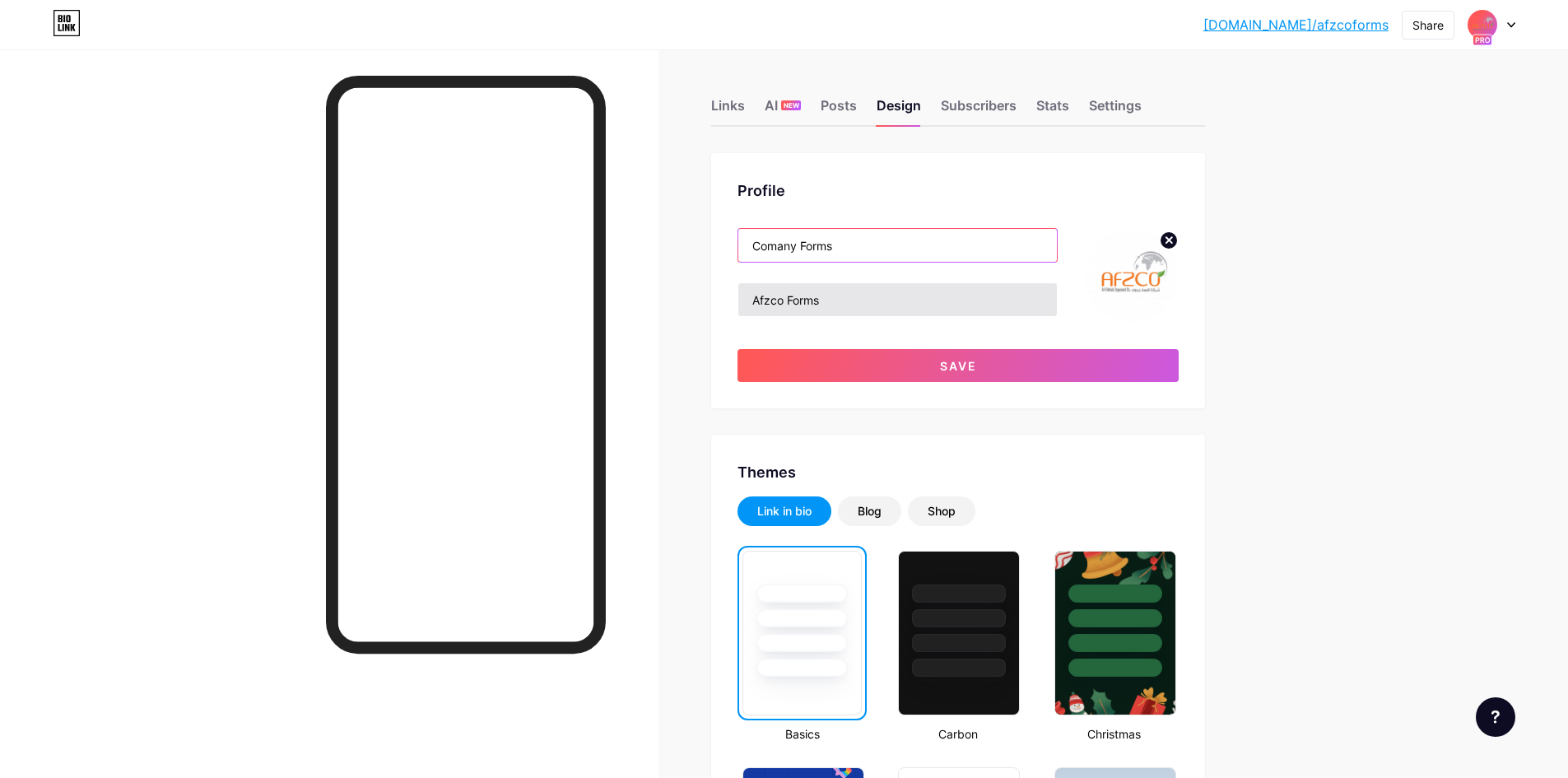
type input "Comany Forms"
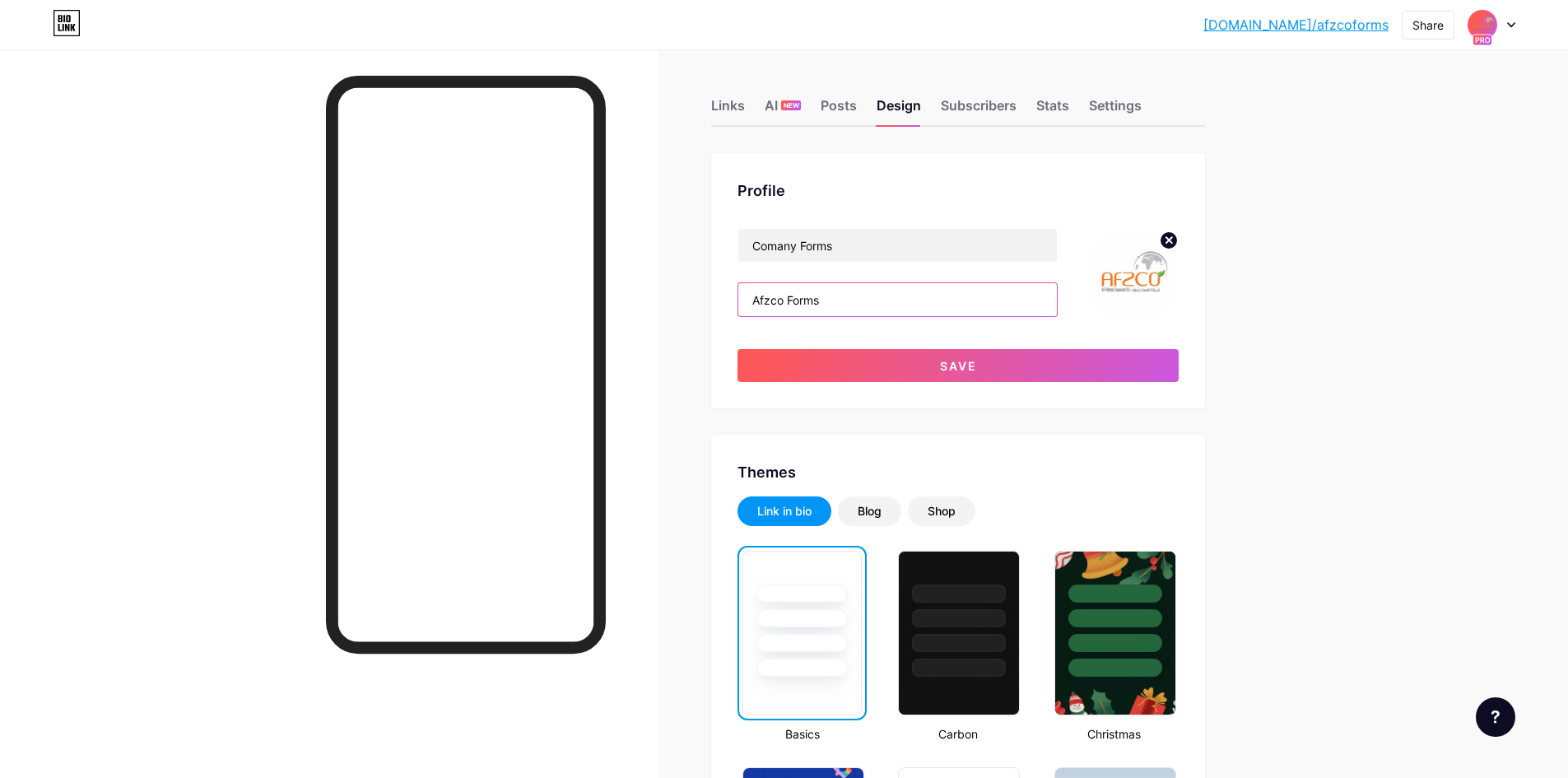
drag, startPoint x: 810, startPoint y: 298, endPoint x: 630, endPoint y: 304, distance: 180.1
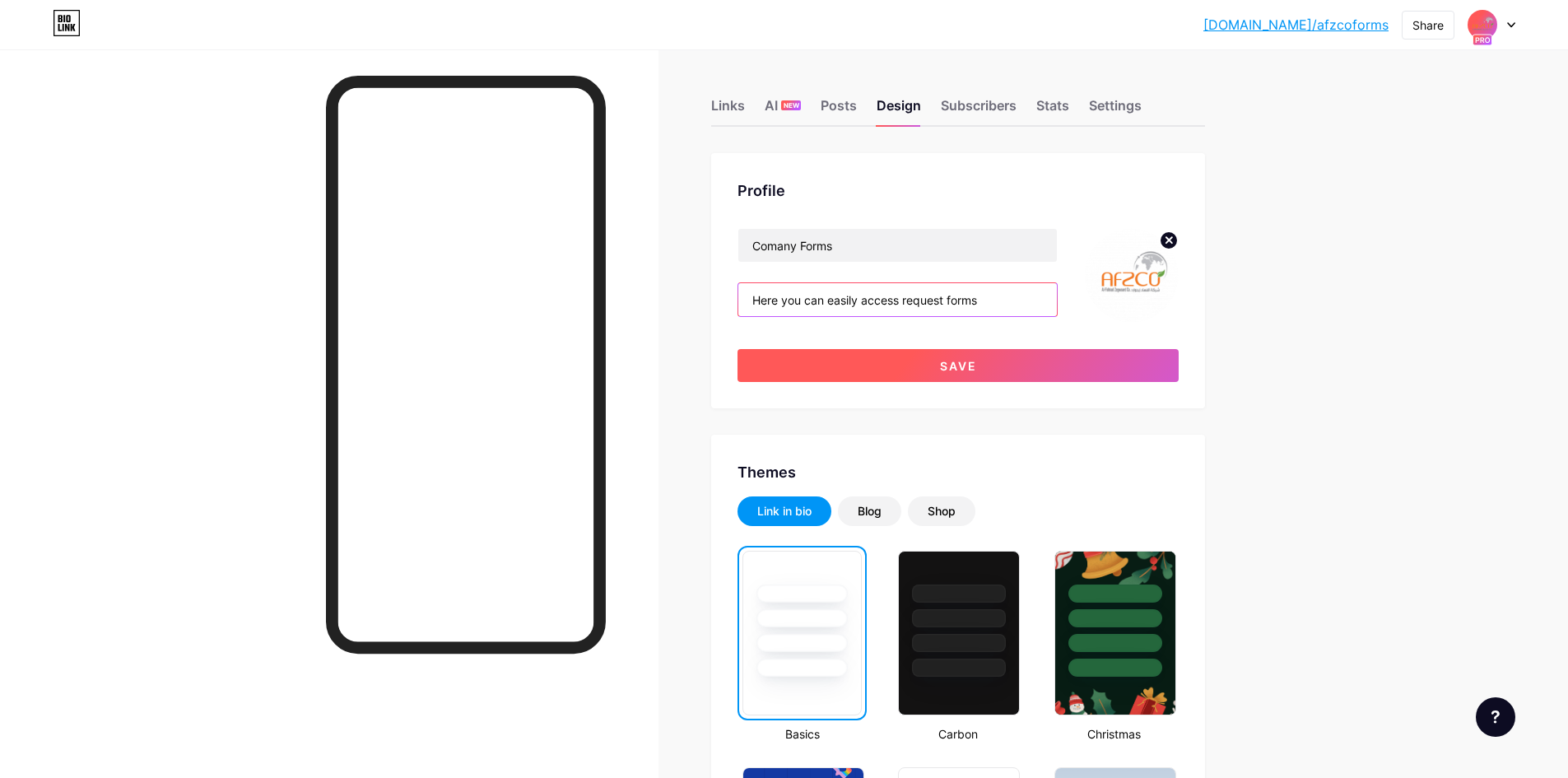
type input "Here you can easily access request forms"
click at [1001, 365] on button "Save" at bounding box center [958, 365] width 441 height 33
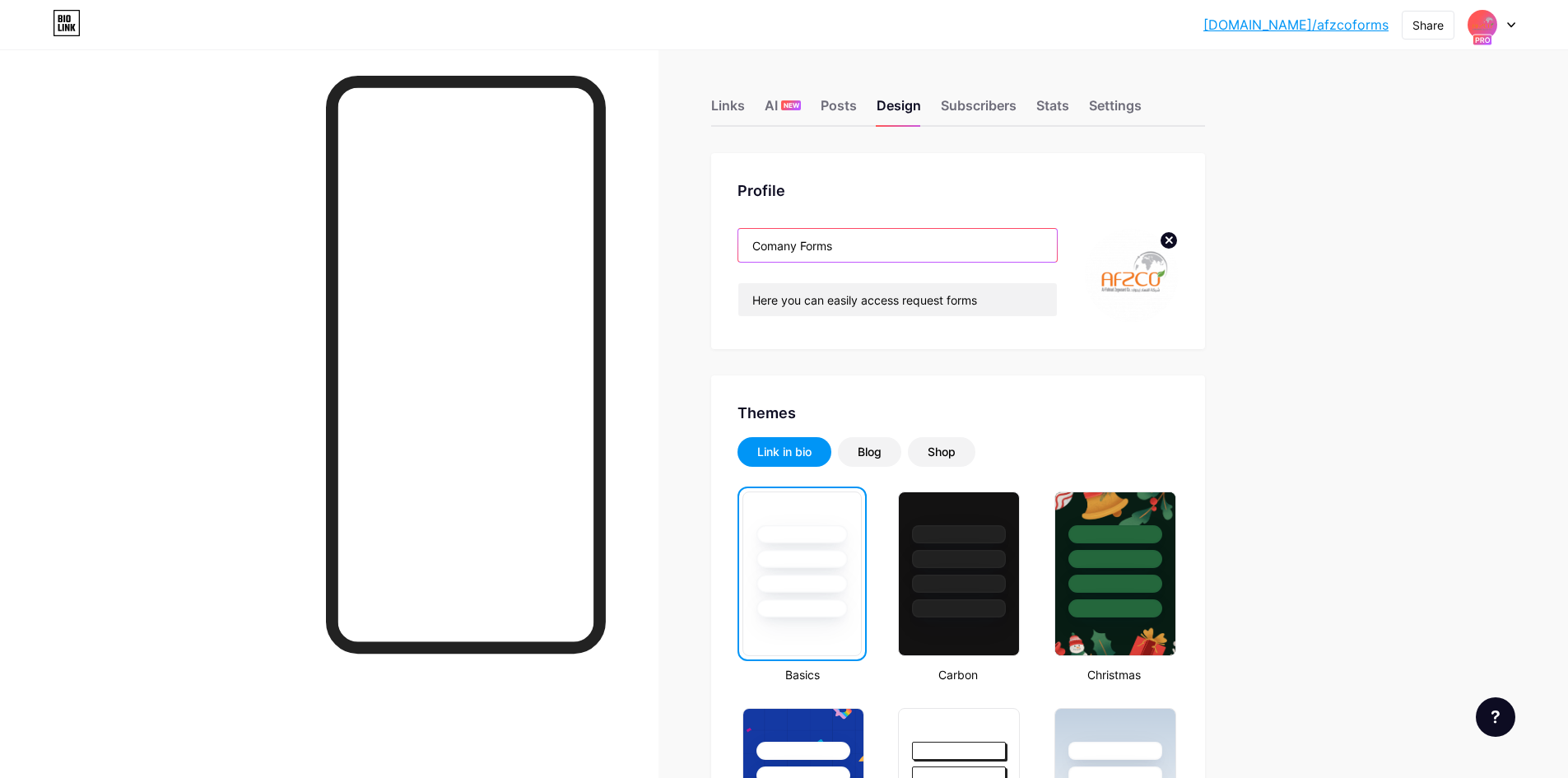
drag, startPoint x: 801, startPoint y: 247, endPoint x: 707, endPoint y: 247, distance: 94.0
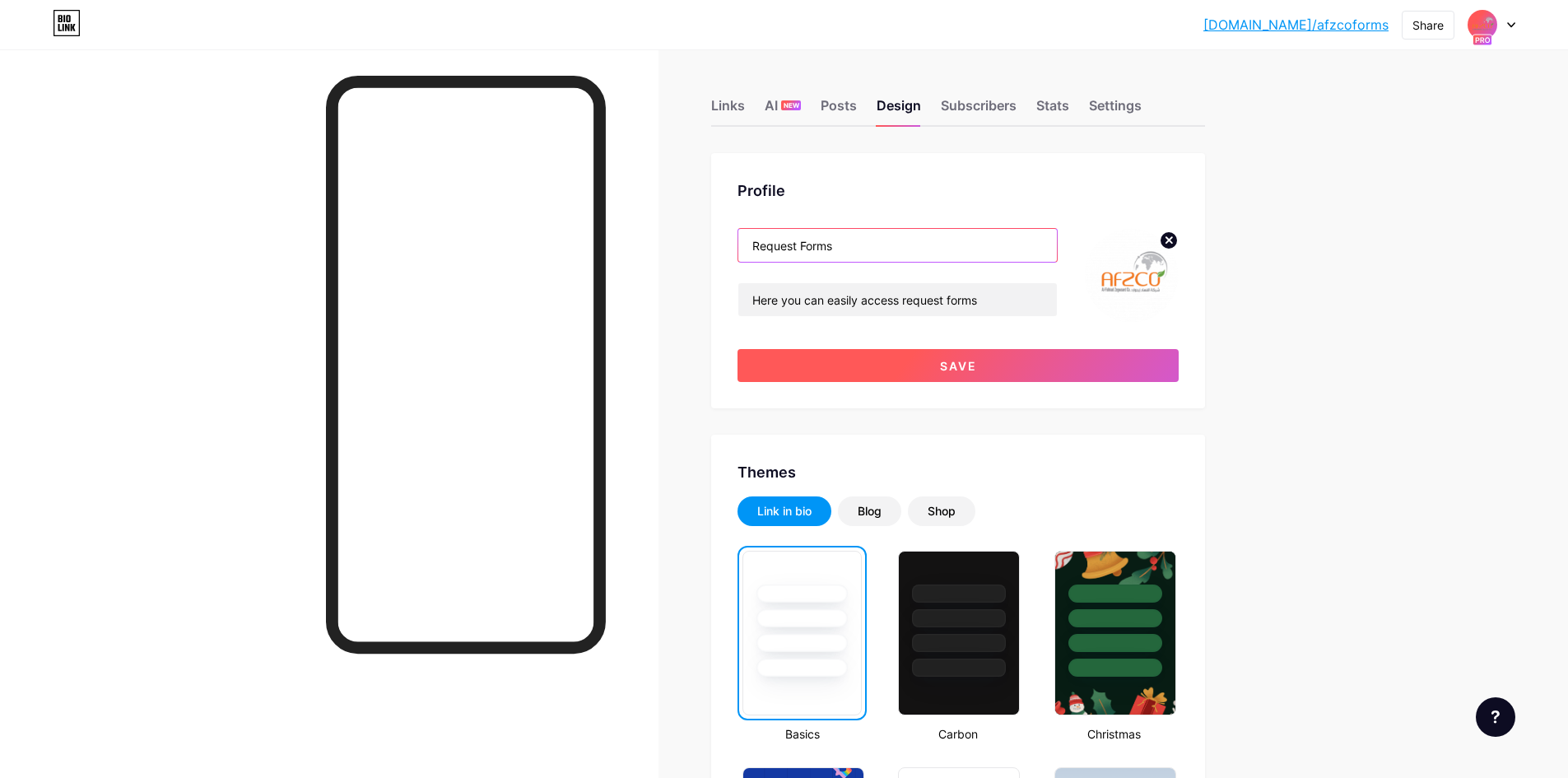
type input "Request Forms"
click at [934, 358] on button "Save" at bounding box center [958, 365] width 441 height 33
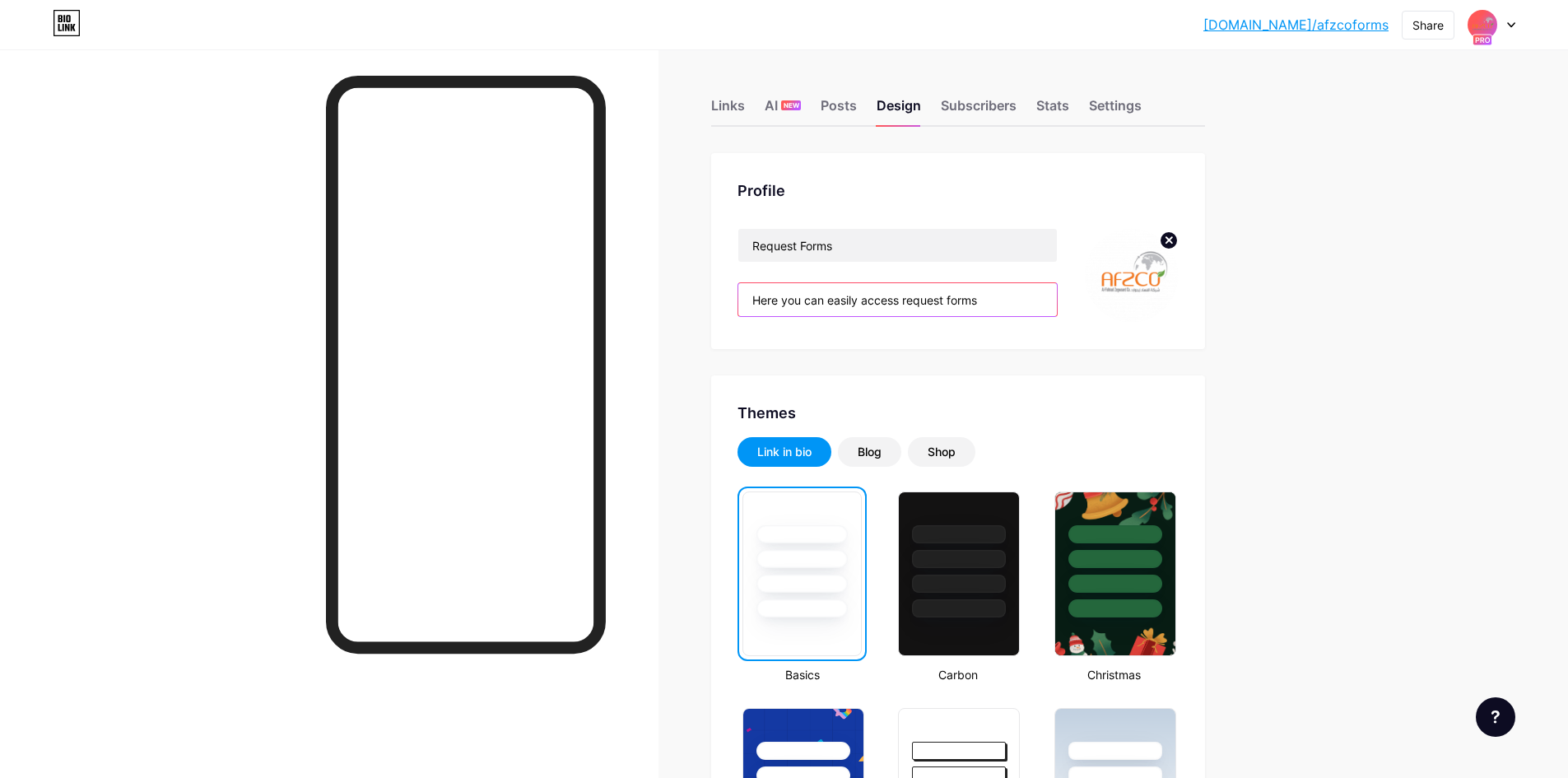
drag, startPoint x: 907, startPoint y: 308, endPoint x: 1044, endPoint y: 308, distance: 137.0
click at [1044, 308] on input "Here you can easily access request forms" at bounding box center [898, 299] width 319 height 33
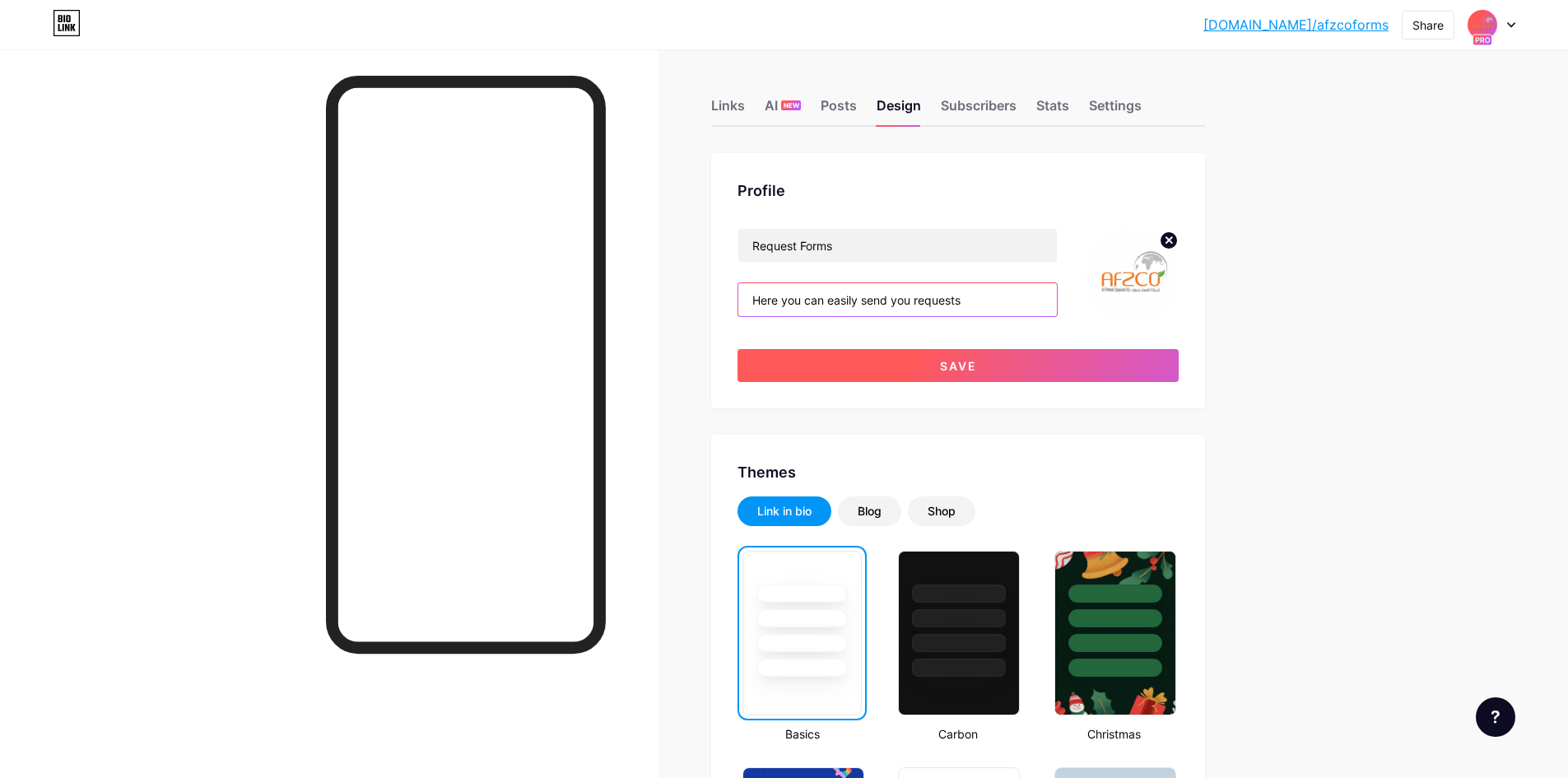
type input "Here you can easily send you requests"
click at [1015, 366] on button "Save" at bounding box center [958, 365] width 441 height 33
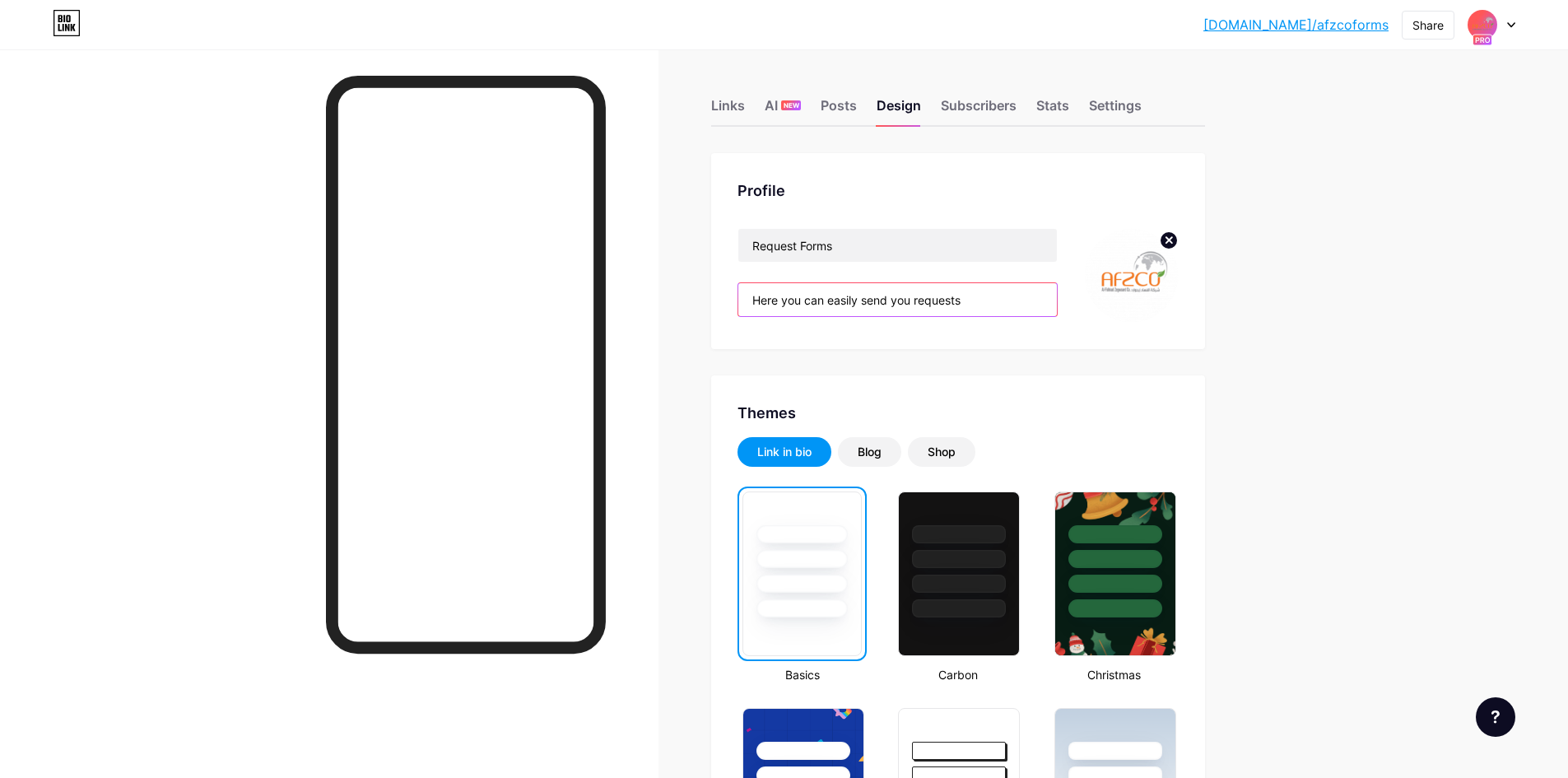
click at [982, 300] on input "Here you can easily send you requests" at bounding box center [898, 299] width 319 height 33
click at [745, 111] on div "Links" at bounding box center [728, 109] width 34 height 29
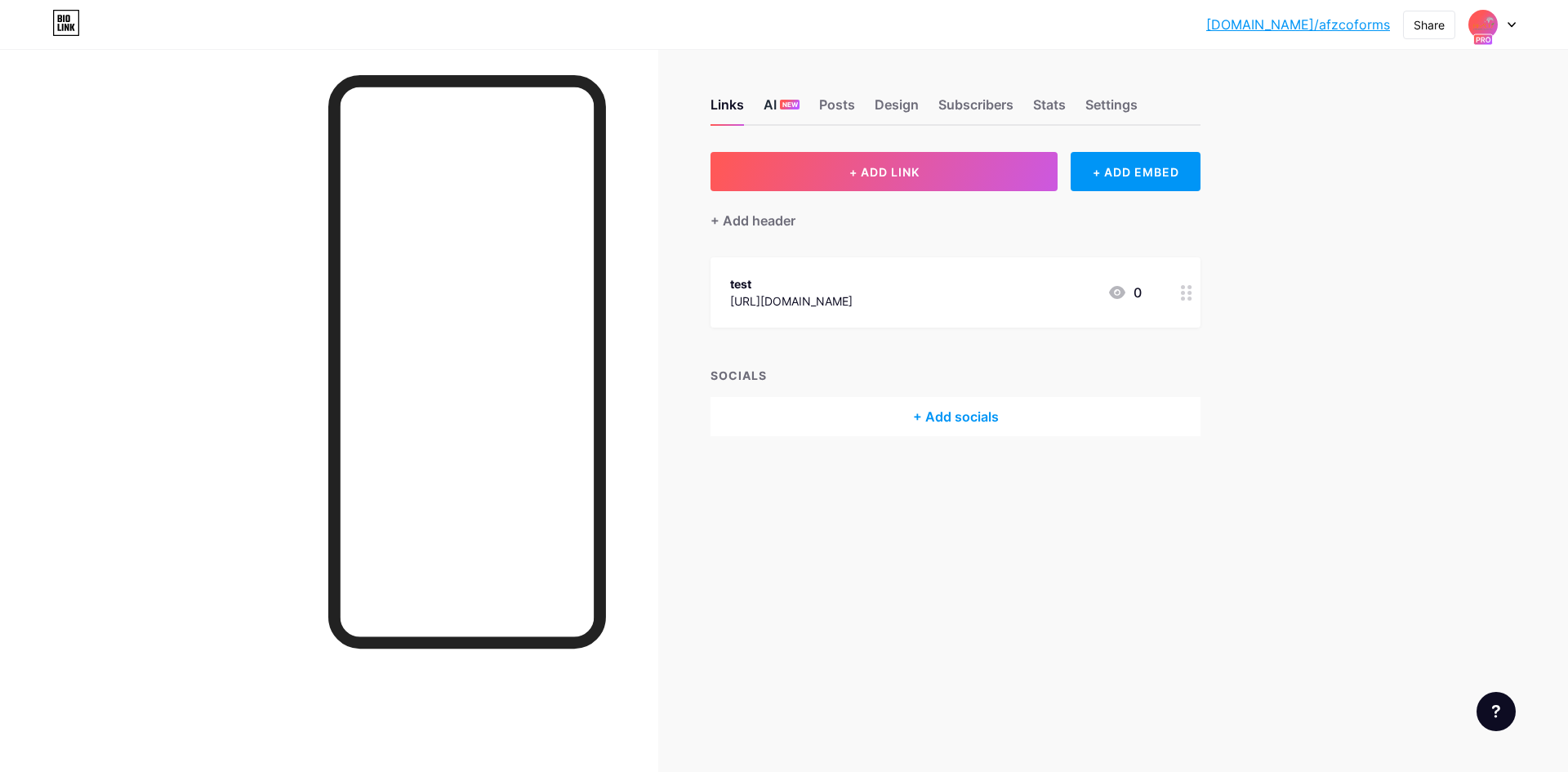
click at [798, 107] on div "NEW" at bounding box center [789, 104] width 19 height 10
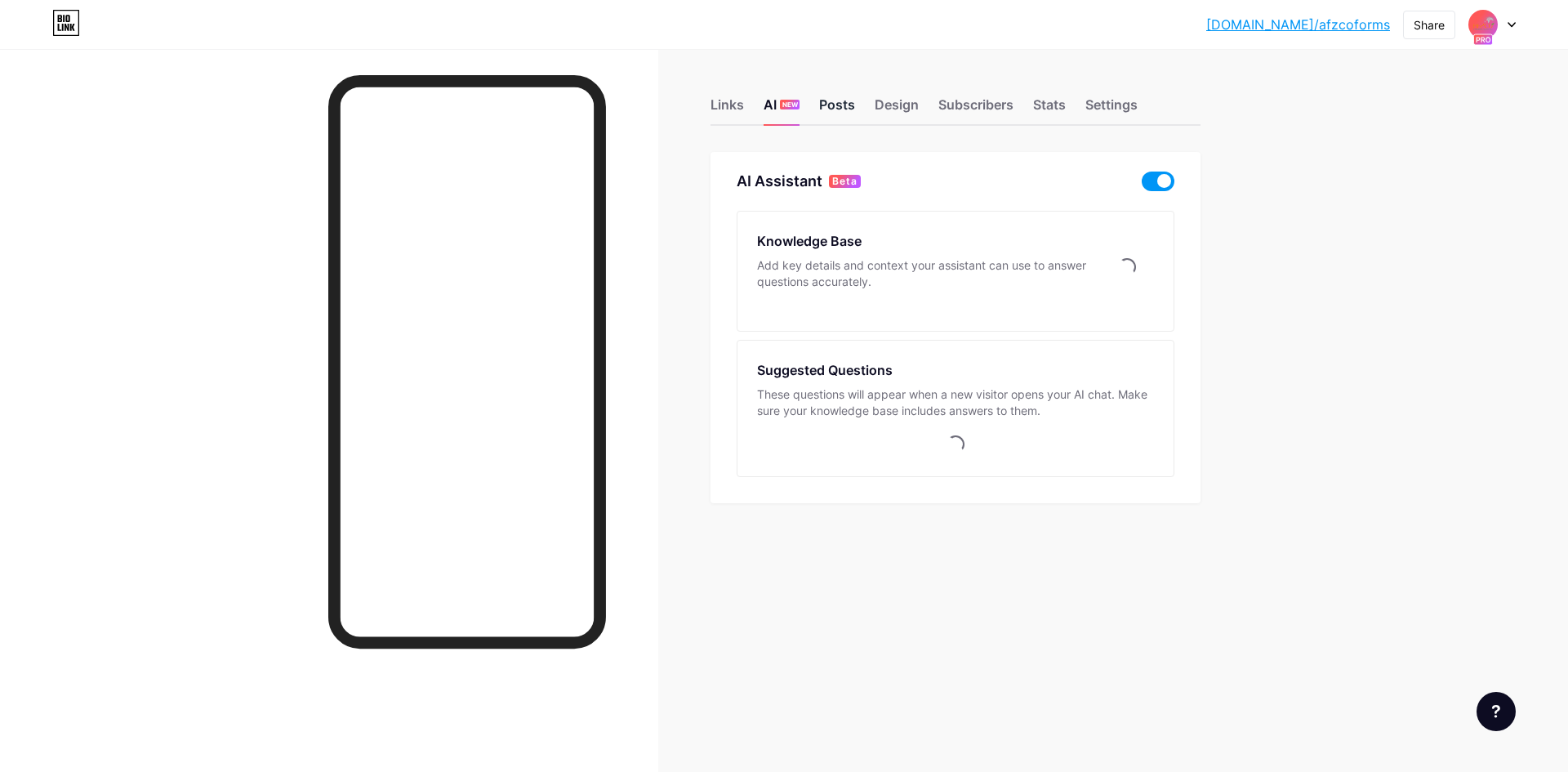
click at [832, 107] on div "Posts" at bounding box center [837, 109] width 36 height 29
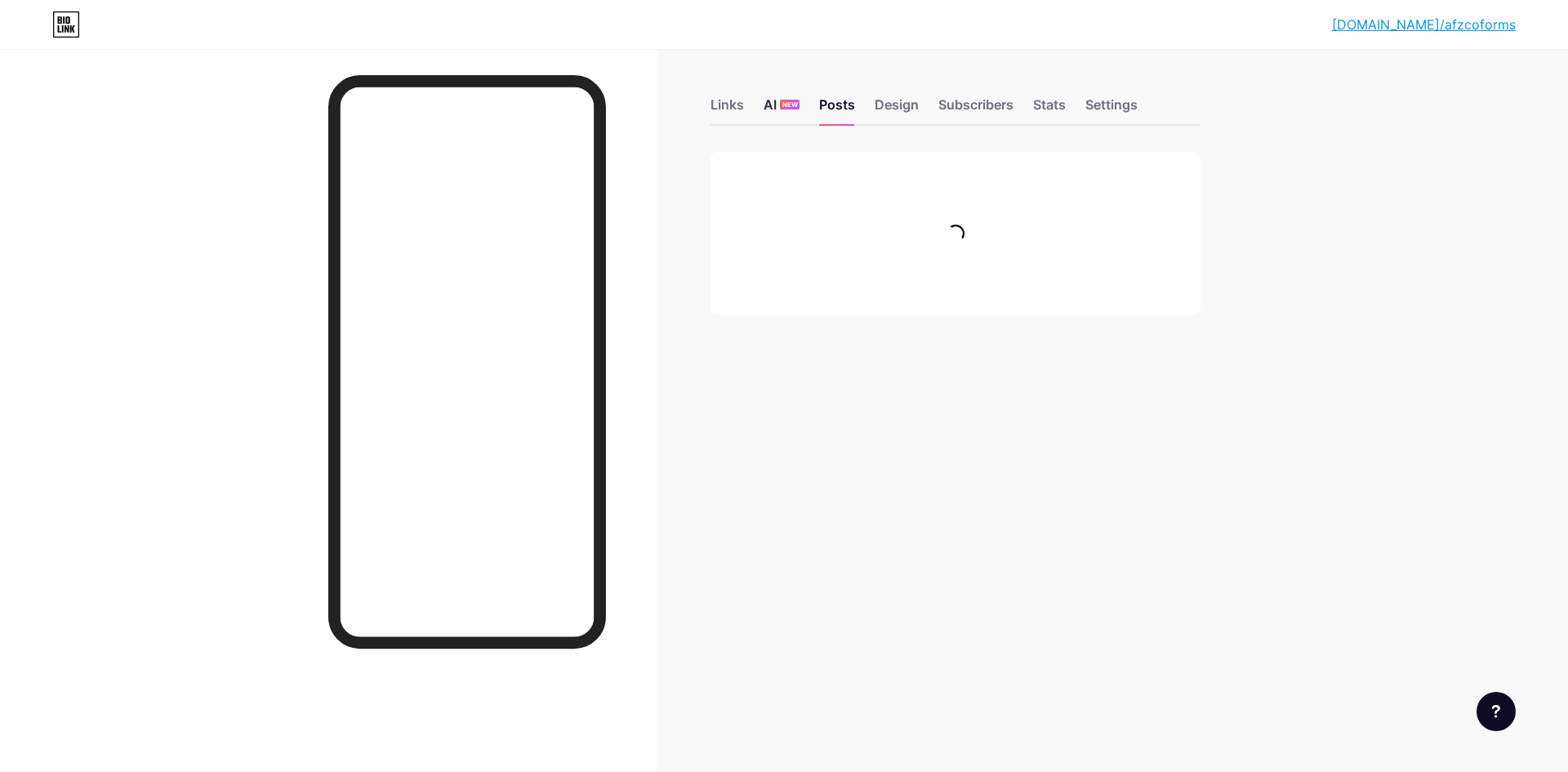
click at [779, 116] on div "AI NEW" at bounding box center [781, 109] width 36 height 29
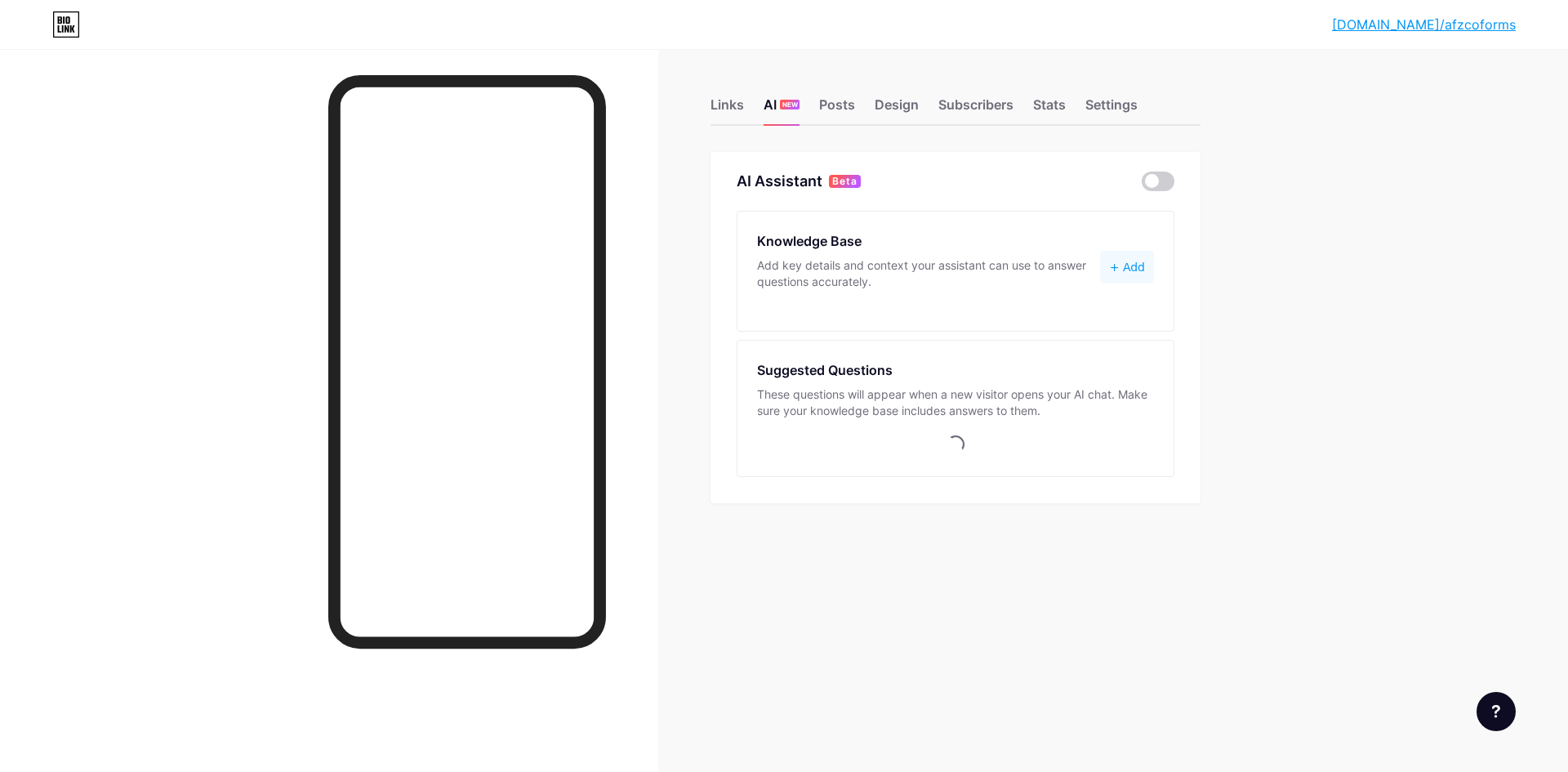
click at [931, 397] on div "These questions will appear when a new visitor opens your AI chat. Make sure yo…" at bounding box center [955, 403] width 397 height 33
click at [1128, 107] on div "Settings" at bounding box center [1111, 109] width 52 height 29
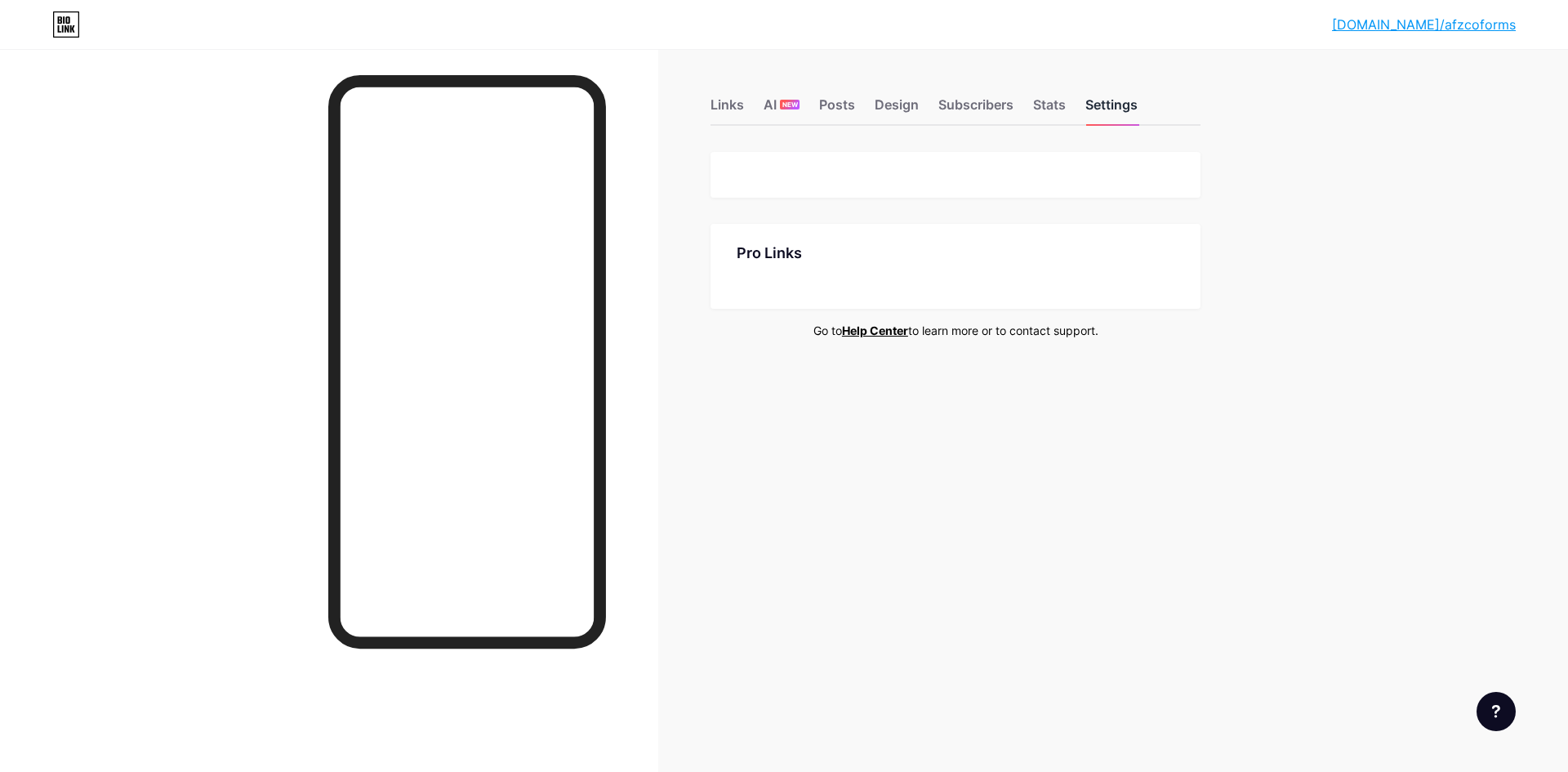
click at [1128, 107] on div "Settings" at bounding box center [1111, 109] width 52 height 29
click at [1040, 108] on div "Stats" at bounding box center [1049, 109] width 33 height 29
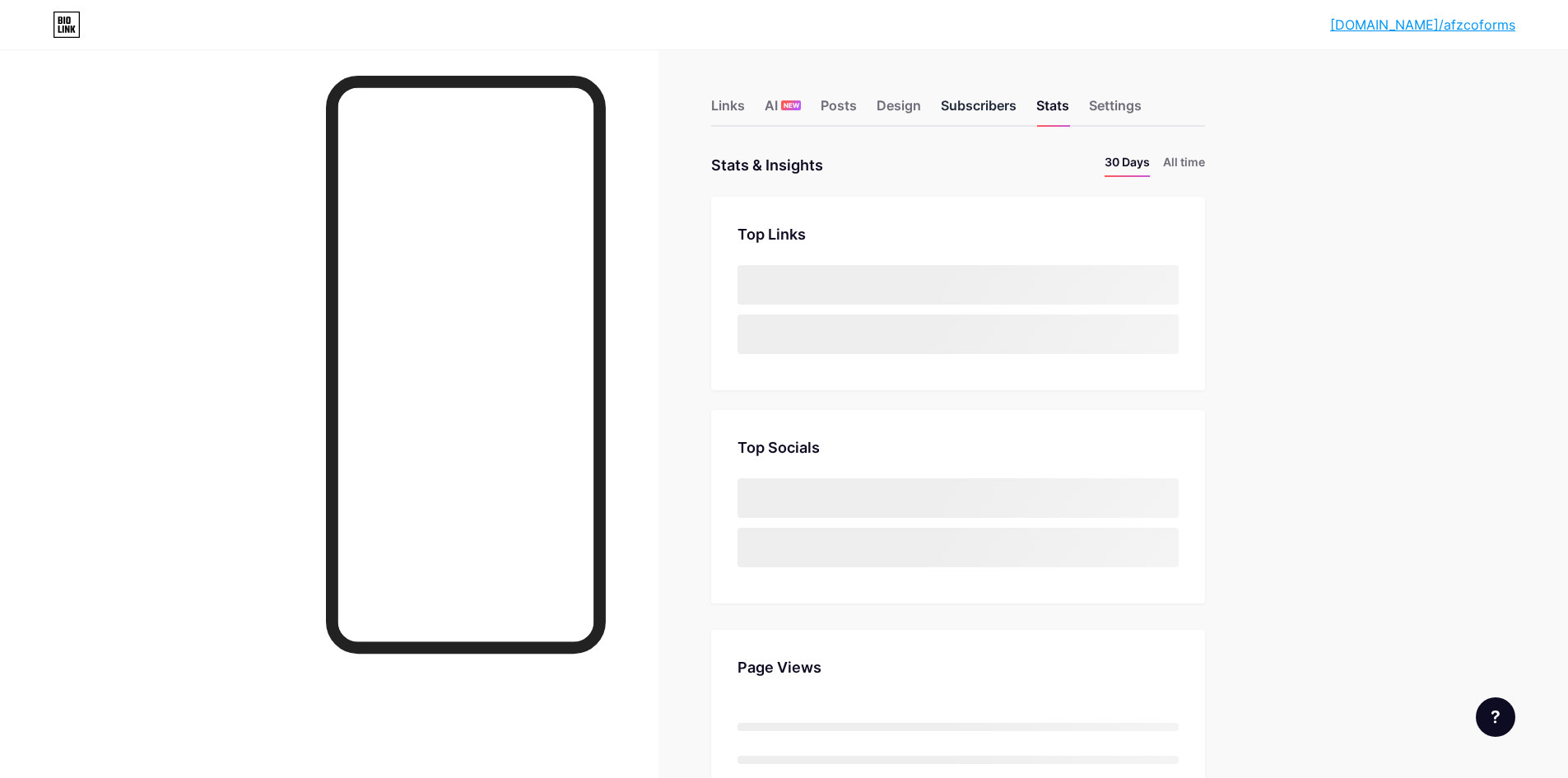
click at [1003, 109] on div "Subscribers" at bounding box center [978, 109] width 76 height 29
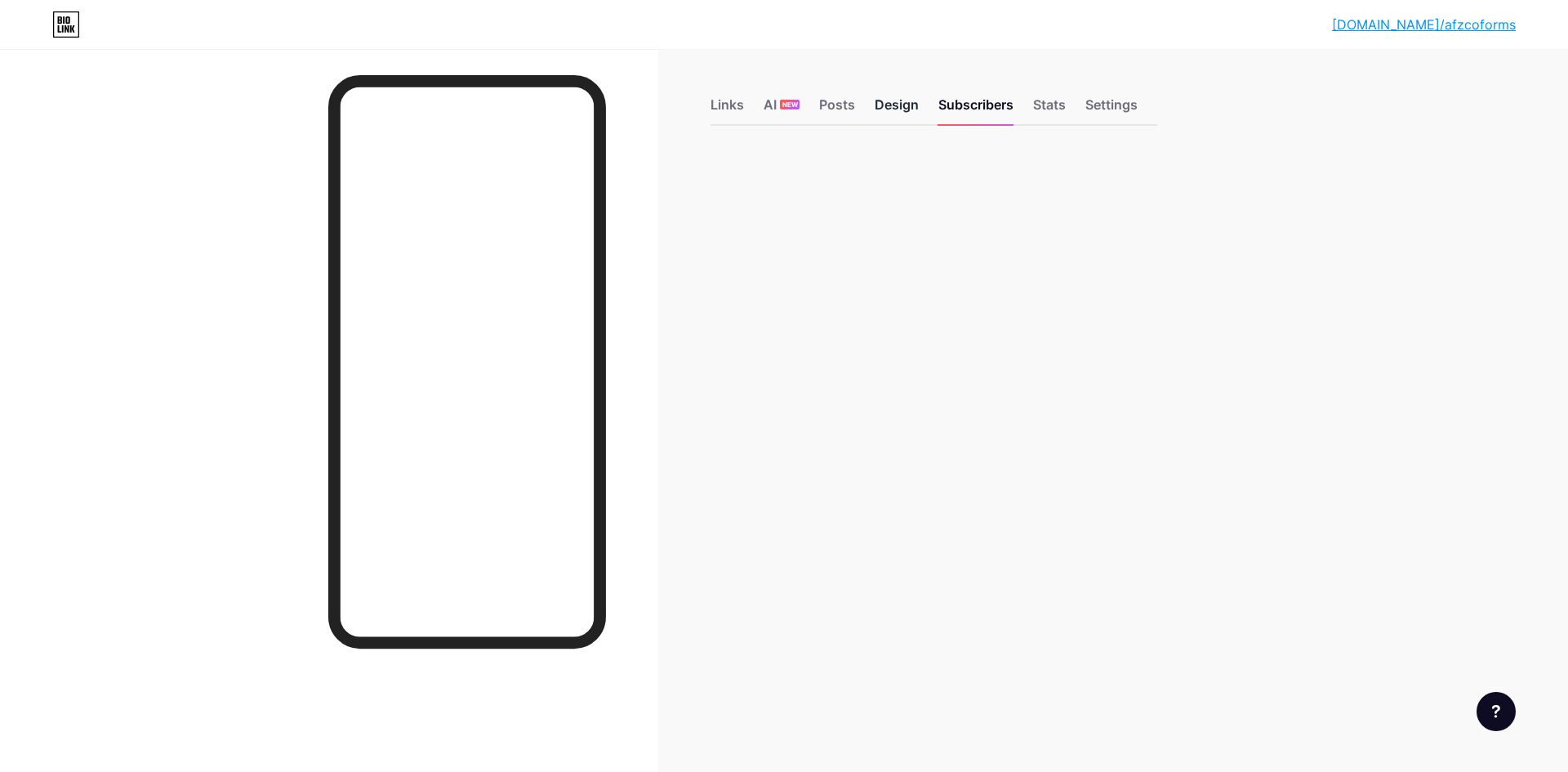
click at [908, 110] on div "Design" at bounding box center [897, 109] width 44 height 29
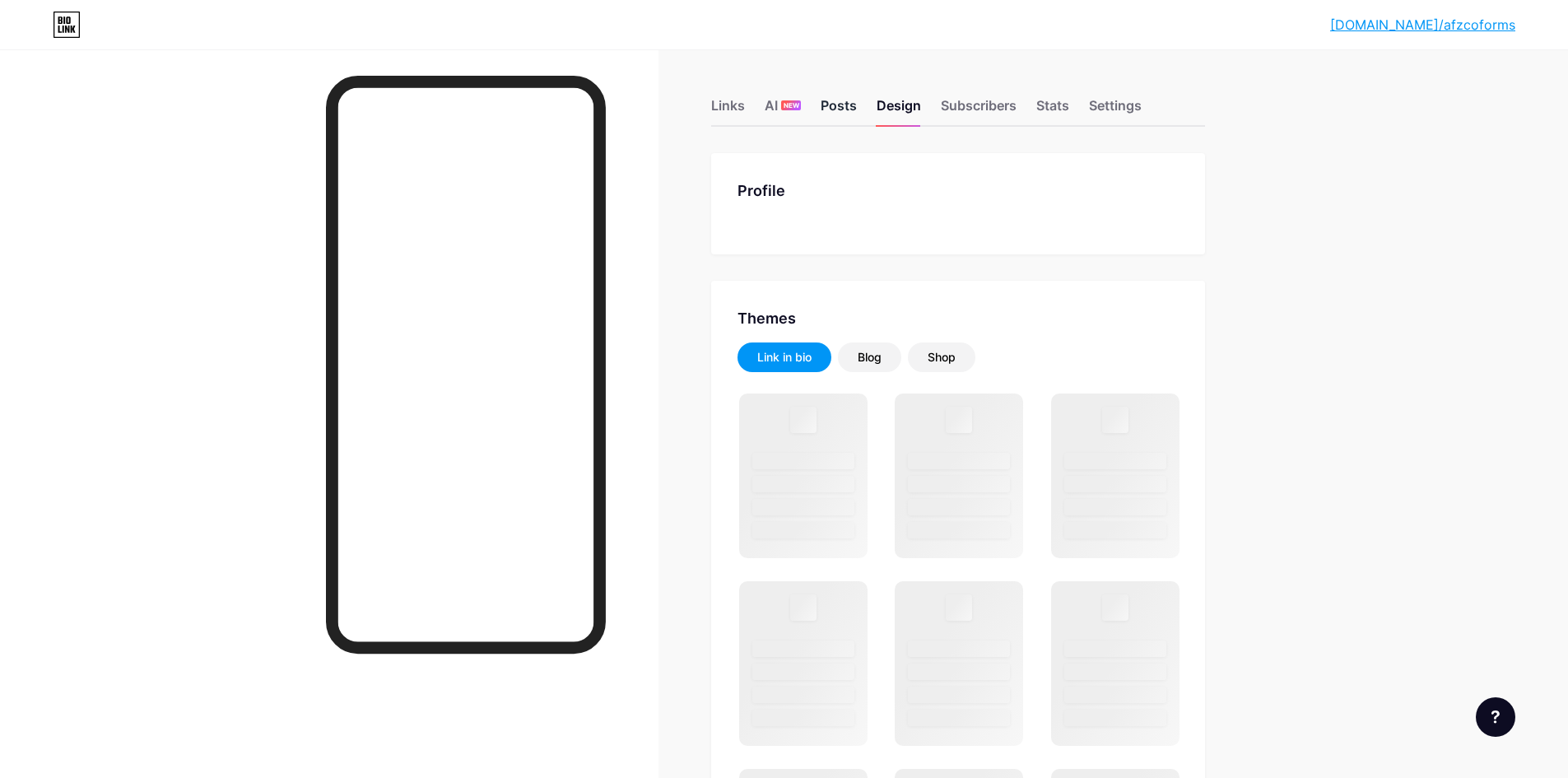
click at [857, 110] on div "Posts" at bounding box center [838, 109] width 36 height 29
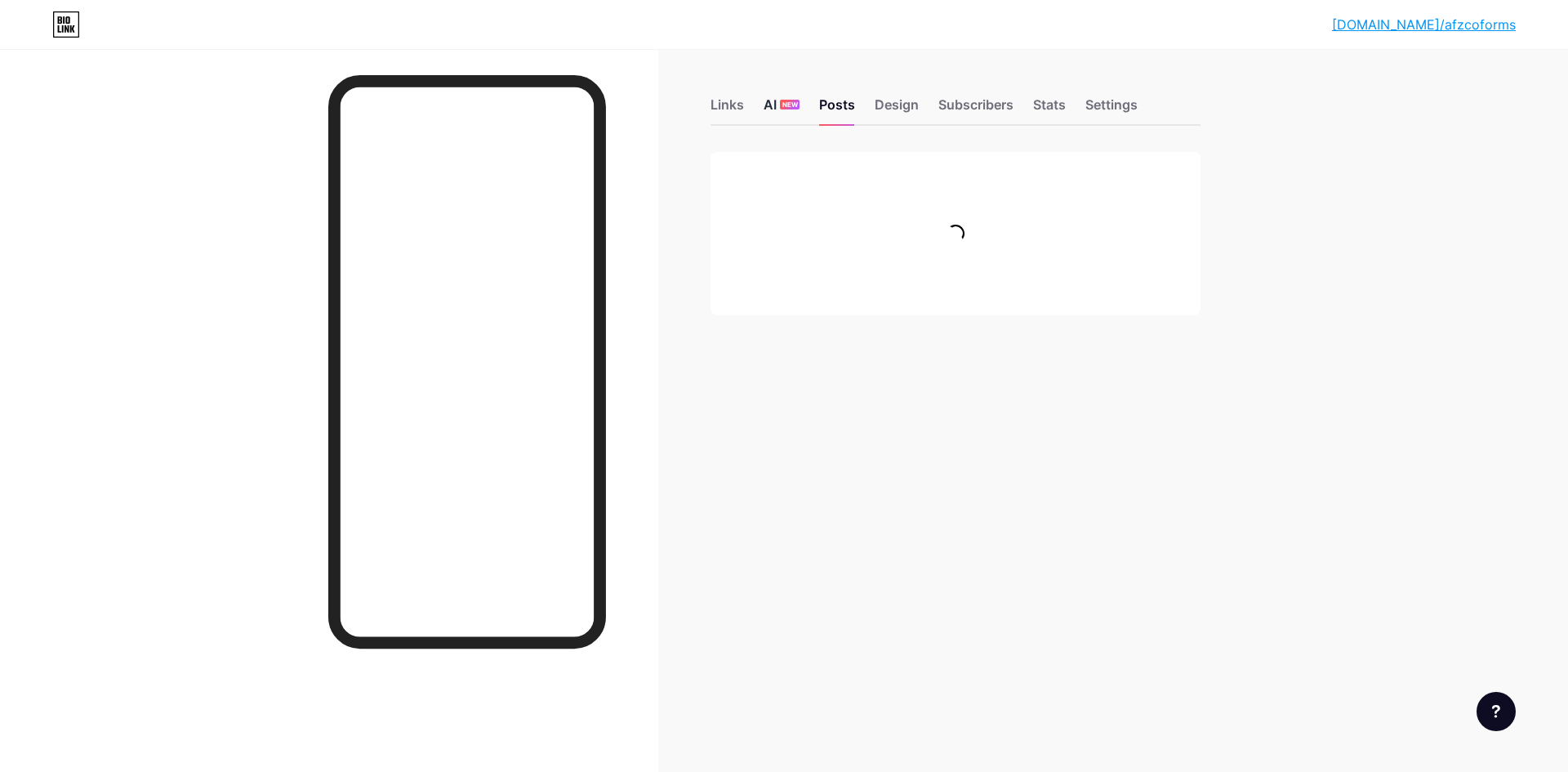
click at [769, 108] on div "AI NEW" at bounding box center [781, 109] width 36 height 29
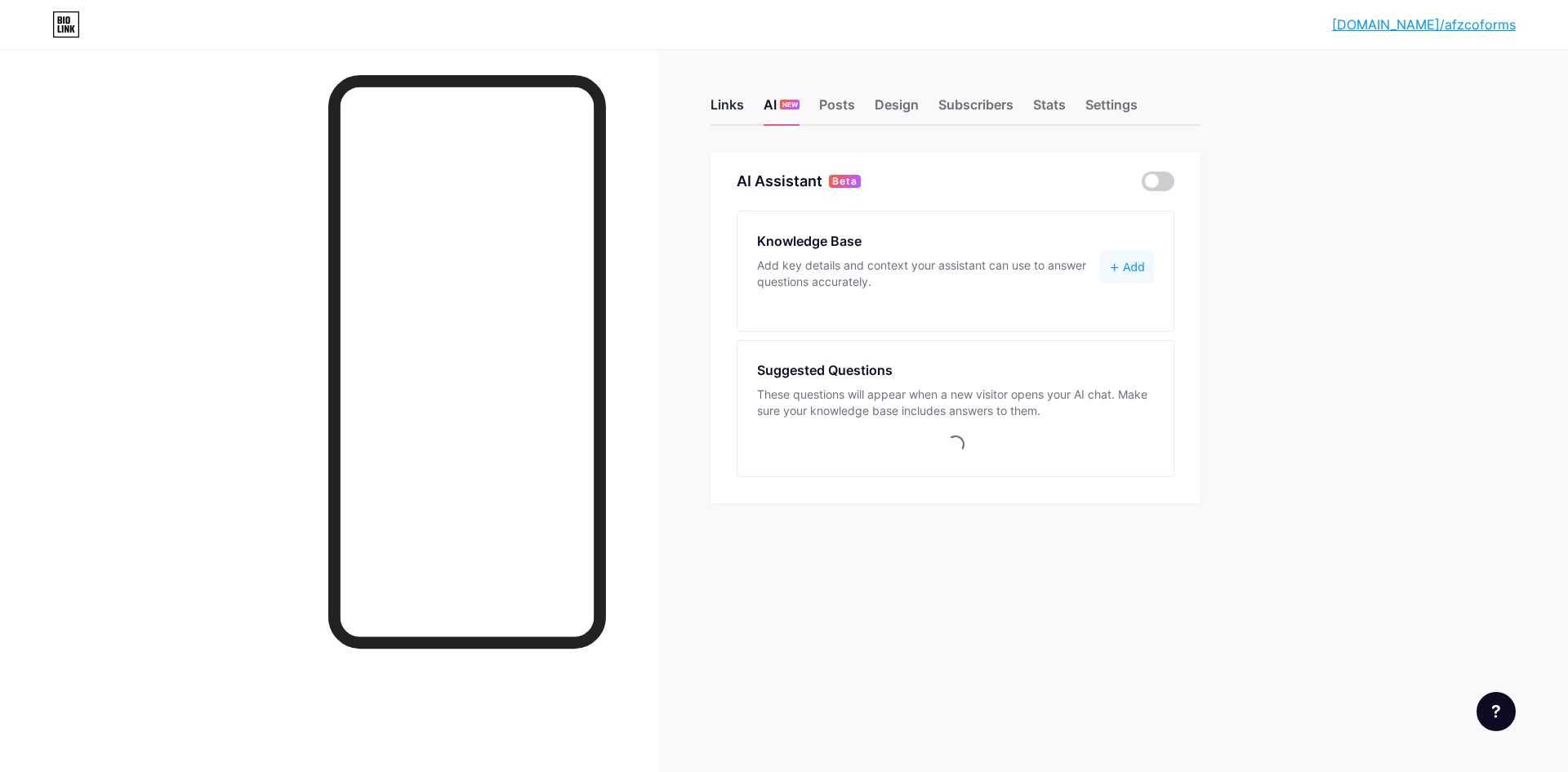
click at [729, 107] on div "Links" at bounding box center [727, 109] width 34 height 29
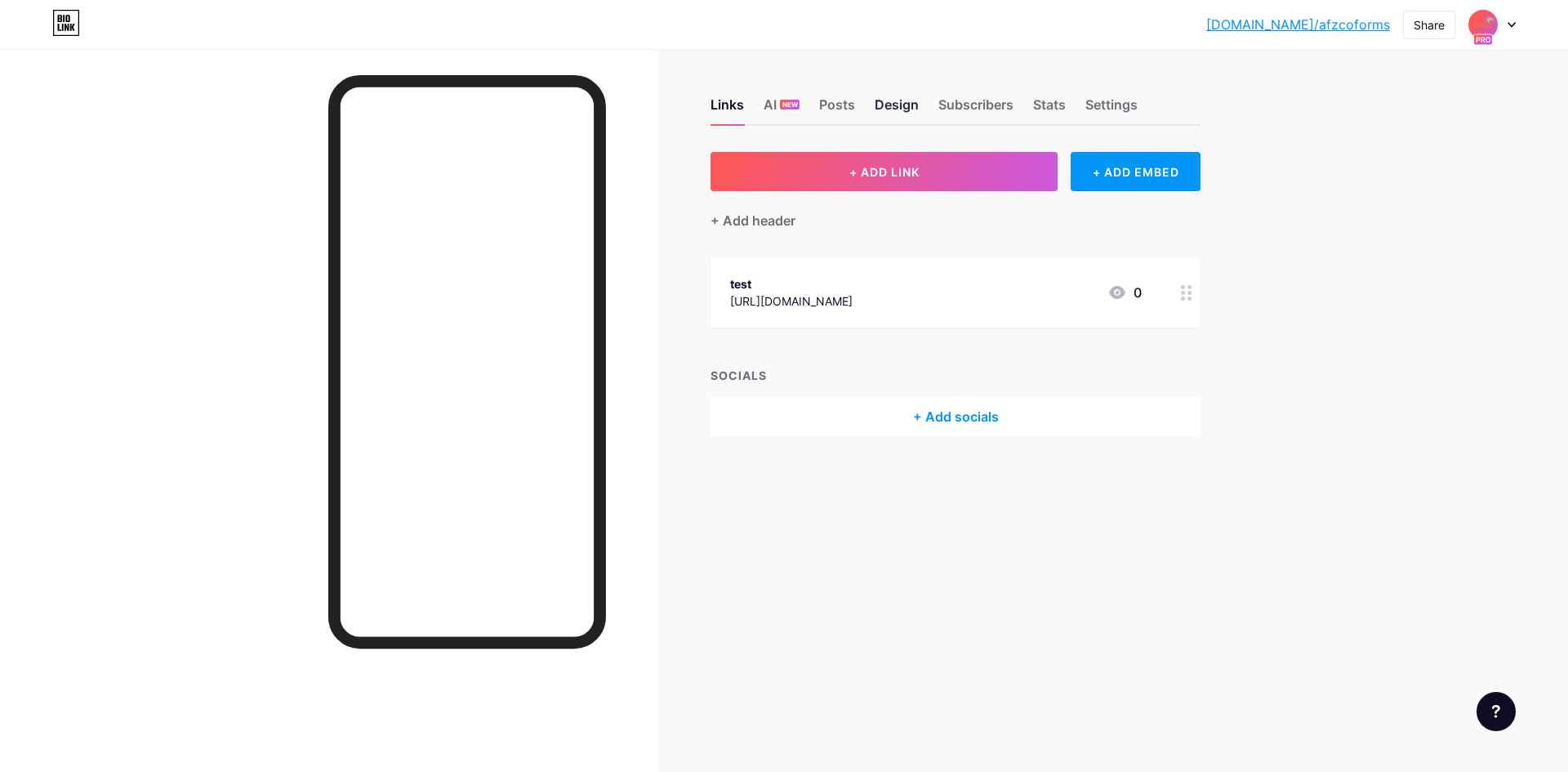
click at [892, 107] on div "Design" at bounding box center [897, 109] width 44 height 29
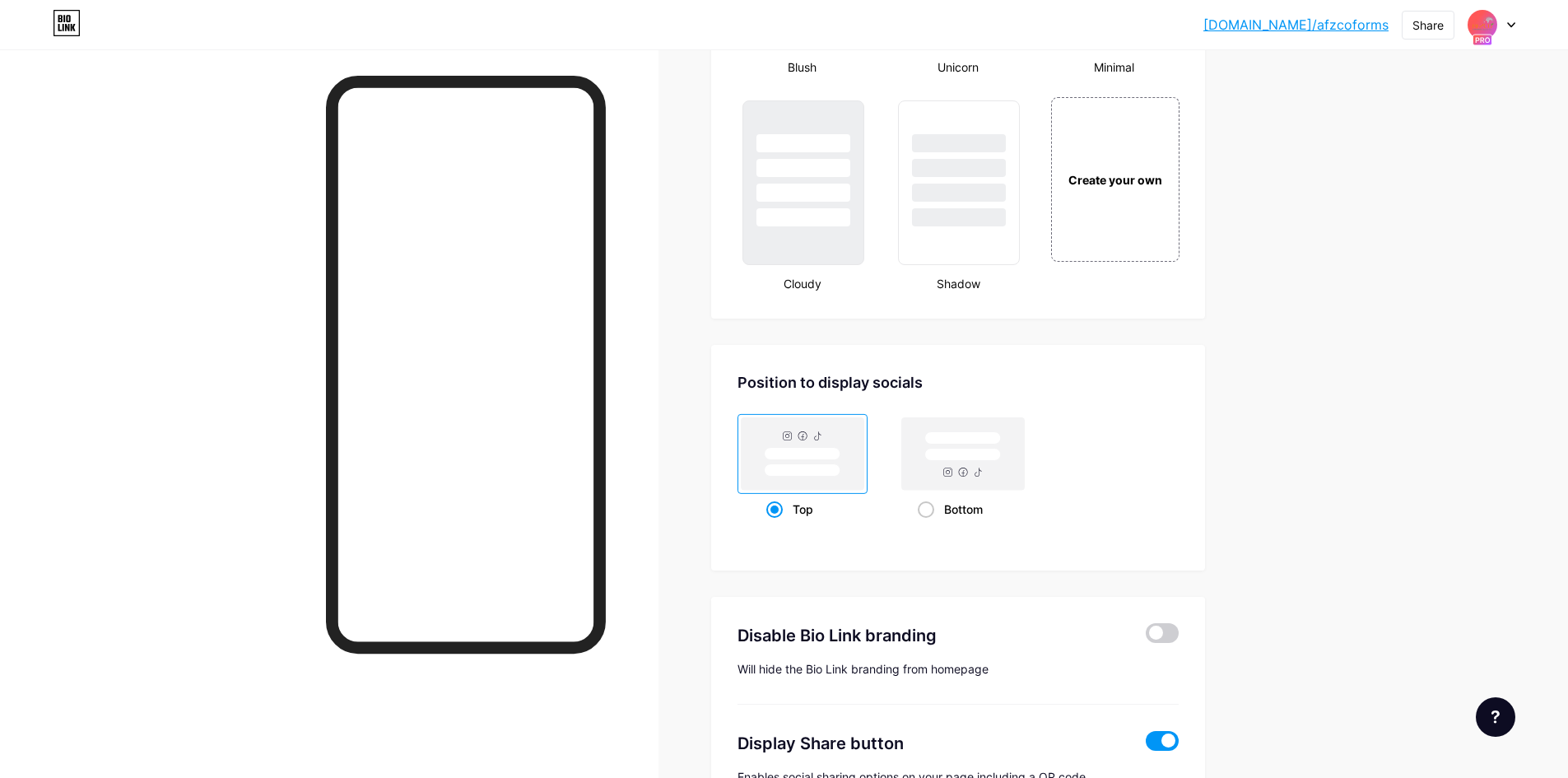
scroll to position [2024, 0]
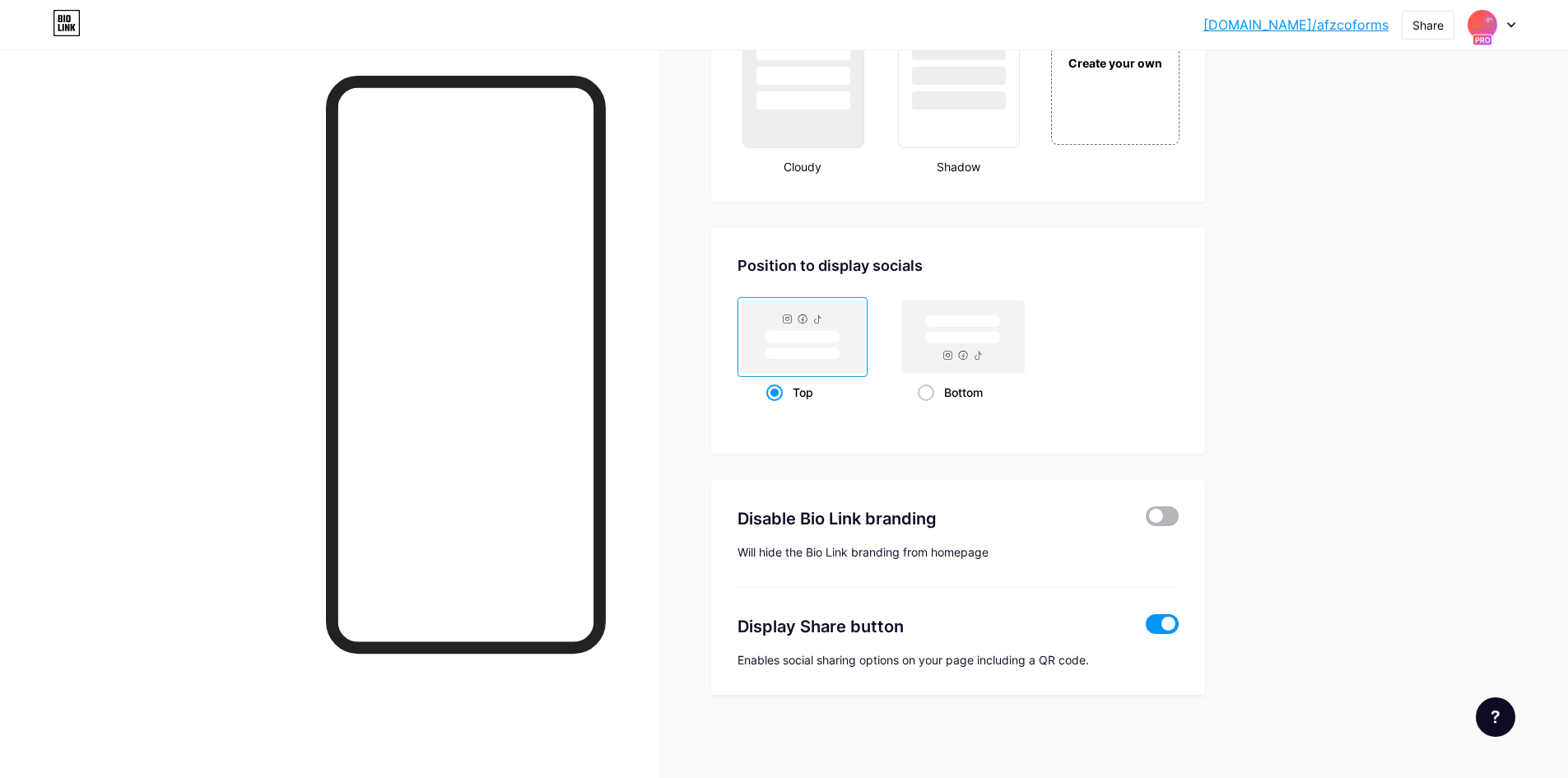
click at [1163, 517] on span at bounding box center [1162, 516] width 33 height 20
click at [1146, 521] on input "checkbox" at bounding box center [1146, 521] width 0 height 0
click at [1164, 620] on span at bounding box center [1162, 624] width 33 height 20
click at [1146, 628] on input "checkbox" at bounding box center [1146, 628] width 0 height 0
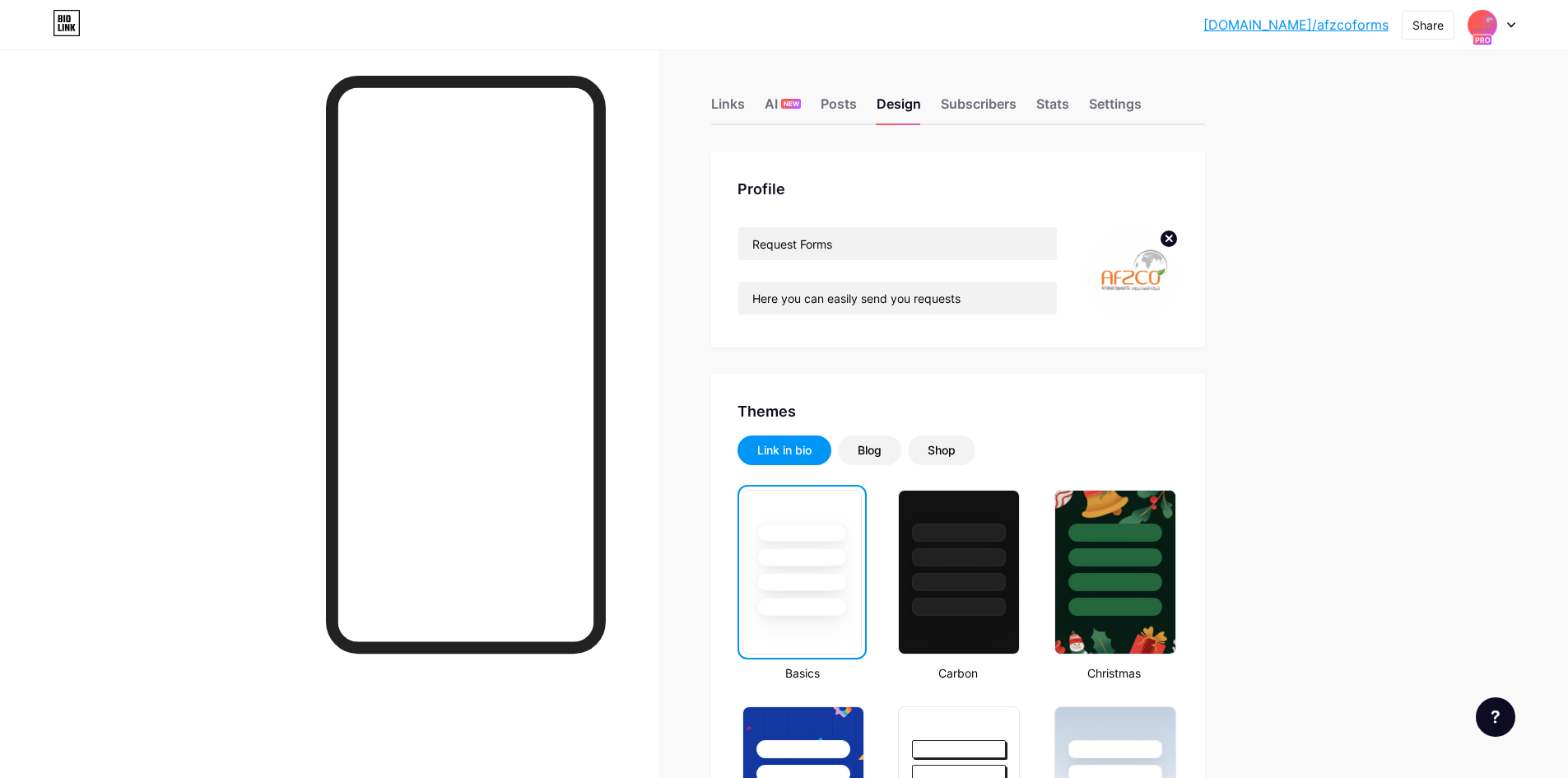
scroll to position [0, 0]
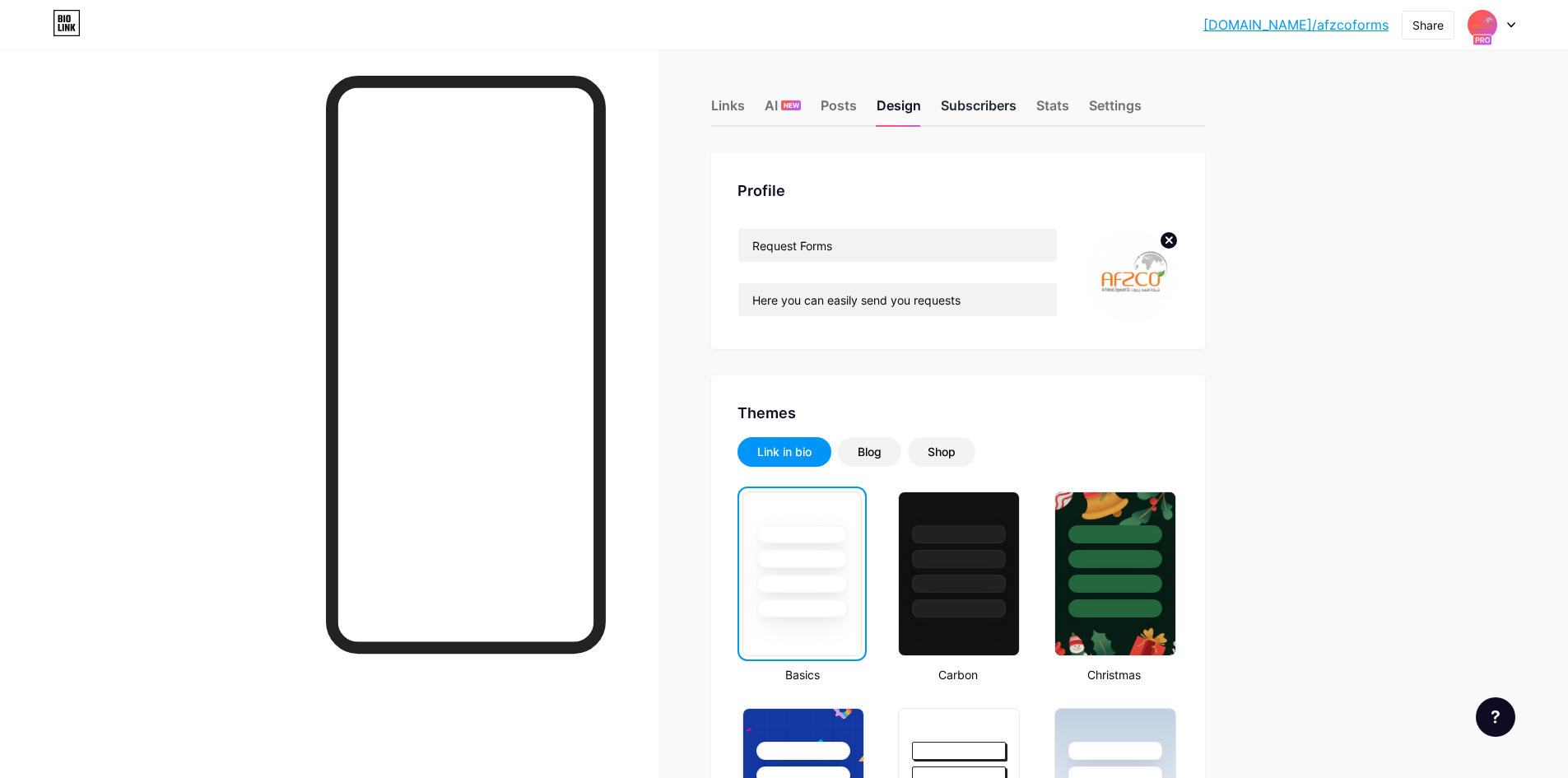
click at [977, 102] on div "Subscribers" at bounding box center [978, 109] width 76 height 29
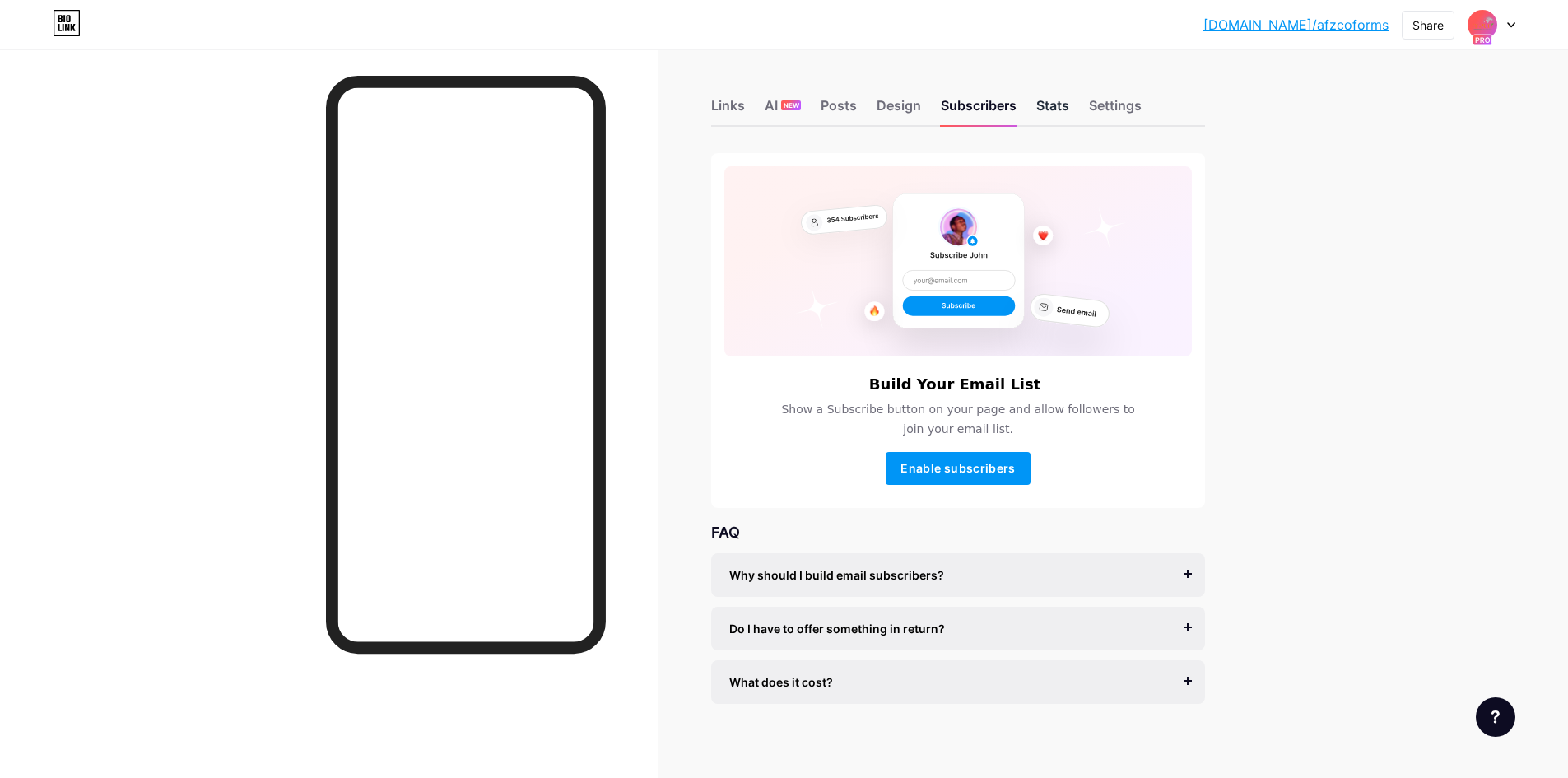
click at [1059, 109] on div "Stats" at bounding box center [1053, 109] width 33 height 29
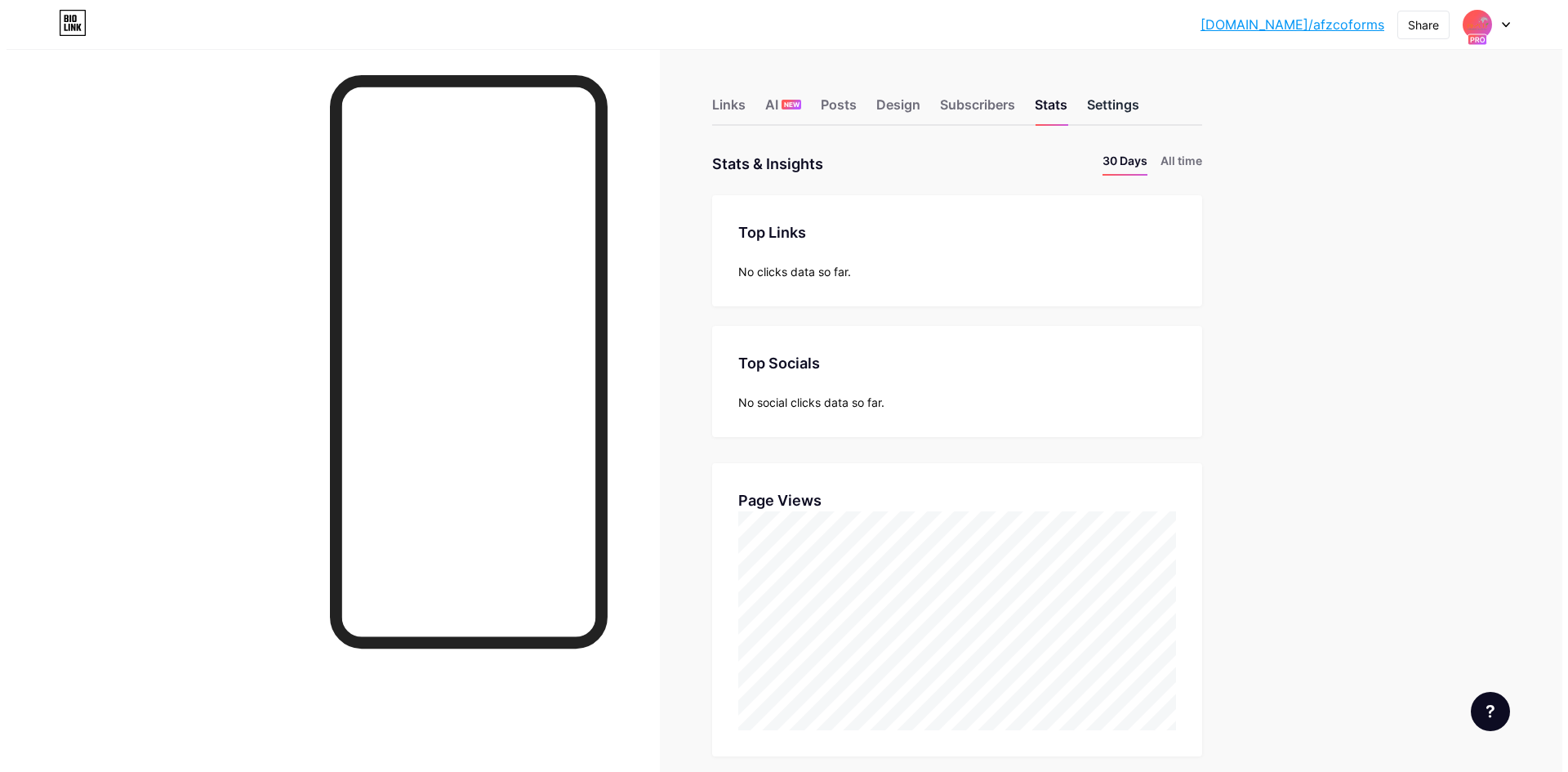
scroll to position [772, 1556]
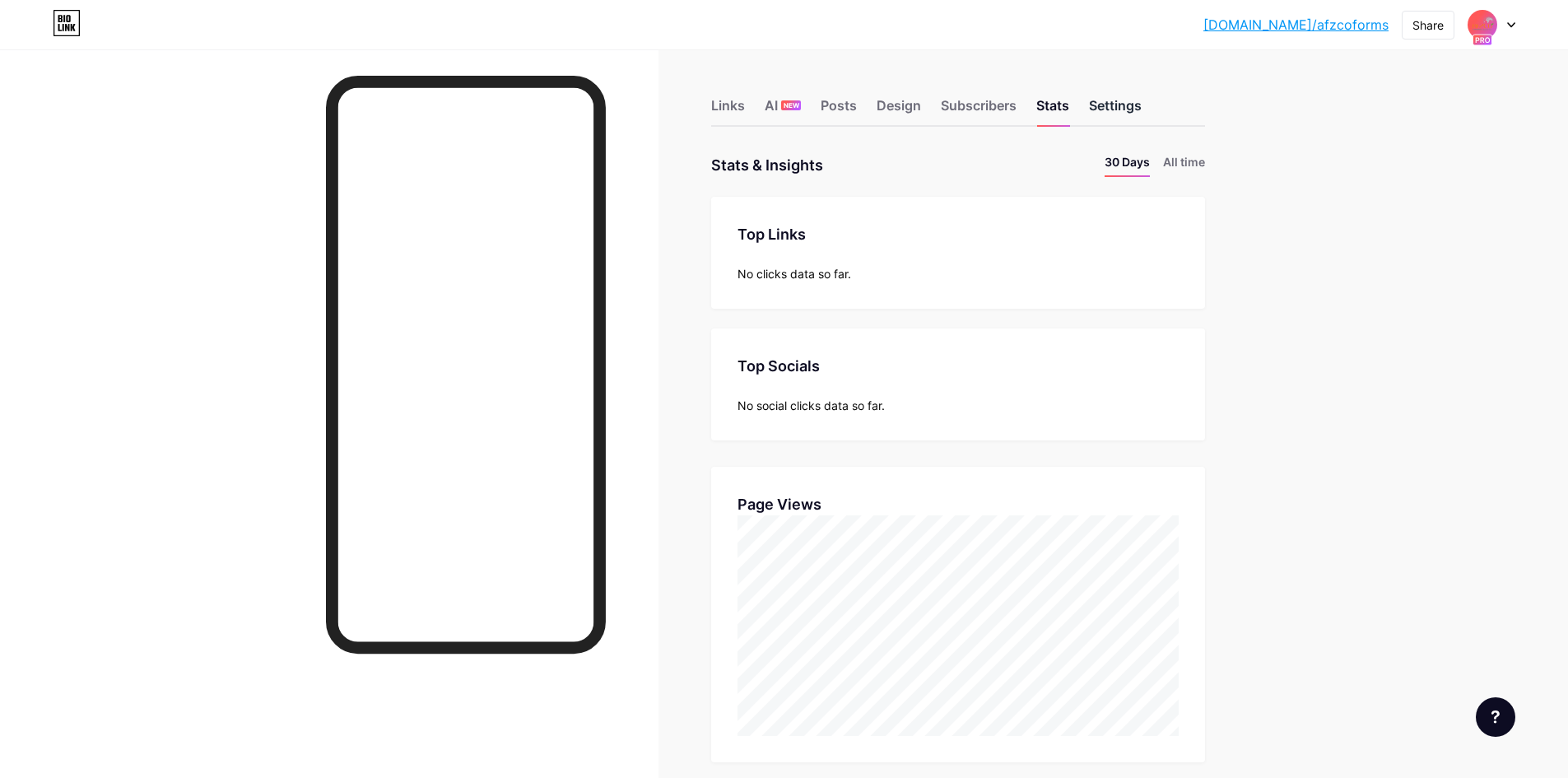
click at [1116, 109] on div "Settings" at bounding box center [1115, 109] width 53 height 29
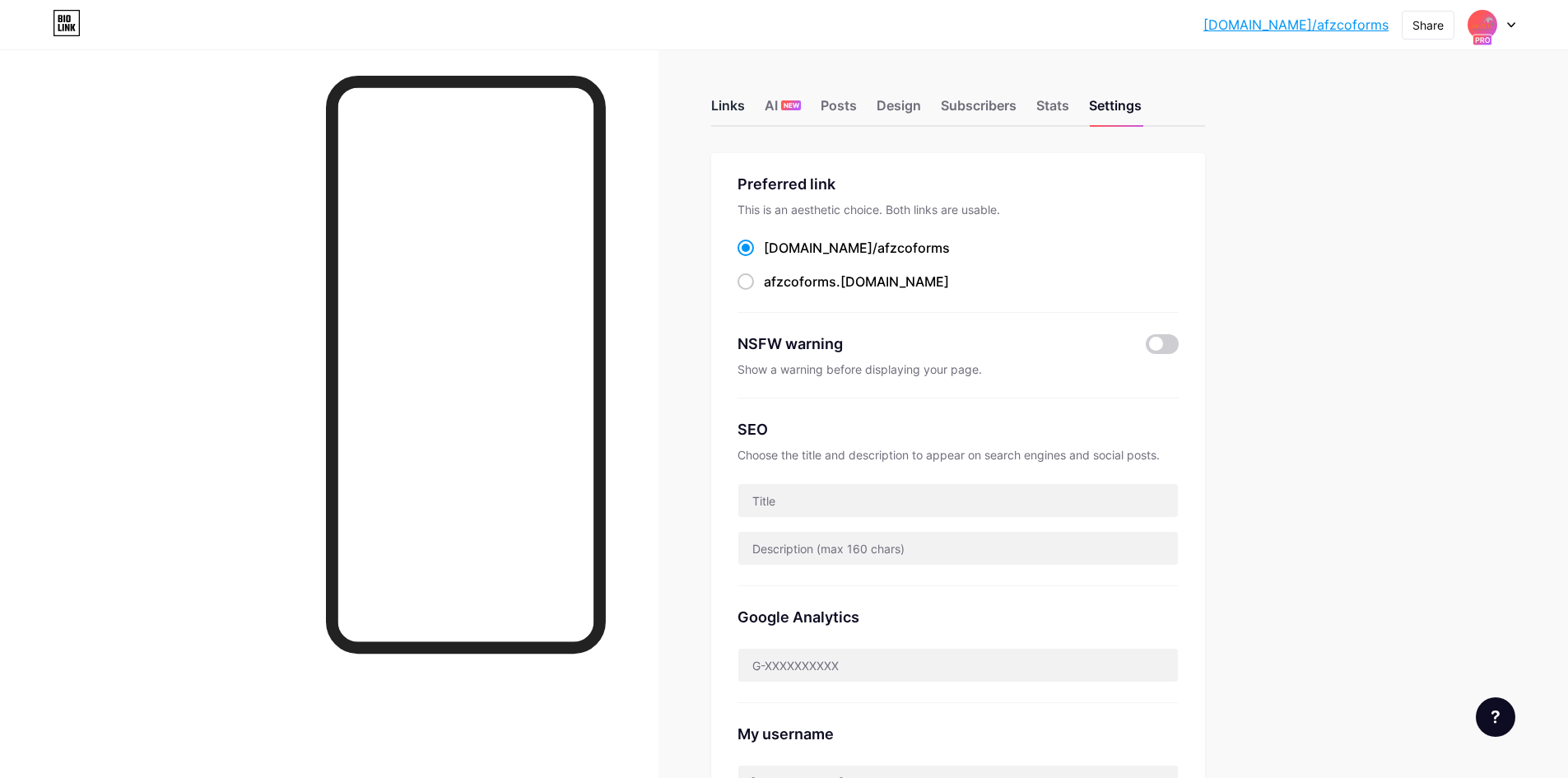
click at [741, 106] on div "Links" at bounding box center [728, 109] width 34 height 29
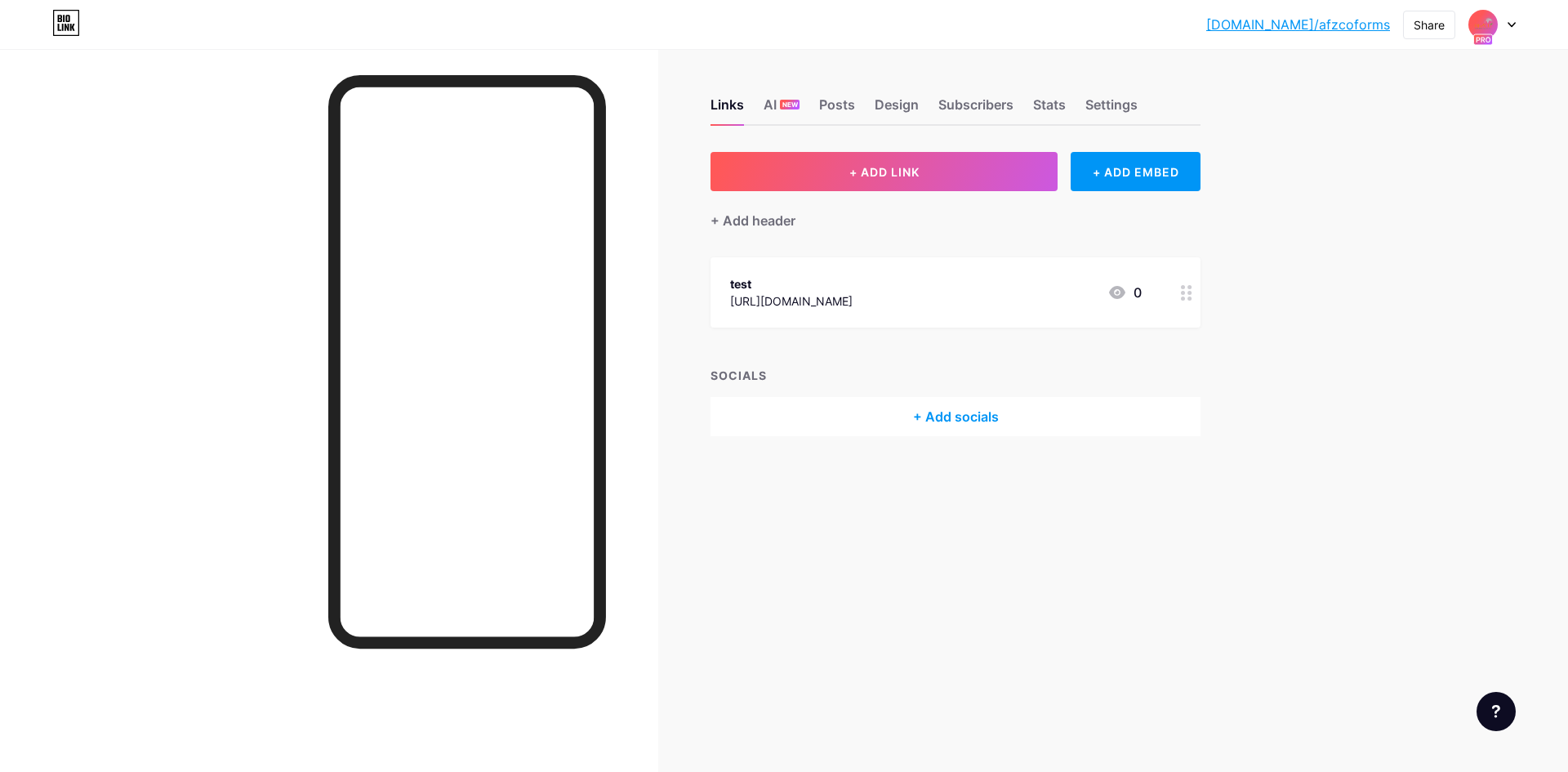
click at [1496, 28] on span at bounding box center [1483, 25] width 26 height 26
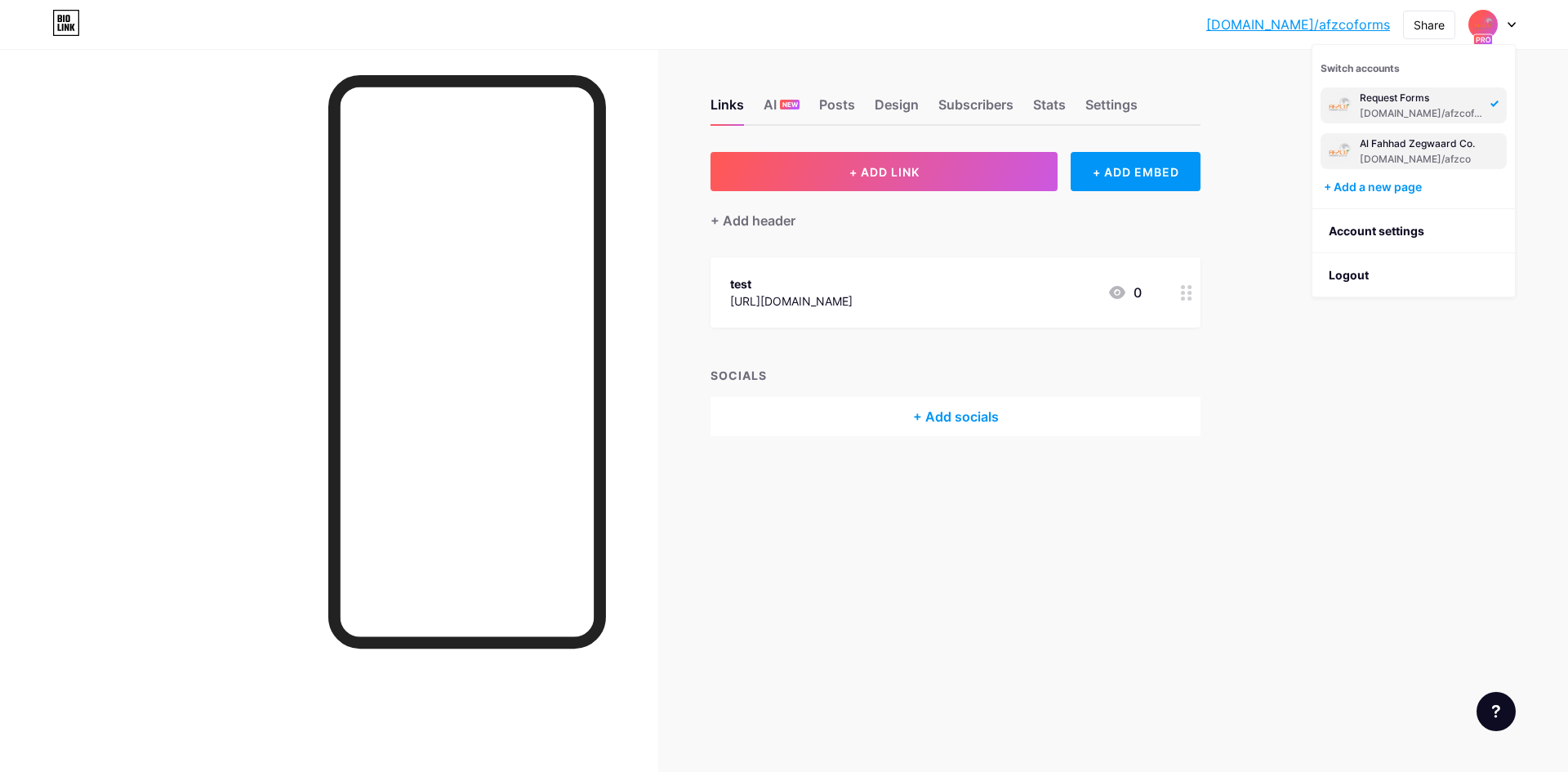
click at [1421, 135] on div "Al Fahhad Zegwaard Co. [DOMAIN_NAME]/afzco" at bounding box center [1413, 151] width 186 height 36
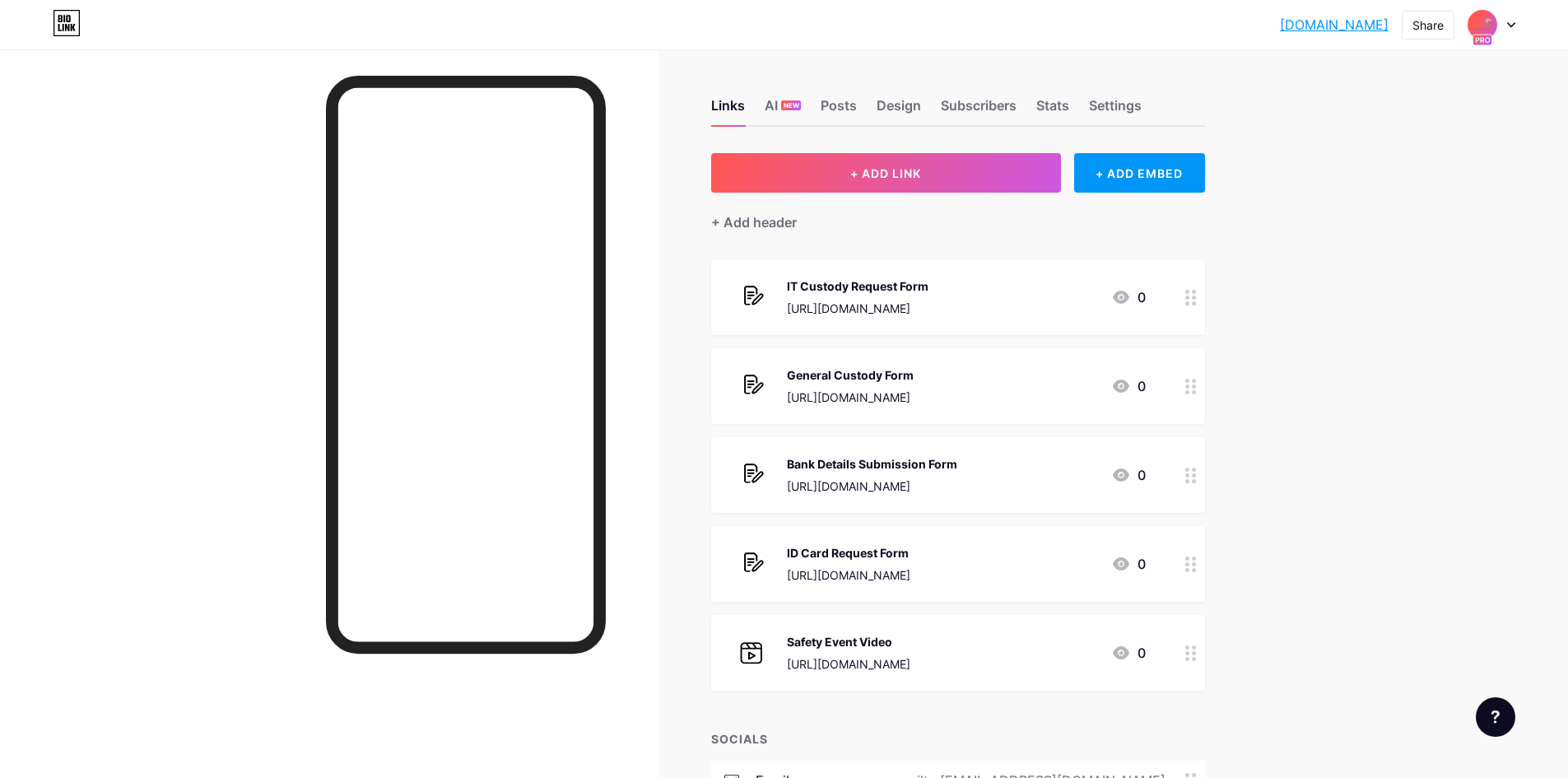
click at [1494, 22] on img at bounding box center [1483, 25] width 27 height 27
click at [1324, 364] on div "[DOMAIN_NAME] [DOMAIN_NAME] Share Switch accounts Al Fahhad Zegwaard Co. [DOMAI…" at bounding box center [784, 515] width 1568 height 1031
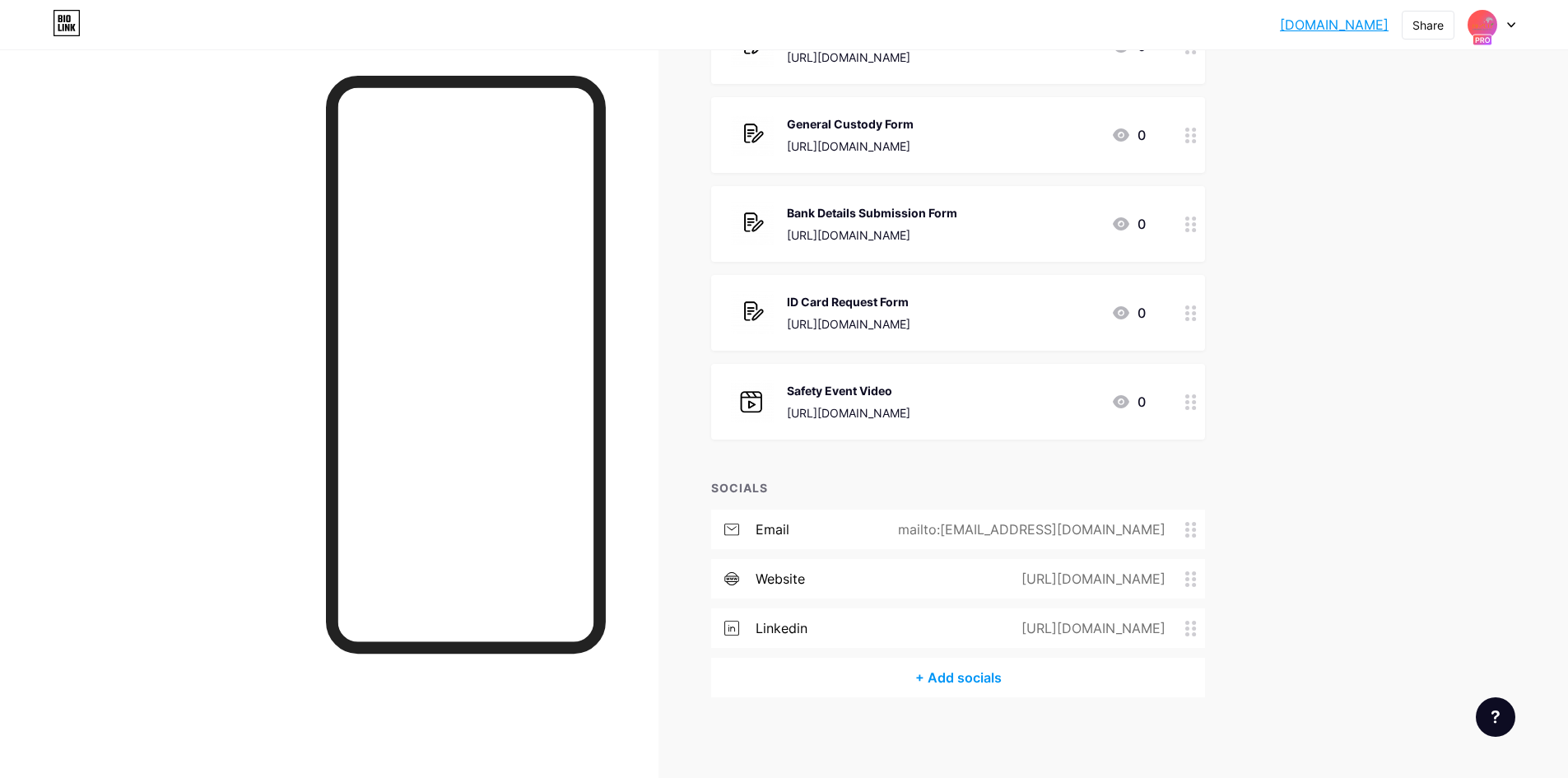
scroll to position [252, 0]
click at [1315, 280] on div "[DOMAIN_NAME] [DOMAIN_NAME] Share Switch accounts Al Fahhad Zegwaard Co. [DOMAI…" at bounding box center [784, 263] width 1568 height 1031
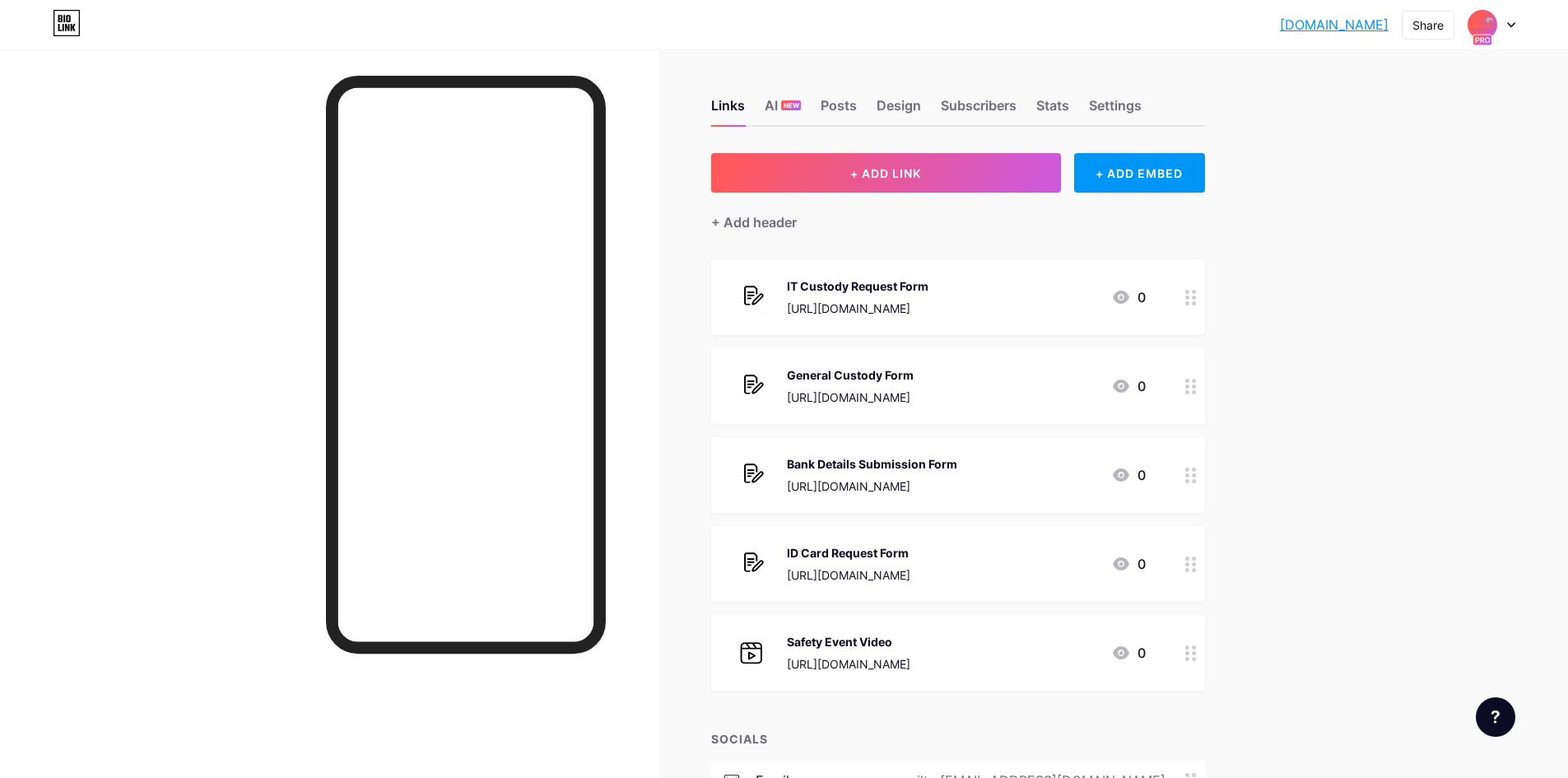
click at [1507, 29] on div at bounding box center [1491, 24] width 48 height 29
click at [1435, 150] on div "Request Forms" at bounding box center [1427, 144] width 139 height 13
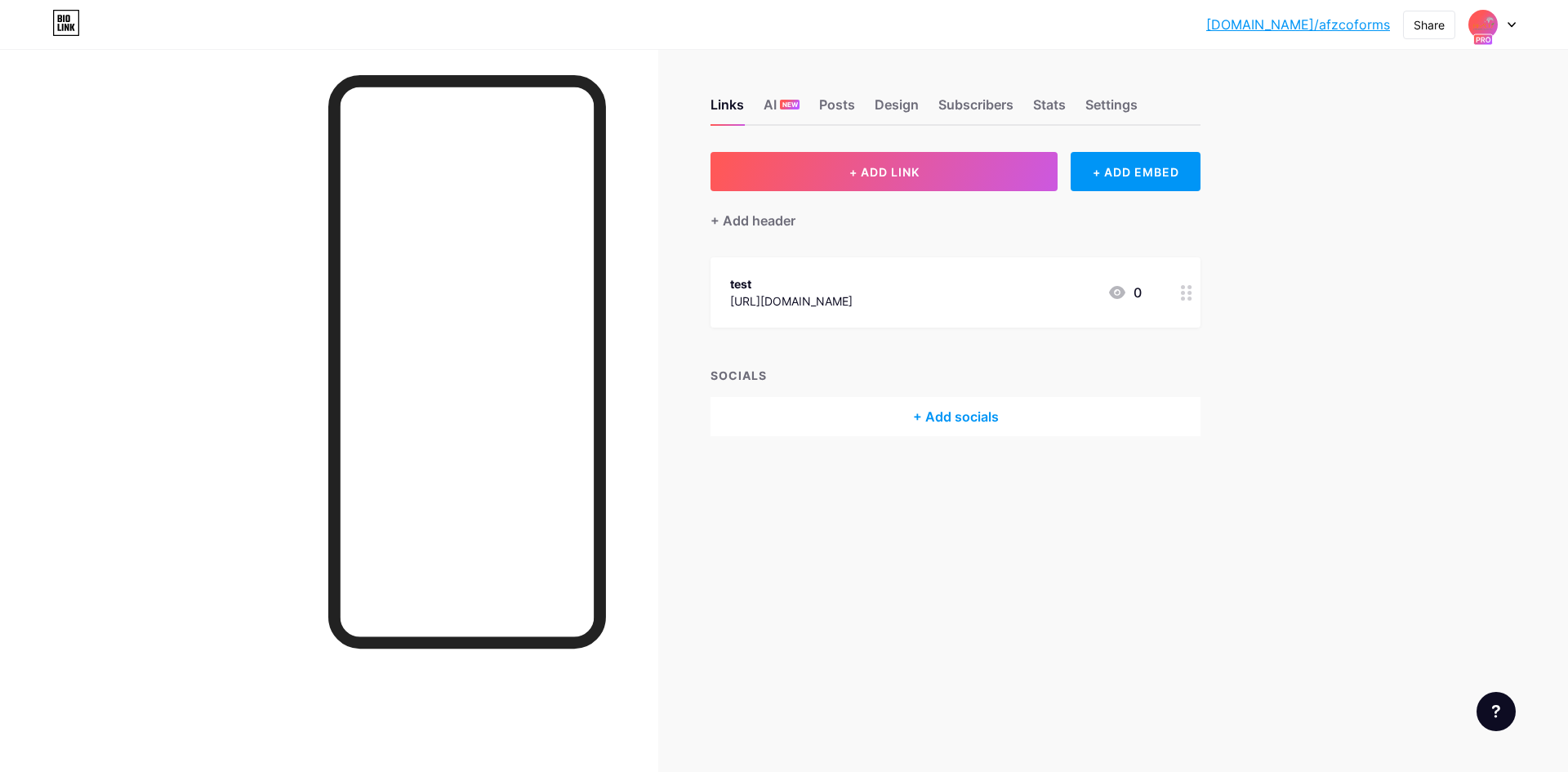
click at [1497, 26] on div at bounding box center [1492, 24] width 48 height 29
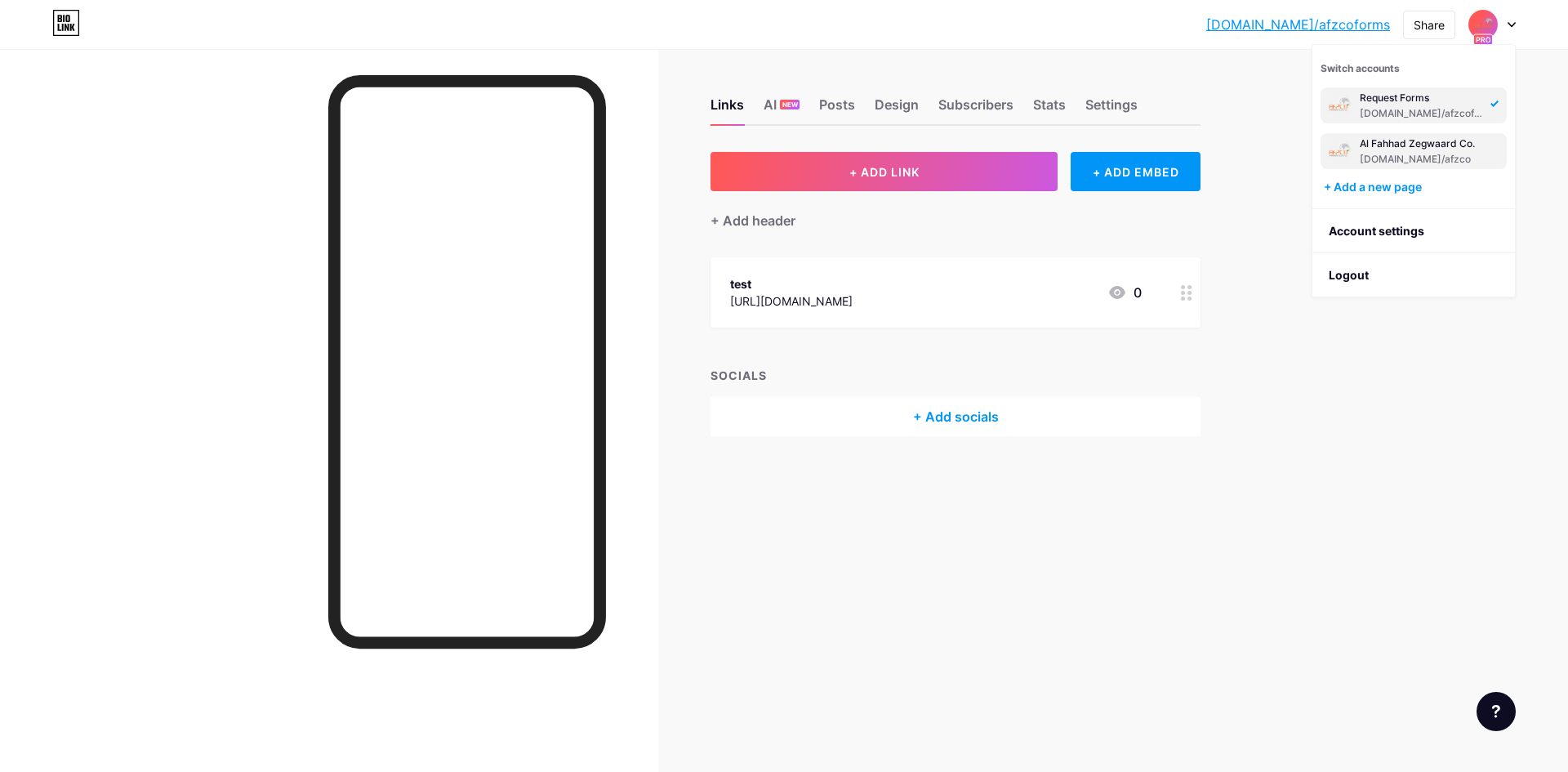
click at [1453, 147] on div "Al Fahhad Zegwaard Co." at bounding box center [1420, 143] width 121 height 13
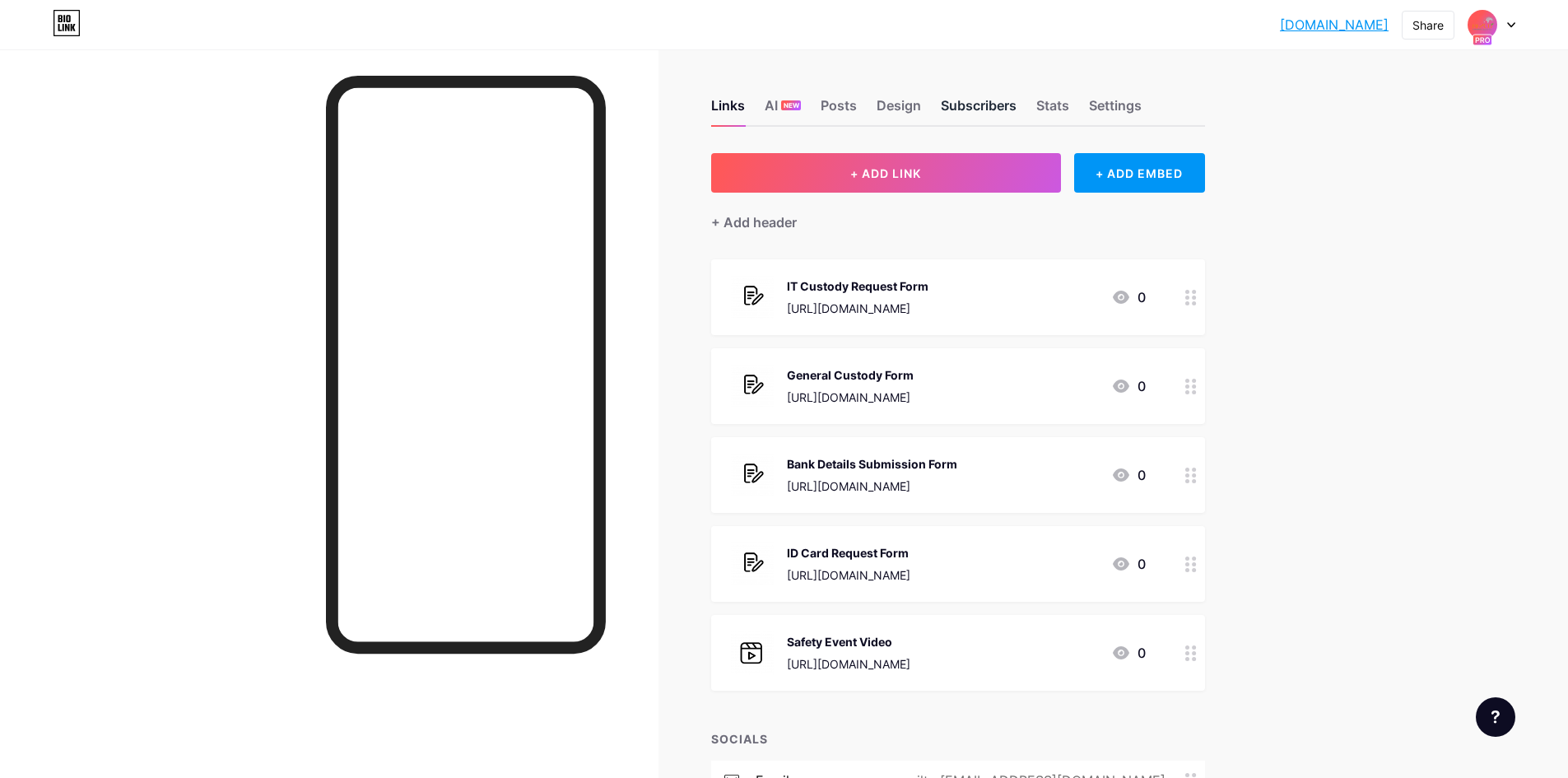
click at [993, 118] on div "Subscribers" at bounding box center [978, 109] width 76 height 29
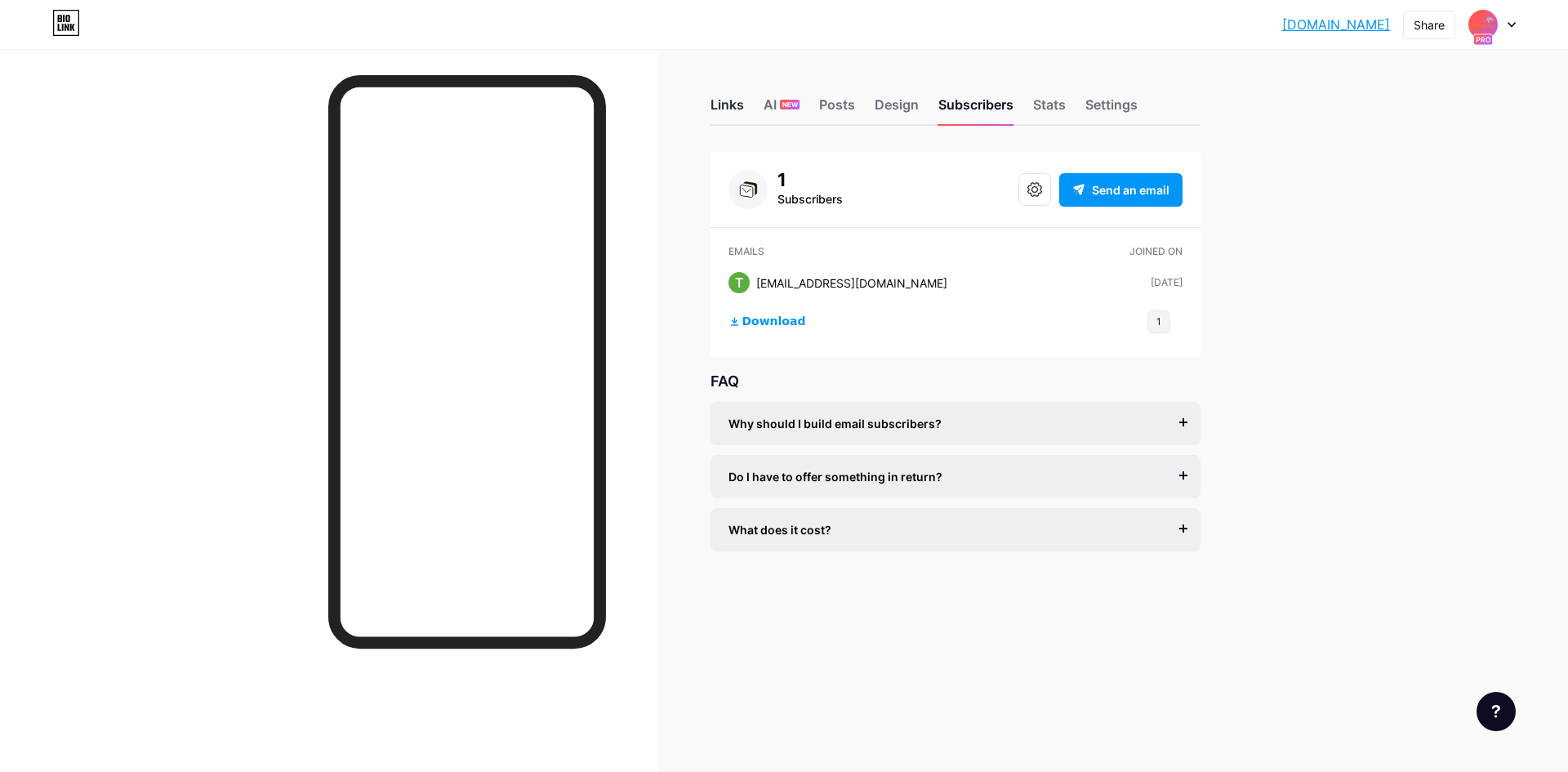
click at [741, 110] on div "Links" at bounding box center [727, 109] width 34 height 29
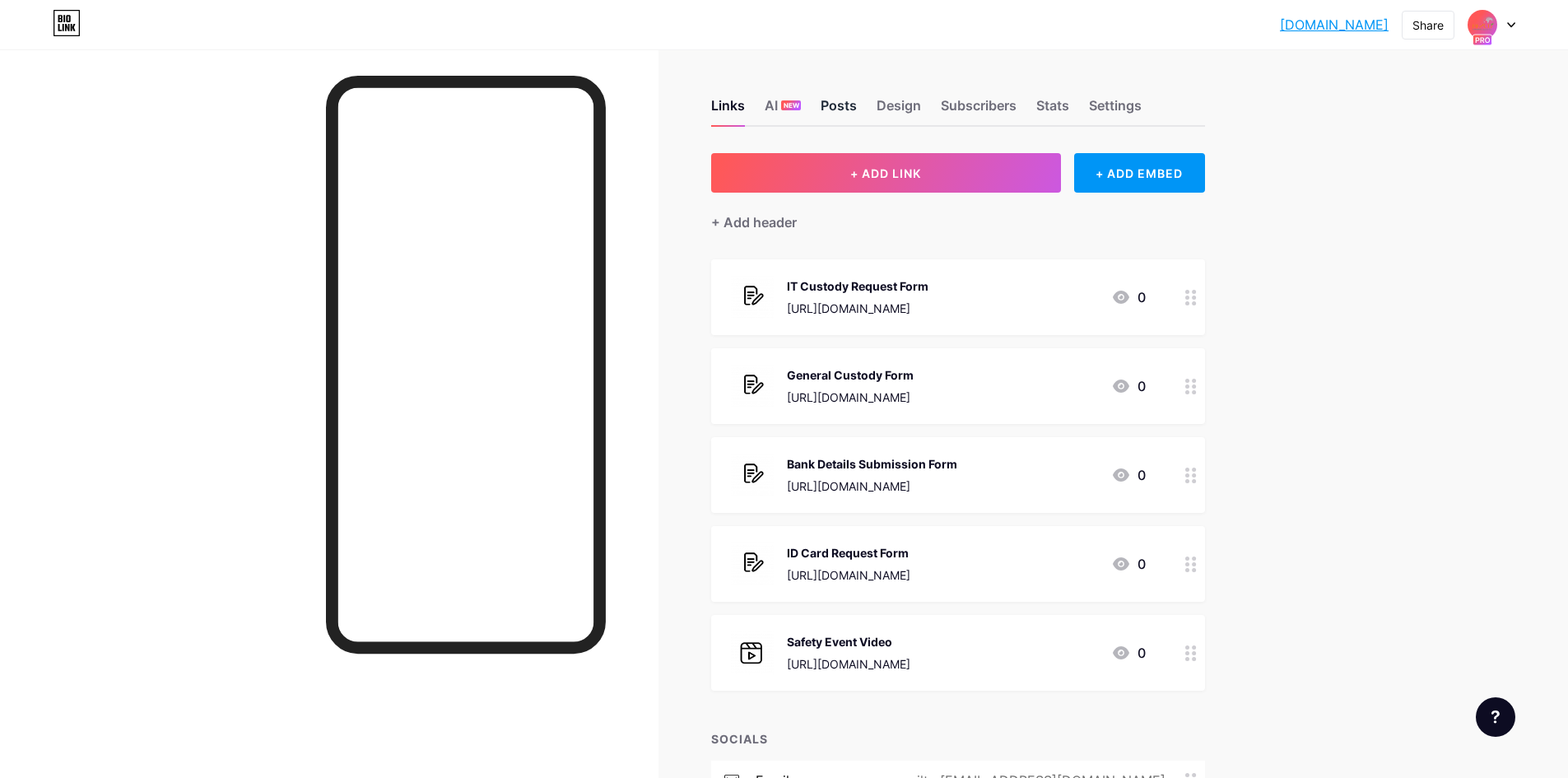
click at [847, 111] on div "Posts" at bounding box center [838, 109] width 36 height 29
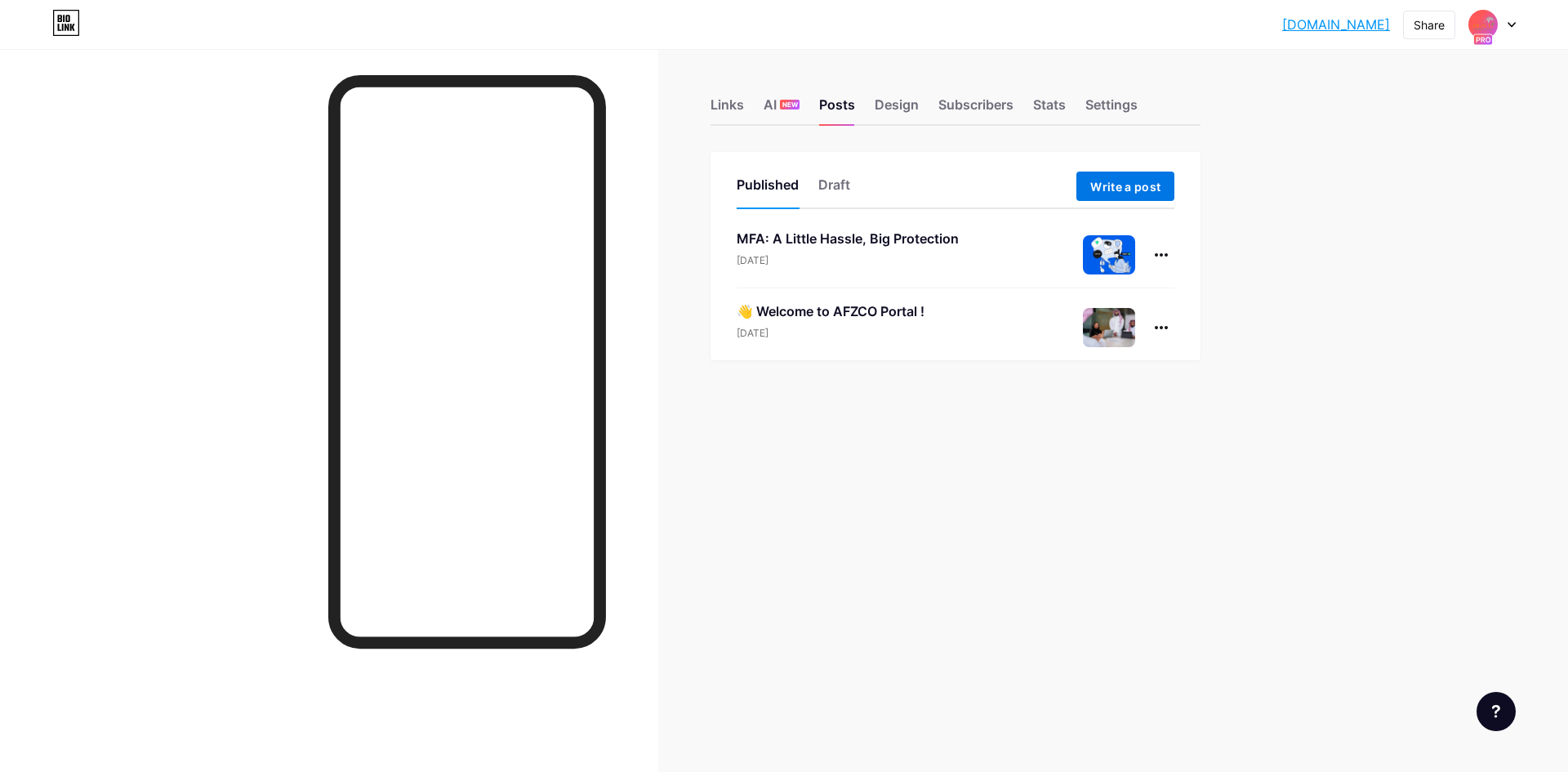
click at [1140, 181] on span "Write a post" at bounding box center [1126, 186] width 71 height 14
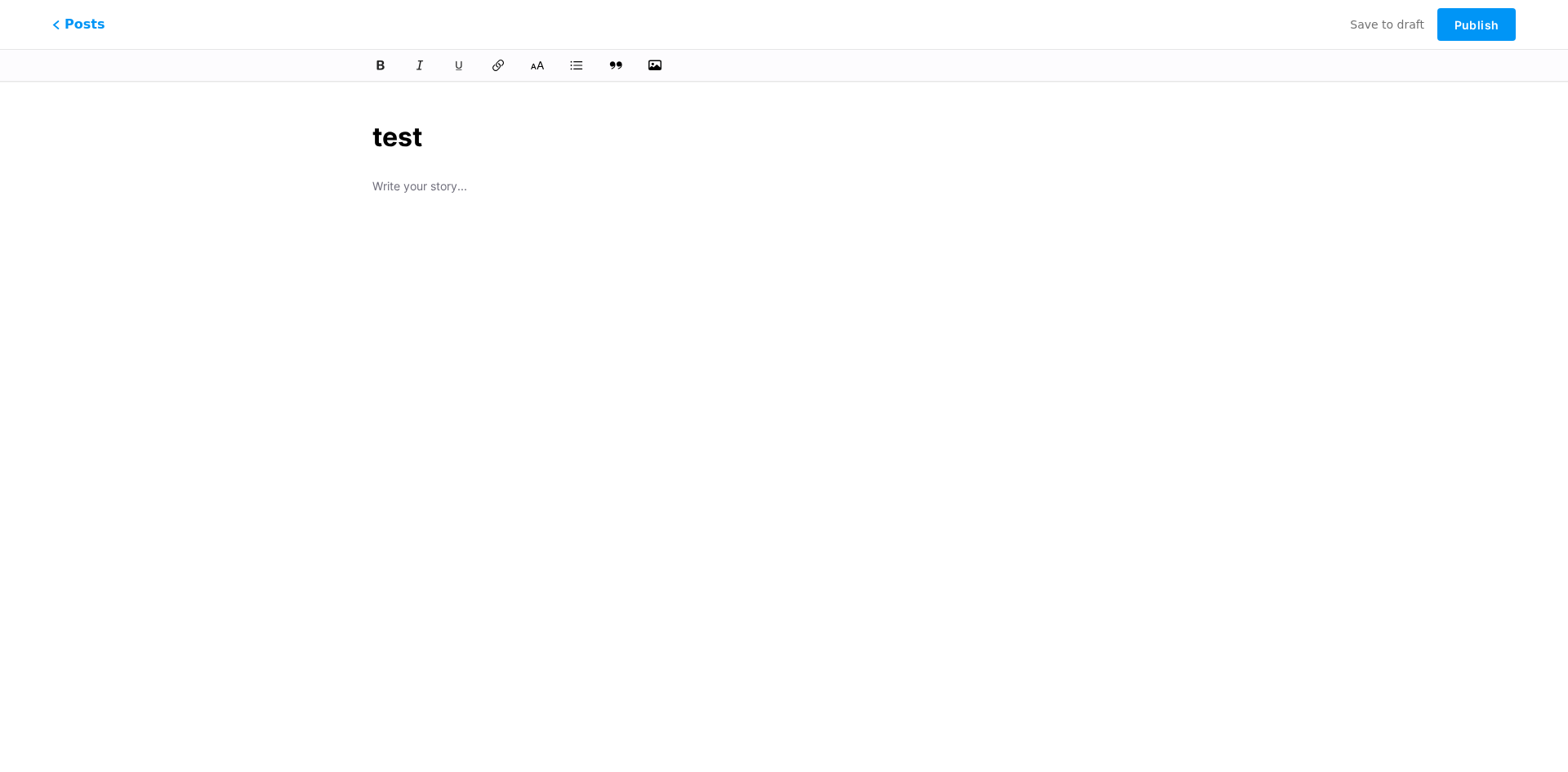
type input "test"
type input "test 101"
type input "test-101"
click at [495, 245] on div at bounding box center [784, 421] width 823 height 408
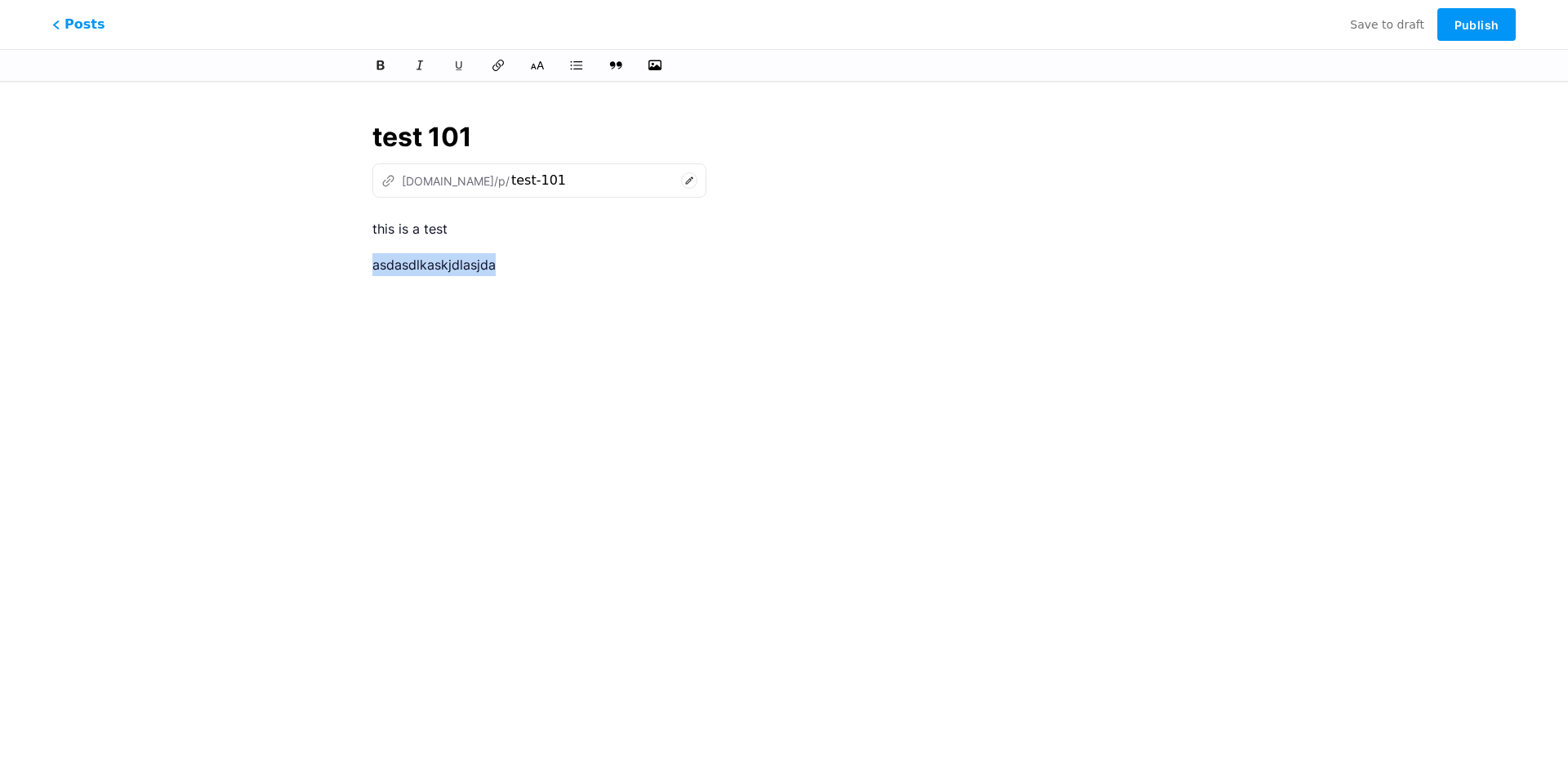
drag, startPoint x: 501, startPoint y: 266, endPoint x: 372, endPoint y: 255, distance: 129.5
click at [372, 255] on div "test 101 z [DOMAIN_NAME]/p/ test-101 this is a test asdasdlkaskjdlasjda" at bounding box center [784, 375] width 869 height 554
click at [457, 70] on icon at bounding box center [459, 66] width 12 height 12
click at [536, 267] on p "asdasdlkaskjdlasjda" at bounding box center [784, 265] width 823 height 23
drag, startPoint x: 419, startPoint y: 304, endPoint x: 328, endPoint y: 295, distance: 91.4
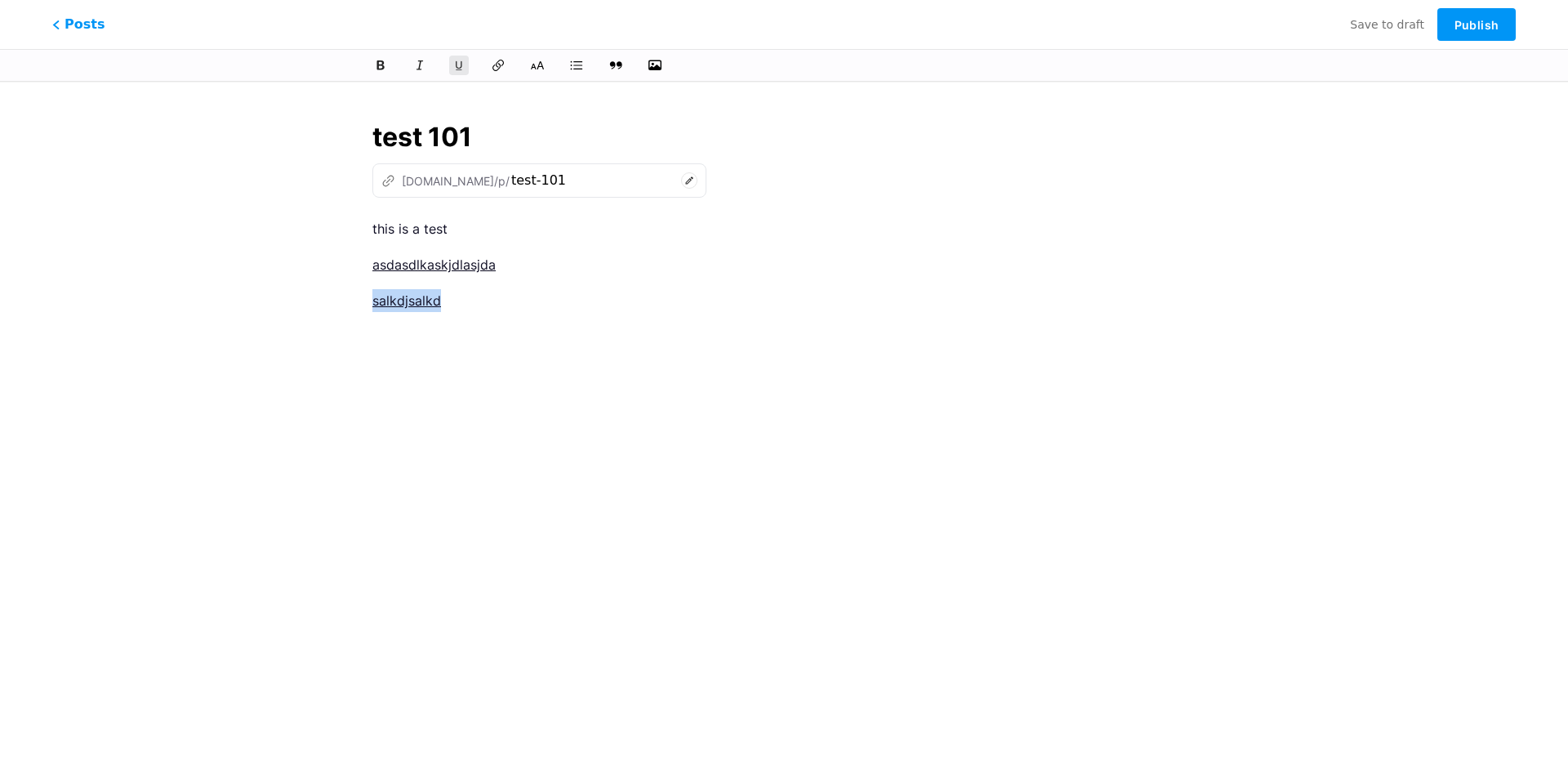
click at [328, 295] on div "test 101 z [DOMAIN_NAME]/p/ test-101 this is a test asdasdlkaskjdlasjda salkdjs…" at bounding box center [784, 375] width 941 height 554
click at [457, 62] on icon at bounding box center [459, 66] width 12 height 12
click at [423, 64] on icon at bounding box center [420, 66] width 12 height 12
click at [385, 68] on icon at bounding box center [381, 65] width 10 height 11
click at [510, 292] on p "salkdjsalkd" at bounding box center [784, 300] width 823 height 23
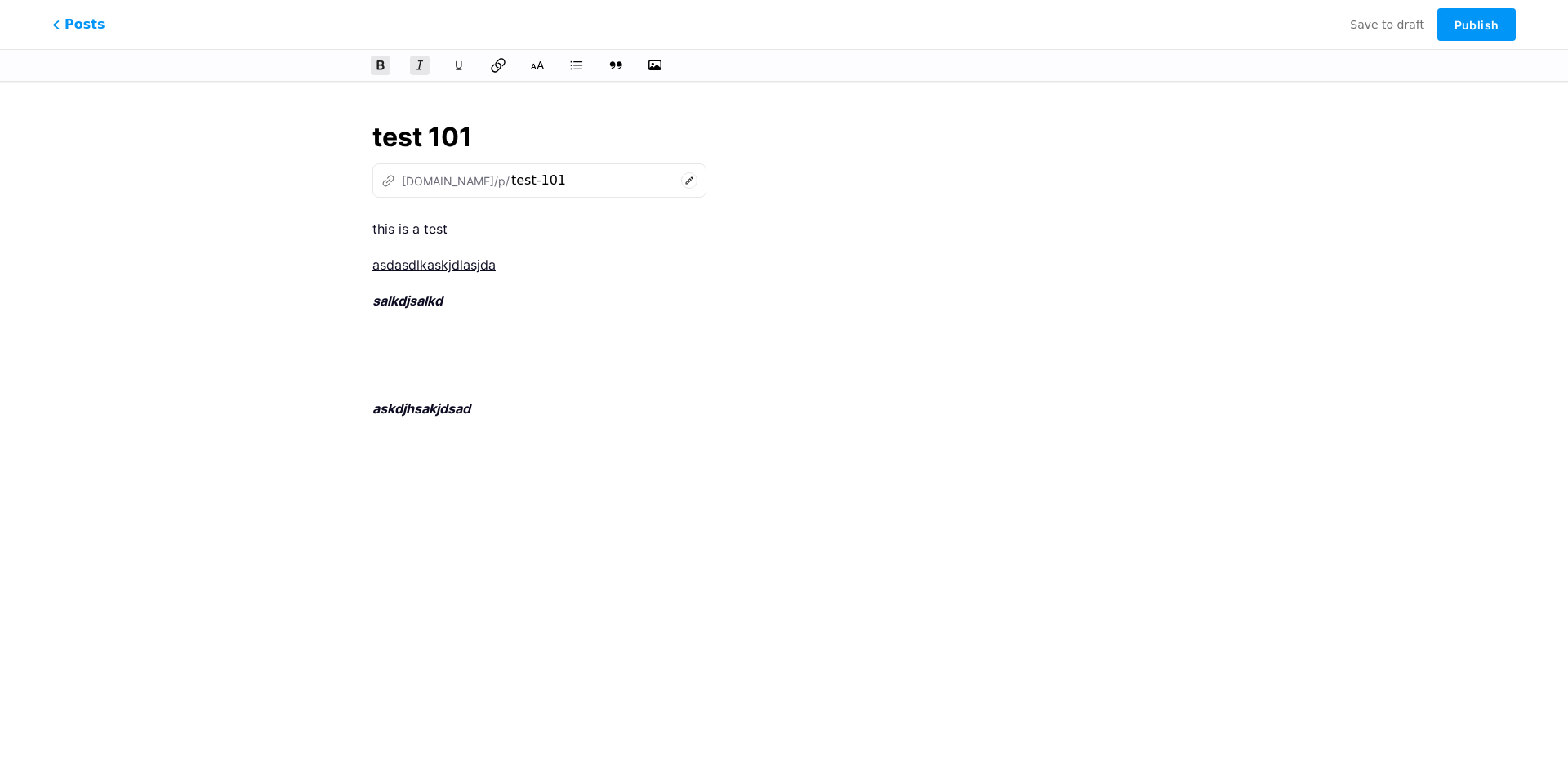
click at [504, 65] on icon at bounding box center [498, 65] width 16 height 16
drag, startPoint x: 439, startPoint y: 402, endPoint x: 366, endPoint y: 408, distance: 73.2
click at [366, 408] on div "test 101 z [DOMAIN_NAME]/p/ test-101 this is a test asdasdlkaskjdlasjda salkdjs…" at bounding box center [784, 375] width 869 height 554
click at [498, 63] on icon at bounding box center [499, 65] width 14 height 15
click at [667, 326] on p at bounding box center [784, 337] width 823 height 23
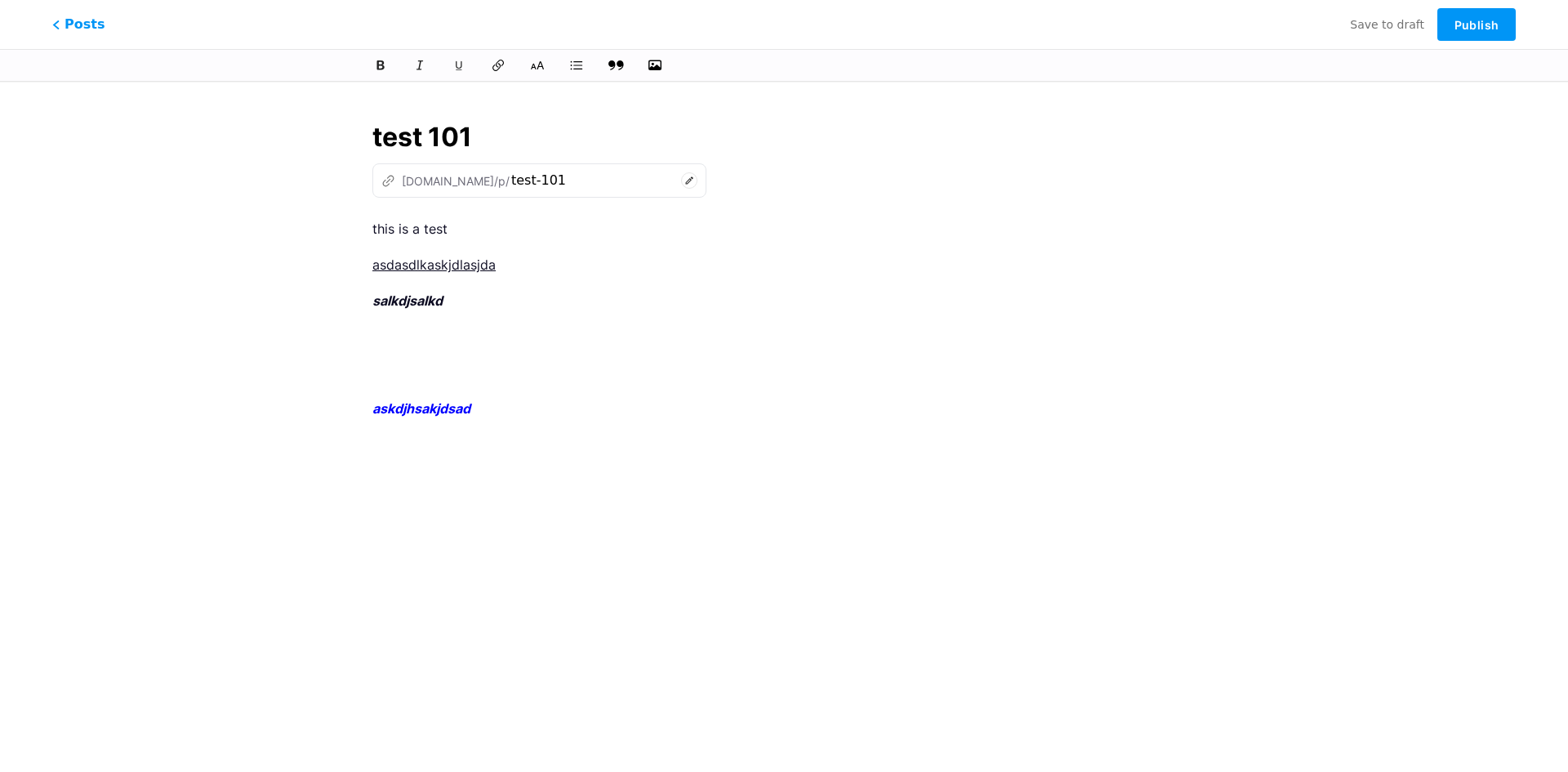
click at [614, 64] on icon at bounding box center [616, 64] width 16 height 10
click at [558, 432] on p at bounding box center [784, 428] width 823 height 23
click at [1467, 31] on span "Publish" at bounding box center [1476, 25] width 44 height 14
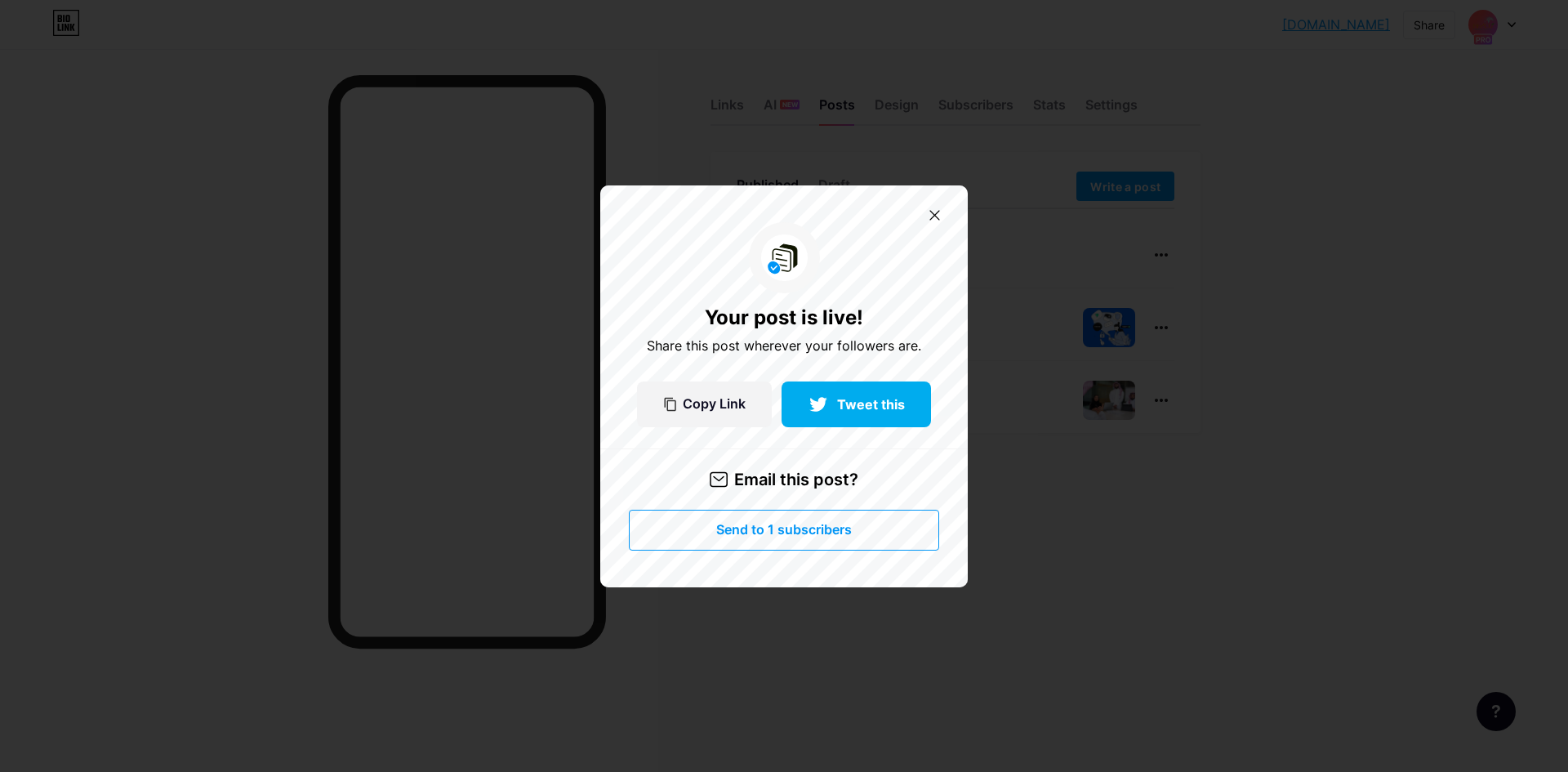
click at [858, 531] on button "Send to 1 subscribers" at bounding box center [783, 530] width 310 height 41
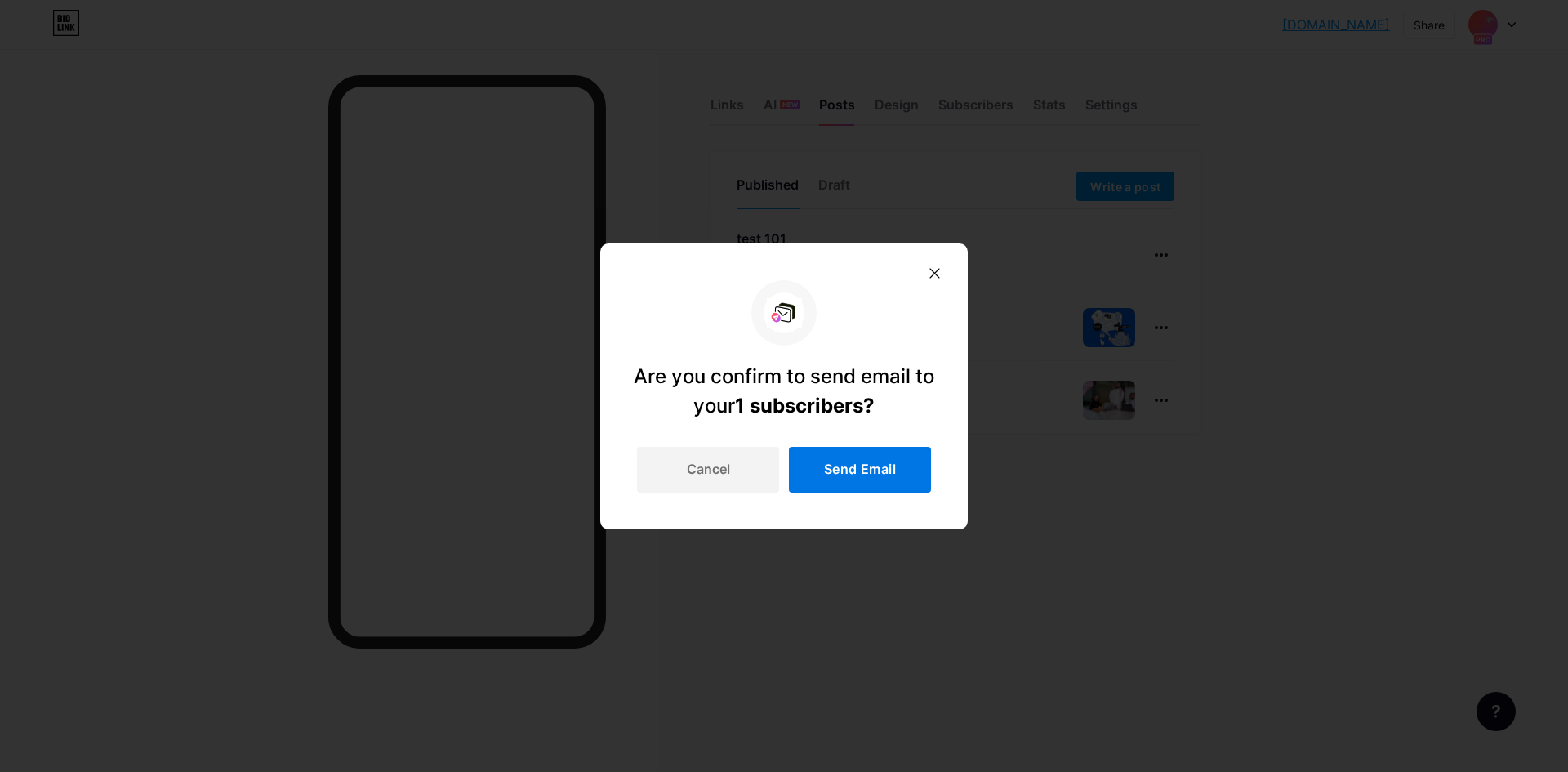
click at [877, 472] on span "Send Email" at bounding box center [859, 470] width 72 height 14
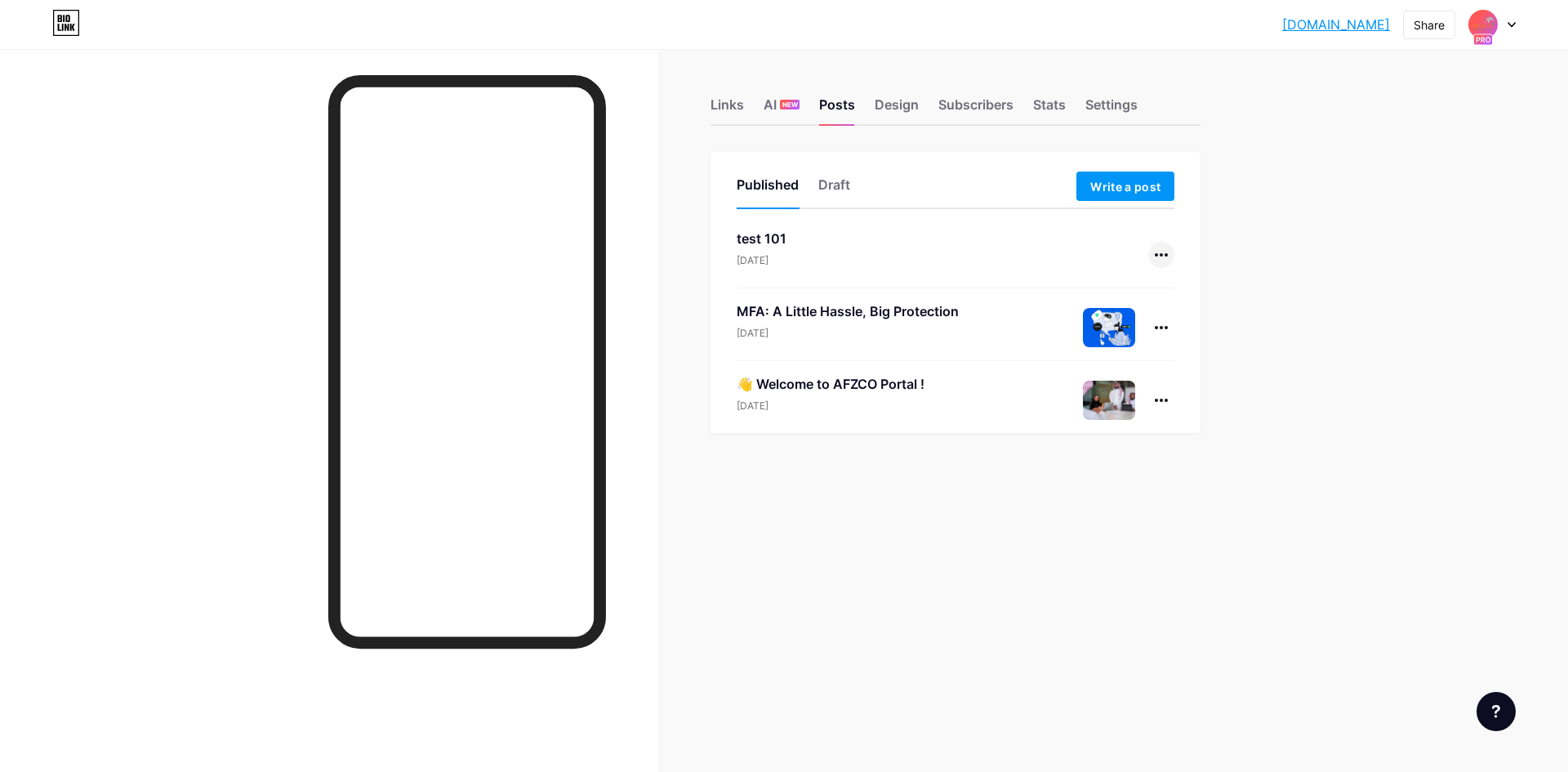
click at [1157, 256] on icon at bounding box center [1161, 255] width 13 height 4
click at [1117, 380] on li "Delete" at bounding box center [1112, 391] width 125 height 33
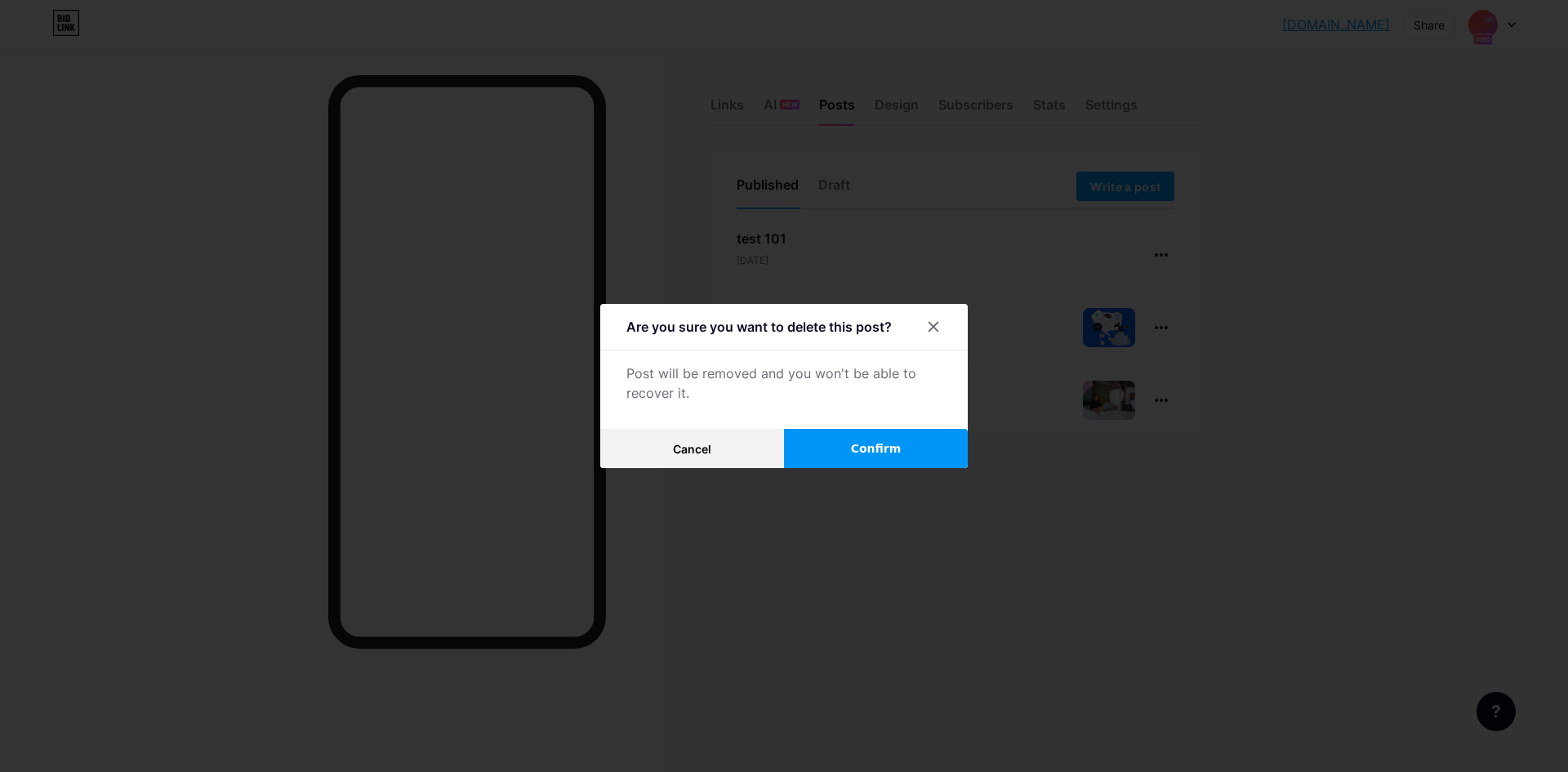
click at [903, 455] on button "Confirm" at bounding box center [876, 449] width 184 height 39
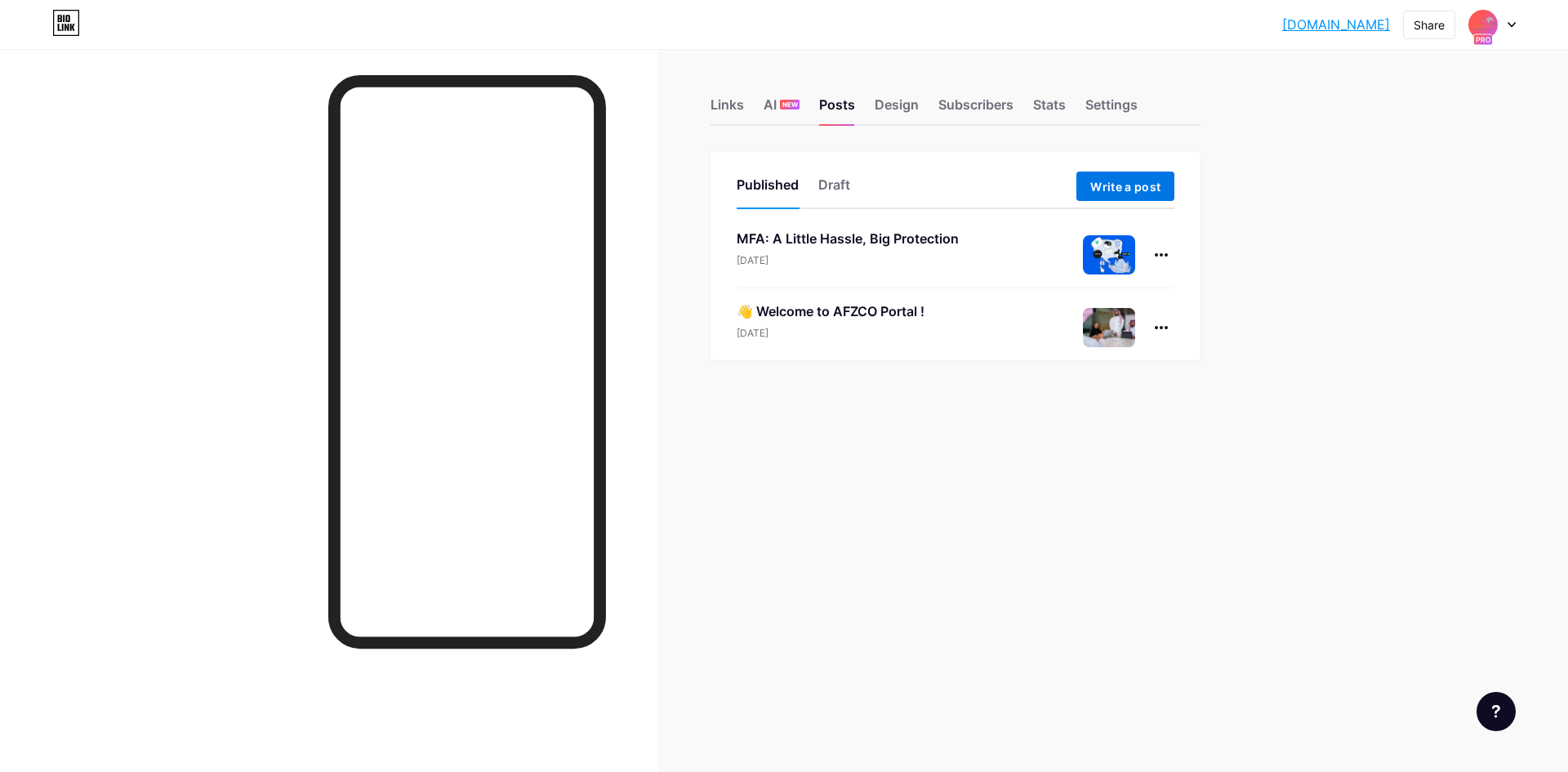
click at [1129, 190] on span "Write a post" at bounding box center [1126, 186] width 71 height 14
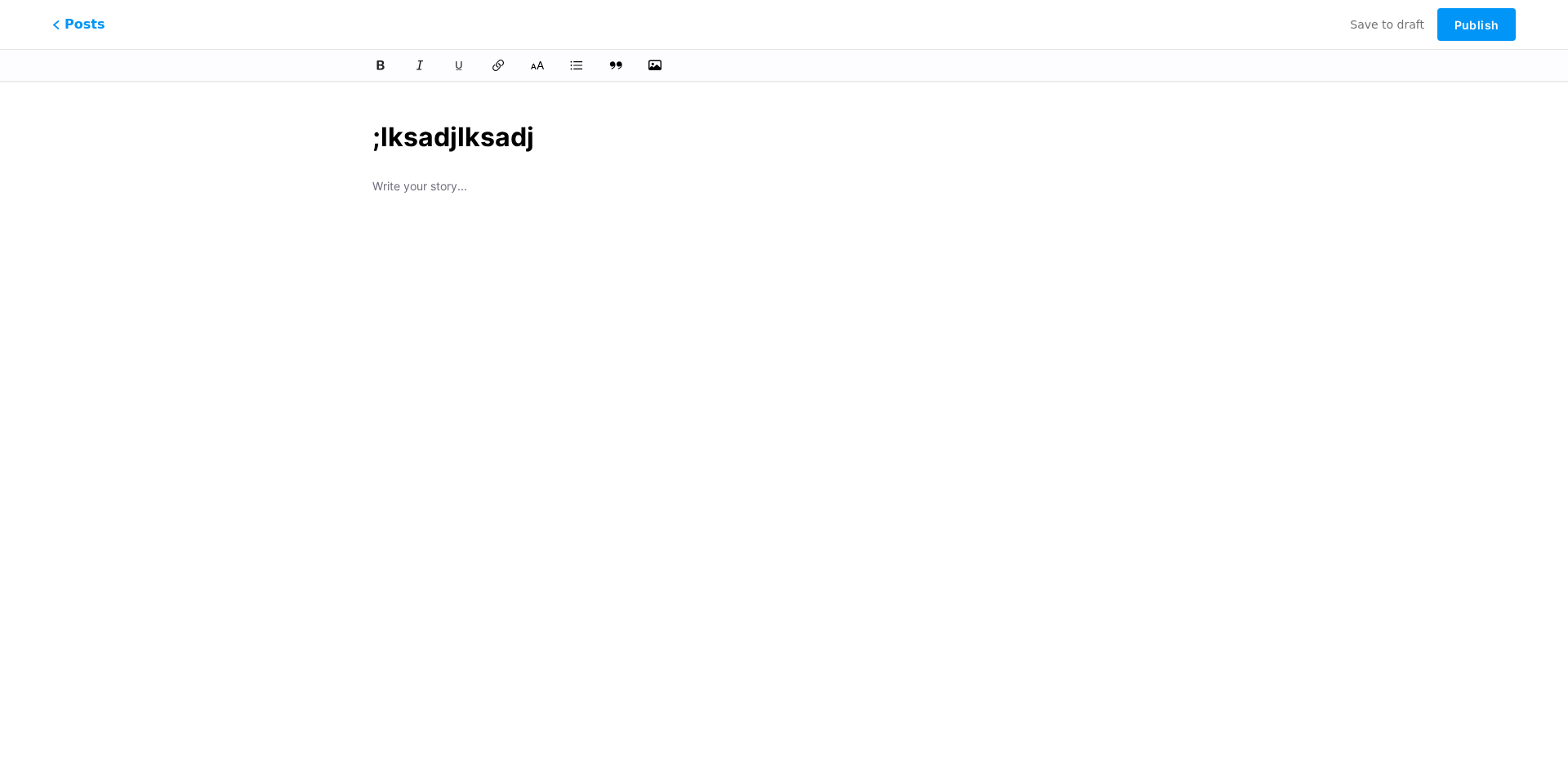
type input ";lksadjlksadj"
type input "lksadjlksadj"
click at [1467, 27] on span "Publish" at bounding box center [1476, 25] width 44 height 14
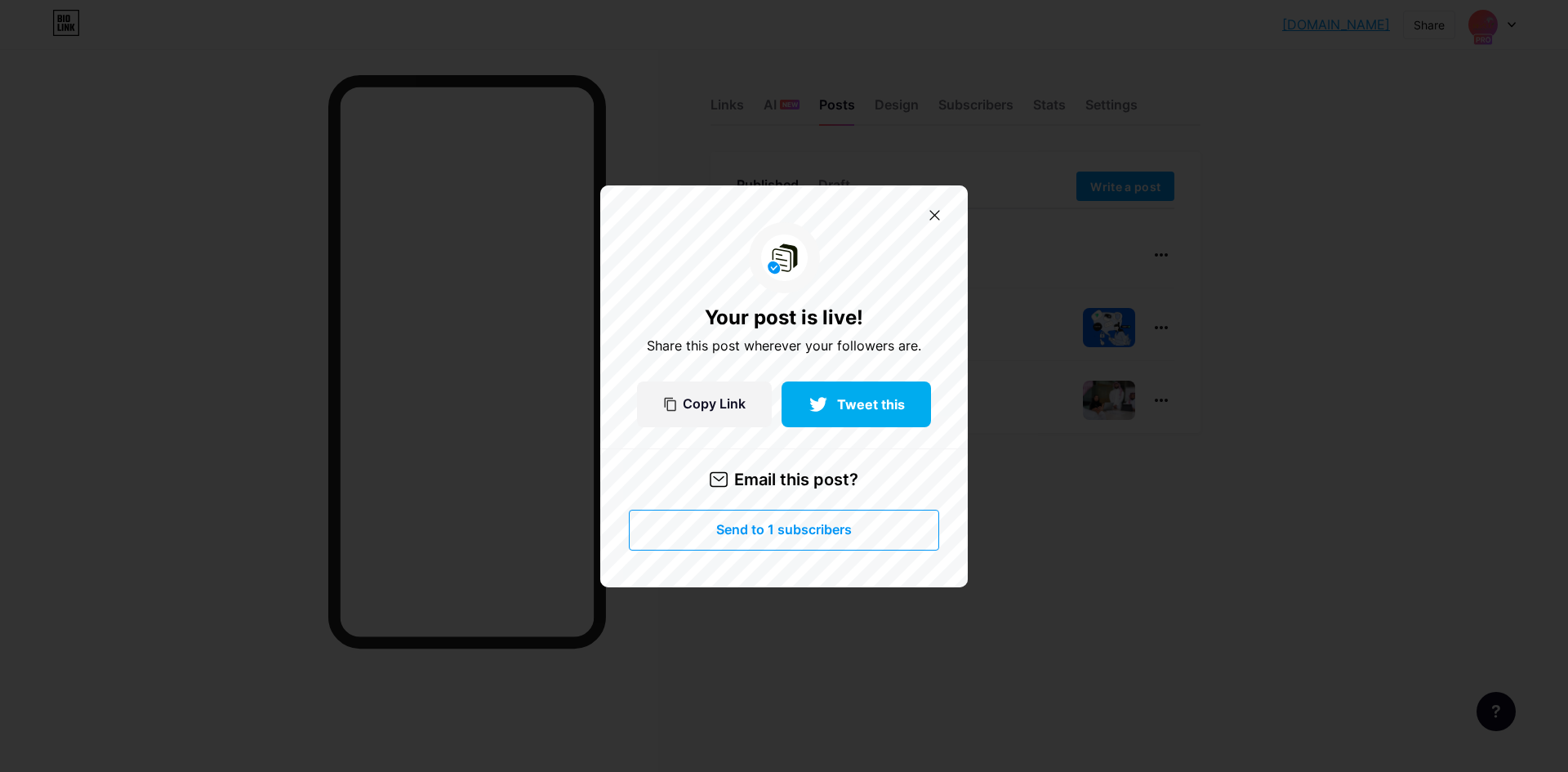
click at [790, 534] on span "Send to 1 subscribers" at bounding box center [784, 530] width 136 height 14
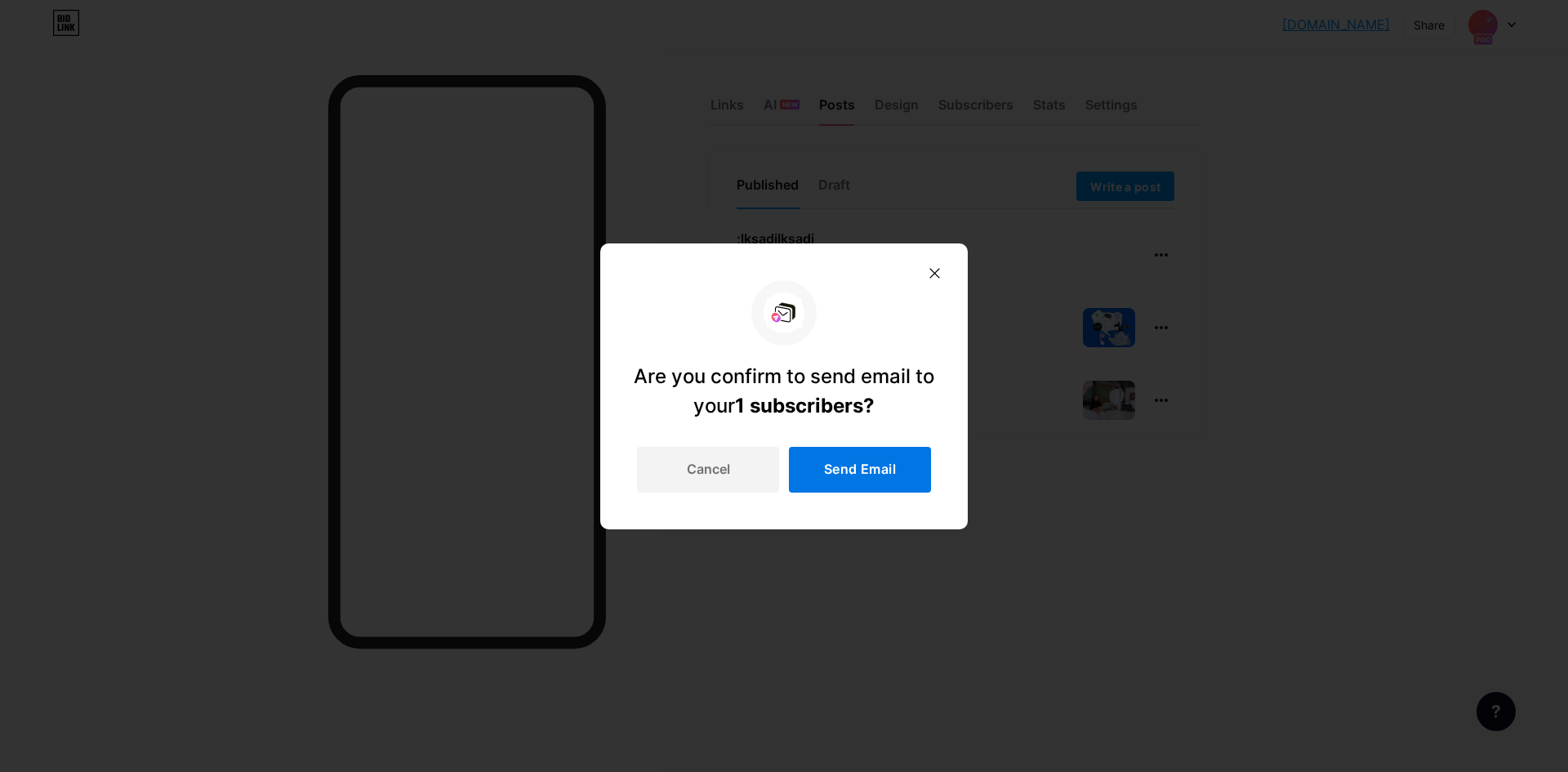
click at [887, 463] on span "Send Email" at bounding box center [859, 470] width 72 height 14
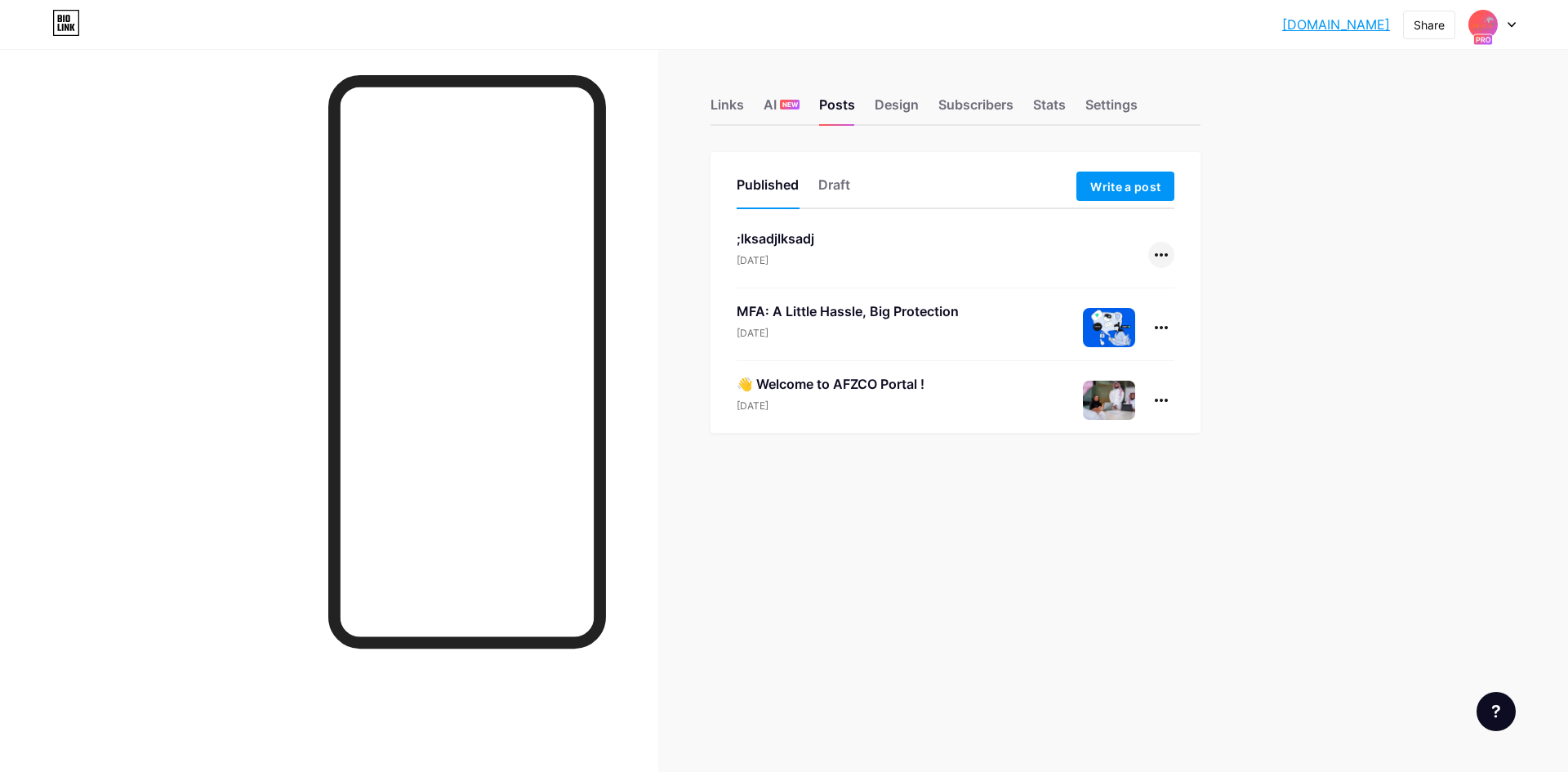
click at [1155, 246] on div at bounding box center [1162, 255] width 26 height 26
click at [1115, 356] on li "Edit" at bounding box center [1112, 360] width 125 height 34
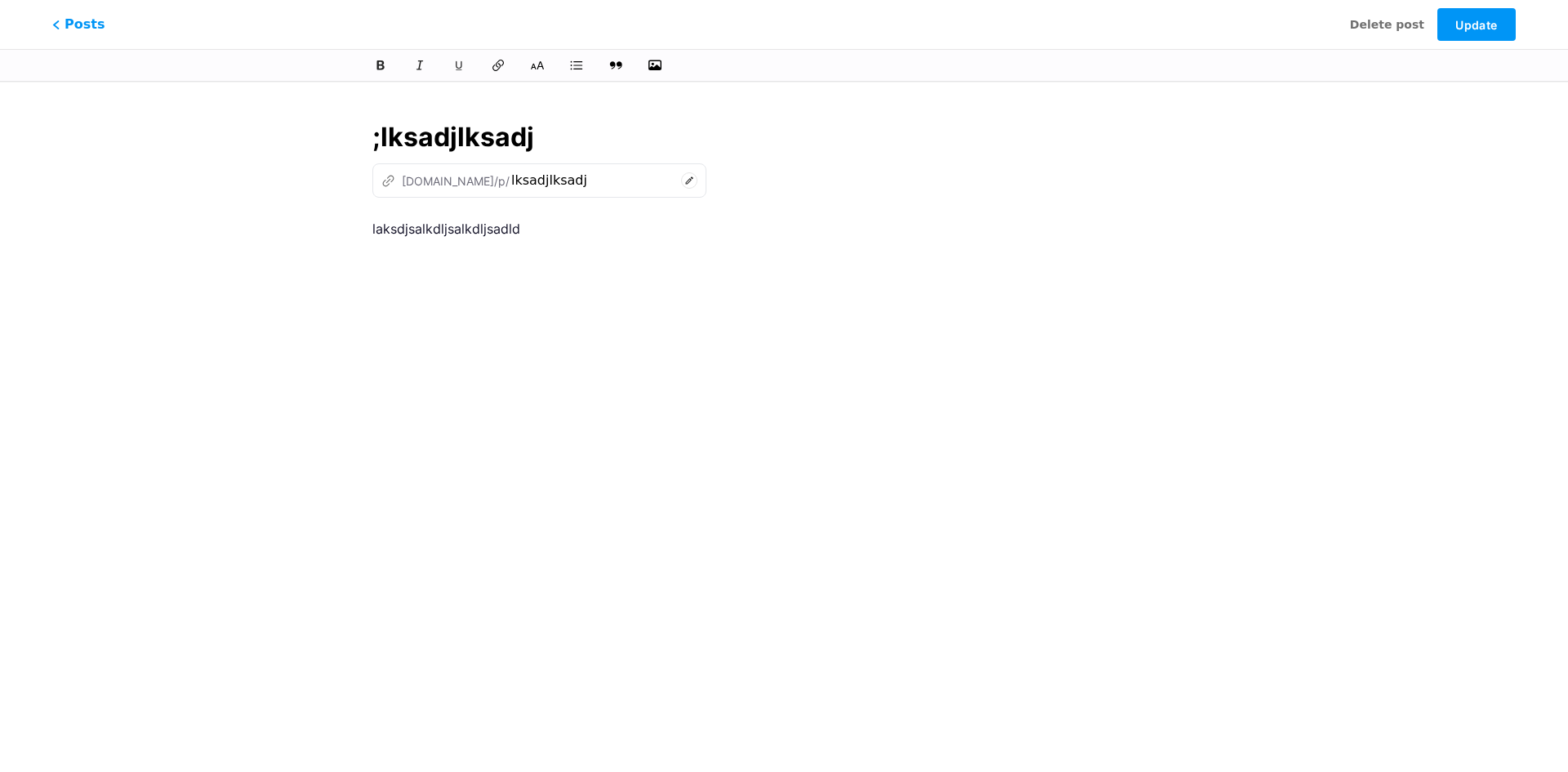
drag, startPoint x: 566, startPoint y: 136, endPoint x: 251, endPoint y: 122, distance: 315.3
click at [251, 122] on div "This feature is only available for Pro users. Start 7-day free trial Posts Dele…" at bounding box center [784, 375] width 1568 height 554
type input "testingg asd;asldk"
click at [1487, 27] on span "Update" at bounding box center [1475, 25] width 41 height 14
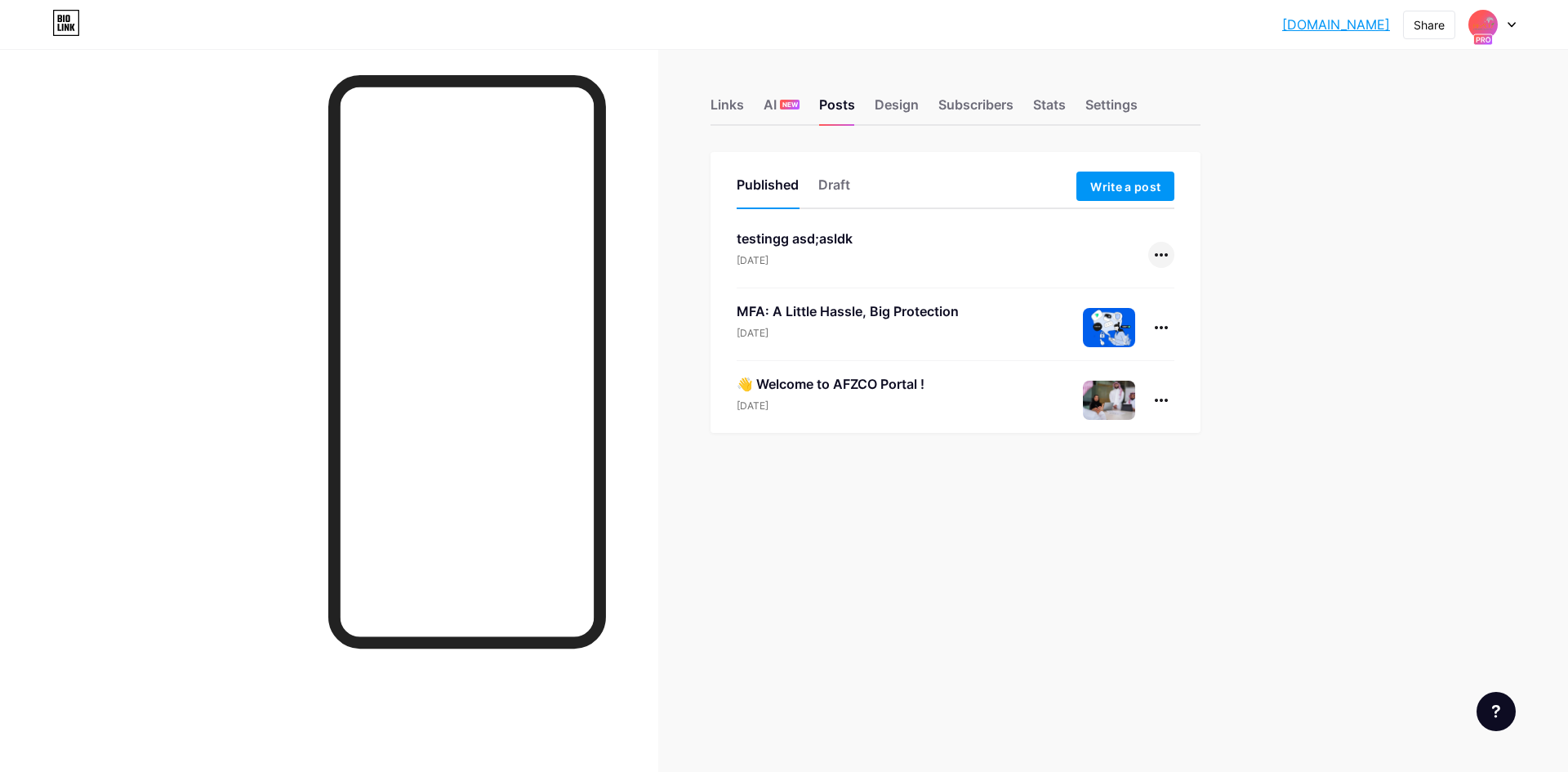
click at [1163, 256] on icon at bounding box center [1161, 255] width 13 height 4
click at [1116, 353] on li "Edit" at bounding box center [1112, 360] width 125 height 34
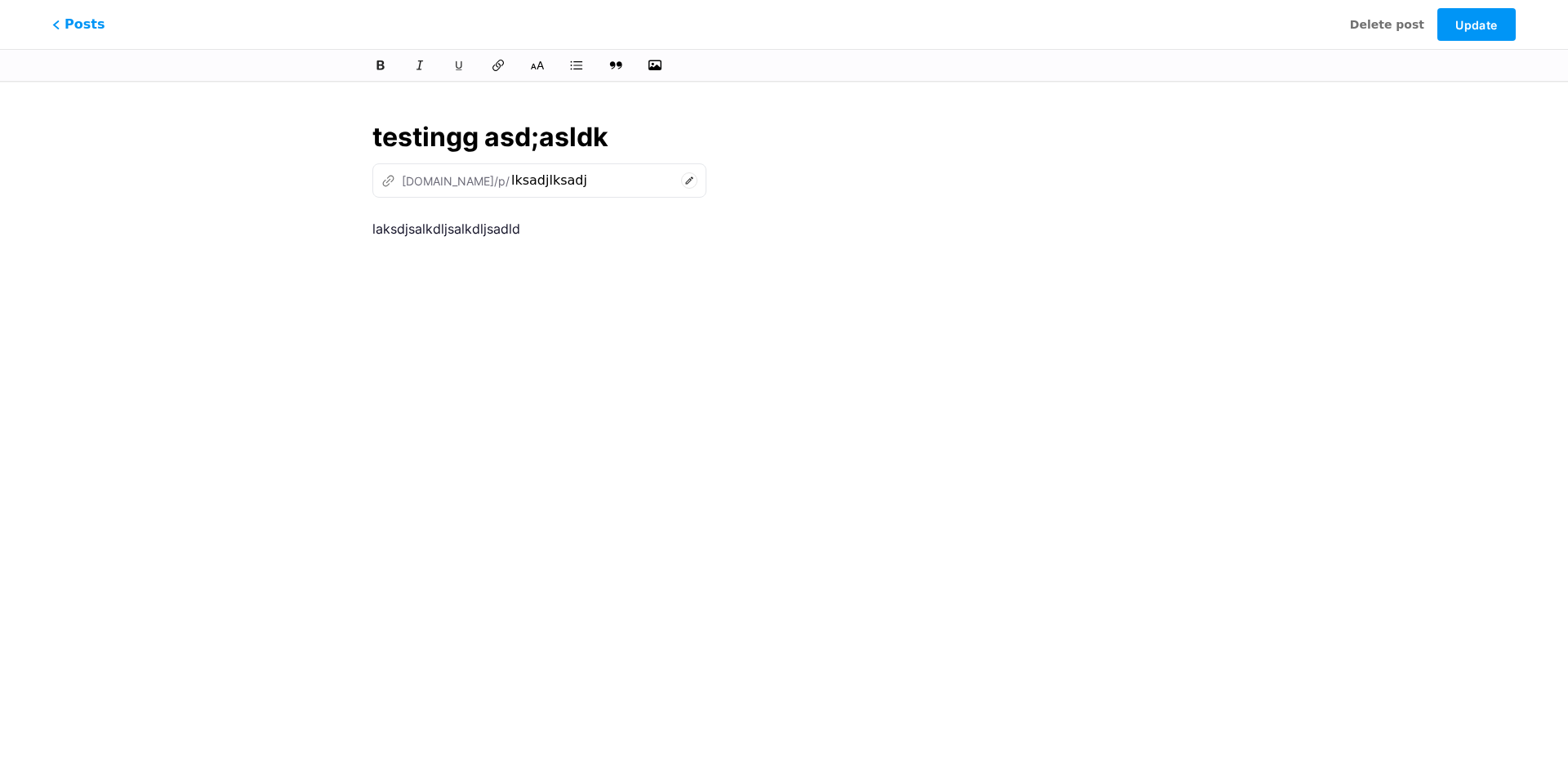
click at [667, 256] on div "laksdjsalkdljsalkdljsadld" at bounding box center [784, 421] width 823 height 408
click at [535, 488] on p "YOUTUBE LINK TEST" at bounding box center [784, 481] width 823 height 23
drag, startPoint x: 371, startPoint y: 480, endPoint x: 531, endPoint y: 481, distance: 160.0
click at [531, 481] on div "testingg asd;[PERSON_NAME] [DOMAIN_NAME]/p/ lksadjlksadj This post has been pub…" at bounding box center [784, 375] width 869 height 554
drag, startPoint x: 375, startPoint y: 480, endPoint x: 529, endPoint y: 473, distance: 154.2
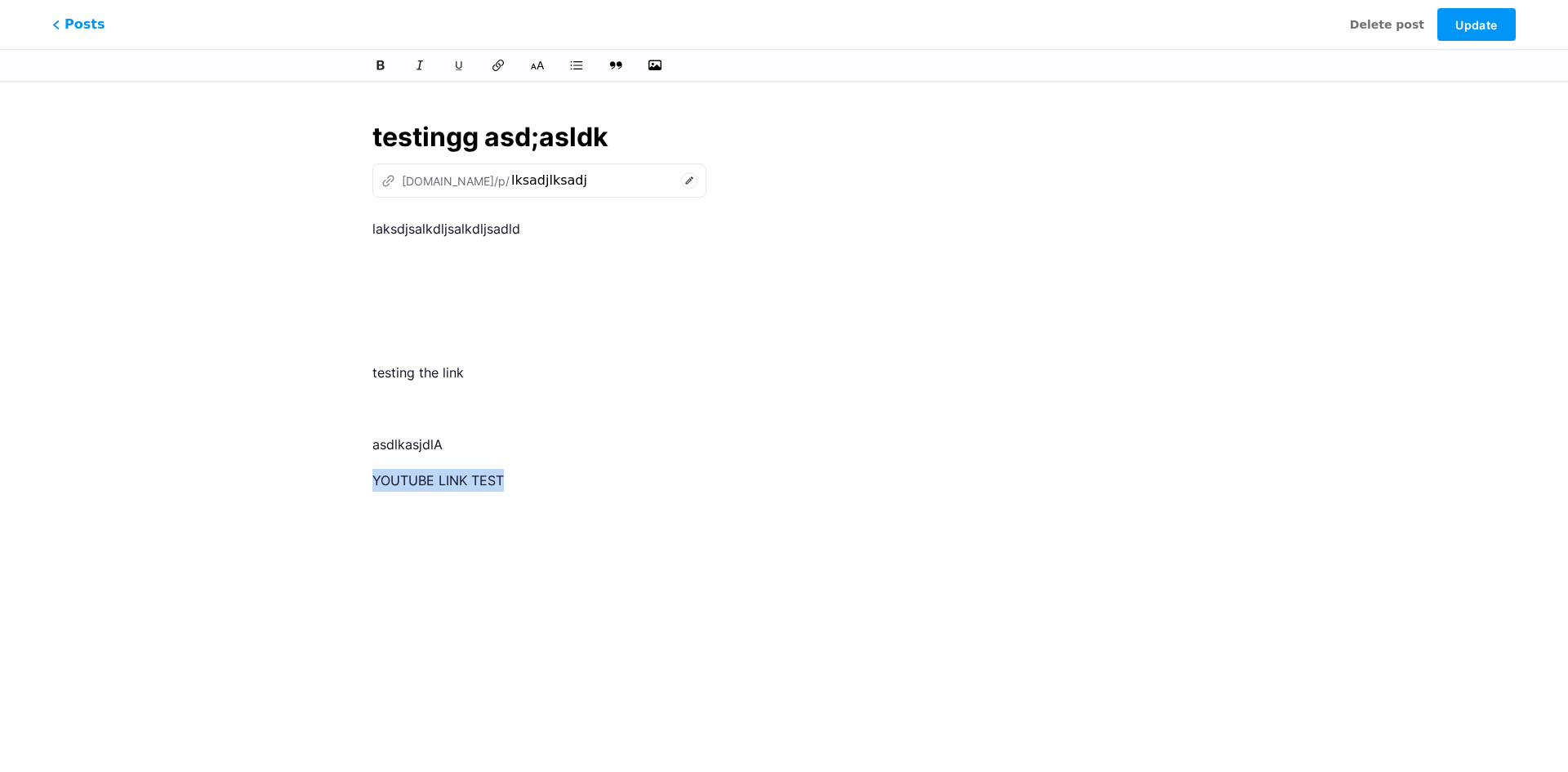
click at [528, 475] on p "YOUTUBE LINK TEST" at bounding box center [784, 481] width 823 height 23
click at [501, 68] on icon at bounding box center [499, 65] width 14 height 15
click at [503, 71] on icon at bounding box center [498, 65] width 16 height 16
click at [950, 237] on p "laksdjsalkdljsalkdljsadld" at bounding box center [784, 229] width 823 height 23
click at [1460, 27] on span "Update" at bounding box center [1475, 25] width 41 height 14
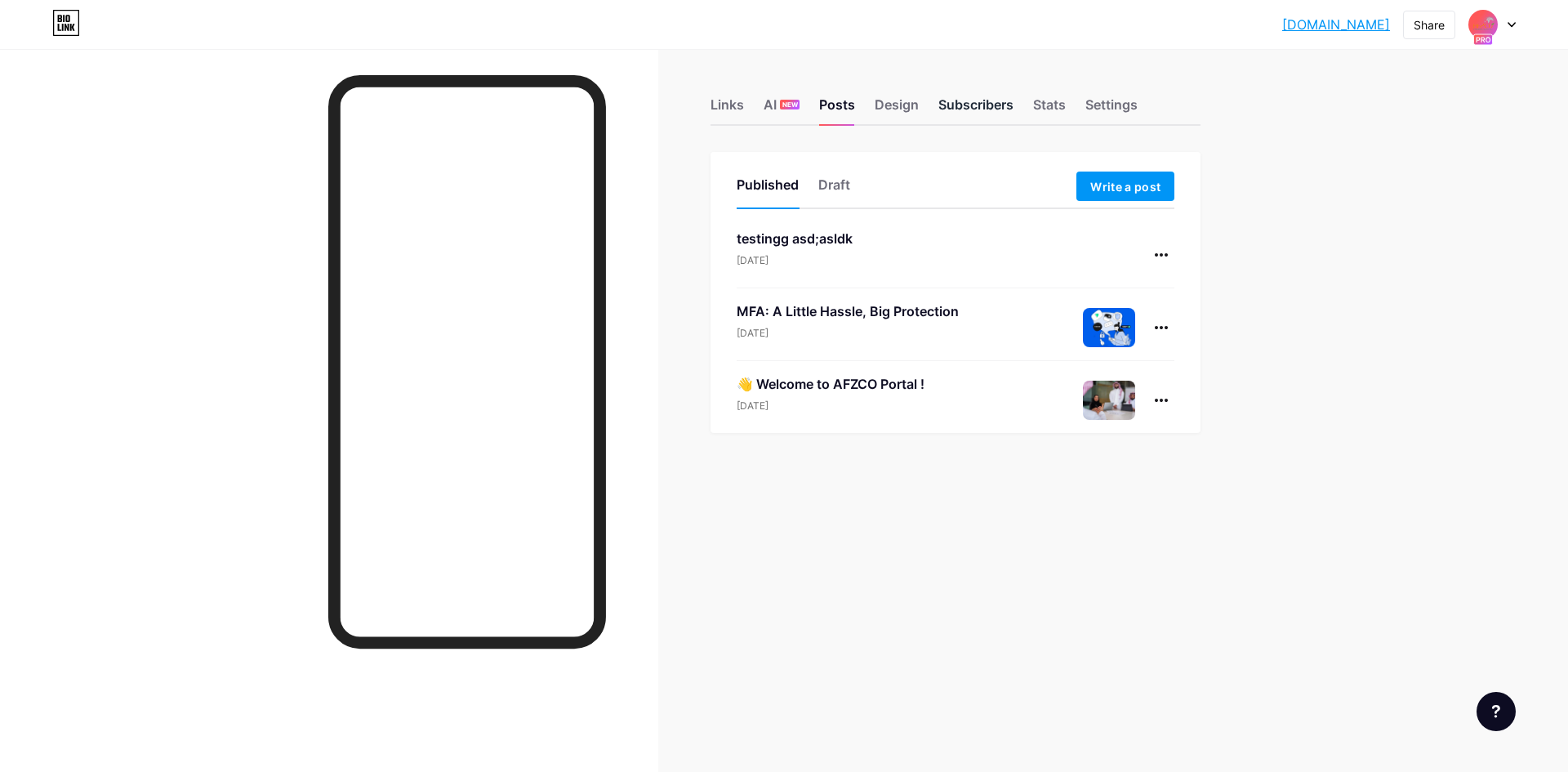
click at [975, 111] on div "Subscribers" at bounding box center [976, 109] width 75 height 29
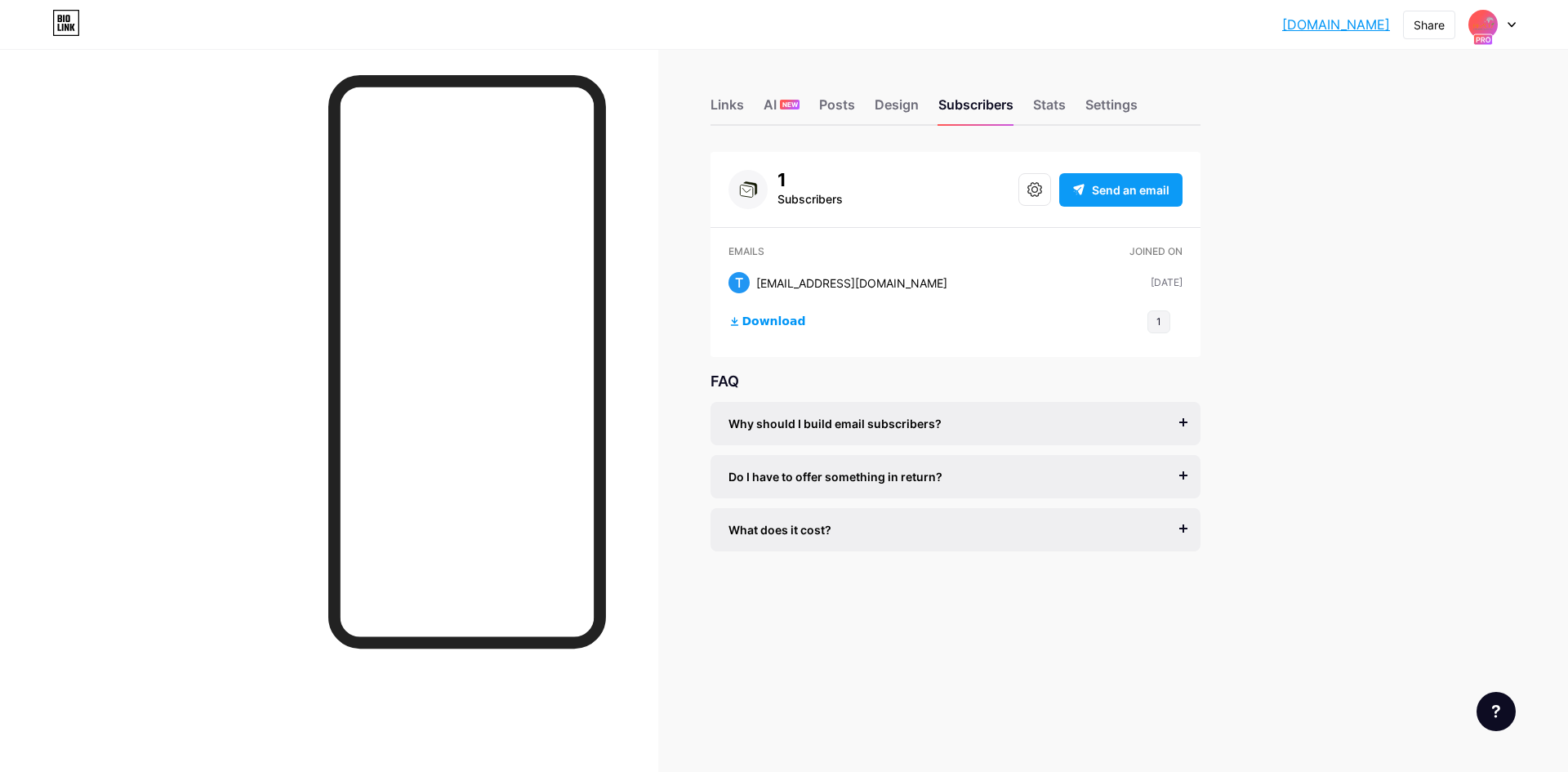
click at [1114, 186] on span "Send an email" at bounding box center [1131, 189] width 78 height 17
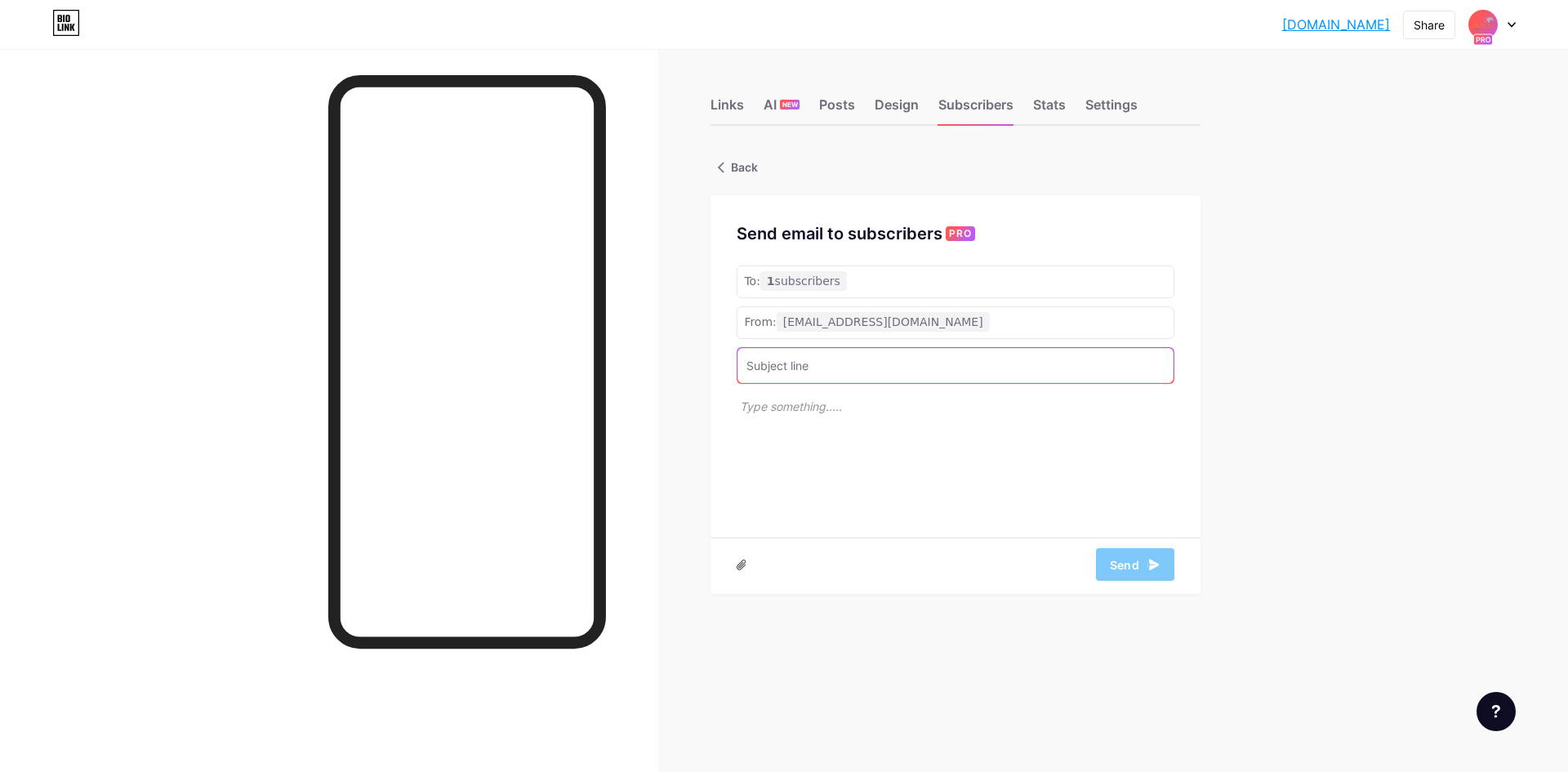
click at [823, 369] on input "text" at bounding box center [955, 366] width 436 height 35
click at [848, 373] on input "text" at bounding box center [955, 366] width 436 height 35
type input "H"
type input "h"
type input "hellooooo test mesg"
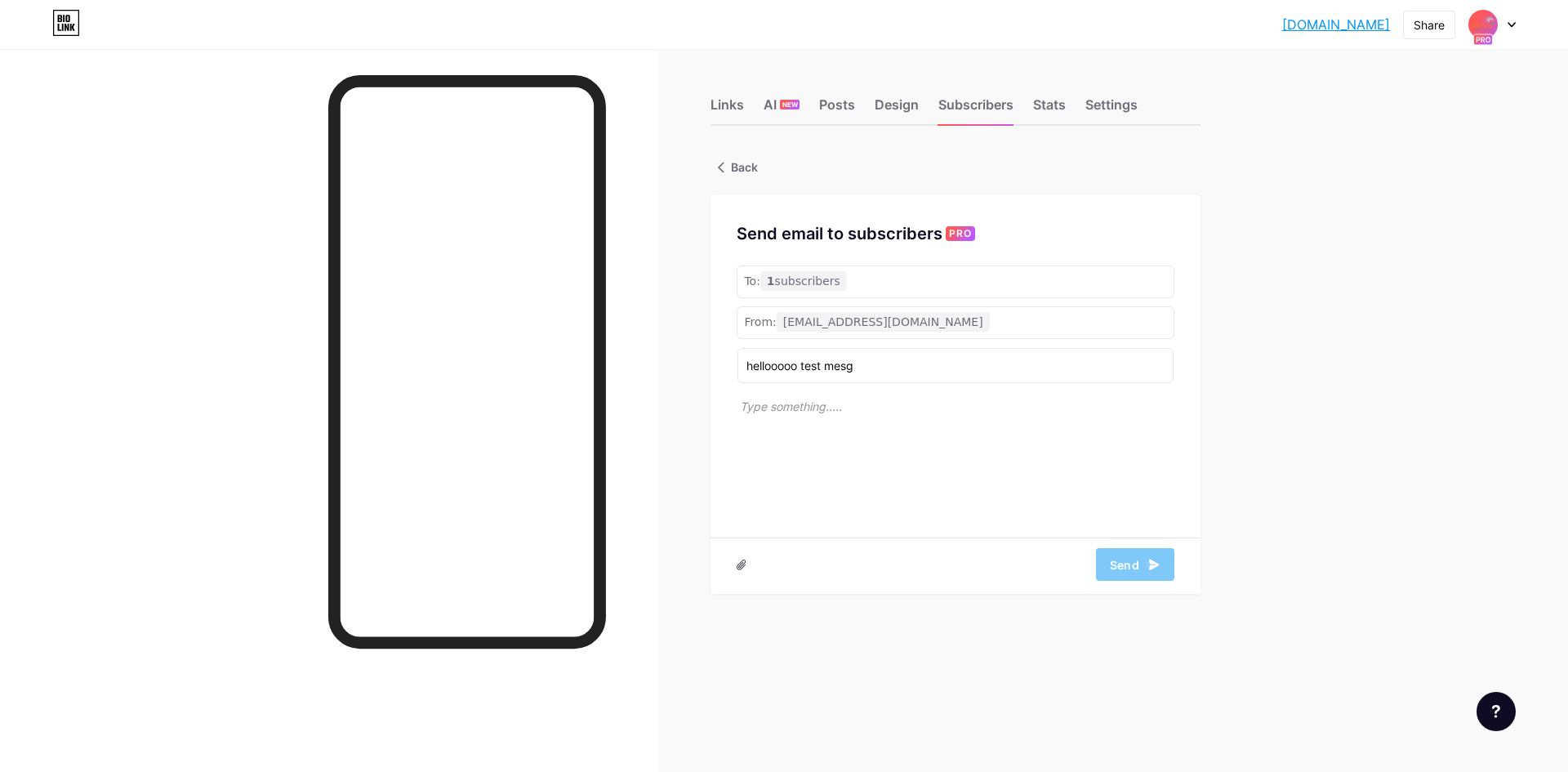
click at [984, 441] on p at bounding box center [957, 461] width 434 height 127
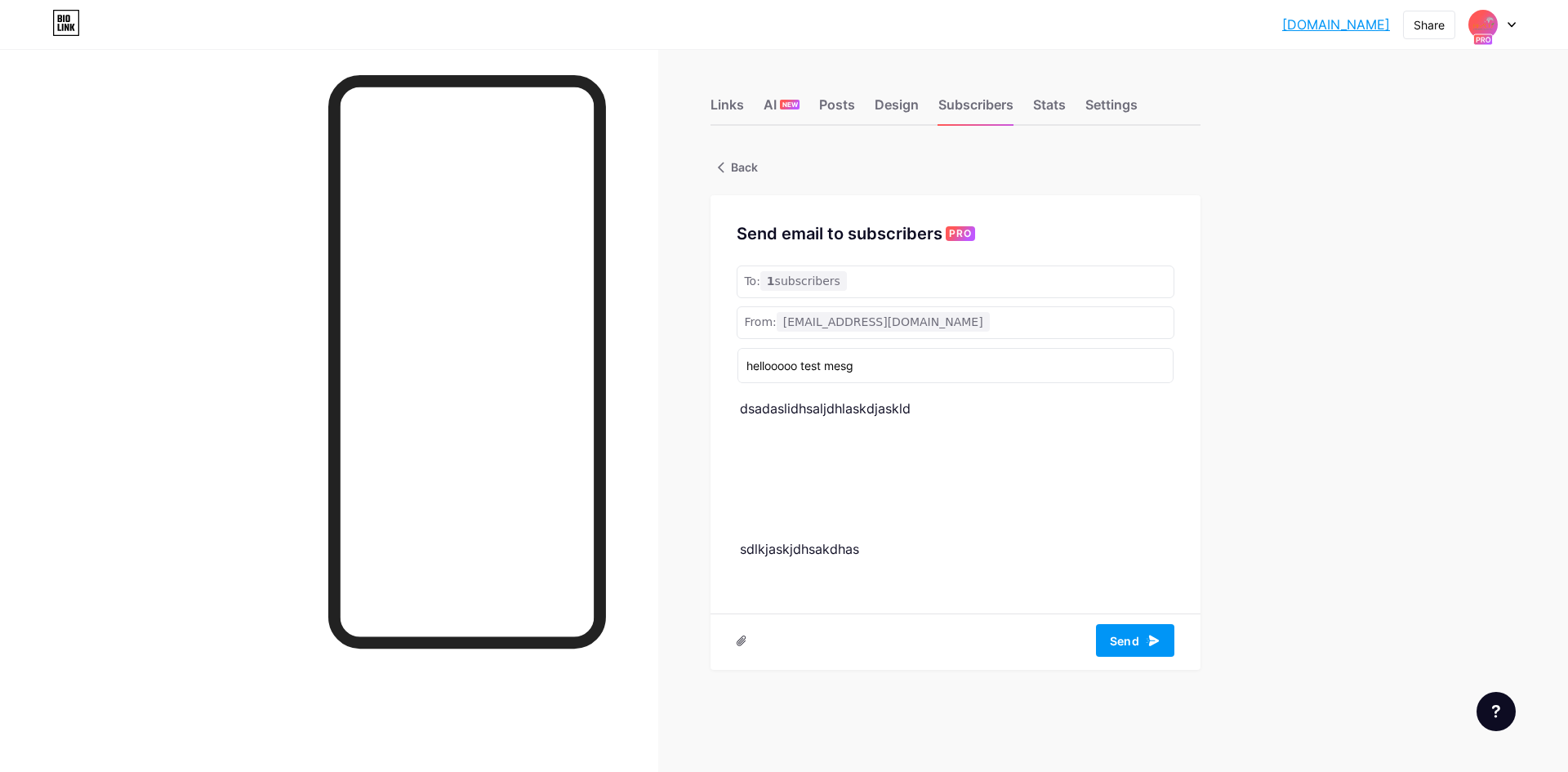
click at [948, 571] on p "sdlkjaskjdhsakdhas" at bounding box center [957, 602] width 434 height 127
click at [852, 465] on p "dsadaslidhsaljdhlaskdjaskld" at bounding box center [957, 461] width 434 height 127
click at [743, 641] on icon at bounding box center [741, 641] width 10 height 11
click at [0, 0] on input "file" at bounding box center [0, 0] width 0 height 0
click at [1142, 641] on icon at bounding box center [1151, 640] width 19 height 19
